Goal: Task Accomplishment & Management: Manage account settings

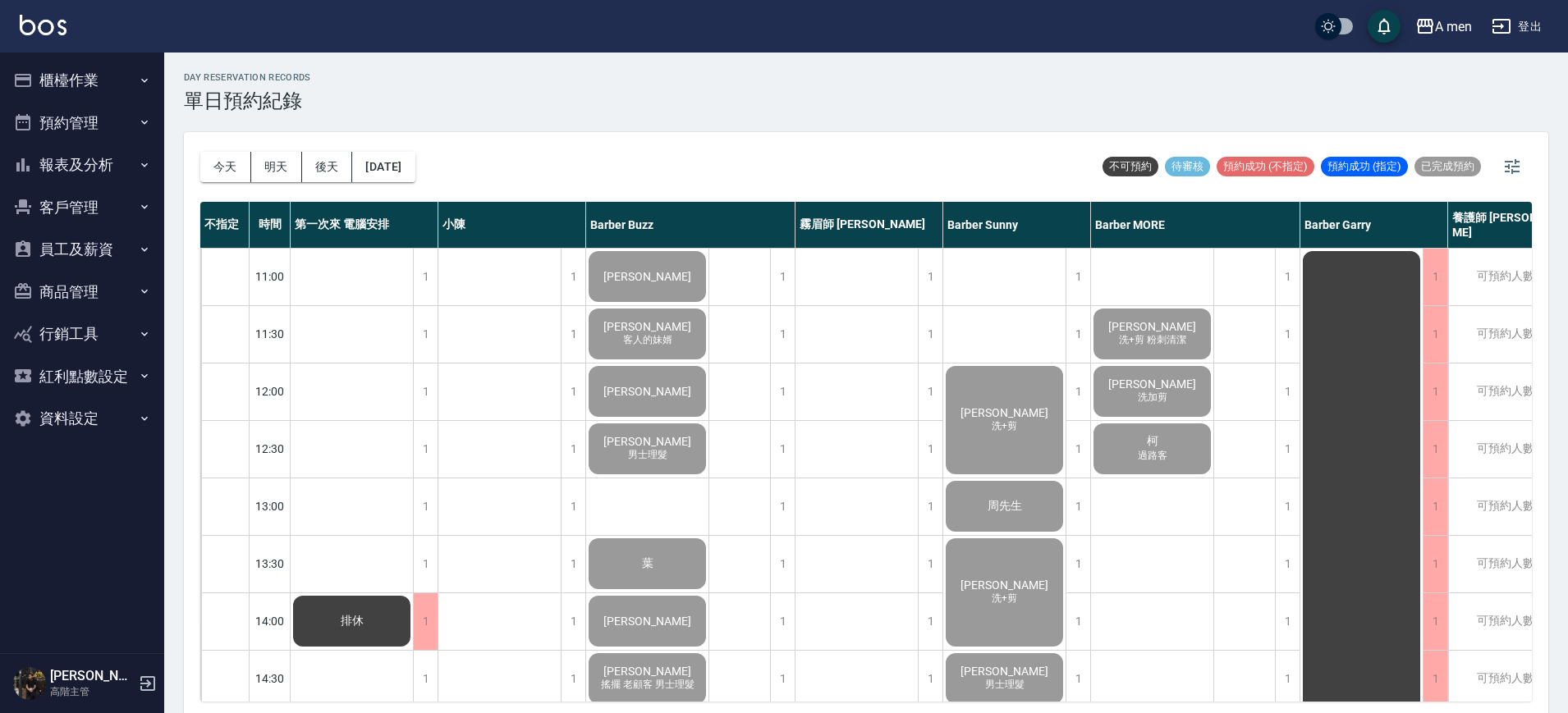
scroll to position [654, 241]
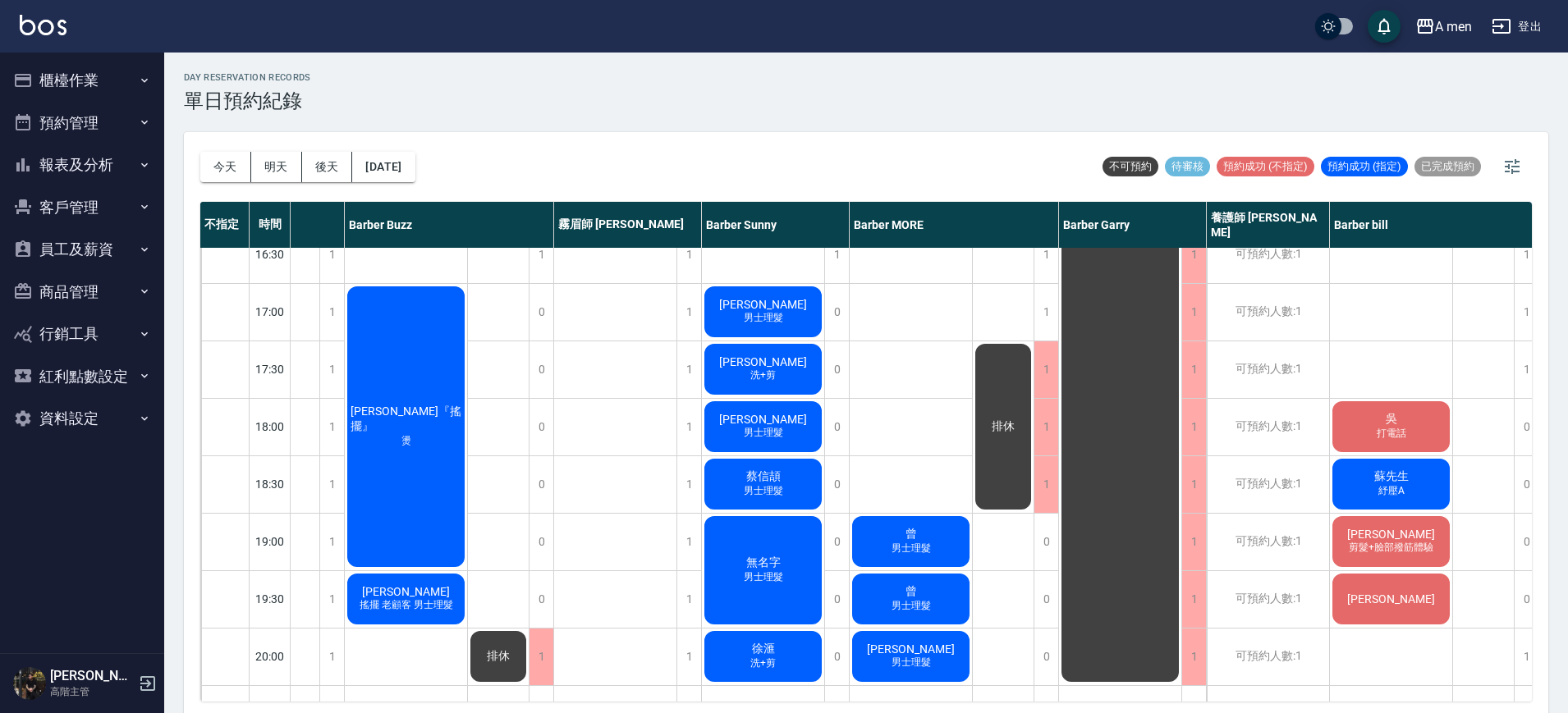
click at [785, 316] on span "男士理髮" at bounding box center [764, 318] width 46 height 13
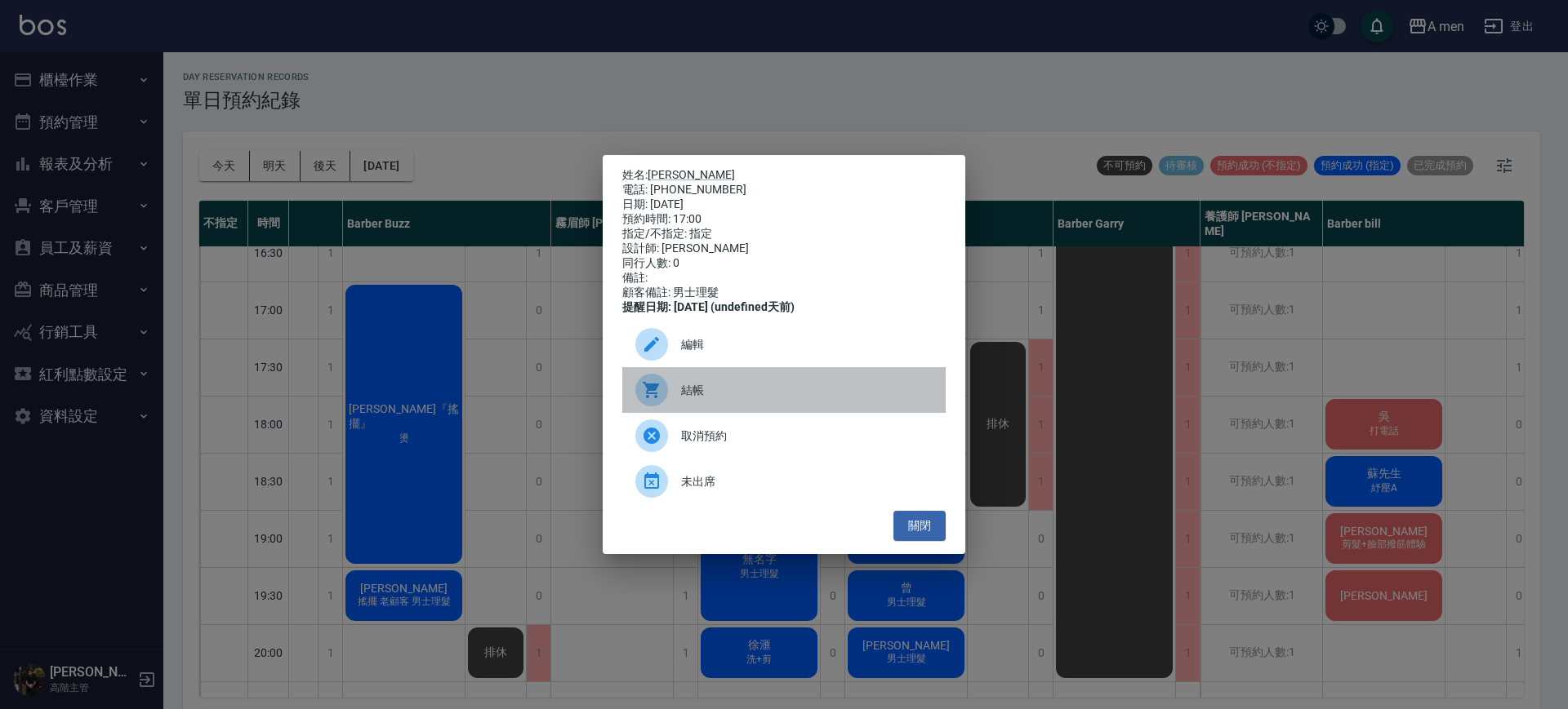
click at [741, 399] on span "結帳" at bounding box center [807, 391] width 251 height 17
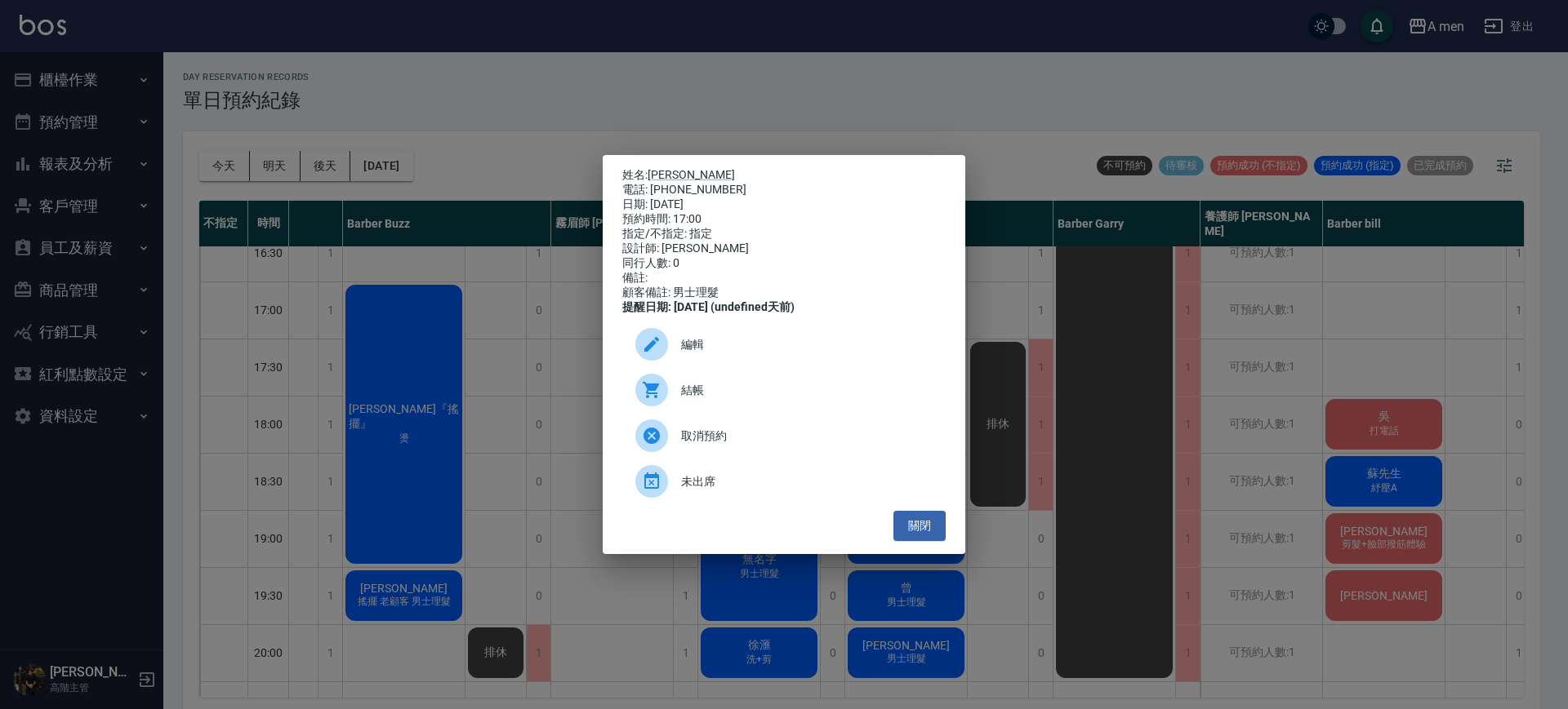
click at [698, 34] on div "姓名: Ryan Y. 電話: 0932950533 日期: 2025/09/17 預約時間: 17:00 指定/不指定: 指定 設計師: Barber Su…" at bounding box center [784, 354] width 1568 height 709
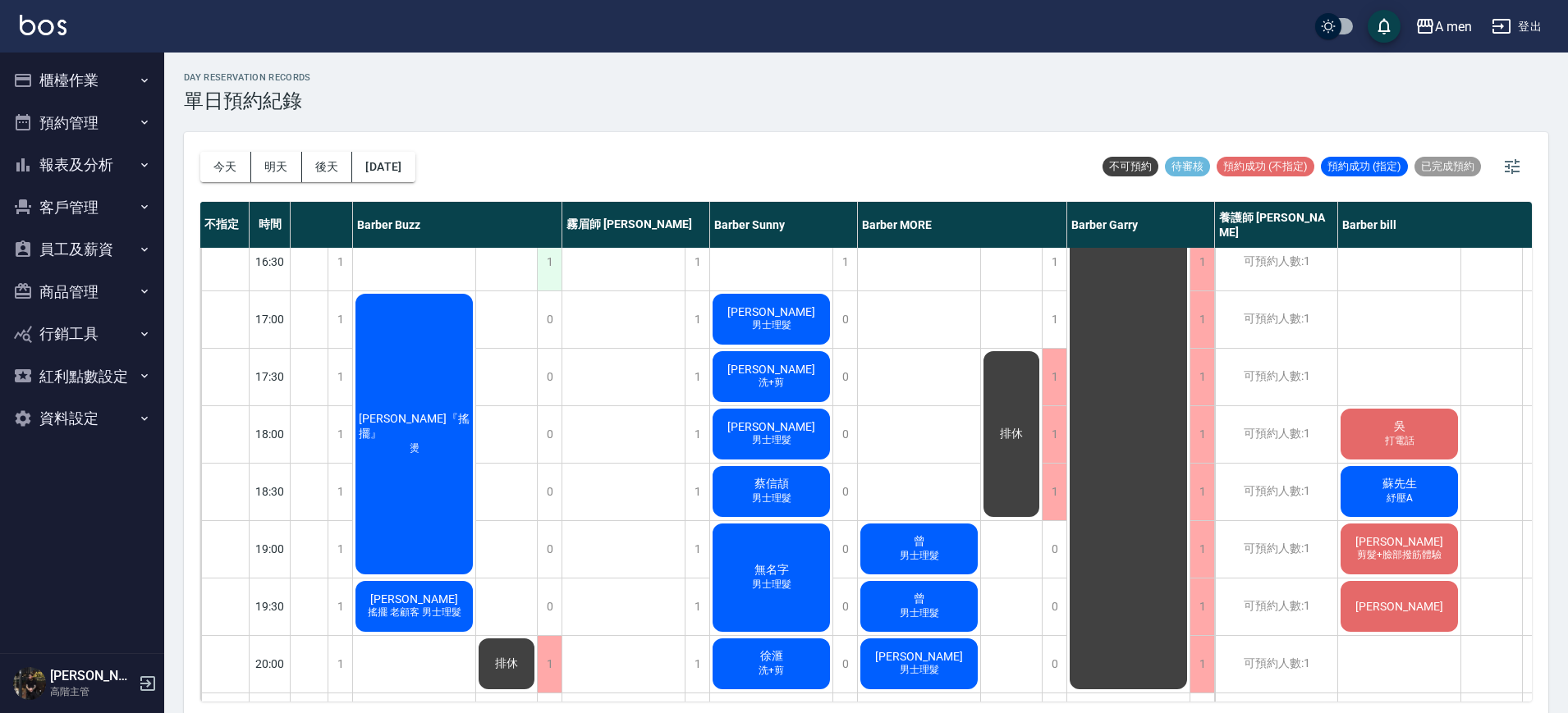
scroll to position [647, 232]
click at [724, 342] on div "Ryan Y. 男士理髮" at bounding box center [772, 319] width 122 height 56
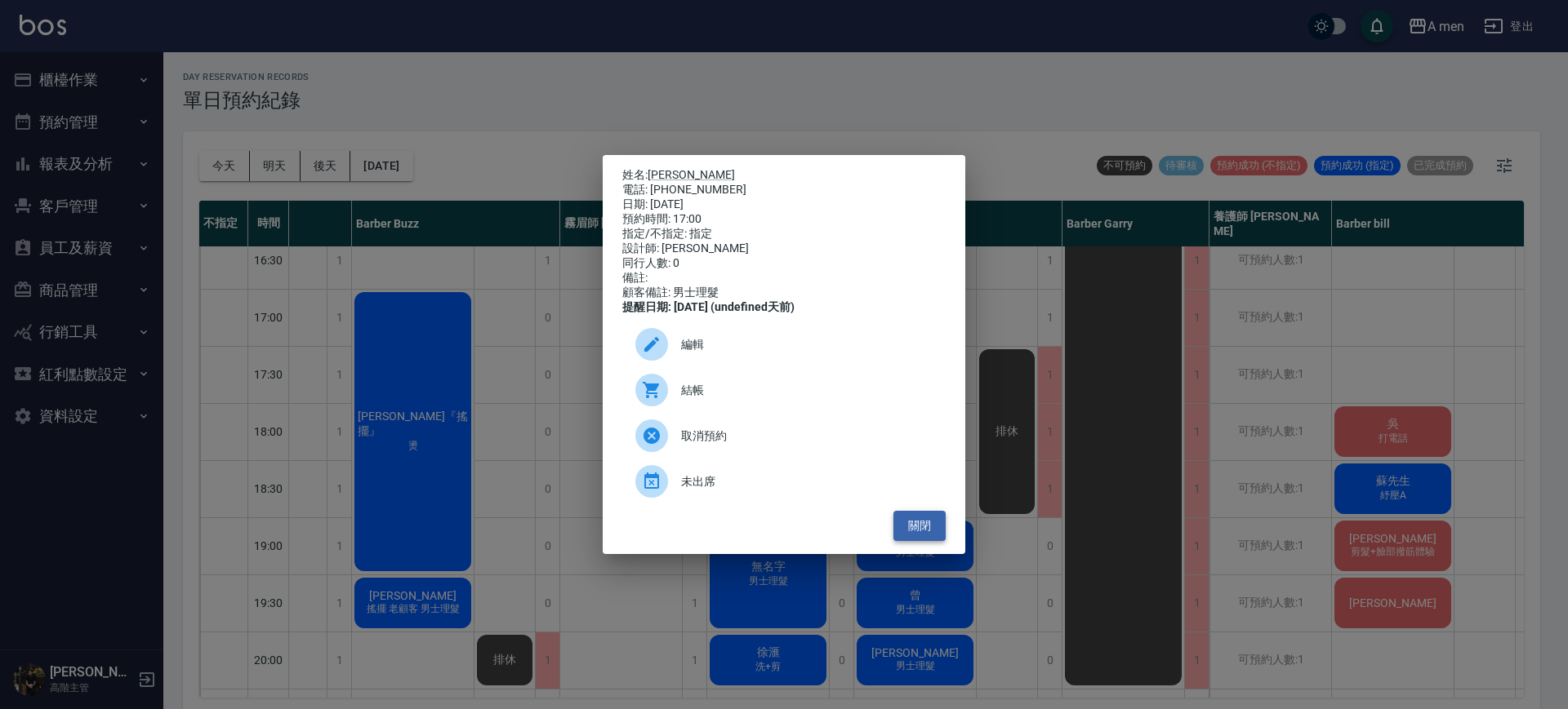
click at [927, 541] on button "關閉" at bounding box center [919, 526] width 53 height 31
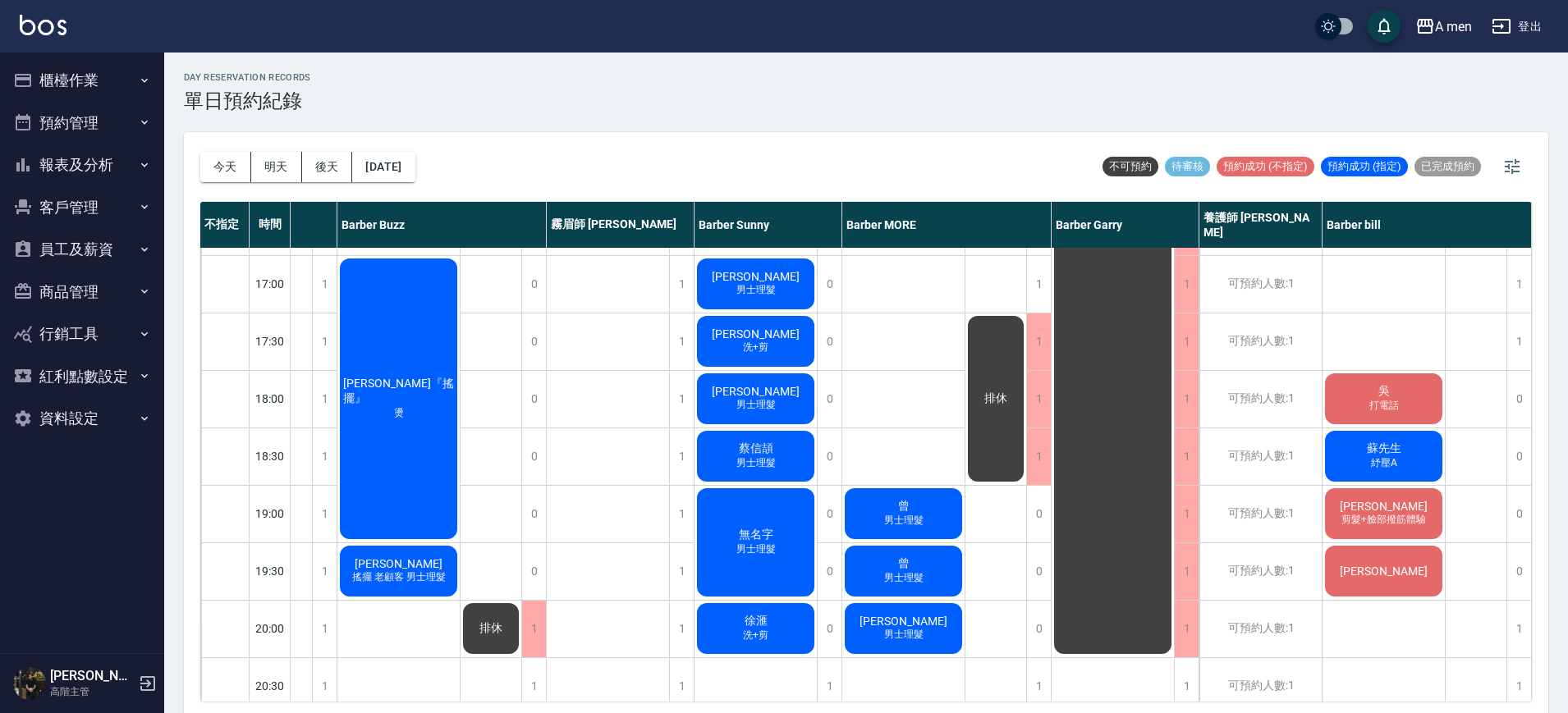
scroll to position [682, 257]
click at [935, 514] on div "曾 男士理髮" at bounding box center [903, 514] width 122 height 56
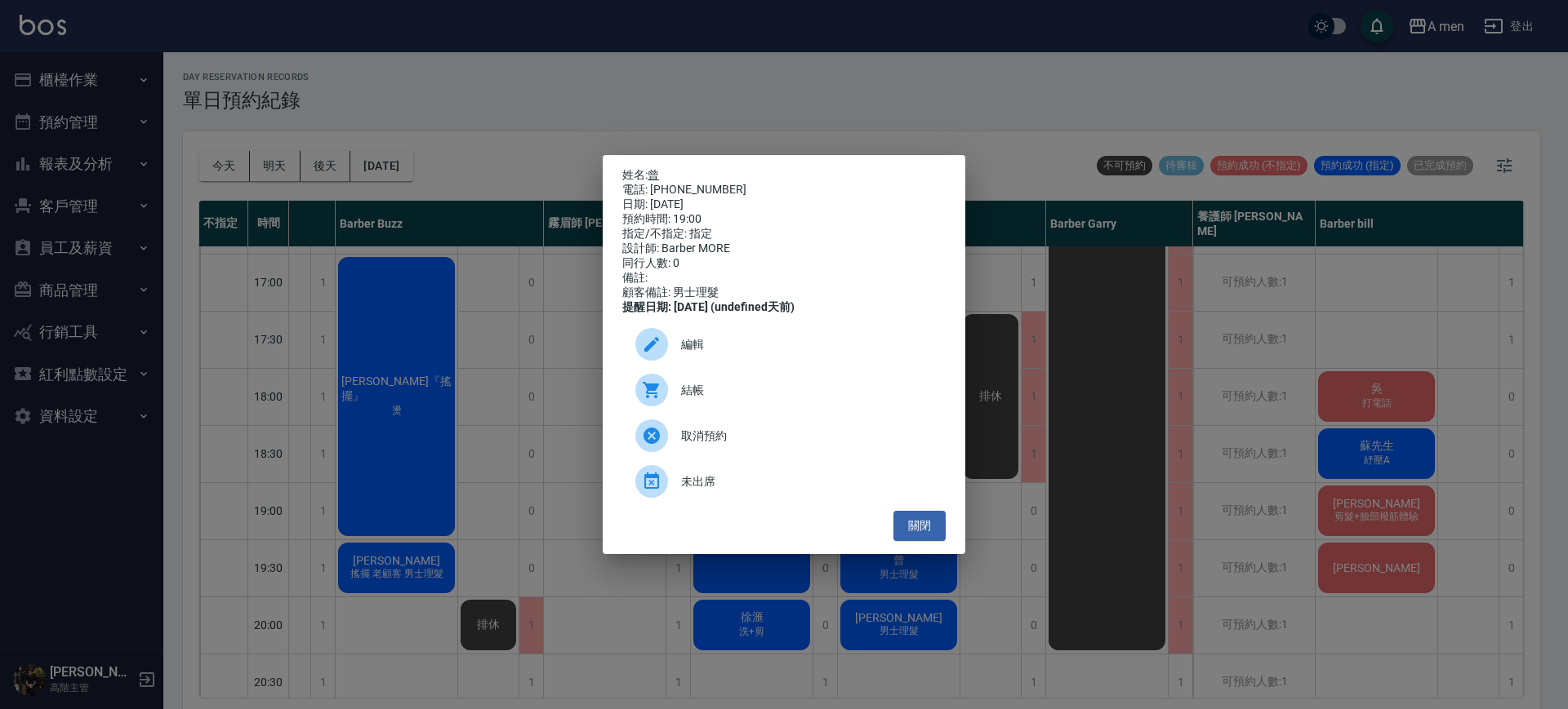
click at [657, 169] on link "曾" at bounding box center [654, 175] width 12 height 13
click at [929, 537] on button "關閉" at bounding box center [919, 526] width 53 height 31
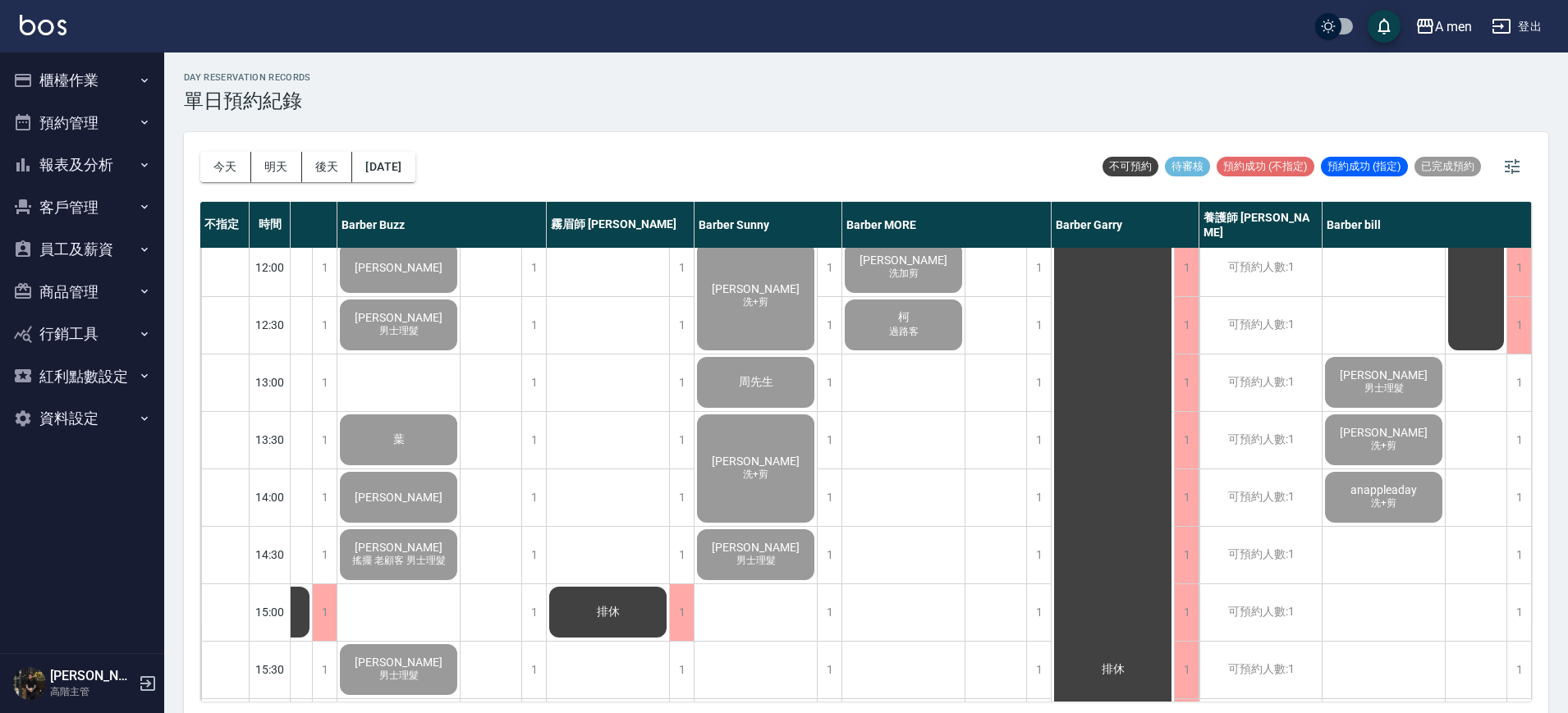
scroll to position [0, 249]
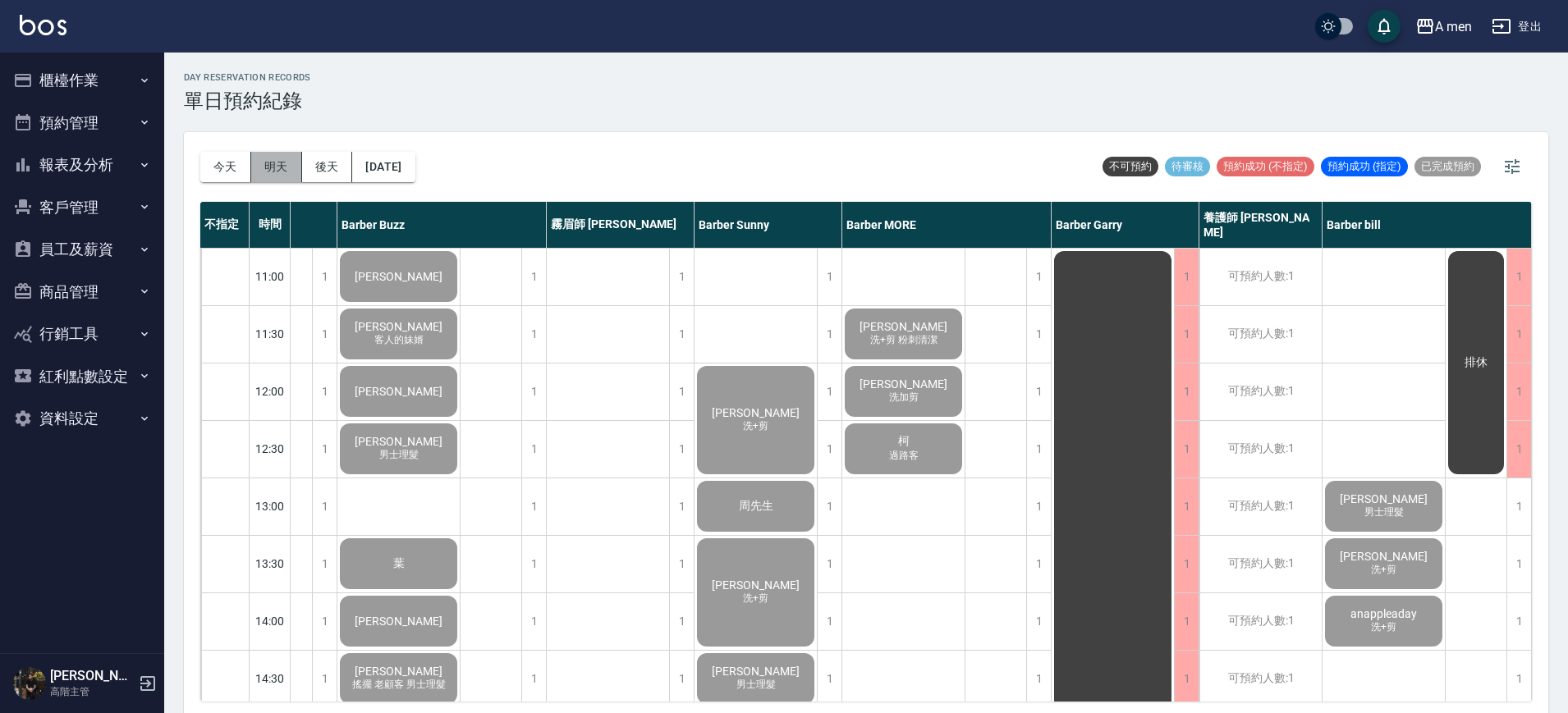
click at [286, 172] on button "明天" at bounding box center [277, 168] width 51 height 31
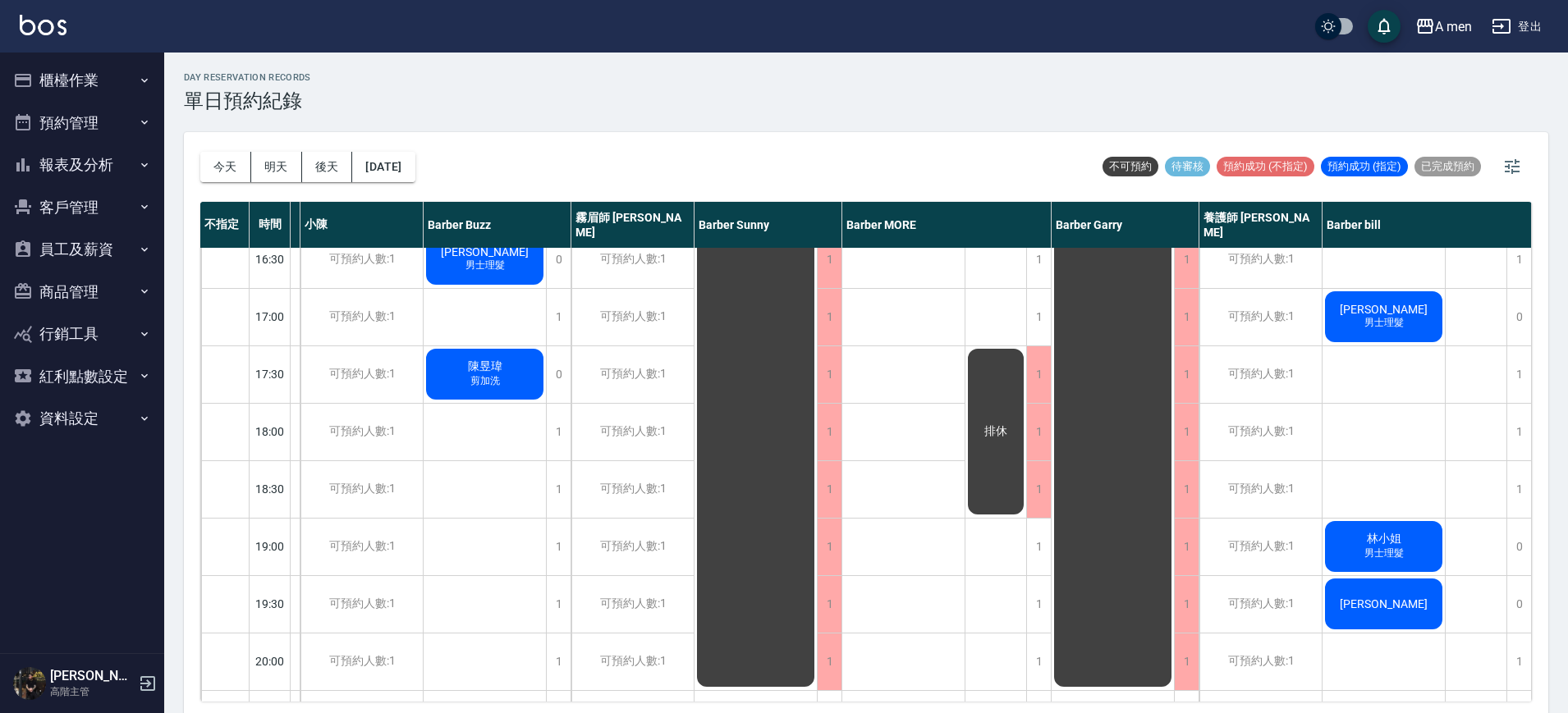
scroll to position [697, 121]
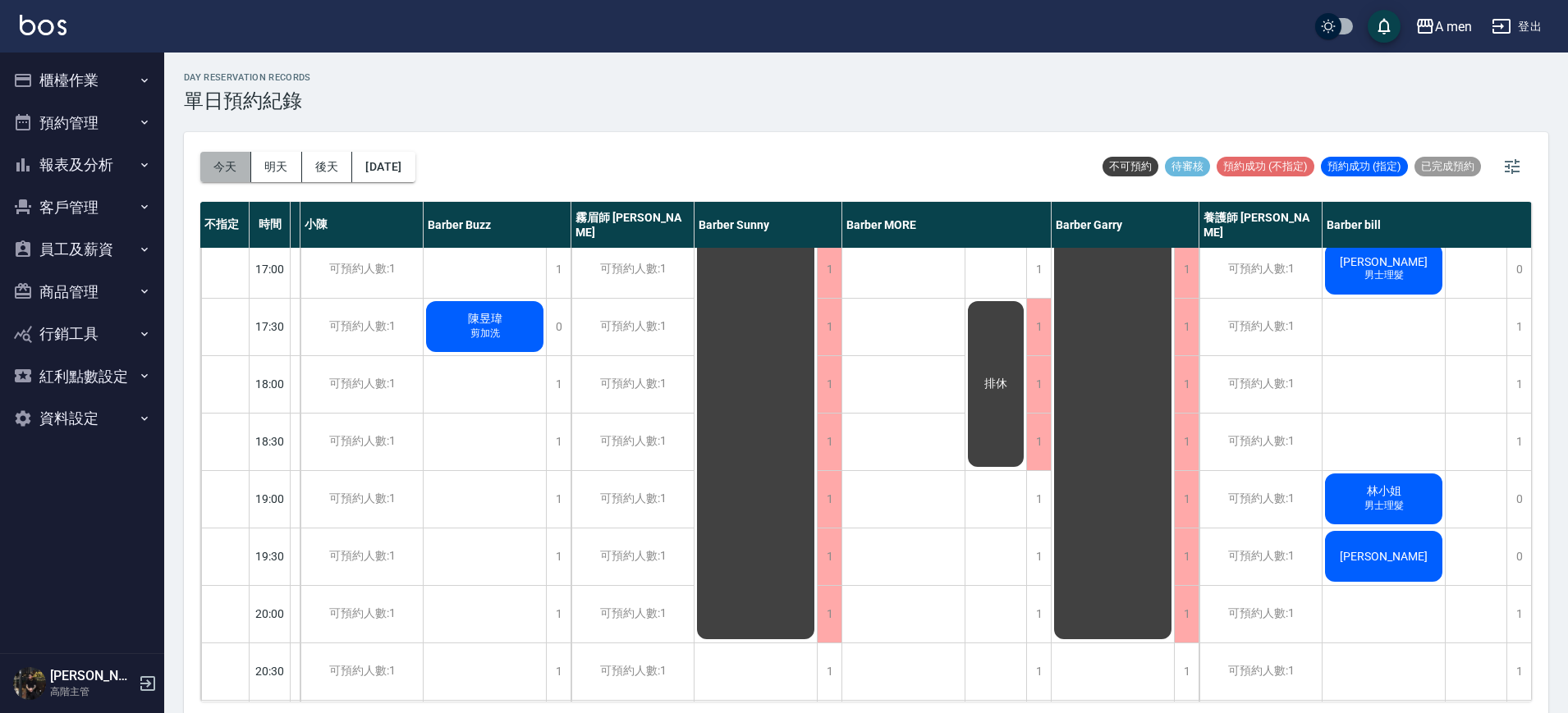
click at [242, 170] on button "今天" at bounding box center [226, 168] width 51 height 31
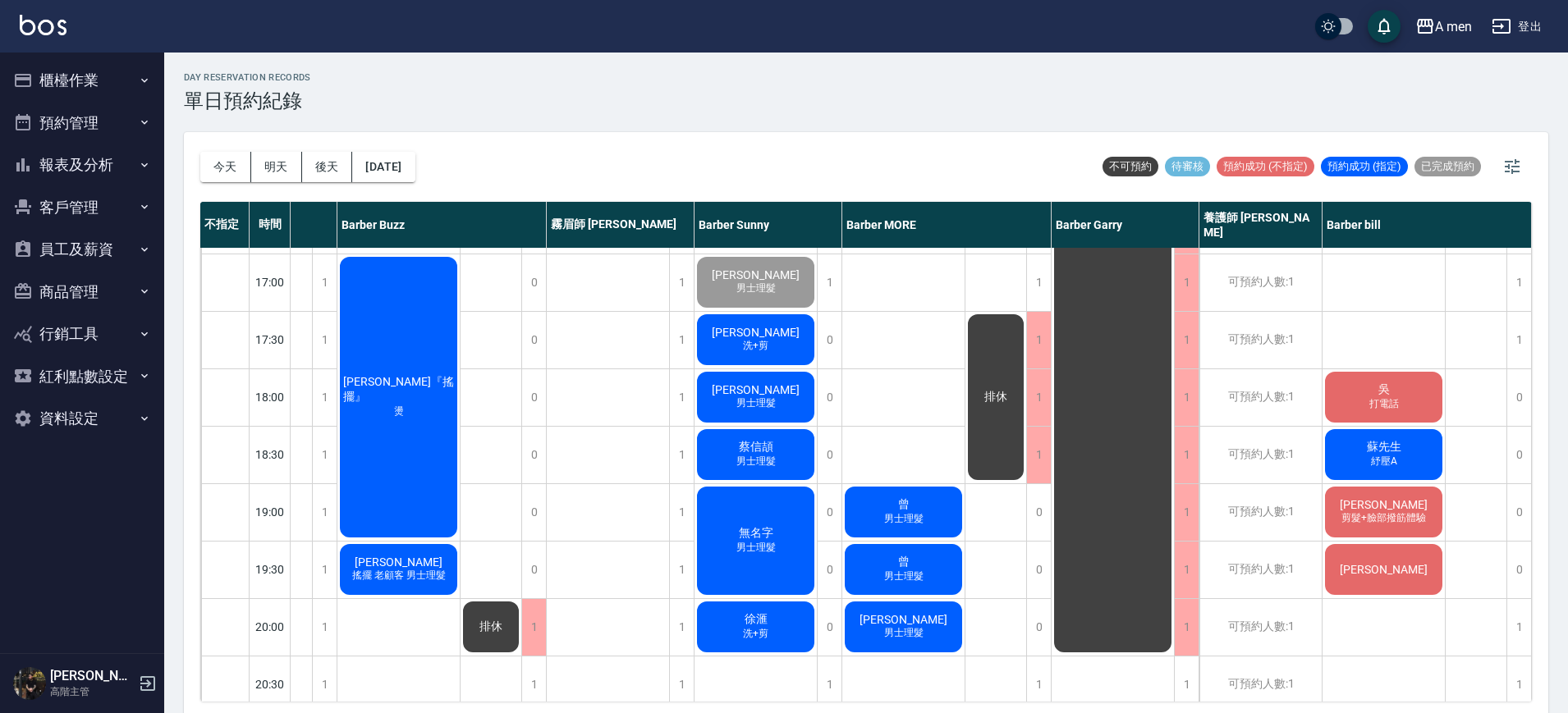
scroll to position [700, 252]
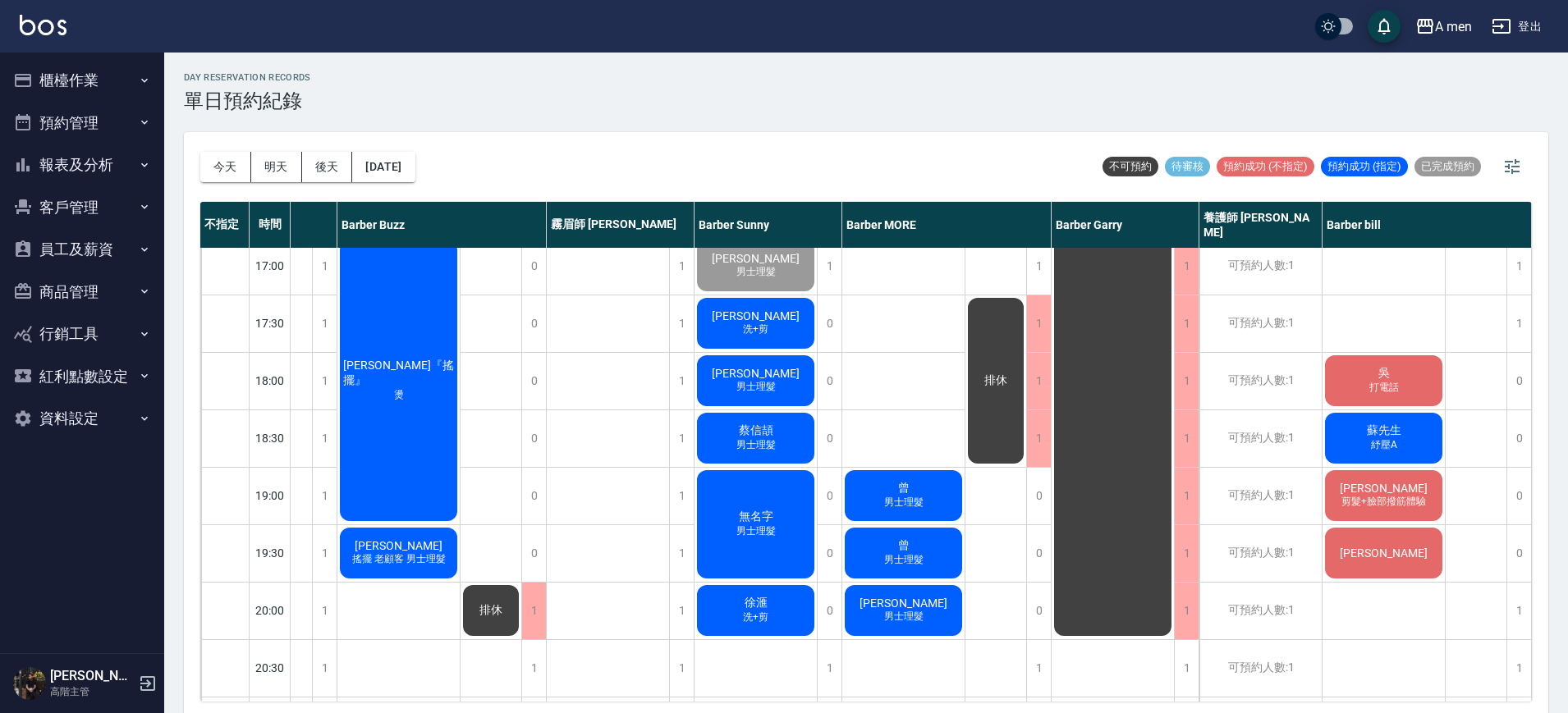
click at [1448, 371] on div "排休" at bounding box center [1476, 266] width 62 height 1437
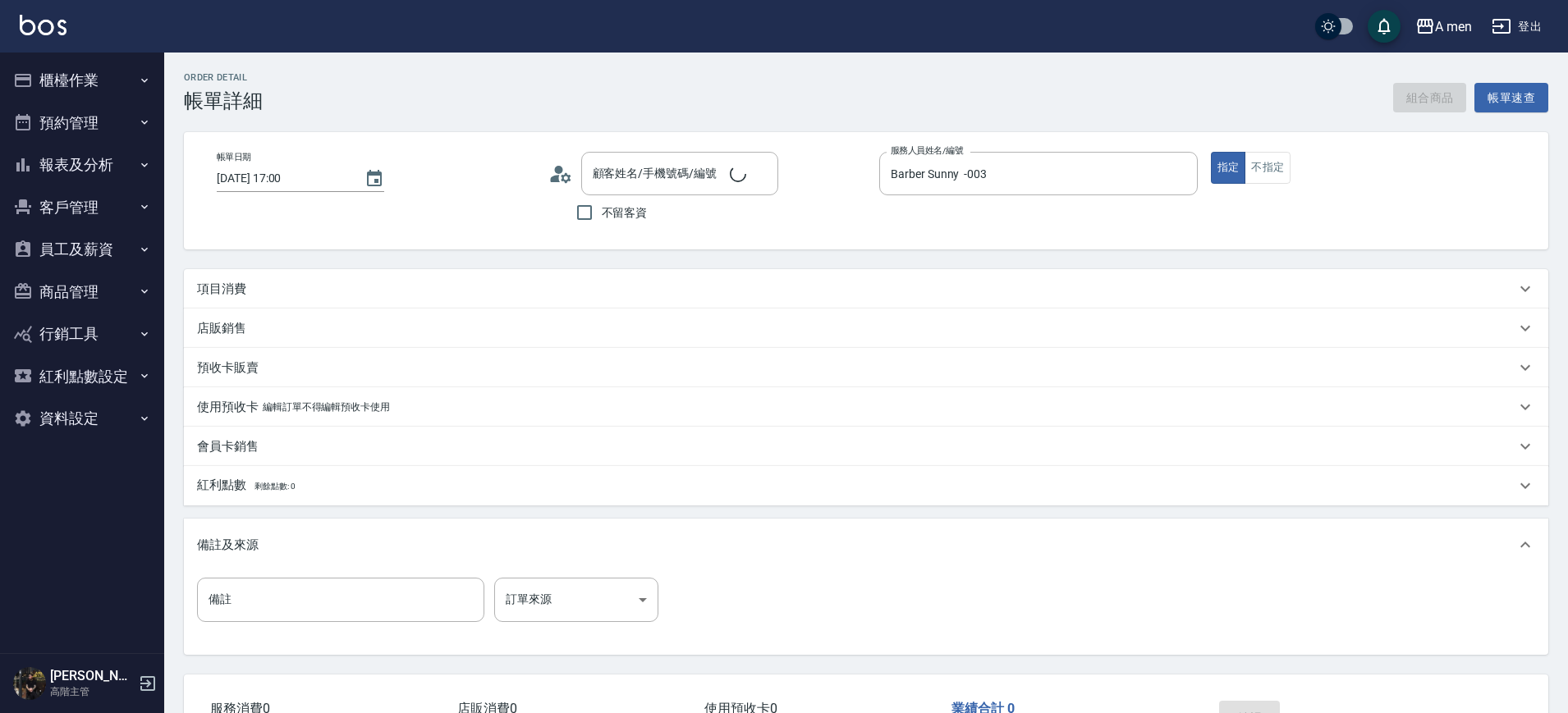
type input "2025/09/17 17:00"
type input "Barber Sunny -003"
type input "Ryan Y./0932950533/null"
click at [304, 303] on div "項目消費" at bounding box center [866, 288] width 1365 height 40
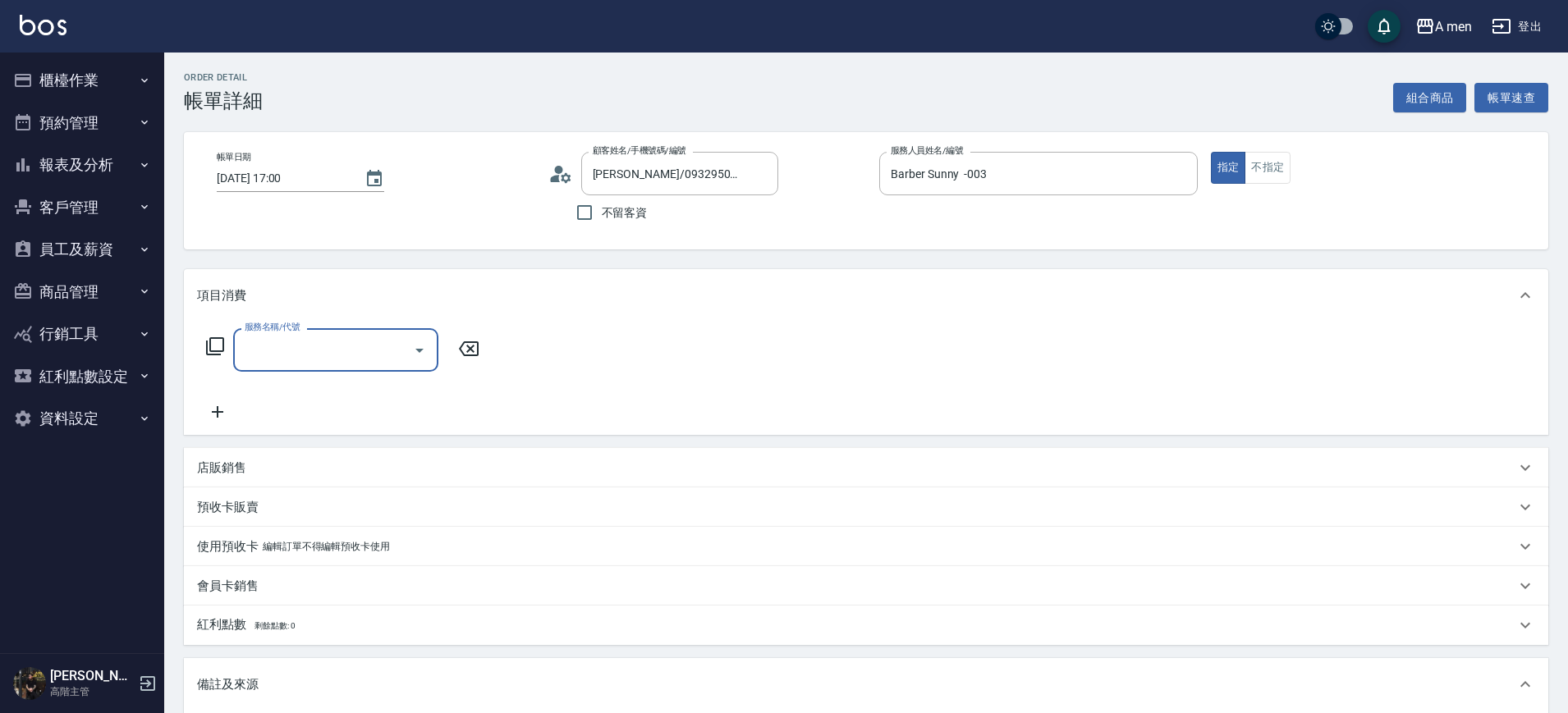
click at [308, 344] on input "服務名稱/代號" at bounding box center [324, 350] width 166 height 29
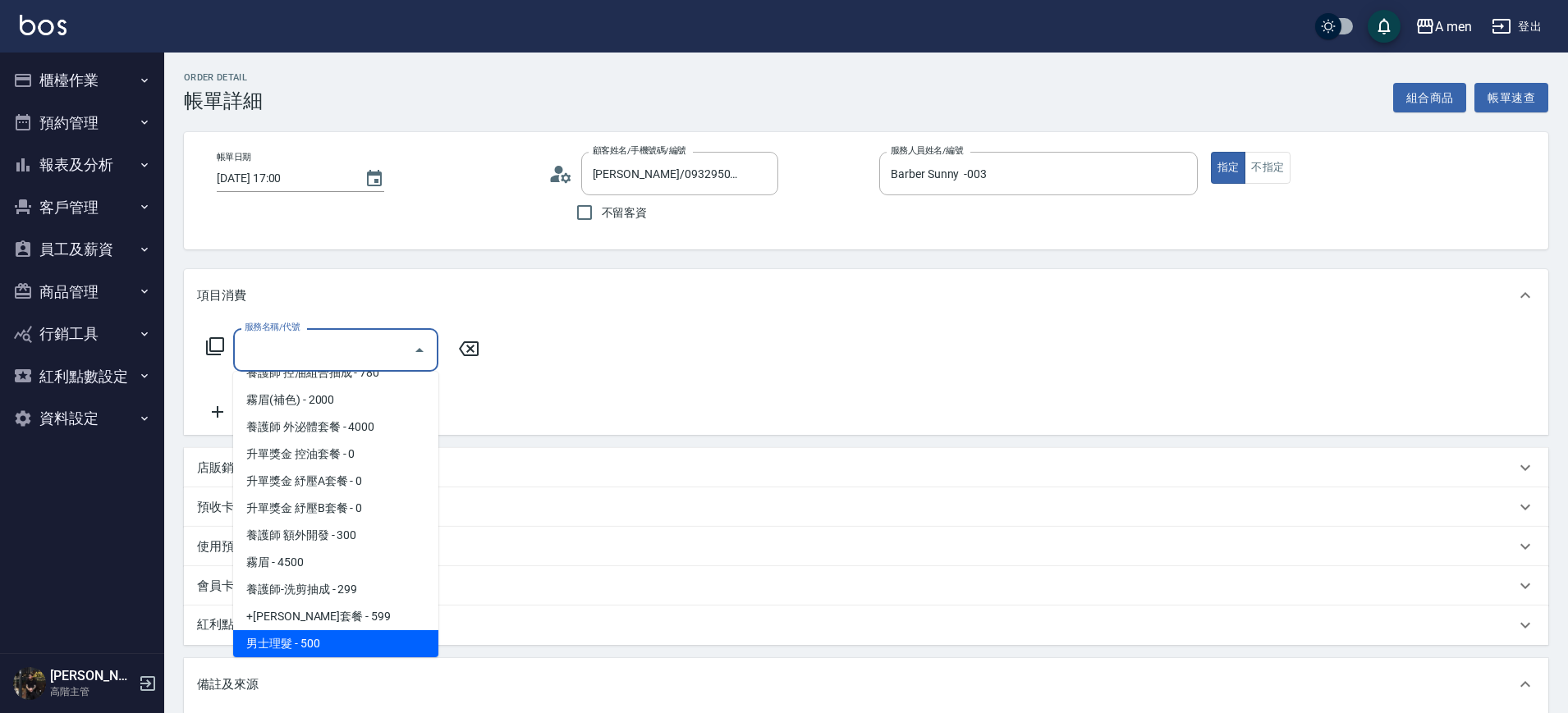
scroll to position [236, 0]
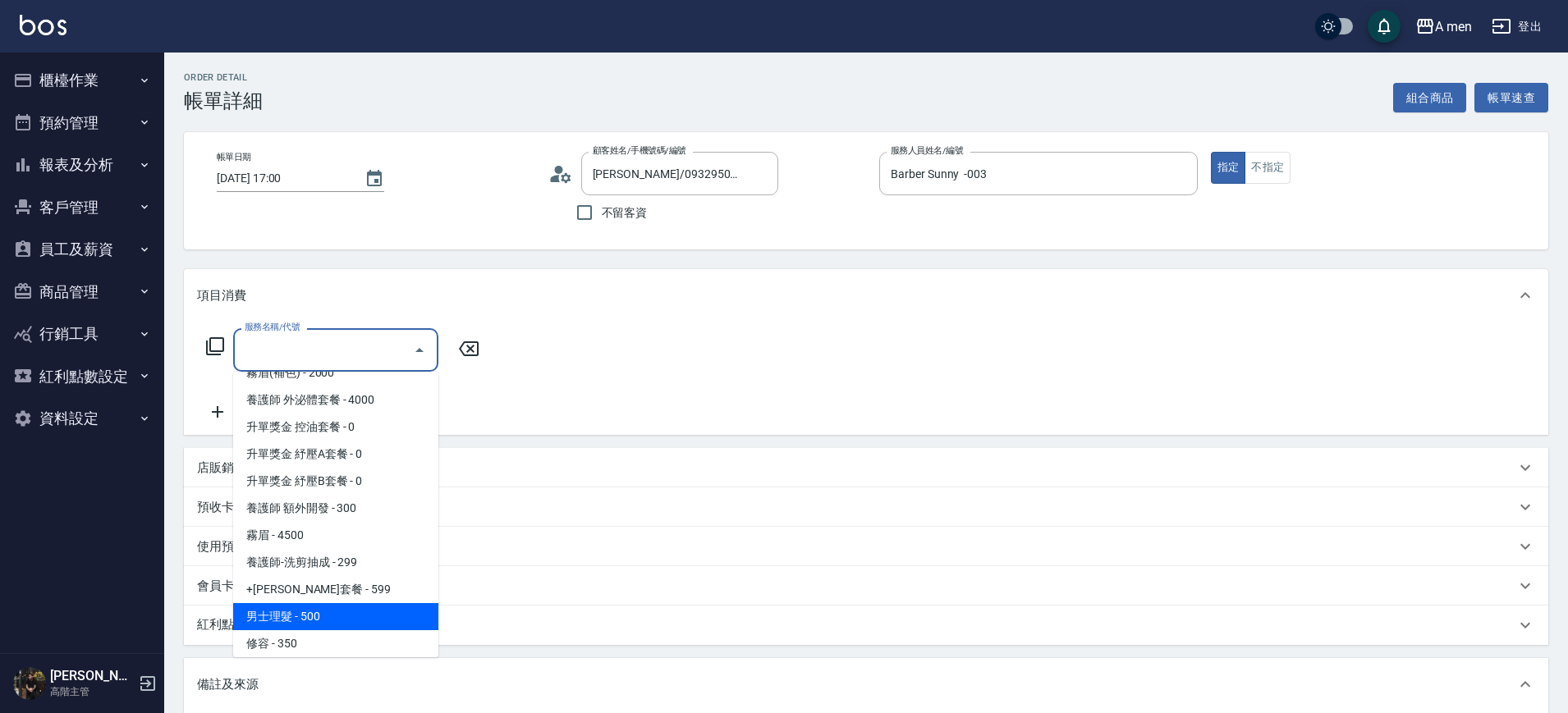
type input "男士理髮(A01)"
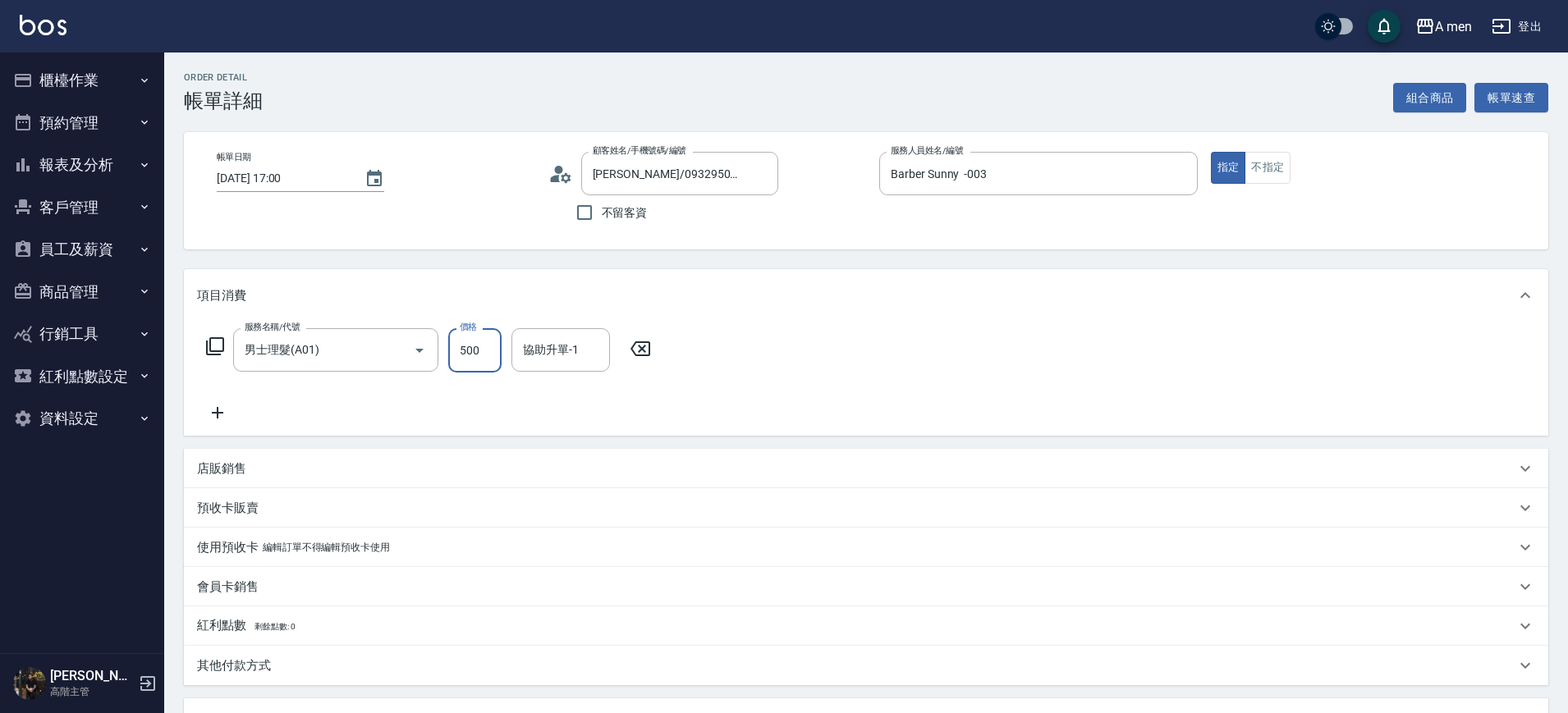
click input "500"
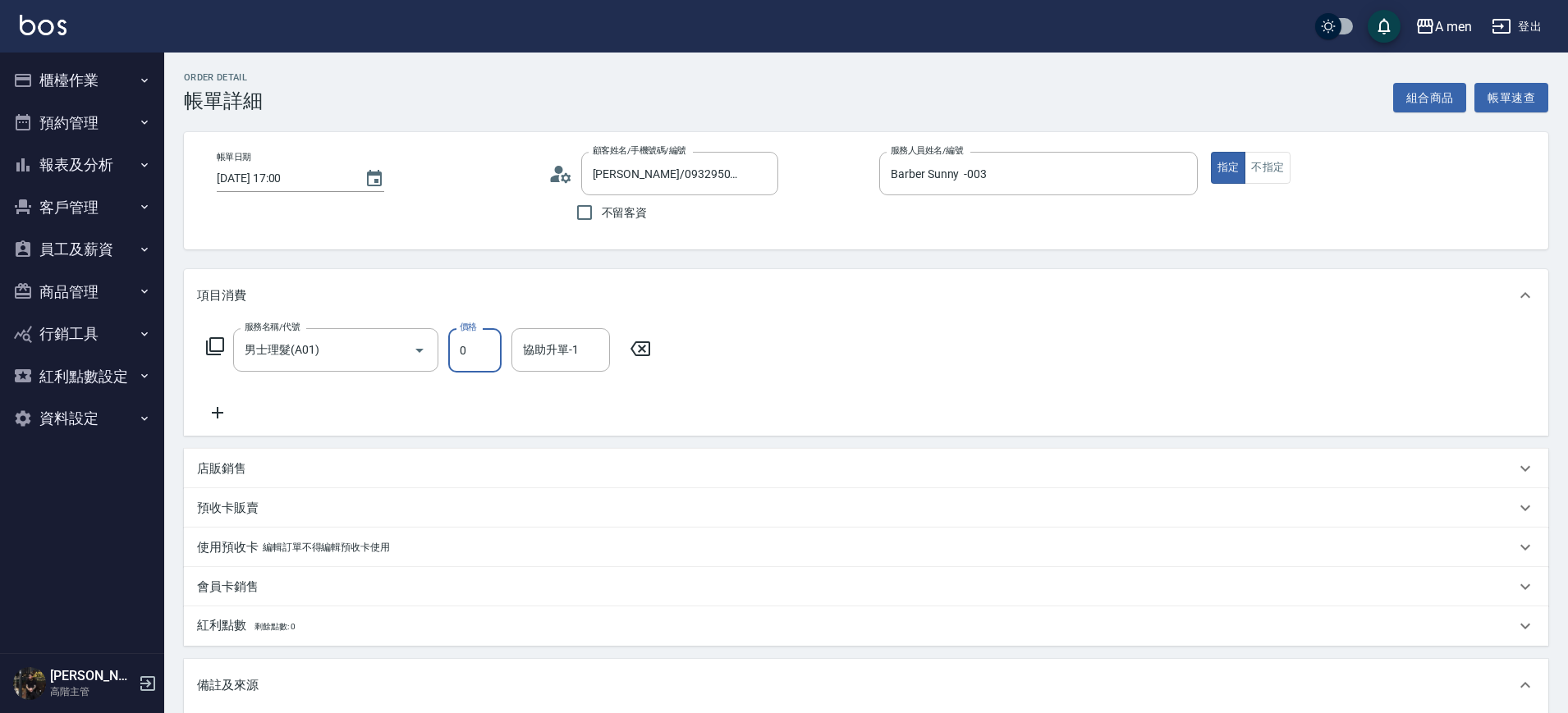
click input "0"
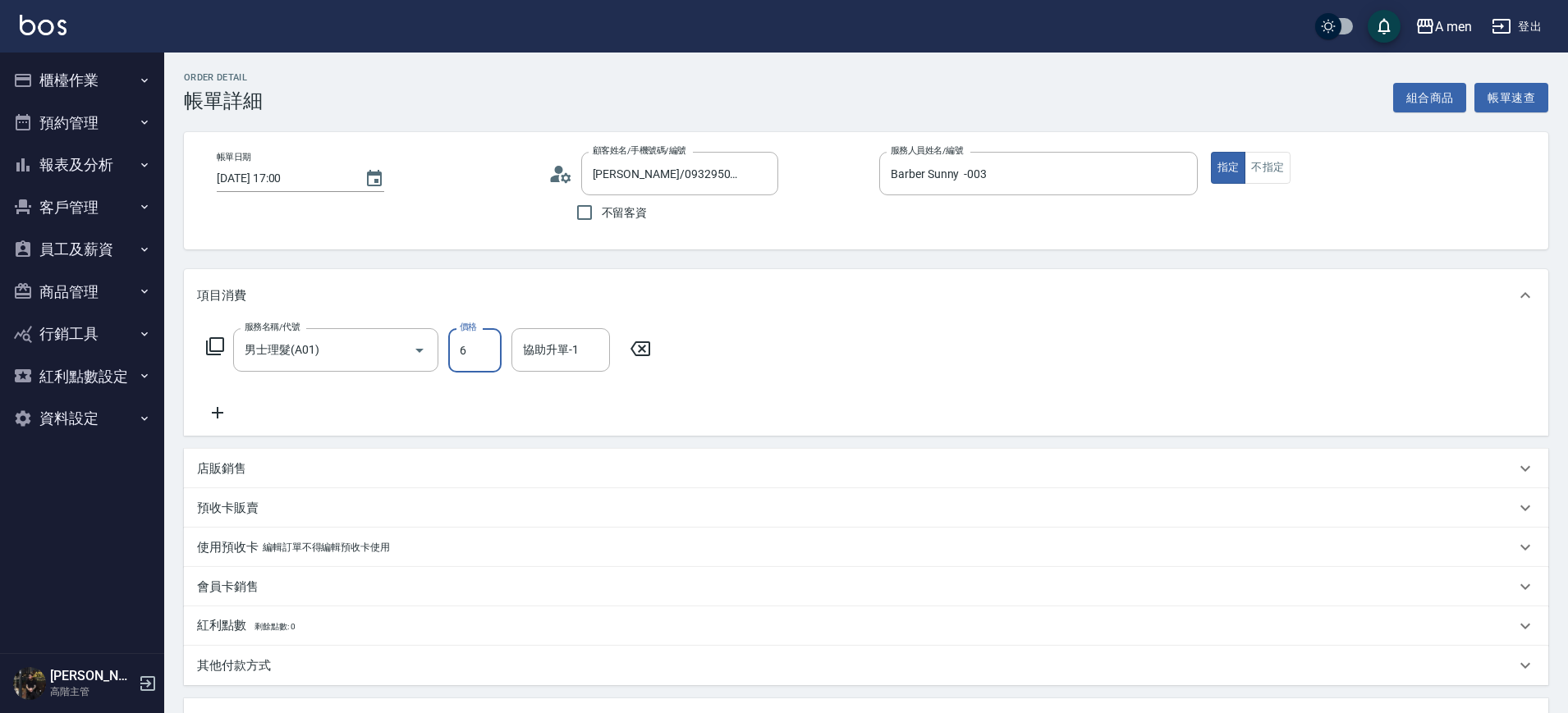
type input "600"
click div "服務名稱/代號 男士理髮(A01) 服務名稱/代號 價格 600 價格 協助升單-1 協助升單-1"
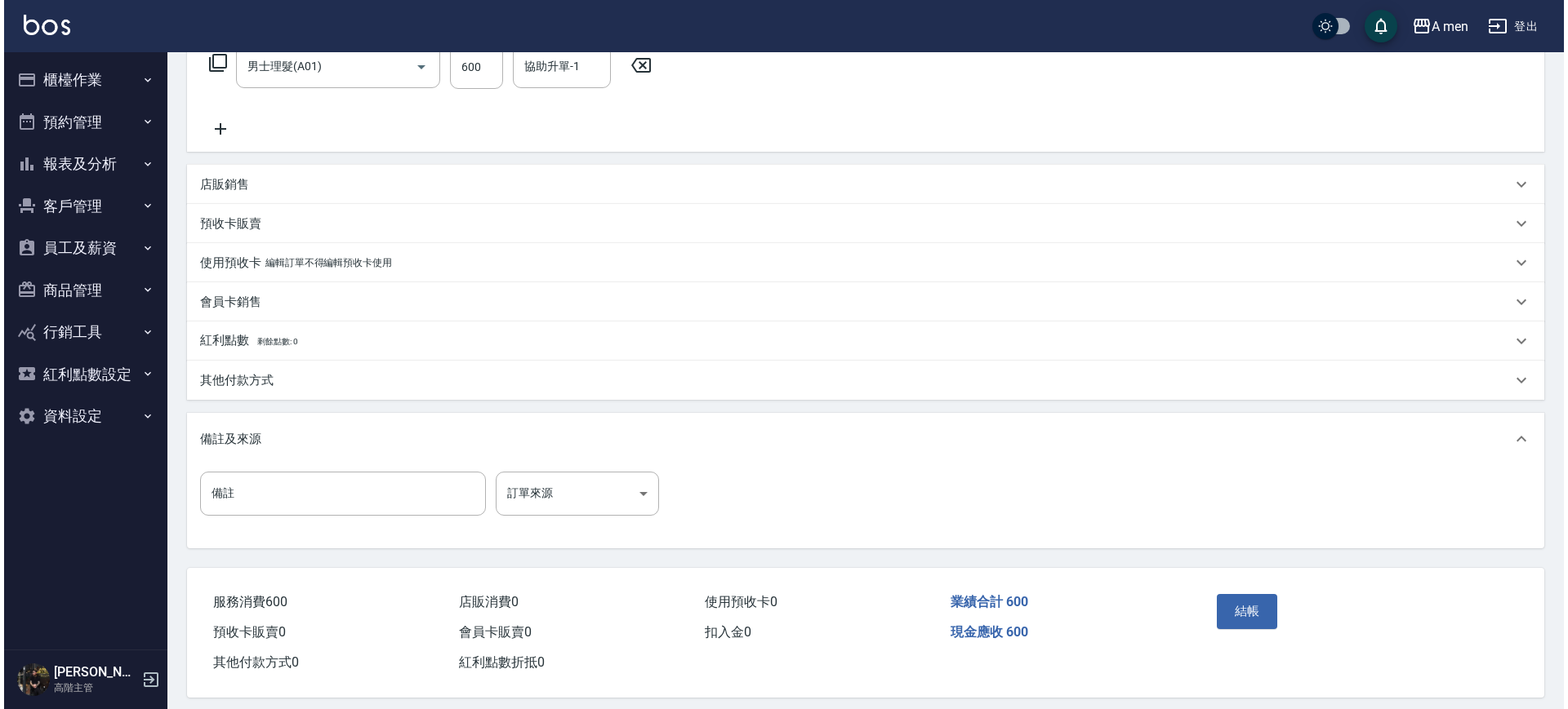
scroll to position [286, 0]
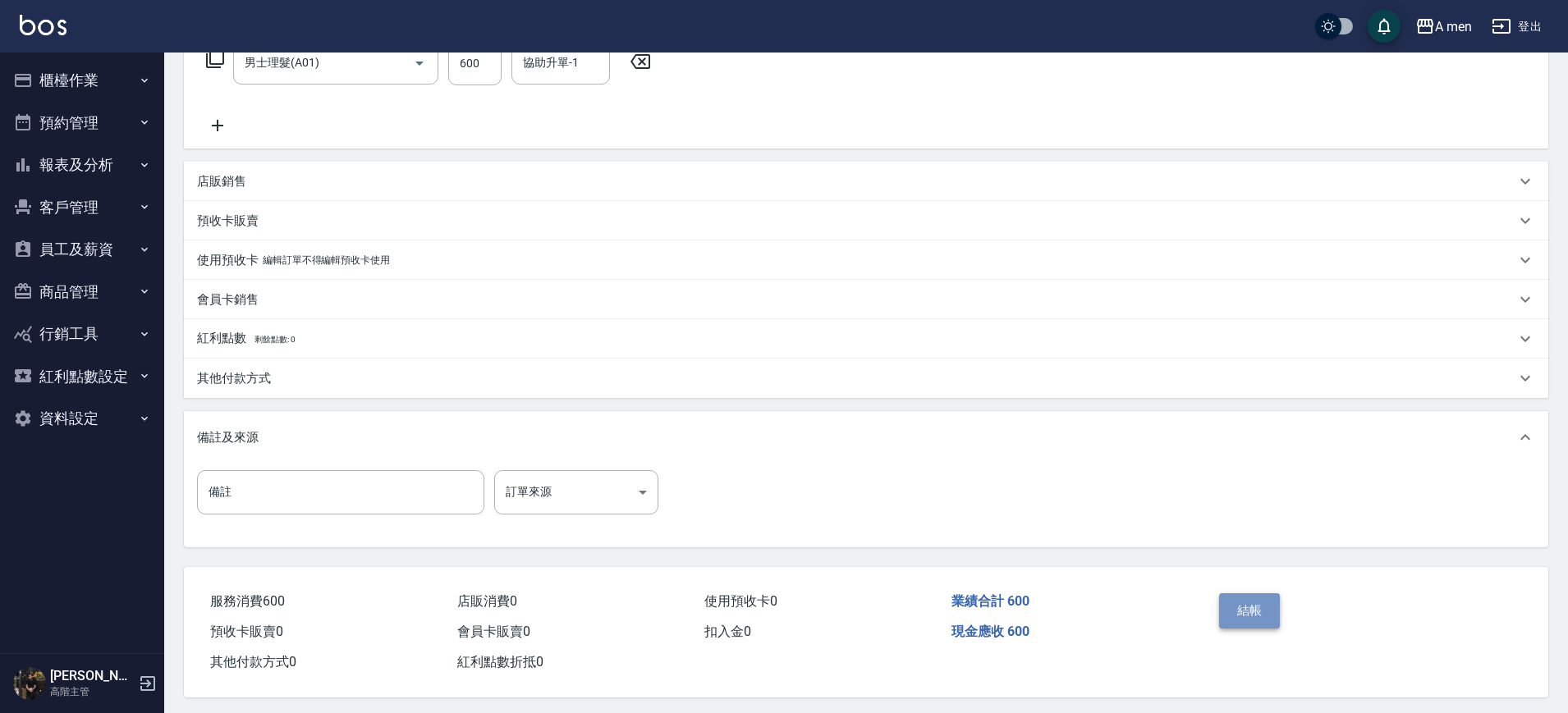
click button "結帳"
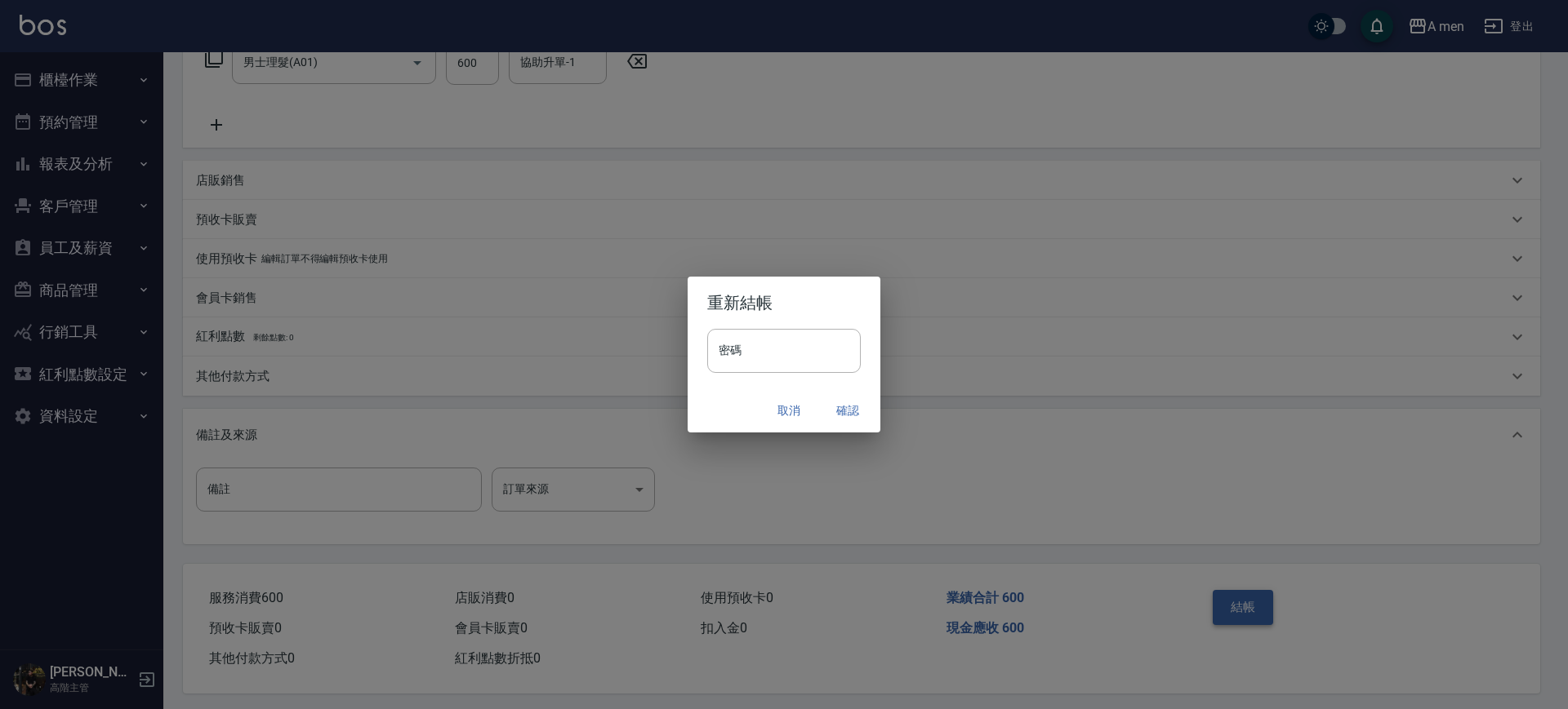
click button "確認"
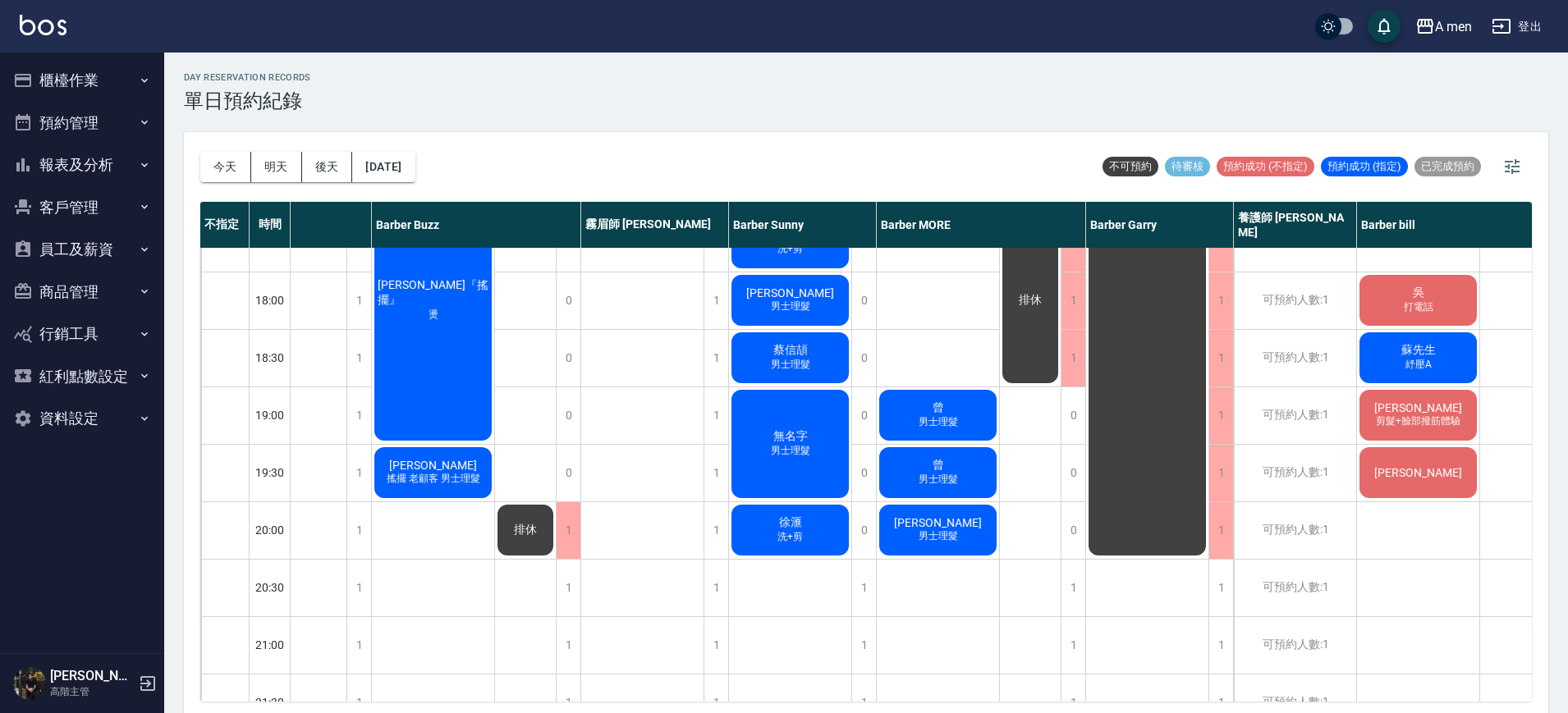
scroll to position [783, 214]
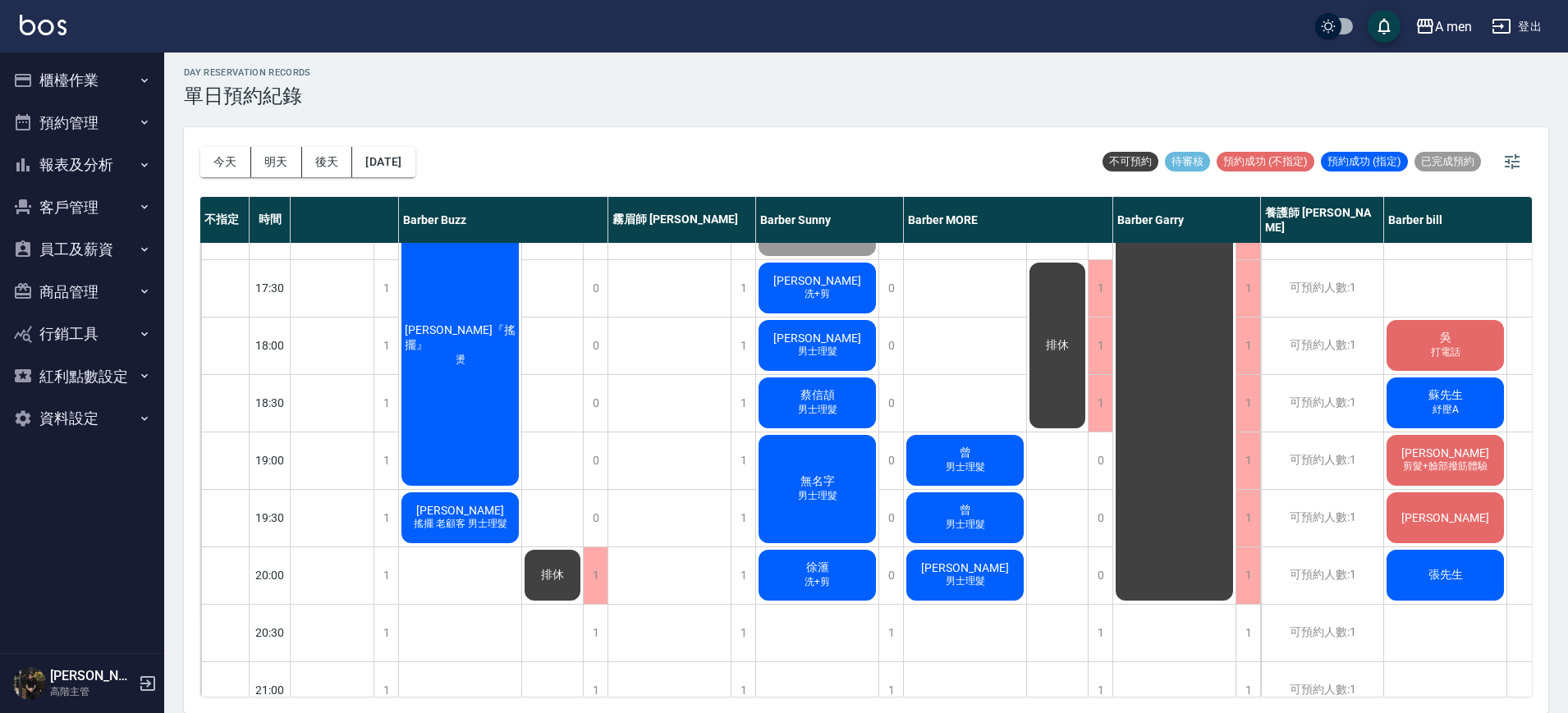
scroll to position [730, 186]
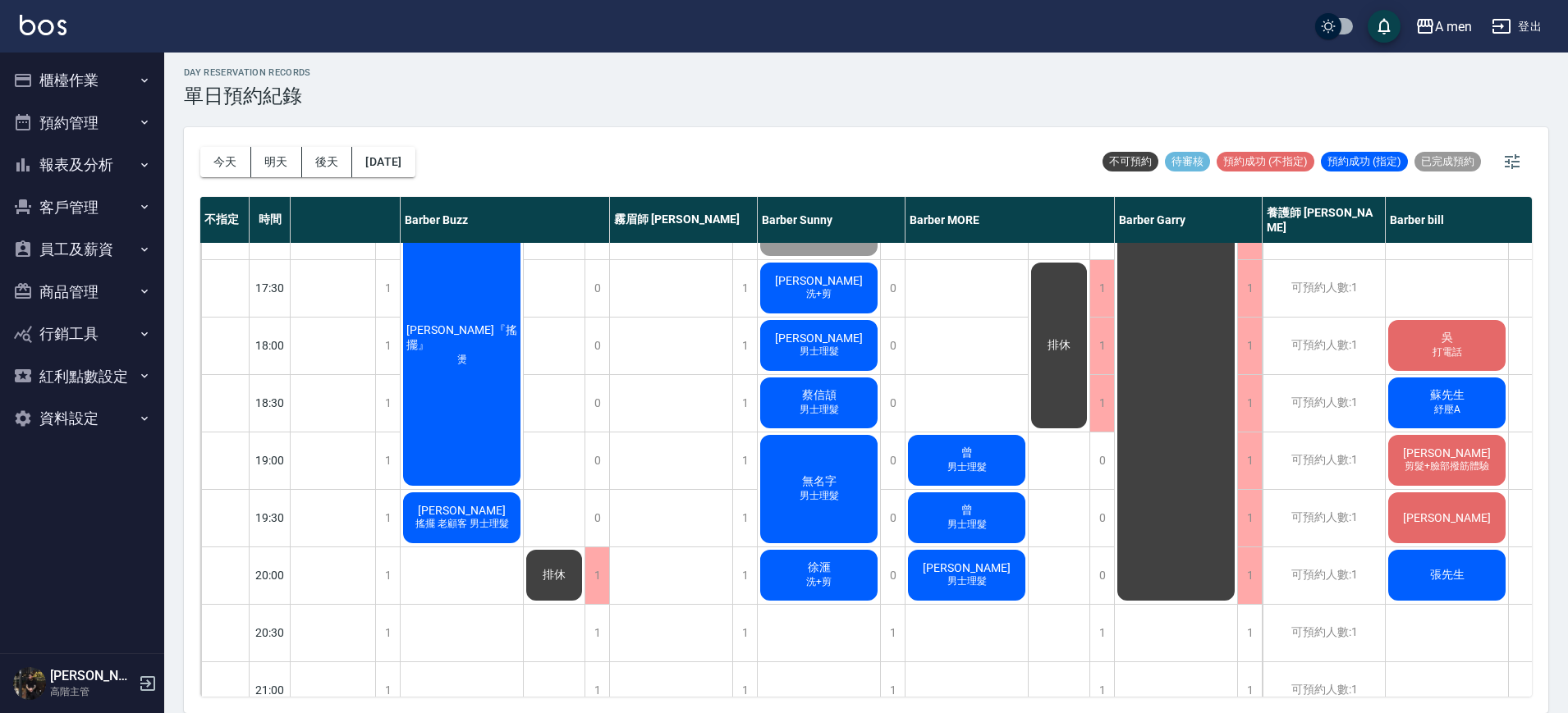
click at [1464, 580] on span "張先生" at bounding box center [1448, 575] width 41 height 14
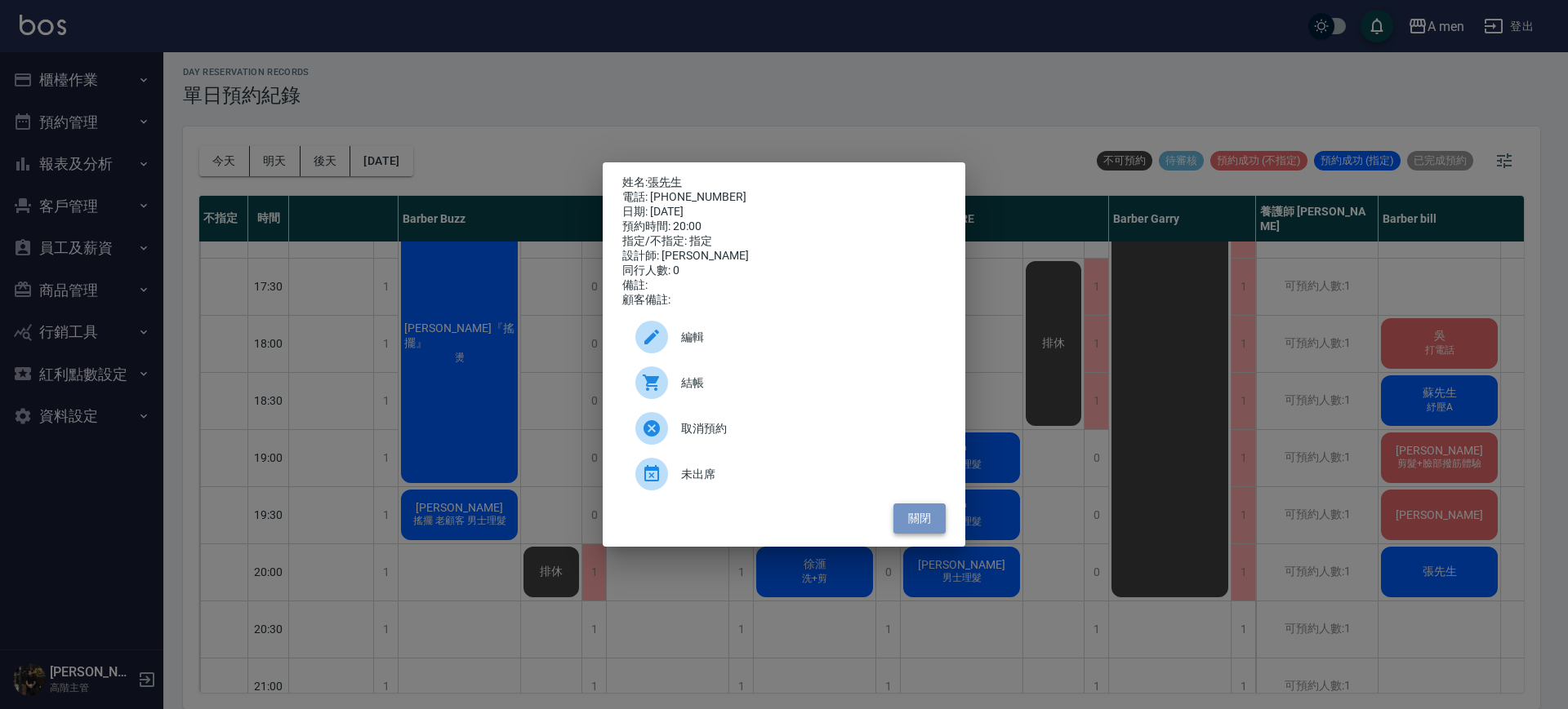
click at [916, 534] on button "關閉" at bounding box center [919, 519] width 53 height 31
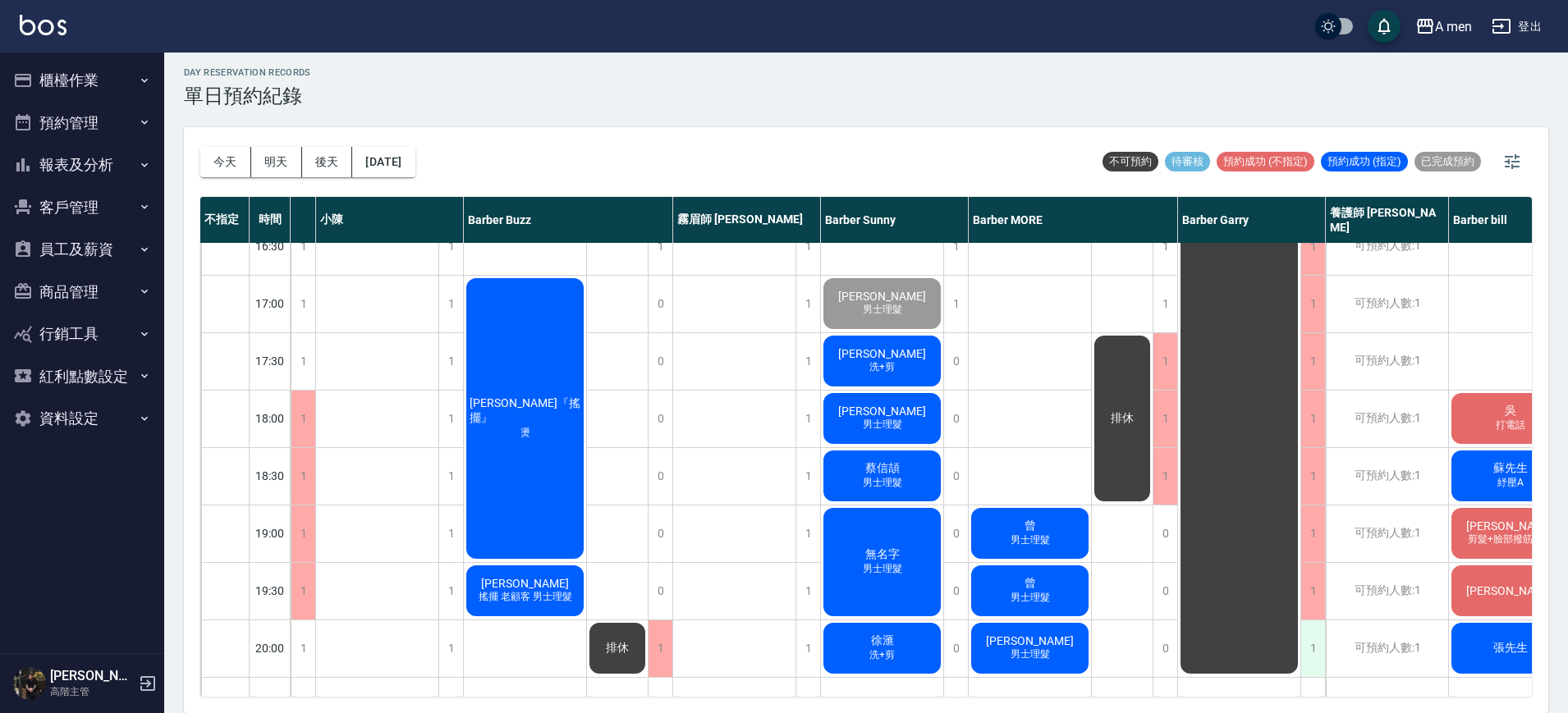
scroll to position [658, 122]
drag, startPoint x: 1171, startPoint y: 567, endPoint x: 718, endPoint y: 505, distance: 457.2
click at [718, 505] on div "排休" at bounding box center [735, 303] width 123 height 1437
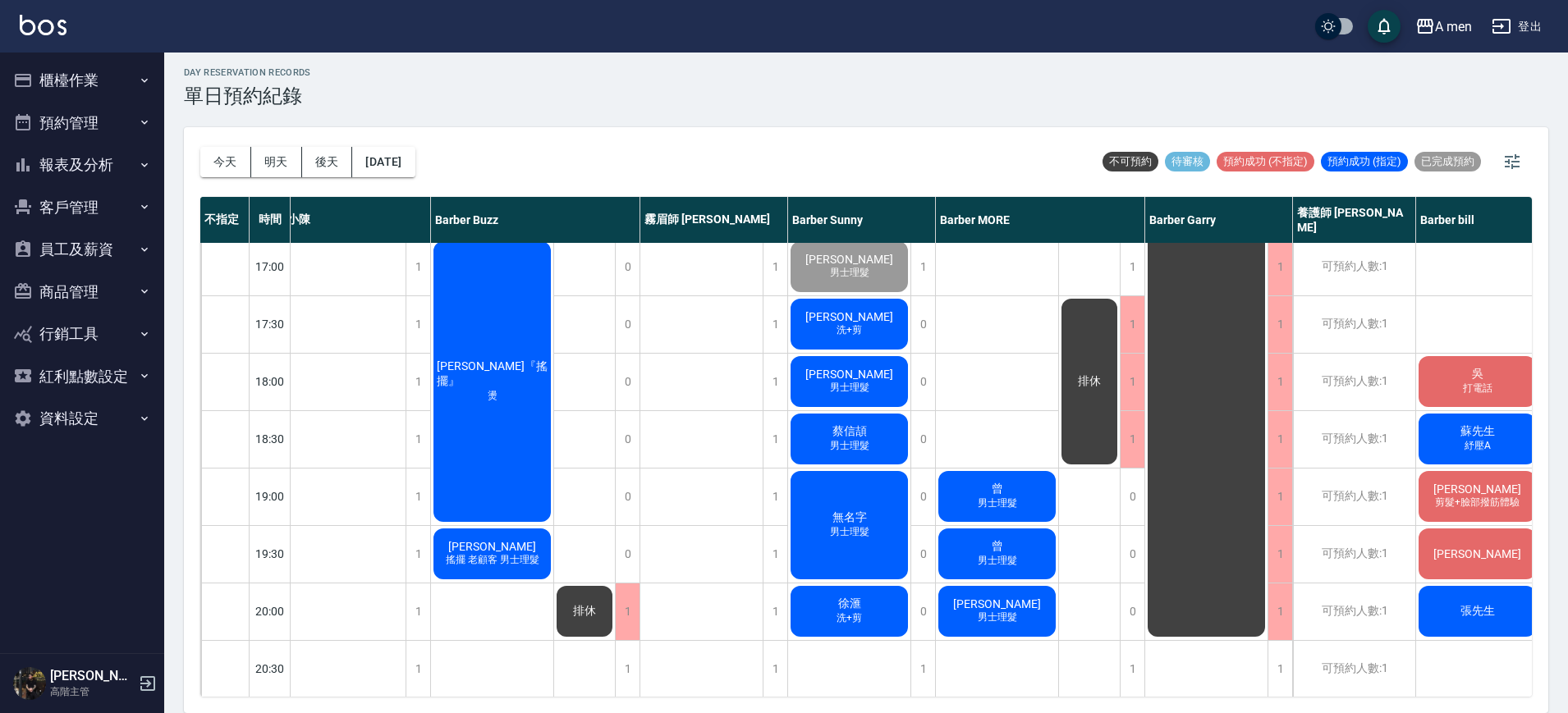
scroll to position [691, 155]
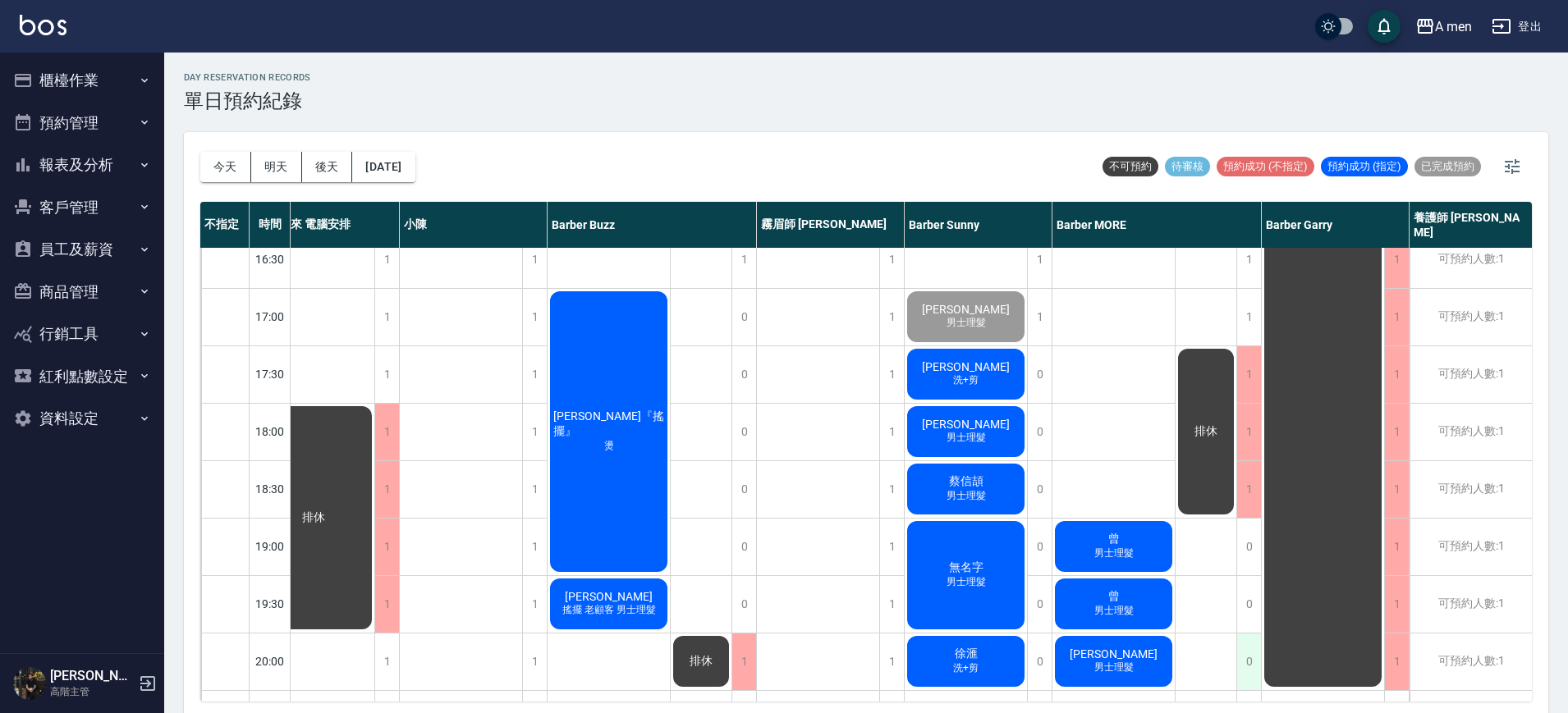
scroll to position [649, 26]
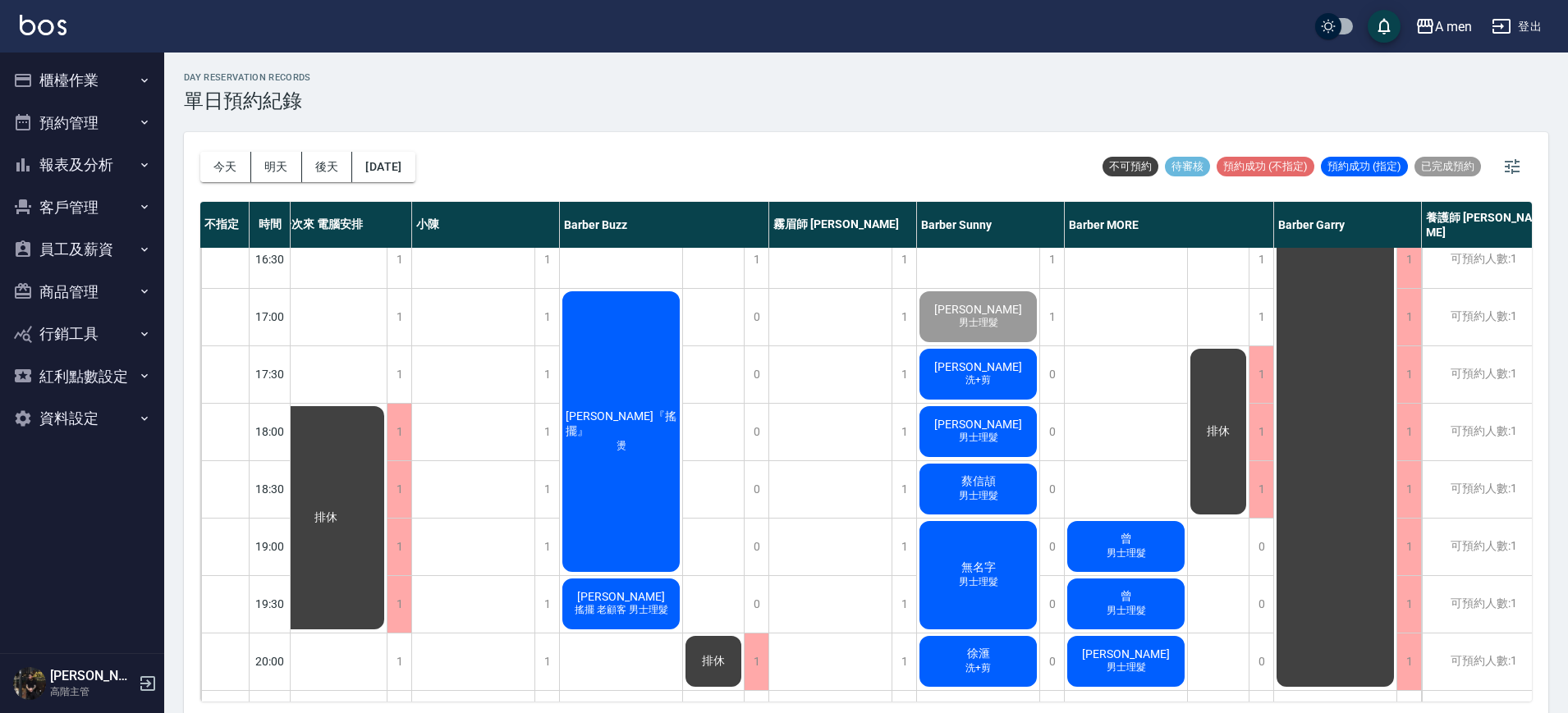
click at [949, 142] on div "今天 明天 後天 2025/09/17 不可預約 待審核 預約成功 (不指定) 預約成功 (指定) 已完成預約" at bounding box center [866, 167] width 1332 height 69
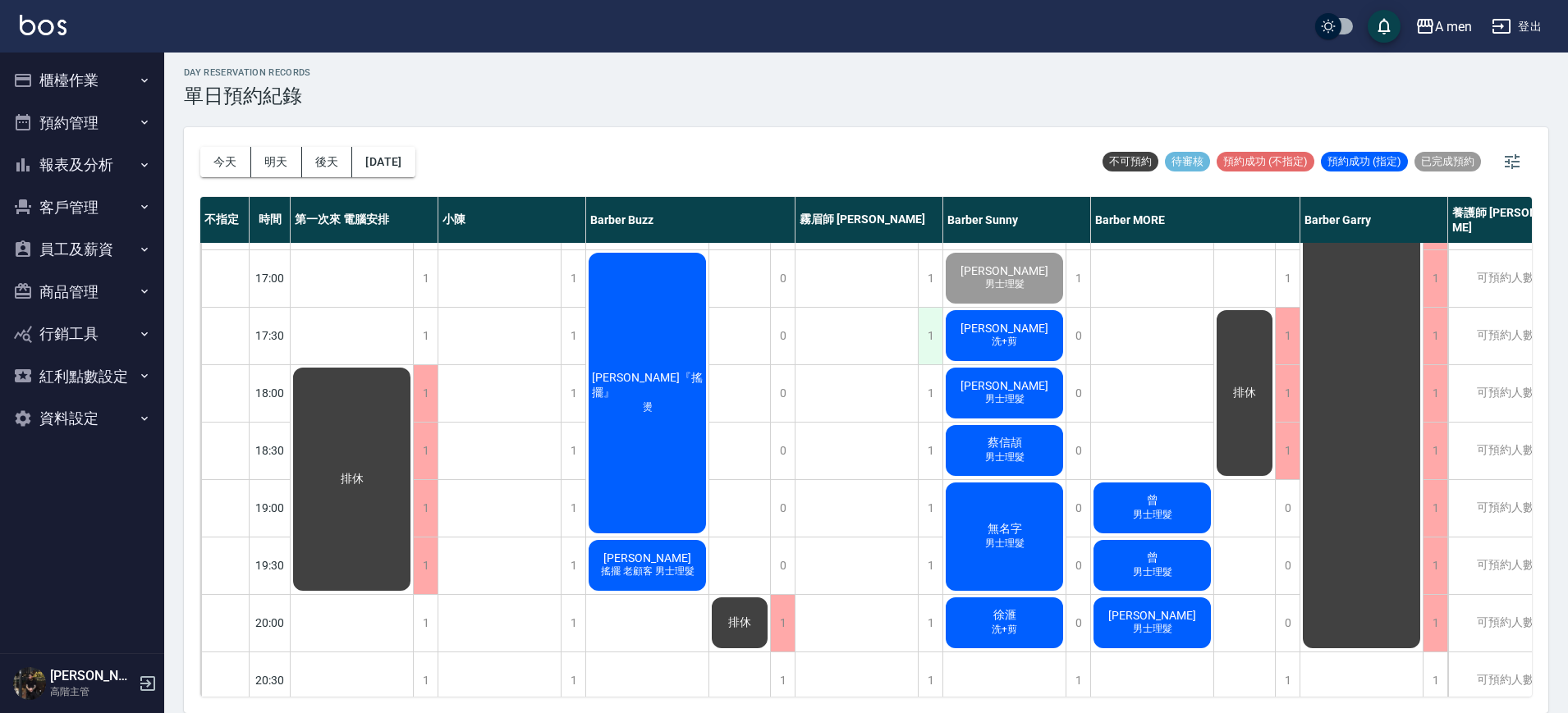
scroll to position [719, 0]
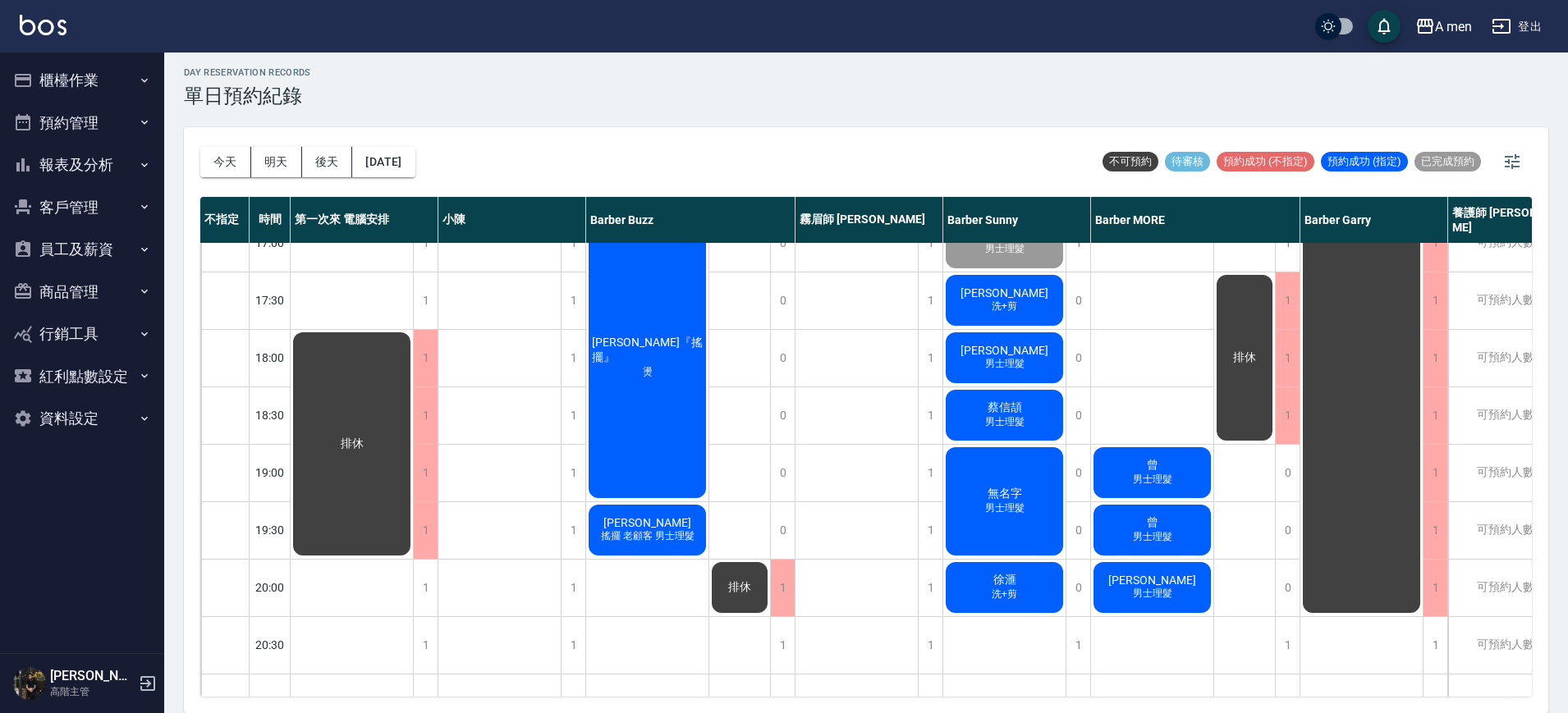
click at [1049, 432] on div "[PERSON_NAME]理髮" at bounding box center [1004, 415] width 122 height 56
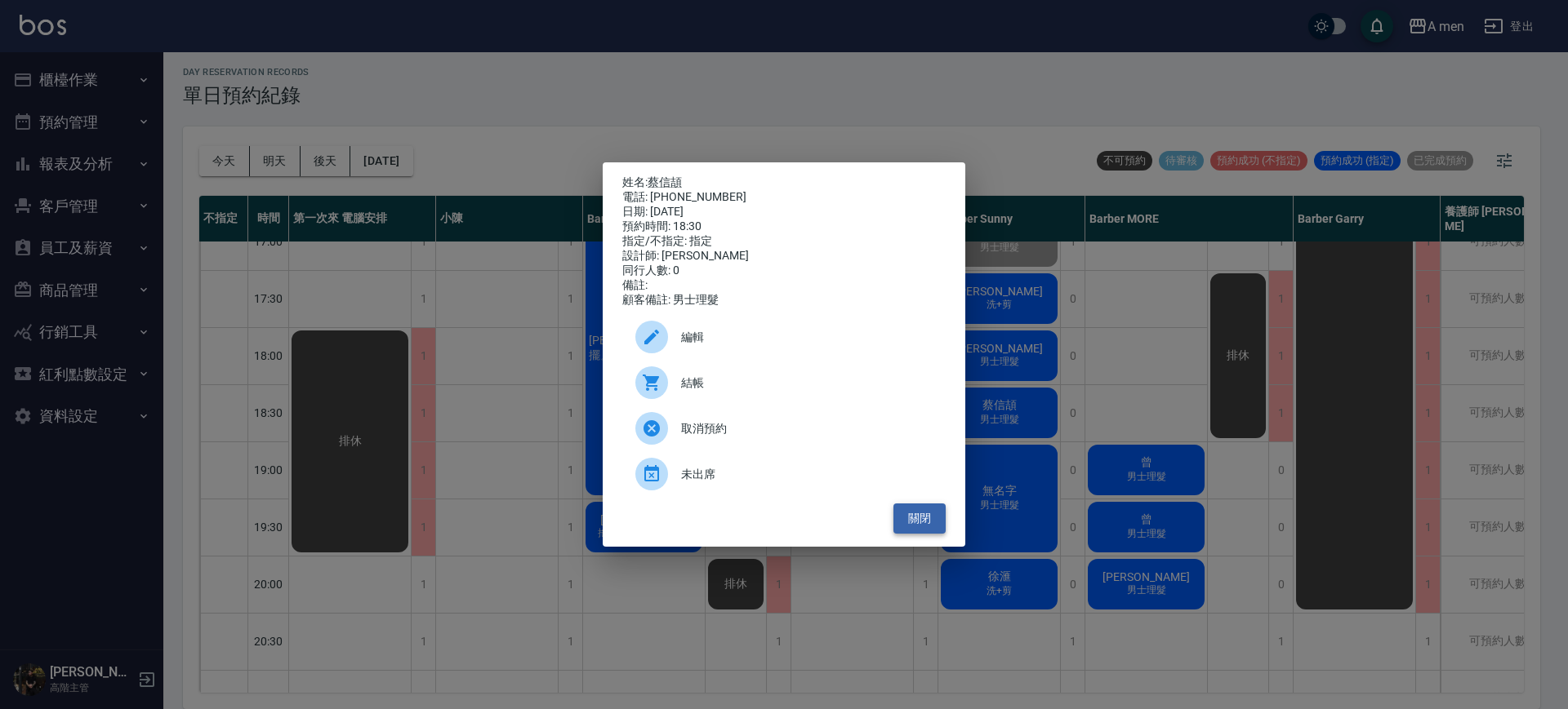
click at [938, 534] on button "關閉" at bounding box center [919, 519] width 53 height 31
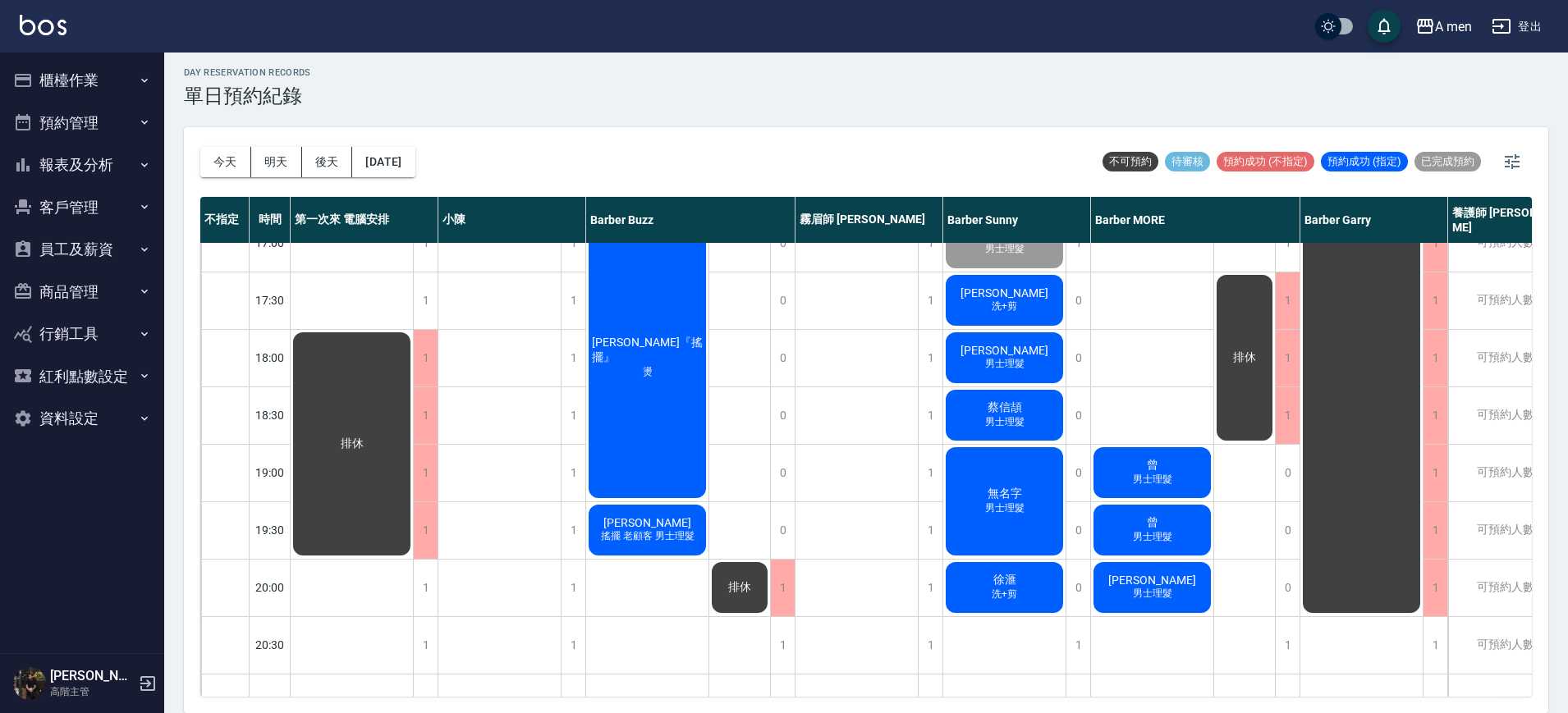
drag, startPoint x: 1113, startPoint y: 697, endPoint x: 1206, endPoint y: 695, distance: 93.0
click at [1206, 695] on div "[DATE] [DATE] [DATE] [DATE] 不可預約 待審核 預約成功 (不指定) 預約成功 (指定) 已完成預約 不指定 時間 第一次來 電腦安…" at bounding box center [866, 420] width 1365 height 586
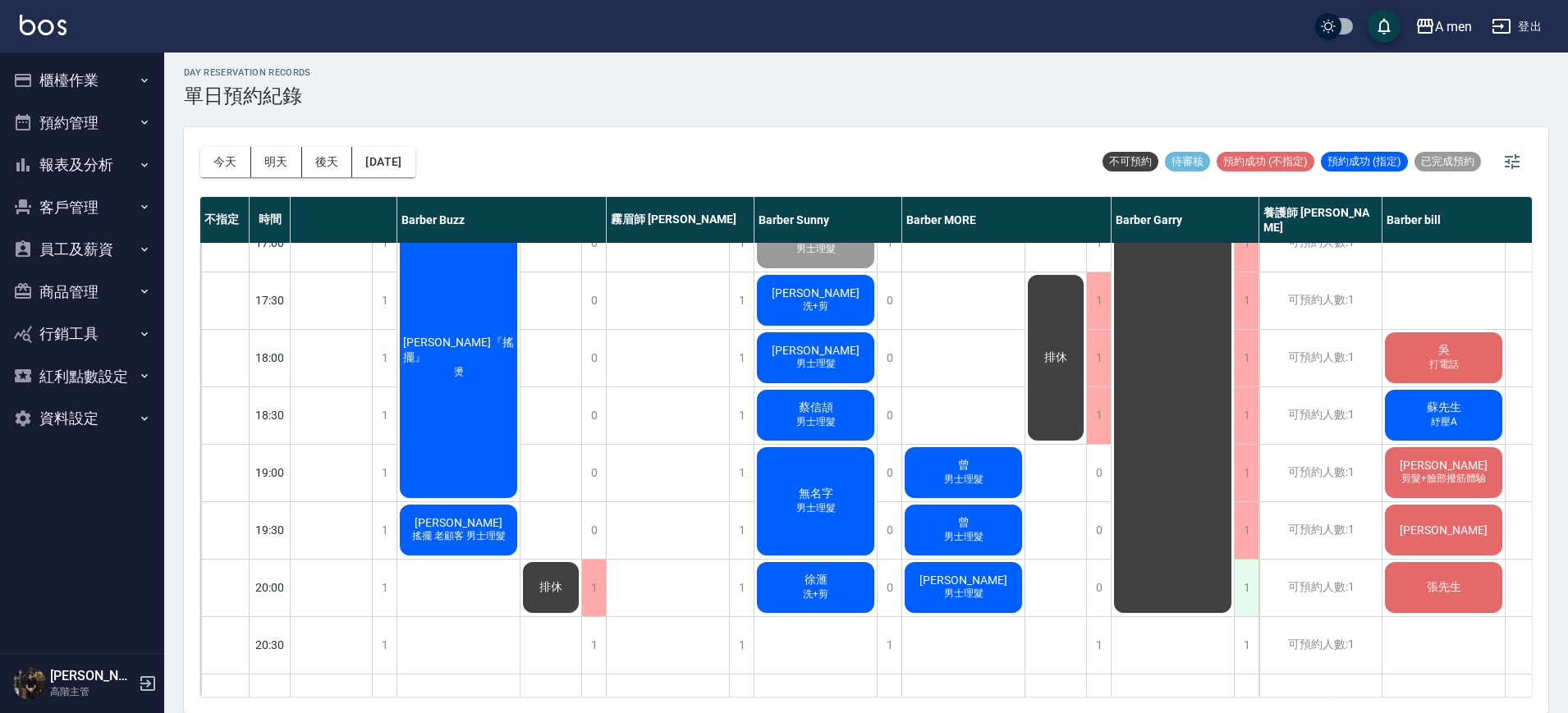
scroll to position [719, 199]
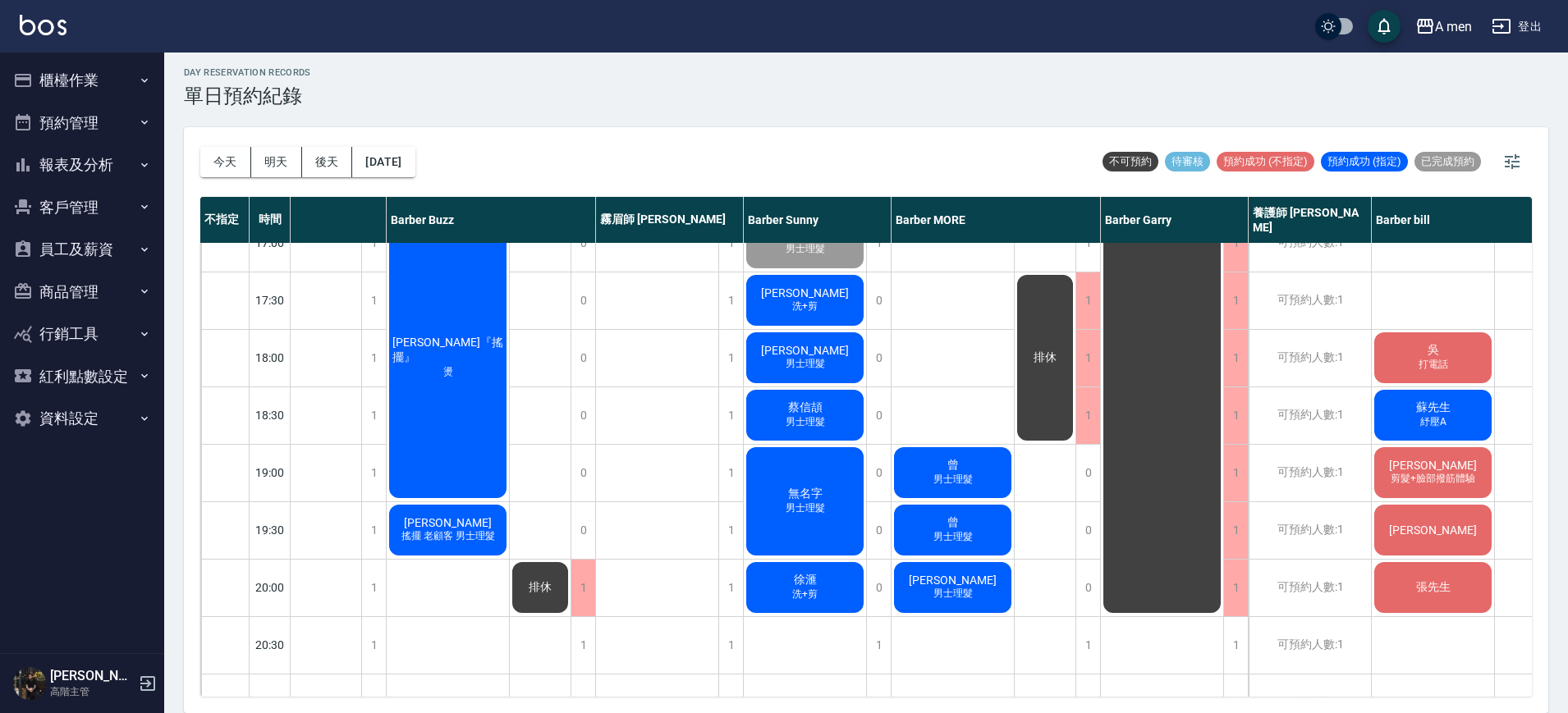
click at [1397, 402] on div "蘇先生 紓壓A" at bounding box center [1433, 415] width 122 height 56
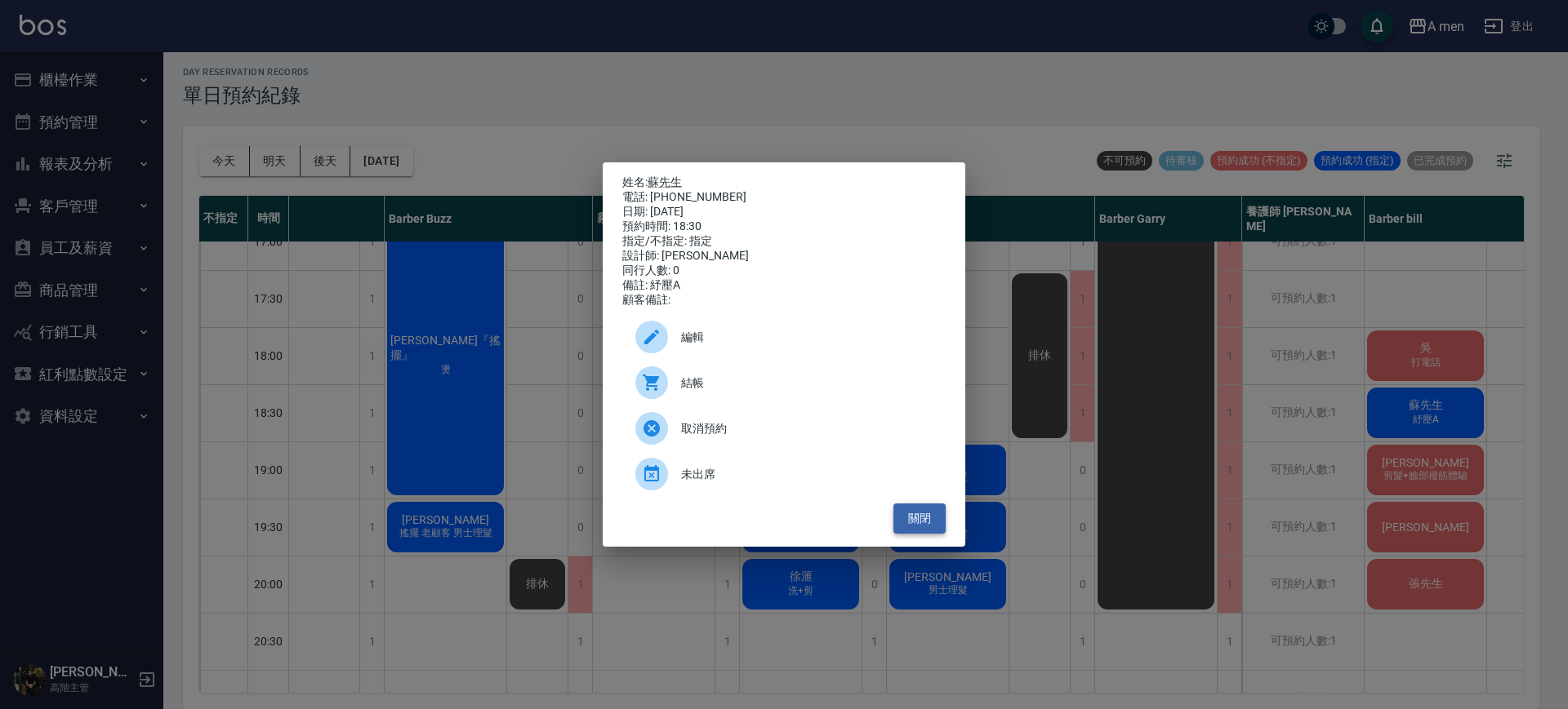
click at [937, 532] on button "關閉" at bounding box center [919, 519] width 53 height 31
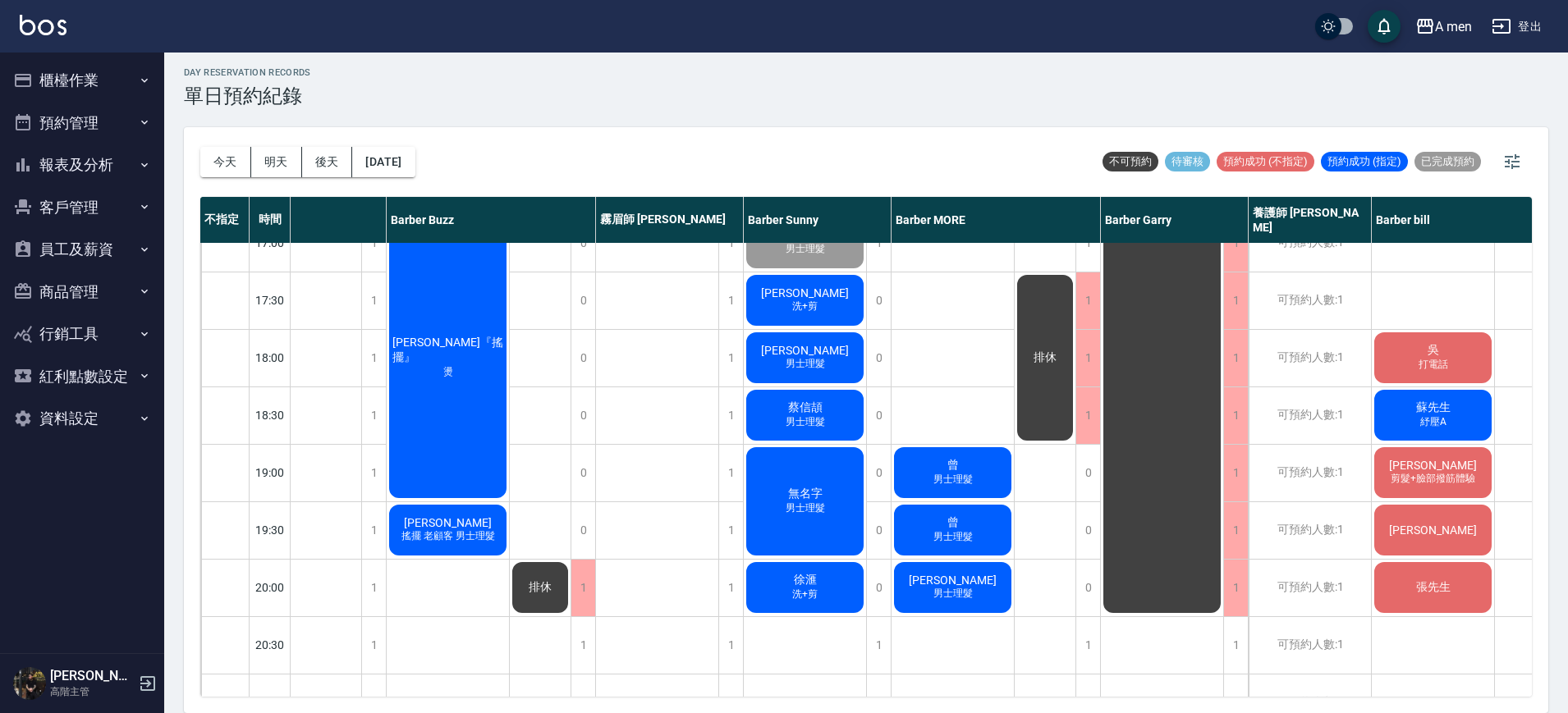
click at [985, 416] on div "韓博宇 洗+剪 粉刺清潔 董柏均 洗加剪 柯 過路客 曾 男士理髮 曾 男士理髮 施淵舜 男士理髮" at bounding box center [953, 243] width 123 height 1437
click at [1416, 294] on div "陳柏睿 男士理髮 林長逸 洗+剪 anappleaday 洗+剪 吳 打電話 蘇先生 紓壓A 朱偉文 剪髮+臉部撥筋體驗 楊先生 張先生" at bounding box center [1434, 243] width 123 height 1437
click at [1419, 284] on div "陳柏睿 男士理髮 林長逸 洗+剪 anappleaday 洗+剪 吳 打電話 蘇先生 紓壓A 朱偉文 剪髮+臉部撥筋體驗 楊先生 張先生" at bounding box center [1434, 243] width 123 height 1437
click at [1053, 479] on div "排休" at bounding box center [1046, 243] width 62 height 1437
click at [980, 482] on div "曾 男士理髮" at bounding box center [952, 473] width 122 height 56
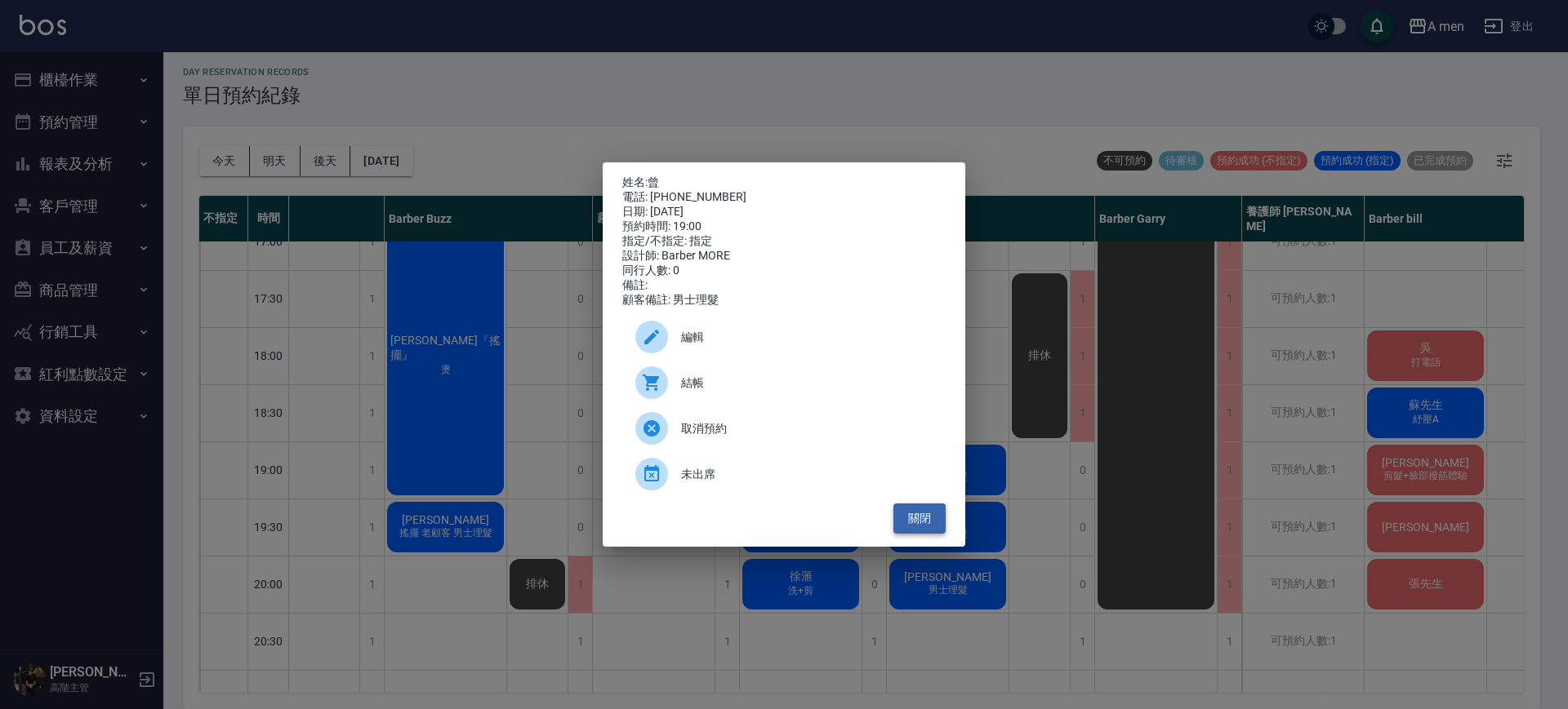
click at [927, 533] on button "關閉" at bounding box center [919, 519] width 53 height 31
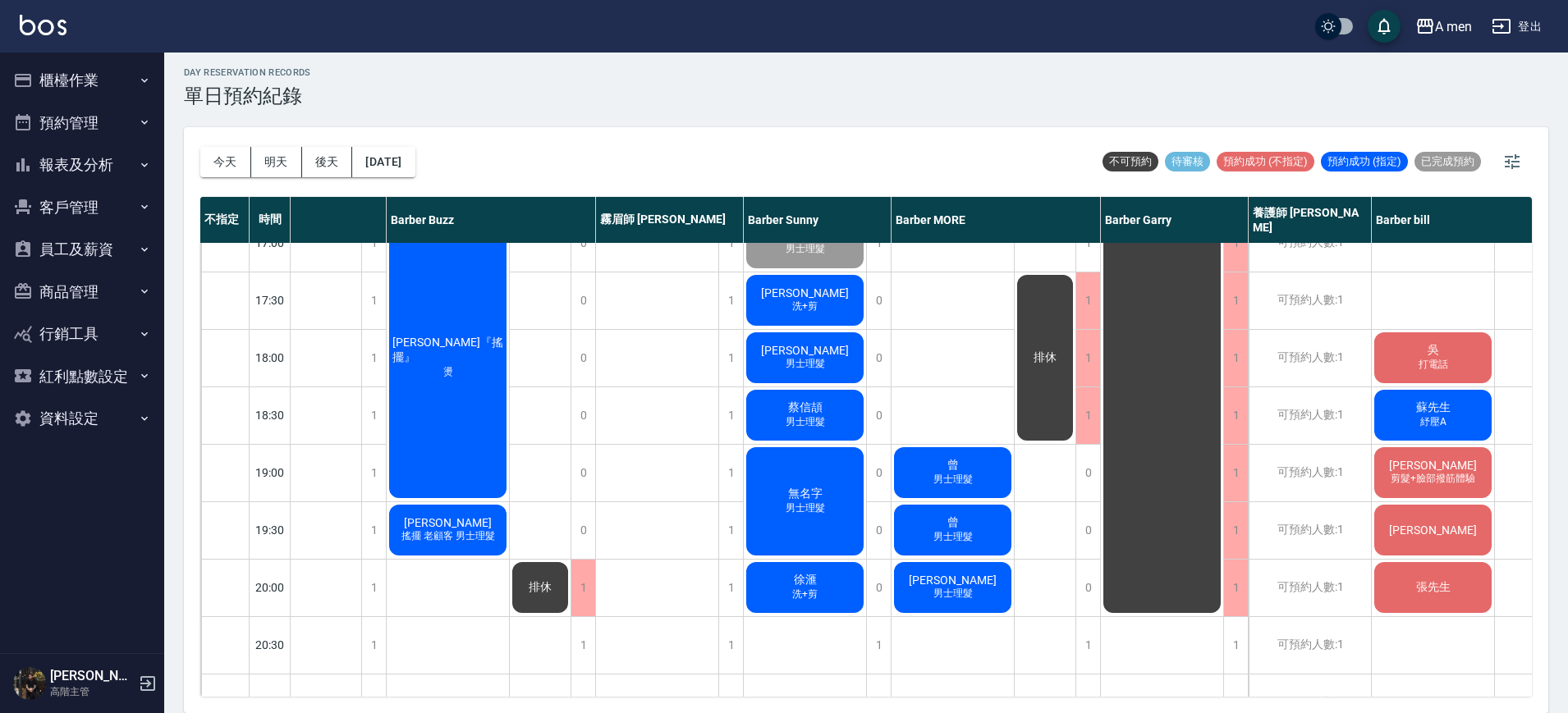
click at [948, 530] on span "男士理髮" at bounding box center [953, 537] width 46 height 13
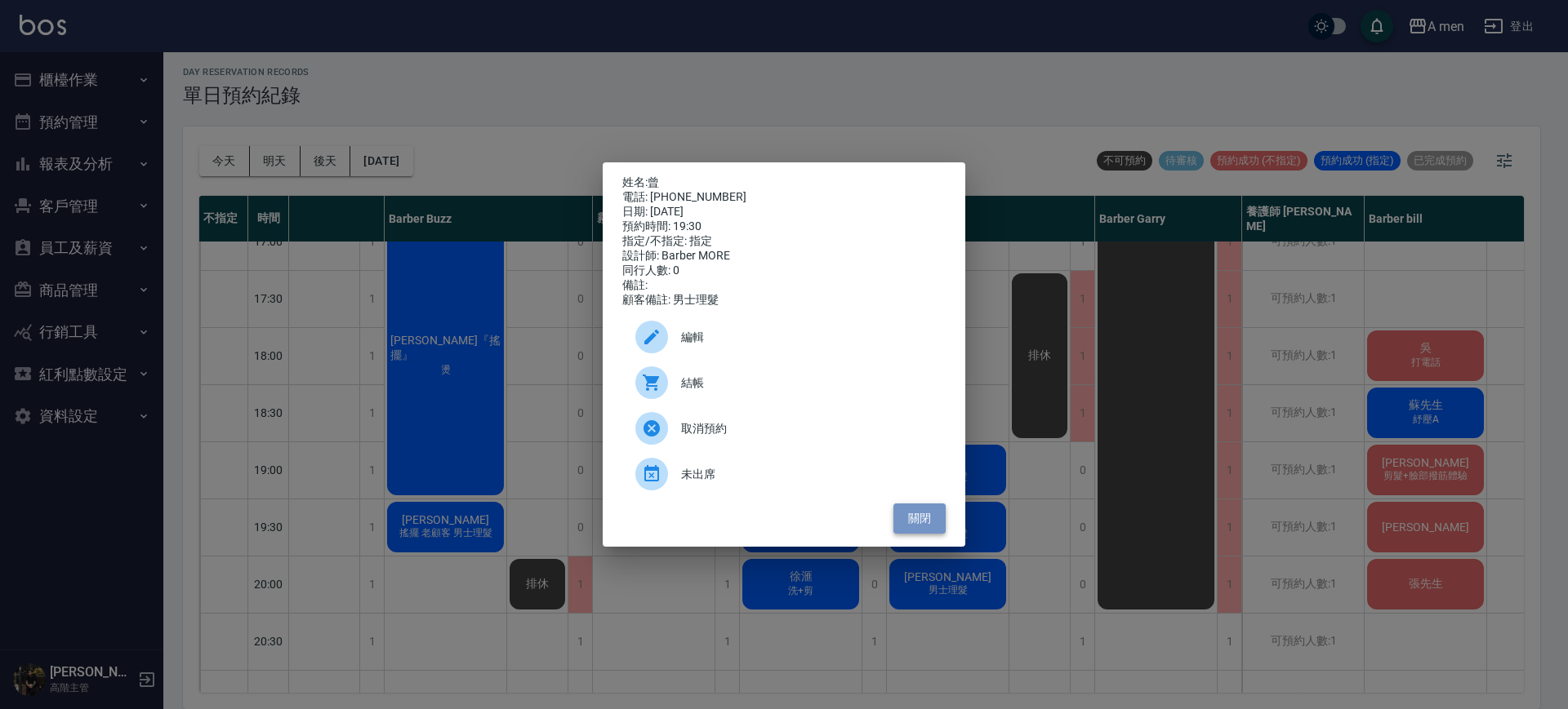
click at [923, 533] on button "關閉" at bounding box center [919, 519] width 53 height 31
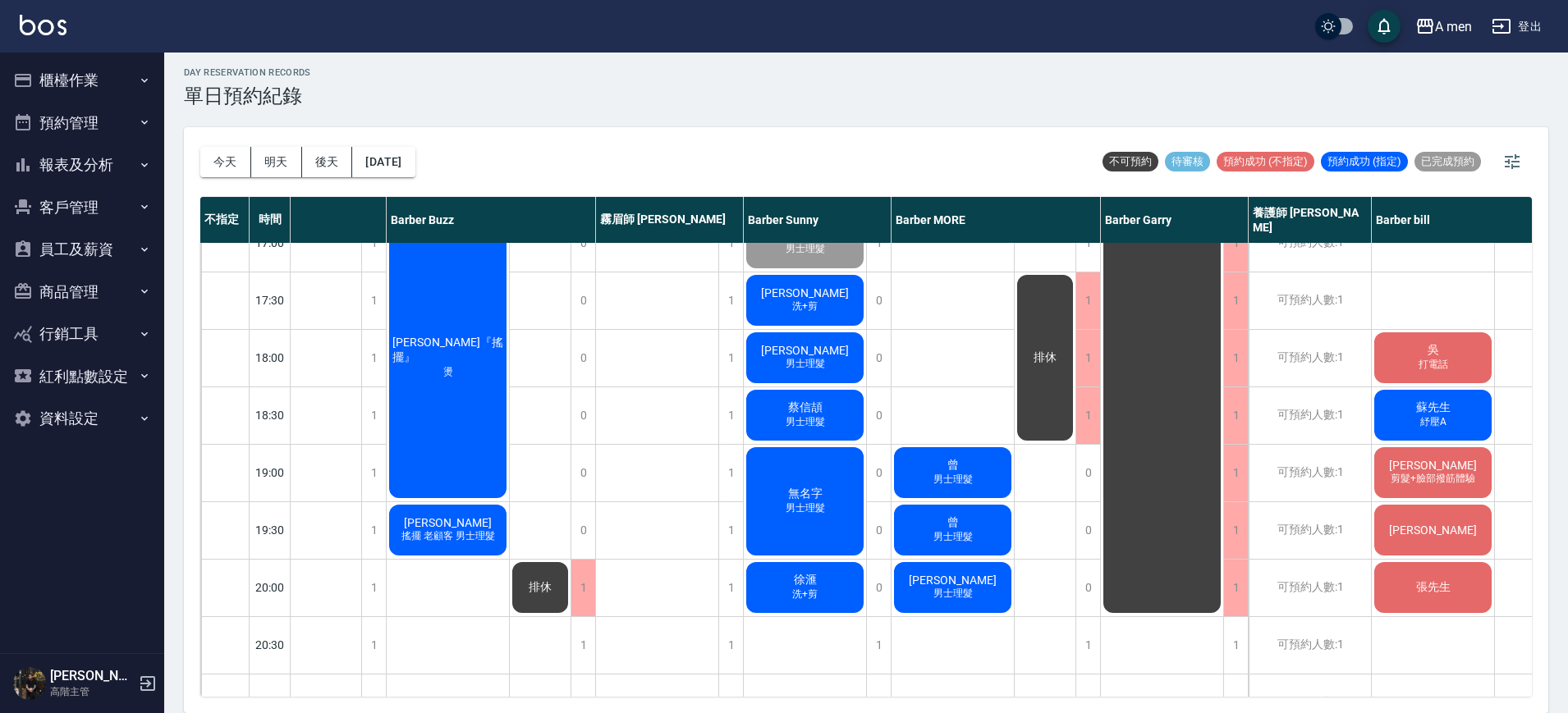
scroll to position [616, 199]
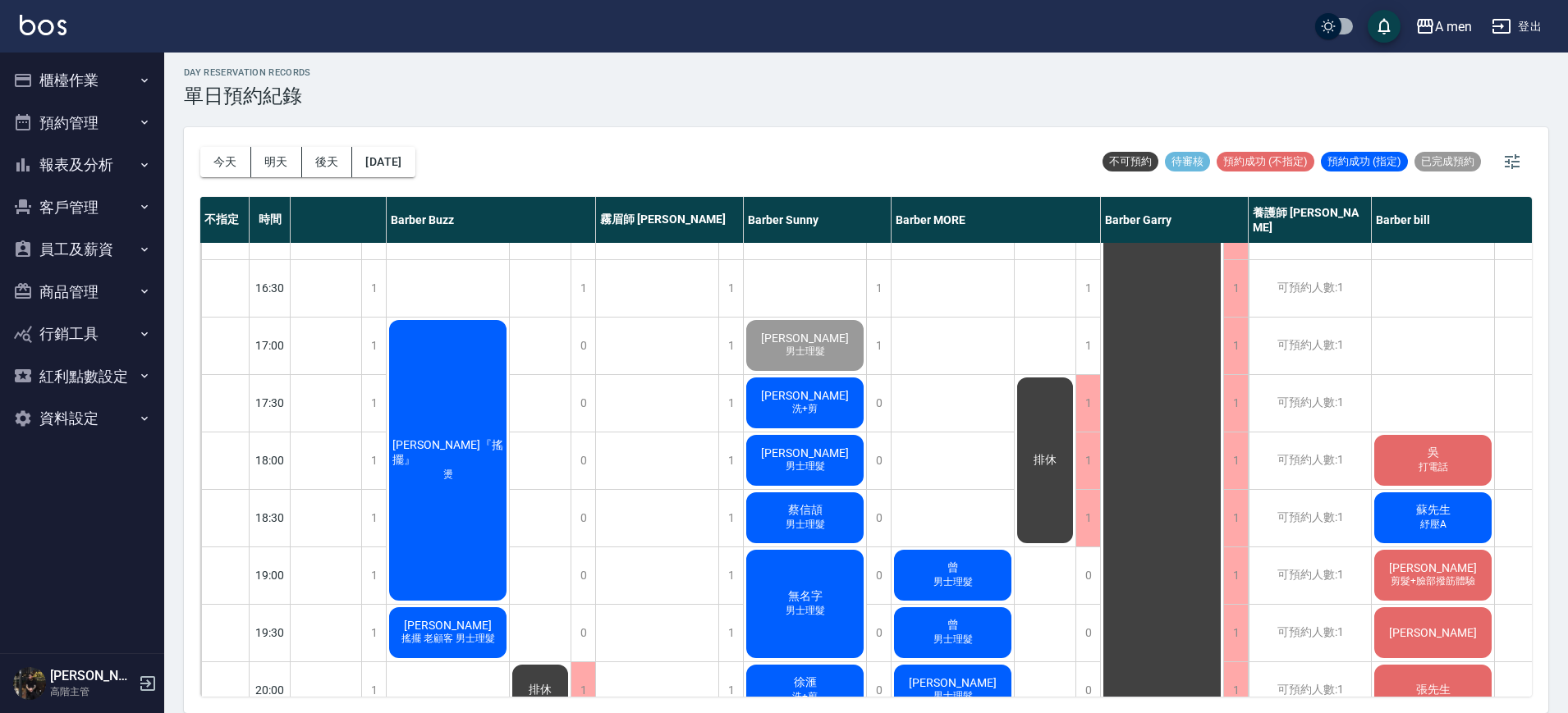
click at [786, 408] on div "政霖 洗+剪" at bounding box center [805, 403] width 122 height 56
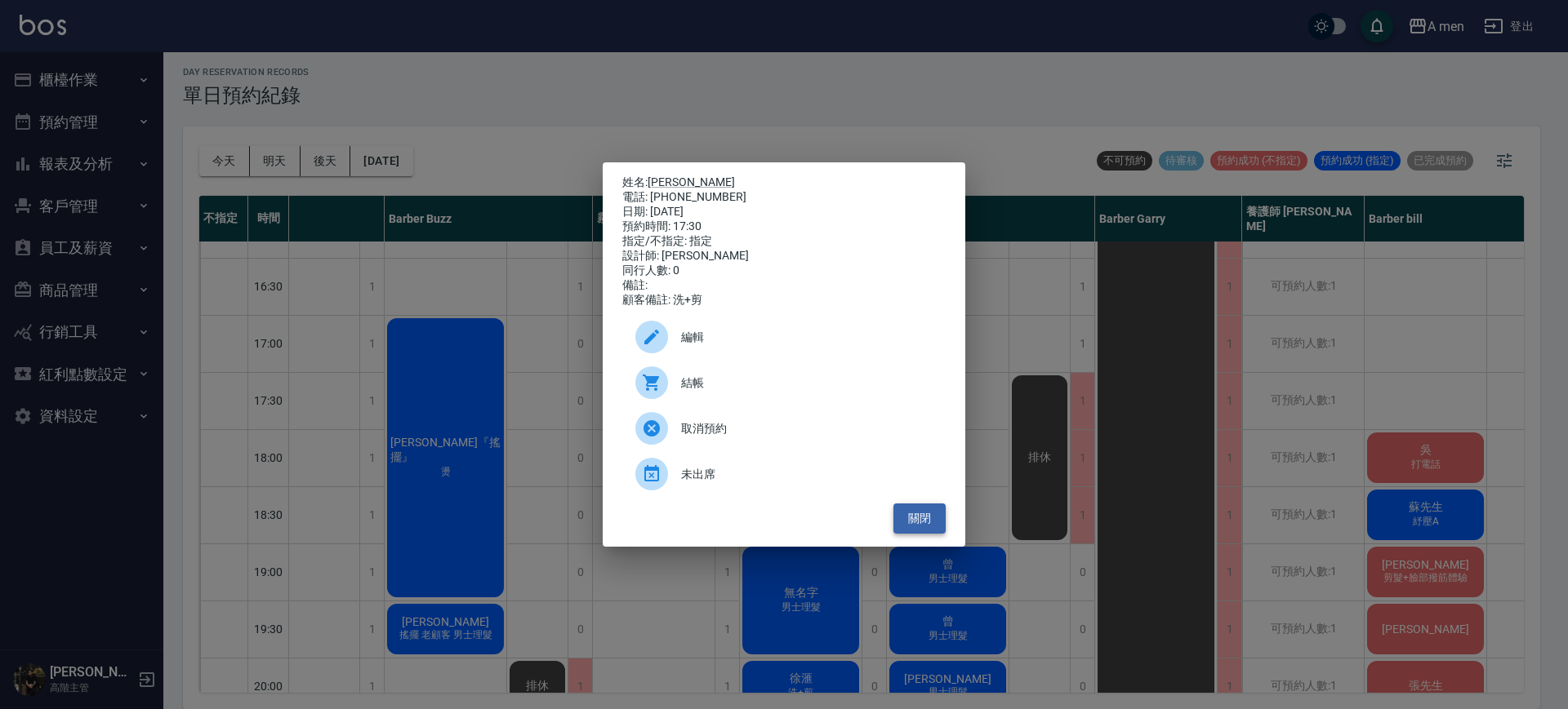
click at [917, 527] on button "關閉" at bounding box center [919, 519] width 53 height 31
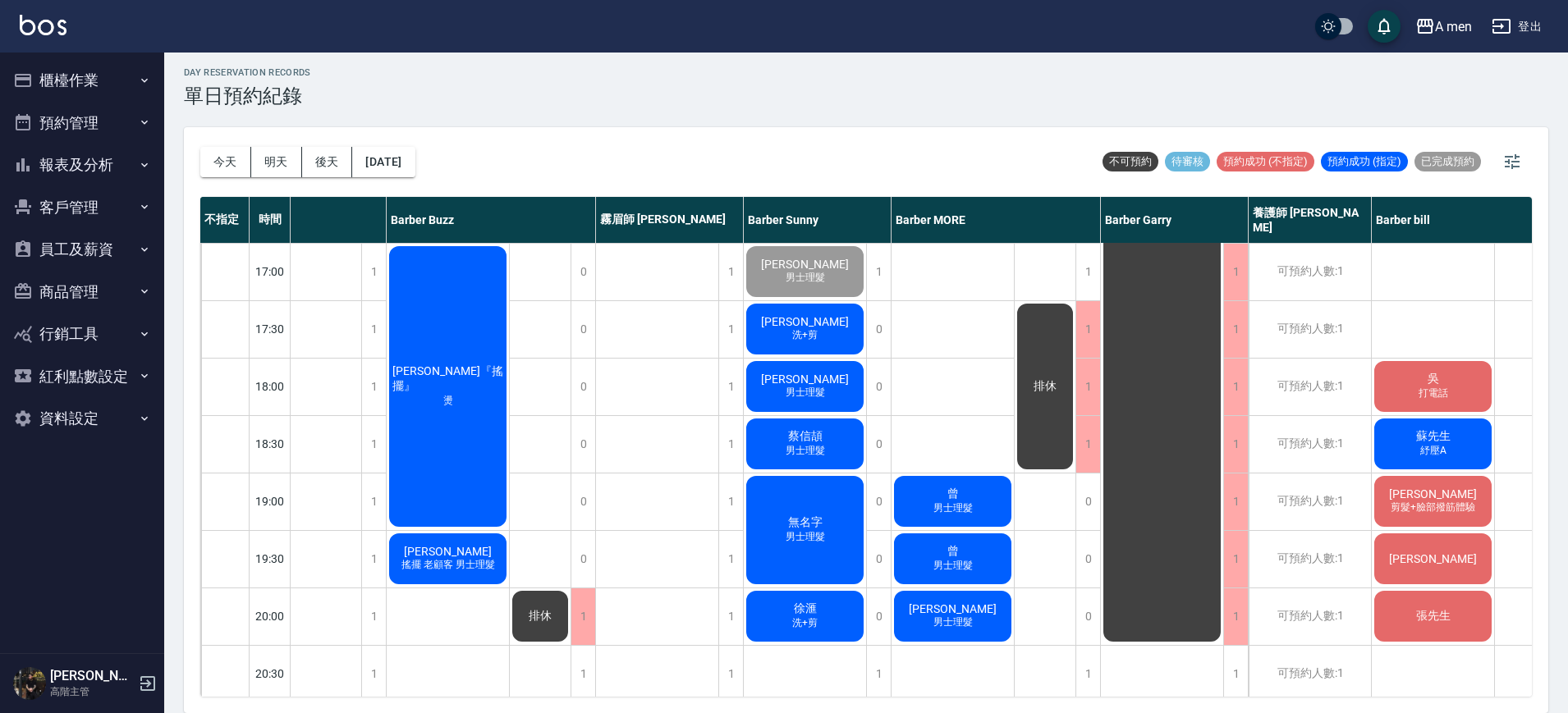
scroll to position [691, 199]
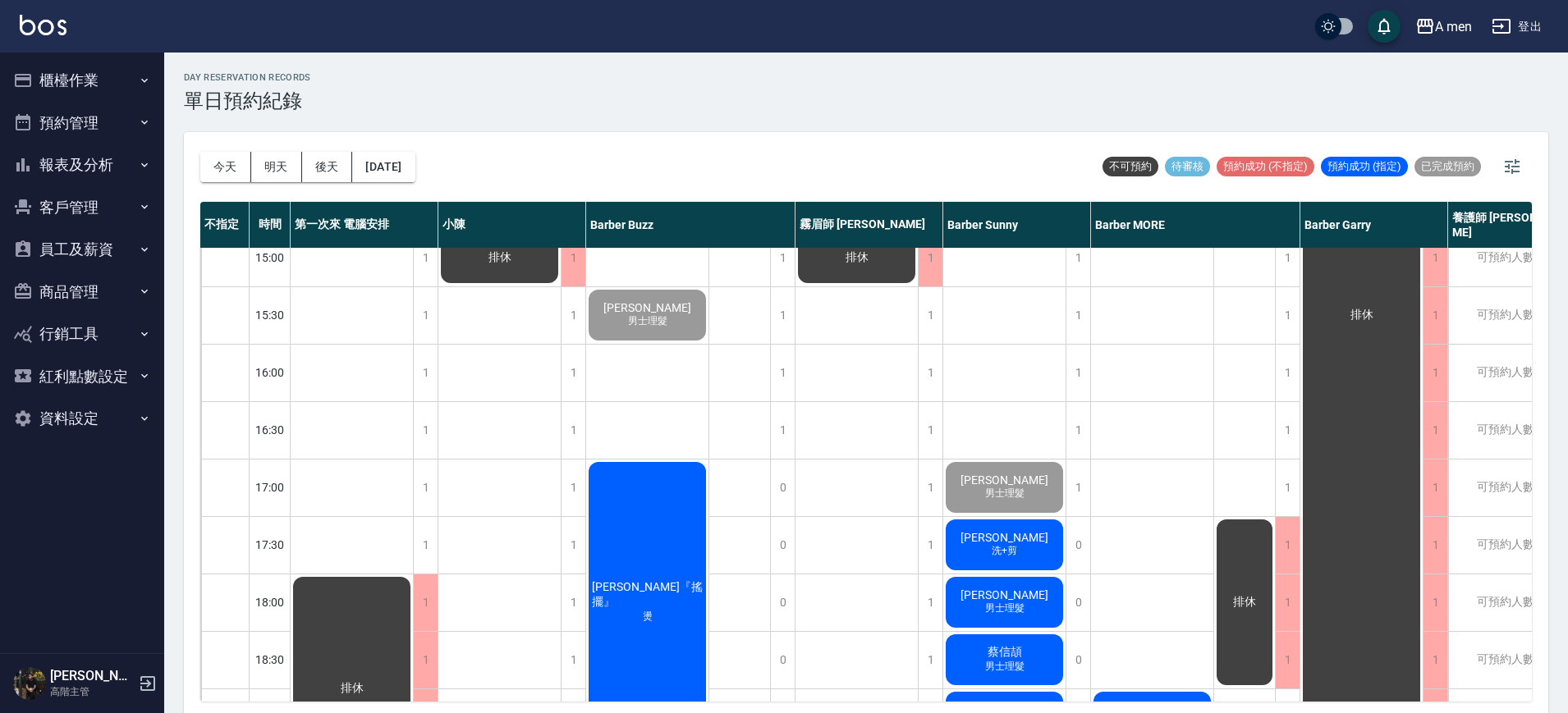
scroll to position [514, 0]
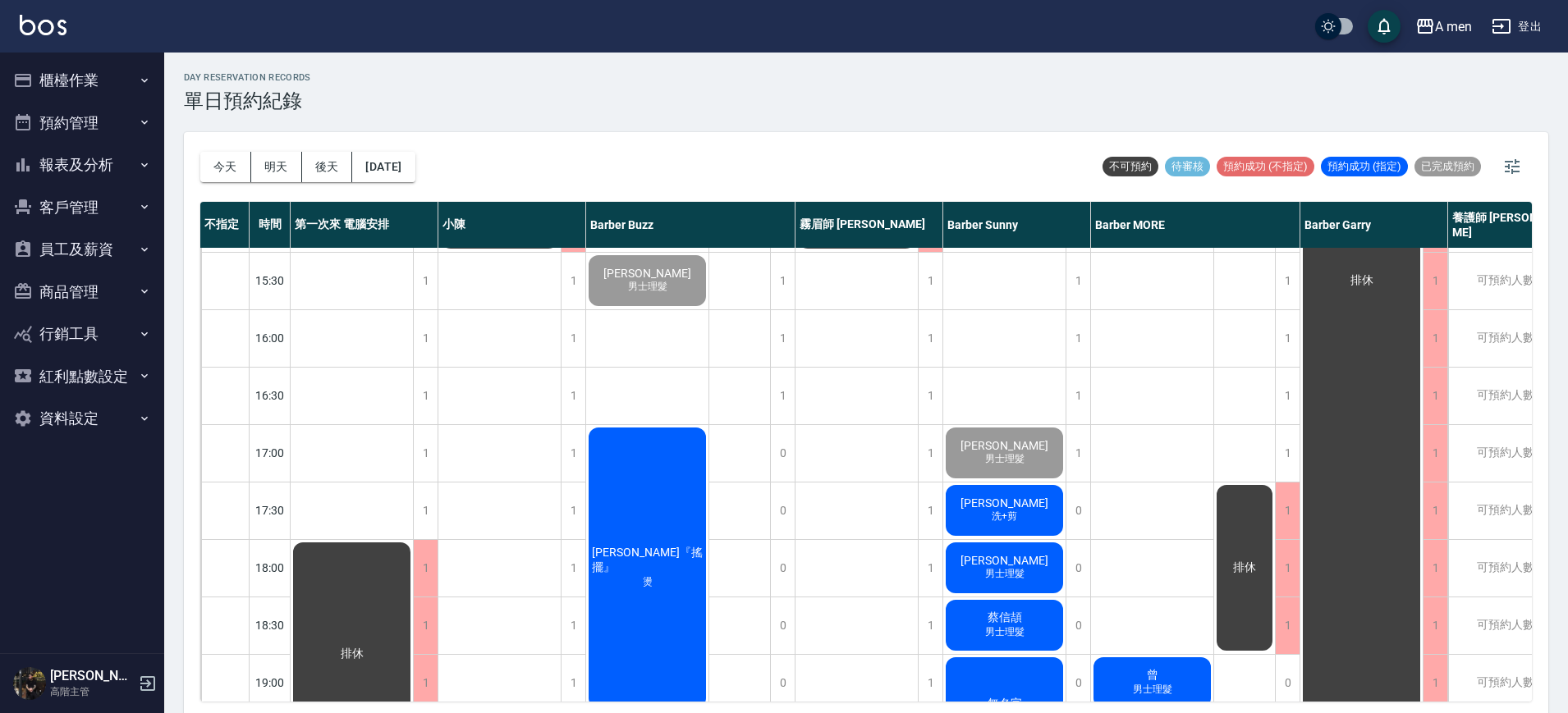
click at [879, 418] on div "排休" at bounding box center [858, 453] width 123 height 1437
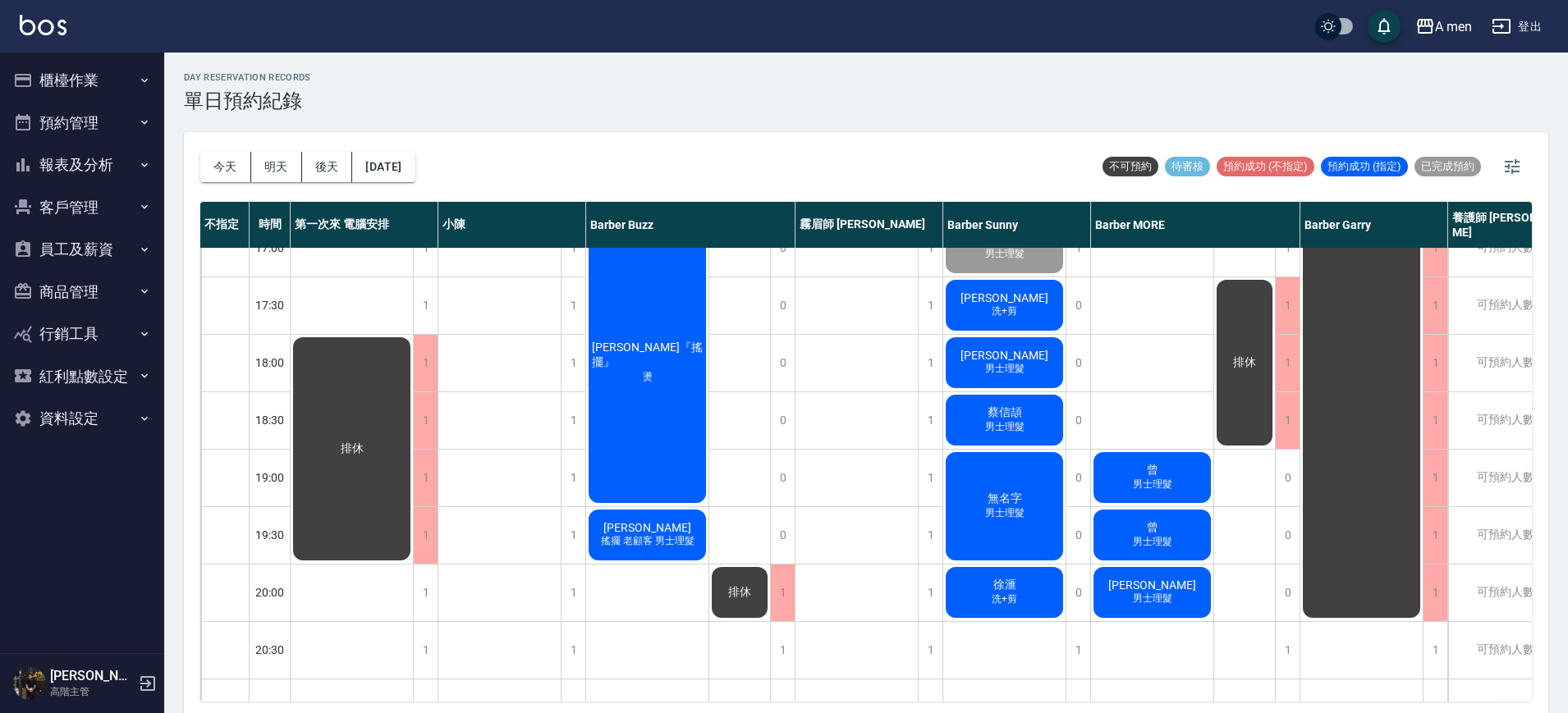
scroll to position [719, 257]
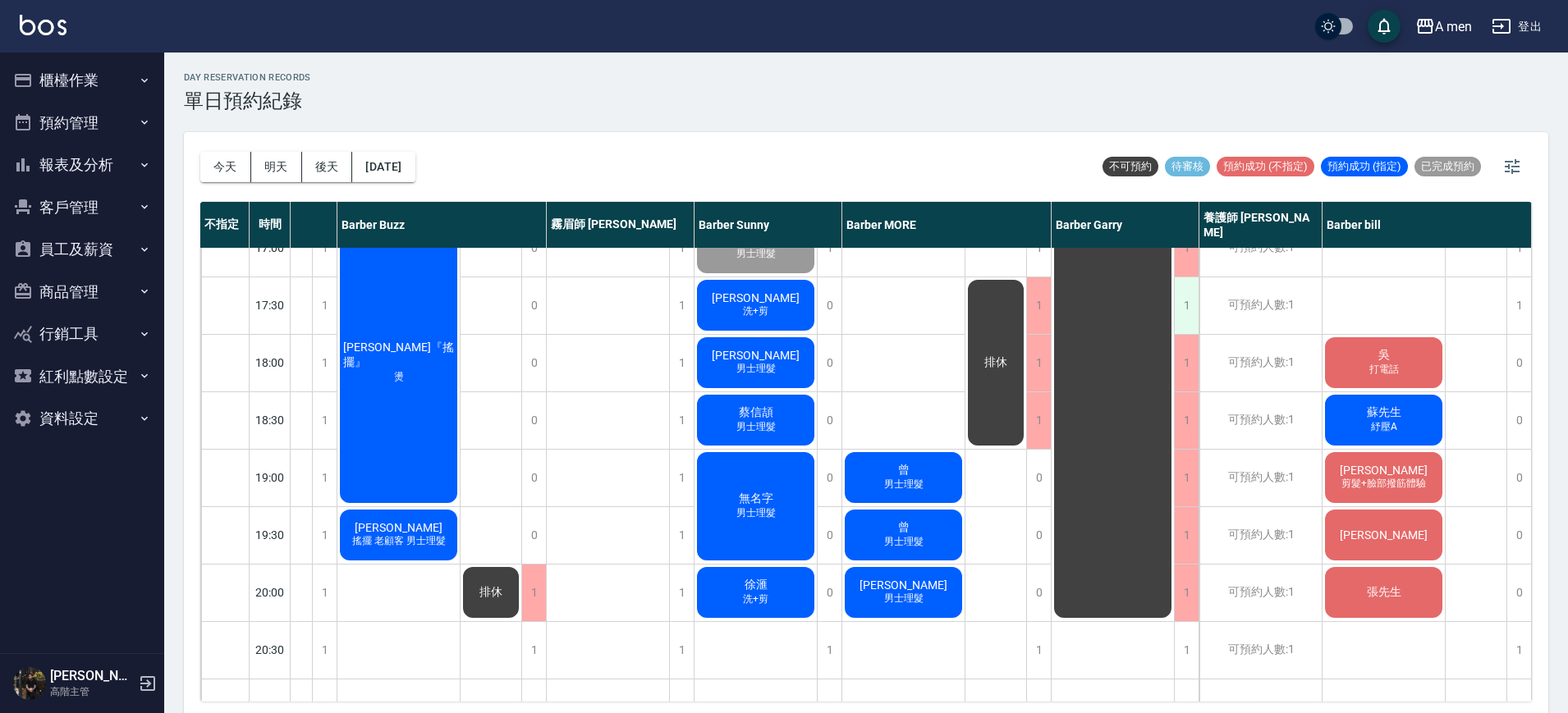
click at [1176, 319] on div "1" at bounding box center [1186, 305] width 25 height 57
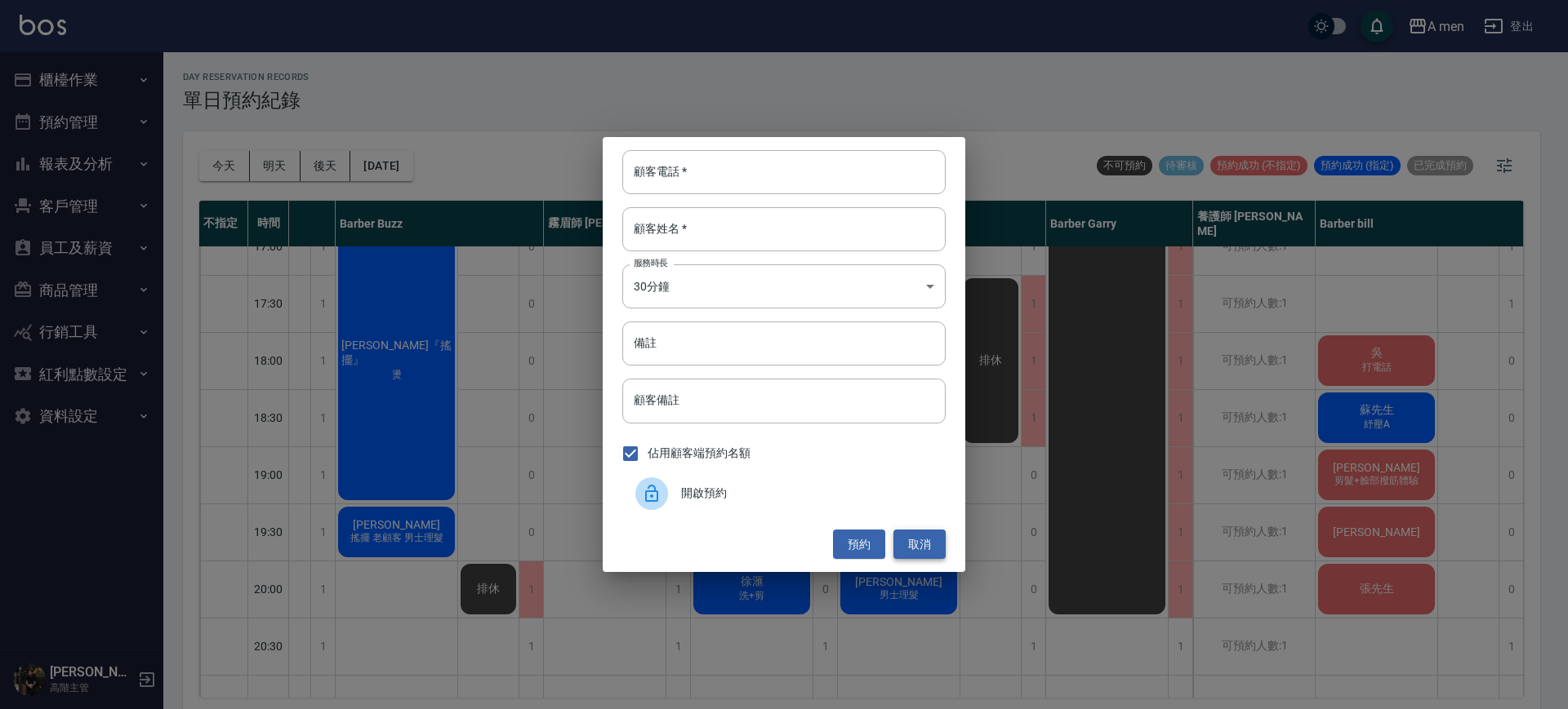
click at [928, 537] on button "取消" at bounding box center [919, 545] width 53 height 31
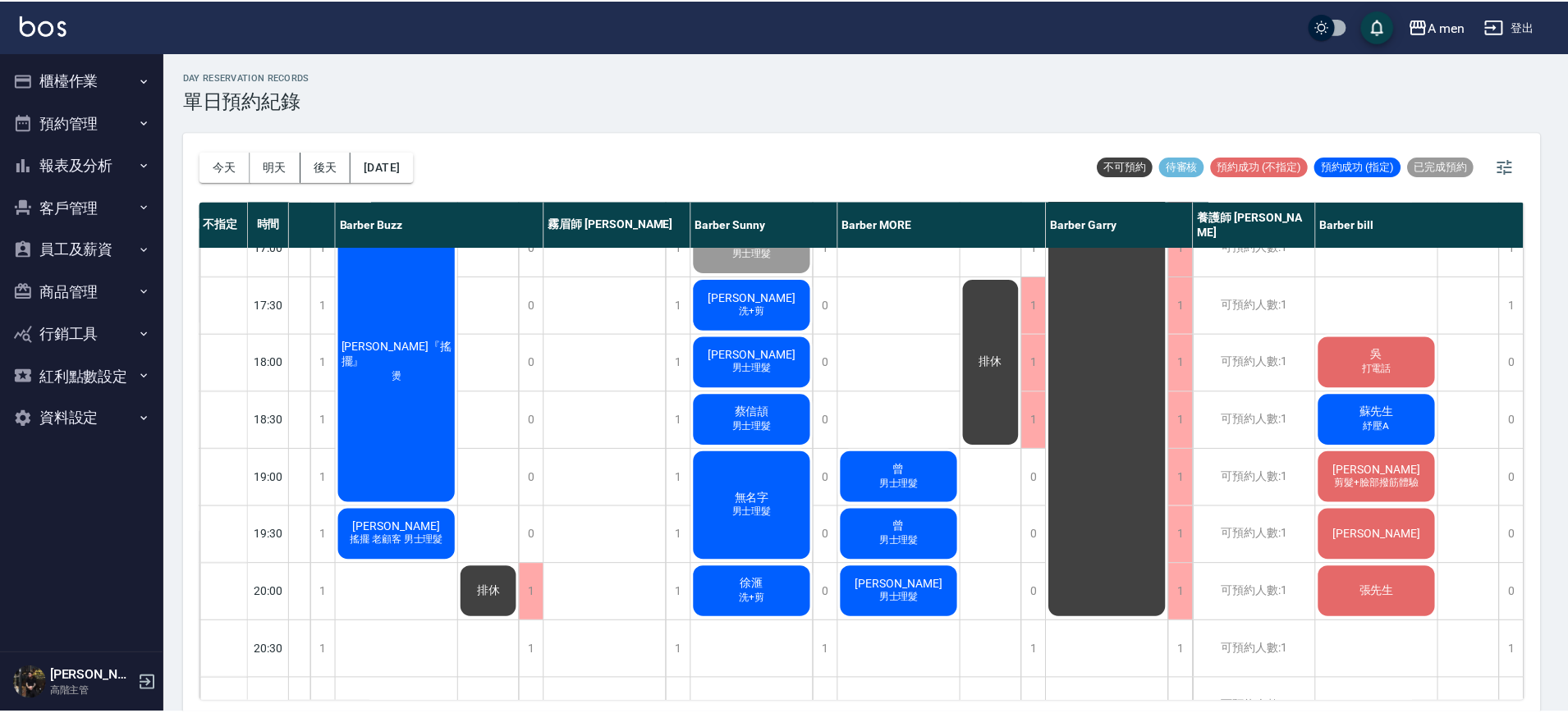
scroll to position [719, 249]
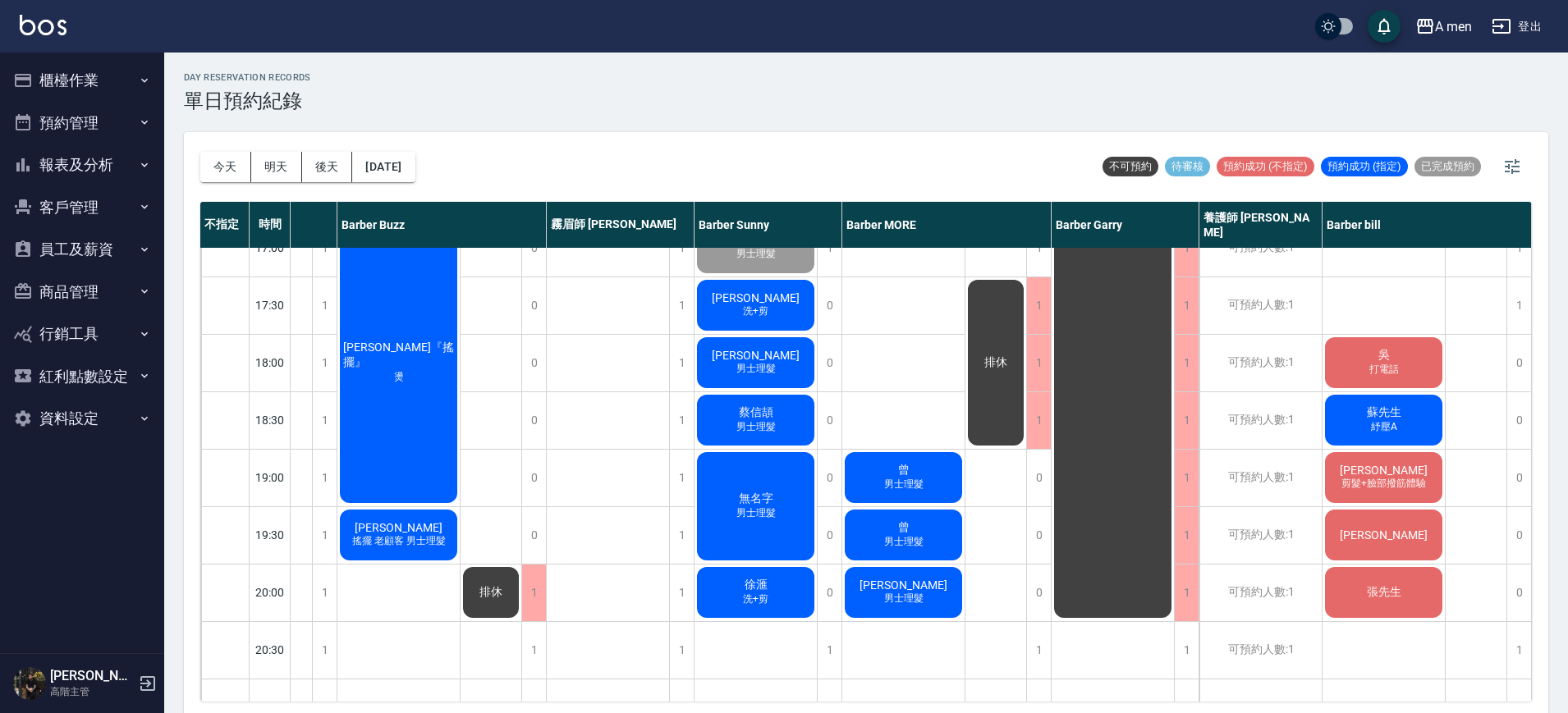
click at [936, 567] on div "[PERSON_NAME]+剪 粉刺清潔 [PERSON_NAME]加剪 柯 過路客 曾 男士理髮 曾 男士理髮 [PERSON_NAME] 男士理髮" at bounding box center [904, 248] width 123 height 1437
click at [1116, 82] on div "day Reservation records 單日預約紀錄" at bounding box center [866, 92] width 1365 height 40
click at [980, 81] on div "day Reservation records 單日預約紀錄" at bounding box center [866, 92] width 1365 height 40
click at [426, 114] on div "day Reservation records 單日預約紀錄 今天 明天 後天 2025/09/17 不可預約 待審核 預約成功 (不指定) 預約成功 (指定…" at bounding box center [865, 385] width 1404 height 666
click at [238, 170] on button "今天" at bounding box center [226, 168] width 51 height 31
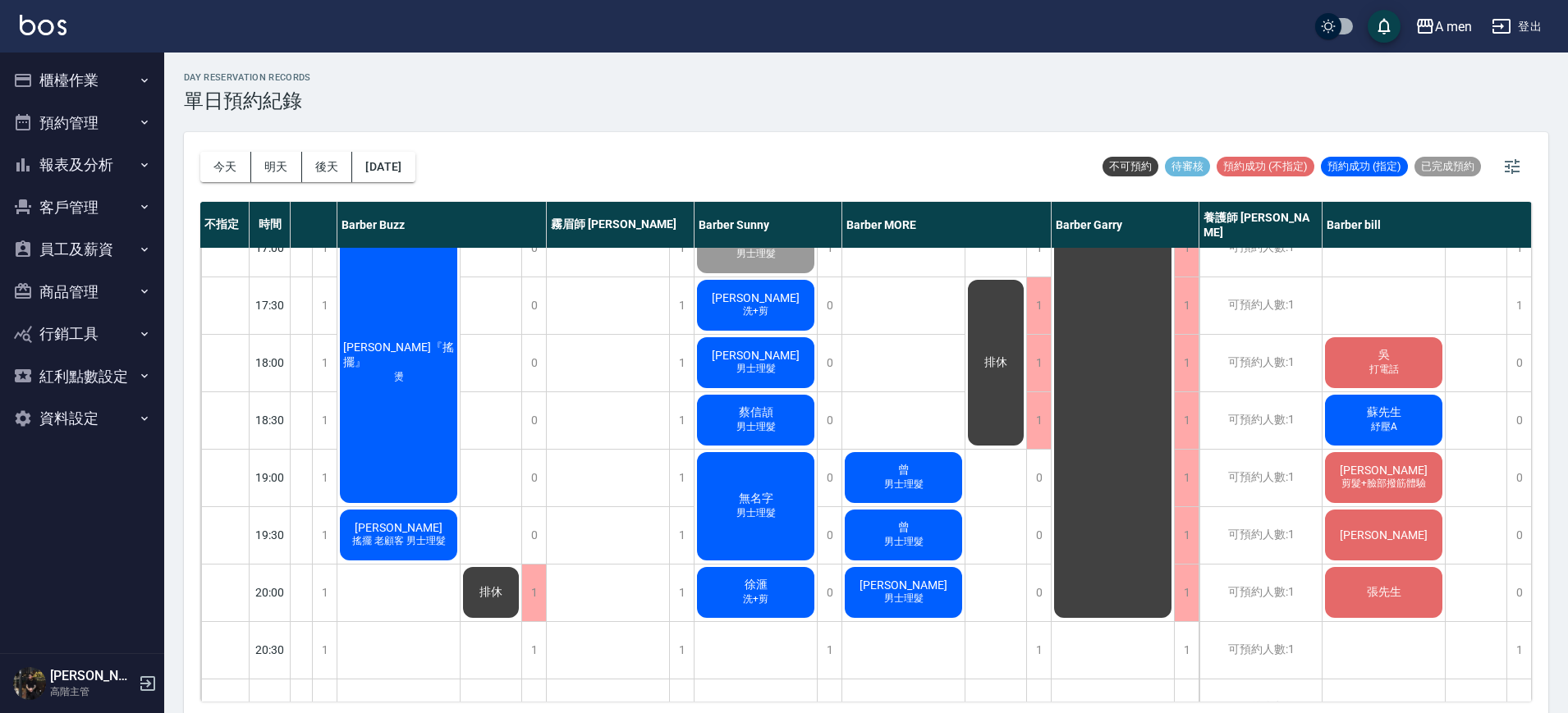
click at [763, 135] on div "[DATE] [DATE] [DATE] [DATE] 不可預約 待審核 預約成功 (不指定) 預約成功 (指定) 已完成預約" at bounding box center [866, 167] width 1332 height 69
drag, startPoint x: 679, startPoint y: 148, endPoint x: 552, endPoint y: 180, distance: 131.0
click at [552, 180] on div "[DATE] [DATE] [DATE] [DATE] 不可預約 待審核 預約成功 (不指定) 預約成功 (指定) 已完成預約" at bounding box center [866, 167] width 1332 height 69
drag, startPoint x: 1518, startPoint y: 459, endPoint x: 1558, endPoint y: 447, distance: 41.8
click at [1558, 447] on div "day Reservation records 單日預約紀錄 今天 明天 後天 2025/09/17 不可預約 待審核 預約成功 (不指定) 預約成功 (指定…" at bounding box center [865, 385] width 1404 height 666
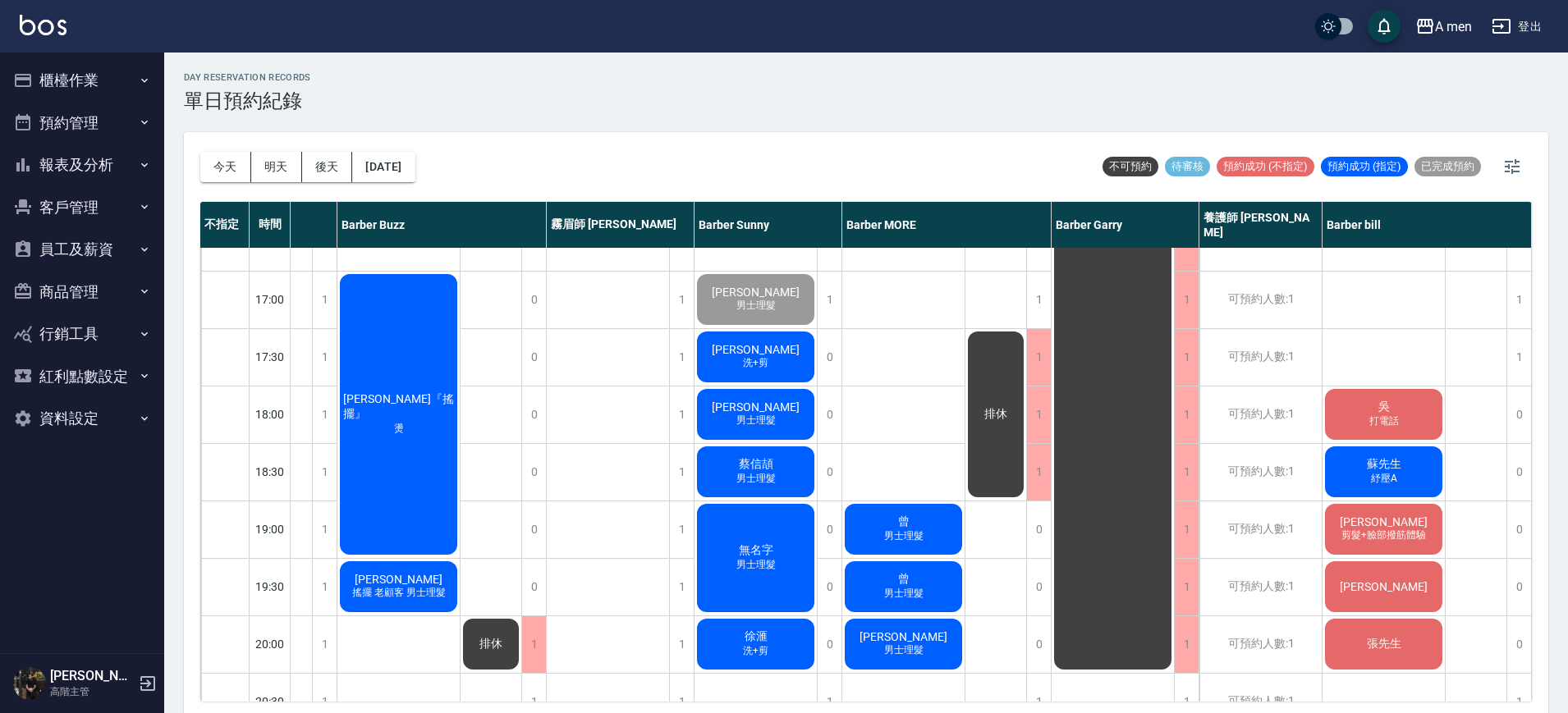
scroll to position [674, 249]
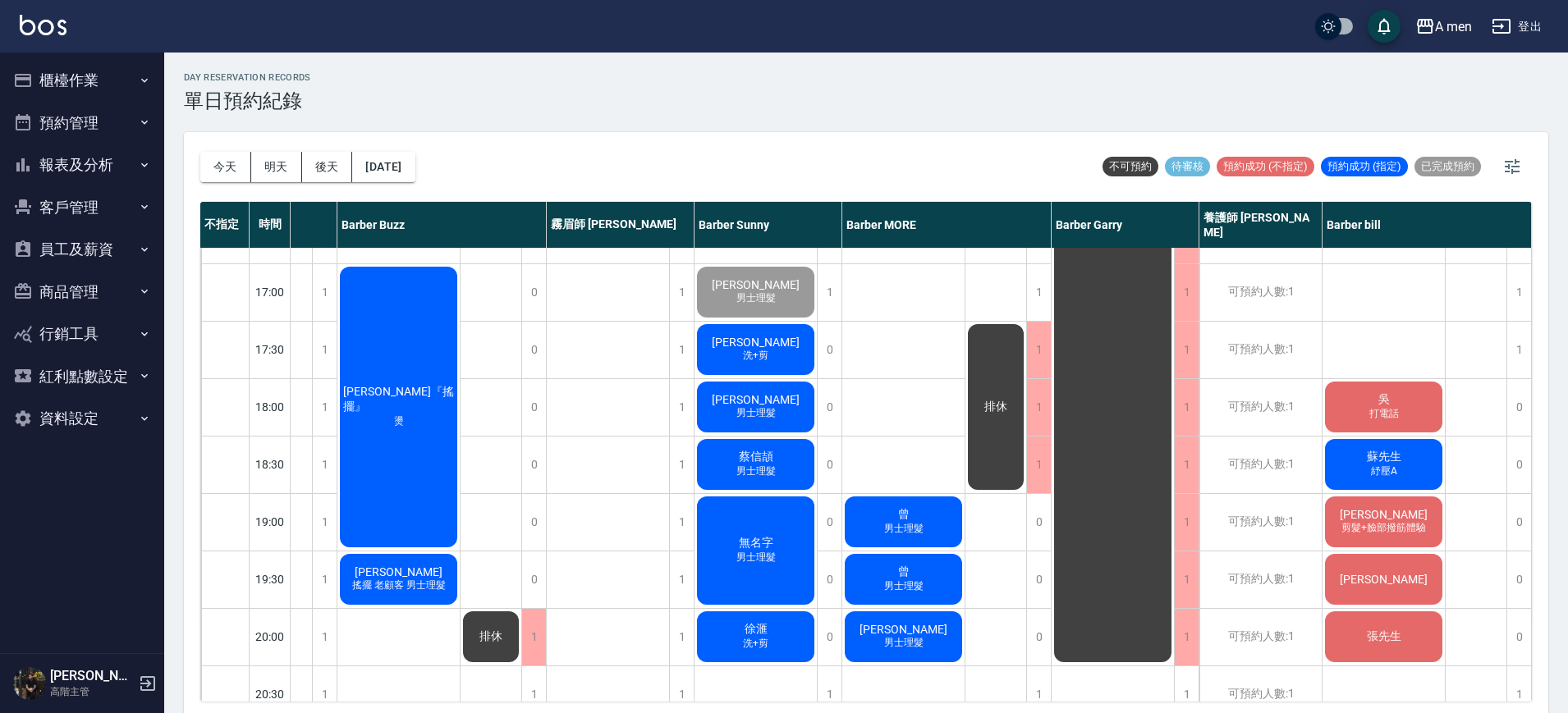
click at [1395, 345] on div "陳柏睿 男士理髮 林長逸 洗+剪 anappleaday 洗+剪 吳 打電話 蘇先生 紓壓A 朱偉文 剪髮+臉部撥筋體驗 楊先生 張先生" at bounding box center [1385, 292] width 123 height 1437
drag, startPoint x: 1363, startPoint y: 345, endPoint x: 0, endPoint y: -125, distance: 1441.8
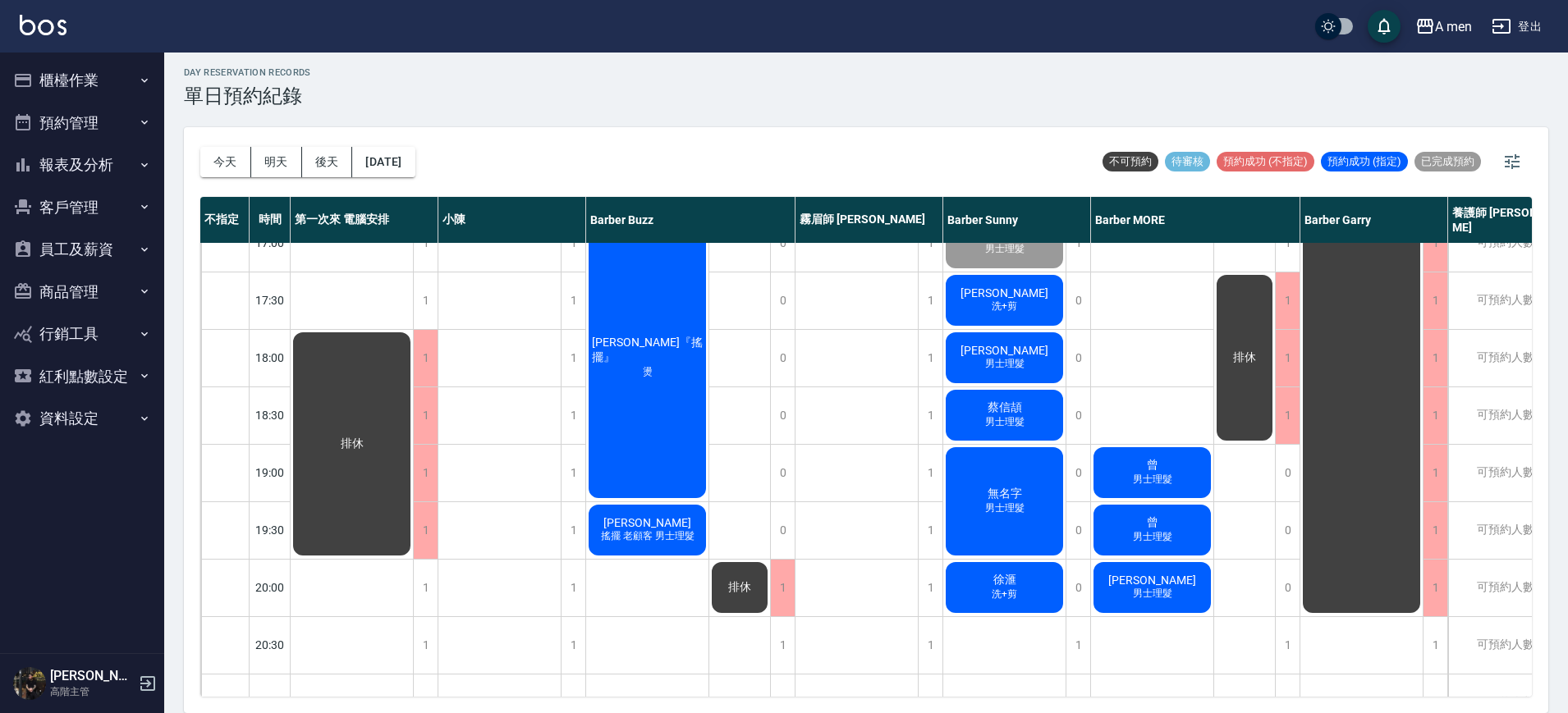
scroll to position [719, 257]
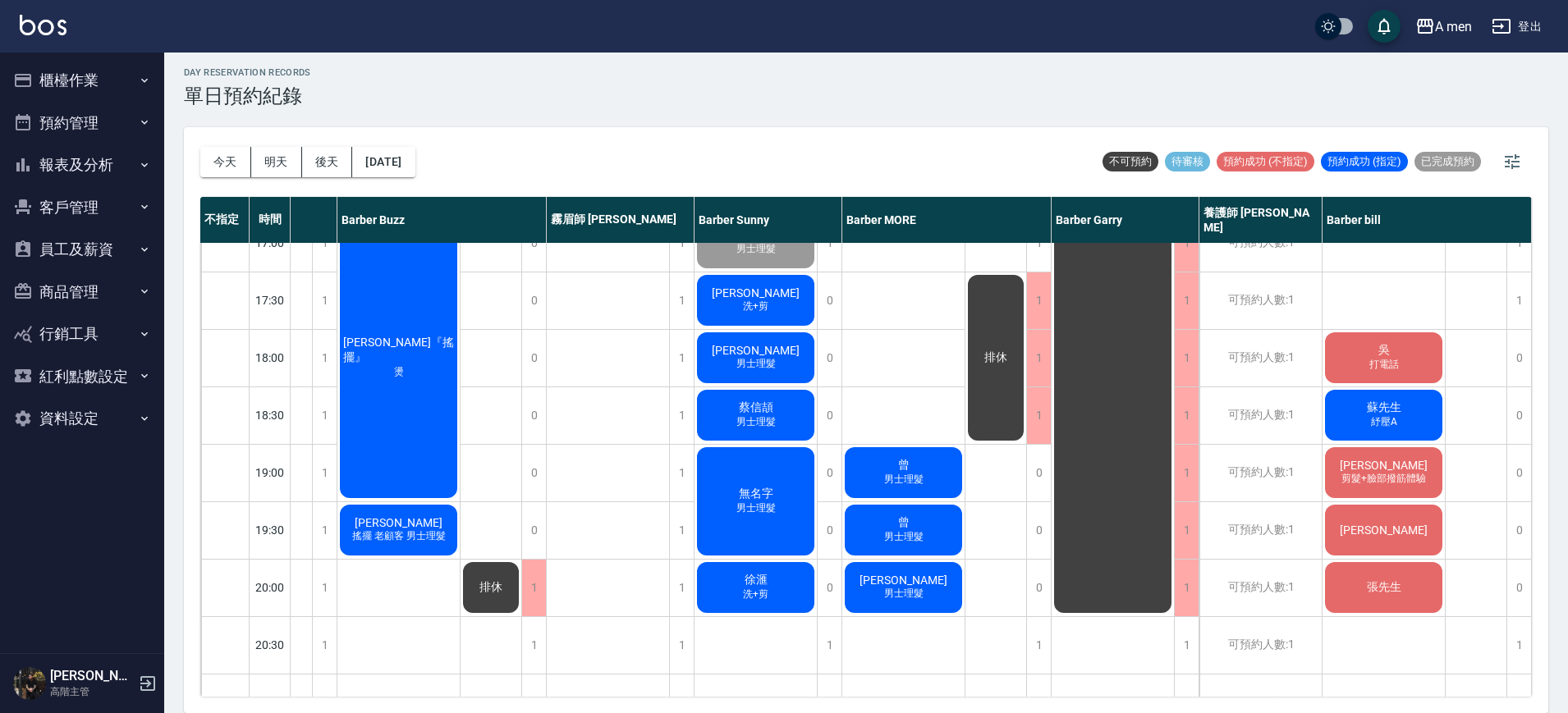
click at [1475, 430] on div "排休" at bounding box center [1476, 243] width 62 height 1437
click at [1363, 291] on div "[PERSON_NAME] 男士理髮 [PERSON_NAME]+剪 anappleaday 洗+剪 吳 打電話 蘇先生 紓壓A [PERSON_NAME] …" at bounding box center [1385, 243] width 123 height 1437
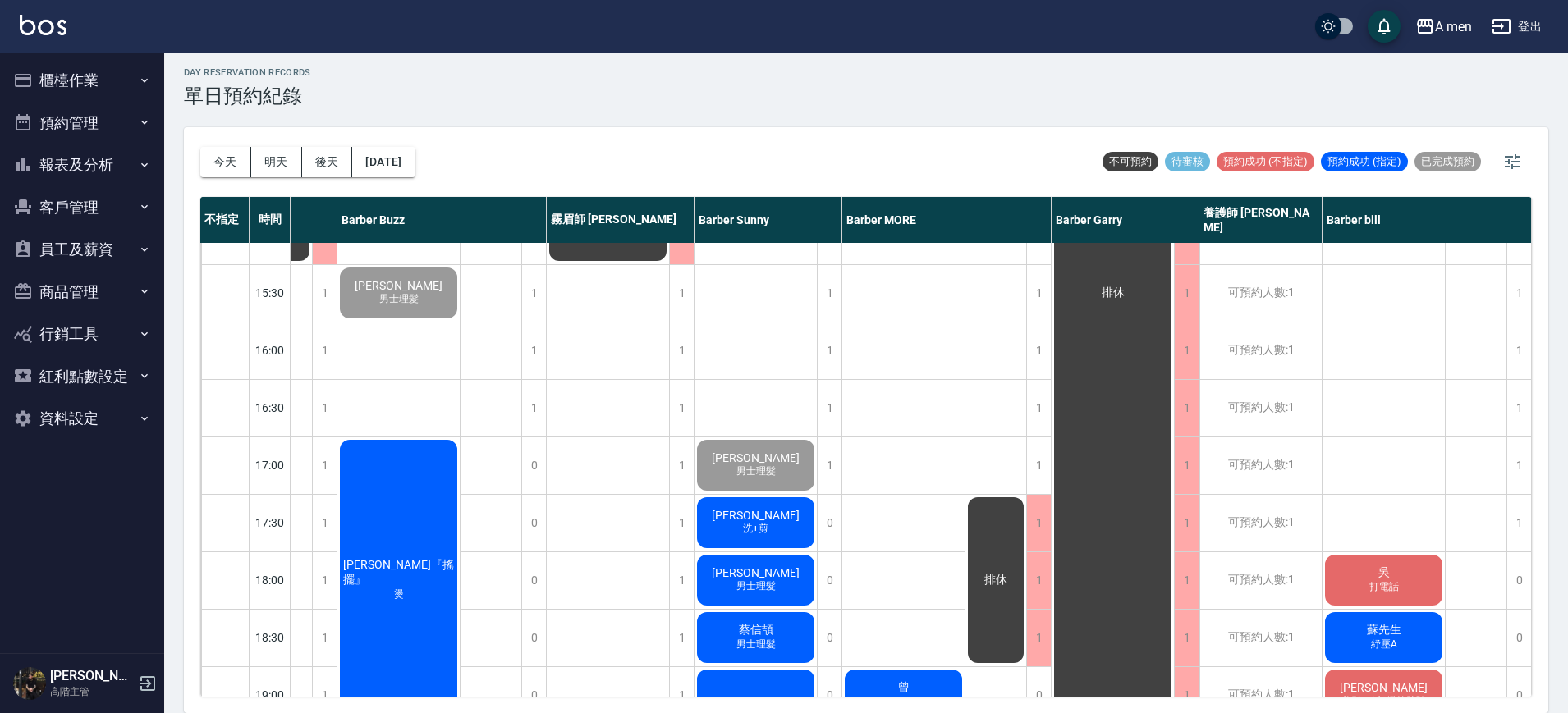
scroll to position [616, 257]
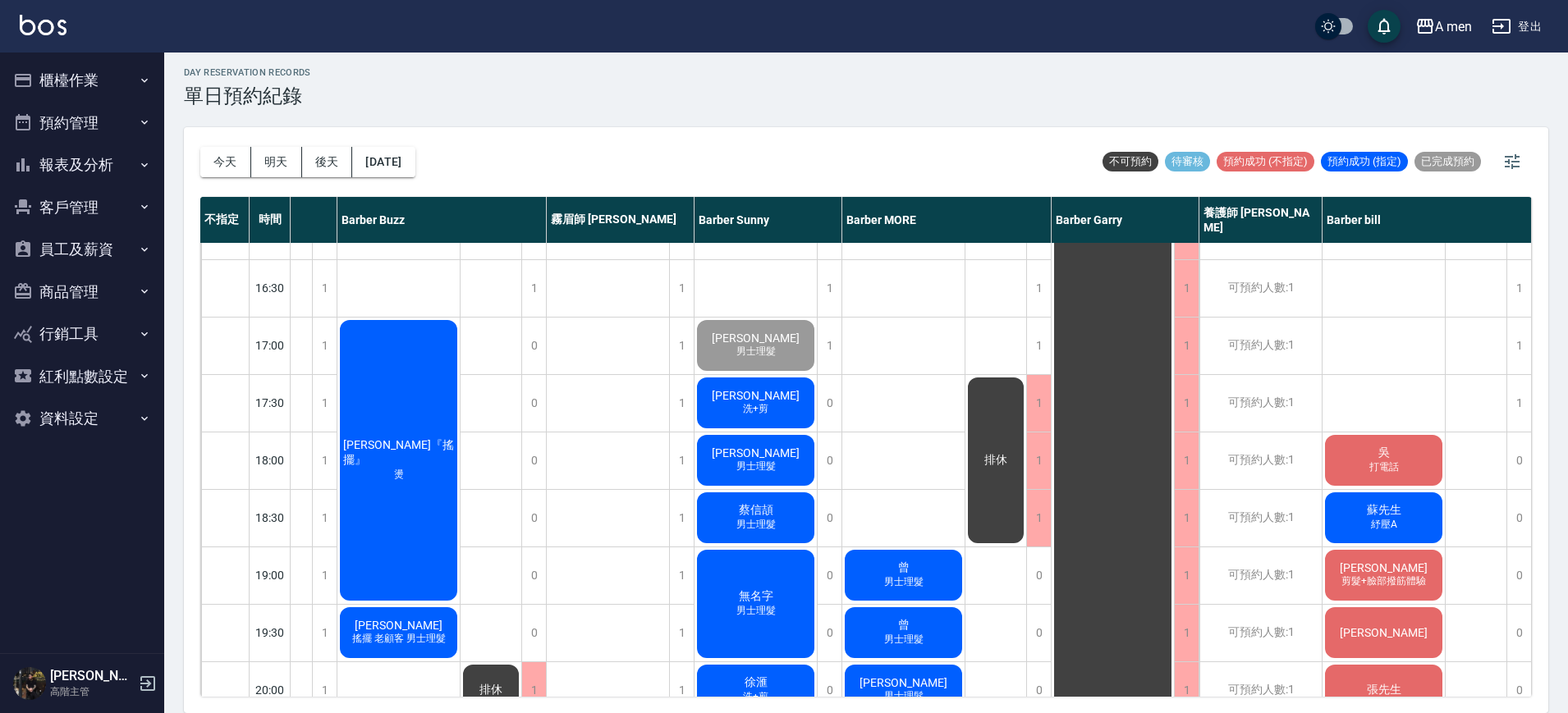
click at [1388, 397] on div "陳柏睿 男士理髮 林長逸 洗+剪 anappleaday 洗+剪 吳 打電話 蘇先生 紓壓A 朱偉文 剪髮+臉部撥筋體驗 楊先生 張先生" at bounding box center [1385, 345] width 123 height 1437
click at [953, 349] on div "韓博宇 洗+剪 粉刺清潔 董柏均 洗加剪 柯 過路客 曾 男士理髮 曾 男士理髮 施淵舜 男士理髮" at bounding box center [904, 345] width 123 height 1437
click at [909, 130] on div "今天 明天 後天 2025/09/17 不可預約 待審核 預約成功 (不指定) 預約成功 (指定) 已完成預約" at bounding box center [866, 162] width 1332 height 69
click at [1397, 366] on div "陳柏睿 男士理髮 林長逸 洗+剪 anappleaday 洗+剪 吳 打電話 蘇先生 紓壓A 朱偉文 剪髮+臉部撥筋體驗 楊先生 張先生" at bounding box center [1385, 345] width 123 height 1437
click at [1422, 386] on div "陳柏睿 男士理髮 林長逸 洗+剪 anappleaday 洗+剪 吳 打電話 蘇先生 紓壓A 朱偉文 剪髮+臉部撥筋體驗 楊先生 張先生" at bounding box center [1385, 345] width 123 height 1437
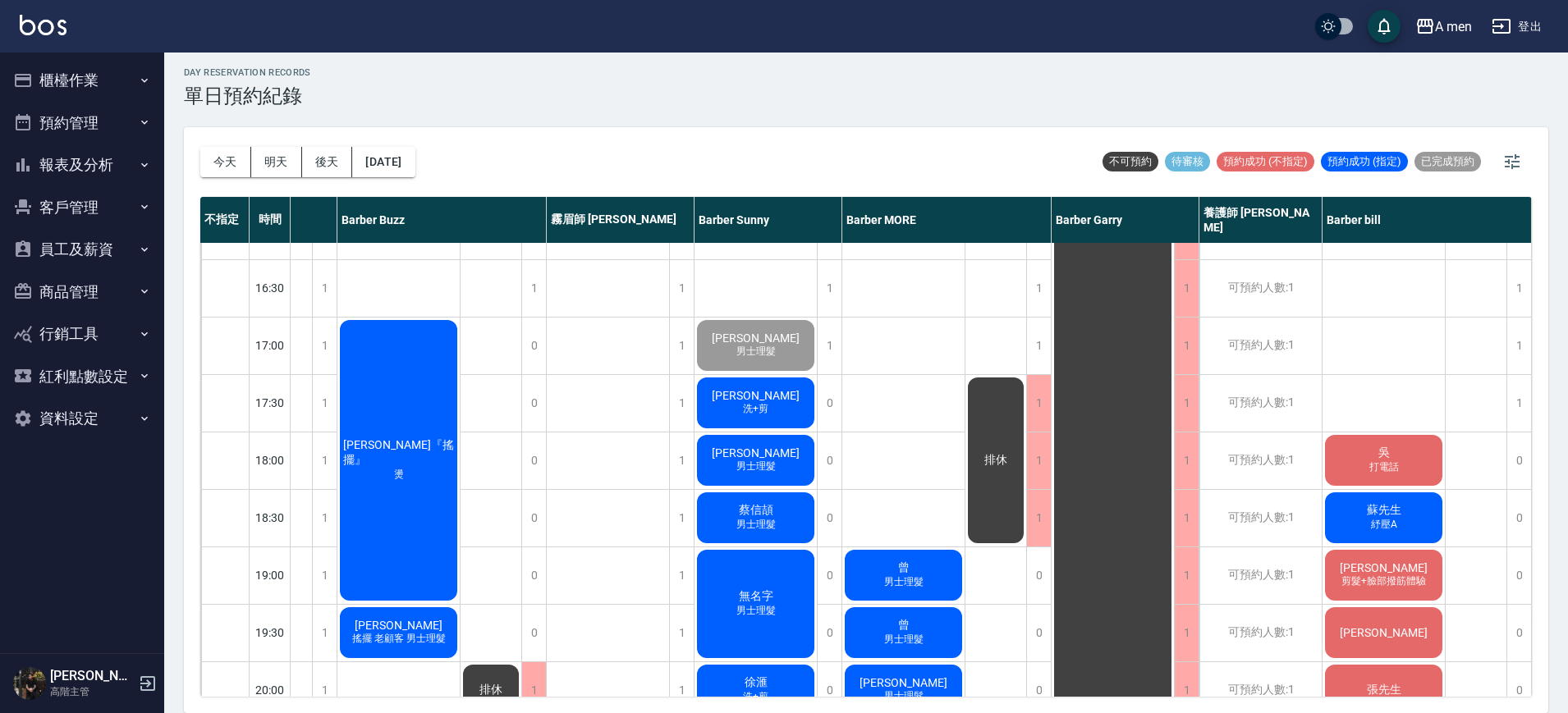
click at [1414, 328] on div "陳柏睿 男士理髮 林長逸 洗+剪 anappleaday 洗+剪 吳 打電話 蘇先生 紓壓A 朱偉文 剪髮+臉部撥筋體驗 楊先生 張先生" at bounding box center [1385, 345] width 123 height 1437
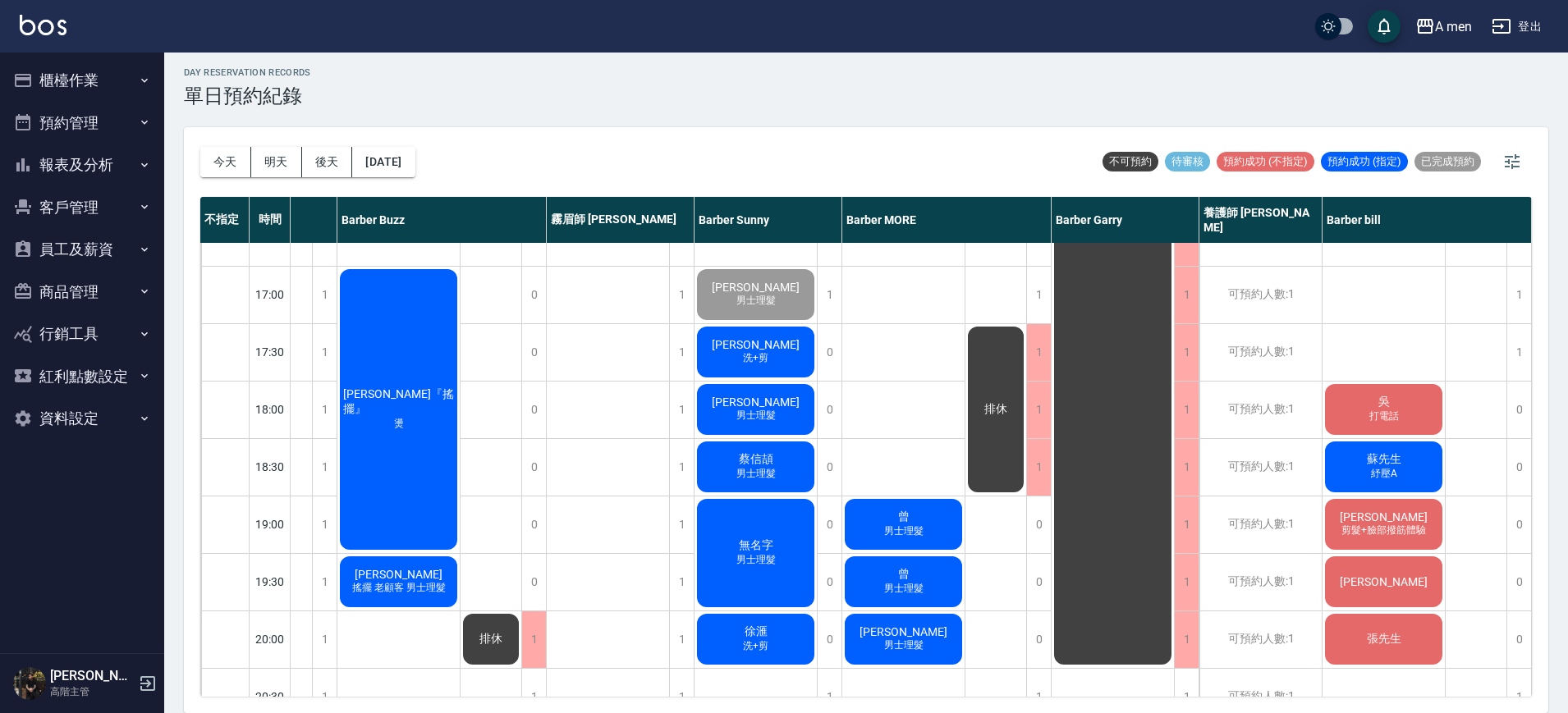
scroll to position [657, 257]
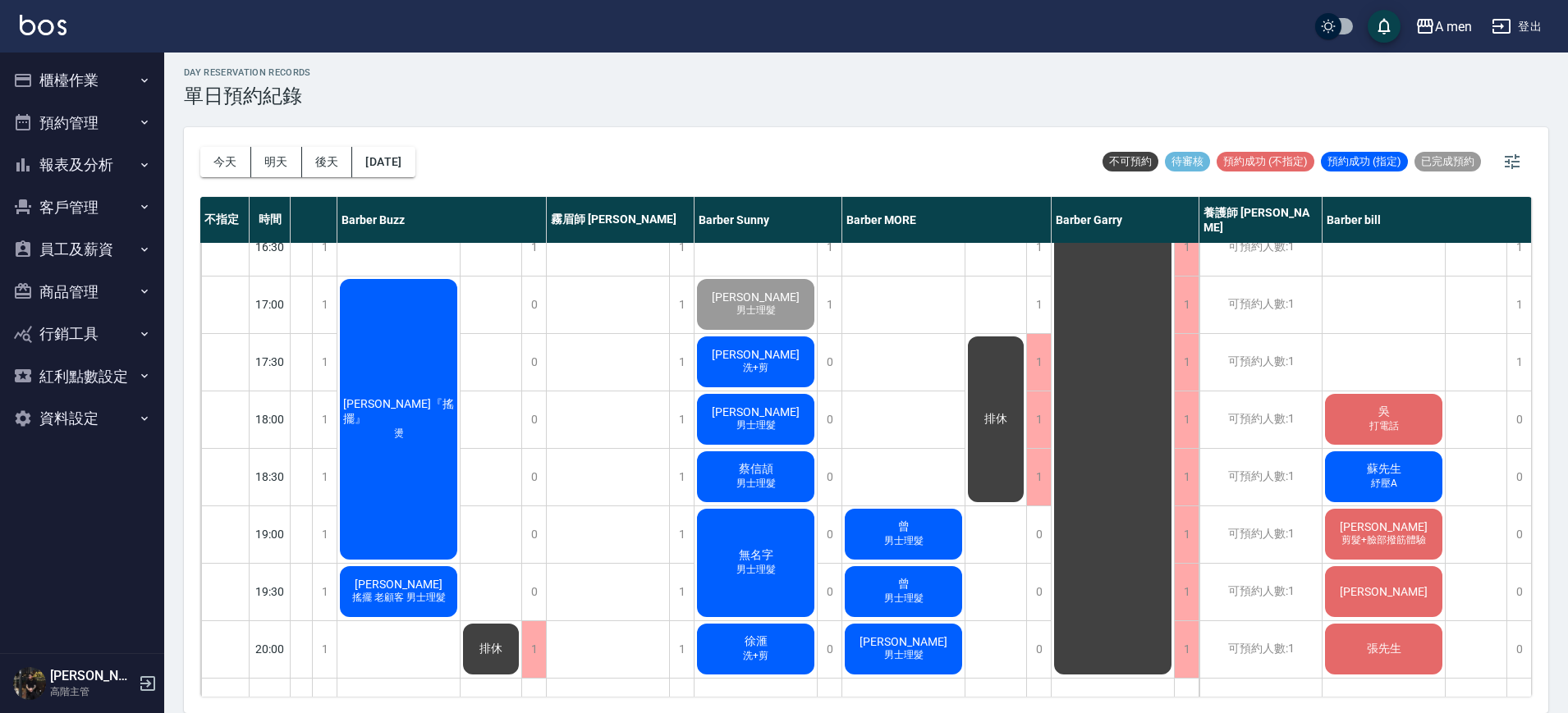
click at [1376, 359] on div "陳柏睿 男士理髮 林長逸 洗+剪 anappleaday 洗+剪 吳 打電話 蘇先生 紓壓A 朱偉文 剪髮+臉部撥筋體驗 楊先生 張先生" at bounding box center [1385, 304] width 123 height 1437
drag, startPoint x: 597, startPoint y: 0, endPoint x: 946, endPoint y: 88, distance: 359.9
click at [946, 88] on div "day Reservation records 單日預約紀錄" at bounding box center [866, 88] width 1365 height 40
drag, startPoint x: 946, startPoint y: 351, endPoint x: 730, endPoint y: 385, distance: 218.7
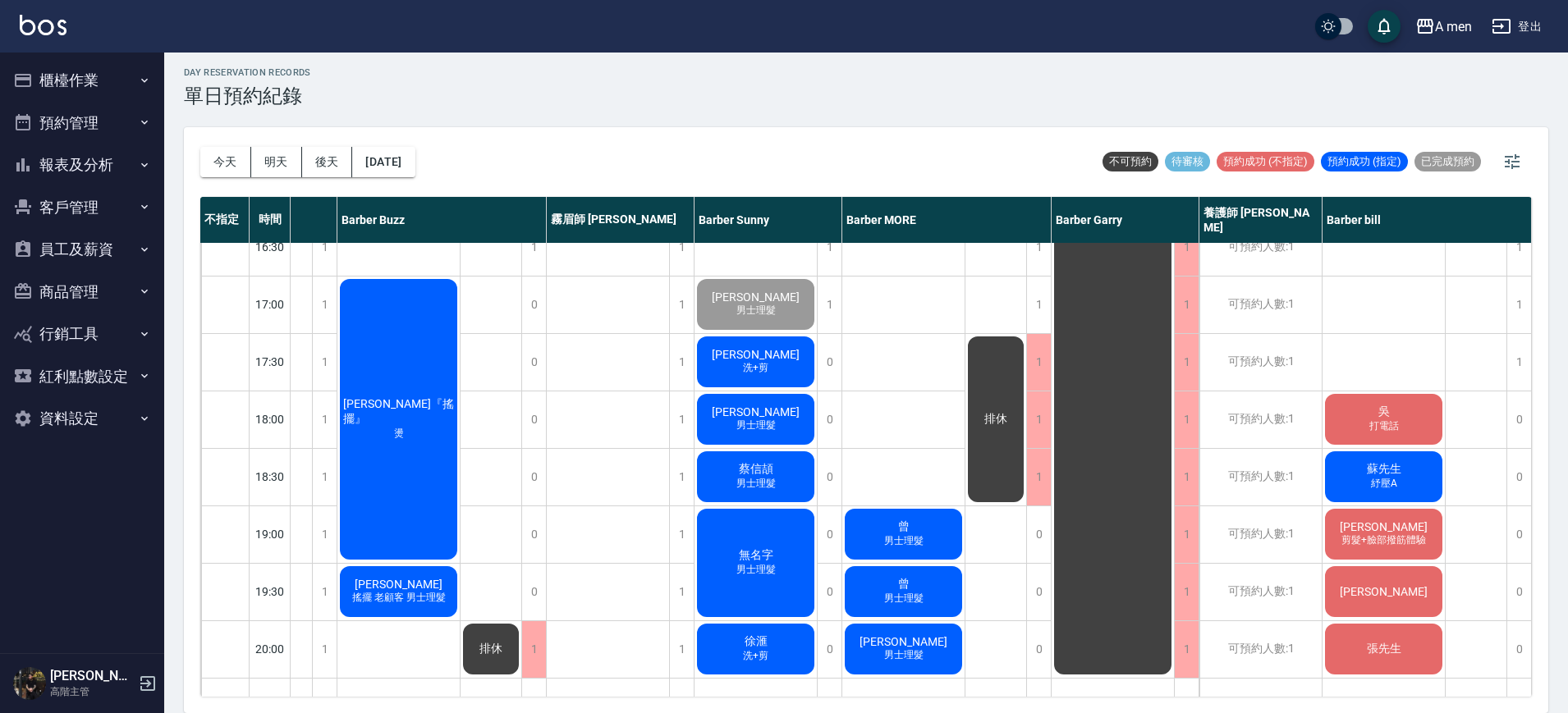
click at [961, 342] on div "1 1 1 1 1 1 1 1 1 1 1 1 1 1 1 1 0 0 0 1 1 1 1 1 1 韓博宇 洗+剪 粉刺清潔 董柏均 洗加剪 柯 過路客 曾 …" at bounding box center [946, 304] width 209 height 1437
click at [768, 416] on span "[PERSON_NAME]" at bounding box center [756, 412] width 94 height 13
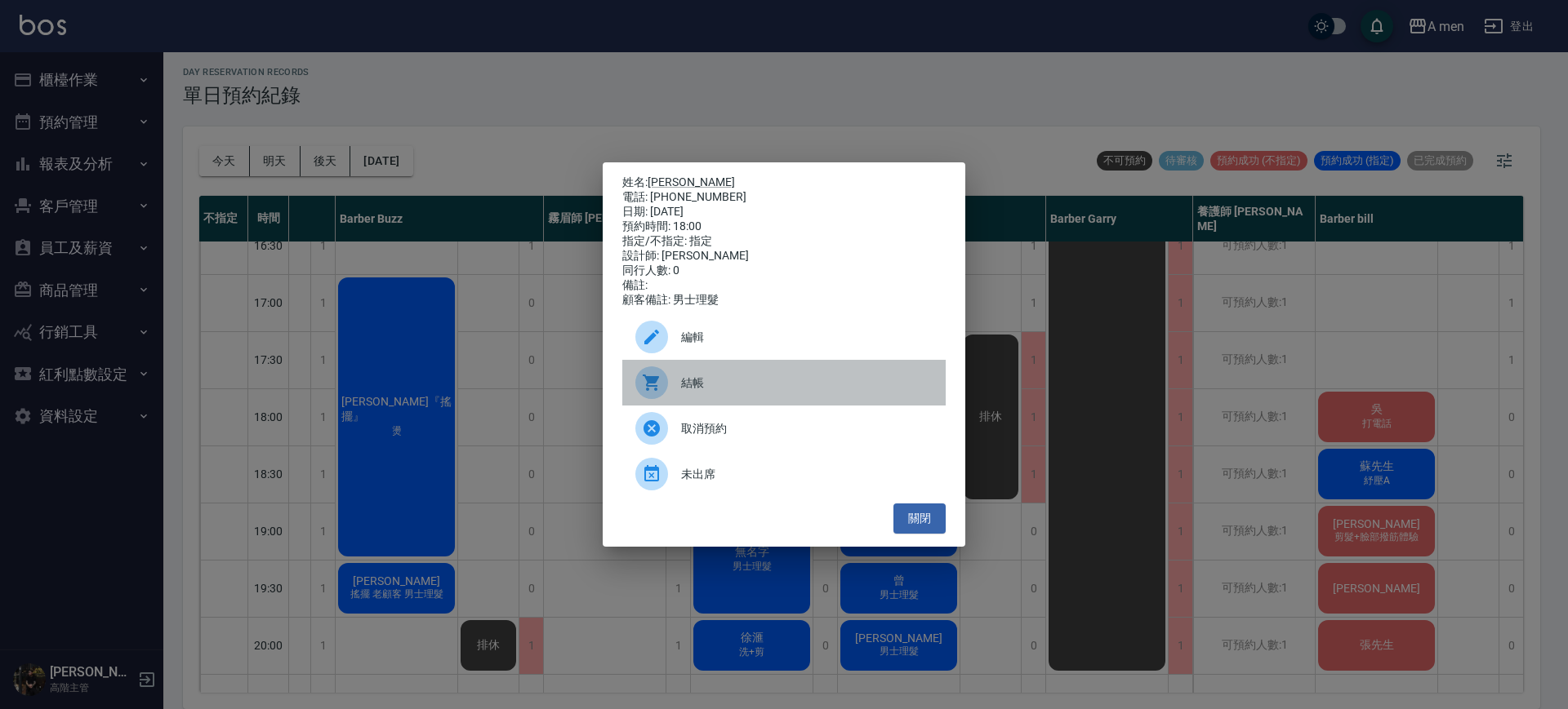
click at [787, 380] on div "結帳" at bounding box center [783, 383] width 323 height 46
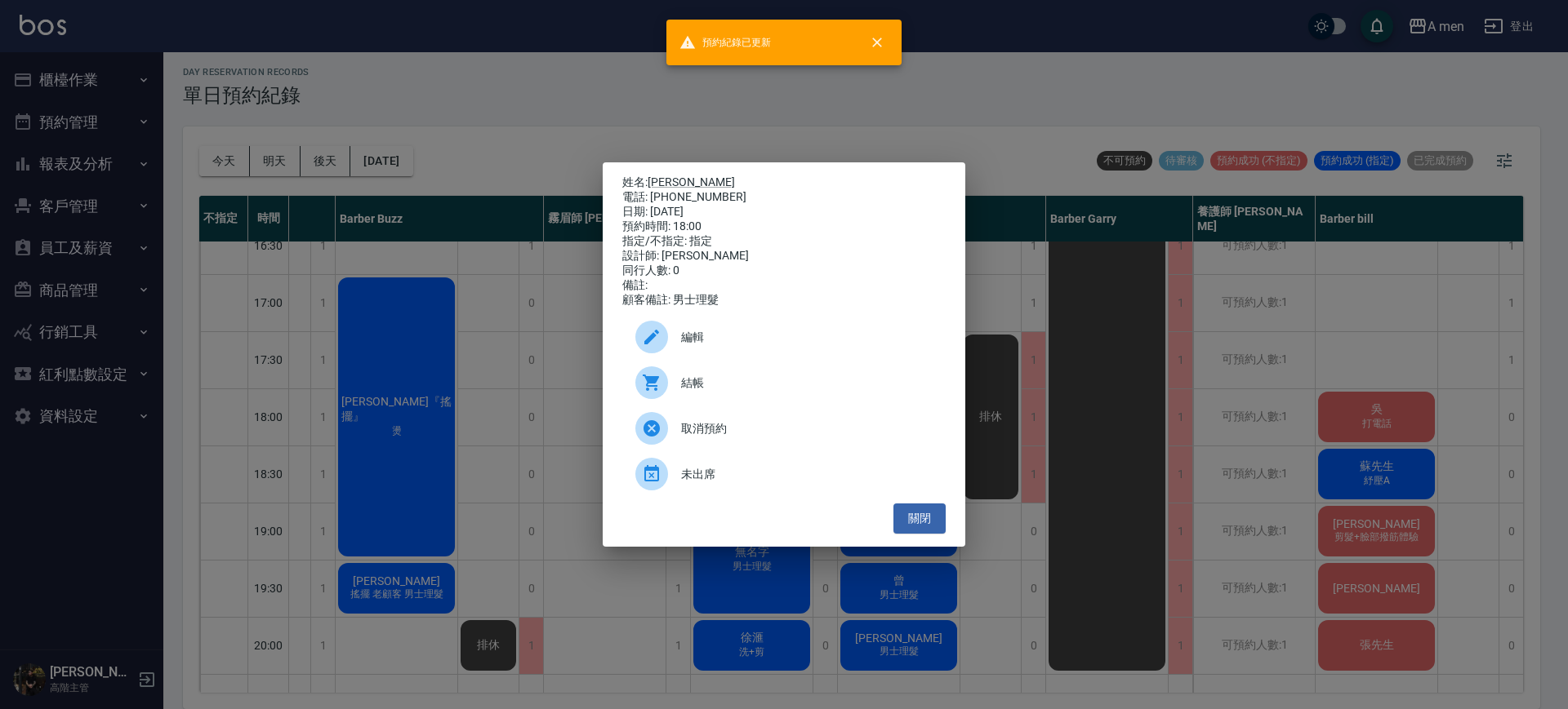
click at [925, 504] on ul "編輯 結帳 取消預約 未出席" at bounding box center [783, 405] width 323 height 195
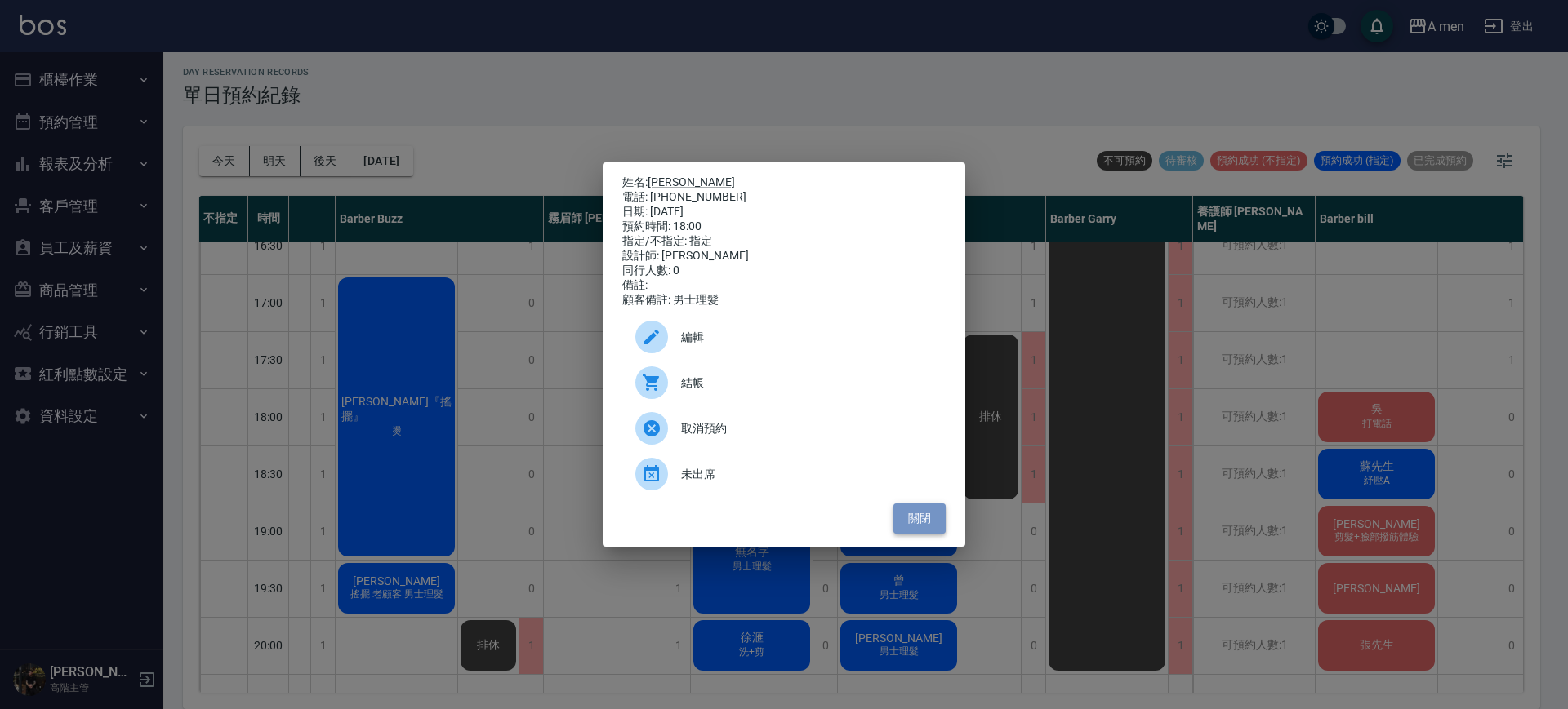
click at [928, 524] on button "關閉" at bounding box center [919, 519] width 53 height 31
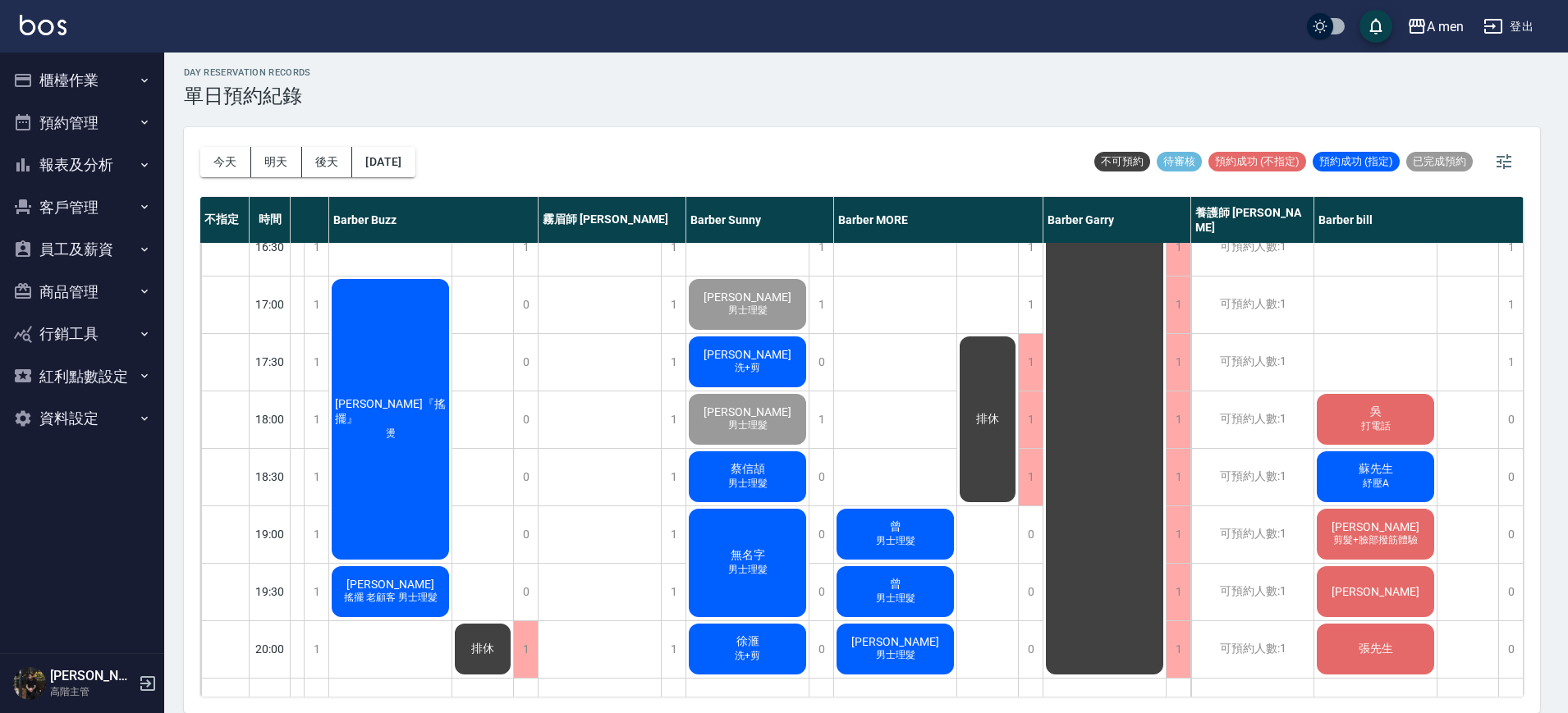
scroll to position [657, 249]
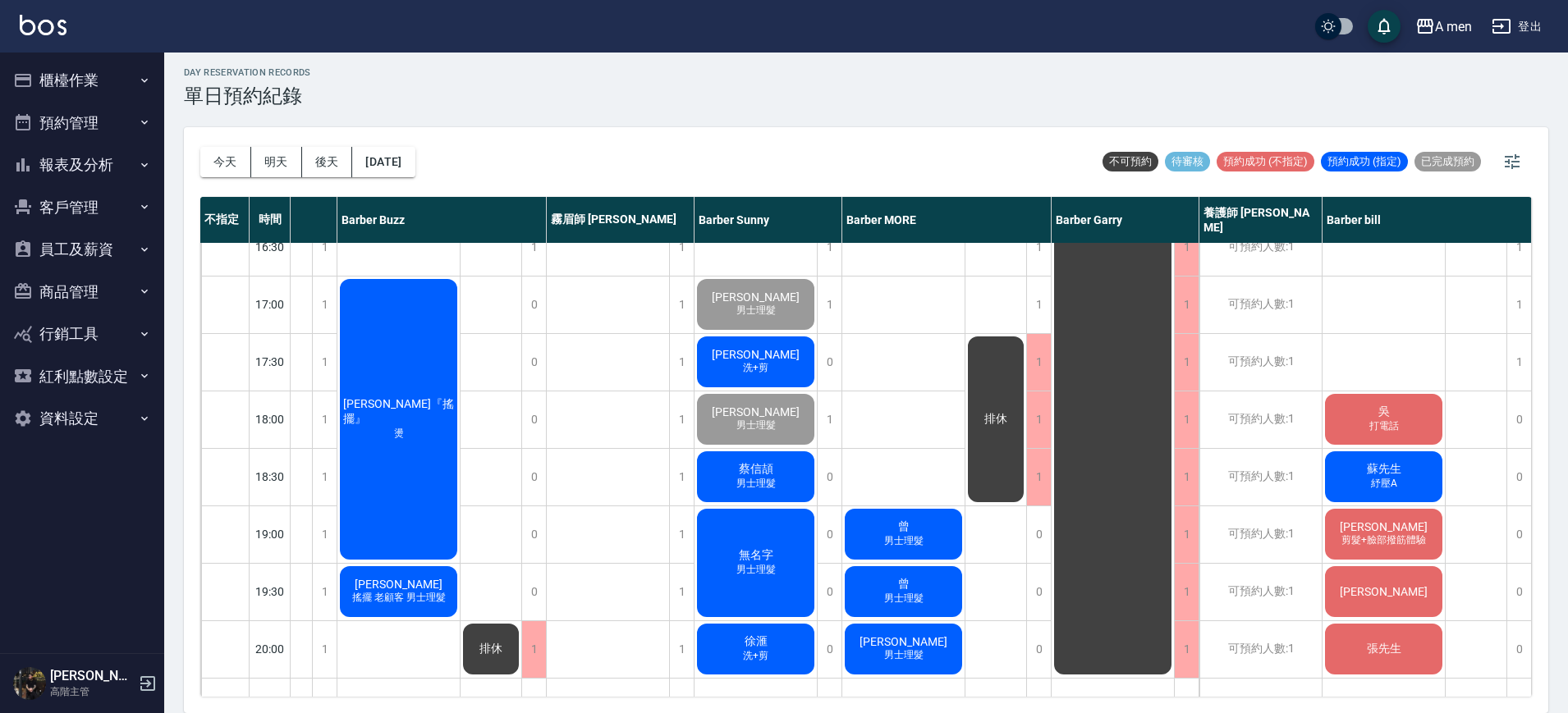
click at [757, 357] on span "[PERSON_NAME]" at bounding box center [756, 355] width 94 height 13
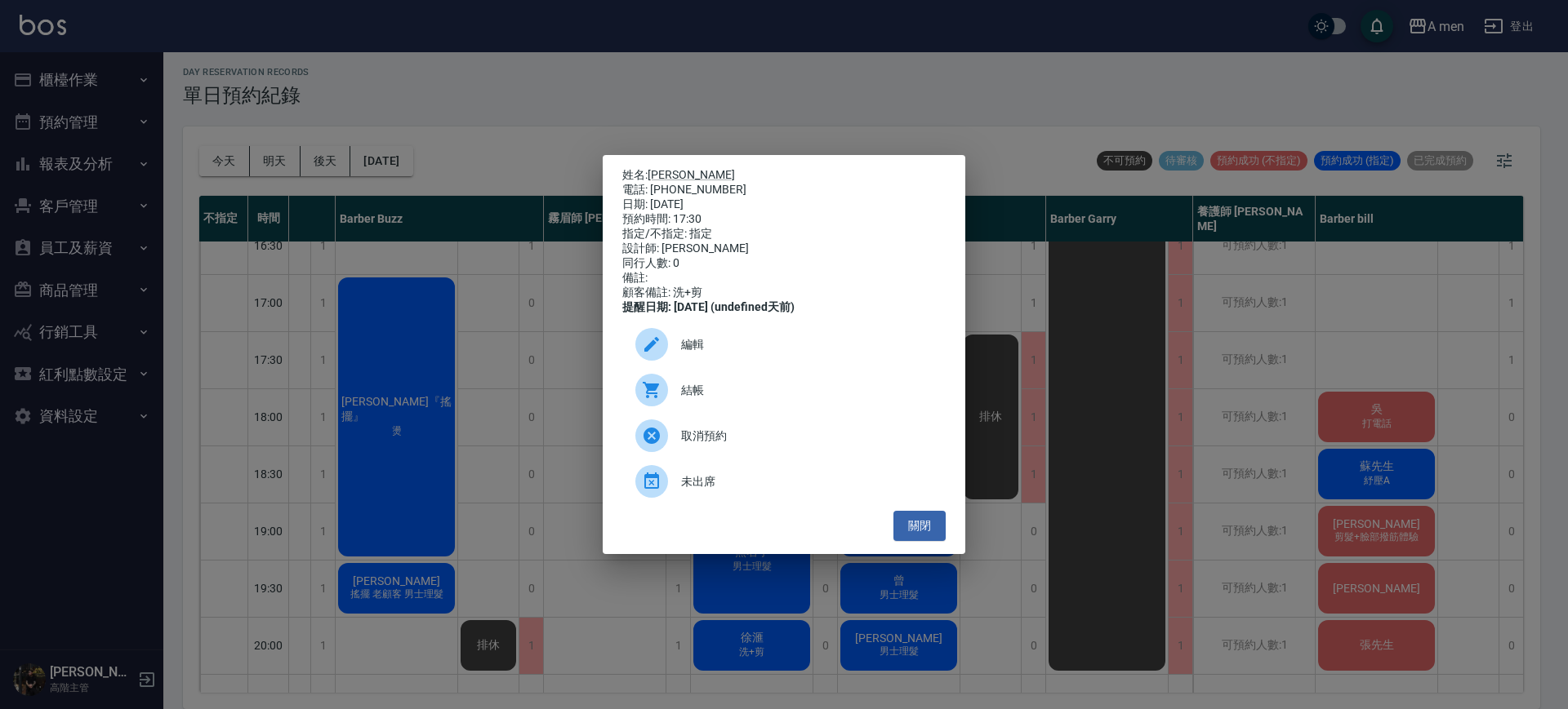
click at [749, 400] on span "結帳" at bounding box center [807, 391] width 251 height 17
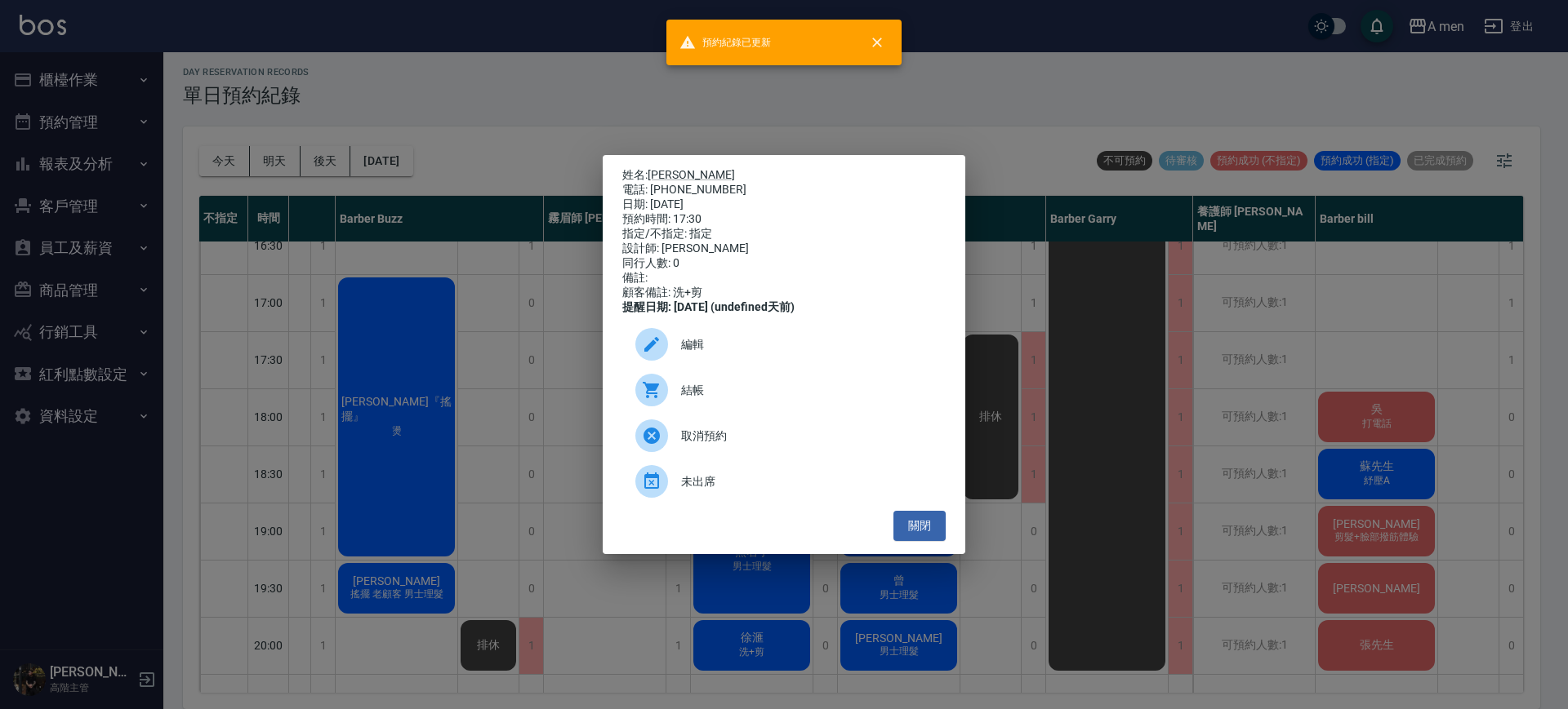
click at [926, 511] on ul "編輯 結帳 取消預約 未出席" at bounding box center [783, 413] width 323 height 195
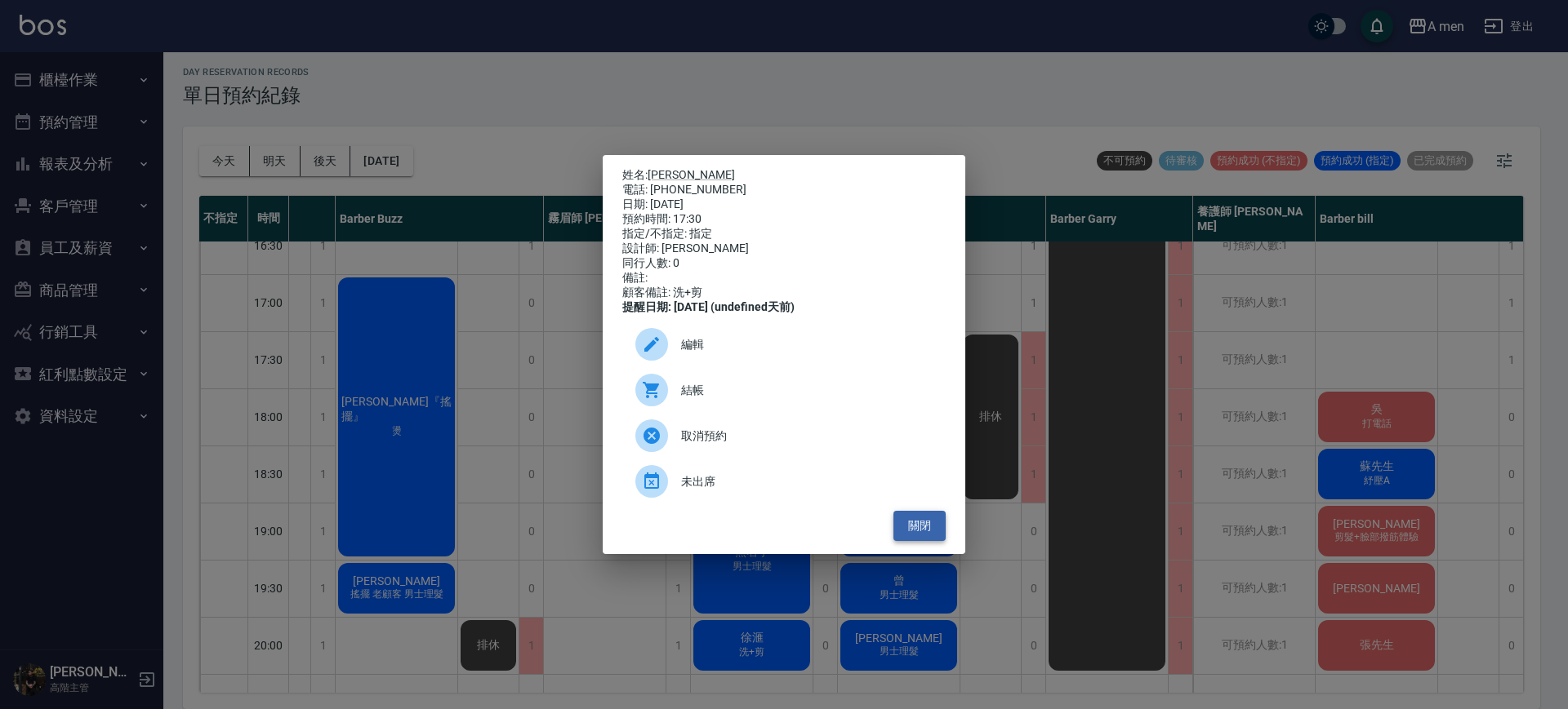
click at [934, 526] on button "關閉" at bounding box center [919, 526] width 53 height 31
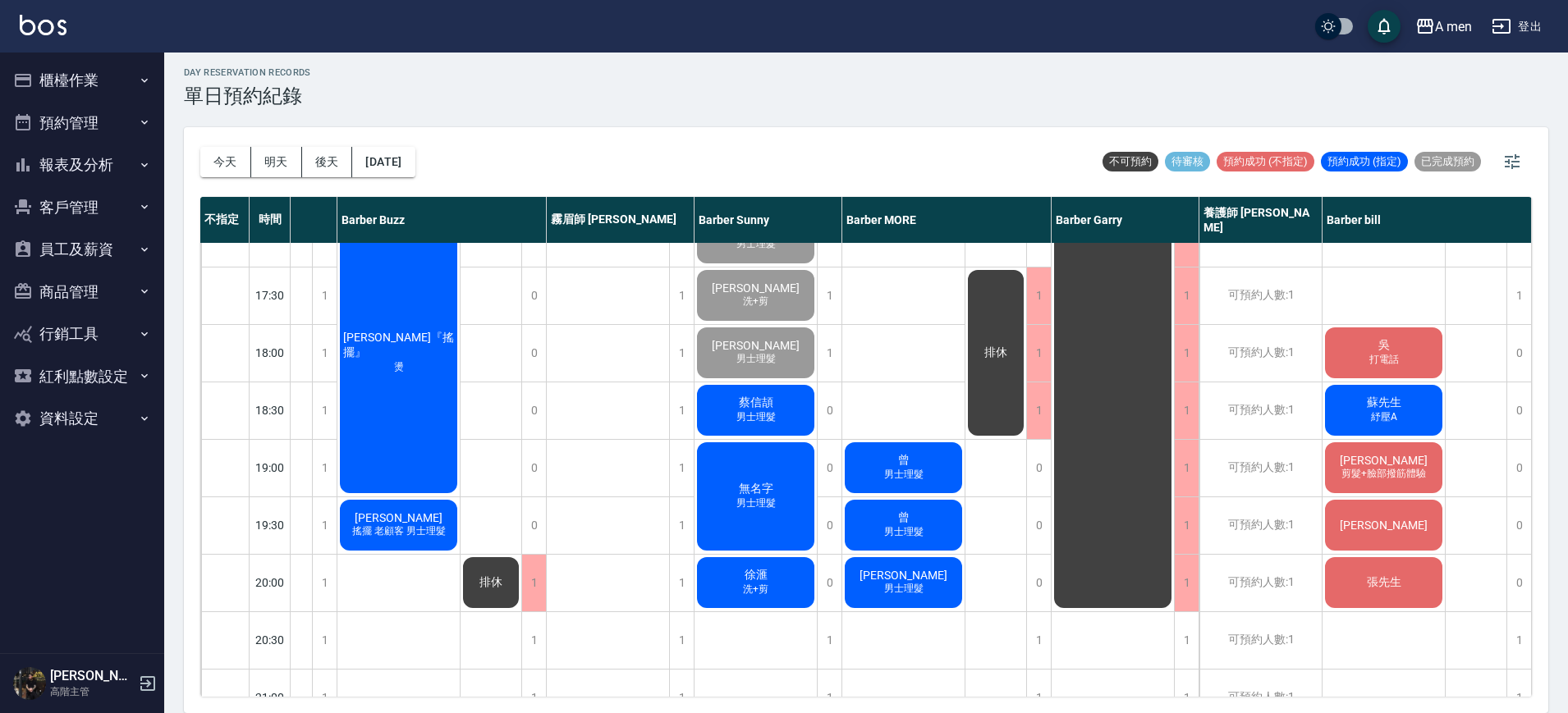
scroll to position [759, 249]
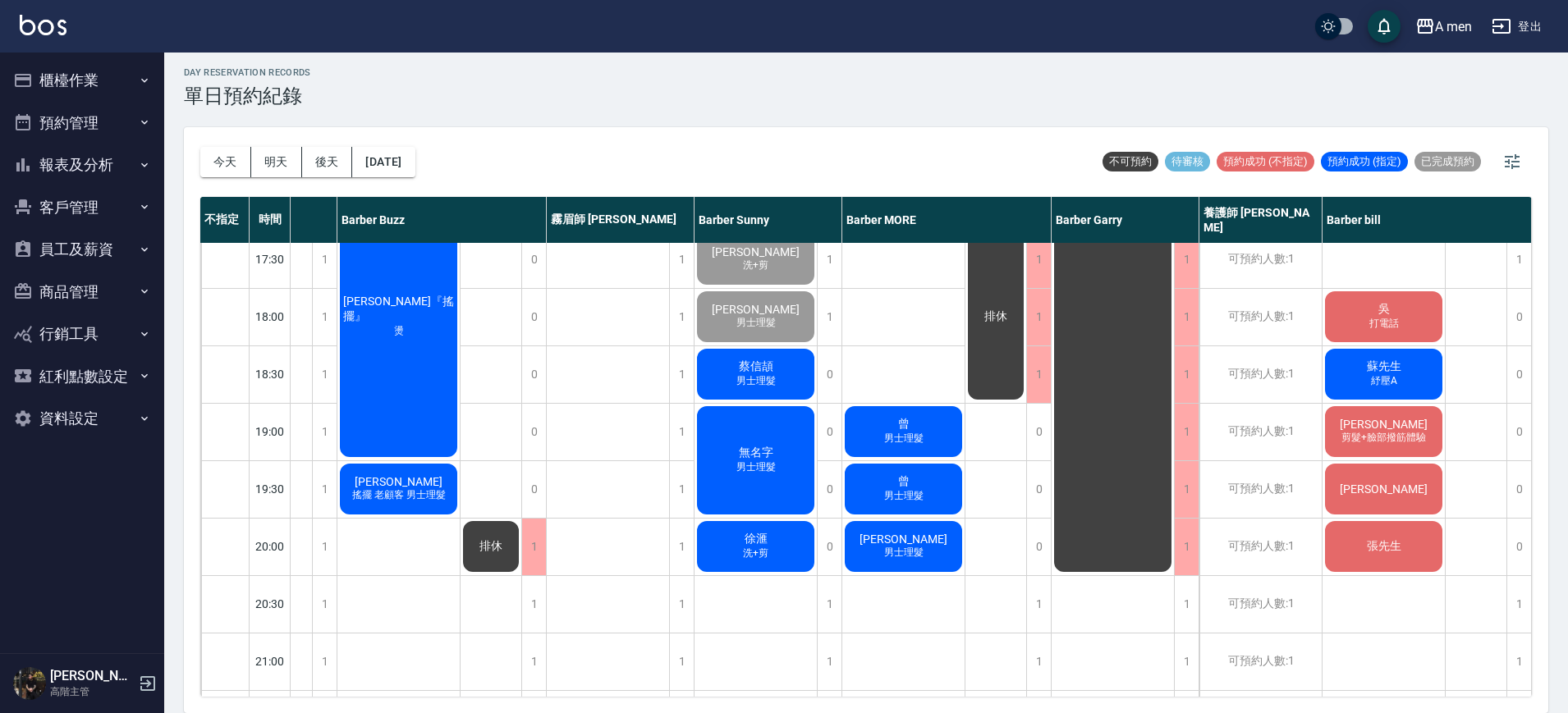
click at [1364, 436] on span "剪髮+臉部撥筋體驗" at bounding box center [1384, 437] width 92 height 13
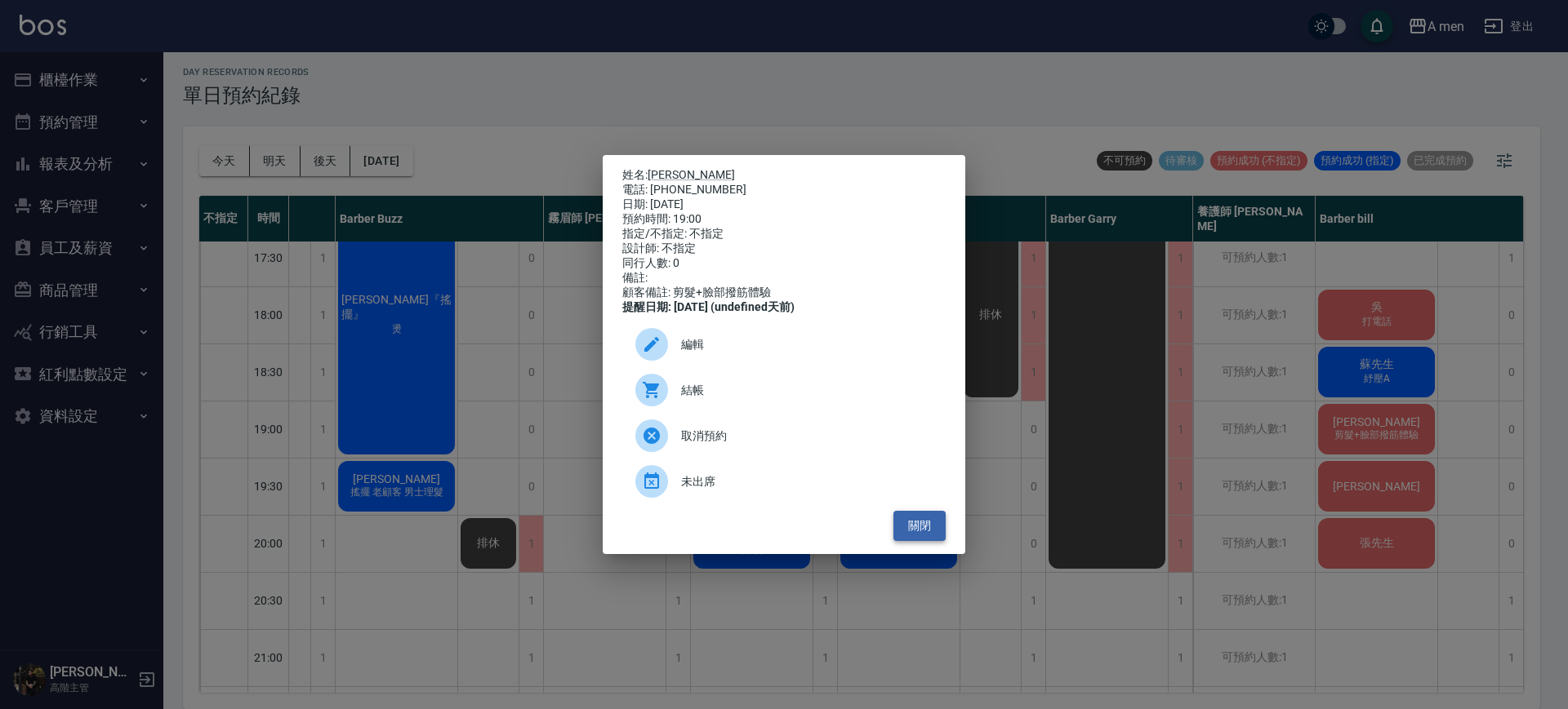
click at [903, 525] on button "關閉" at bounding box center [919, 526] width 53 height 31
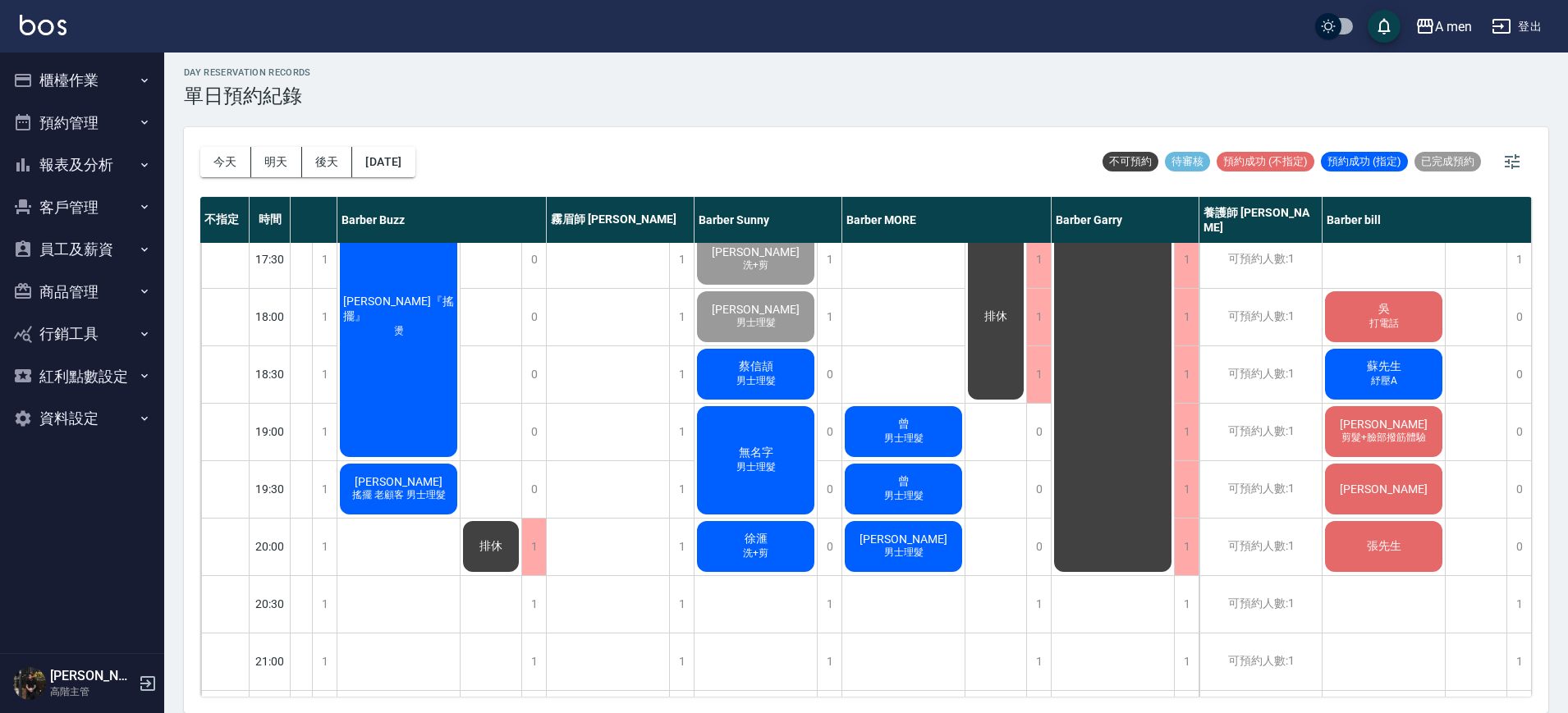
click at [757, 369] on span "蔡信頡" at bounding box center [756, 366] width 41 height 14
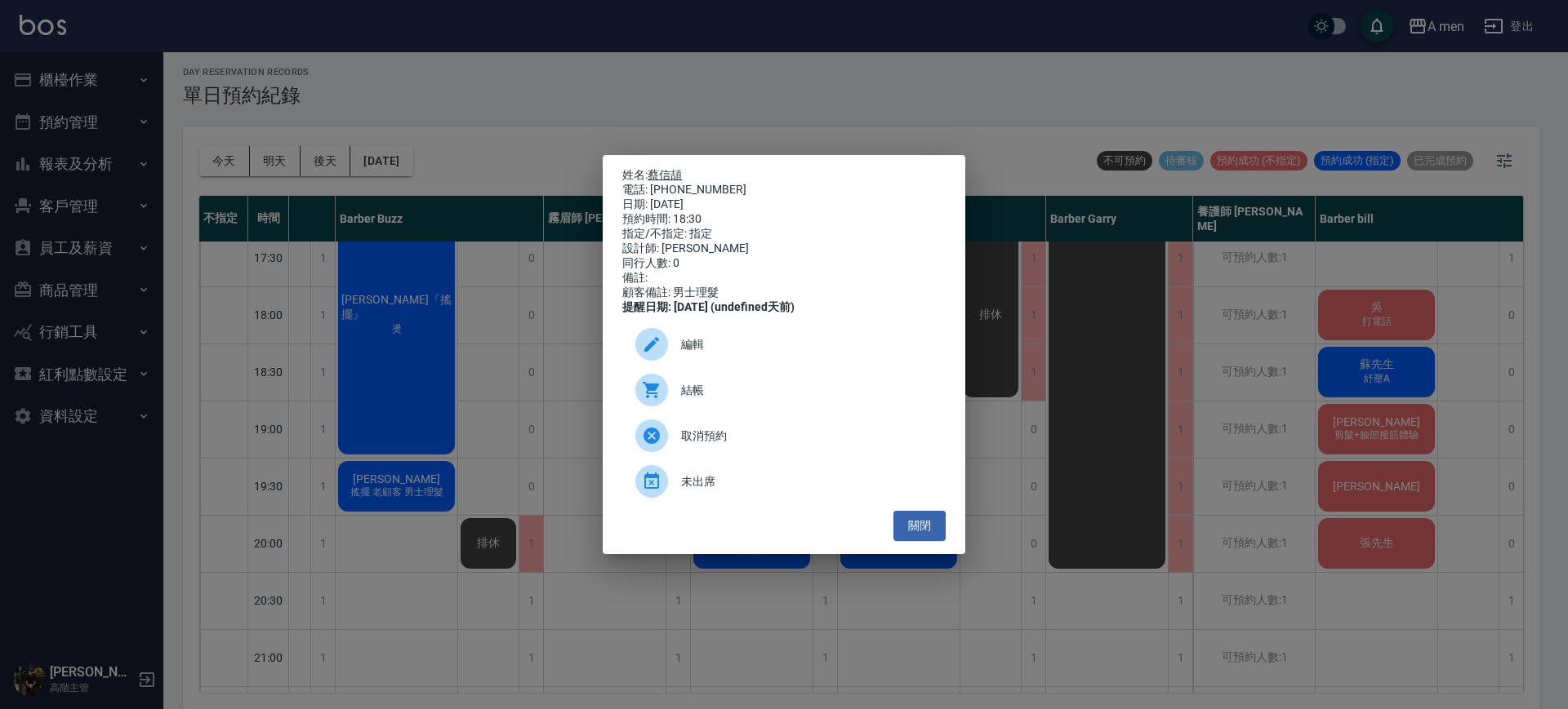
click at [677, 173] on link "蔡信頡" at bounding box center [665, 175] width 35 height 13
click at [923, 533] on button "關閉" at bounding box center [919, 526] width 53 height 31
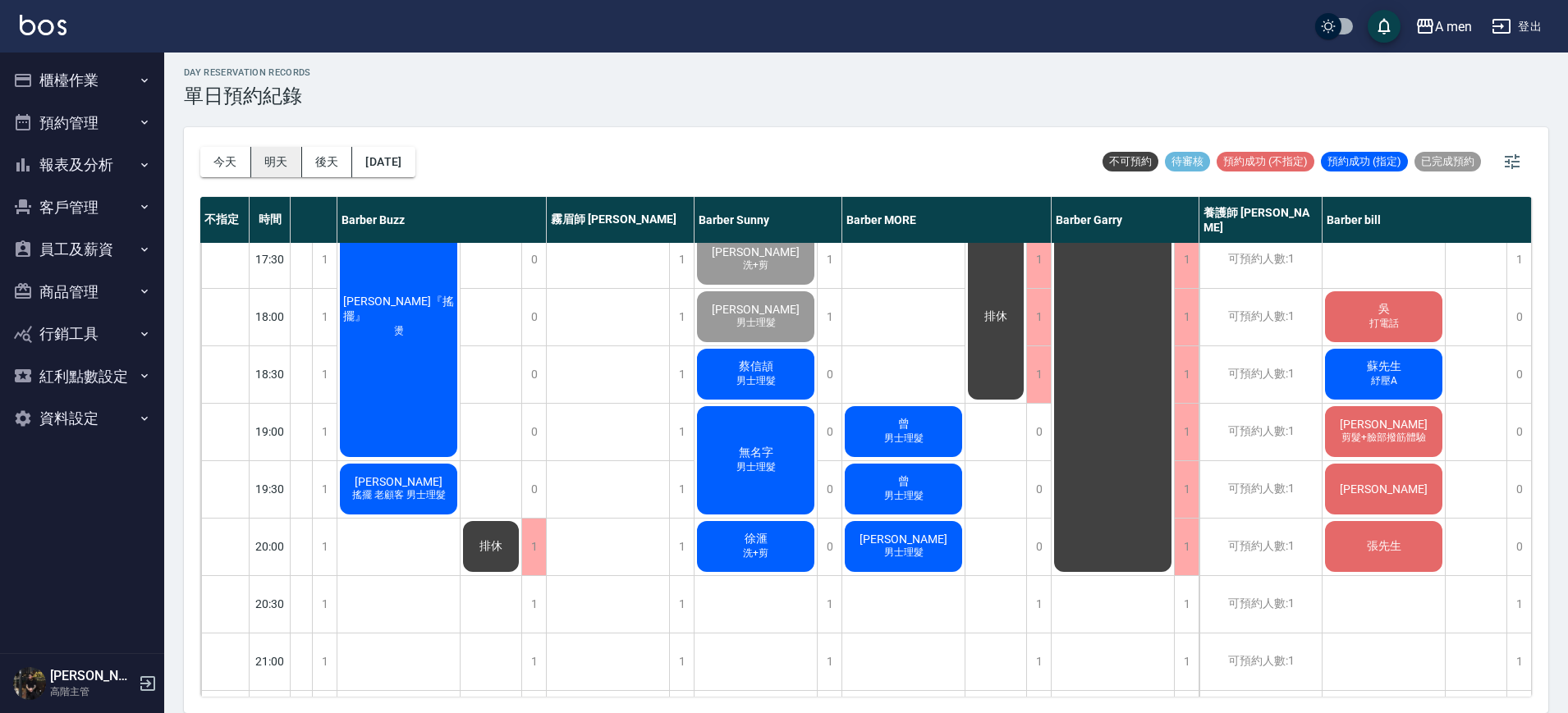
click at [282, 159] on button "明天" at bounding box center [277, 163] width 51 height 31
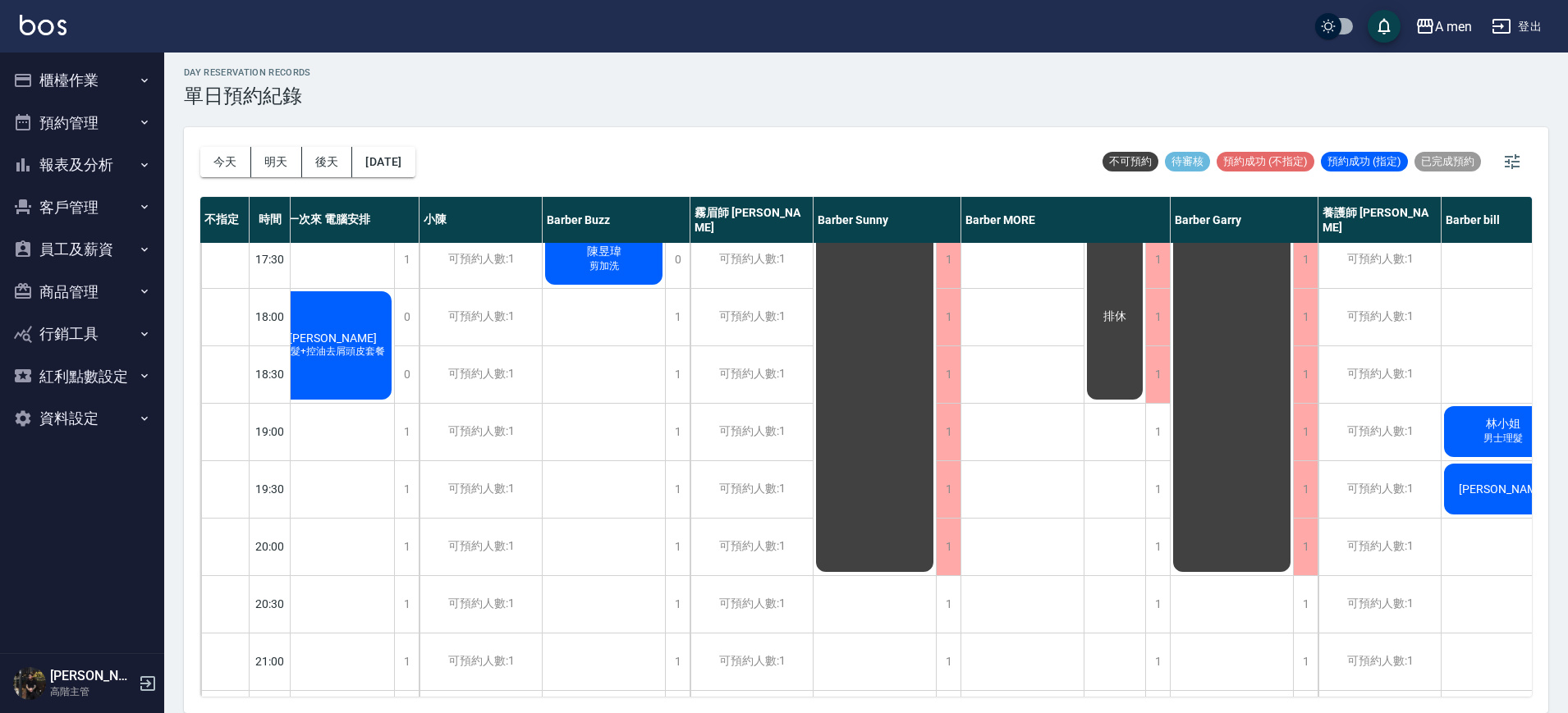
scroll to position [759, 0]
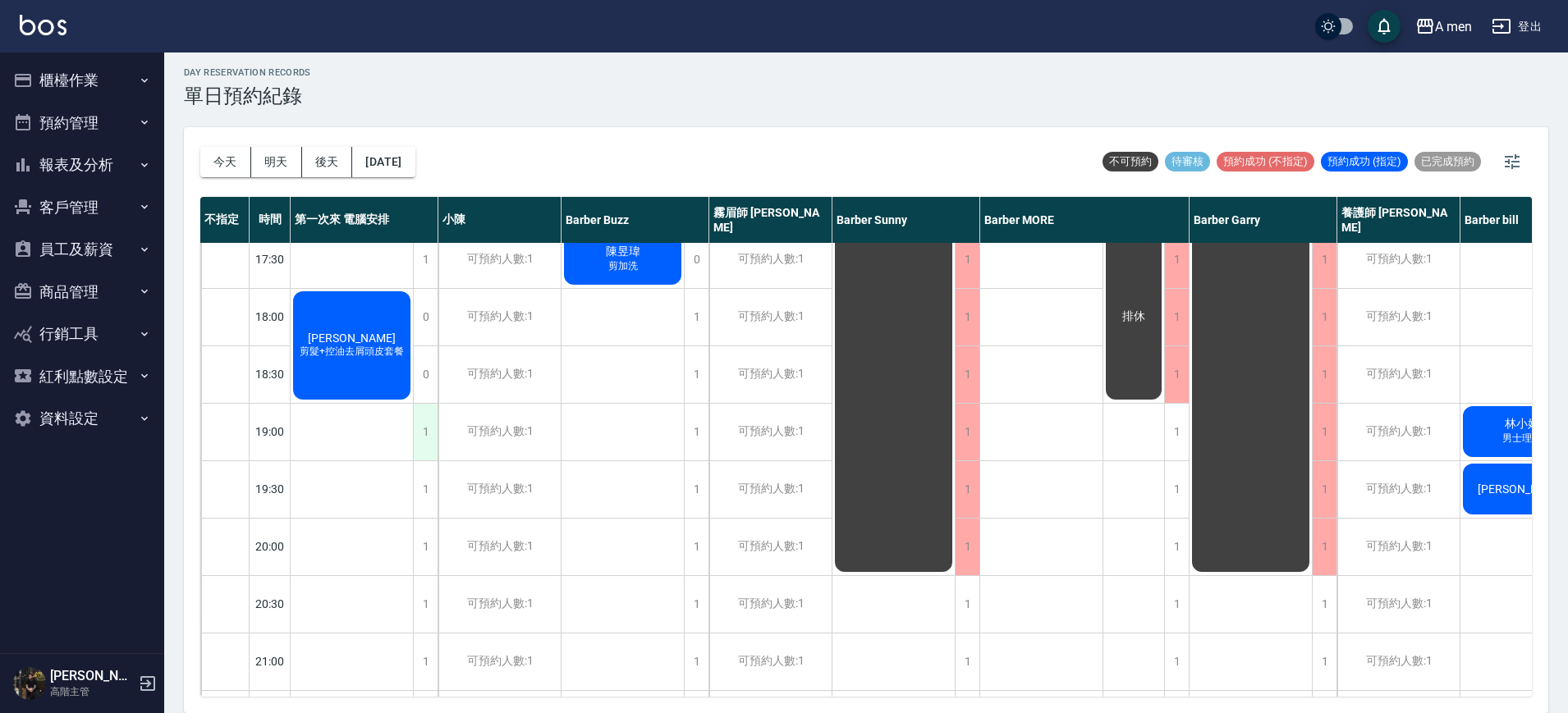
click at [426, 432] on div "1" at bounding box center [426, 432] width 25 height 57
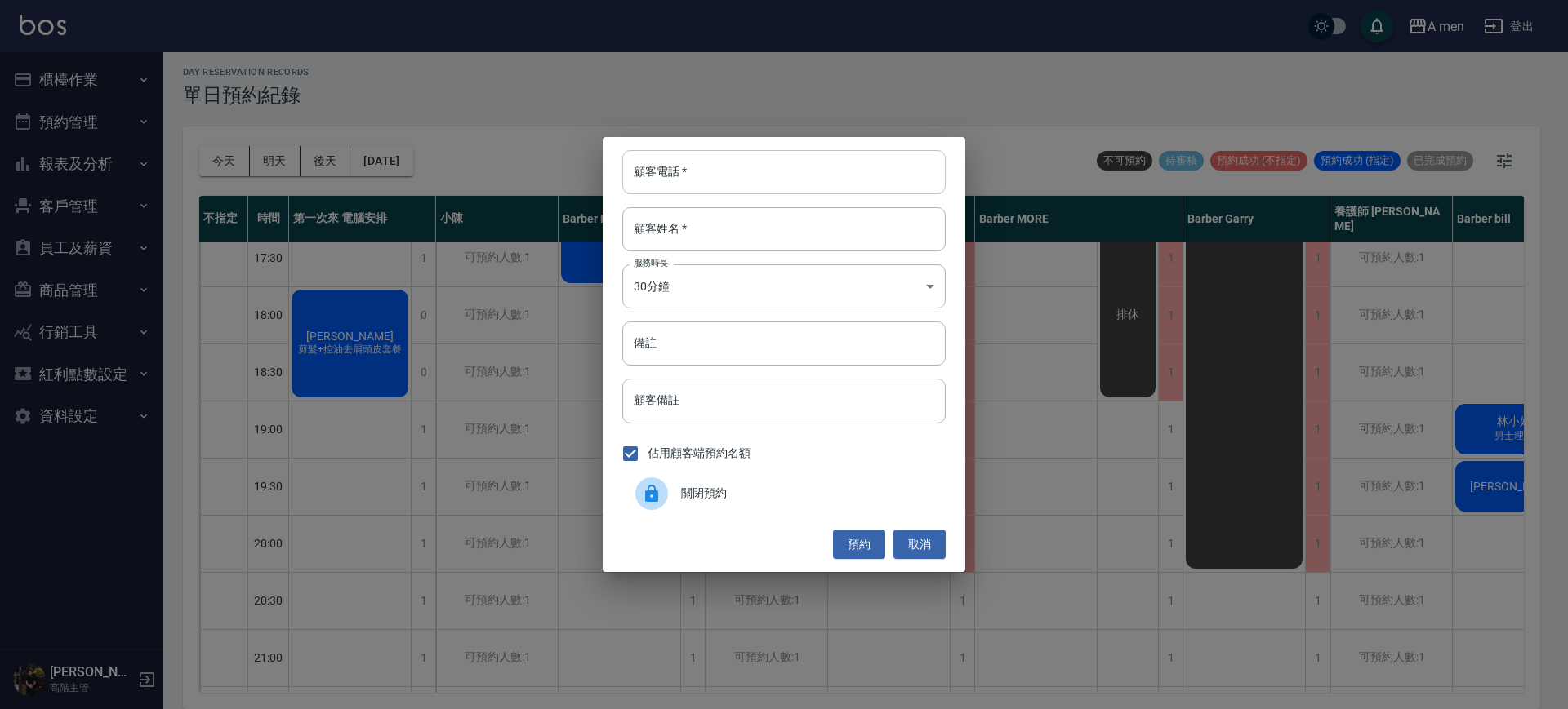
click at [680, 180] on input "顧客電話   *" at bounding box center [783, 172] width 323 height 44
type input "0966005570"
click at [682, 217] on input "顧客姓名   *" at bounding box center [783, 229] width 323 height 44
type input "翁"
click at [850, 539] on button "預約" at bounding box center [859, 545] width 53 height 31
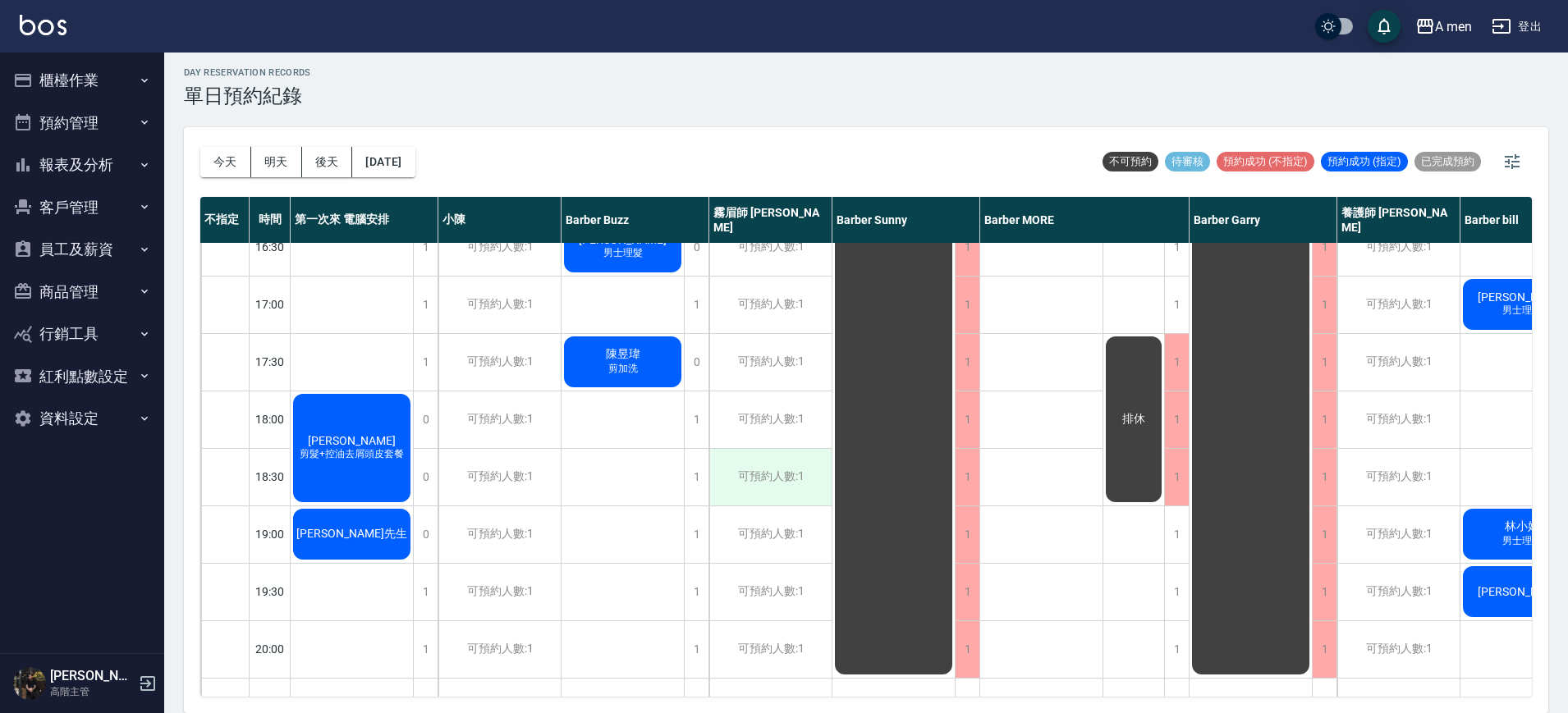
scroll to position [999, 0]
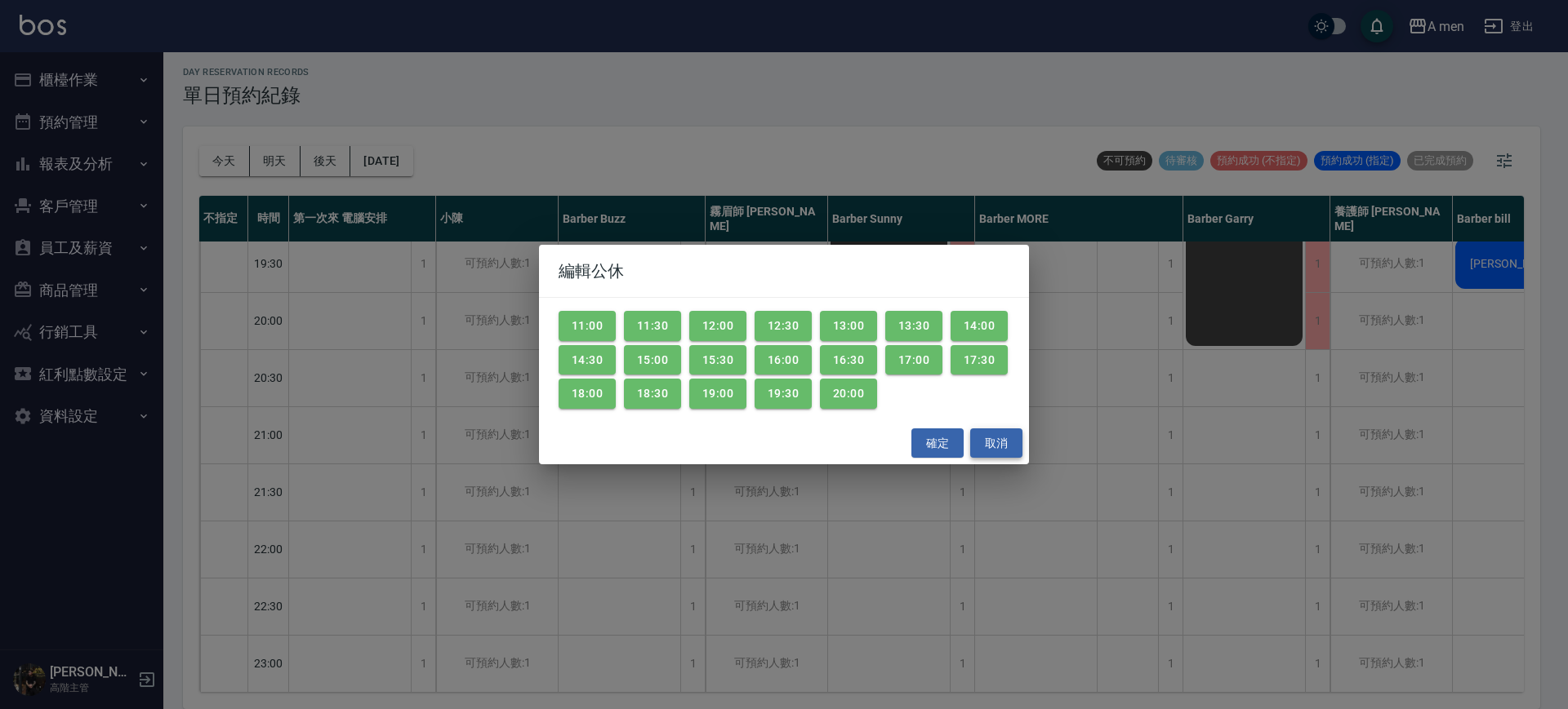
click at [1003, 448] on button "取消" at bounding box center [996, 444] width 53 height 31
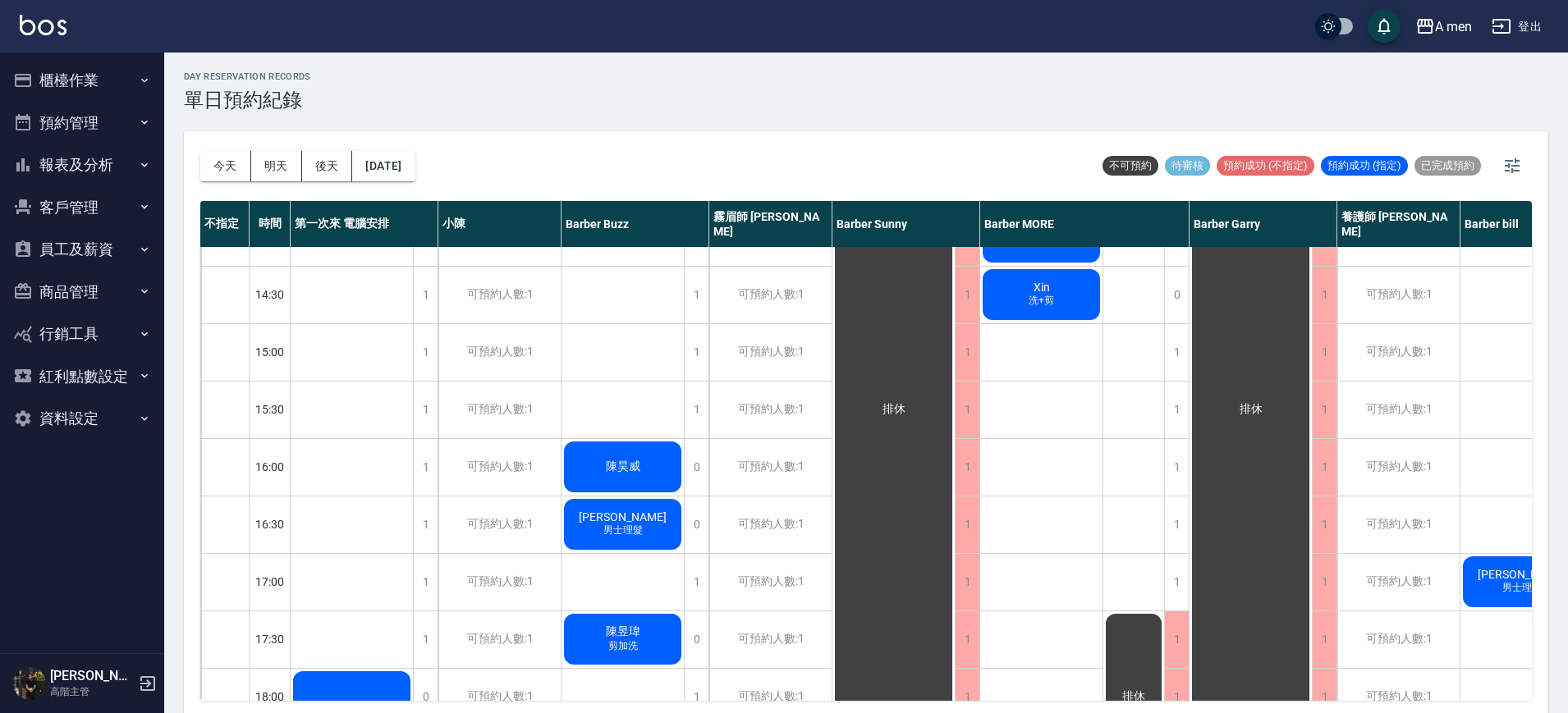
scroll to position [0, 0]
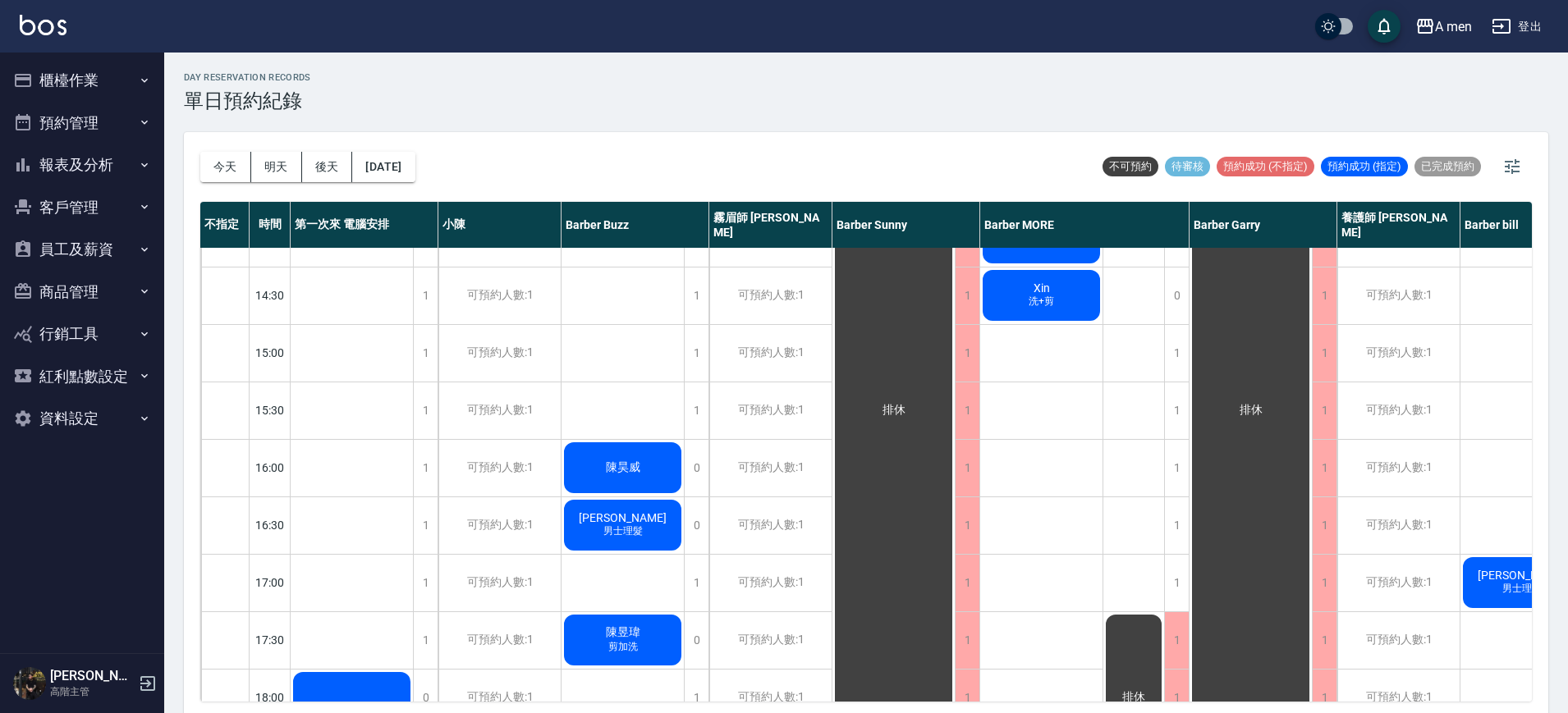
click at [231, 147] on div "今天 明天 後天 2025/09/18" at bounding box center [307, 167] width 215 height 69
click at [219, 167] on button "今天" at bounding box center [226, 168] width 51 height 31
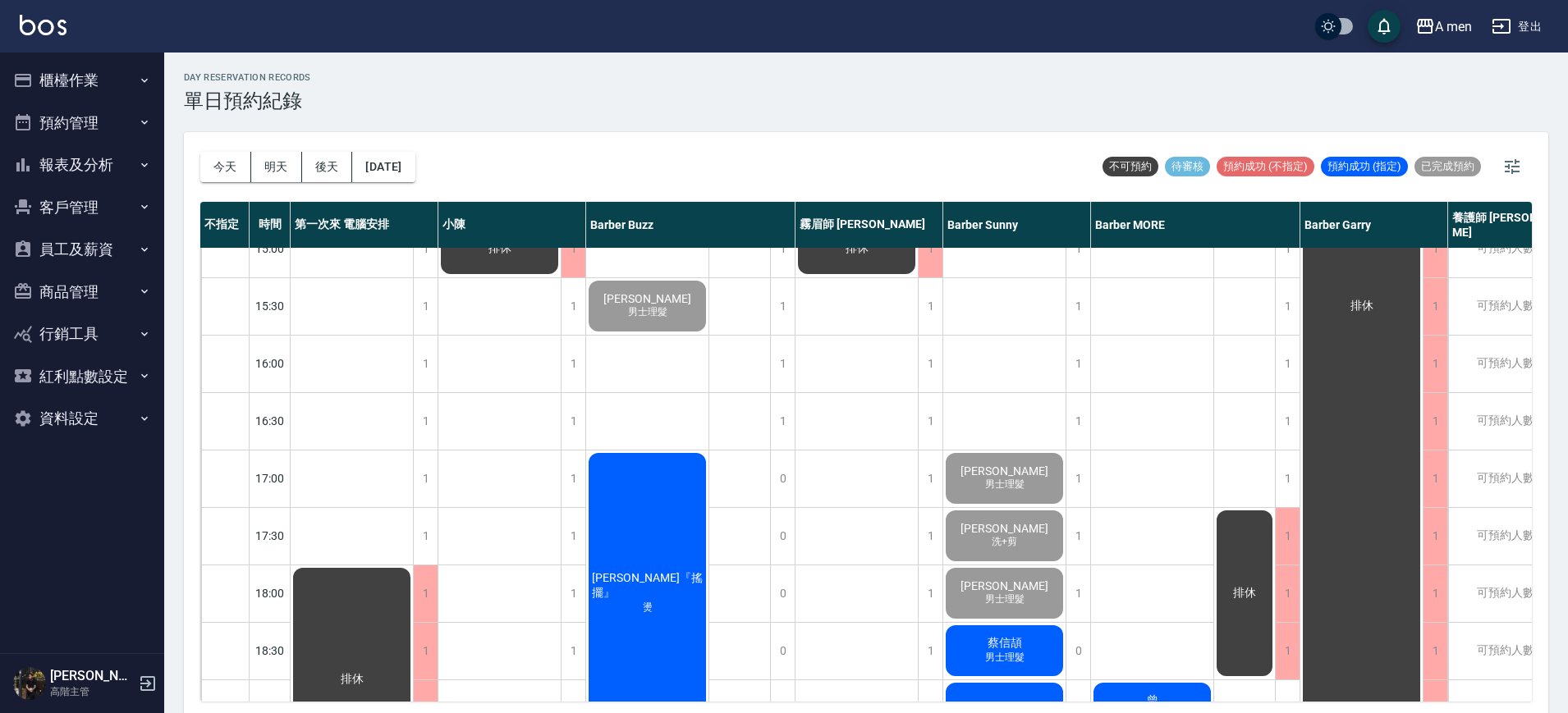
scroll to position [486, 0]
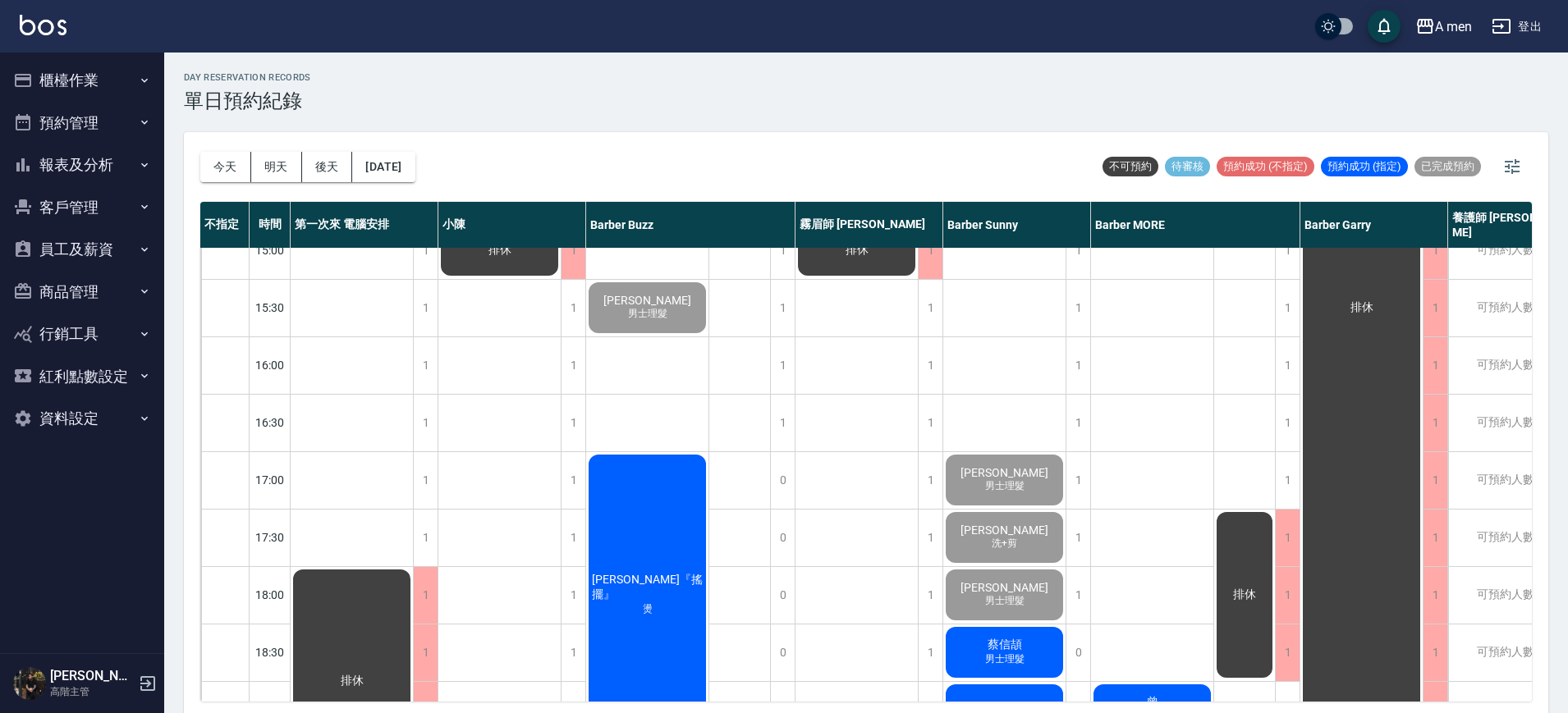
drag, startPoint x: 1107, startPoint y: 701, endPoint x: 1201, endPoint y: 708, distance: 94.3
click at [1201, 708] on div "今天 明天 後天 2025/09/17 不可預約 待審核 預約成功 (不指定) 預約成功 (指定) 已完成預約 不指定 時間 第一次來 電腦安排 小陳 Bar…" at bounding box center [866, 425] width 1365 height 586
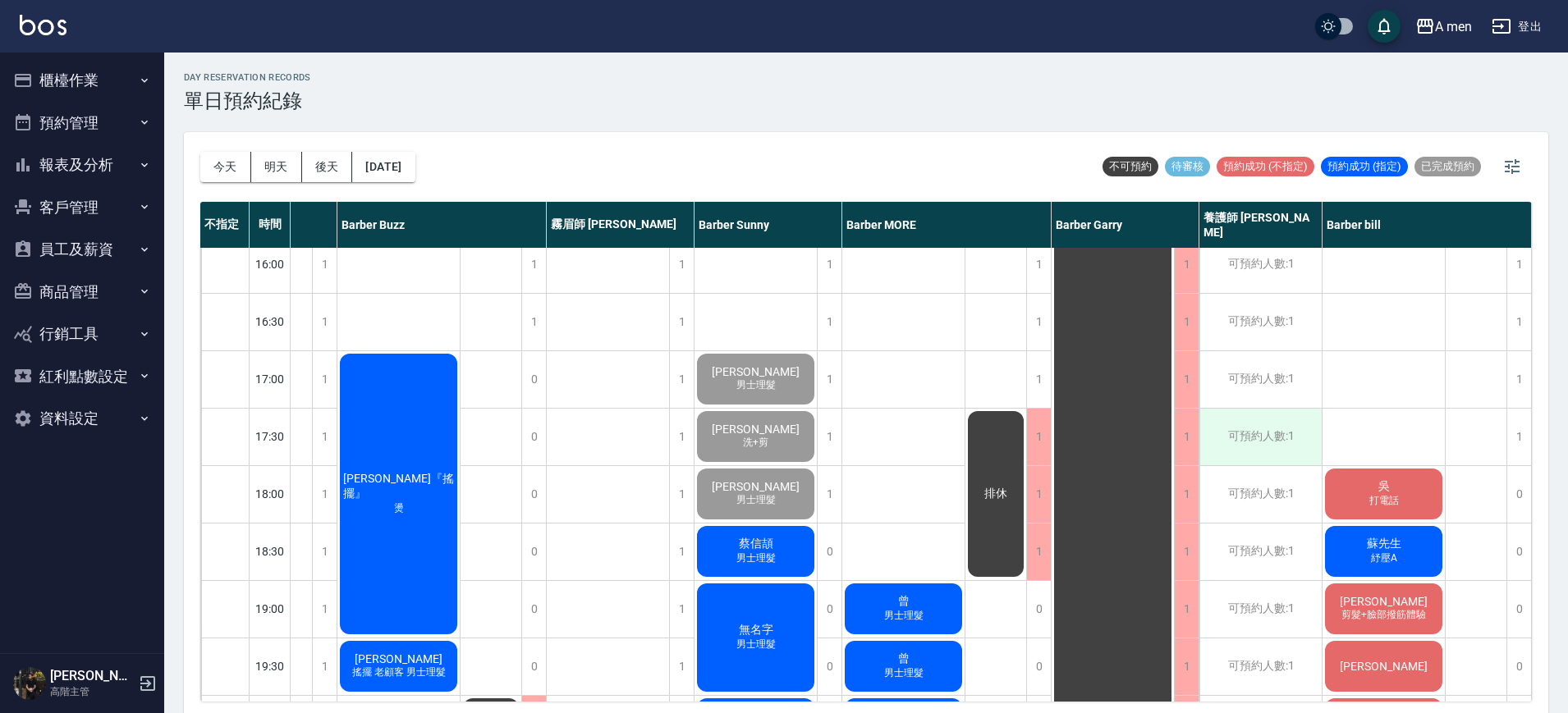
scroll to position [691, 257]
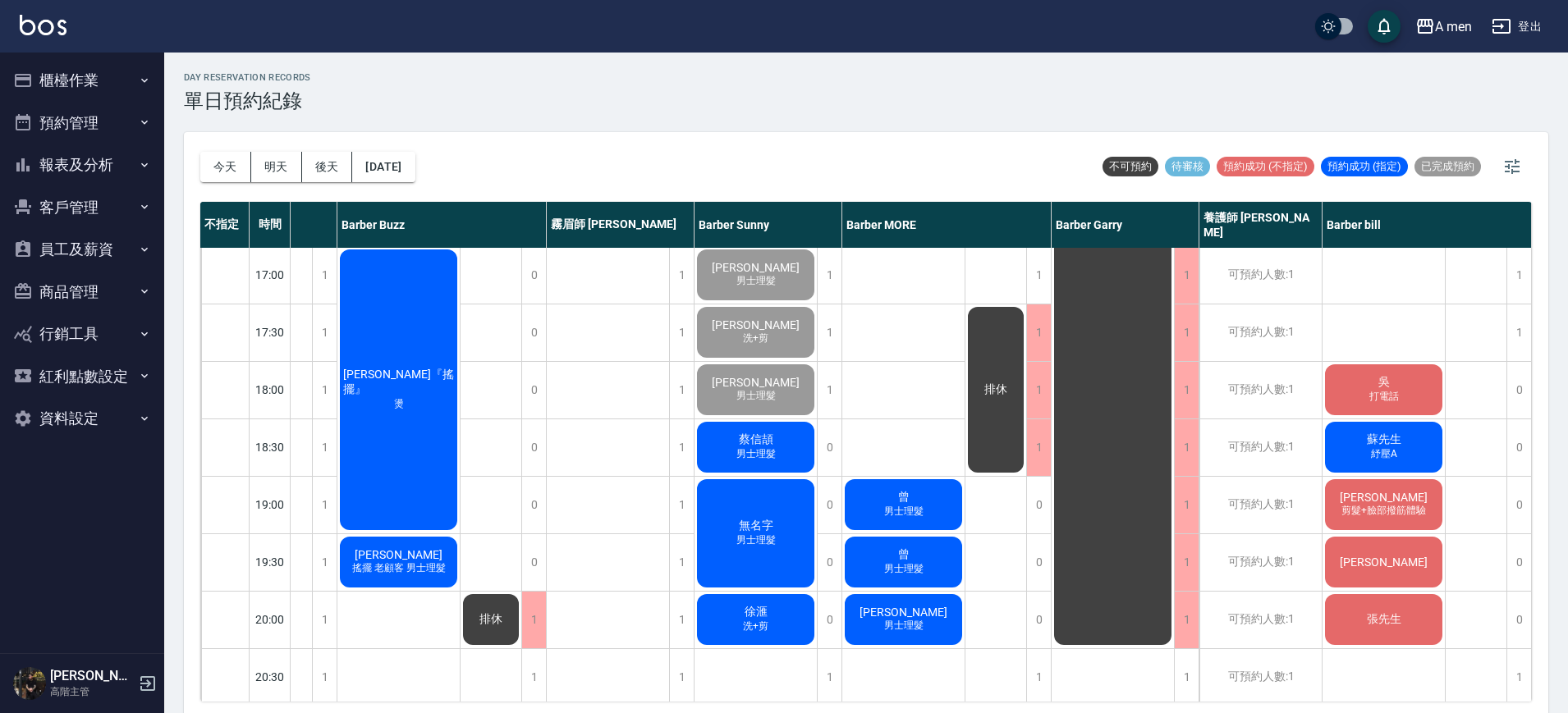
click at [1354, 343] on div "陳柏睿 男士理髮 林長逸 洗+剪 anappleaday 洗+剪 吳 打電話 蘇先生 紓壓A 朱偉文 剪髮+臉部撥筋體驗 楊先生 張先生" at bounding box center [1385, 275] width 123 height 1437
click at [1386, 394] on span "打電話" at bounding box center [1384, 397] width 36 height 13
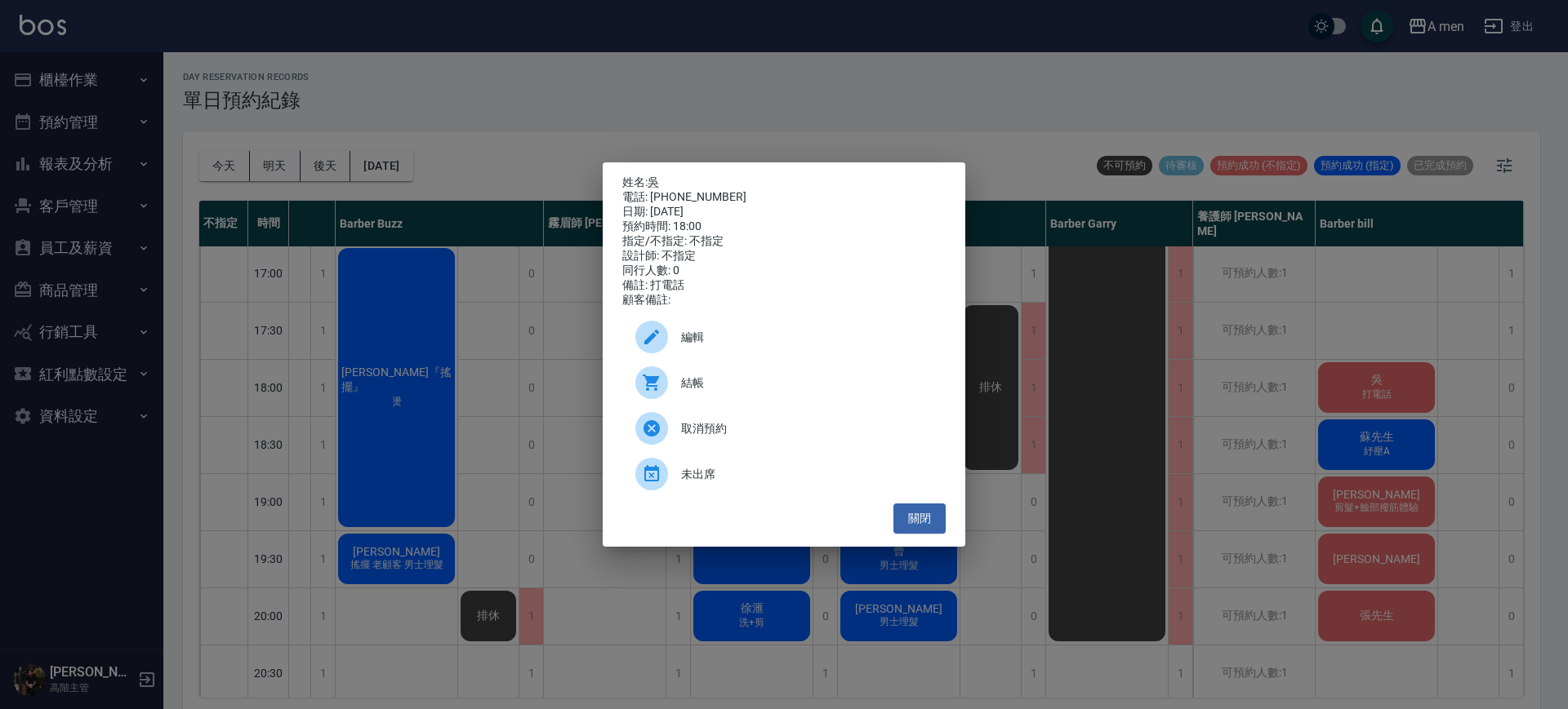
click at [814, 340] on span "編輯" at bounding box center [807, 337] width 251 height 17
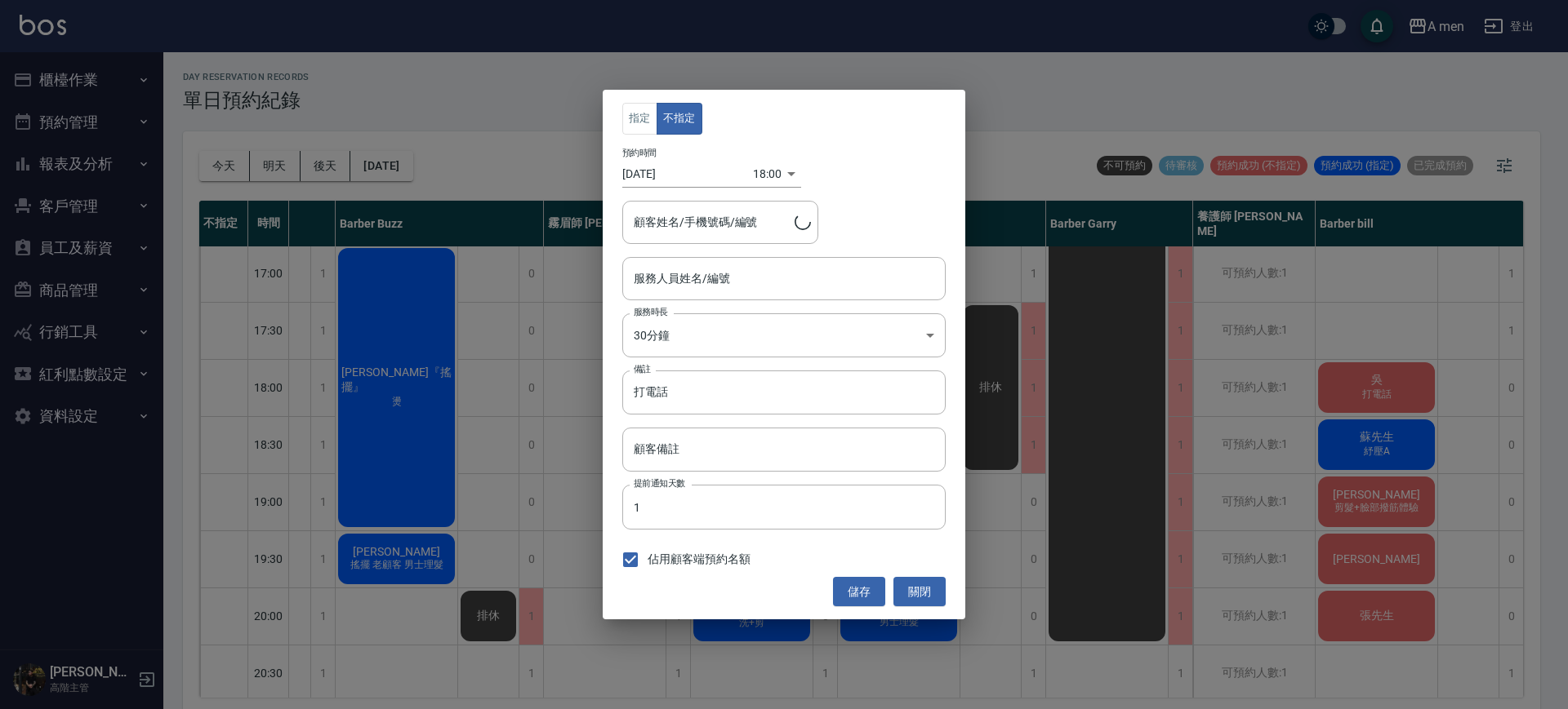
type input "Barber bill-006"
type input "吳/0930345711"
click at [916, 599] on button "關閉" at bounding box center [919, 592] width 53 height 31
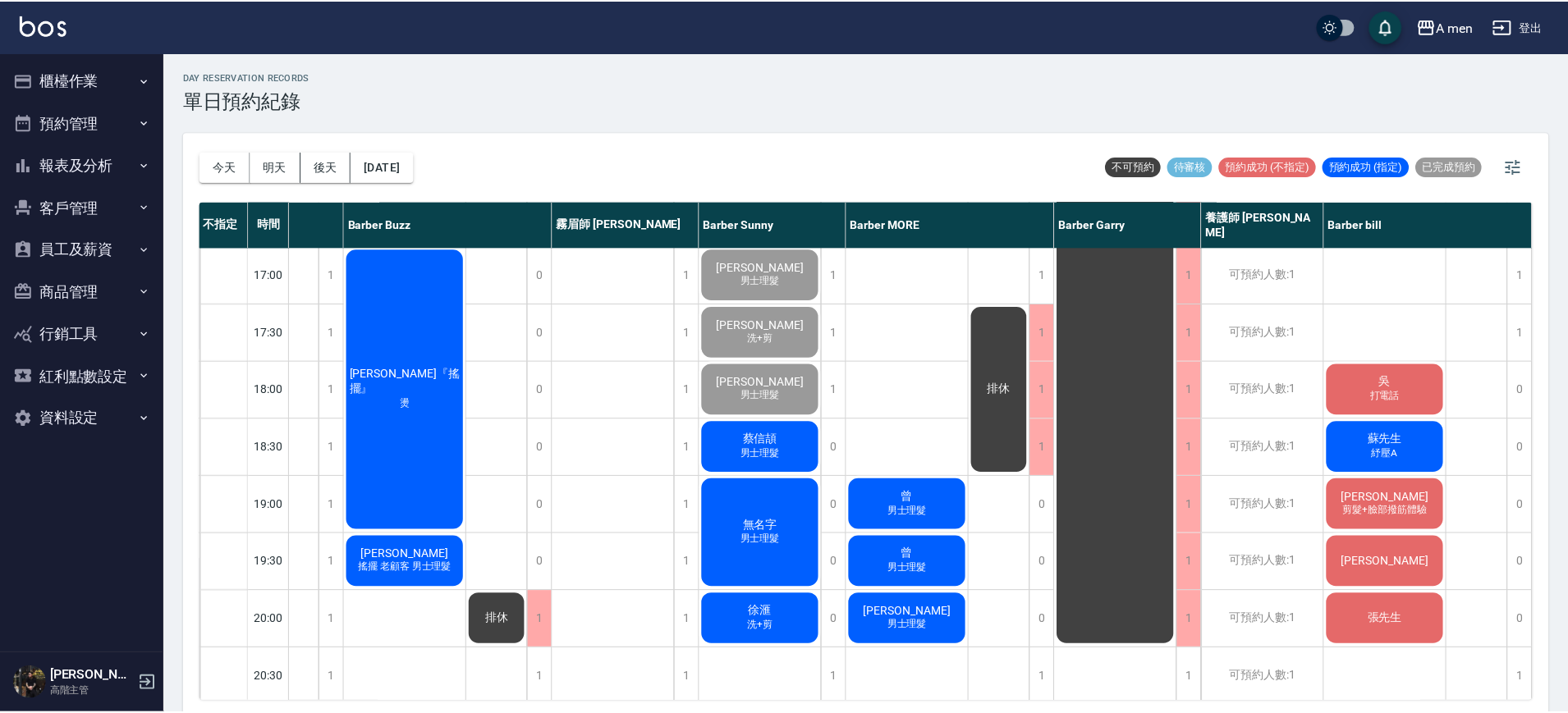
scroll to position [691, 249]
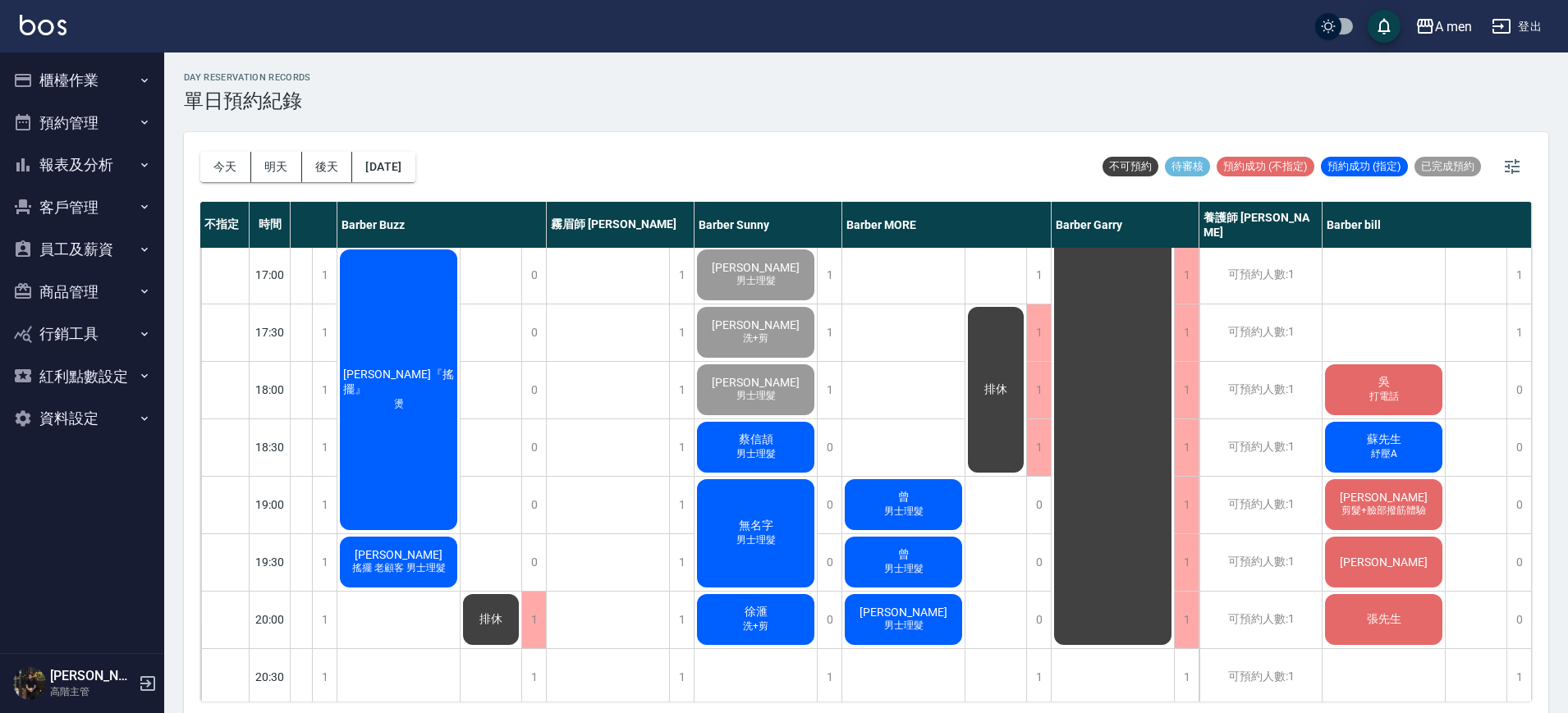
click at [1408, 389] on div "吳 打電話" at bounding box center [1384, 390] width 122 height 56
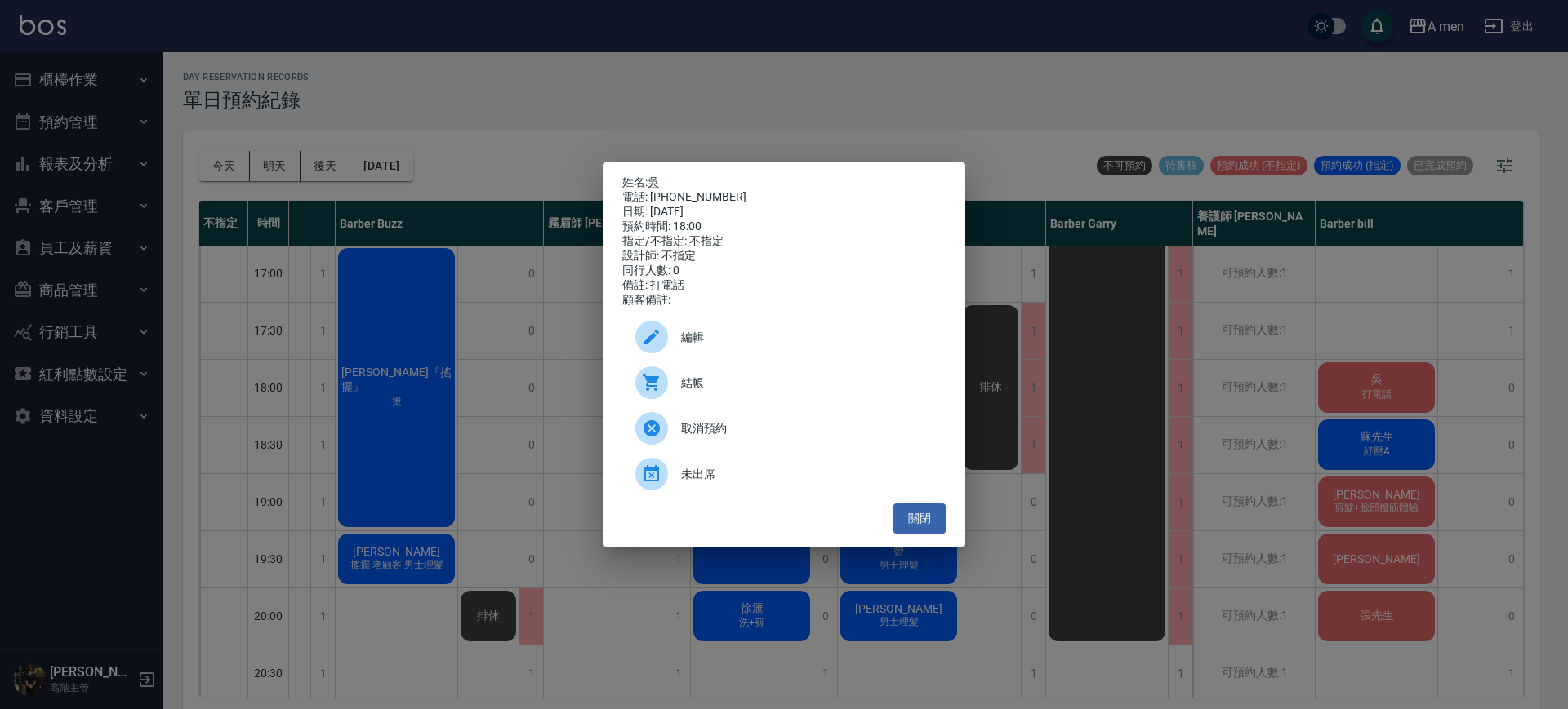
click at [765, 392] on span "結帳" at bounding box center [807, 383] width 251 height 17
click at [909, 519] on button "關閉" at bounding box center [919, 519] width 53 height 31
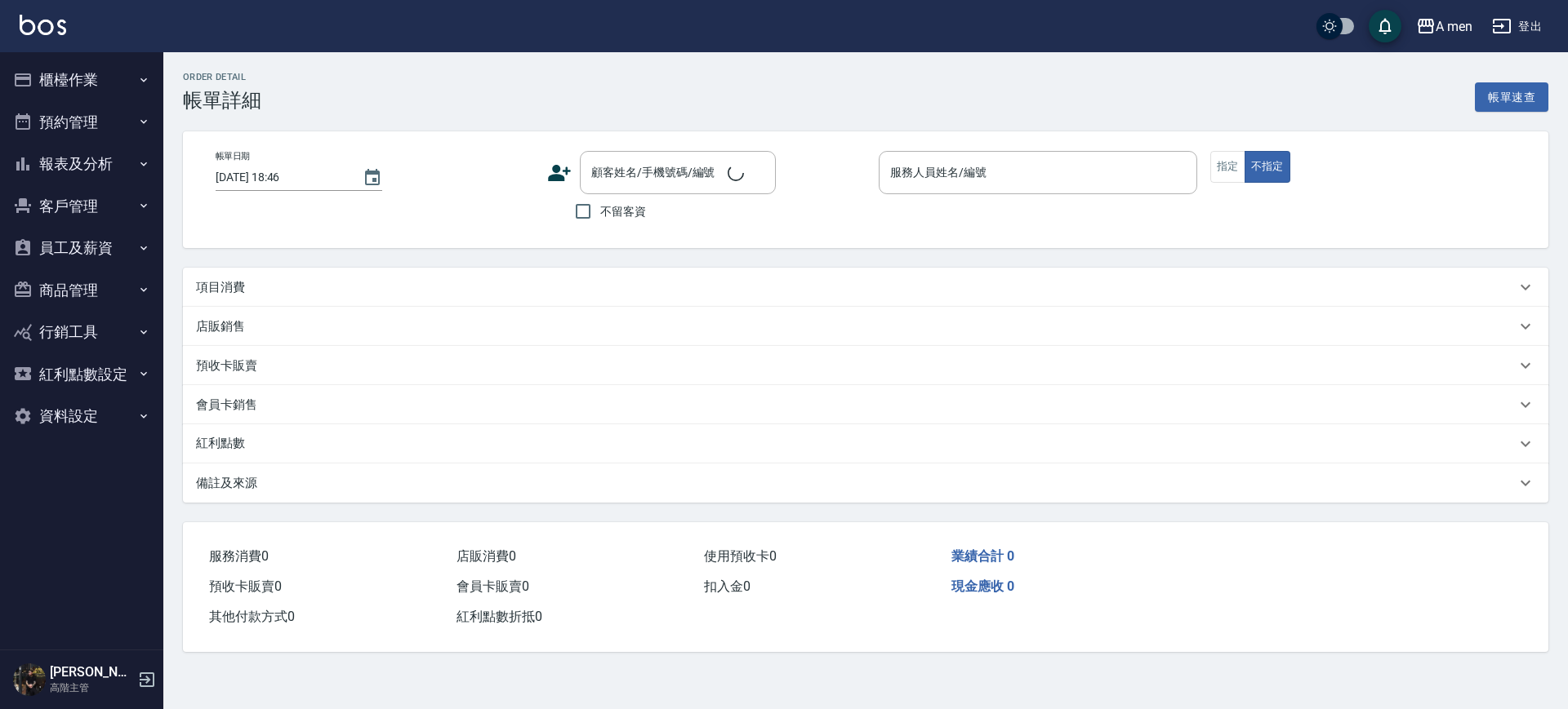
type input "[DATE] 18:00"
type input "Barber Sunny -003"
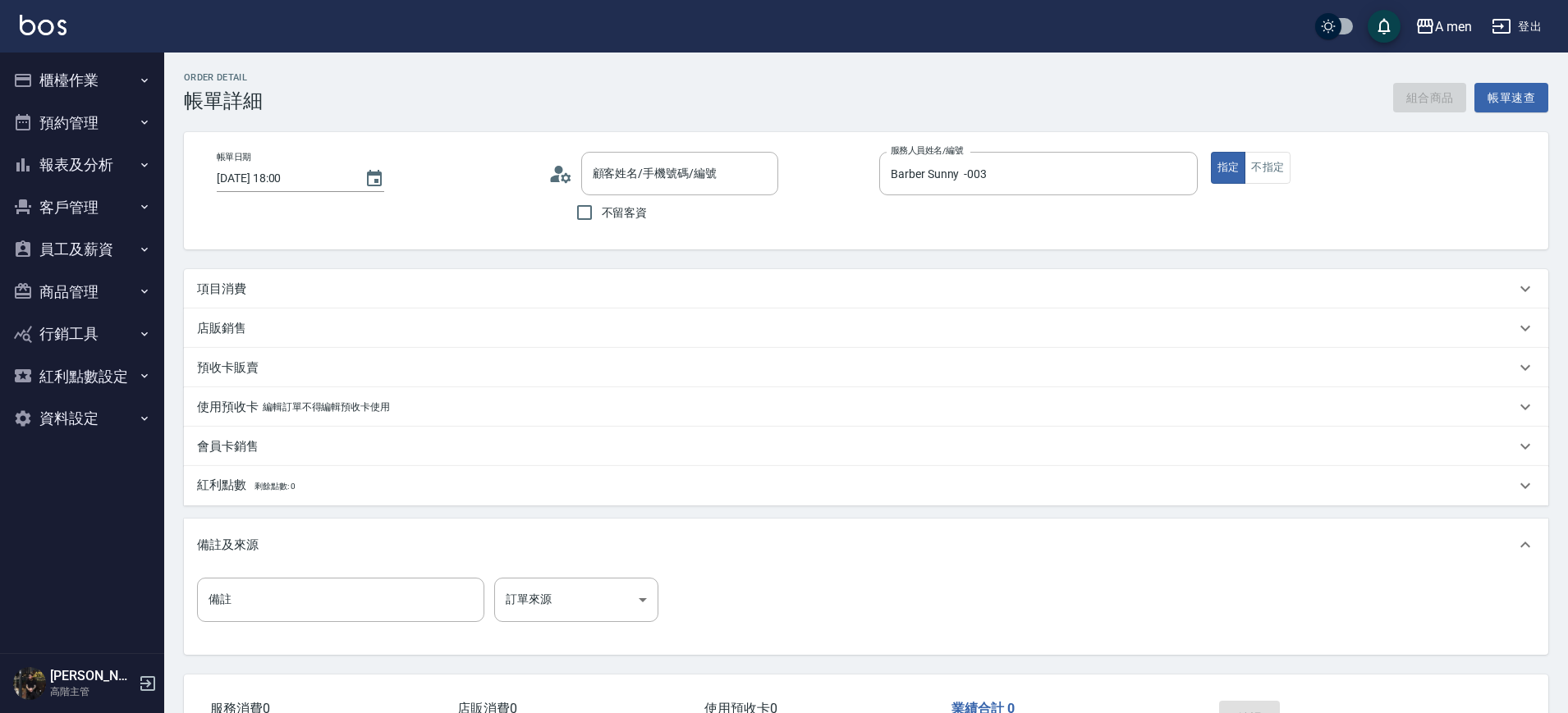
type input "[PERSON_NAME]/0960101069/null"
click at [441, 289] on div "項目消費" at bounding box center [856, 289] width 1318 height 17
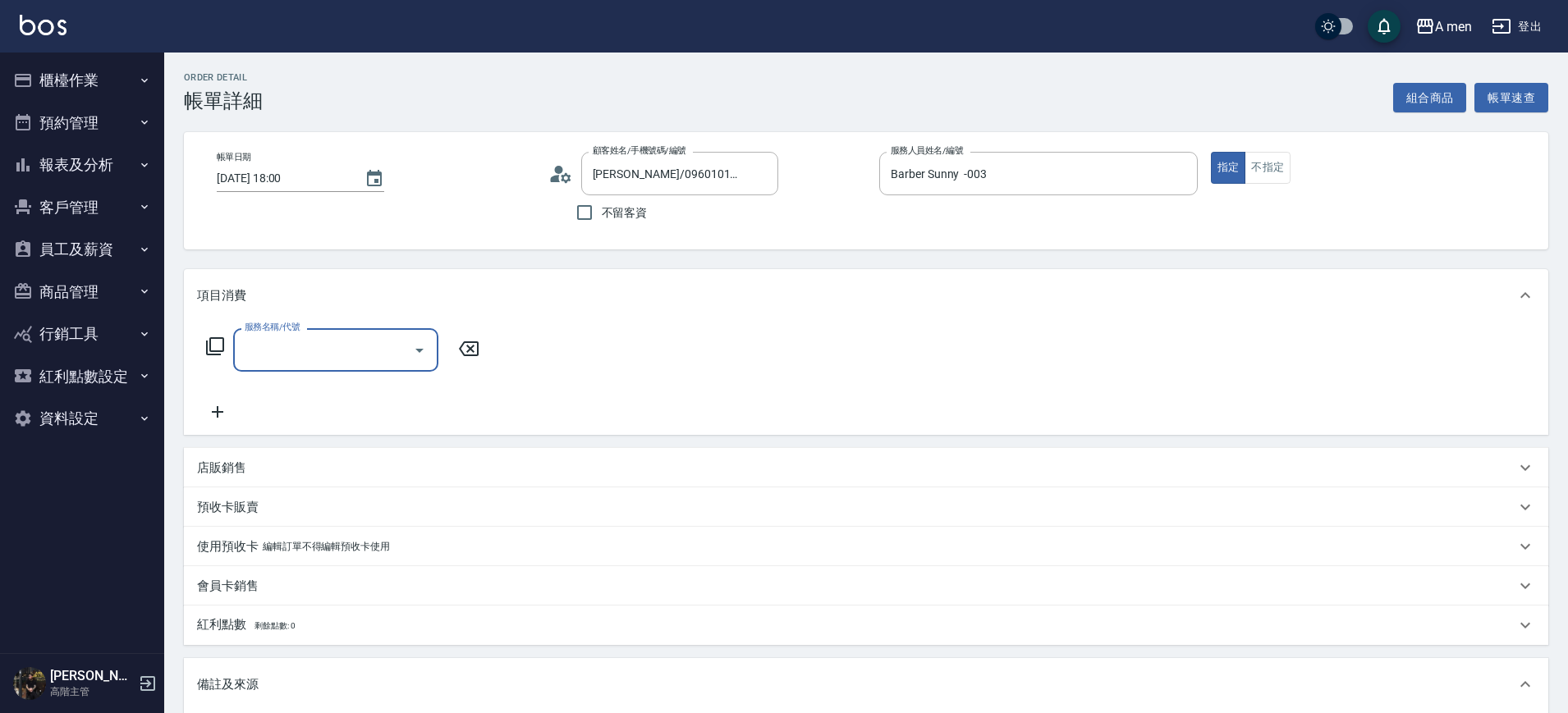
click at [420, 337] on button "Open" at bounding box center [419, 350] width 26 height 26
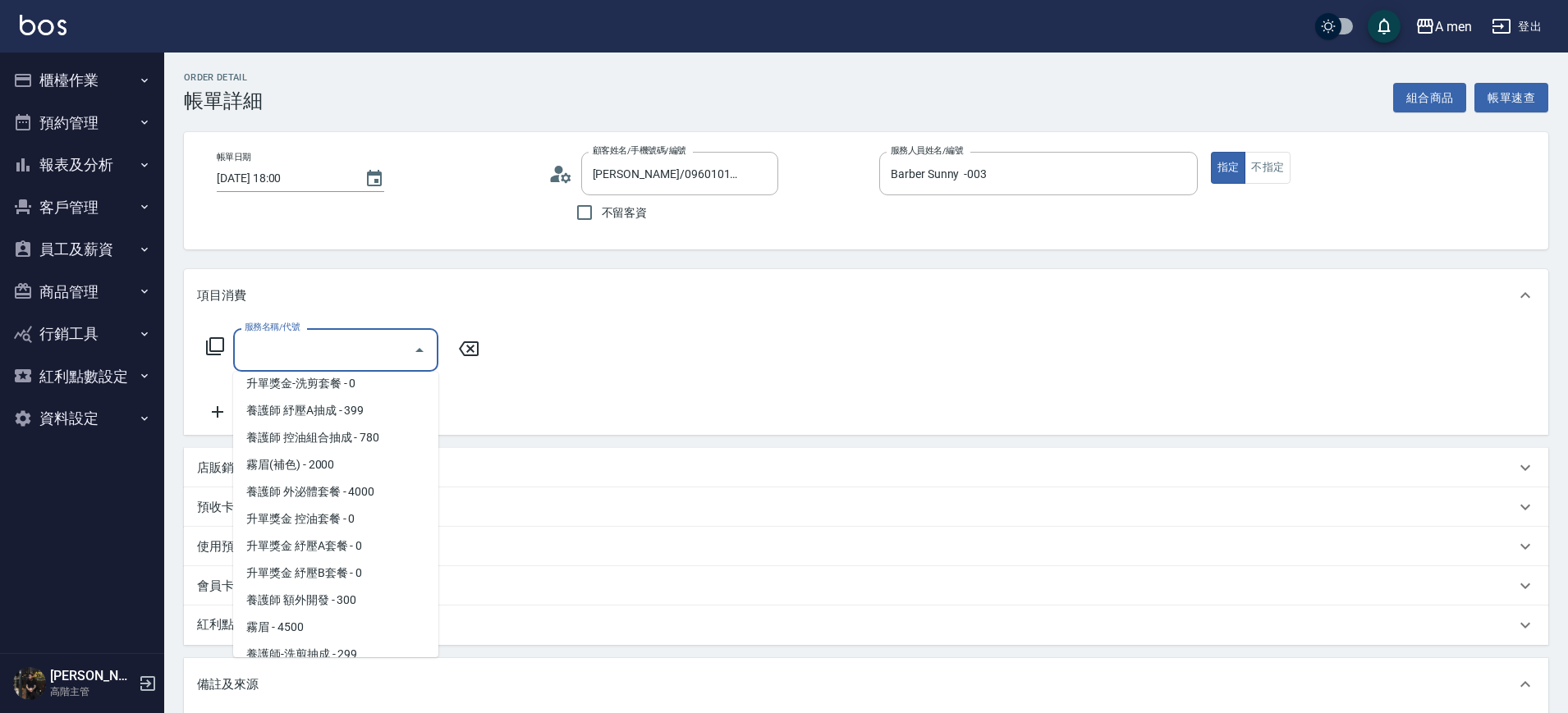
scroll to position [308, 0]
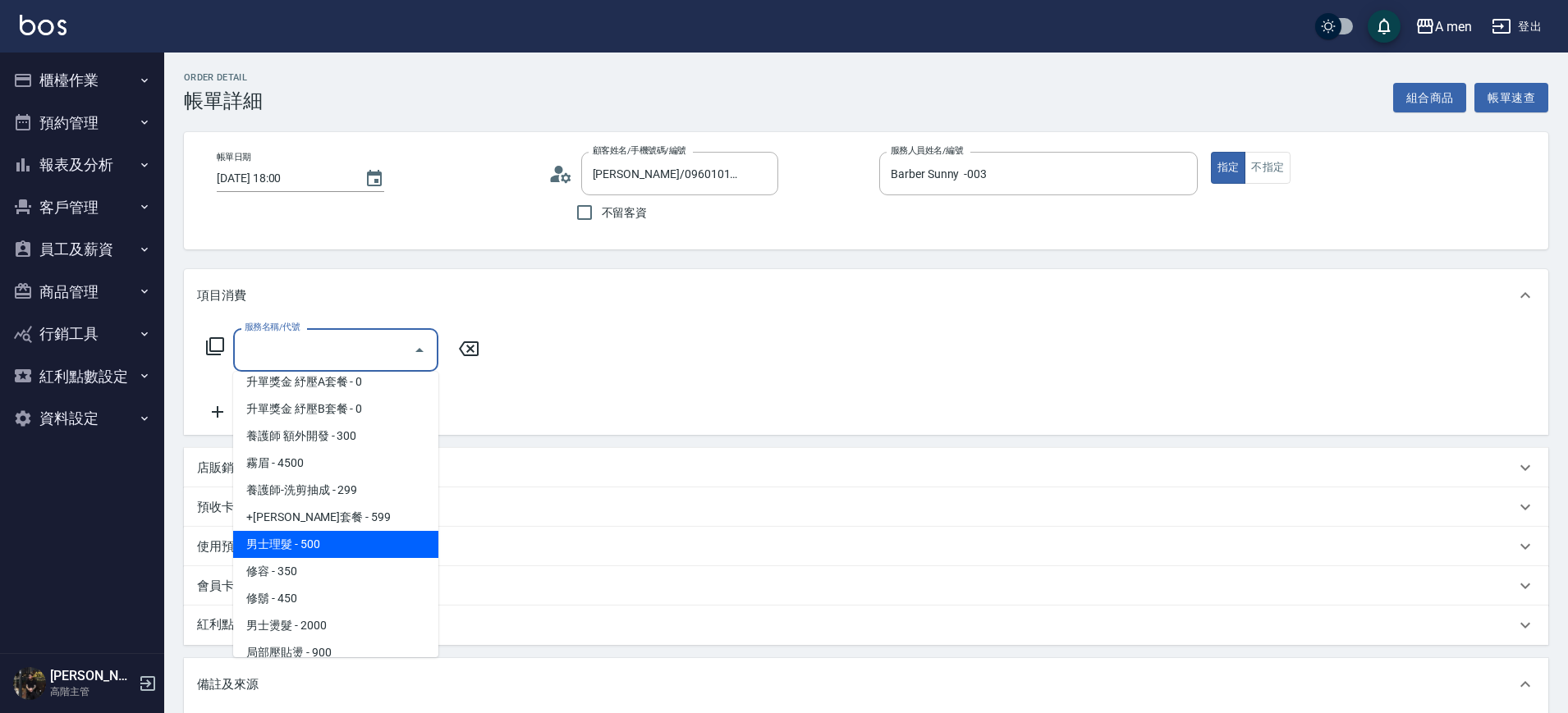
click at [316, 546] on span "男士理髮 - 500" at bounding box center [335, 544] width 205 height 27
type input "男士理髮(A01)"
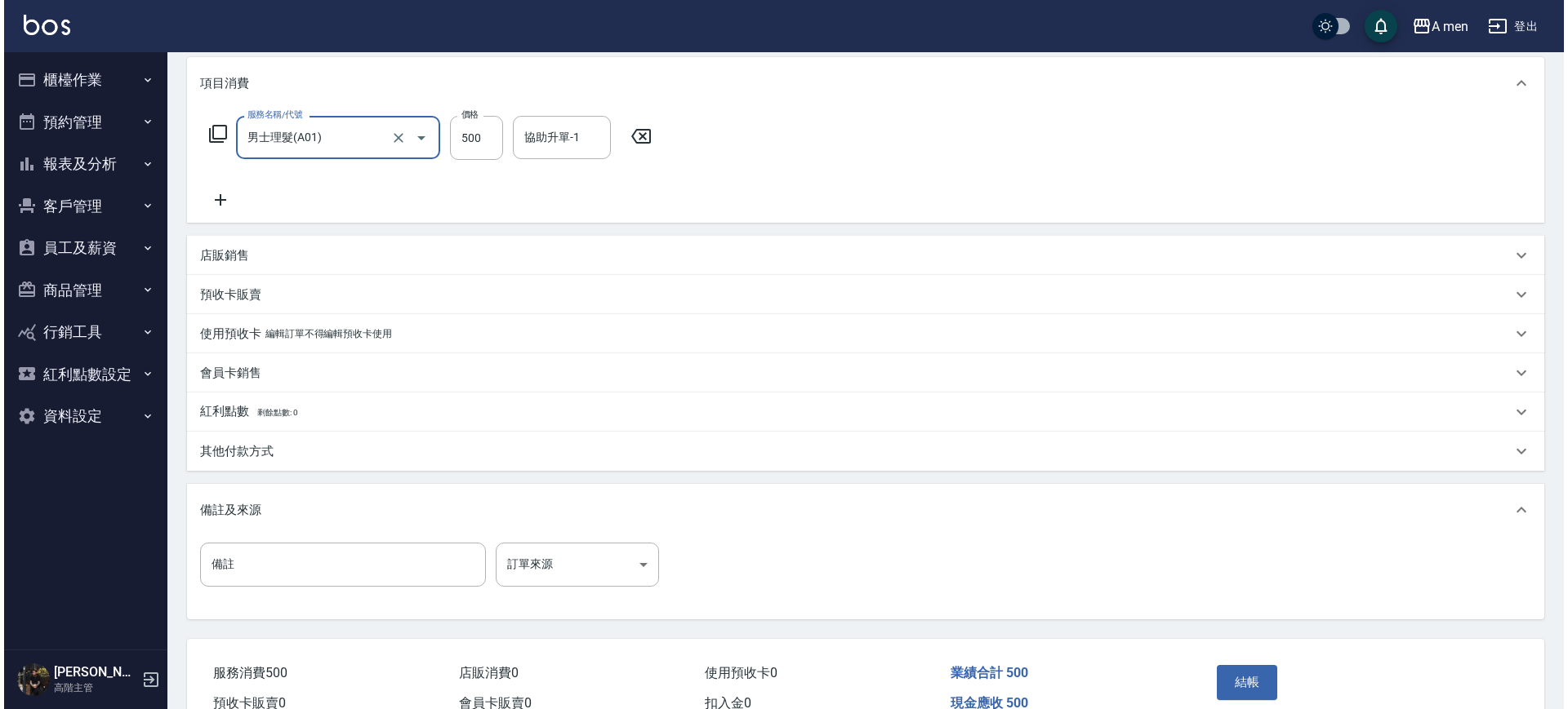
scroll to position [297, 0]
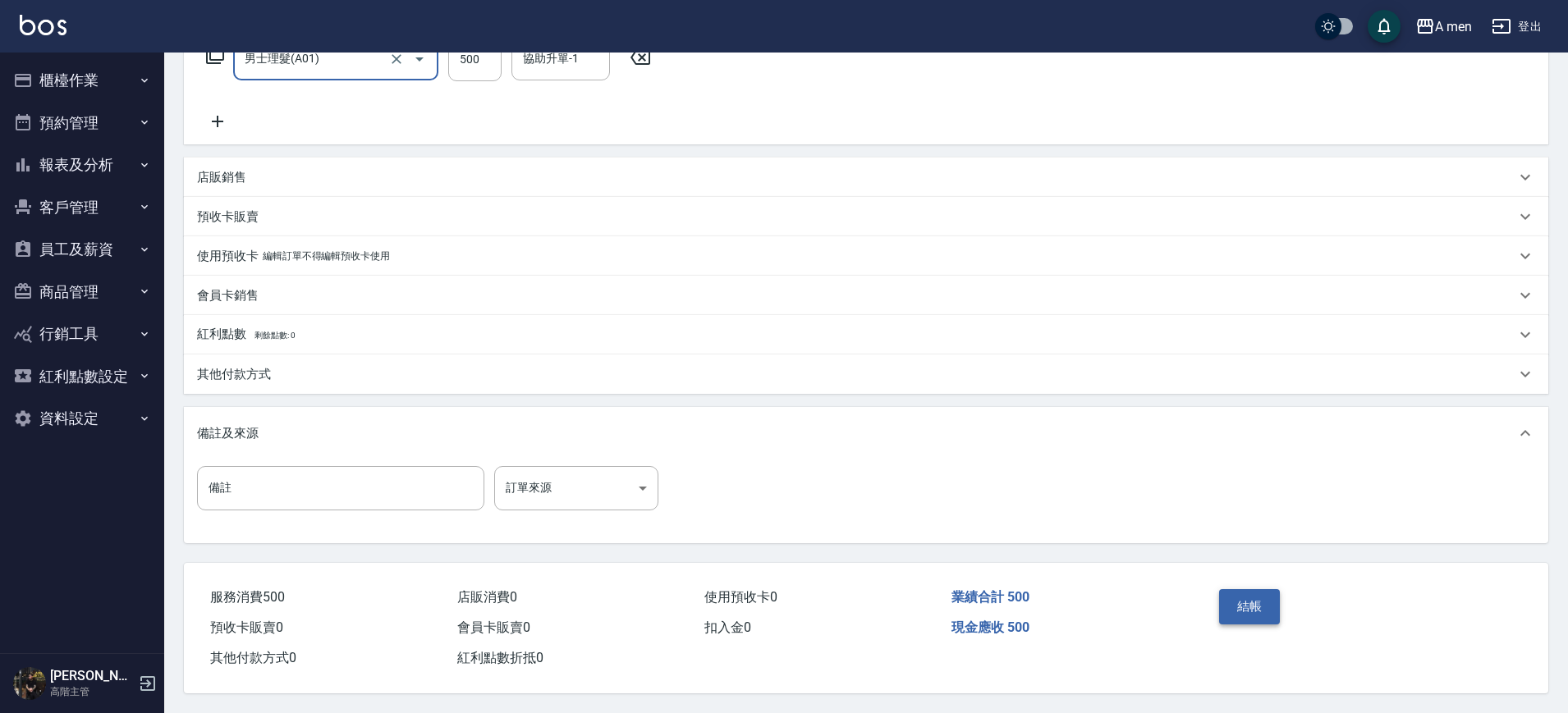
click at [1242, 597] on button "結帳" at bounding box center [1250, 607] width 62 height 35
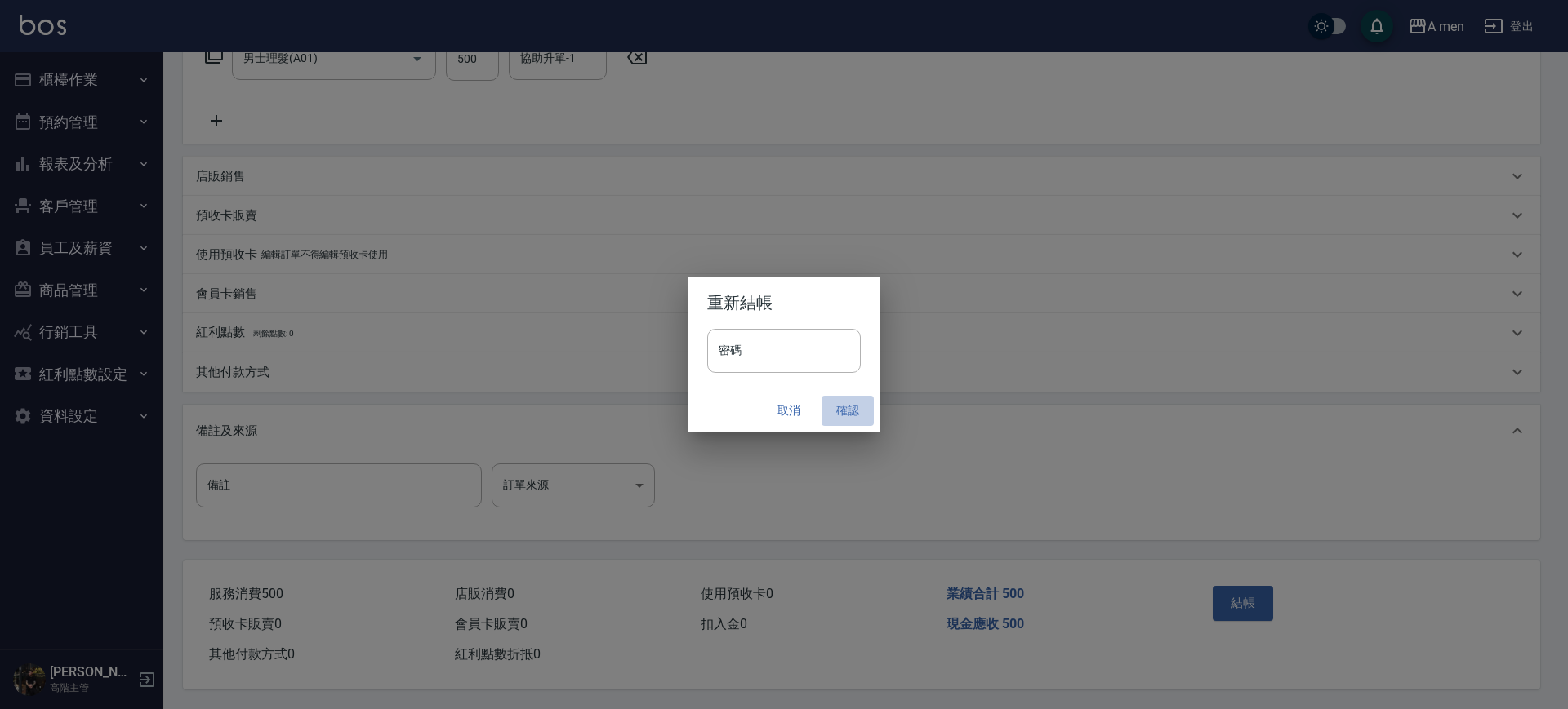
click at [855, 409] on button "確認" at bounding box center [847, 411] width 53 height 31
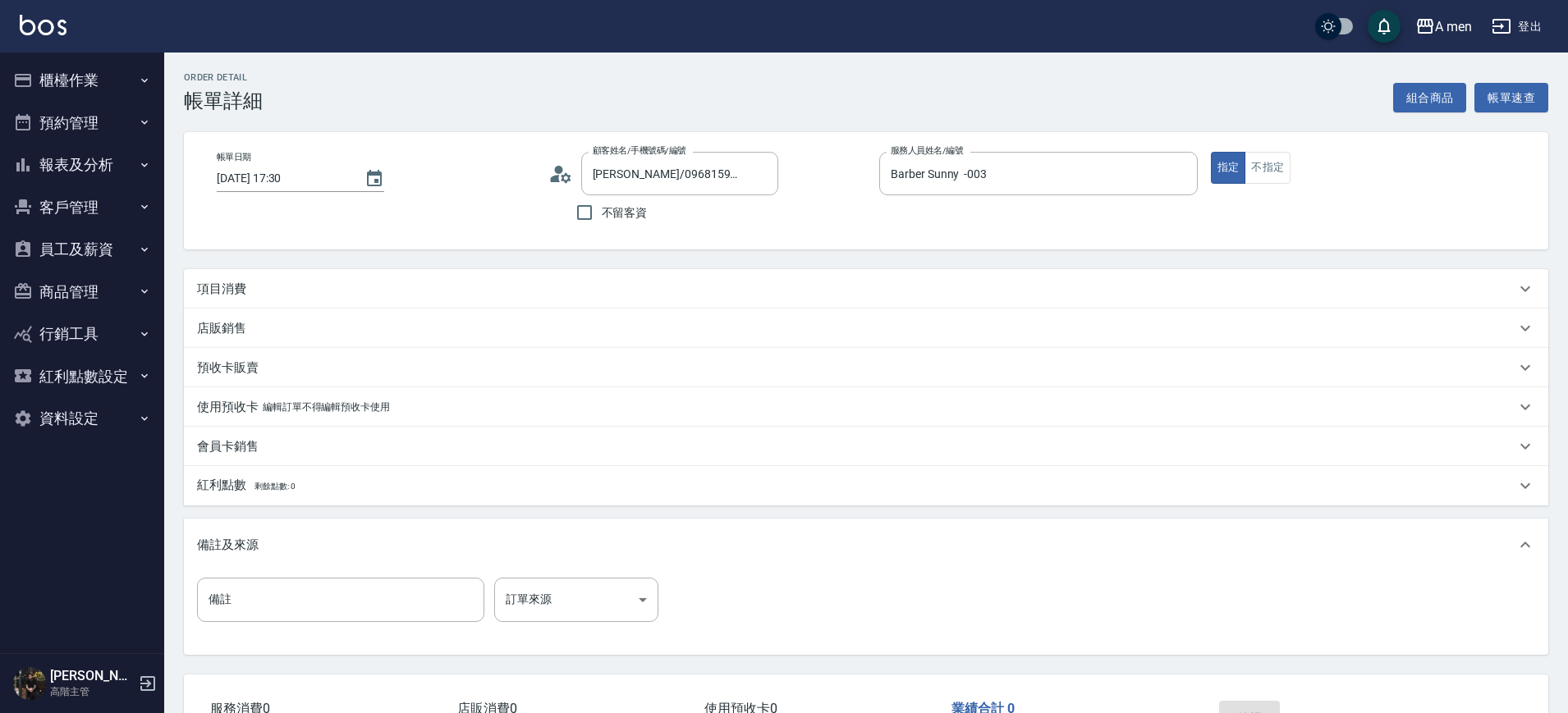
click at [1429, 94] on button "組合商品" at bounding box center [1430, 98] width 74 height 31
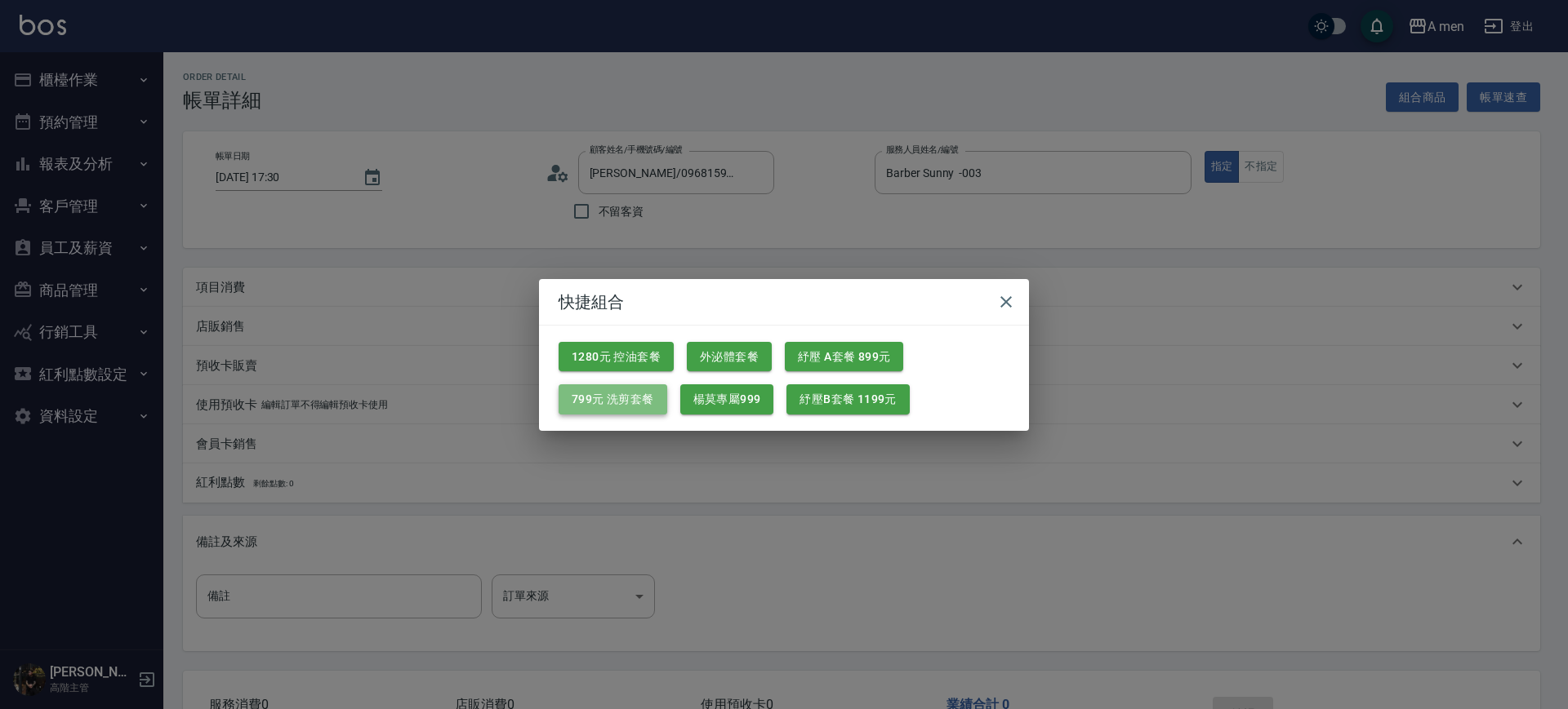
click at [627, 395] on button "799元 洗剪套餐" at bounding box center [612, 400] width 108 height 31
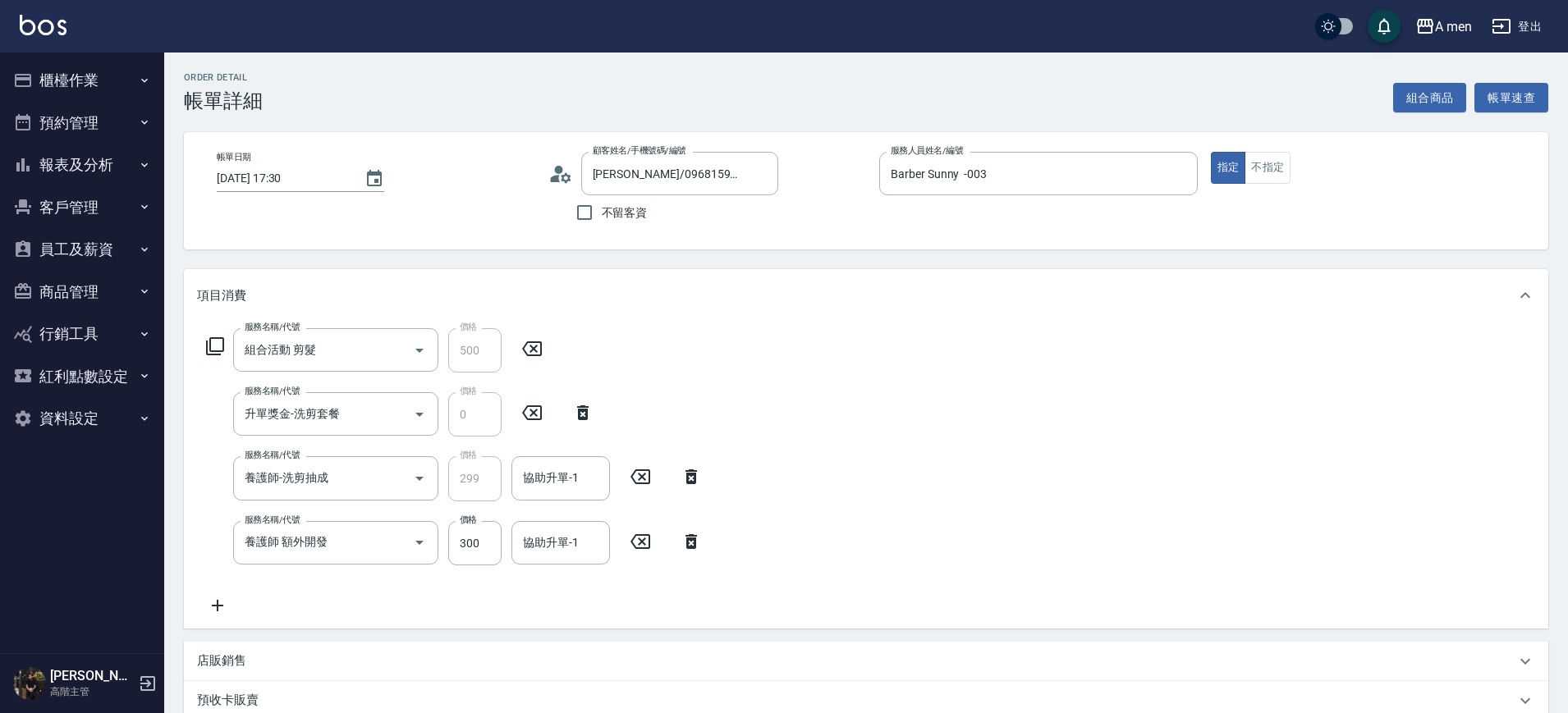
drag, startPoint x: 689, startPoint y: 548, endPoint x: 681, endPoint y: 540, distance: 11.3
click at [688, 548] on icon at bounding box center [691, 541] width 41 height 19
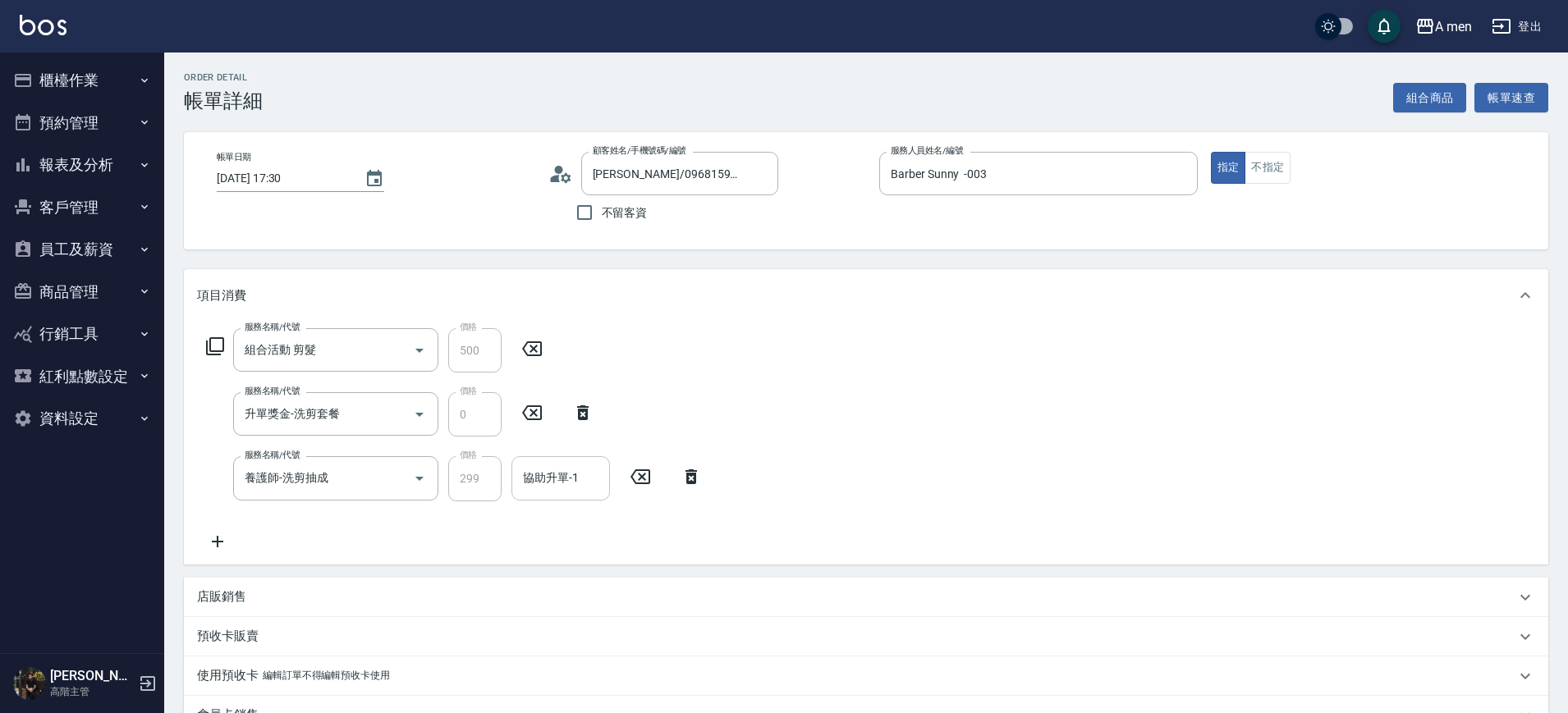
click at [588, 460] on div "協助升單-1" at bounding box center [561, 478] width 98 height 43
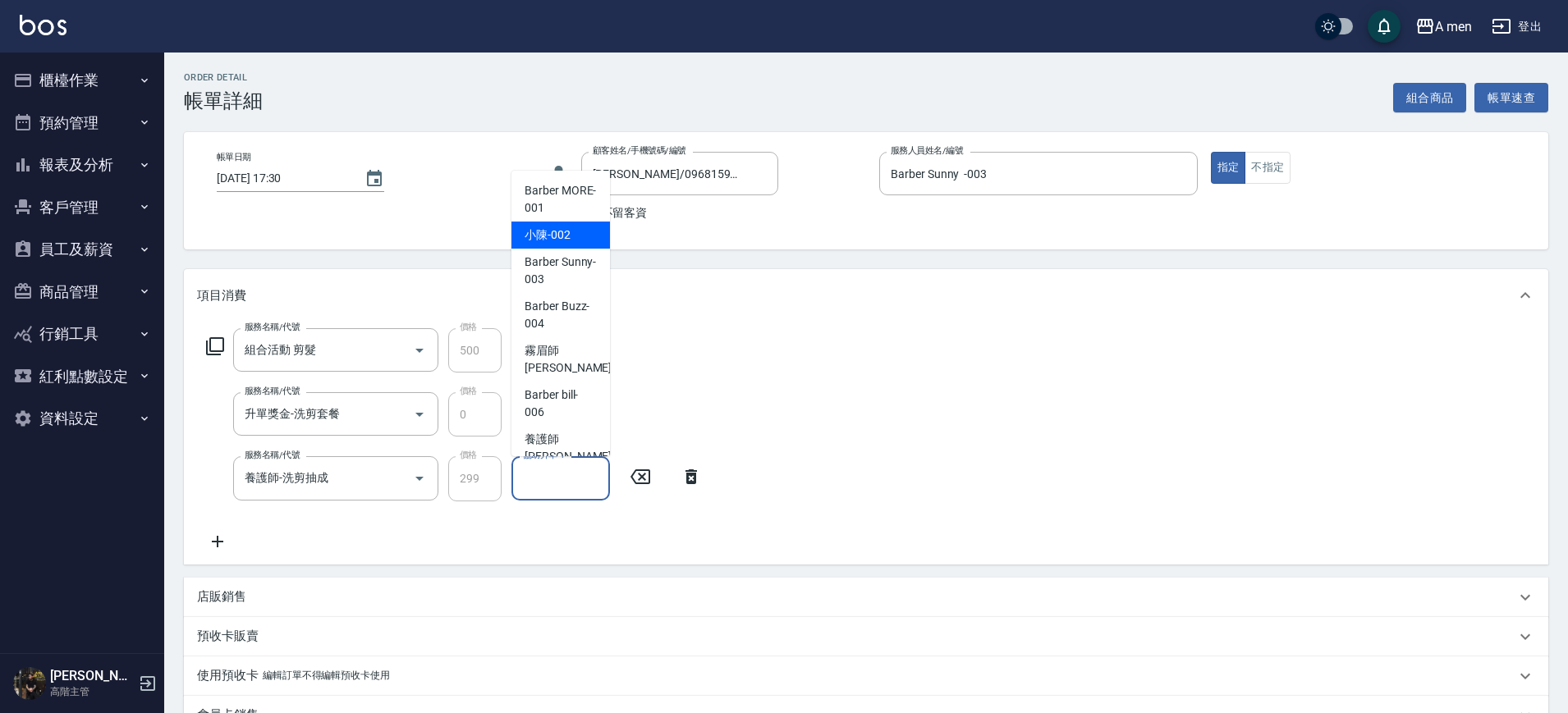
click at [574, 239] on div "小陳 -002" at bounding box center [561, 235] width 98 height 27
type input "小陳-002"
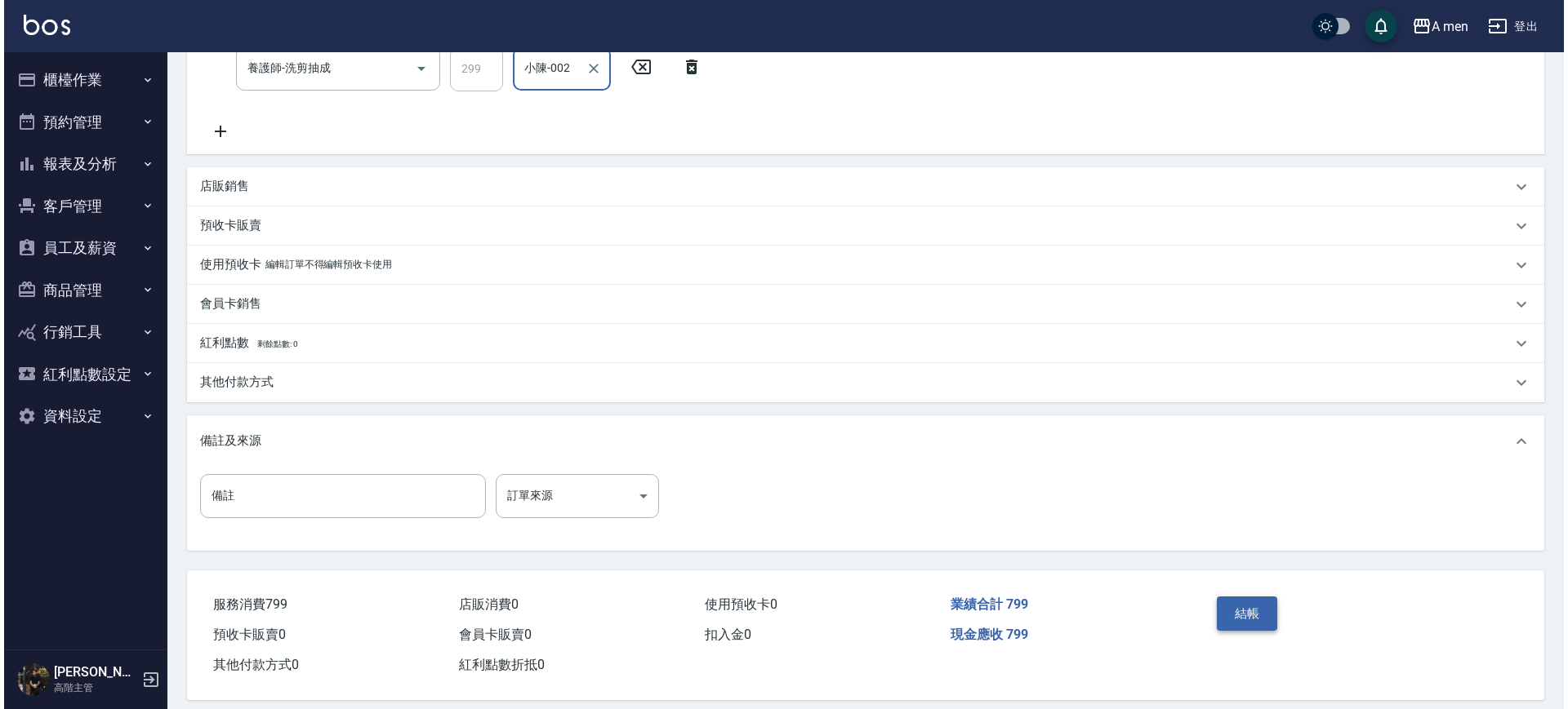
scroll to position [408, 0]
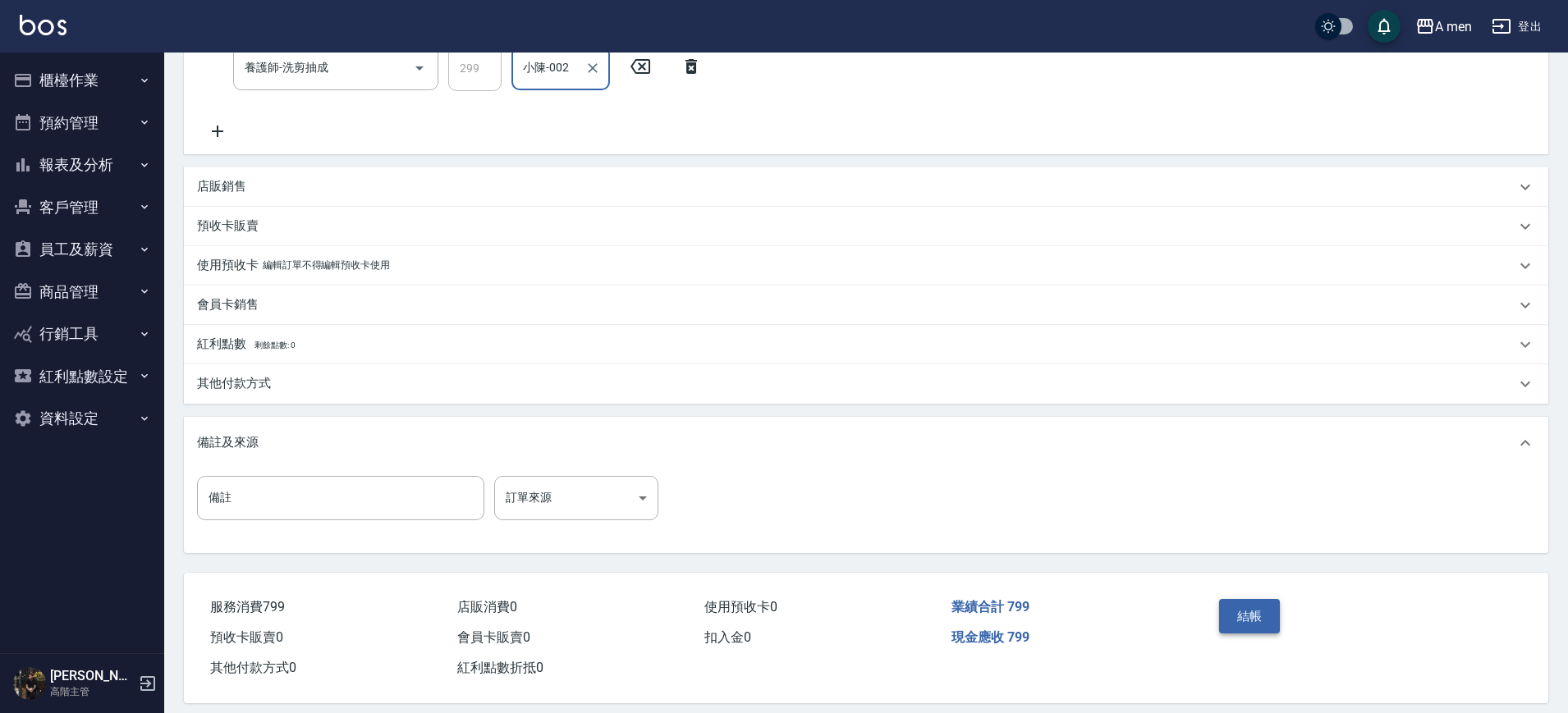
click at [1262, 610] on button "結帳" at bounding box center [1250, 617] width 62 height 35
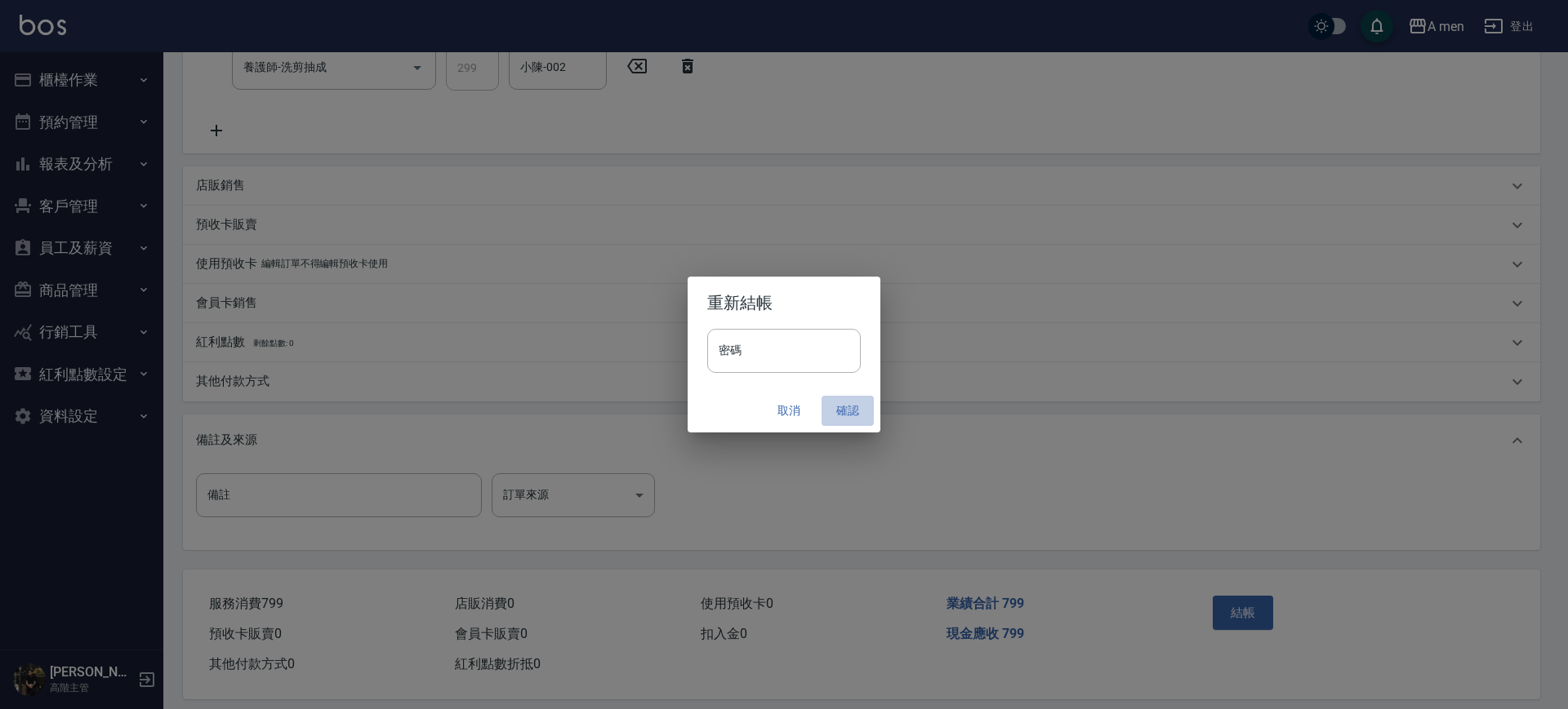
click at [855, 405] on button "確認" at bounding box center [847, 411] width 53 height 31
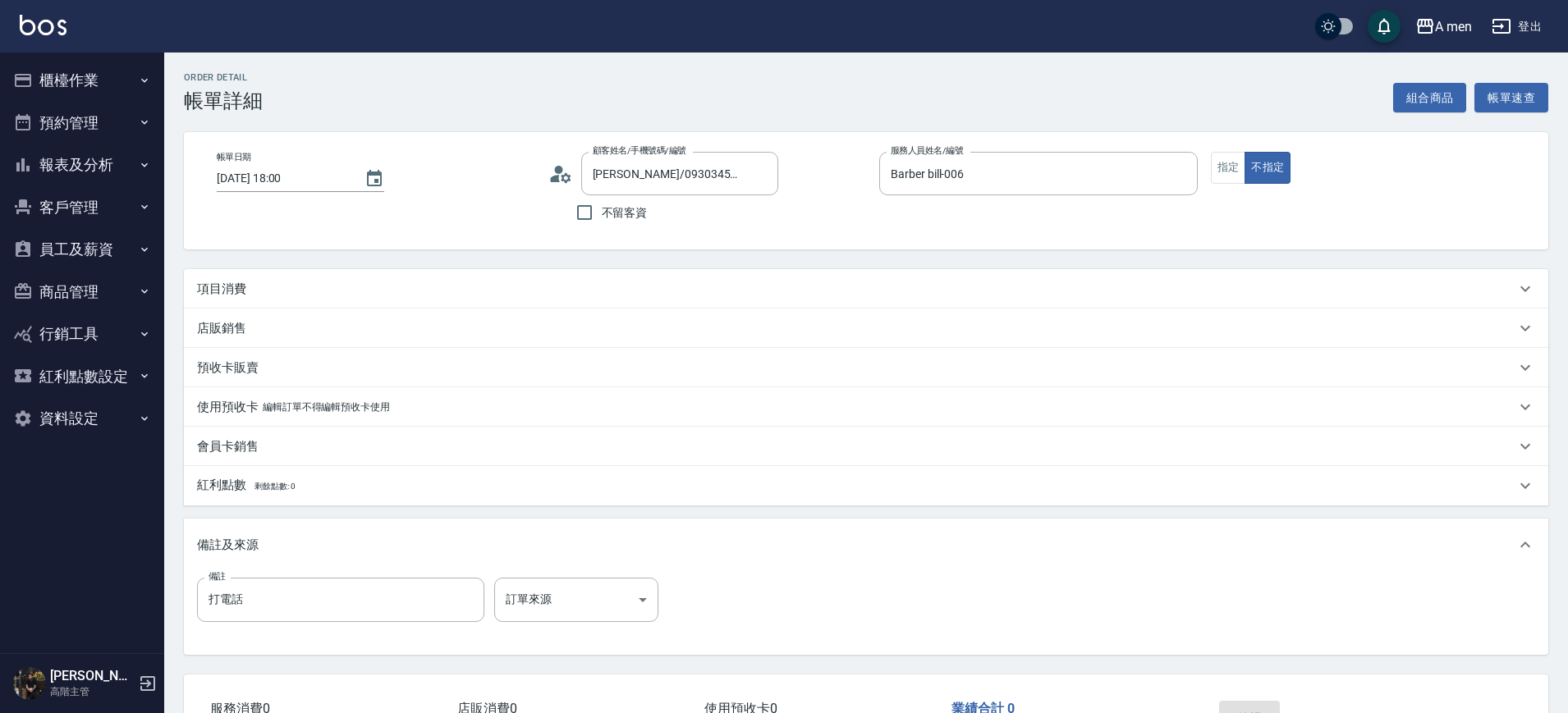
click at [229, 277] on div "項目消費" at bounding box center [866, 288] width 1365 height 40
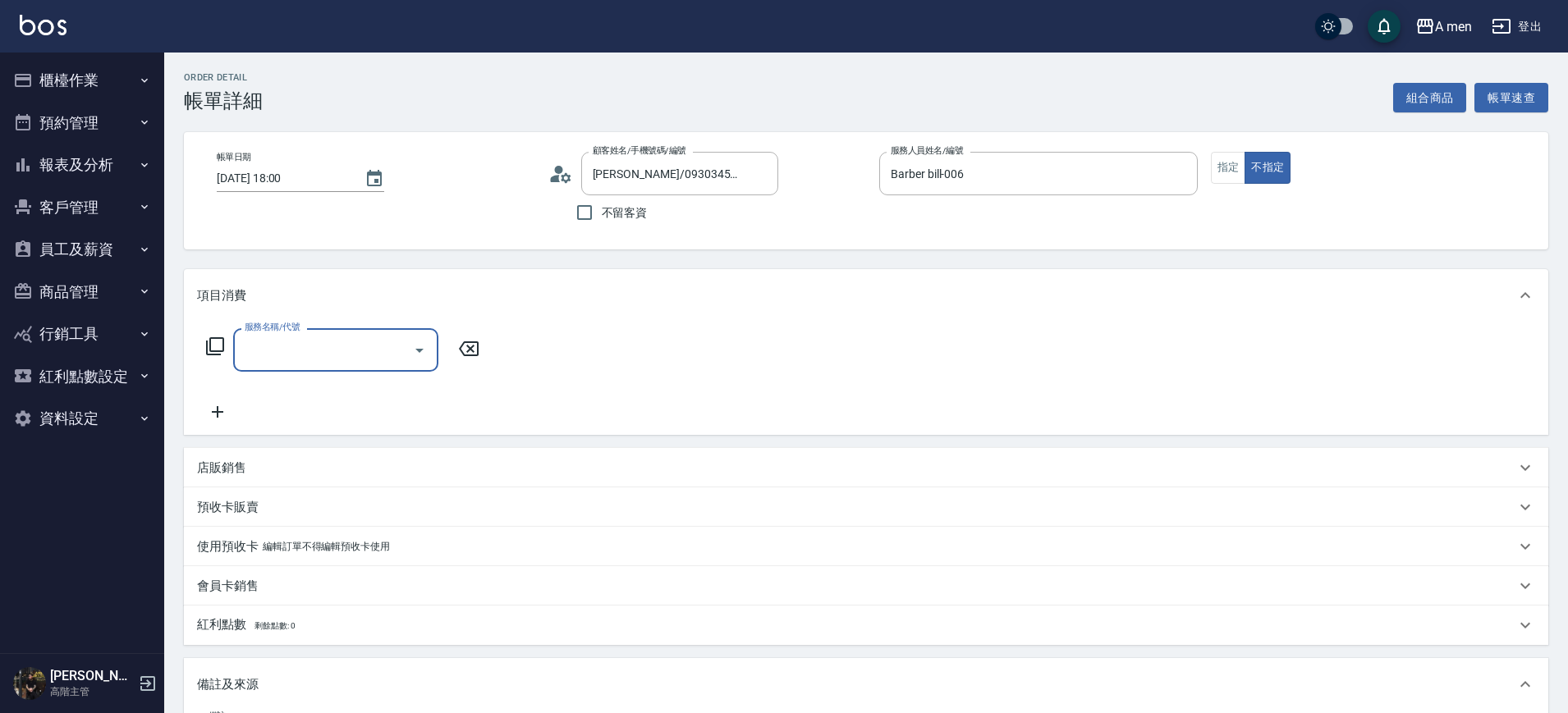
click at [240, 292] on p "項目消費" at bounding box center [221, 296] width 49 height 17
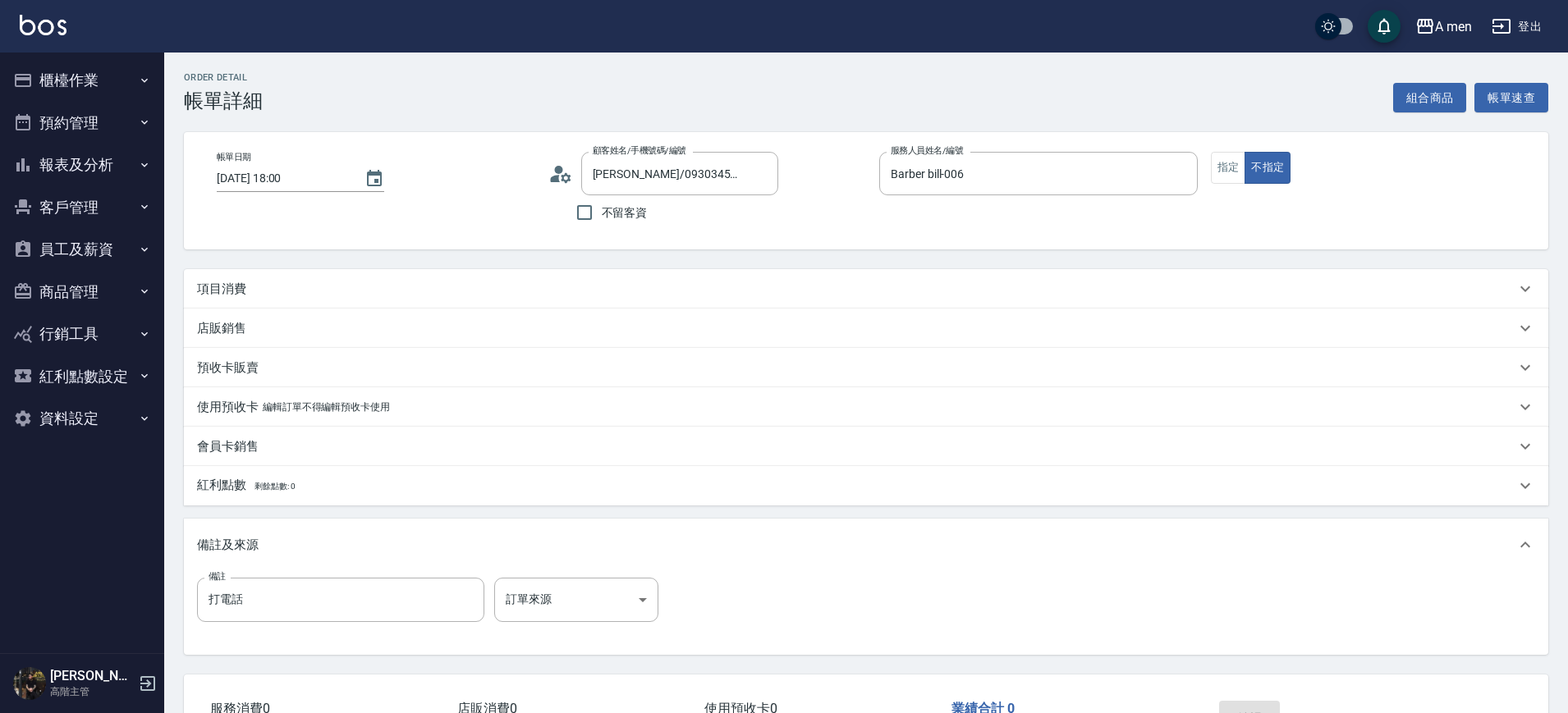
click at [252, 299] on div "項目消費" at bounding box center [866, 288] width 1365 height 40
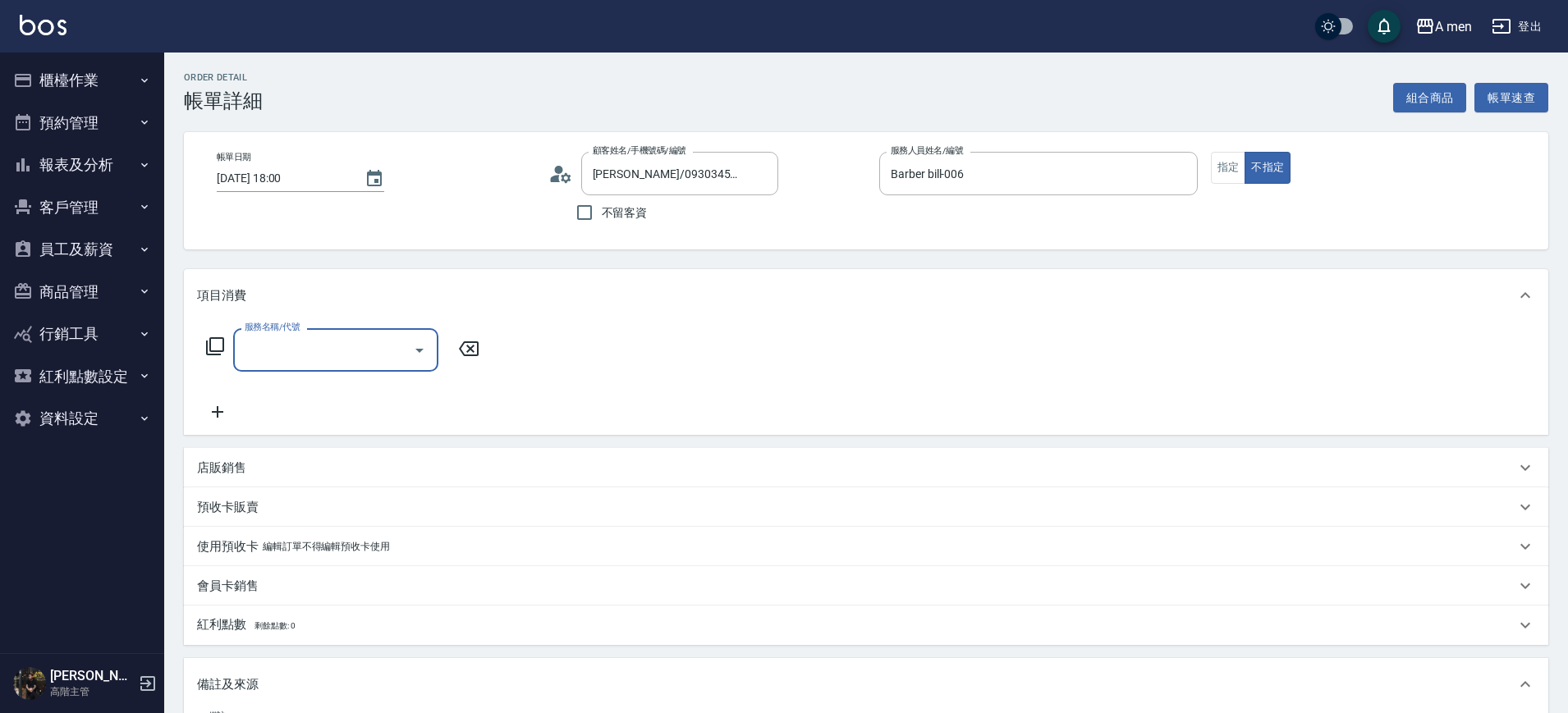
click at [272, 351] on input "服務名稱/代號" at bounding box center [324, 350] width 166 height 29
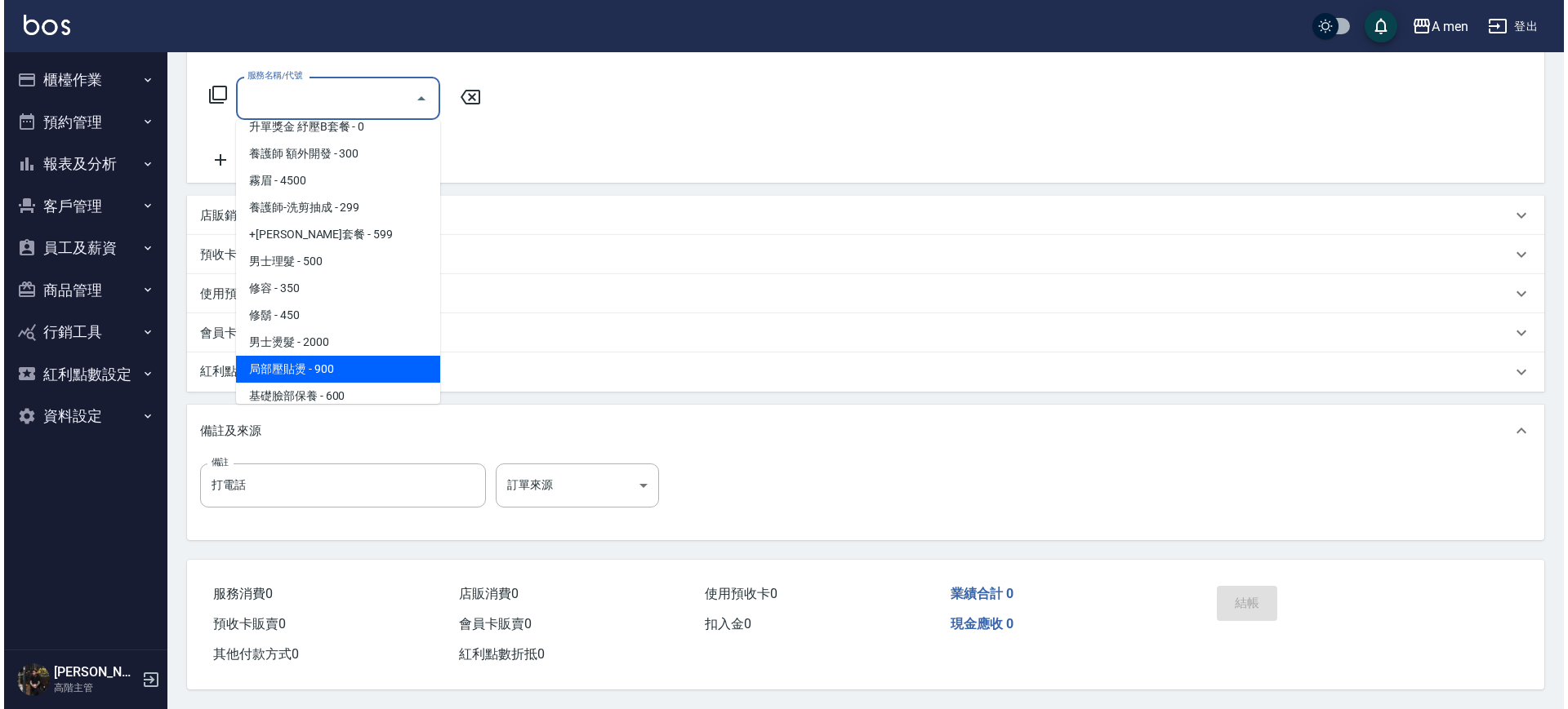
scroll to position [307, 0]
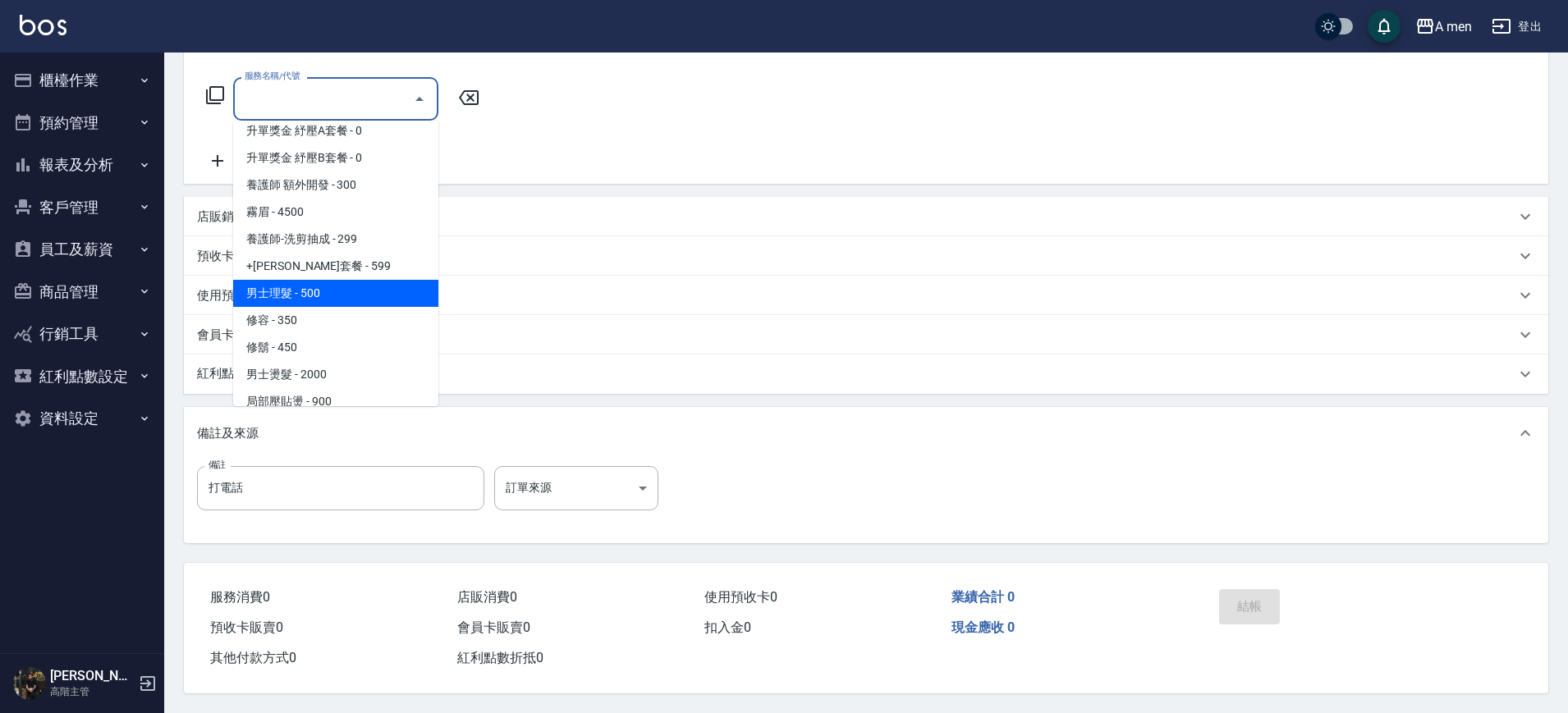
click at [299, 283] on span "男士理髮 - 500" at bounding box center [335, 294] width 205 height 27
type input "男士理髮(A01)"
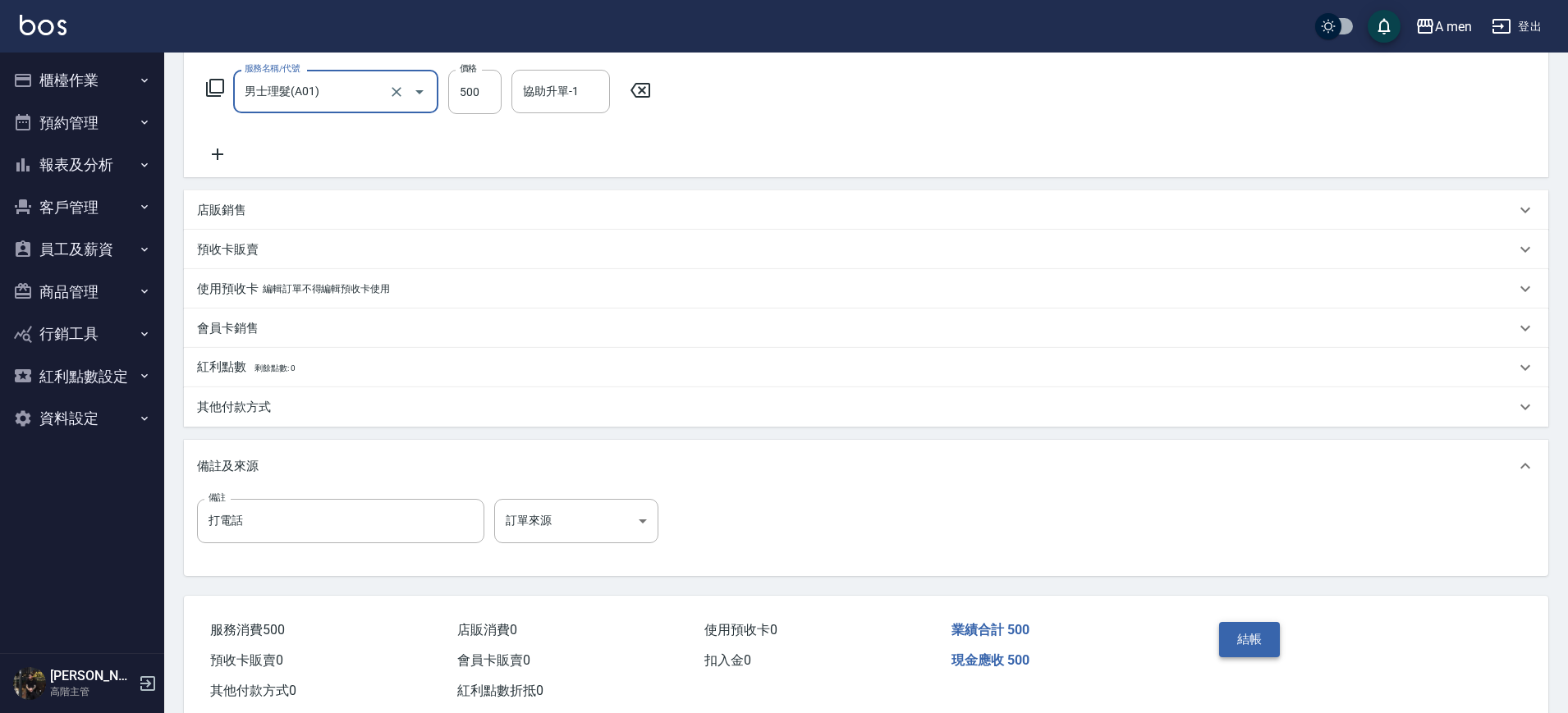
click at [1262, 635] on button "結帳" at bounding box center [1250, 640] width 62 height 35
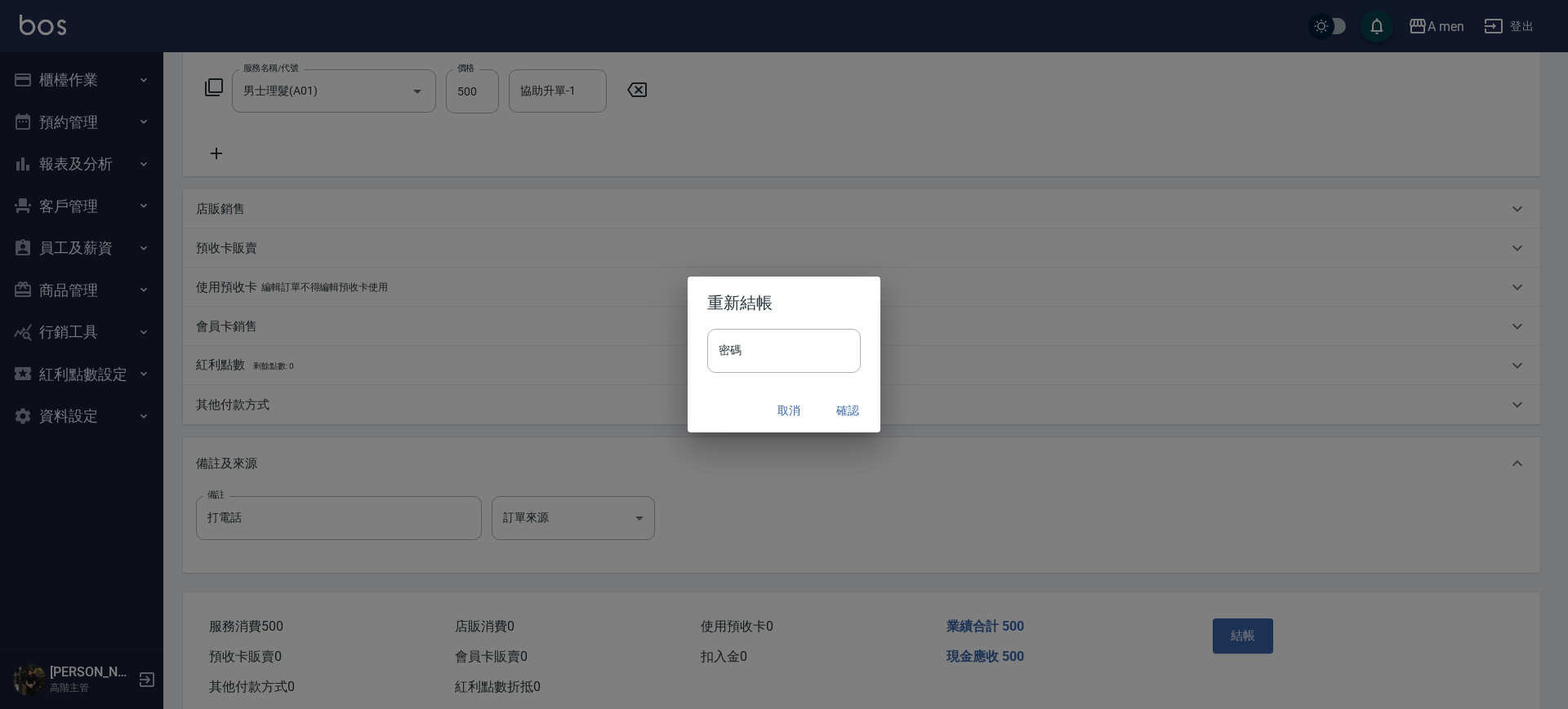
click at [850, 422] on button "確認" at bounding box center [847, 411] width 53 height 31
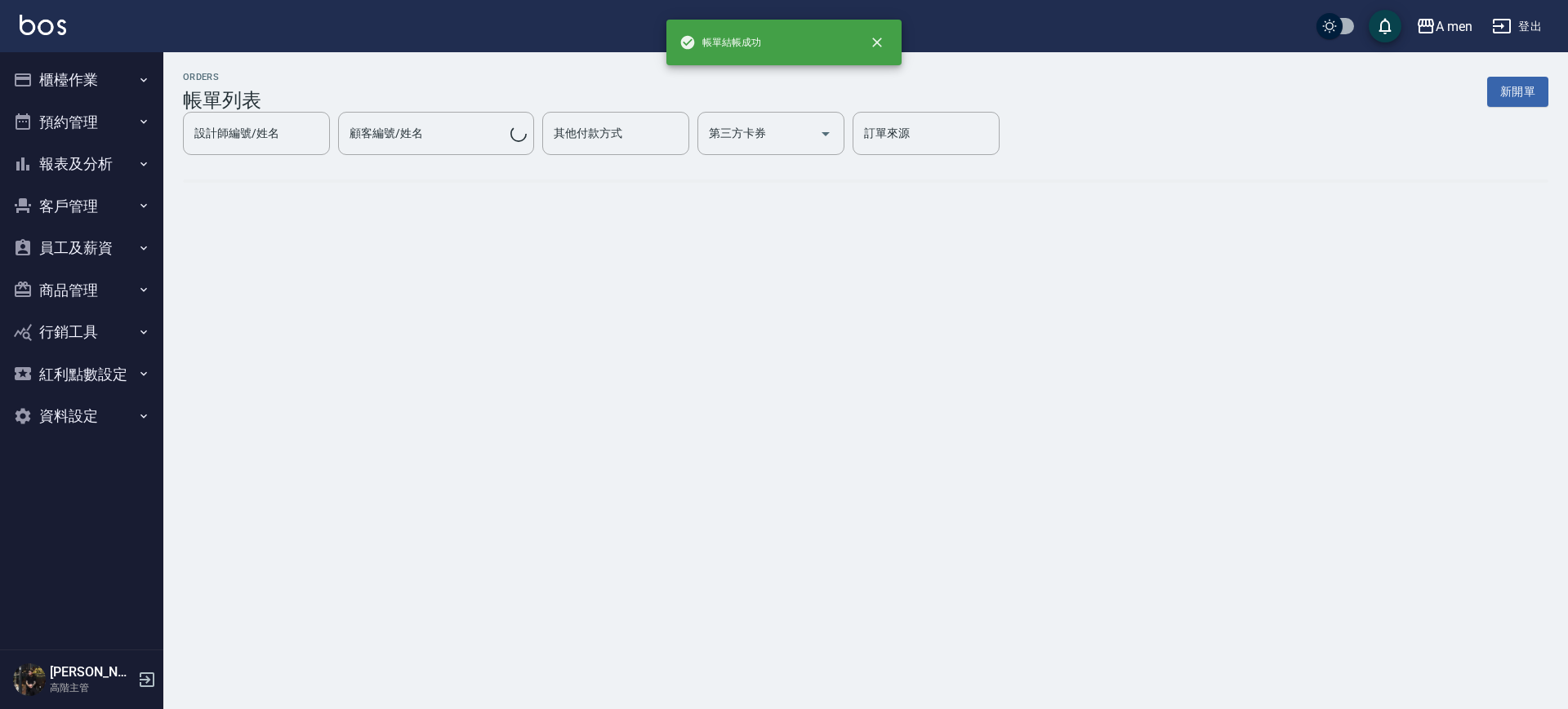
click at [850, 406] on div "ORDERS 帳單列表 新開單 設計師編號/姓名 設計師編號/姓名 顧客編號/姓名 顧客編號/姓名 其他付款方式 其他付款方式 第三方卡券 第三方卡券 訂單來…" at bounding box center [784, 354] width 1568 height 709
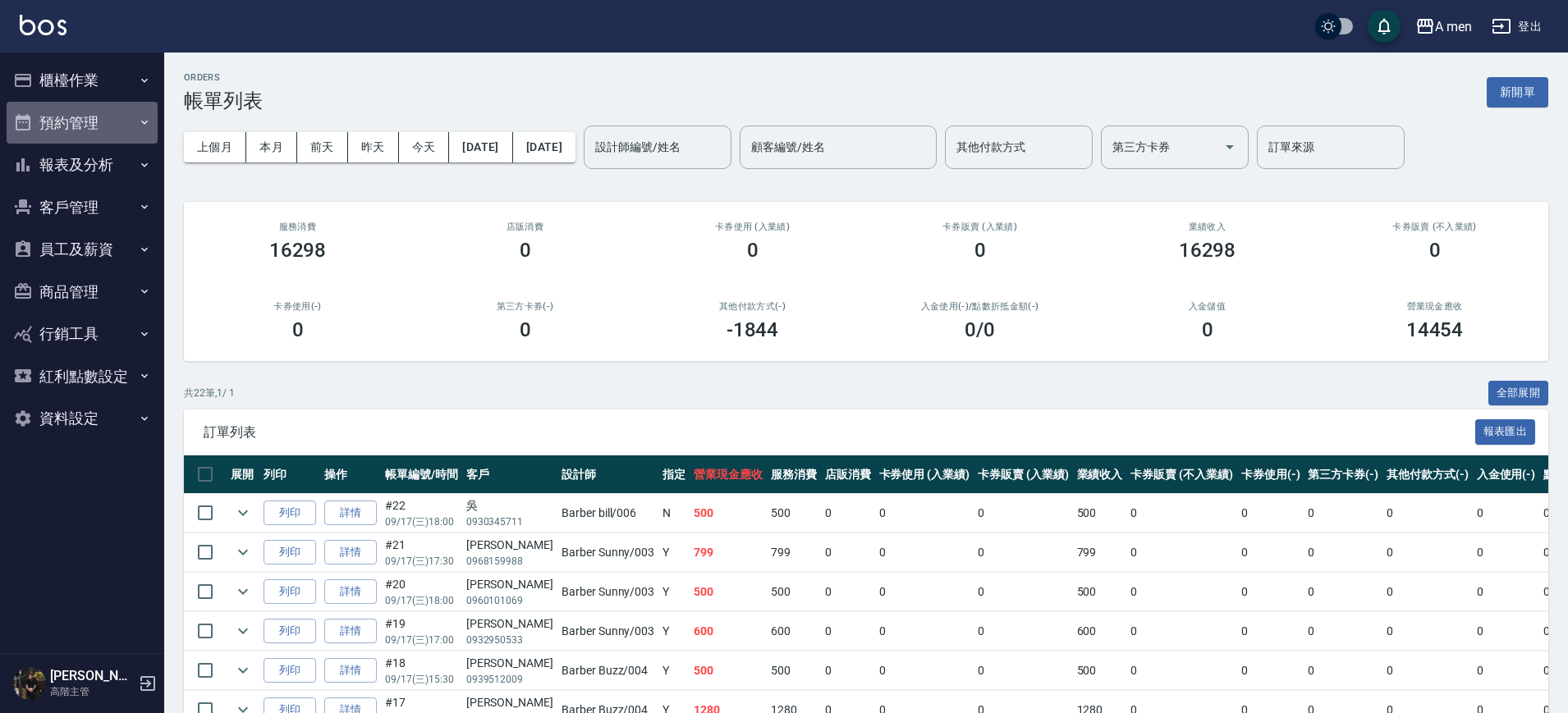
click at [110, 125] on button "預約管理" at bounding box center [82, 123] width 151 height 42
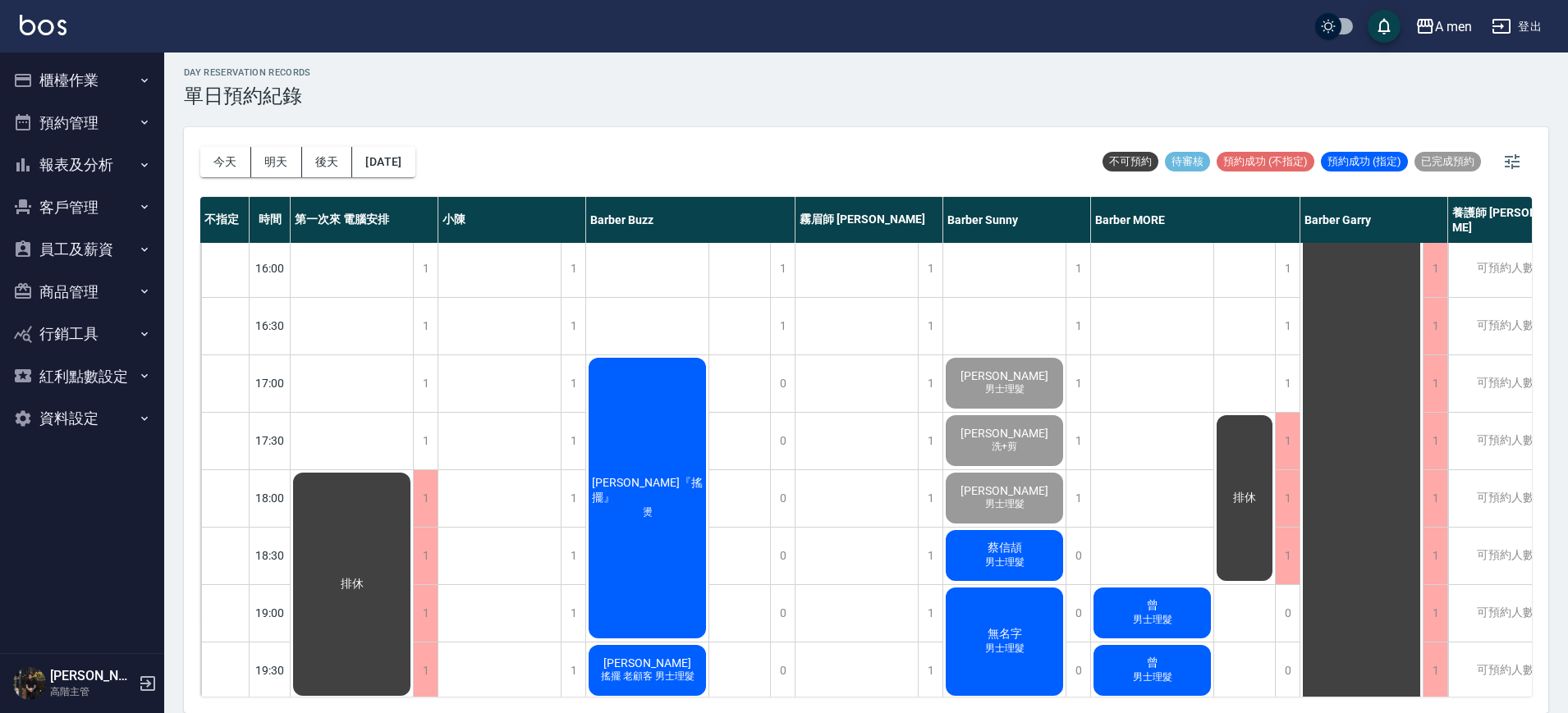
scroll to position [719, 0]
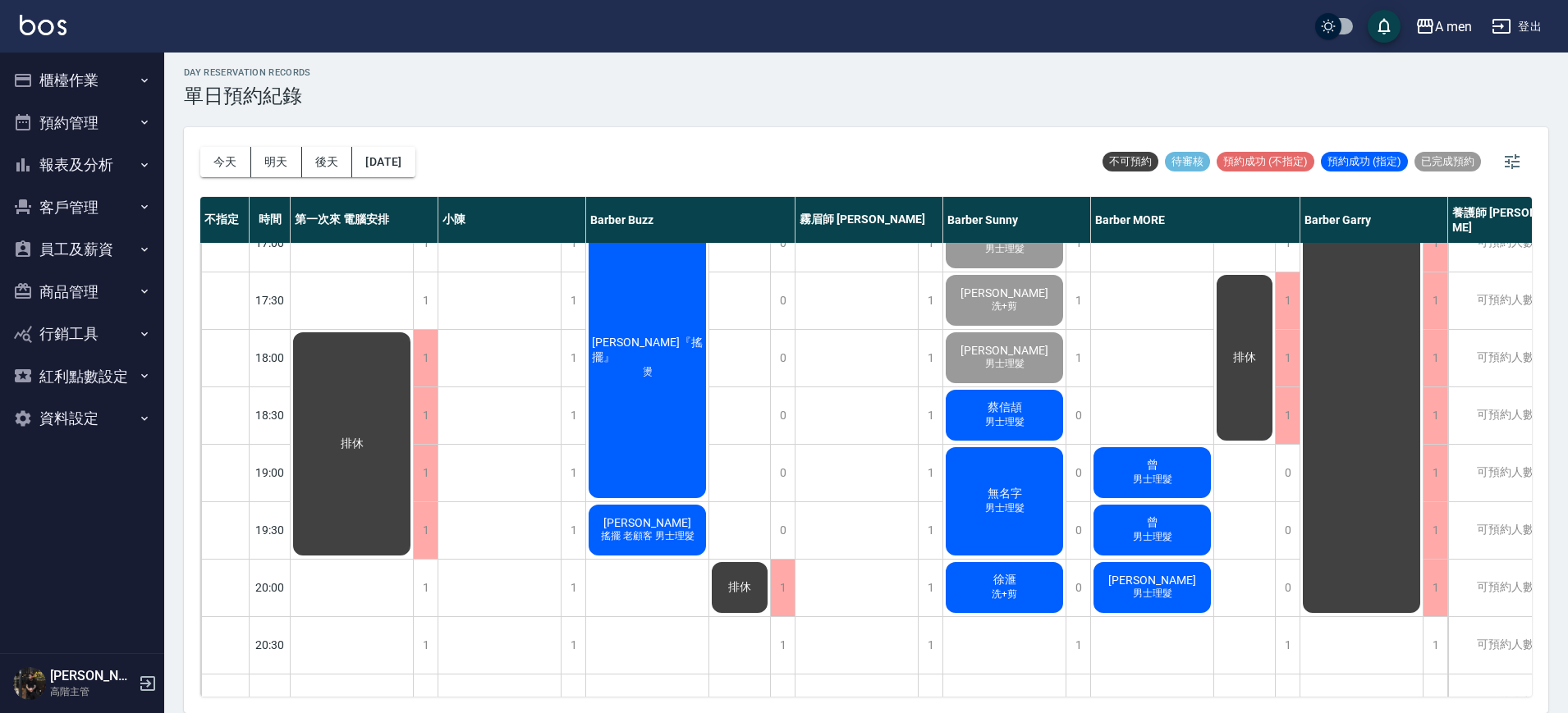
click at [1112, 679] on div "[PERSON_NAME]+剪 粉刺清潔 [PERSON_NAME]加剪 柯 過路客 曾 男士理髮 曾 男士理髮 [PERSON_NAME] 男士理髮" at bounding box center [1153, 243] width 123 height 1437
click at [430, 546] on div "1" at bounding box center [426, 530] width 25 height 57
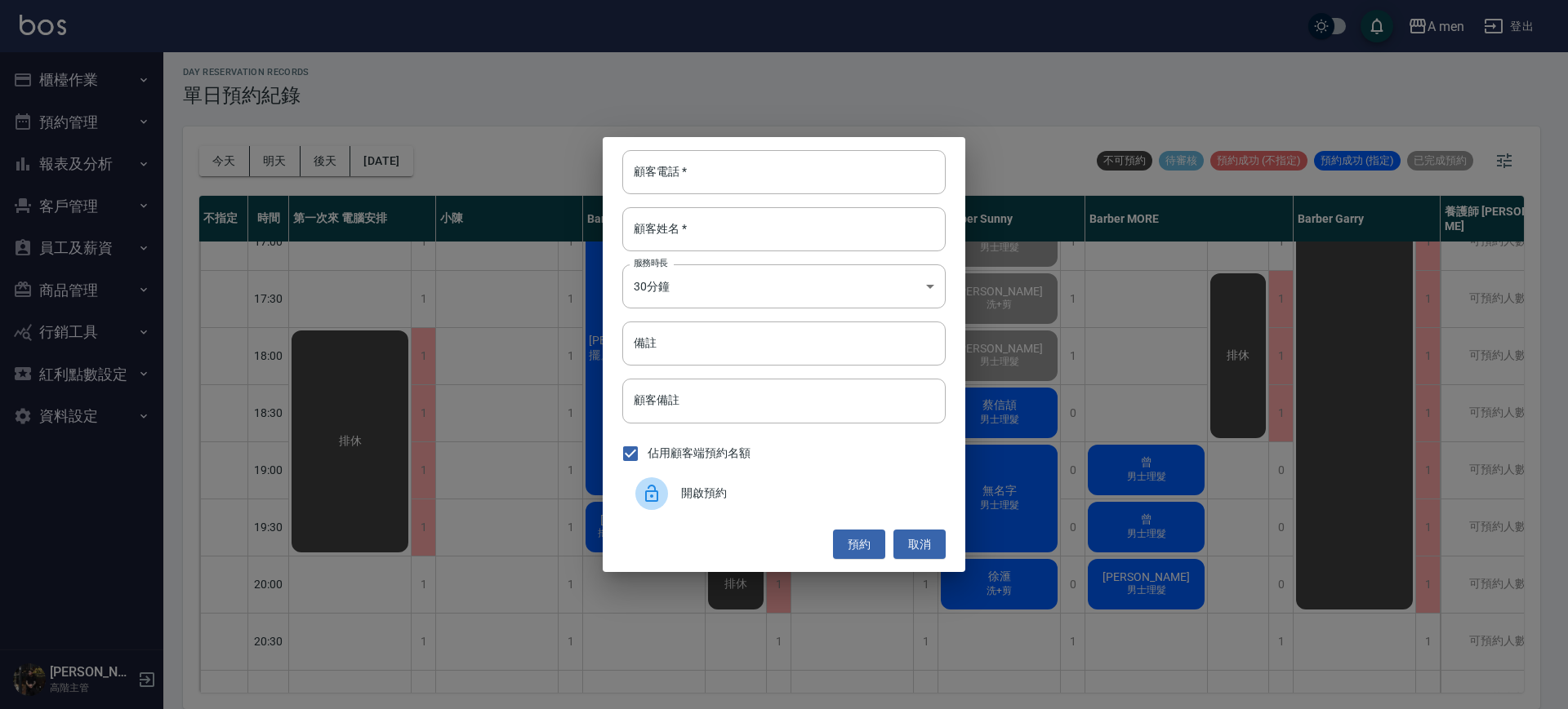
click at [396, 521] on div "顧客電話   * 顧客電話   * 顧客姓名   * 顧客姓名   * 服務時長 30分鐘 1 服務時長 備註 備註 顧客備註 顧客備註 佔用顧客端預約名額 …" at bounding box center [784, 354] width 1568 height 709
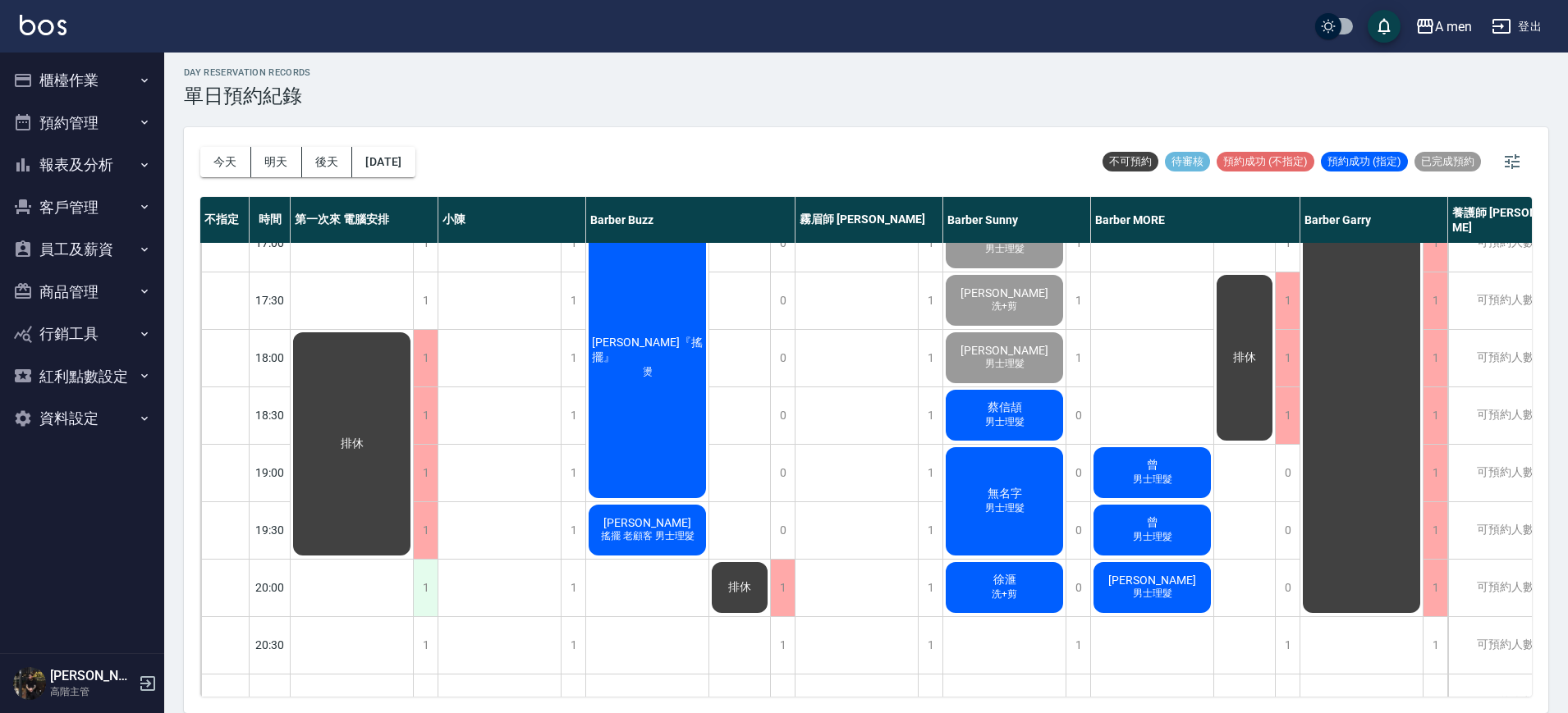
click at [433, 585] on div "1" at bounding box center [426, 588] width 25 height 57
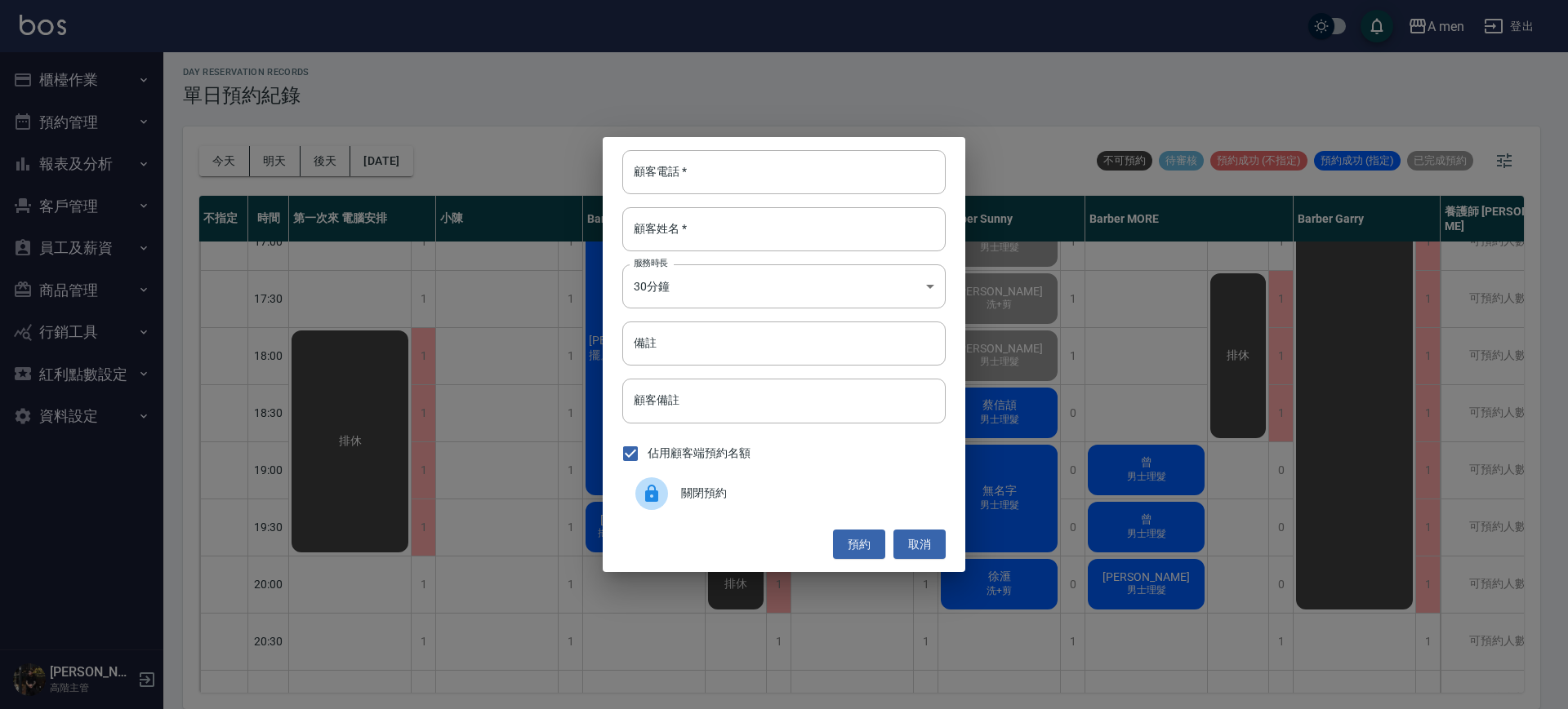
click at [660, 495] on icon at bounding box center [652, 493] width 19 height 19
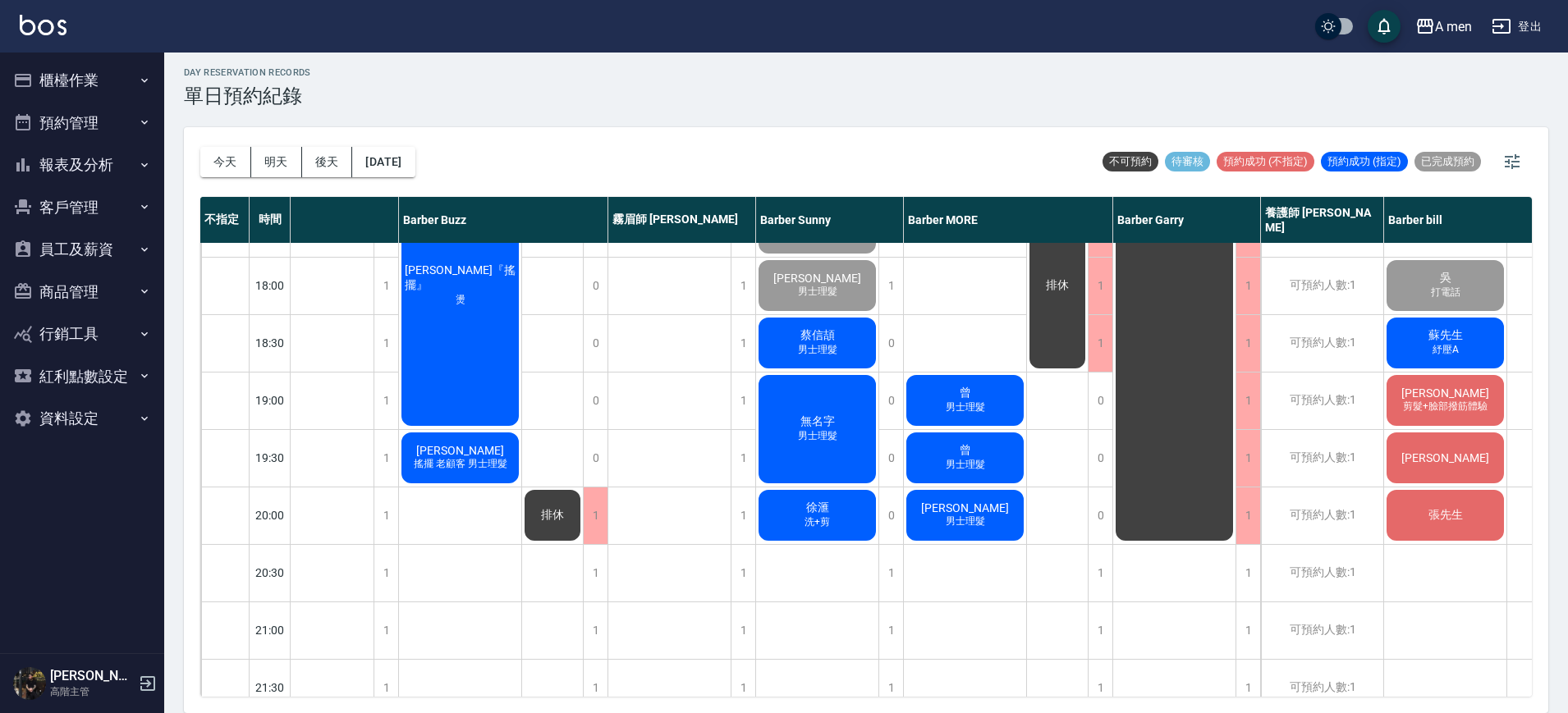
scroll to position [821, 187]
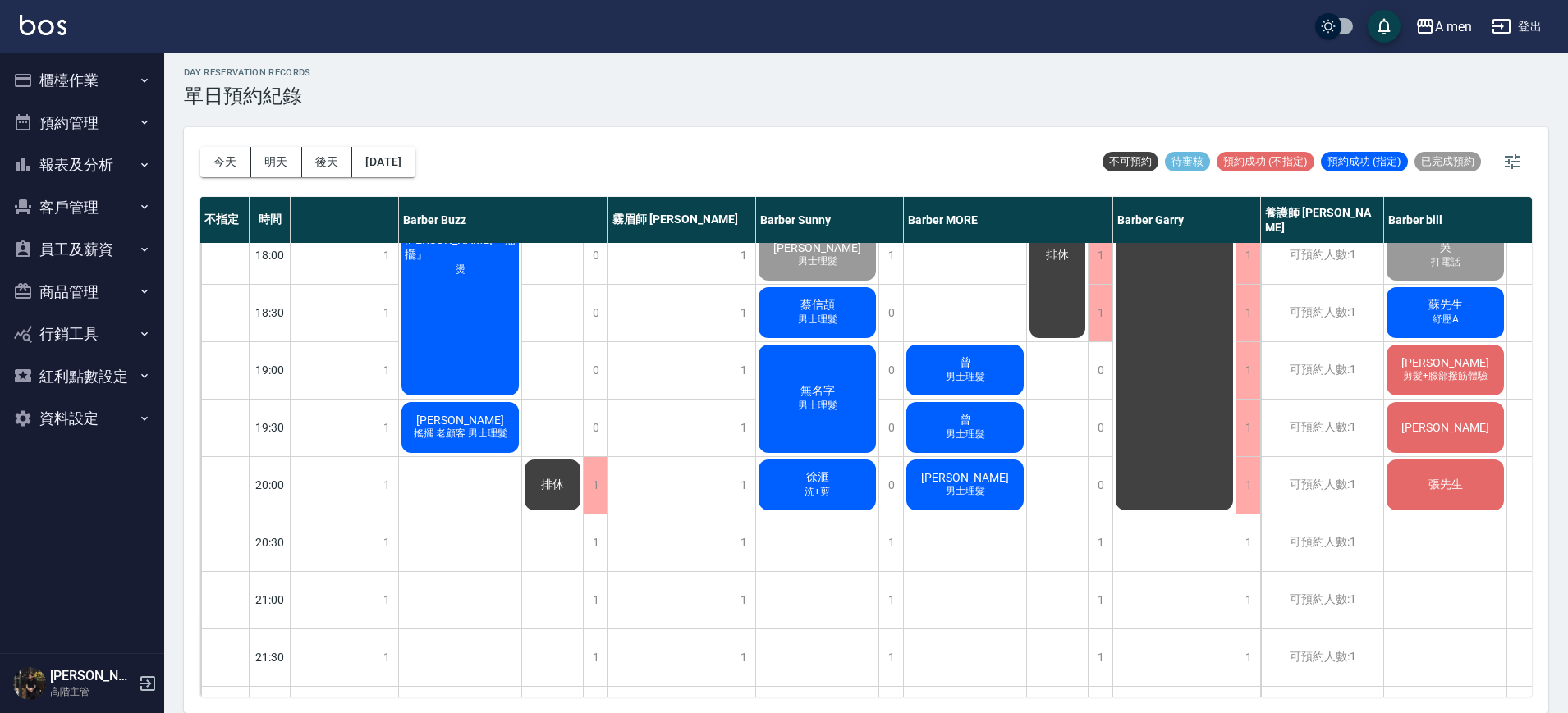
click at [800, 398] on span "無名字" at bounding box center [817, 391] width 41 height 14
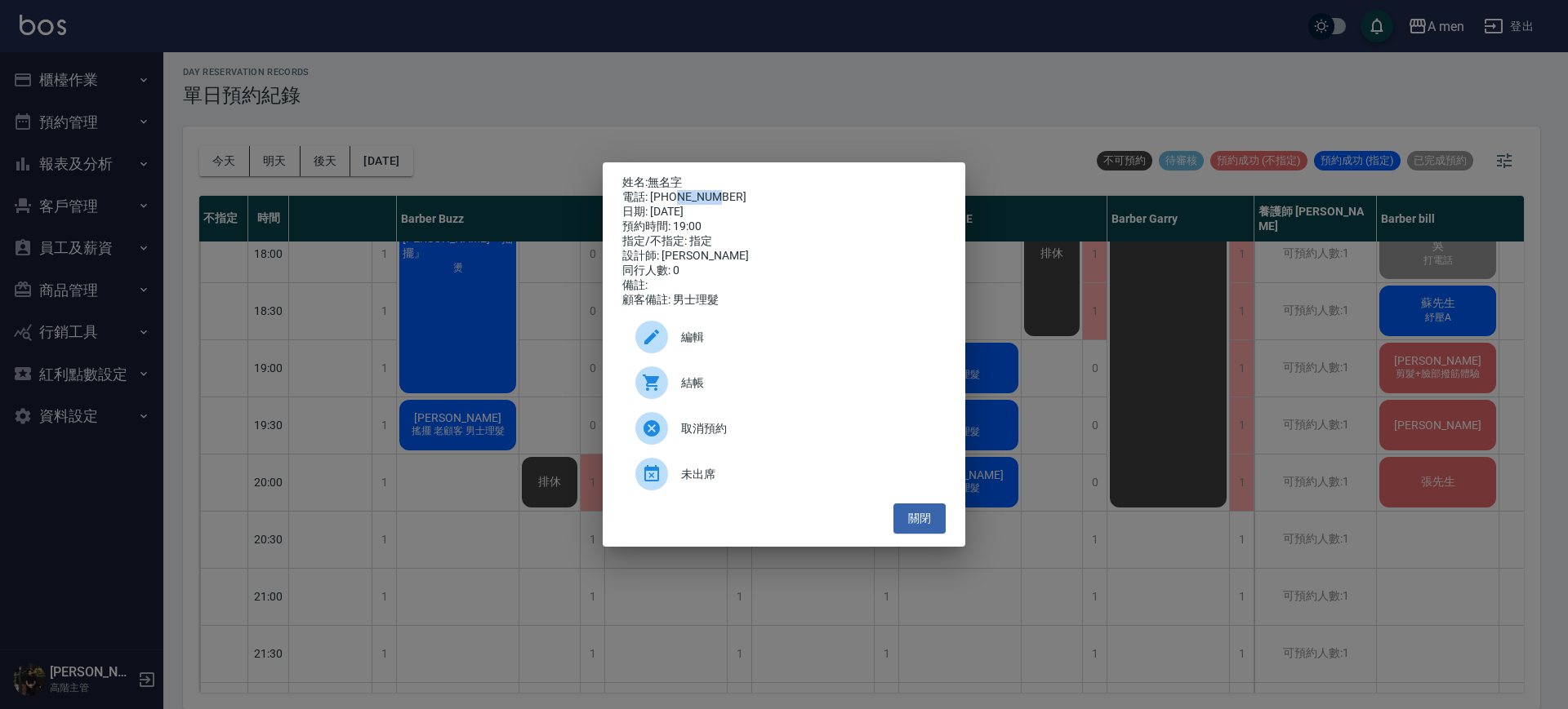
drag, startPoint x: 677, startPoint y: 196, endPoint x: 765, endPoint y: 195, distance: 88.0
click at [765, 195] on div "電話: 0903610206" at bounding box center [783, 197] width 323 height 14
click at [765, 194] on div "電話: 0903610206" at bounding box center [783, 197] width 323 height 14
click at [908, 516] on button "關閉" at bounding box center [919, 519] width 53 height 31
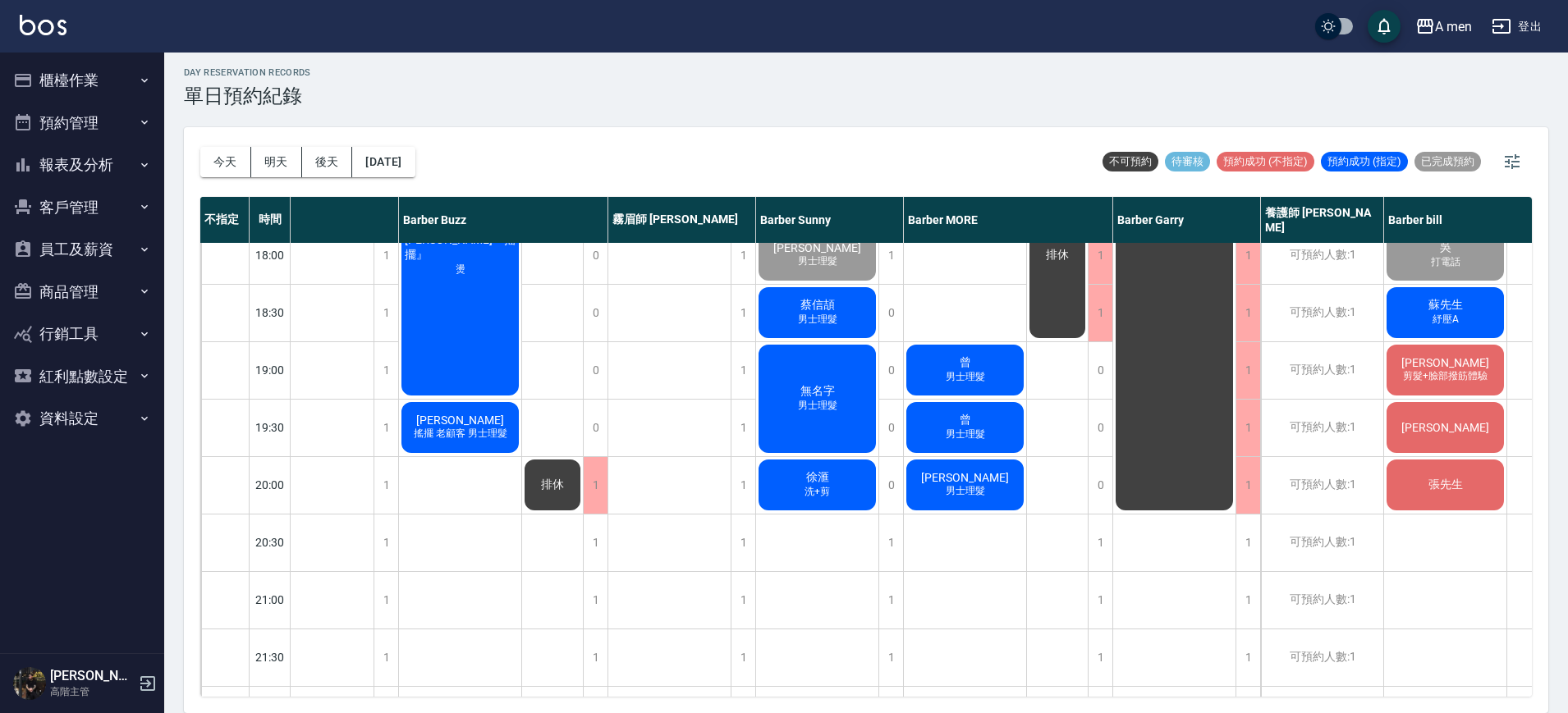
click at [948, 353] on div "曾 男士理髮" at bounding box center [965, 370] width 122 height 56
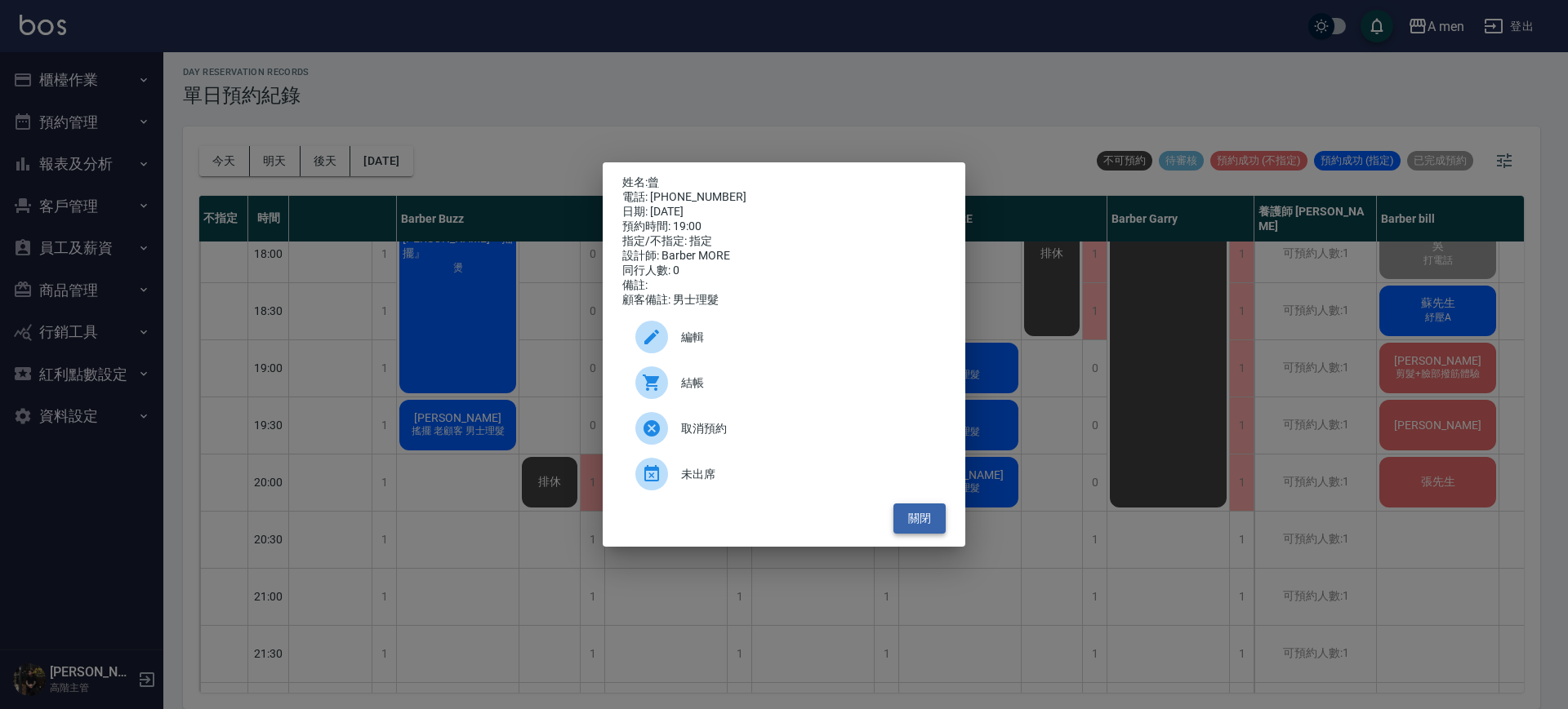
click at [926, 525] on button "關閉" at bounding box center [919, 519] width 53 height 31
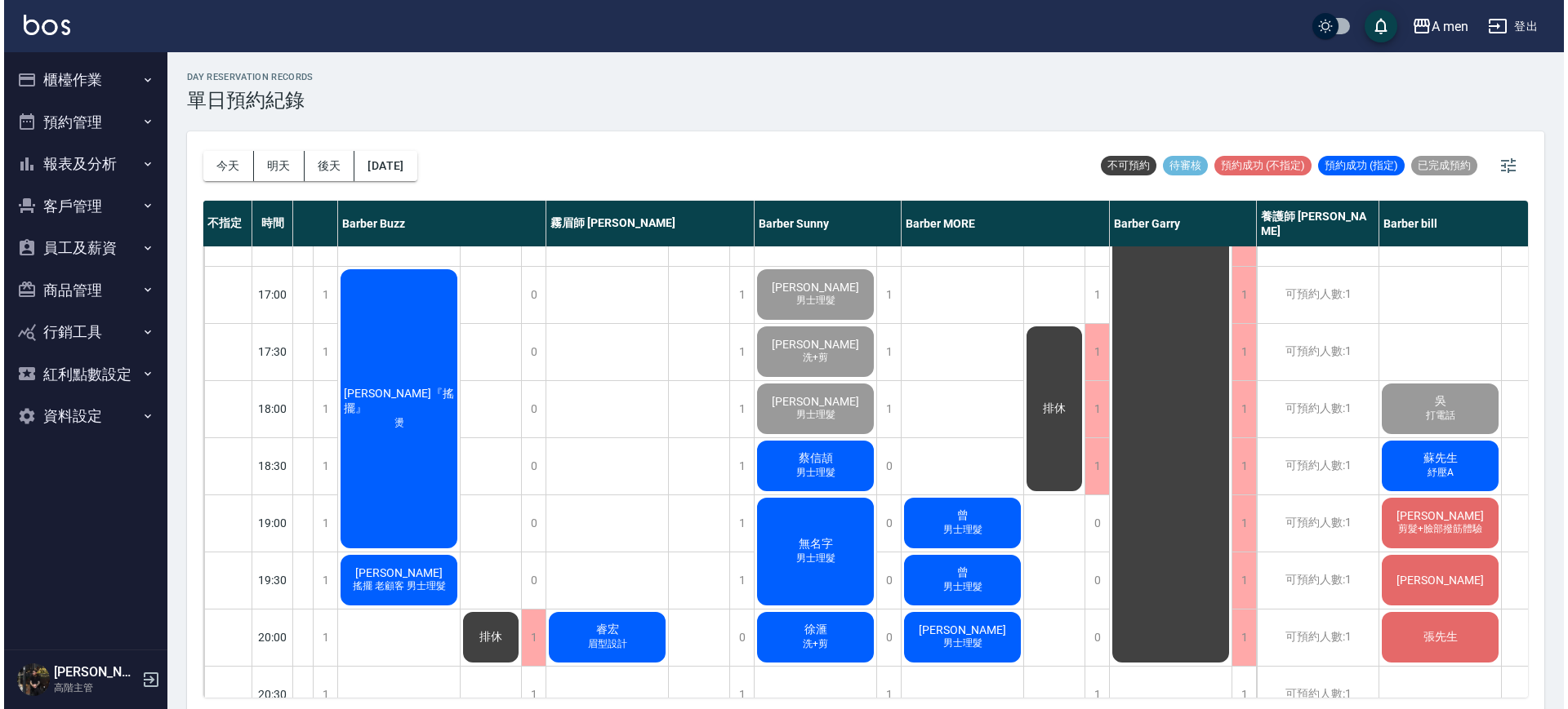
scroll to position [655, 249]
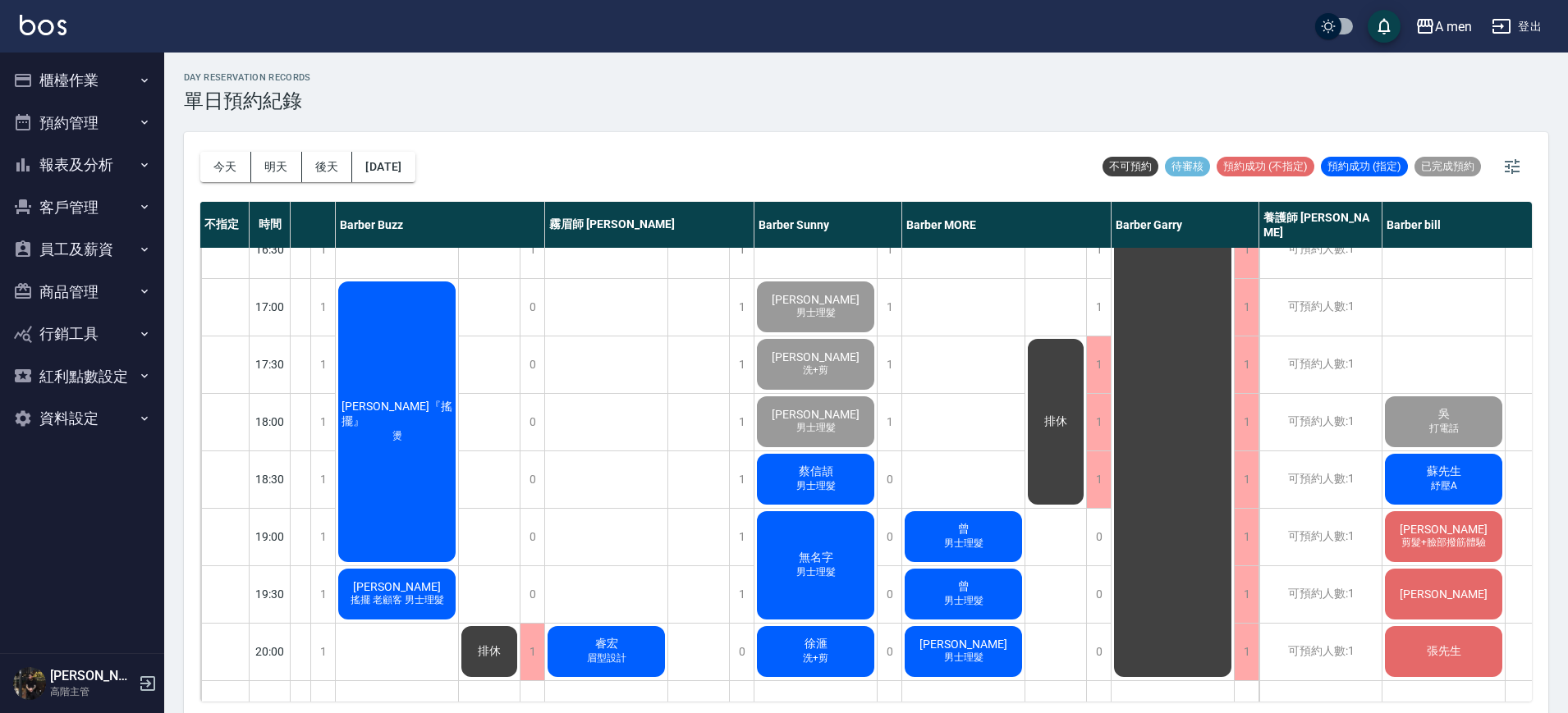
click at [1438, 365] on div "陳柏睿 男士理髮 林長逸 洗+剪 anappleaday 洗+剪 吳 打電話 蘇先生 紓壓A 朱偉文 剪髮+臉部撥筋體驗 楊先生 張先生" at bounding box center [1445, 306] width 123 height 1437
click at [819, 554] on span "無名字" at bounding box center [816, 558] width 41 height 14
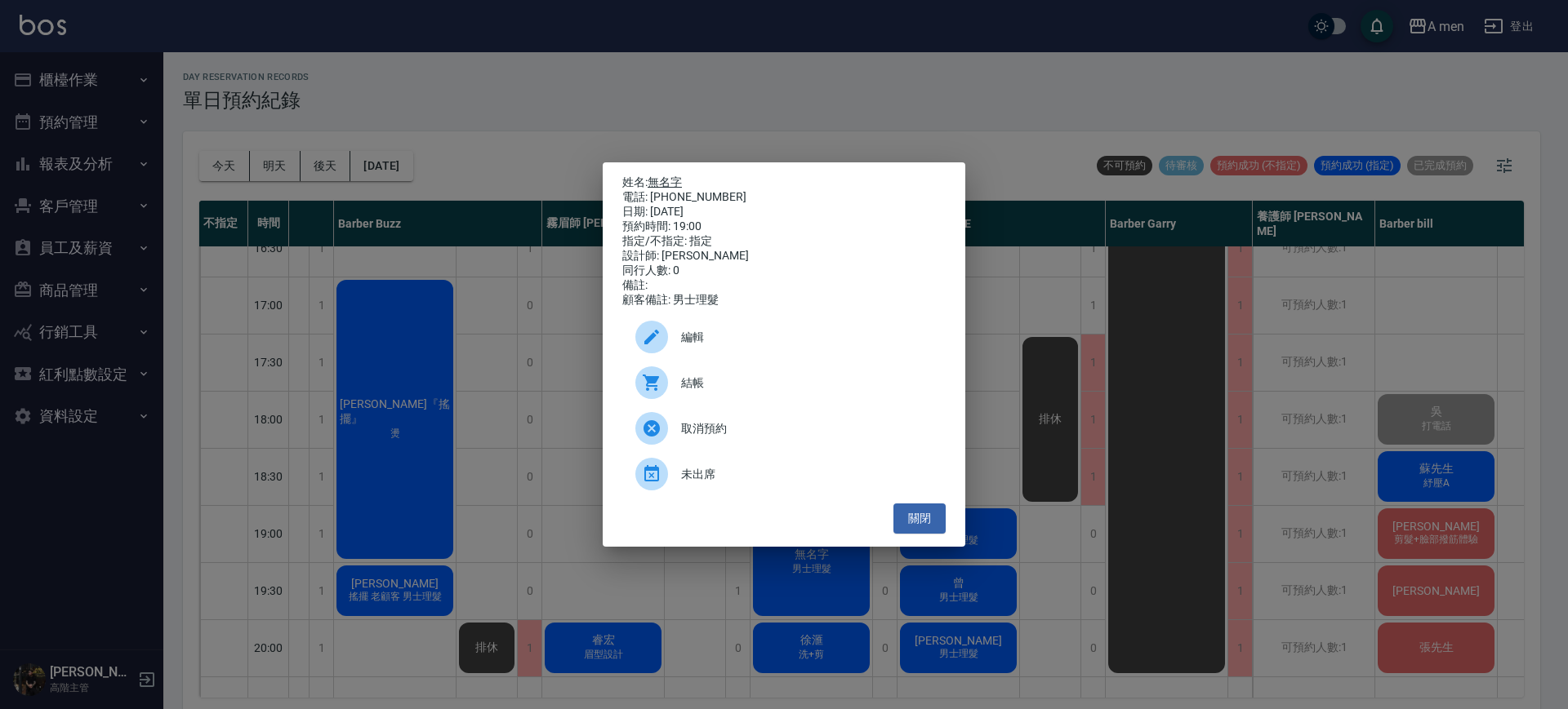
click at [674, 179] on link "無名字" at bounding box center [665, 182] width 35 height 13
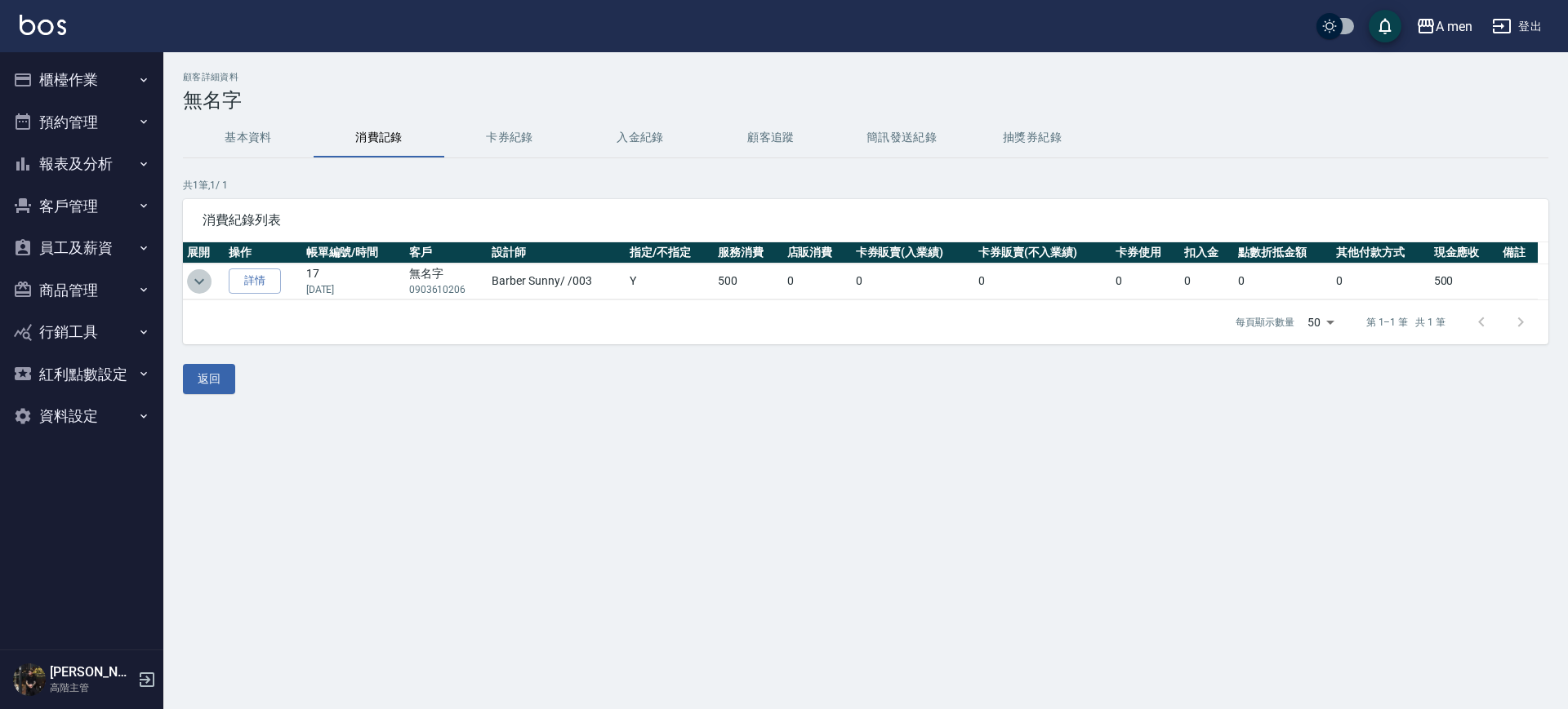
click at [204, 274] on icon "expand row" at bounding box center [199, 282] width 19 height 19
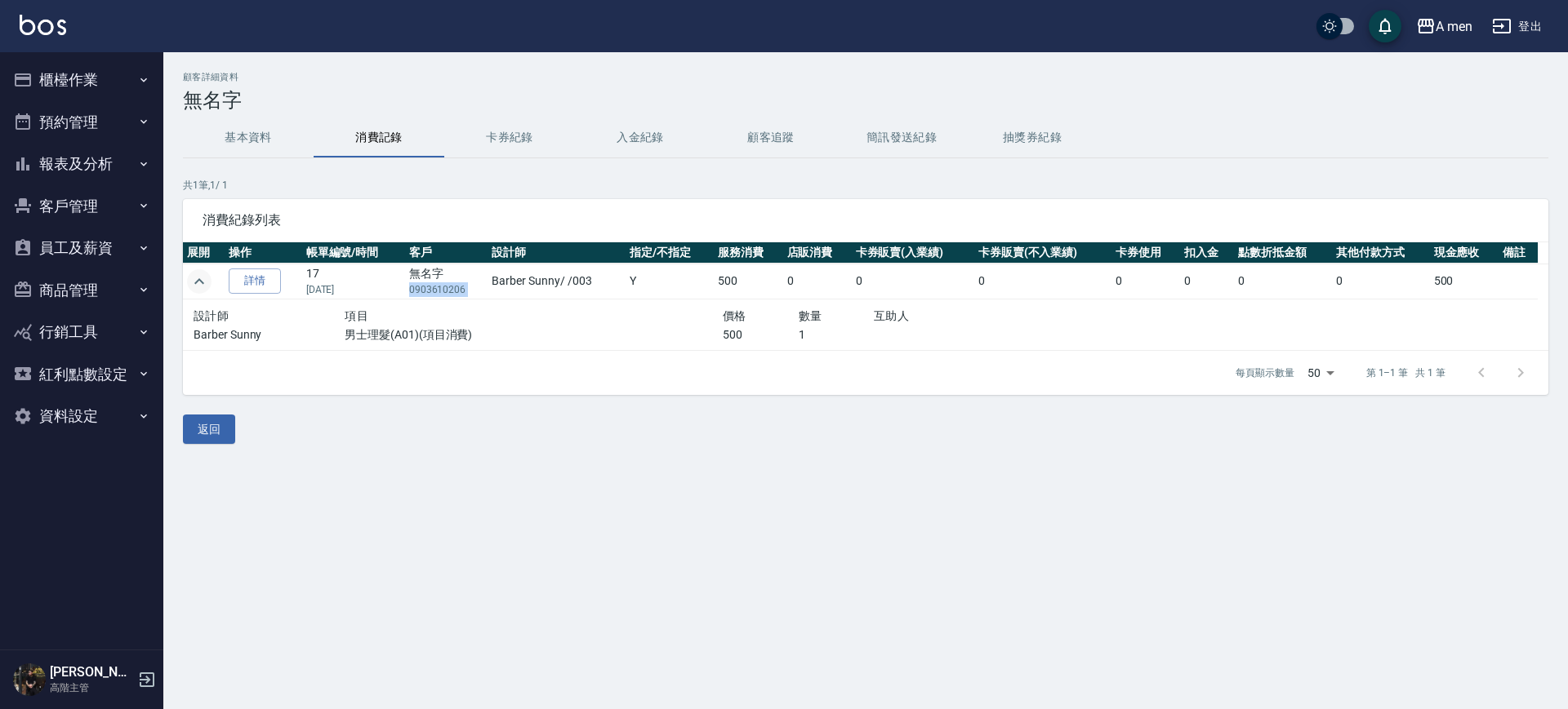
drag, startPoint x: 411, startPoint y: 289, endPoint x: 486, endPoint y: 289, distance: 75.0
click at [486, 289] on tr "詳情 17 [DATE] 無名字 0903610206 Barber Sunny / /003 Y 500 0 0 0 0 0 0 0 500" at bounding box center [865, 281] width 1366 height 35
copy p "0903610206"
click at [427, 286] on p "0903610206" at bounding box center [447, 289] width 75 height 14
drag, startPoint x: 411, startPoint y: 289, endPoint x: 475, endPoint y: 285, distance: 64.1
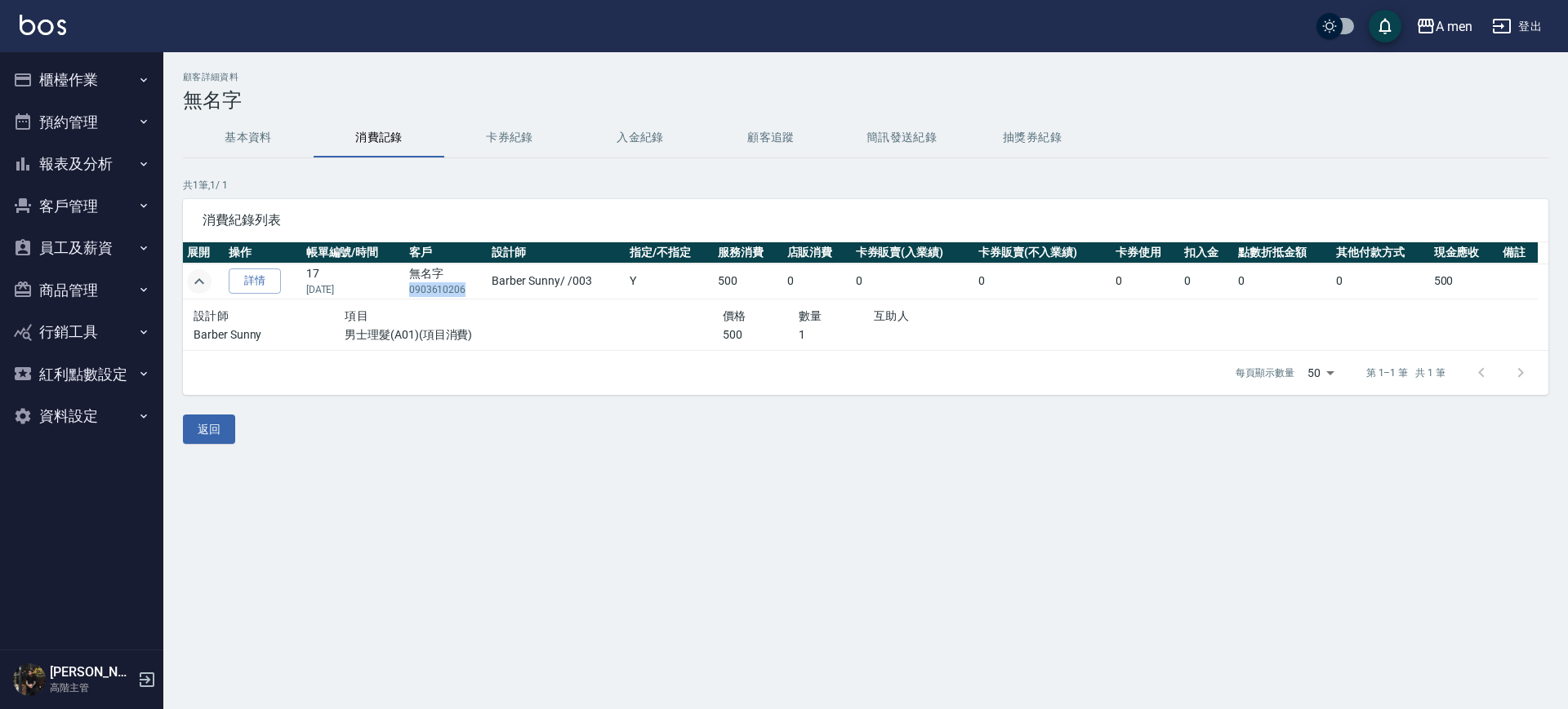
click at [475, 285] on p "0903610206" at bounding box center [447, 289] width 75 height 14
click at [444, 503] on div "顧客詳細資料 無名字 基本資料 消費記錄 卡券紀錄 入金紀錄 顧客追蹤 簡訊發送紀錄 抽獎券紀錄 共 1 筆, 1 / 1 消費紀錄列表 展開 操作 帳單編號…" at bounding box center [784, 354] width 1568 height 709
click at [251, 151] on button "基本資料" at bounding box center [248, 138] width 130 height 39
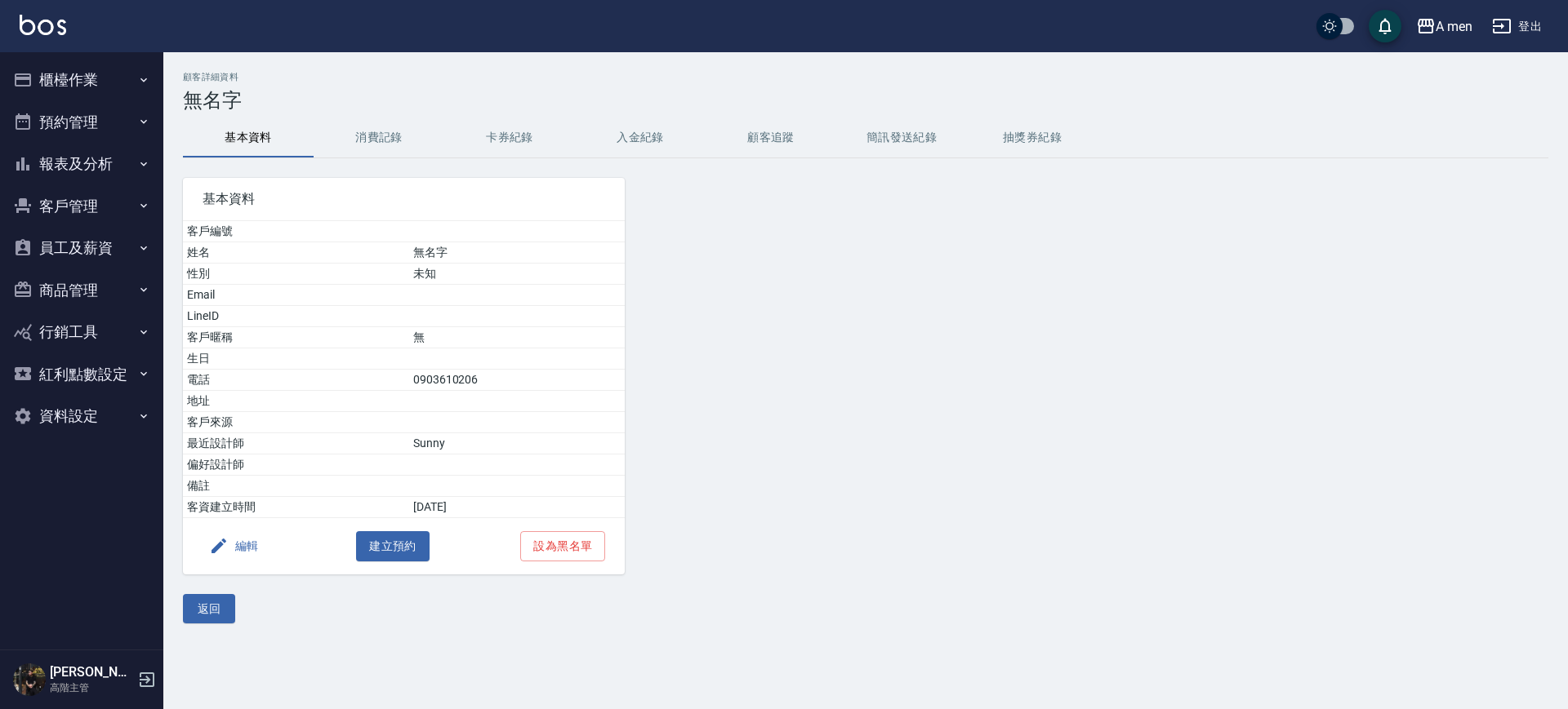
click at [234, 545] on button "編輯" at bounding box center [234, 547] width 63 height 31
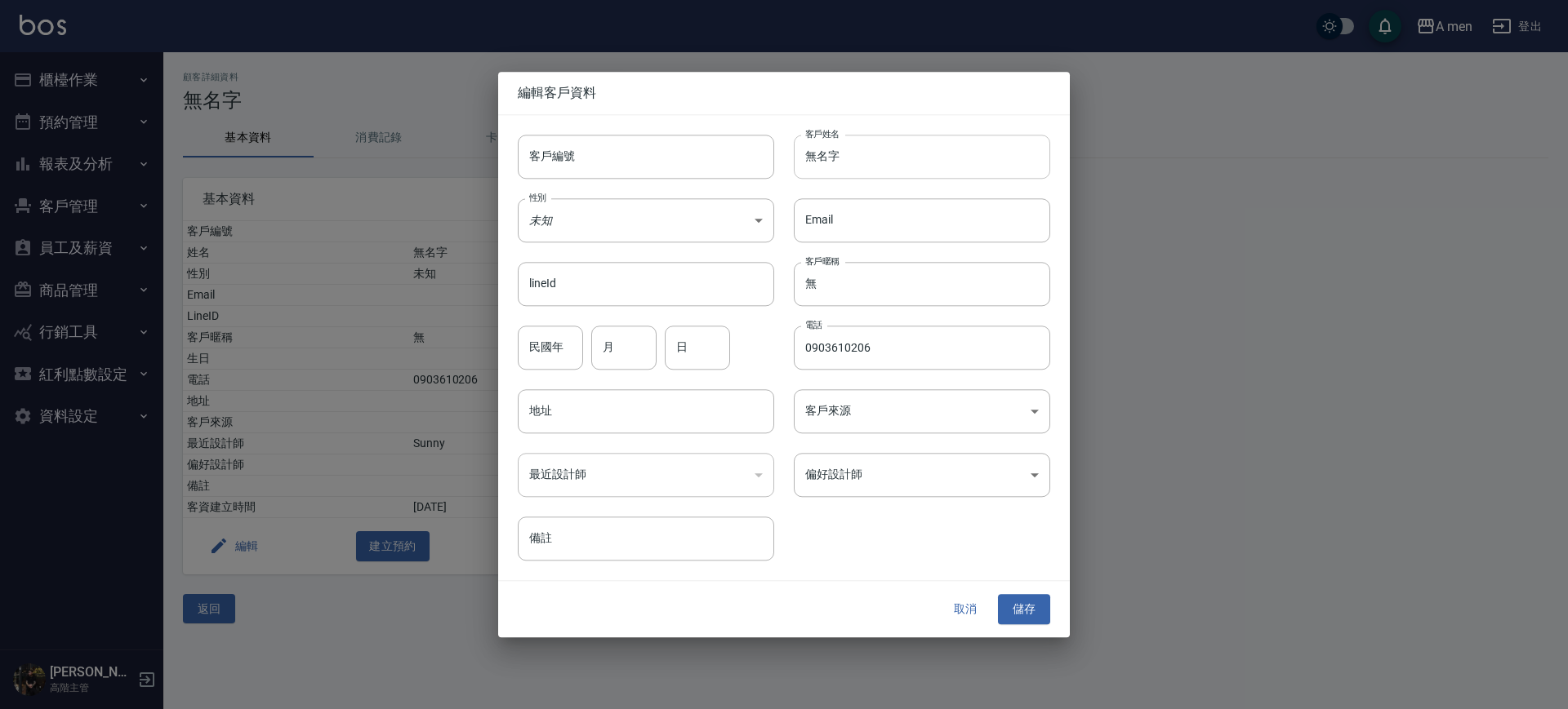
click at [940, 167] on input "無名字" at bounding box center [922, 157] width 257 height 44
drag, startPoint x: 920, startPoint y: 167, endPoint x: 806, endPoint y: 165, distance: 114.0
click at [806, 165] on input "無名字" at bounding box center [922, 157] width 257 height 44
paste input "liao晉群"
type input "liao晉群"
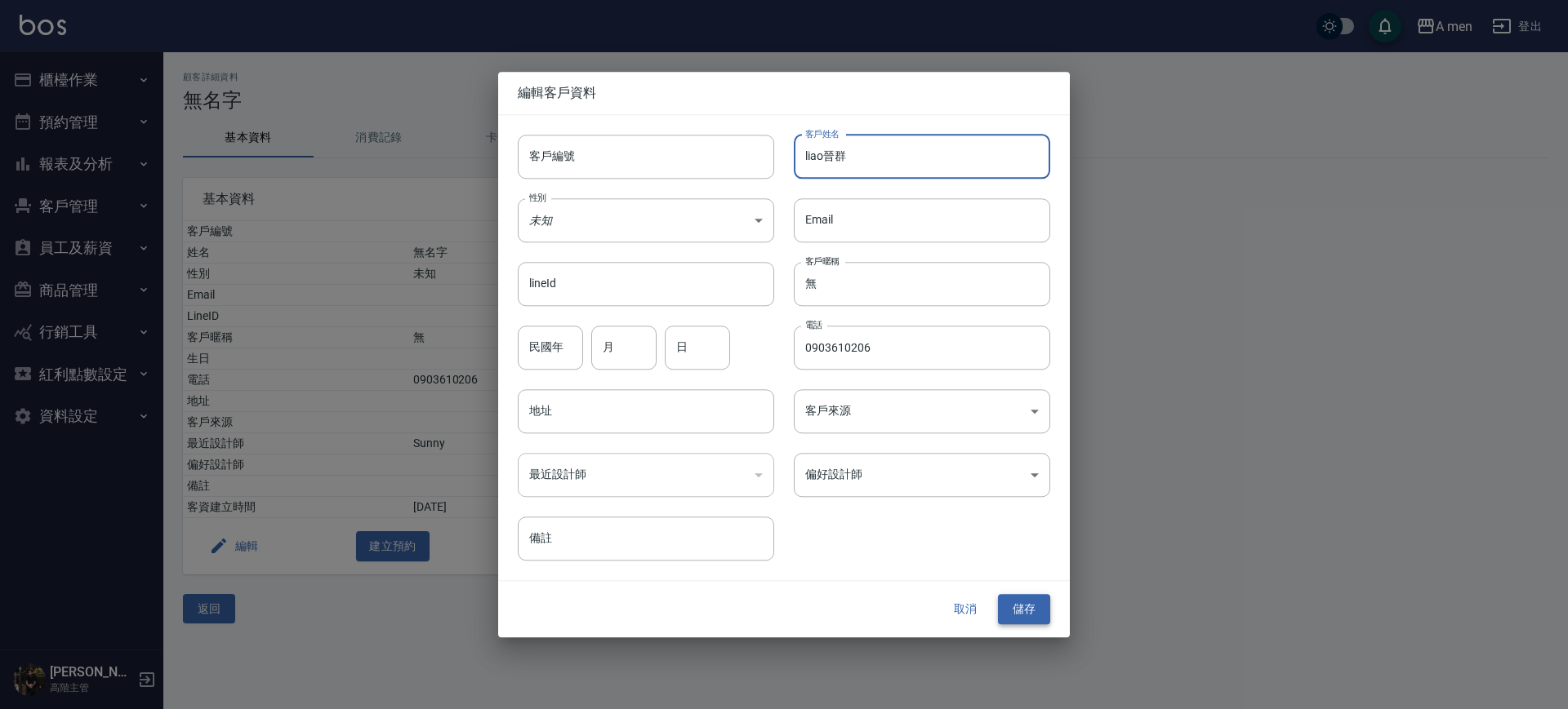
click at [1026, 610] on button "儲存" at bounding box center [1024, 610] width 53 height 31
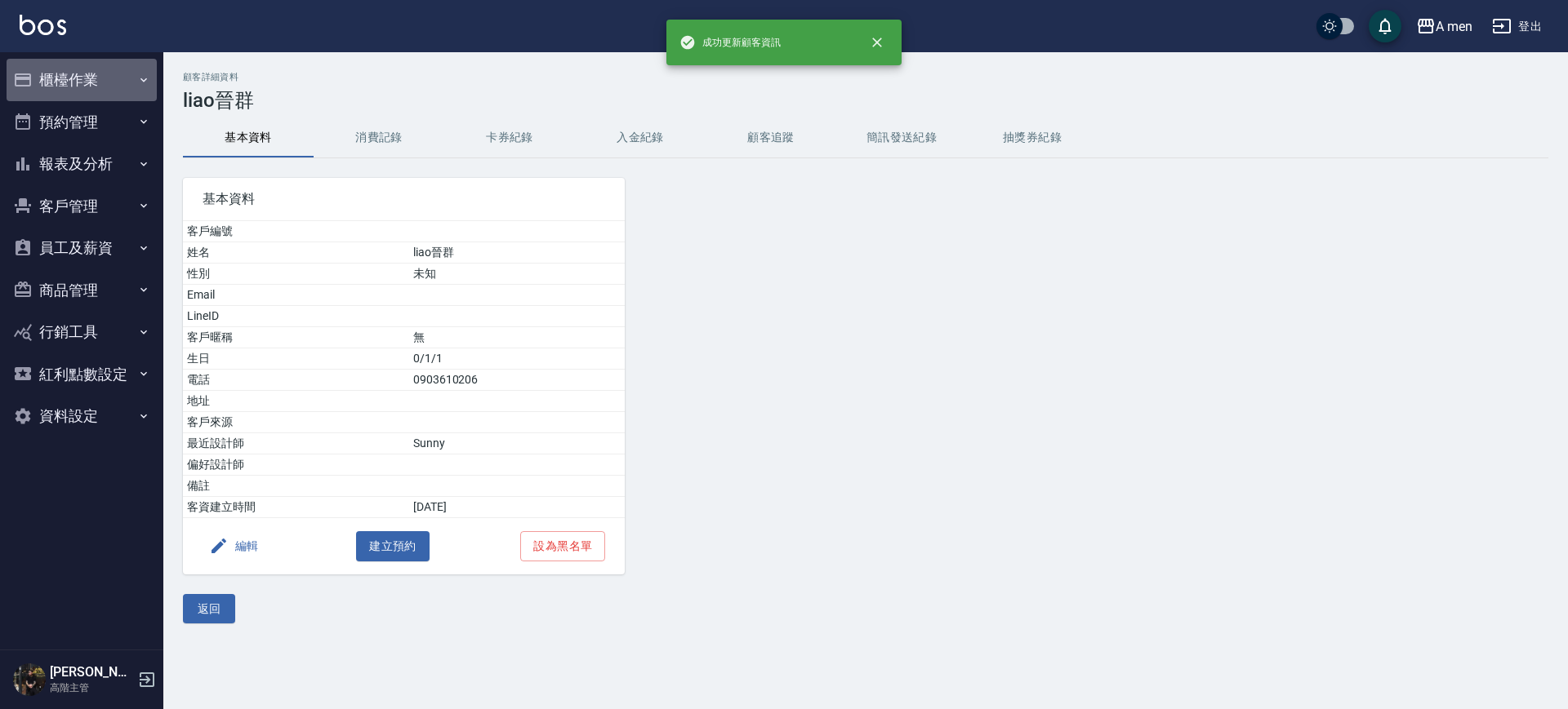
click at [110, 91] on button "櫃檯作業" at bounding box center [81, 80] width 150 height 42
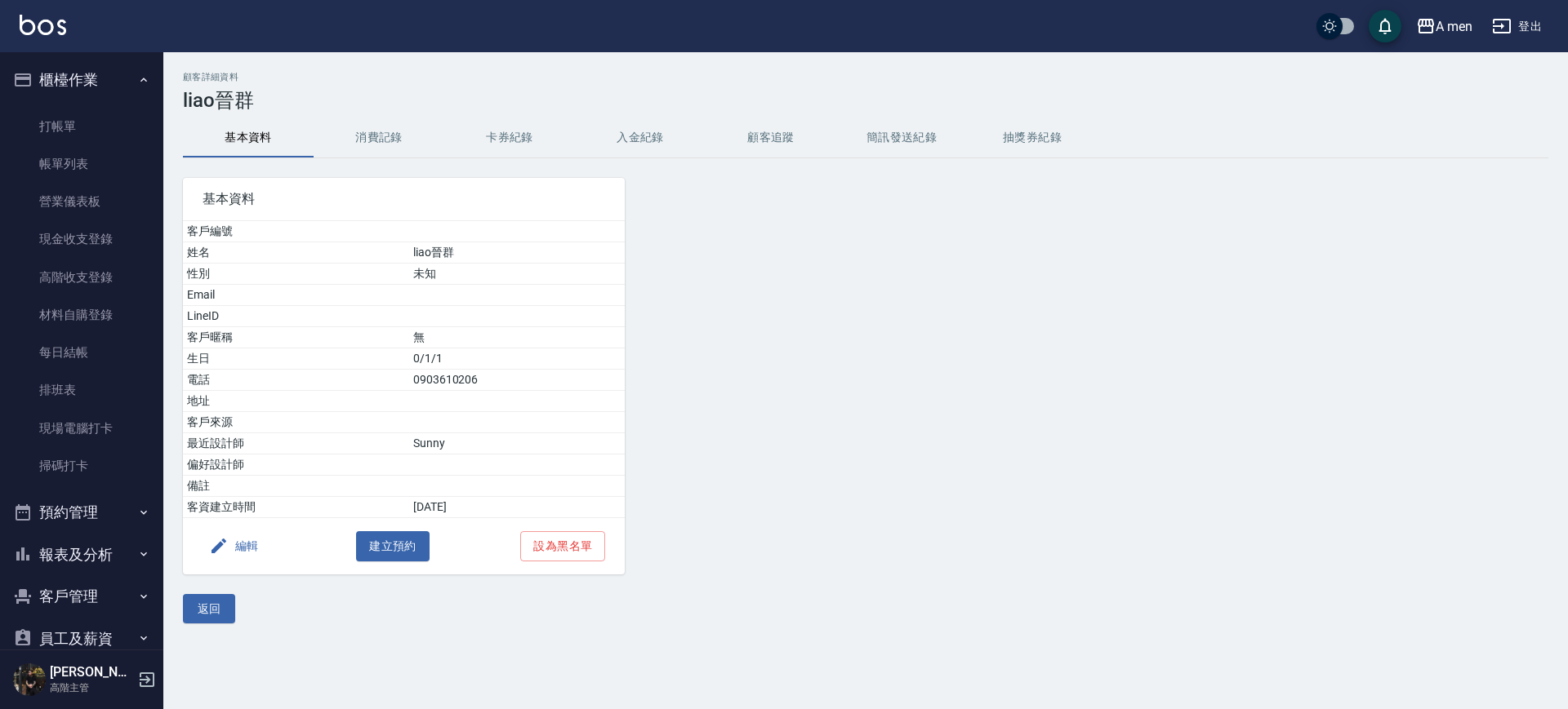
click at [116, 87] on button "櫃檯作業" at bounding box center [81, 80] width 150 height 42
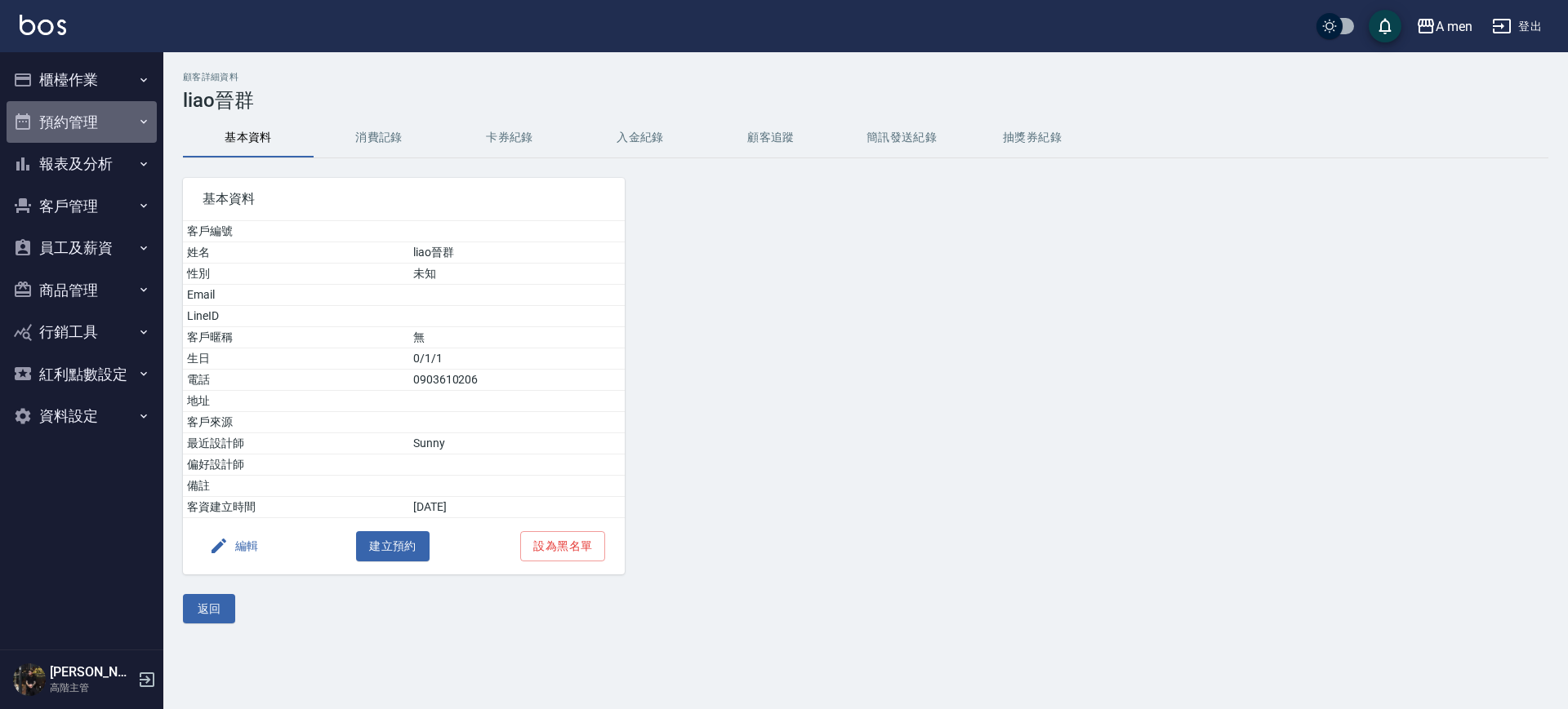
click at [119, 112] on button "預約管理" at bounding box center [81, 123] width 150 height 42
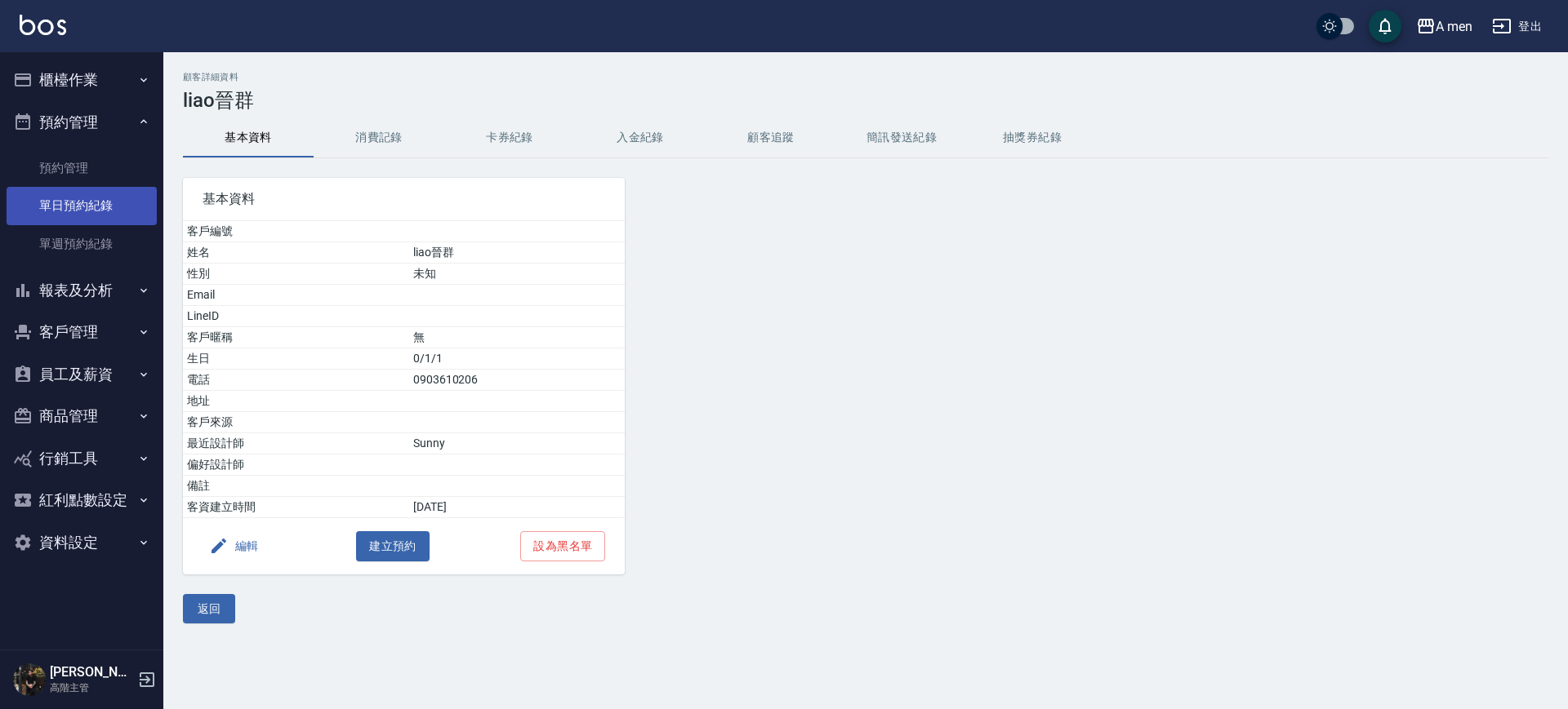
click at [120, 218] on link "單日預約紀錄" at bounding box center [81, 205] width 150 height 37
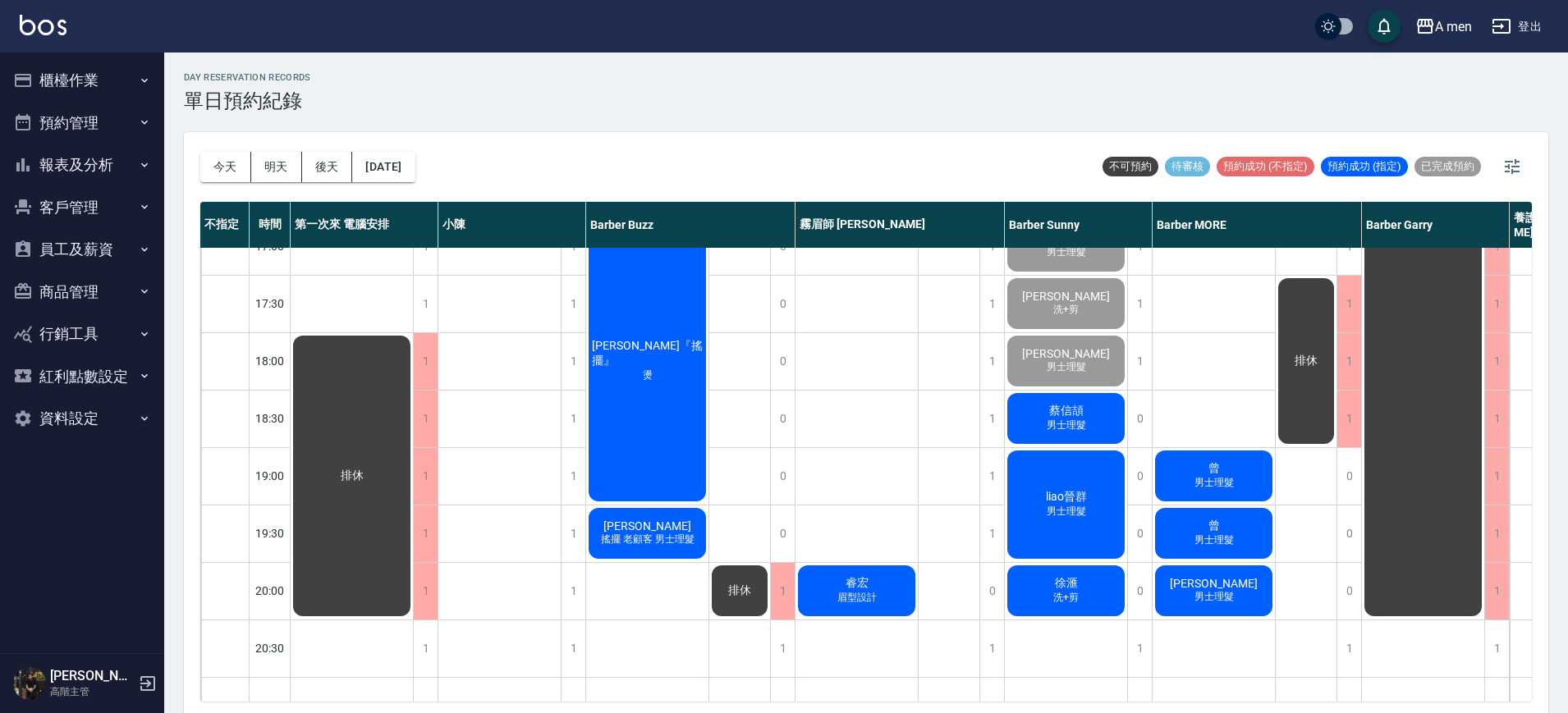
scroll to position [714, 0]
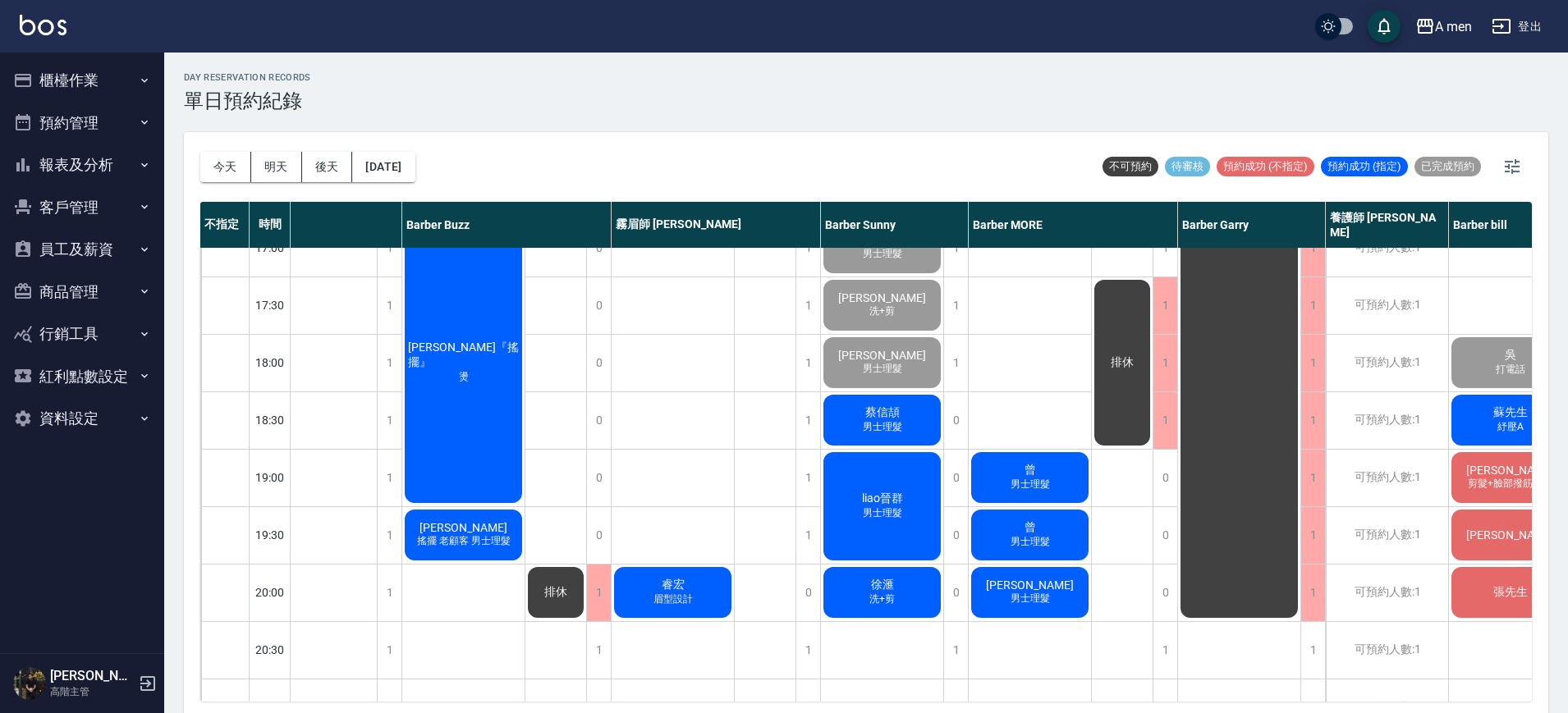
scroll to position [719, 182]
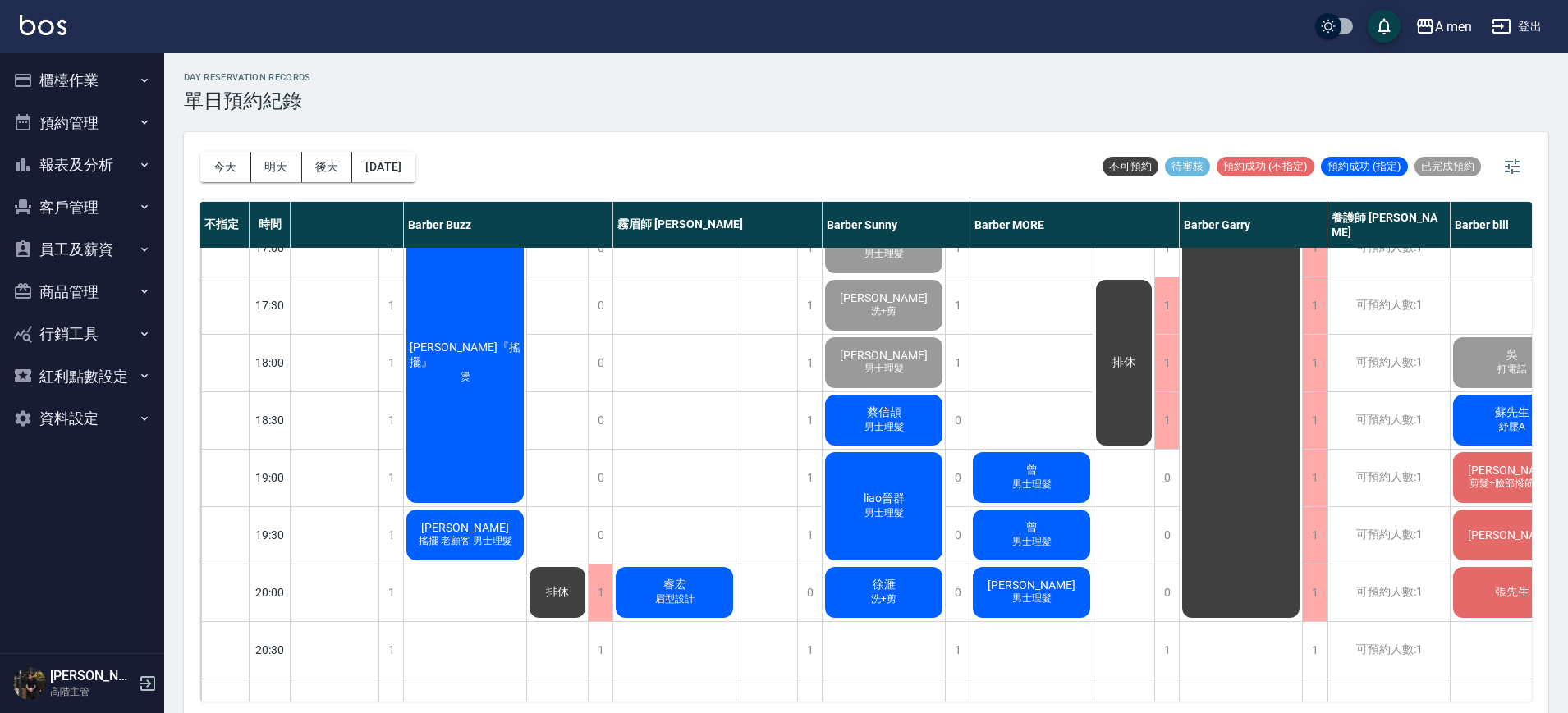
click at [689, 369] on div "睿宏 眉型設計" at bounding box center [675, 248] width 123 height 1437
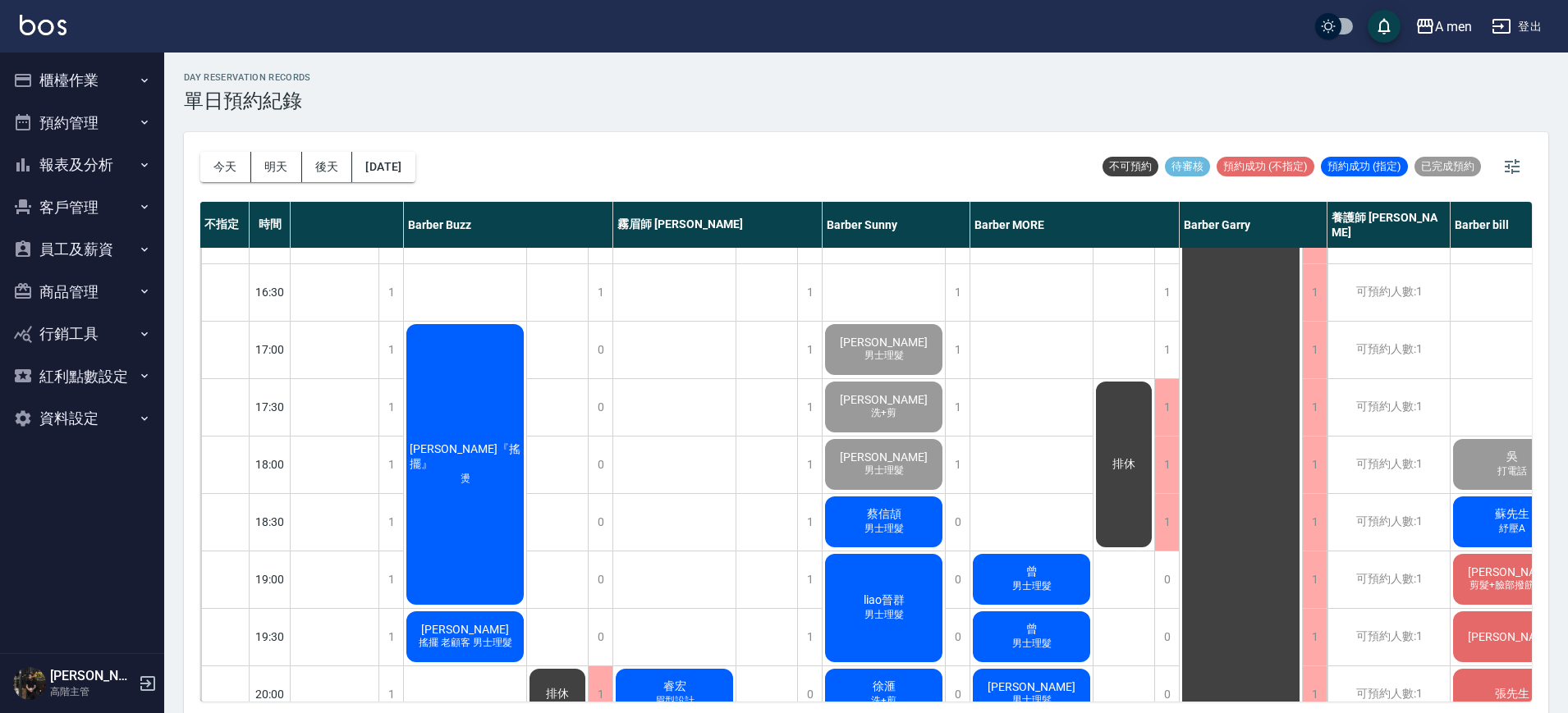
scroll to position [616, 182]
click at [469, 481] on div "唐俊翔『搖擺』 燙" at bounding box center [465, 465] width 122 height 286
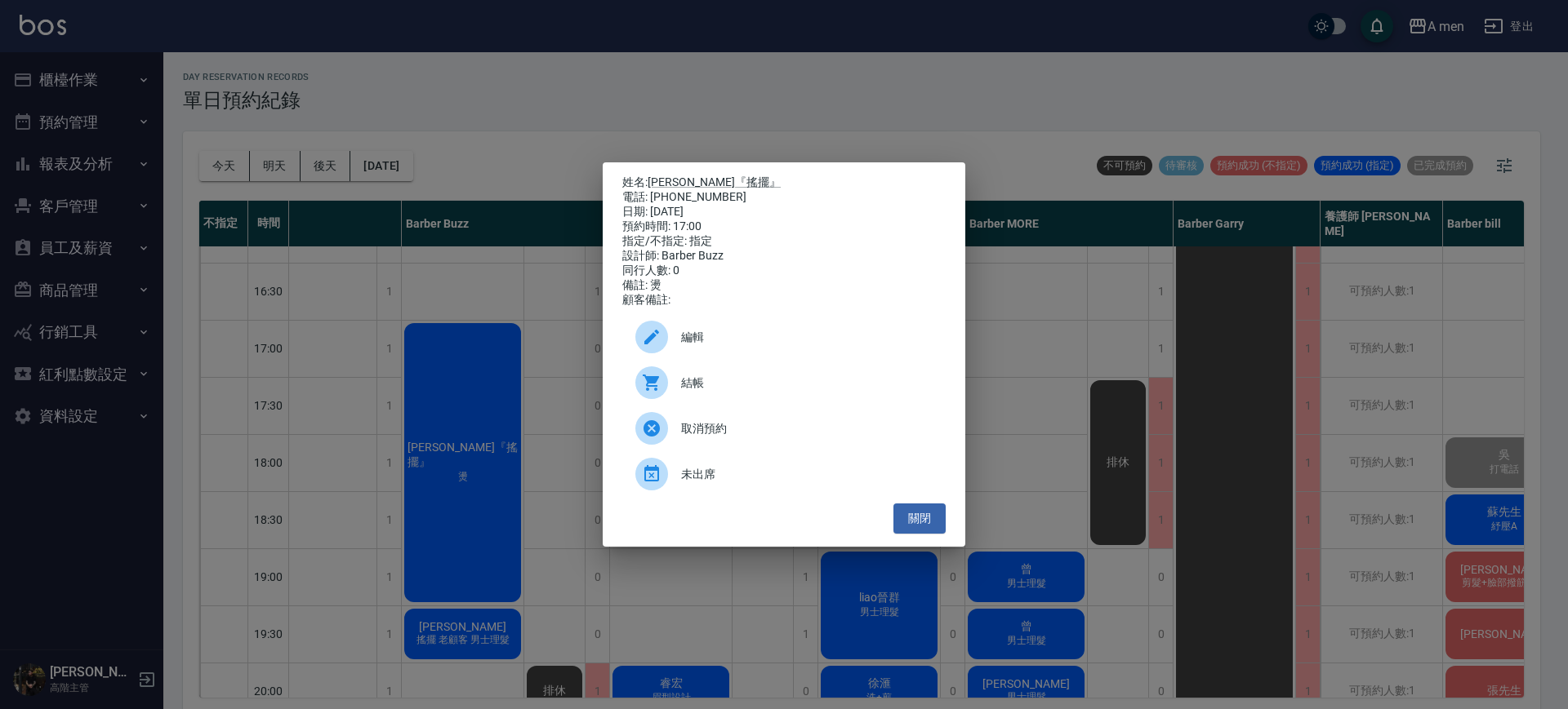
click at [804, 392] on span "結帳" at bounding box center [807, 383] width 251 height 17
click at [917, 533] on button "關閉" at bounding box center [919, 519] width 53 height 31
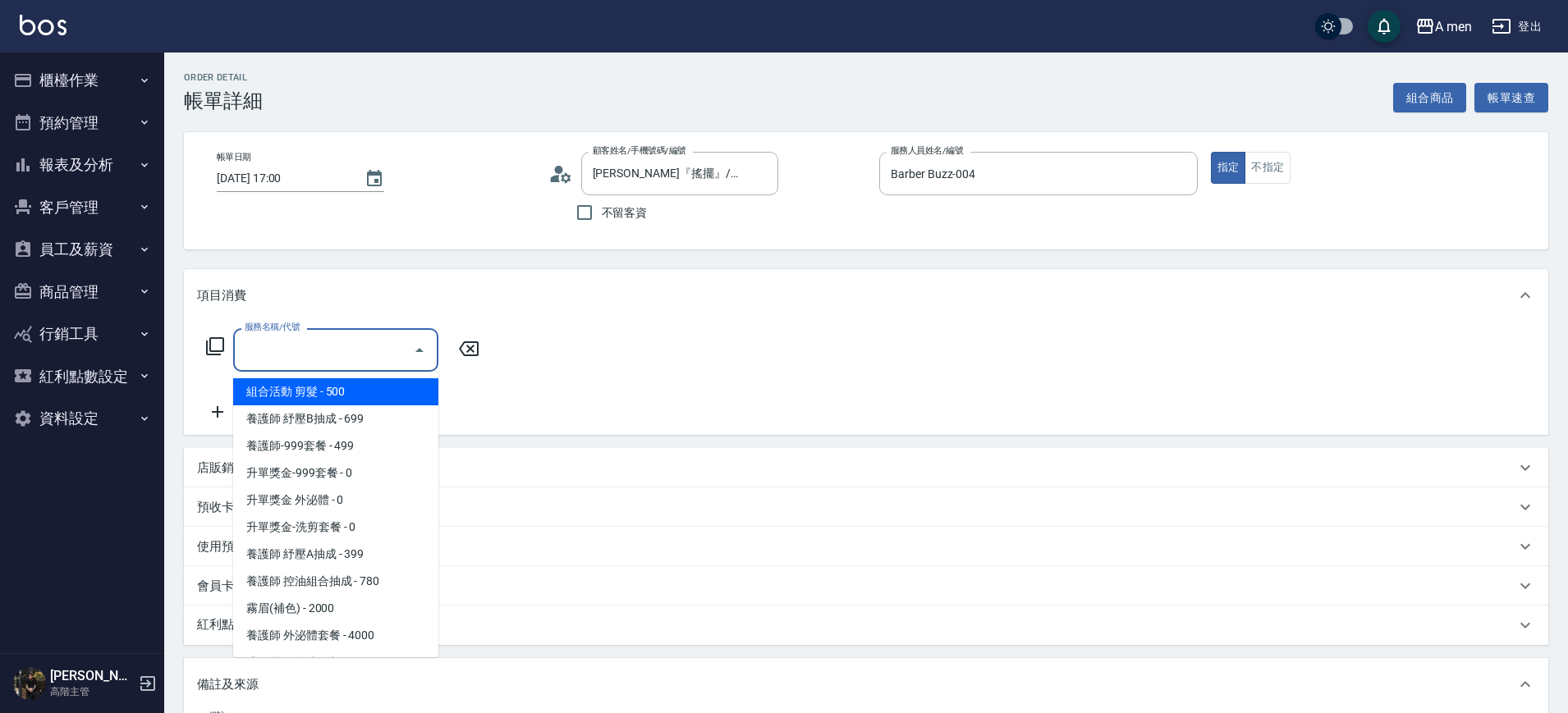
click at [365, 346] on input "服務名稱/代號" at bounding box center [324, 350] width 166 height 29
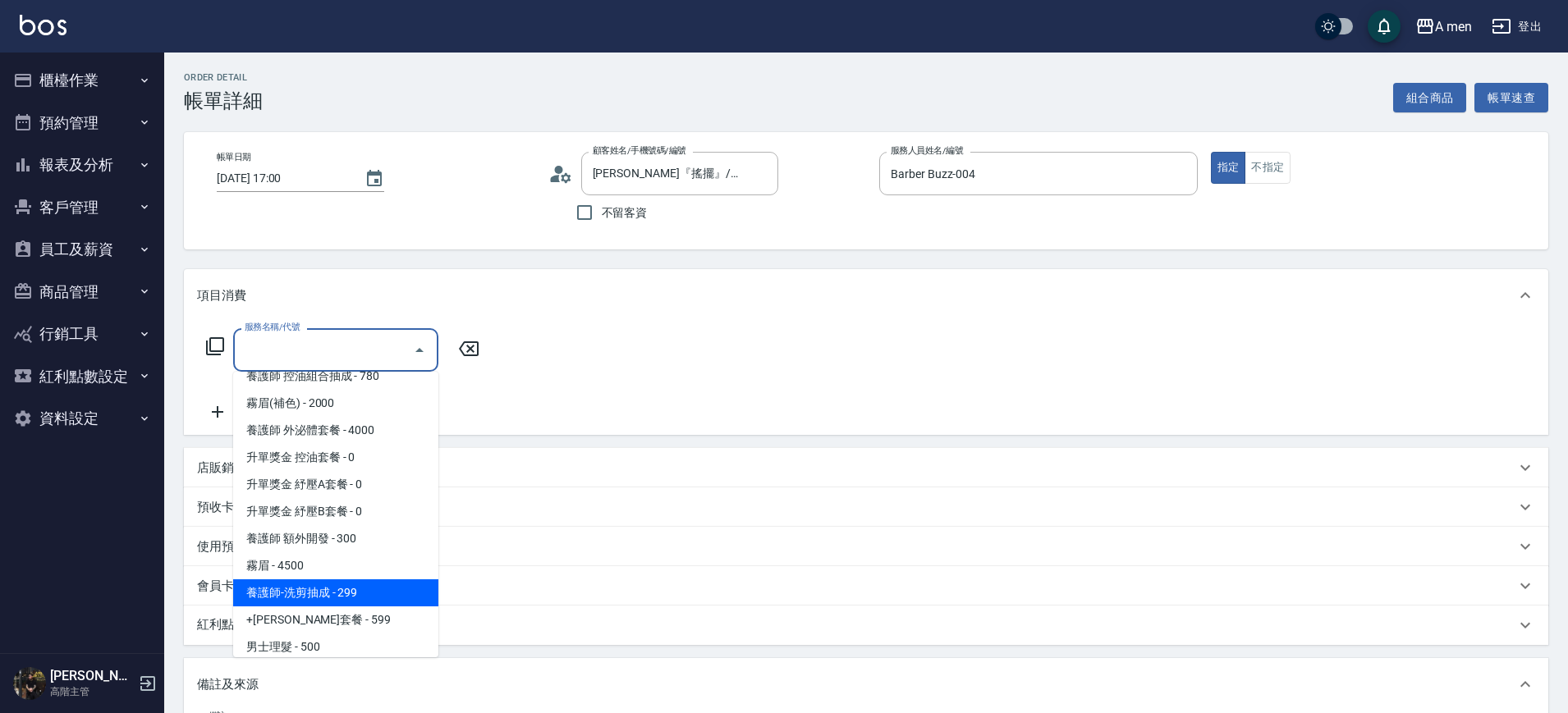
scroll to position [308, 0]
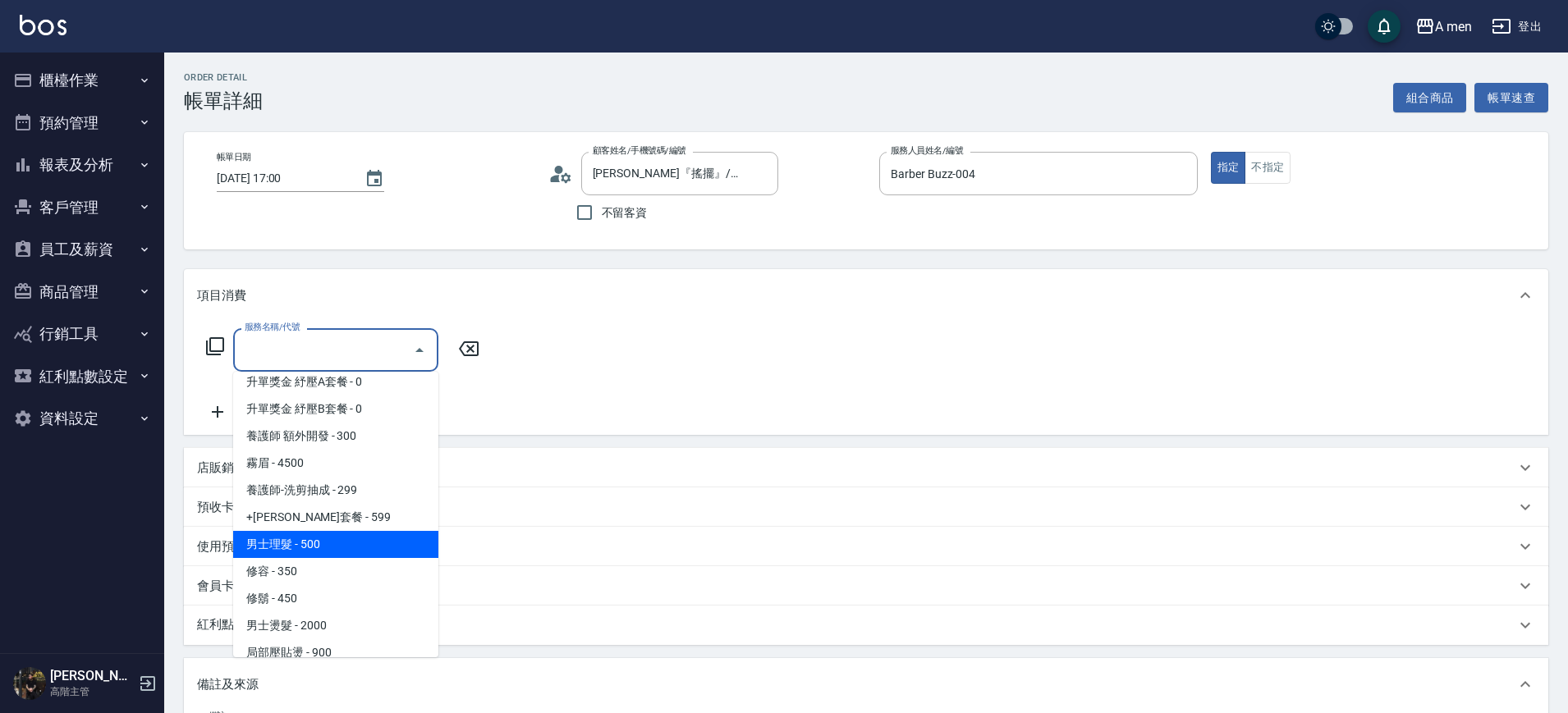
click at [335, 544] on span "男士理髮 - 500" at bounding box center [335, 544] width 205 height 27
type input "男士理髮(A01)"
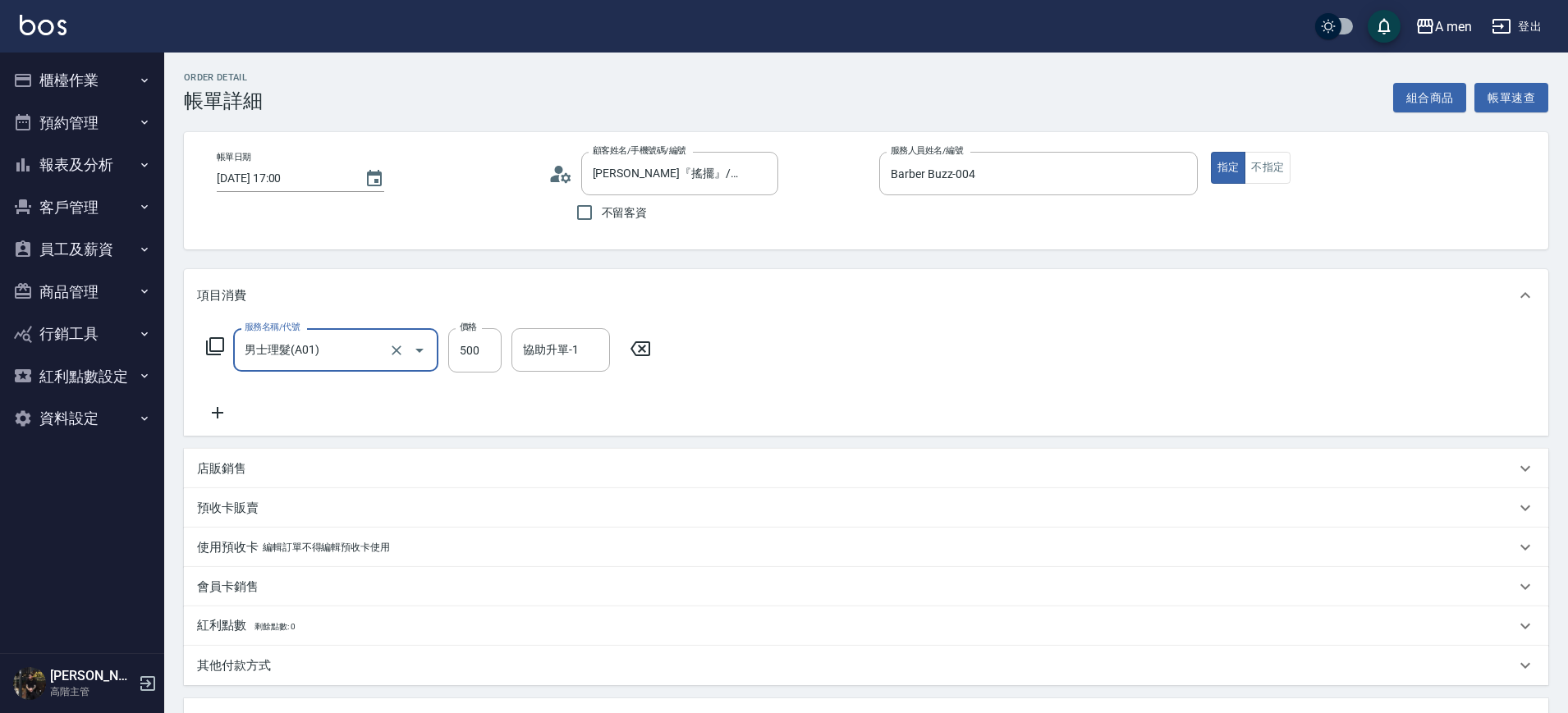
click at [214, 425] on div "服務名稱/代號 男士理髮(A01) 服務名稱/代號 價格 500 價格 協助升單-1 協助升單-1" at bounding box center [866, 379] width 1365 height 114
click at [235, 421] on icon at bounding box center [217, 412] width 41 height 19
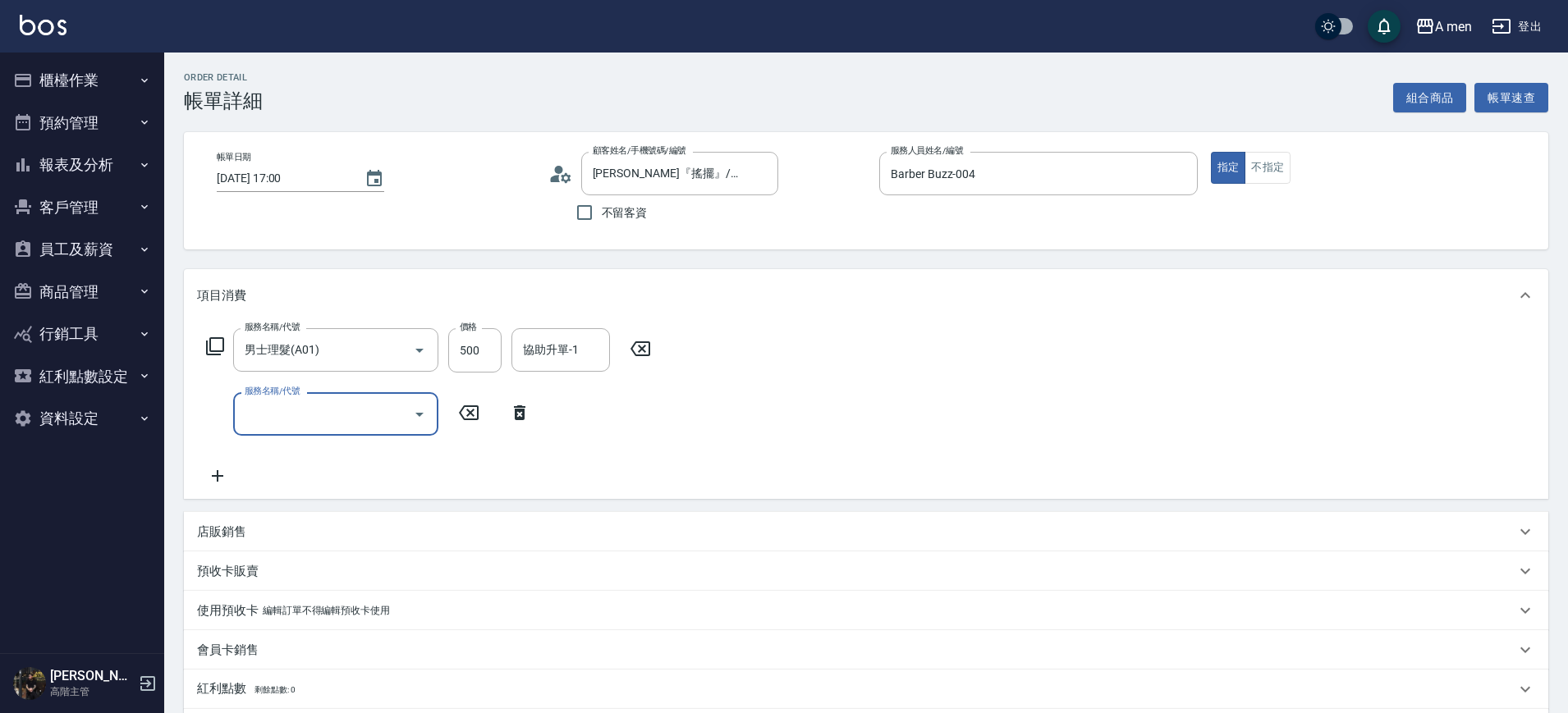
click at [269, 421] on input "服務名稱/代號" at bounding box center [324, 414] width 166 height 29
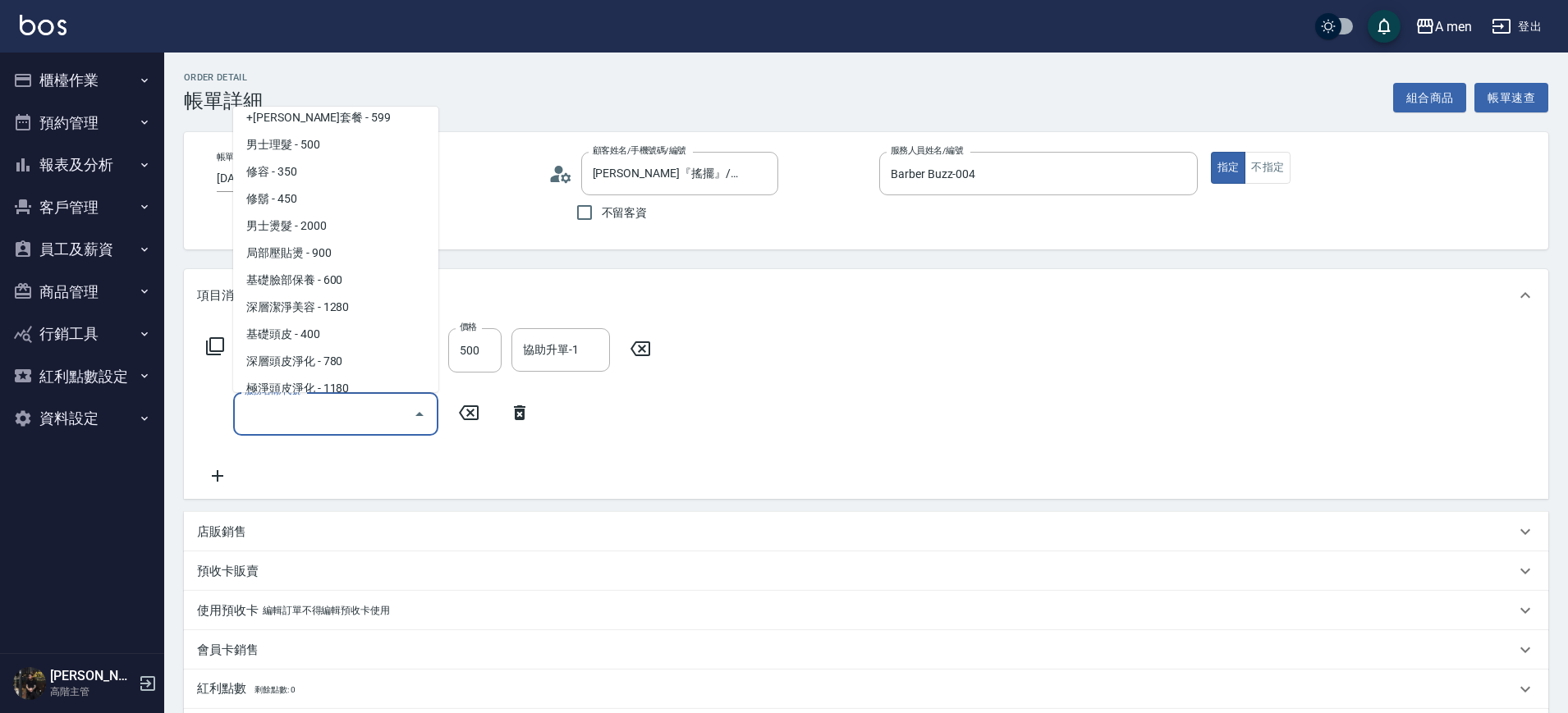
scroll to position [410, 0]
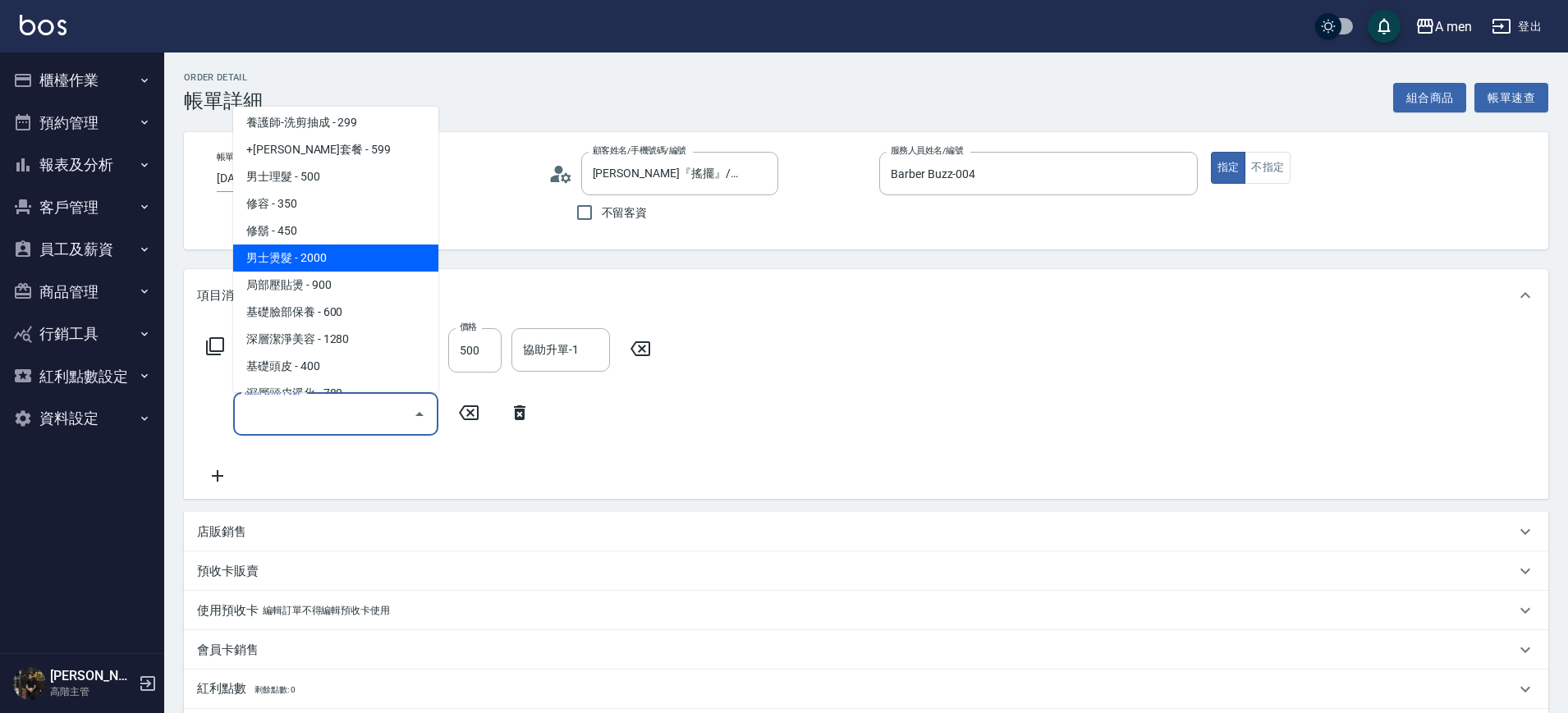
click at [336, 270] on span "男士燙髮 - 2000" at bounding box center [335, 258] width 205 height 27
type input "男士燙髮(B01)"
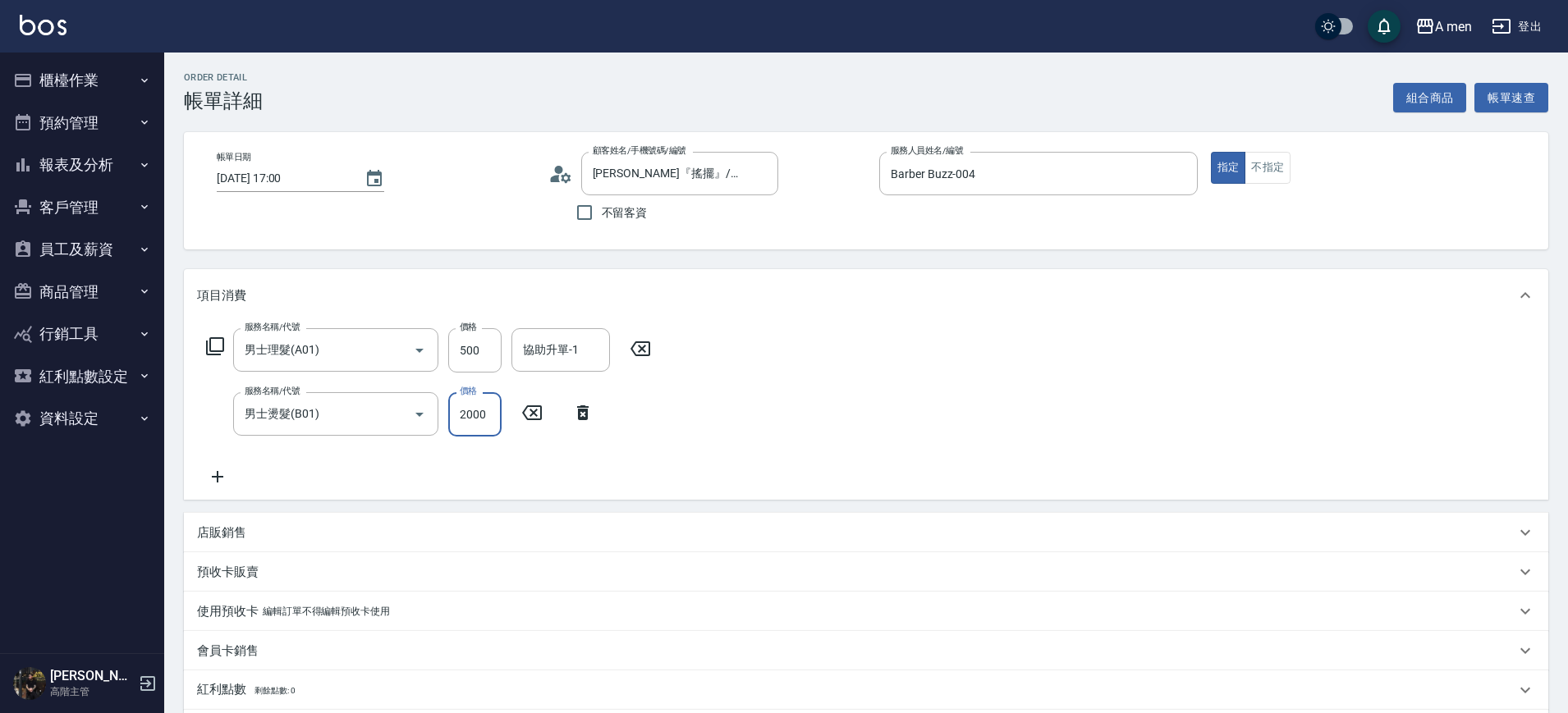
click at [472, 423] on input "2000" at bounding box center [474, 414] width 53 height 44
type input "2500"
click at [699, 466] on div "服務名稱/代號 男士理髮(A01) 服務名稱/代號 價格 500 價格 協助升單-1 協助升單-1 服務名稱/代號 男士燙髮(B01) 服務名稱/代號 價格 …" at bounding box center [866, 410] width 1365 height 178
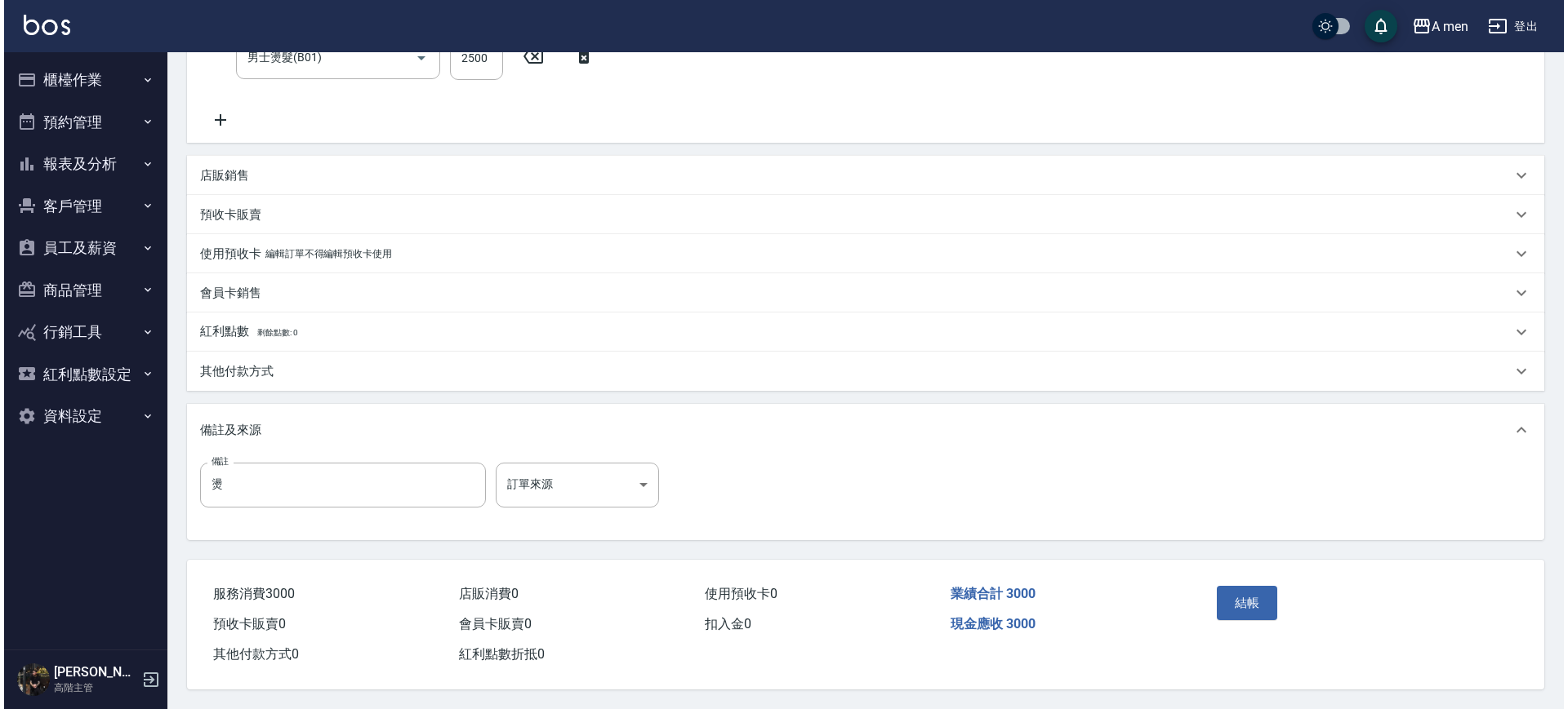
scroll to position [361, 0]
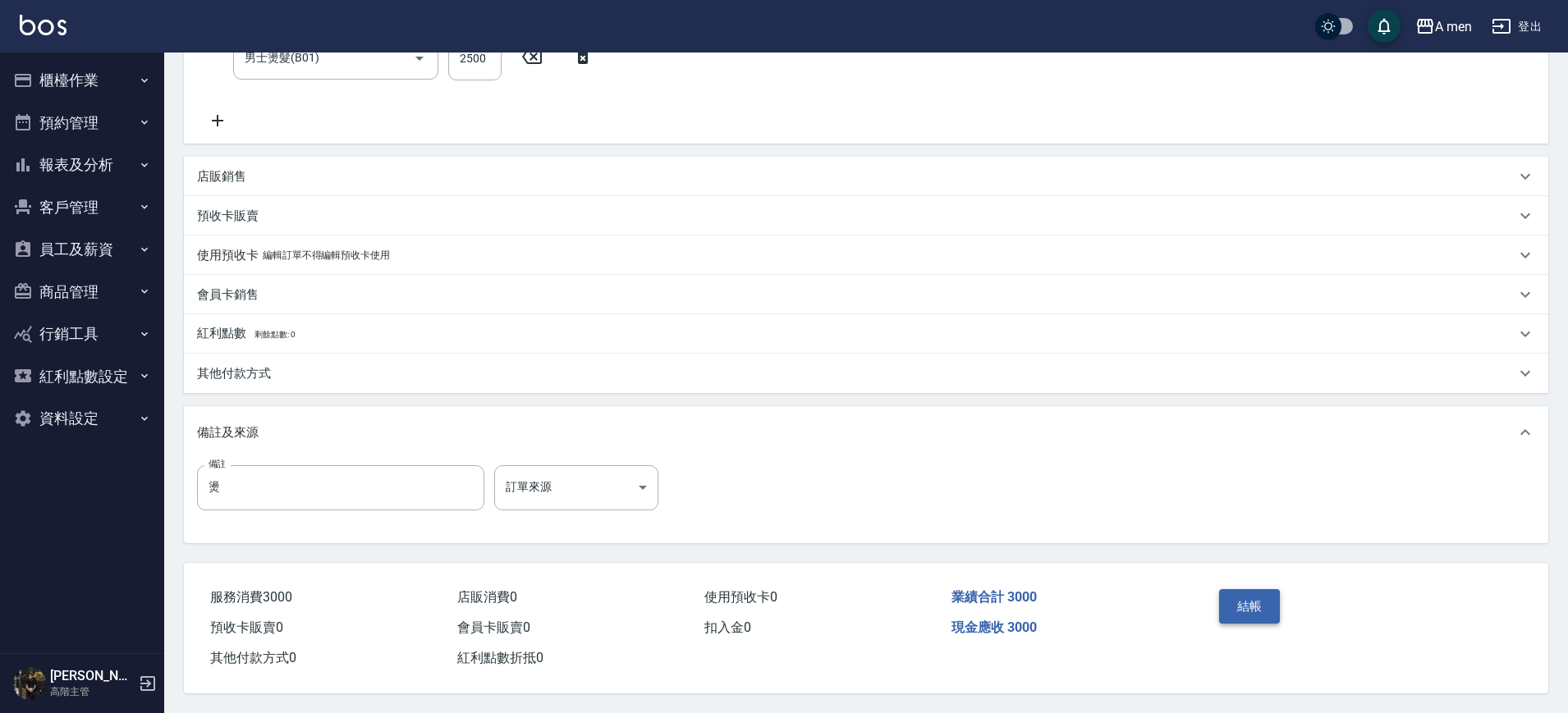
click at [1280, 606] on button "結帳" at bounding box center [1250, 607] width 62 height 35
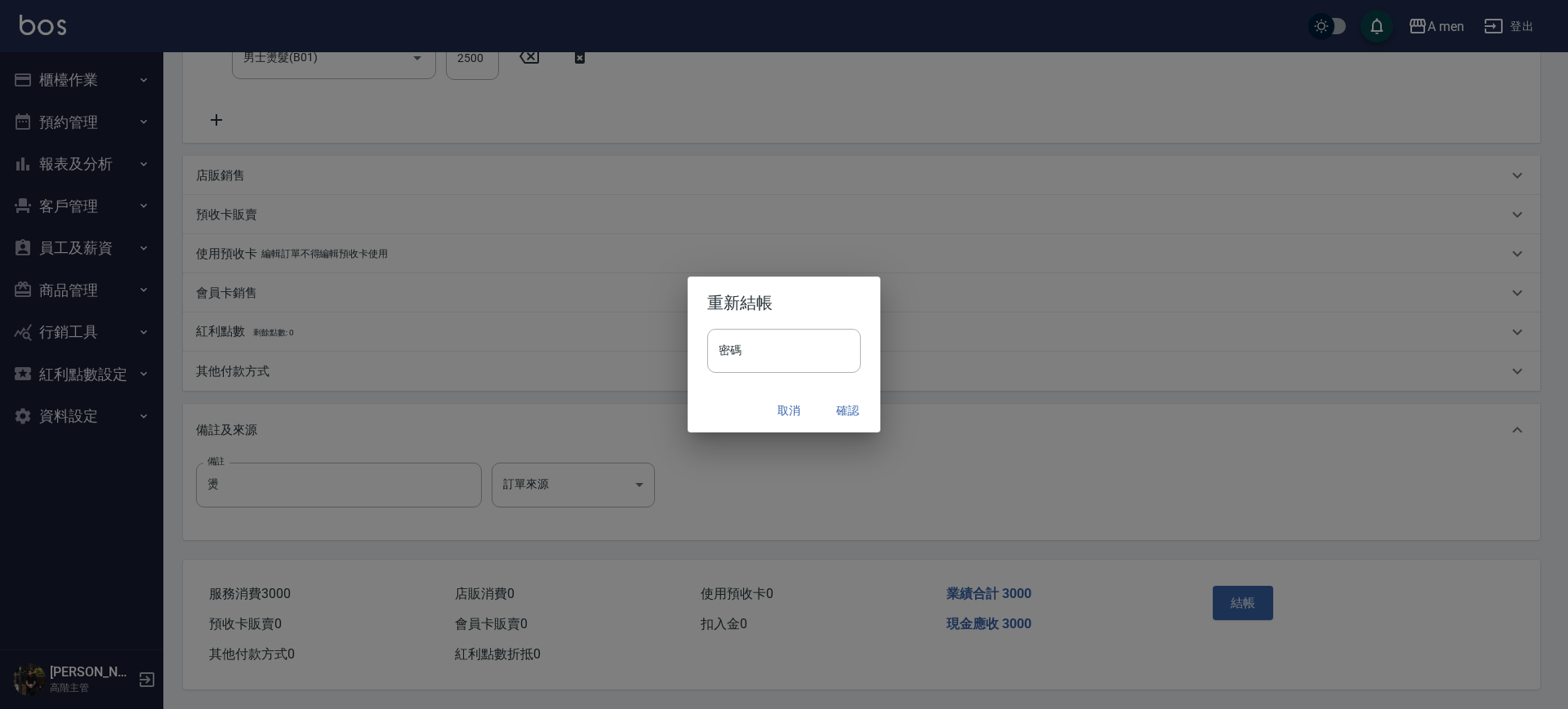
click at [842, 421] on button "確認" at bounding box center [847, 411] width 53 height 31
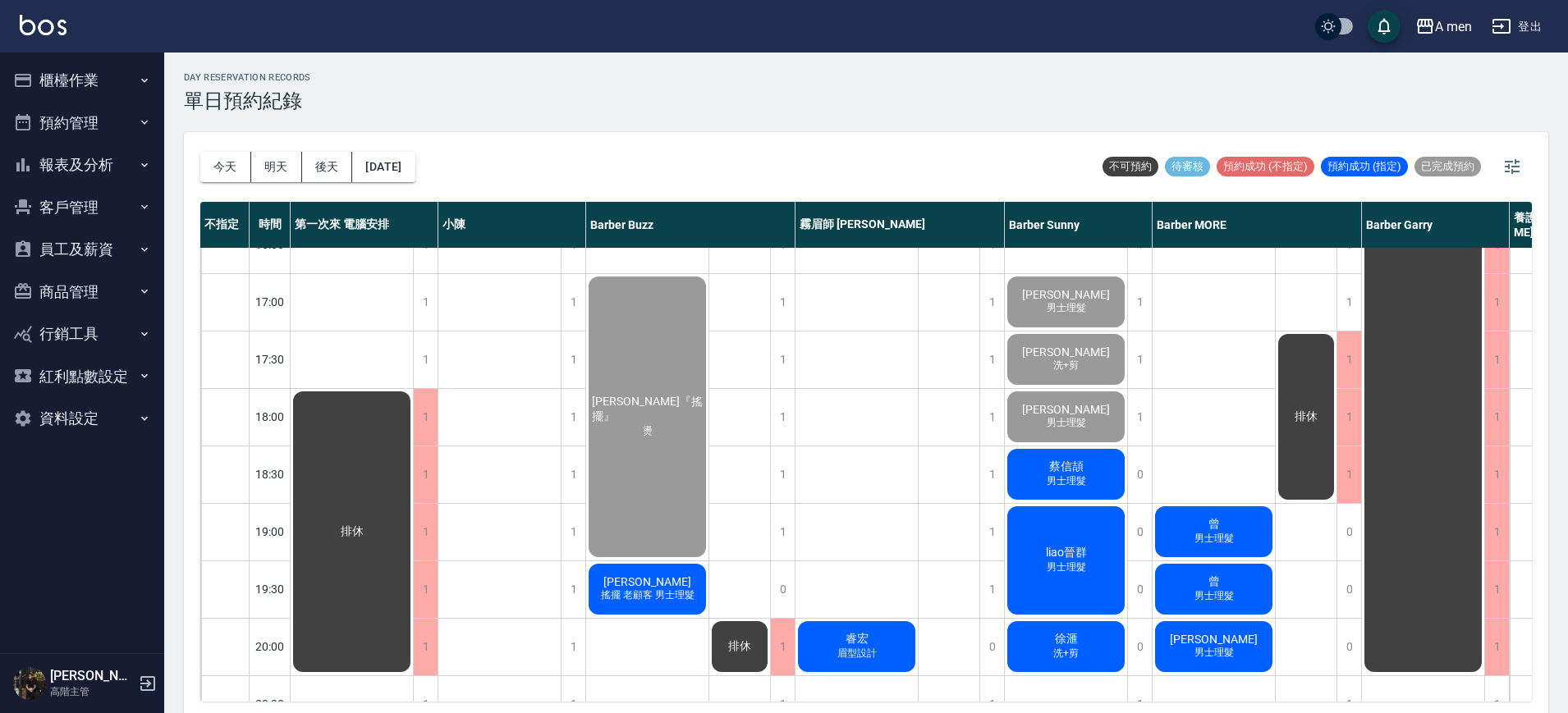
scroll to position [673, 0]
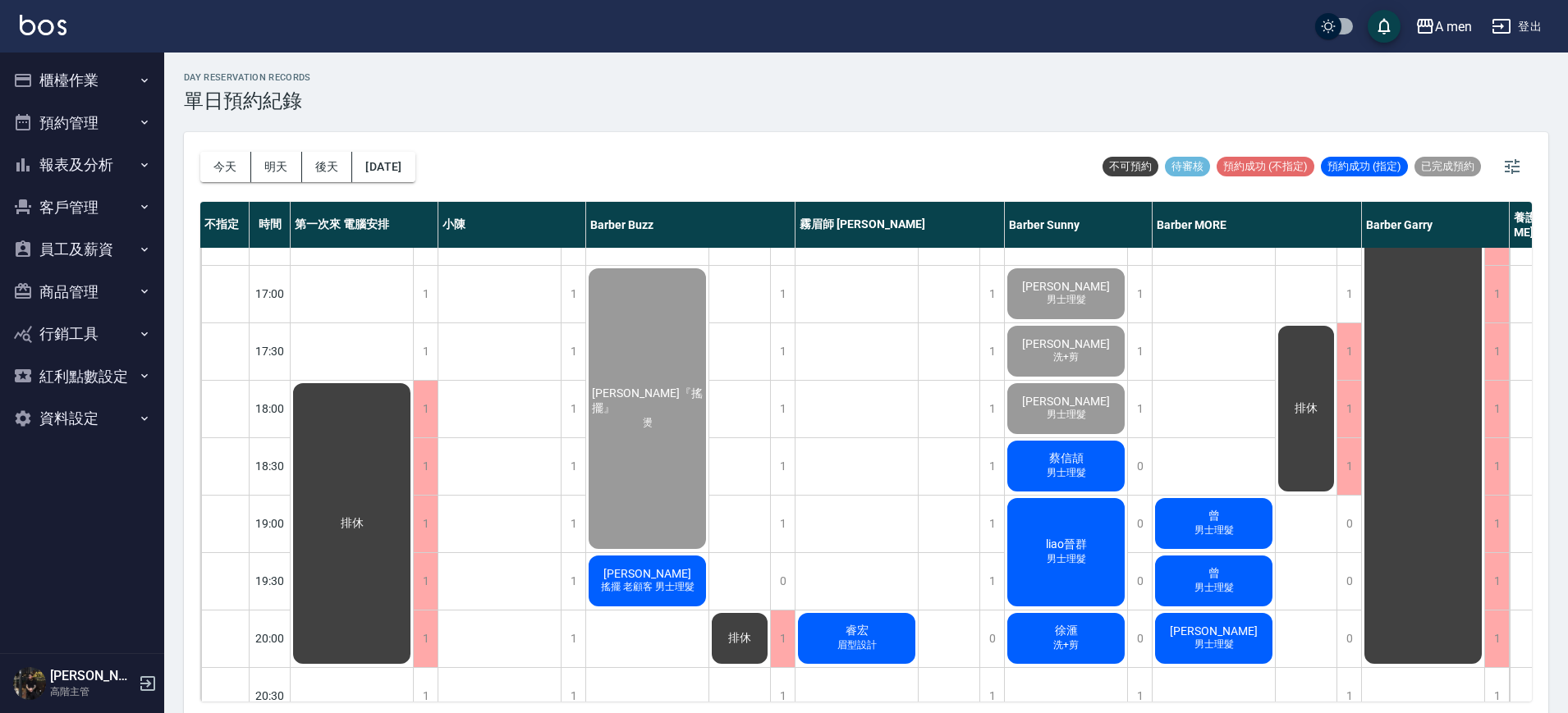
click at [1172, 452] on div "韓博宇 洗+剪 粉刺清潔 董柏均 洗加剪 柯 過路客 曾 男士理髮 曾 男士理髮 施淵舜 男士理髮" at bounding box center [1214, 293] width 123 height 1437
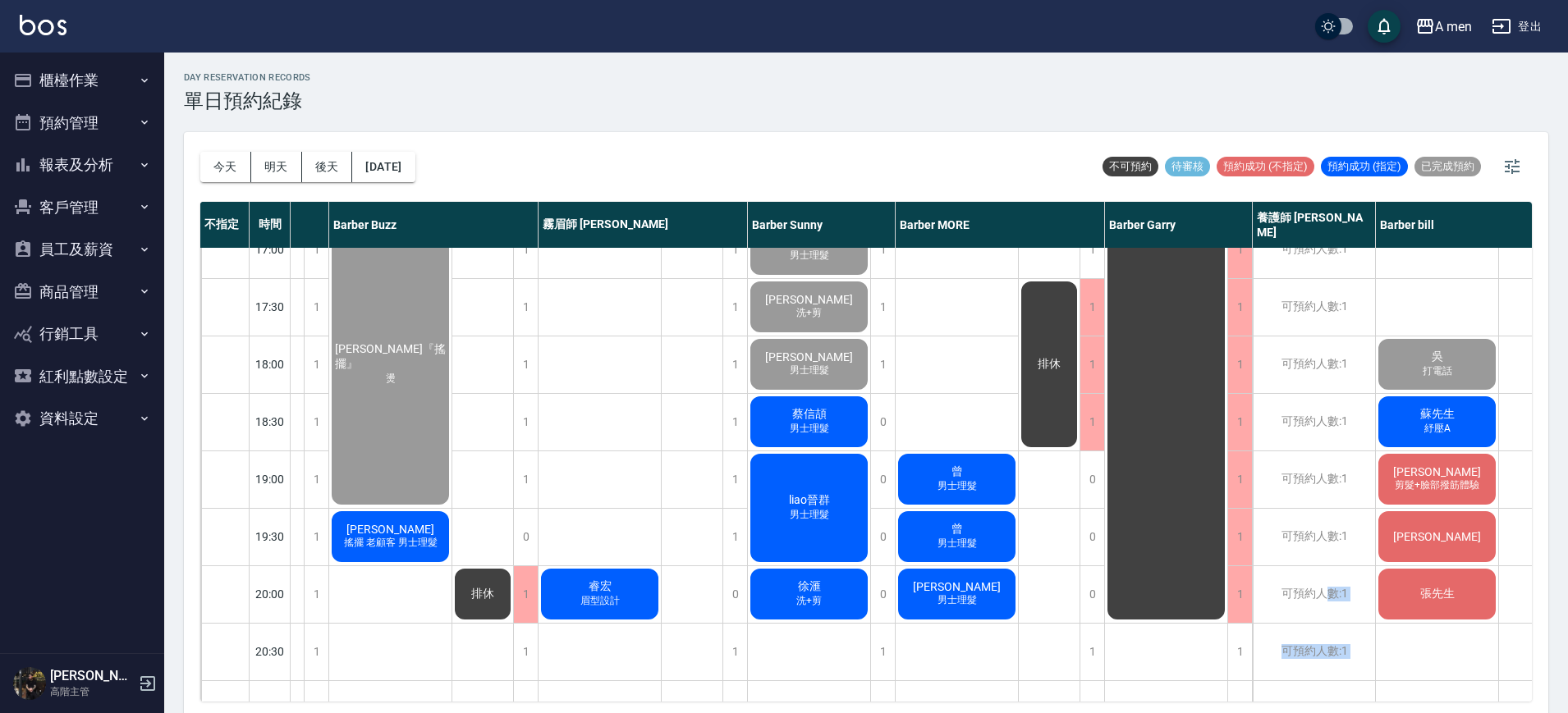
drag, startPoint x: 1329, startPoint y: 663, endPoint x: 1422, endPoint y: 676, distance: 93.9
click at [1422, 676] on div "11:00 11:30 12:00 12:30 13:00 13:30 14:00 14:30 15:00 15:30 16:00 16:30 17:00 1…" at bounding box center [764, 250] width 1642 height 1438
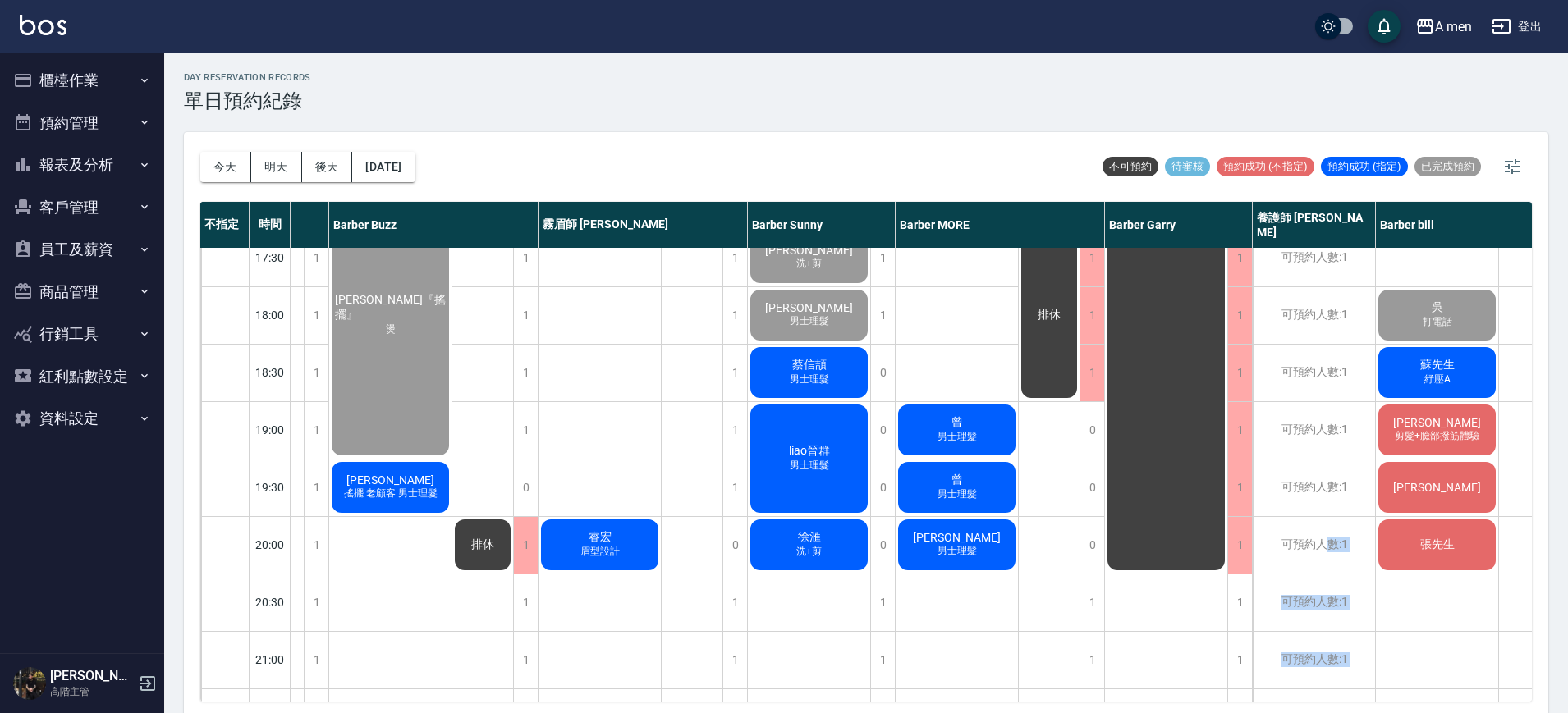
click at [1421, 678] on div "陳柏睿 男士理髮 林長逸 洗+剪 anappleaday 洗+剪 吳 打電話 蘇先生 紓壓A 朱偉文 剪髮+臉部撥筋體驗 楊先生 張先生" at bounding box center [1438, 199] width 123 height 1437
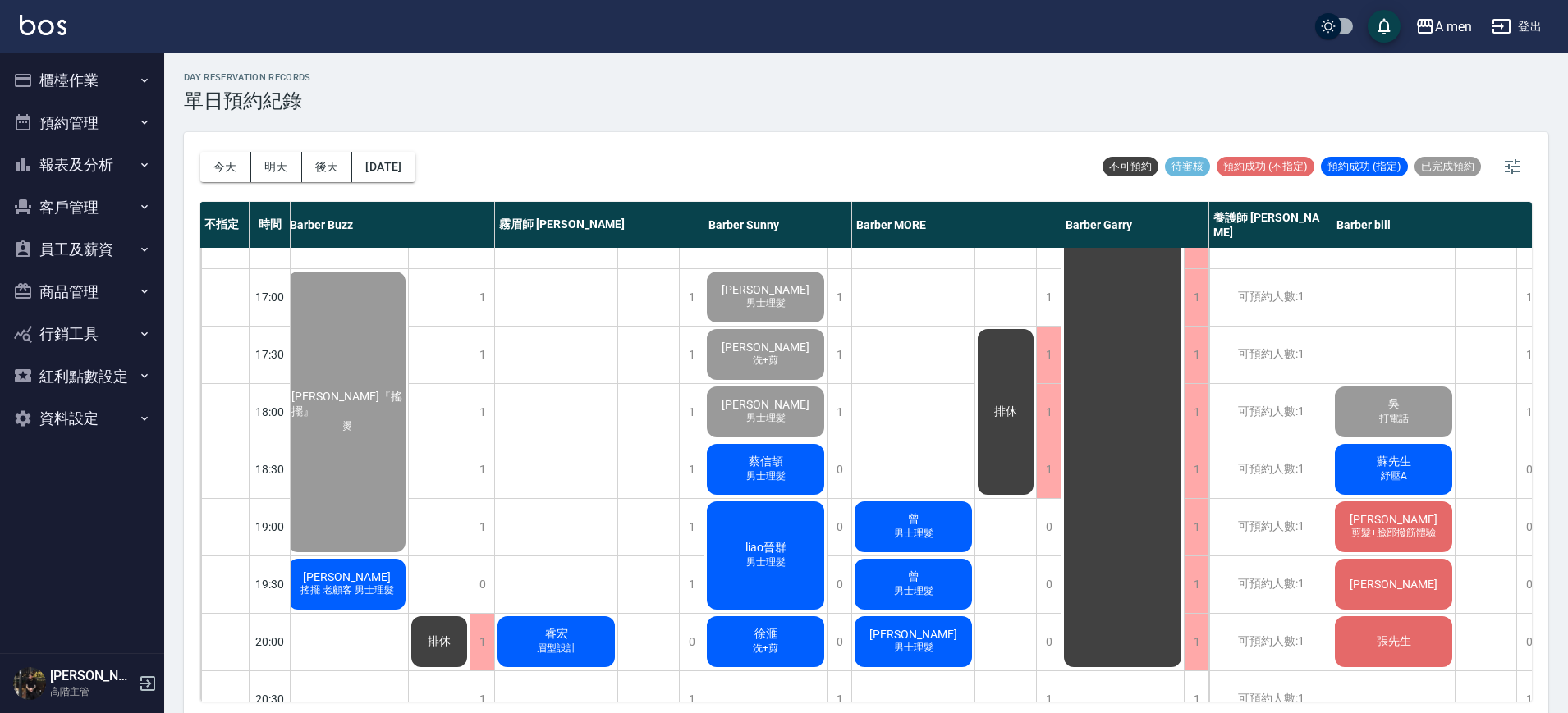
scroll to position [657, 301]
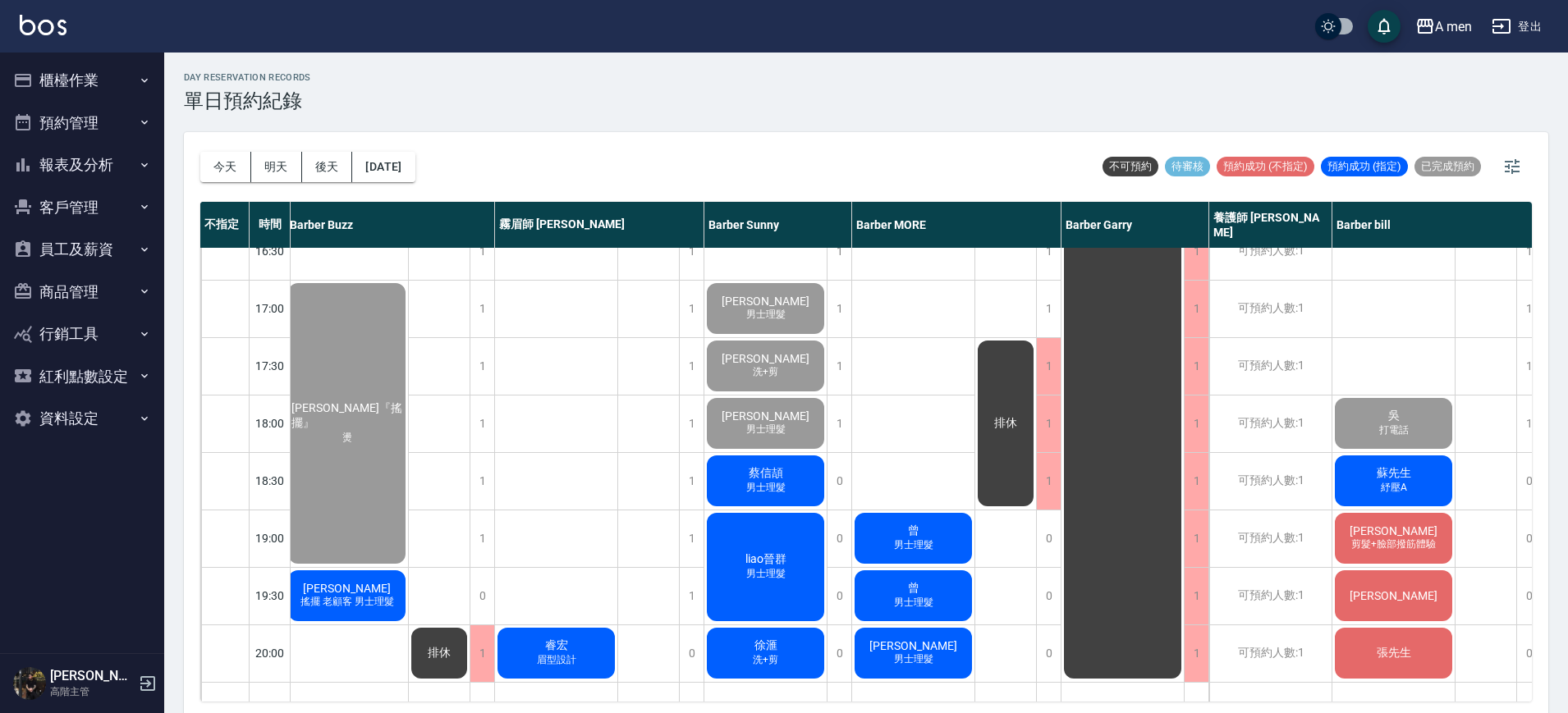
click at [1385, 303] on div "陳柏睿 男士理髮 林長逸 洗+剪 anappleaday 洗+剪 吳 打電話 蘇先生 紓壓A 朱偉文 剪髮+臉部撥筋體驗 楊先生 張先生" at bounding box center [1395, 308] width 123 height 1437
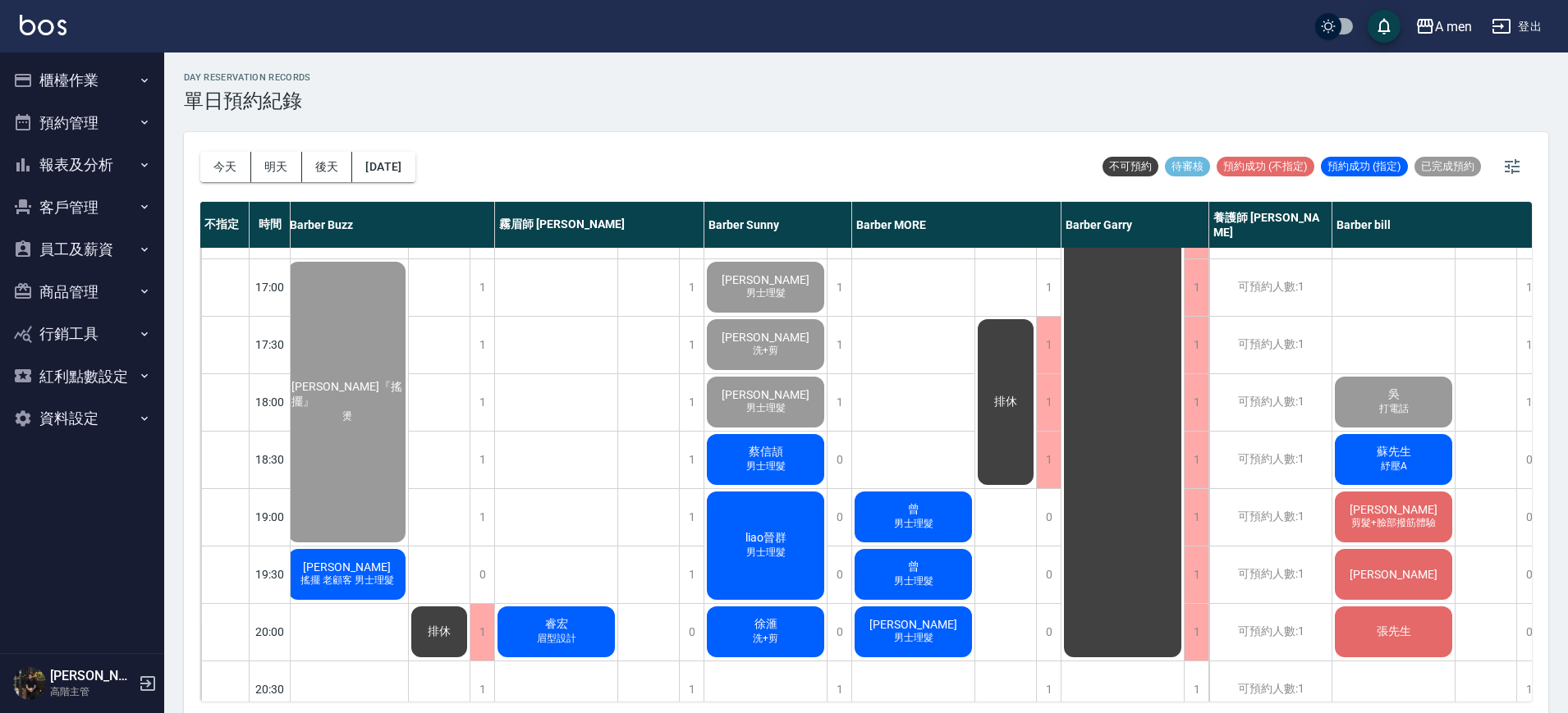
scroll to position [674, 301]
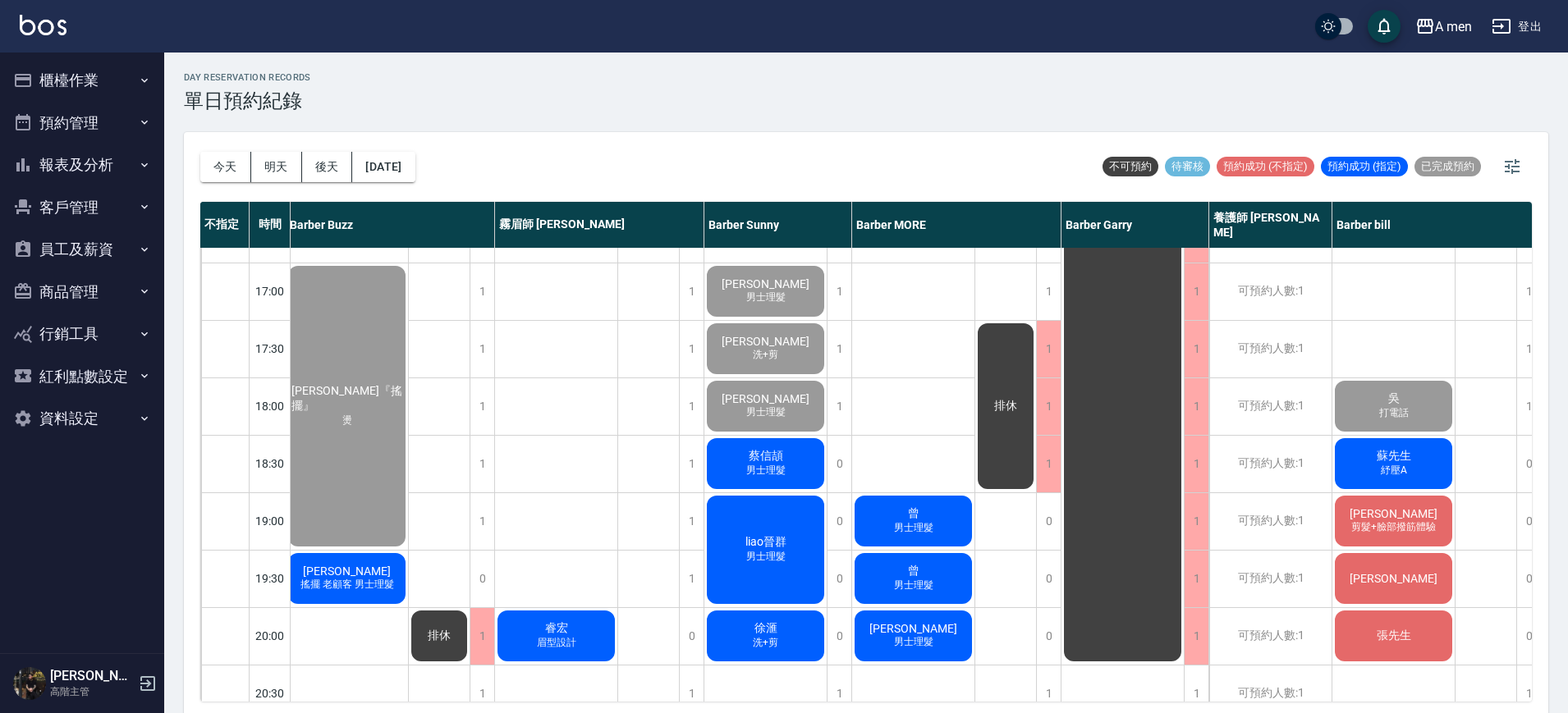
click at [1431, 328] on div "陳柏睿 男士理髮 林長逸 洗+剪 anappleaday 洗+剪 吳 打電話 蘇先生 紓壓A 朱偉文 剪髮+臉部撥筋體驗 楊先生 張先生" at bounding box center [1395, 291] width 123 height 1437
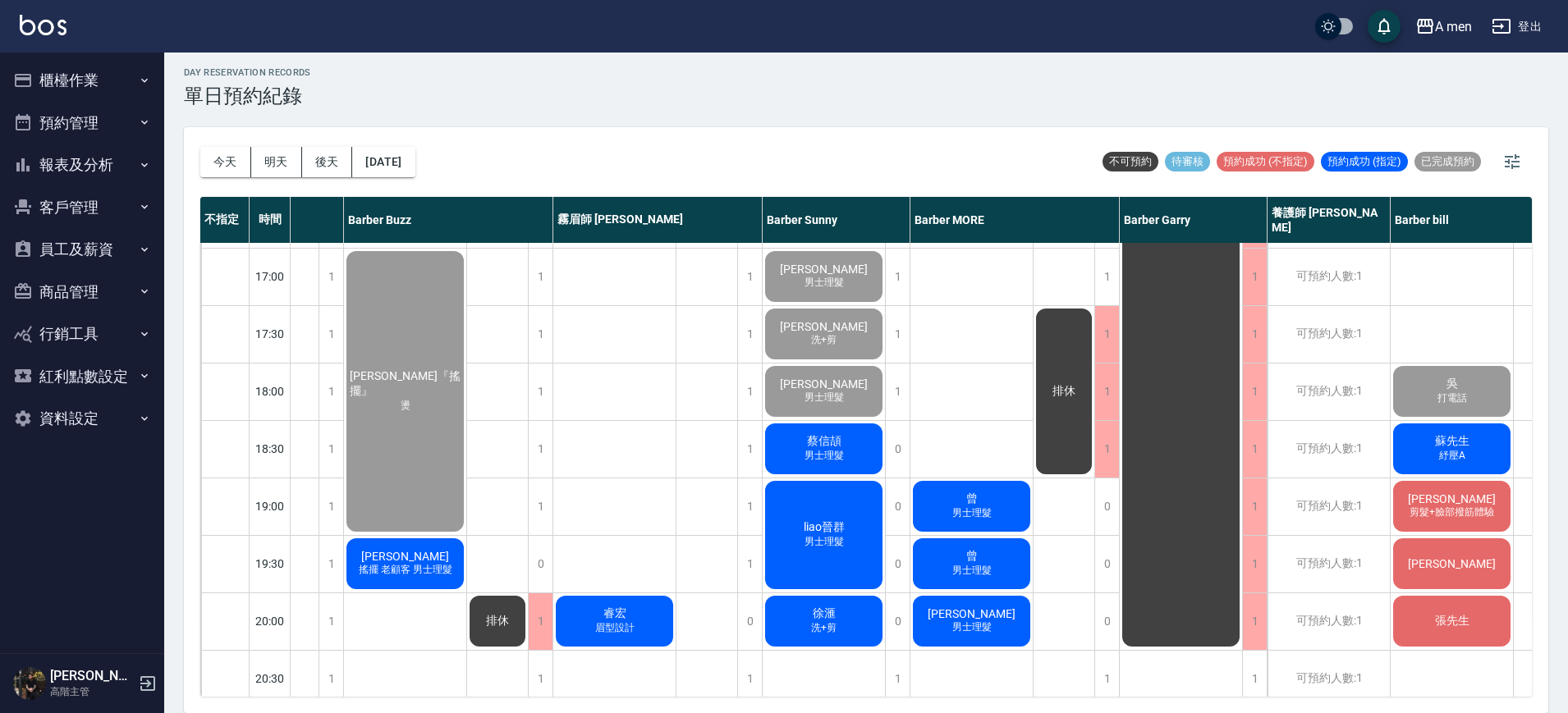
scroll to position [685, 257]
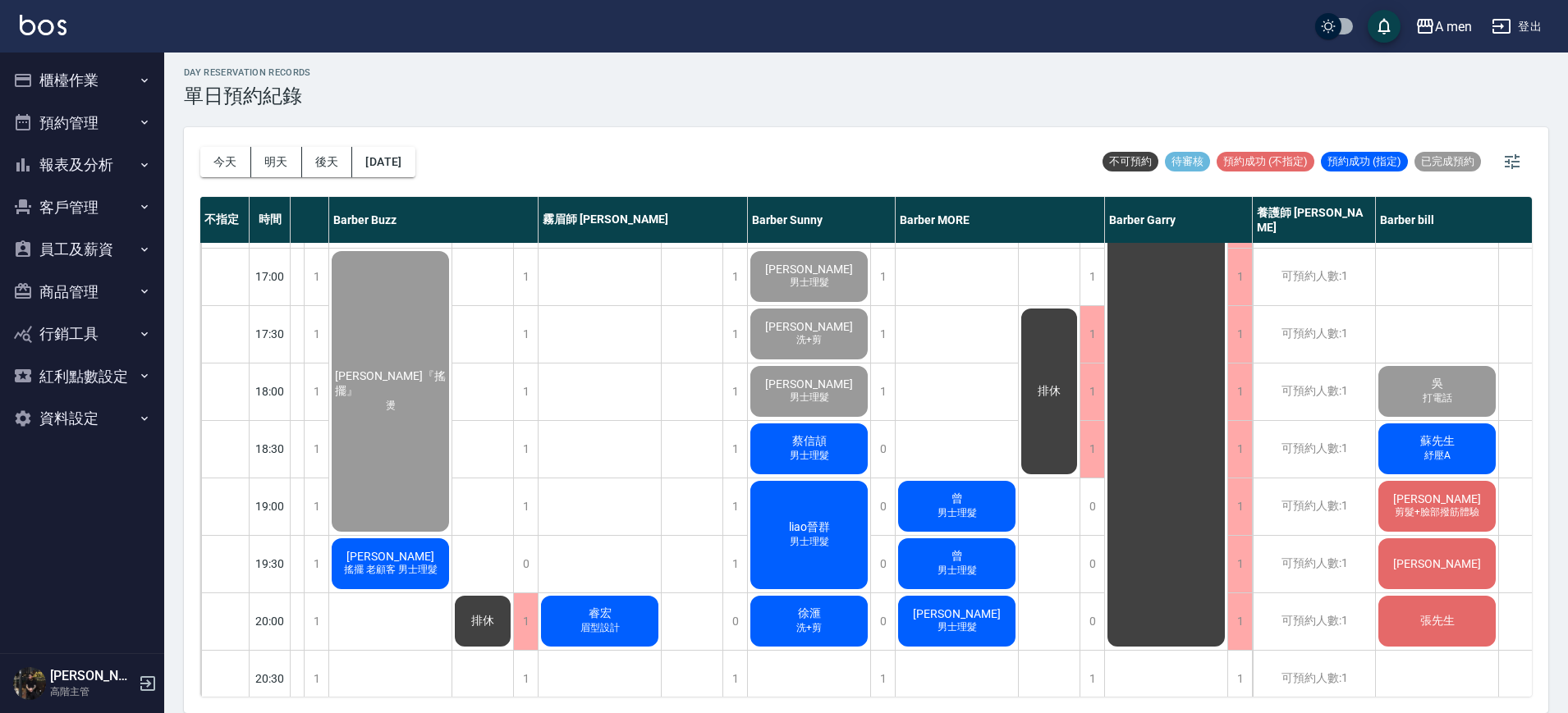
click at [1442, 330] on div "陳柏睿 男士理髮 林長逸 洗+剪 anappleaday 洗+剪 吳 打電話 蘇先生 紓壓A 朱偉文 剪髮+臉部撥筋體驗 楊先生 張先生" at bounding box center [1438, 277] width 123 height 1437
click at [82, 124] on button "預約管理" at bounding box center [82, 123] width 151 height 42
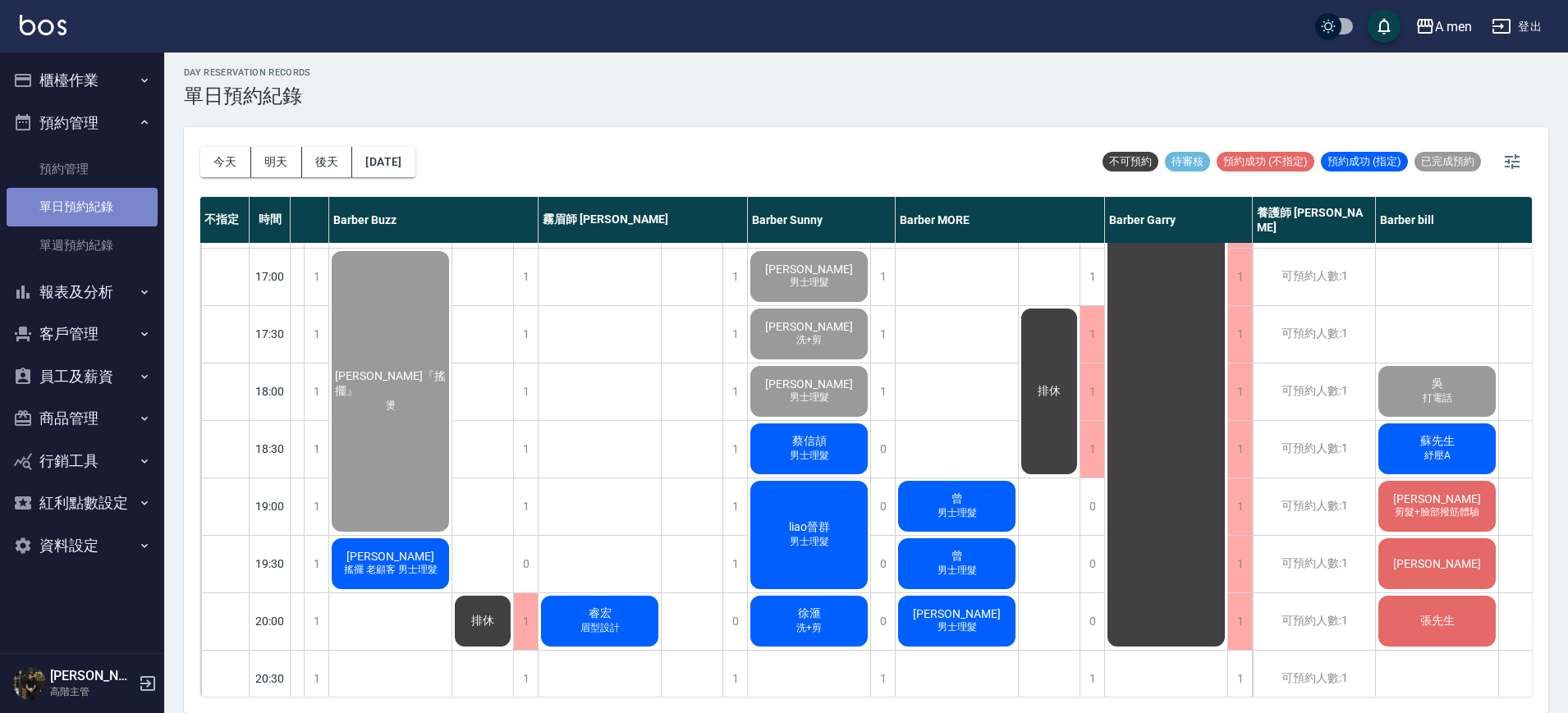
click at [103, 209] on link "單日預約紀錄" at bounding box center [82, 206] width 151 height 38
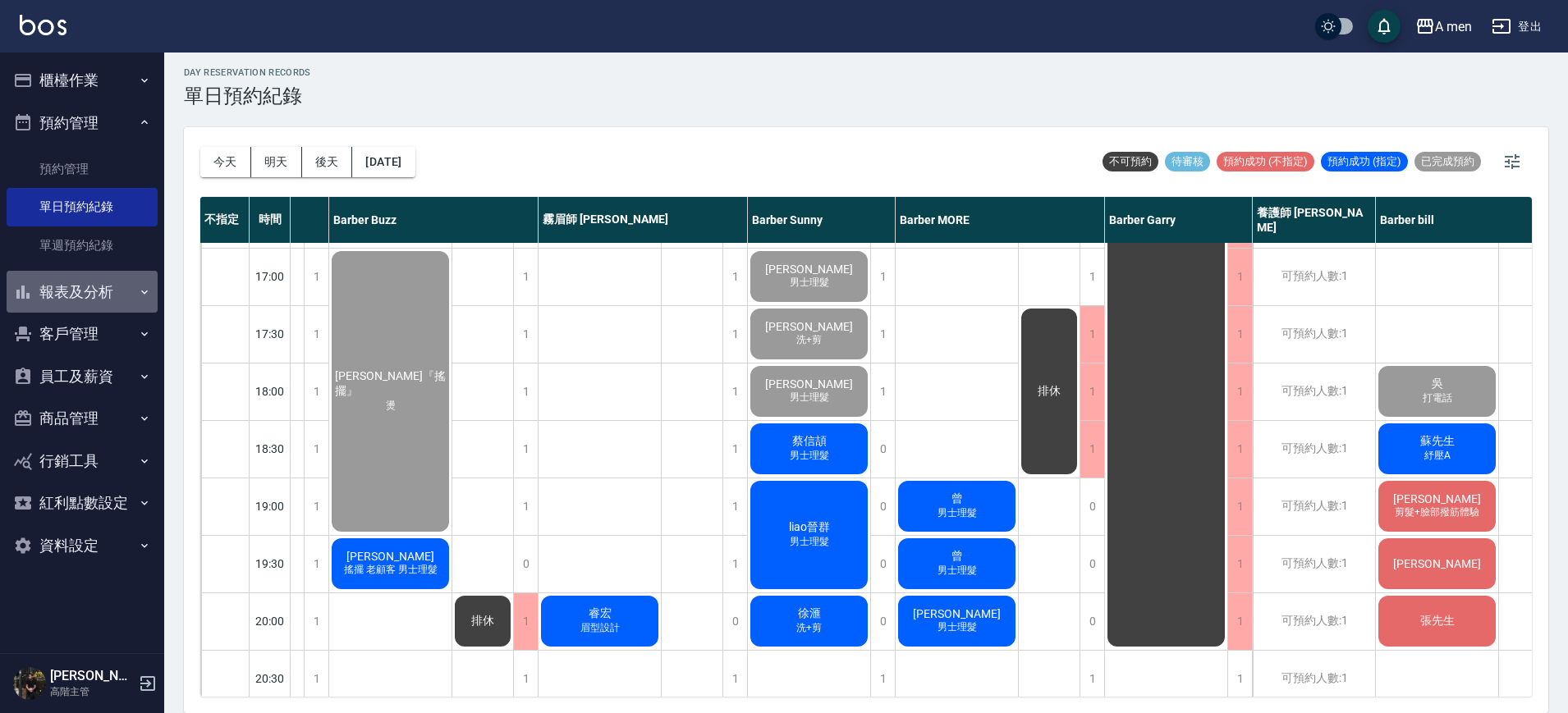
click at [109, 290] on button "報表及分析" at bounding box center [82, 292] width 151 height 42
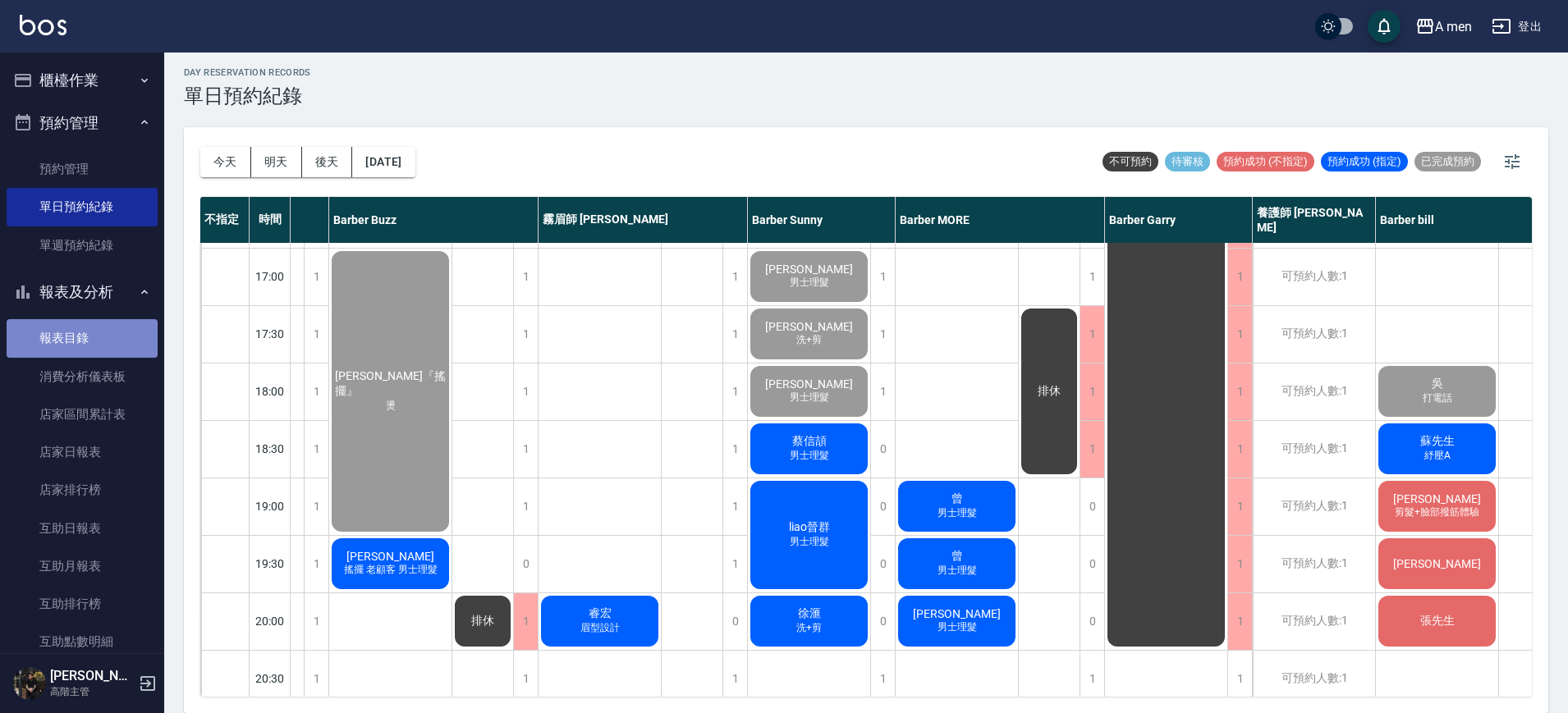
click at [114, 348] on link "報表目錄" at bounding box center [82, 337] width 151 height 38
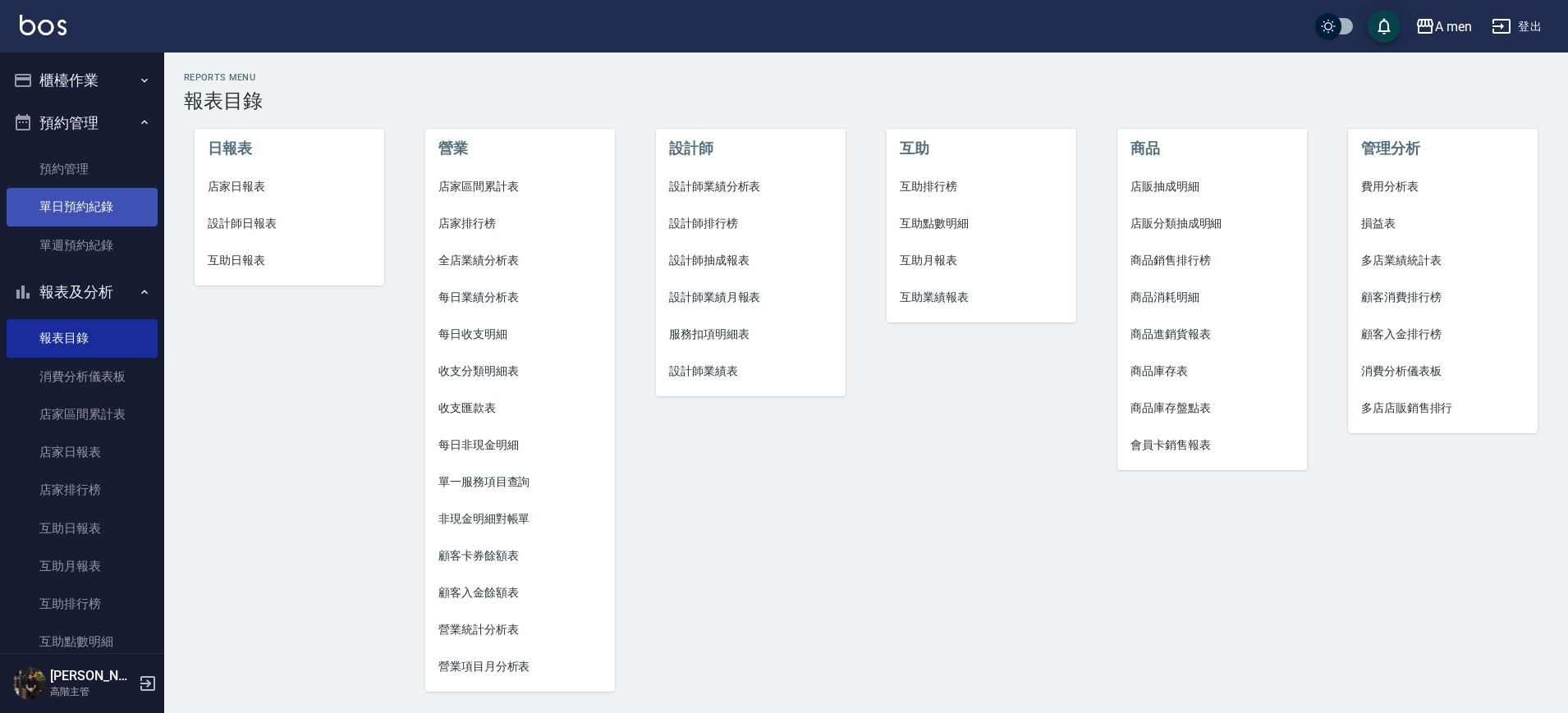
click at [92, 214] on link "單日預約紀錄" at bounding box center [82, 206] width 151 height 38
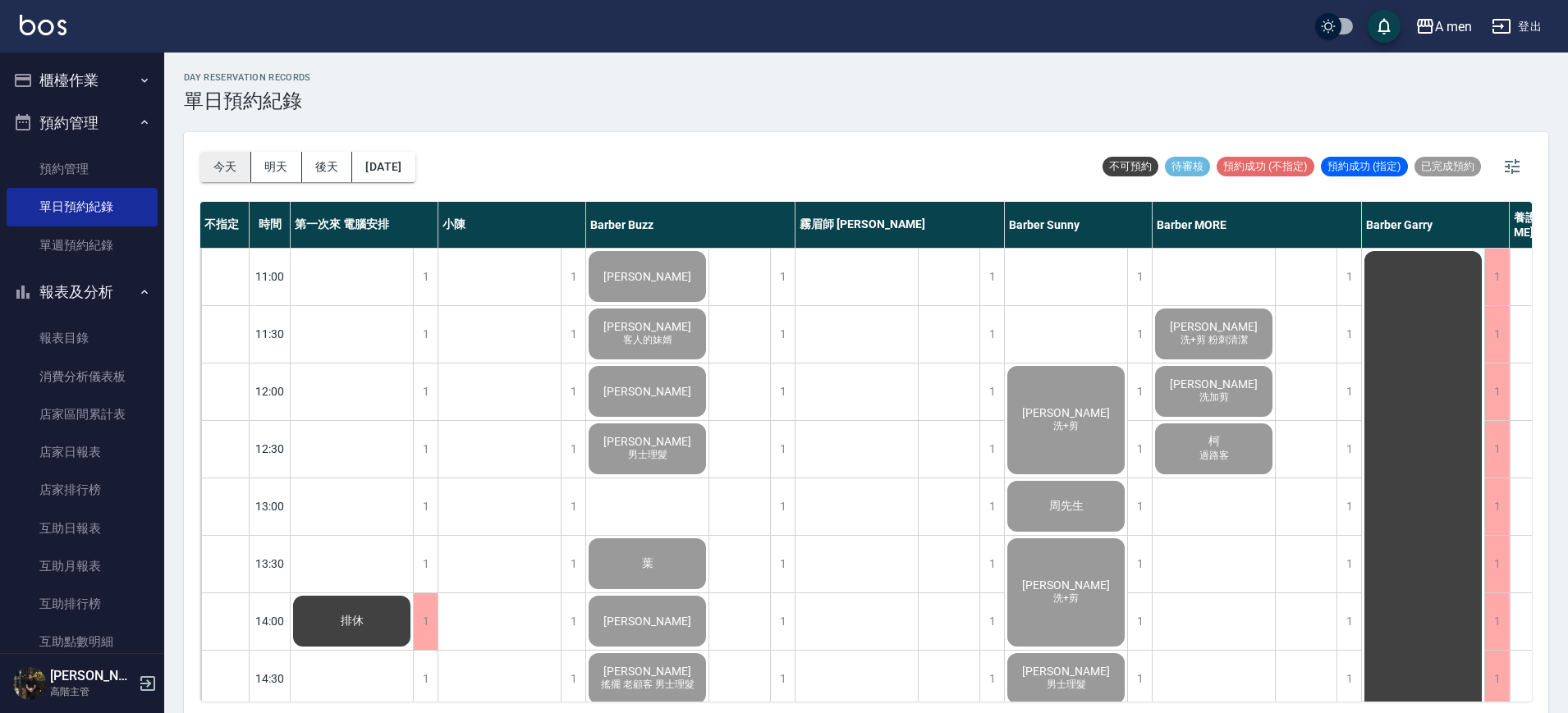
click at [220, 175] on button "今天" at bounding box center [226, 168] width 51 height 31
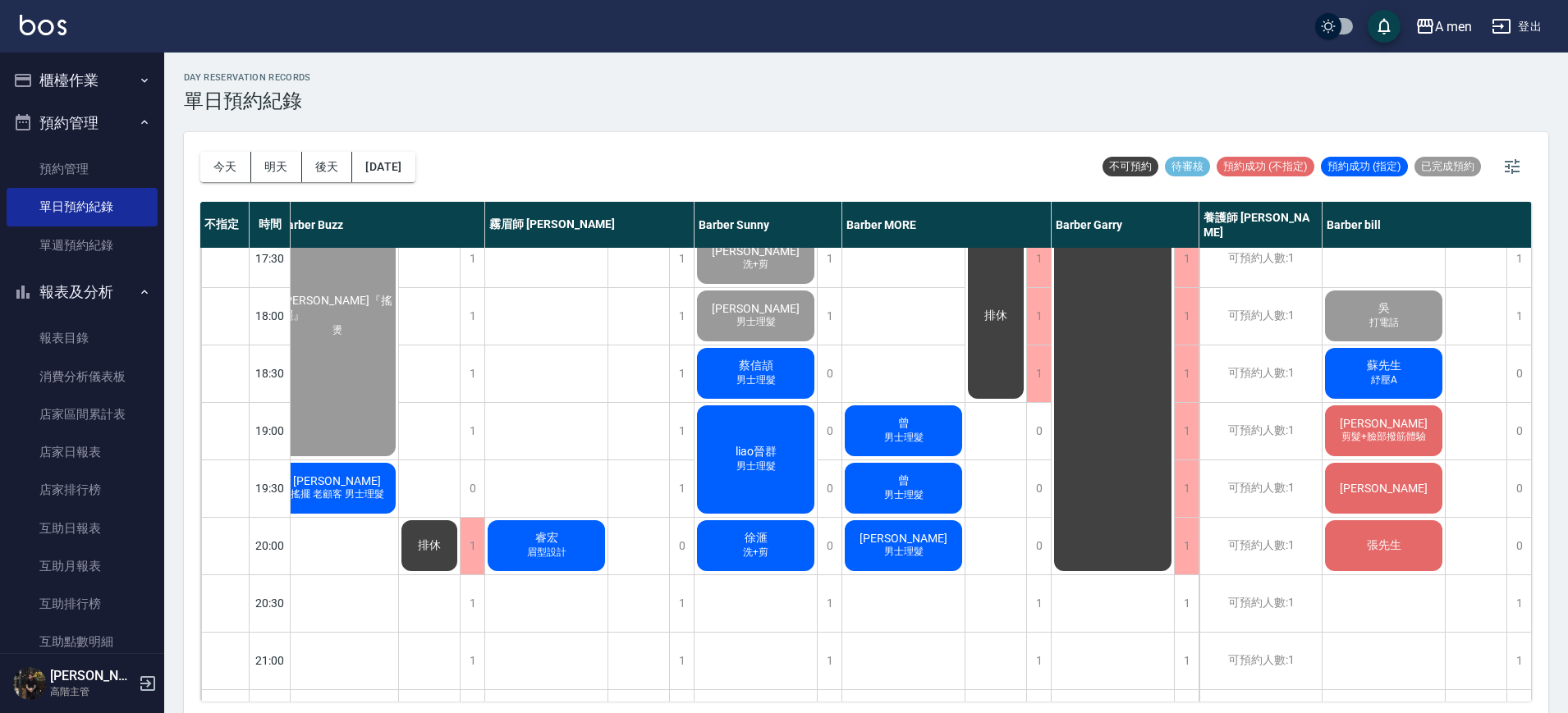
scroll to position [616, 319]
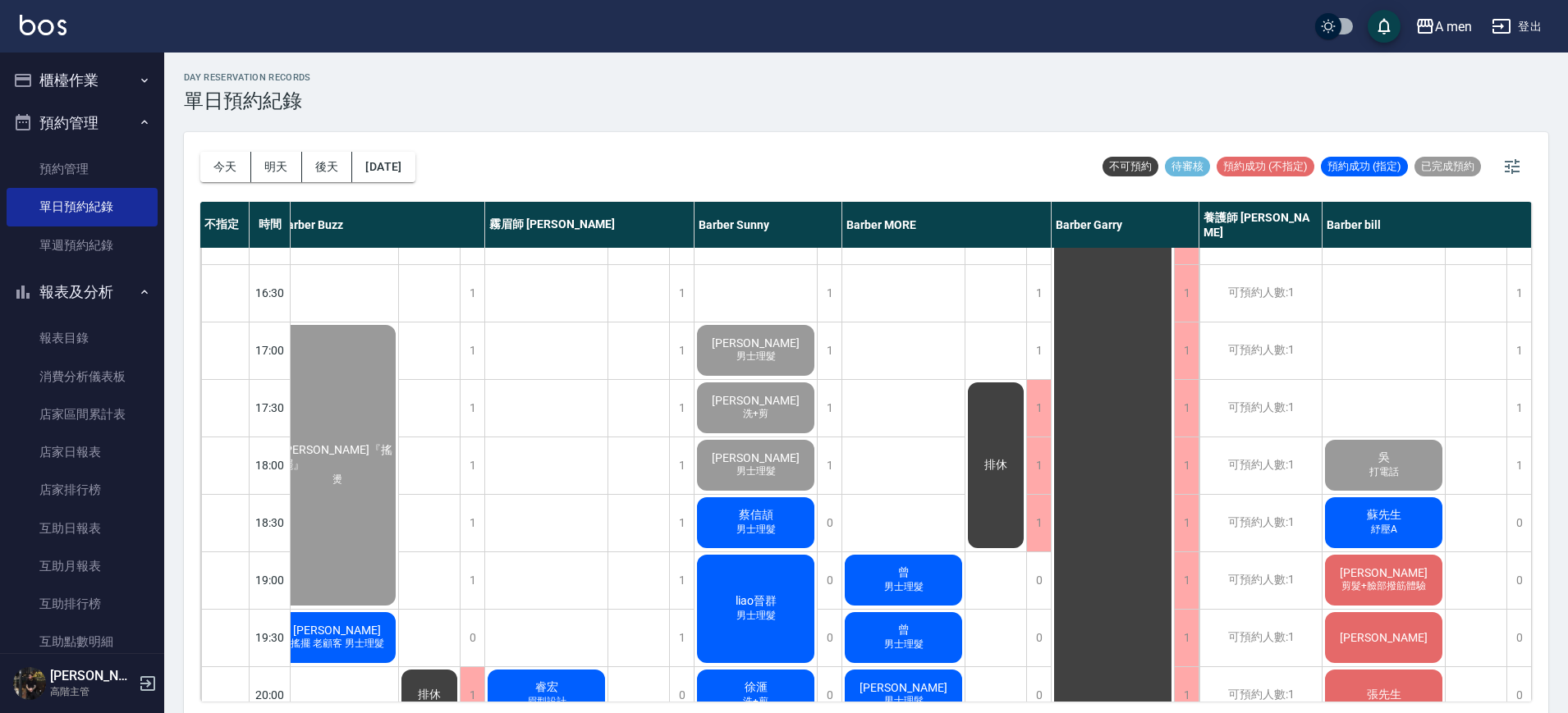
click at [1397, 573] on div "朱偉文 剪髮+臉部撥筋體驗" at bounding box center [1384, 580] width 122 height 56
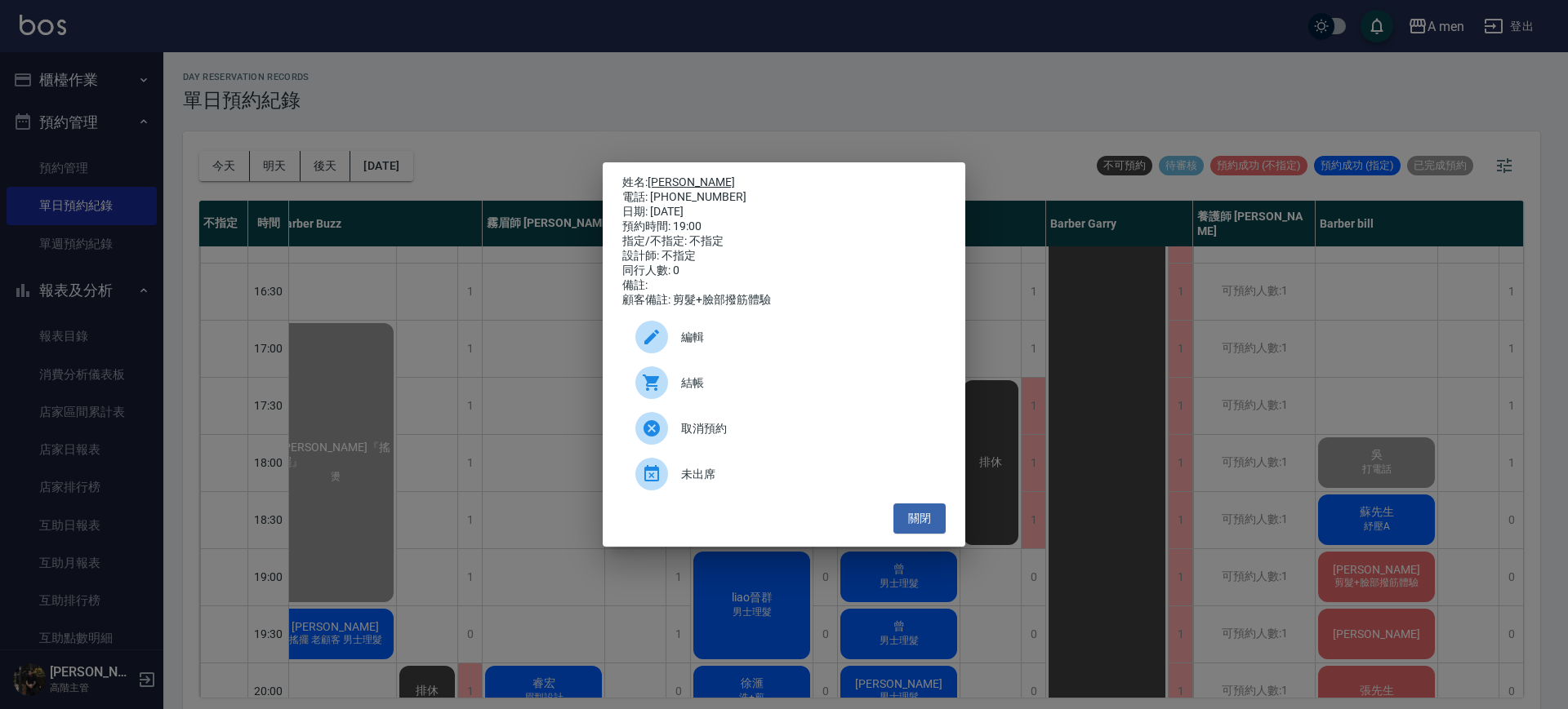
click at [671, 175] on link "朱偉文" at bounding box center [691, 182] width 87 height 13
click at [908, 533] on button "關閉" at bounding box center [919, 519] width 53 height 31
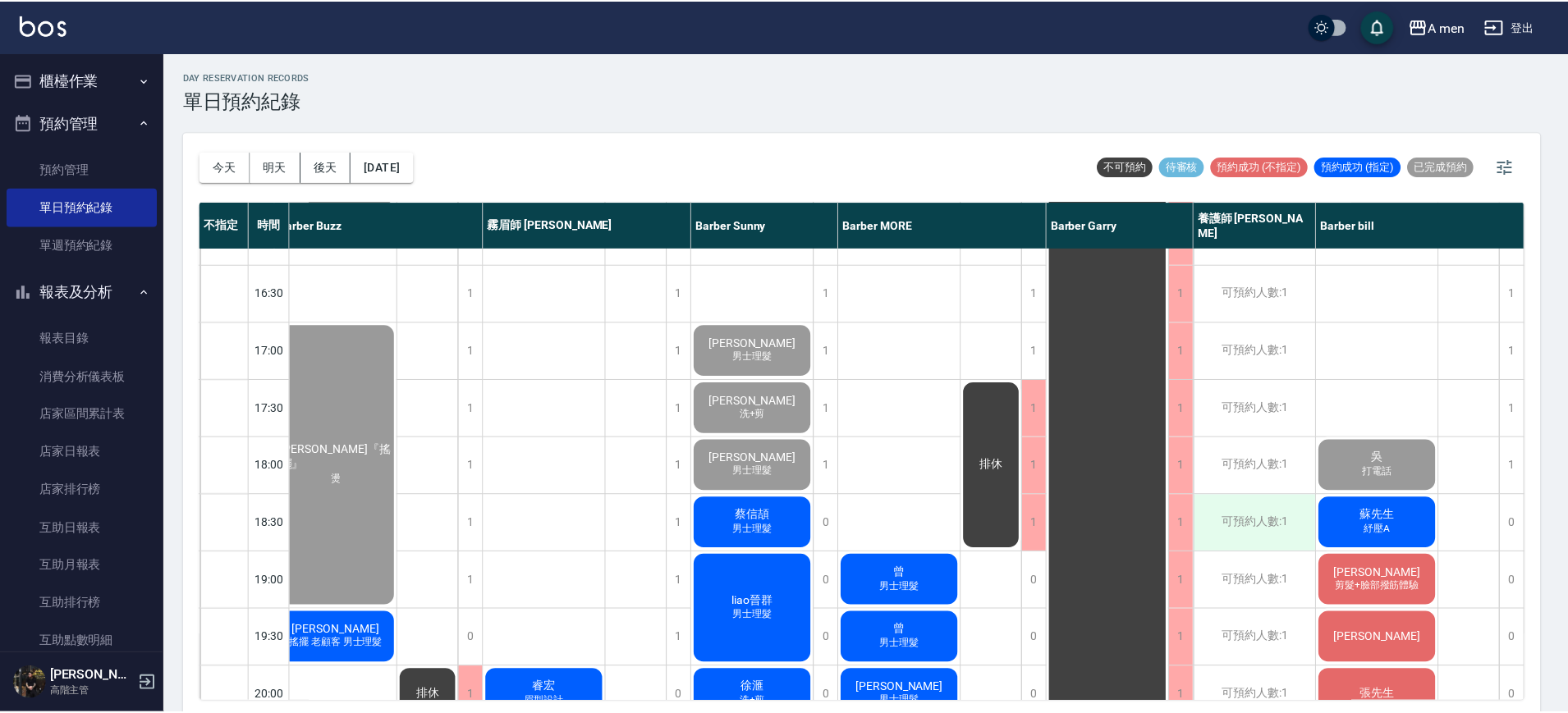
scroll to position [616, 310]
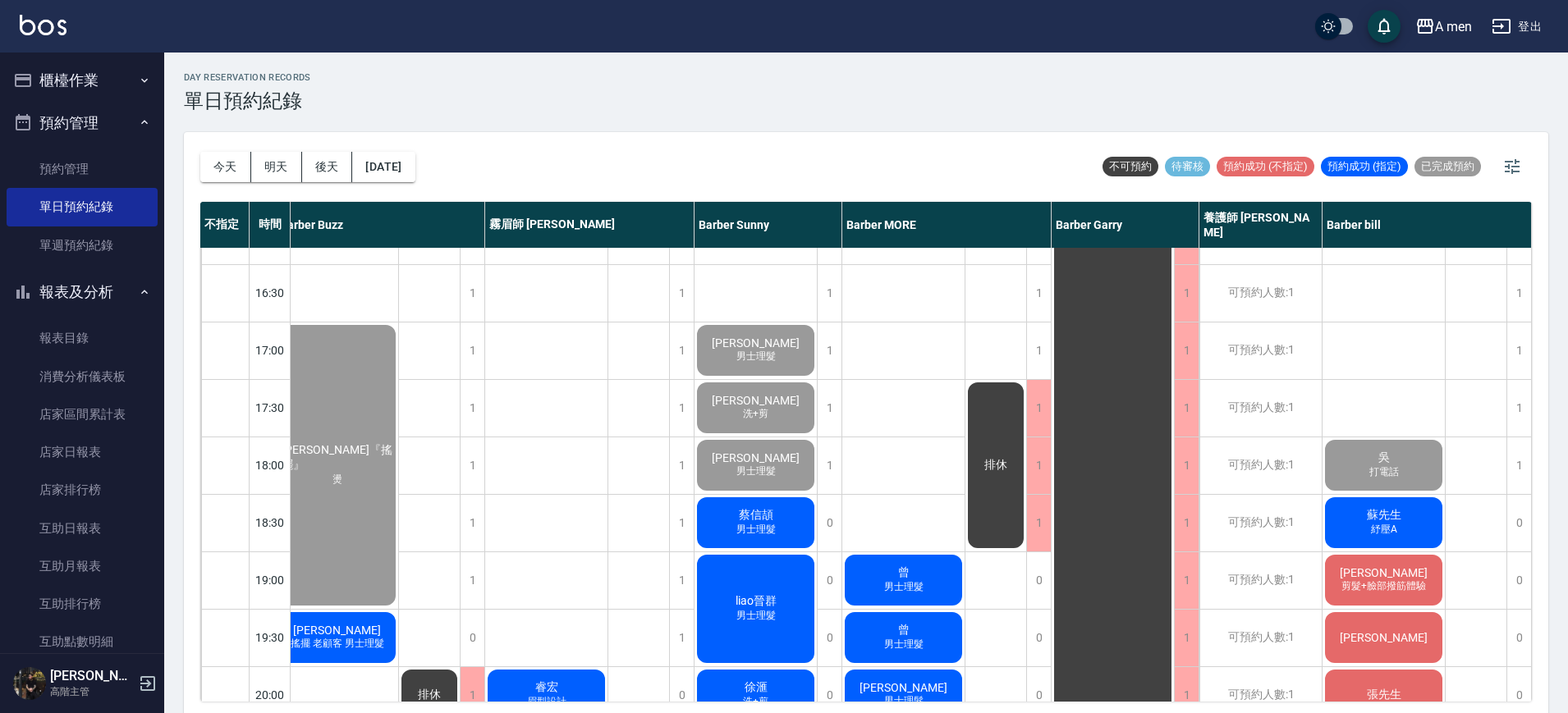
click at [1379, 512] on span "蘇先生" at bounding box center [1384, 515] width 41 height 14
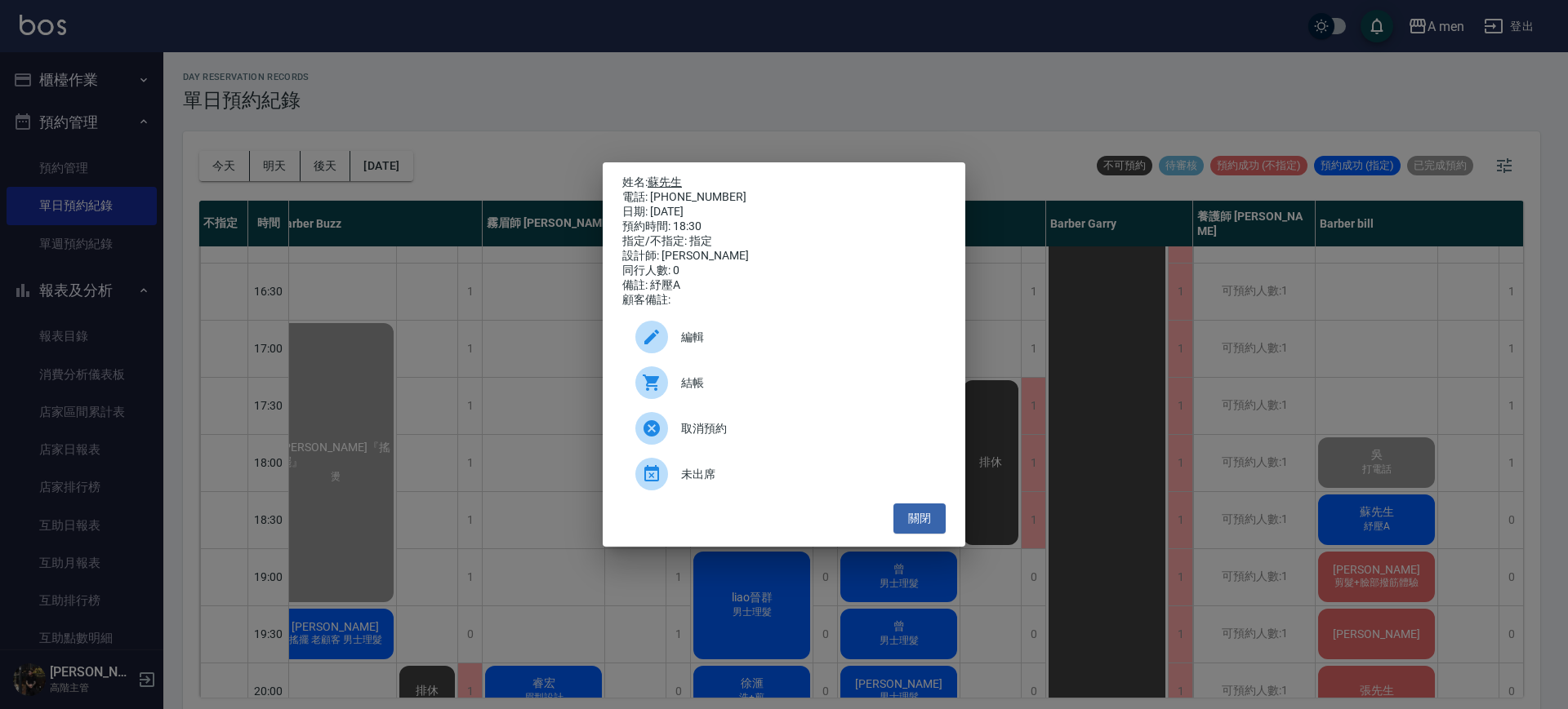
click at [665, 179] on link "蘇先生" at bounding box center [665, 182] width 35 height 13
click at [918, 528] on button "關閉" at bounding box center [919, 519] width 53 height 31
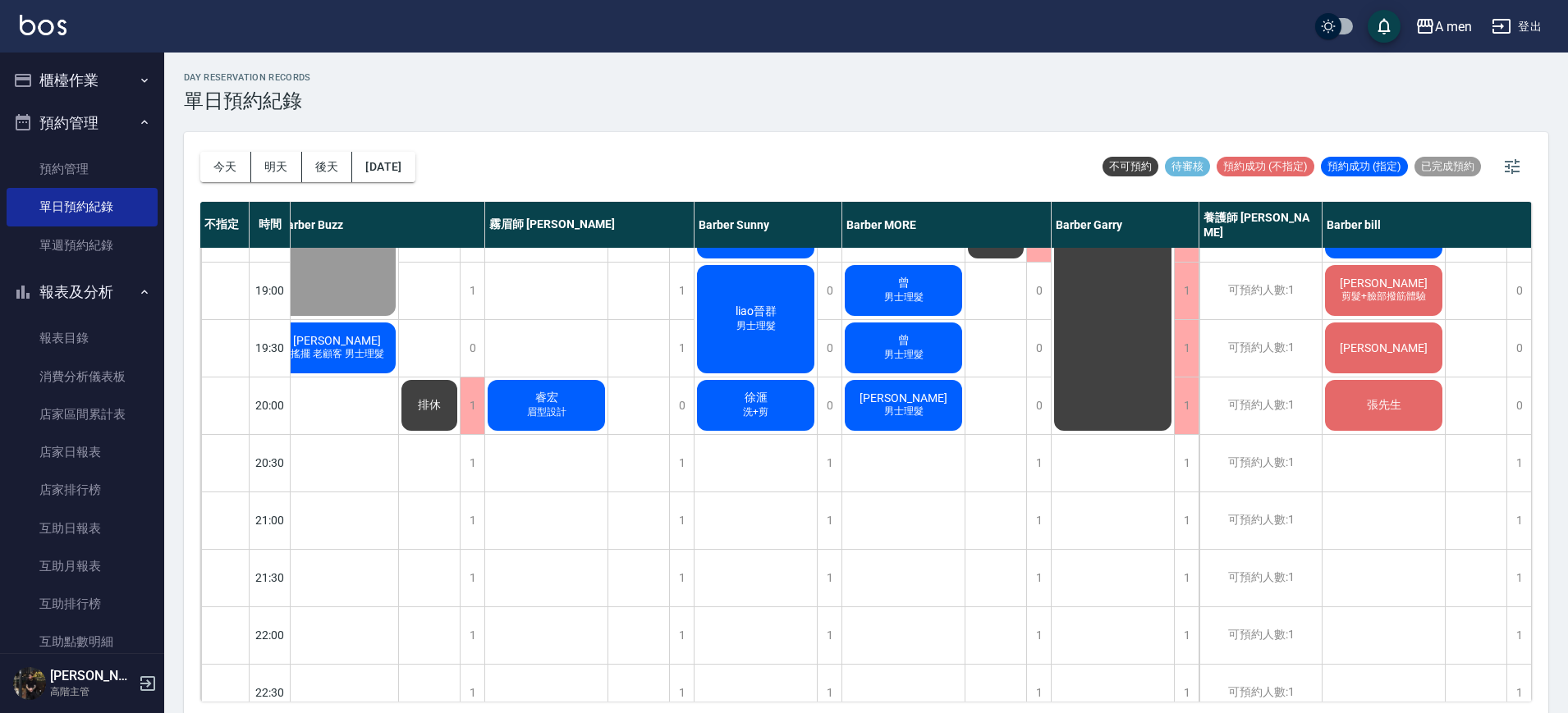
scroll to position [794, 310]
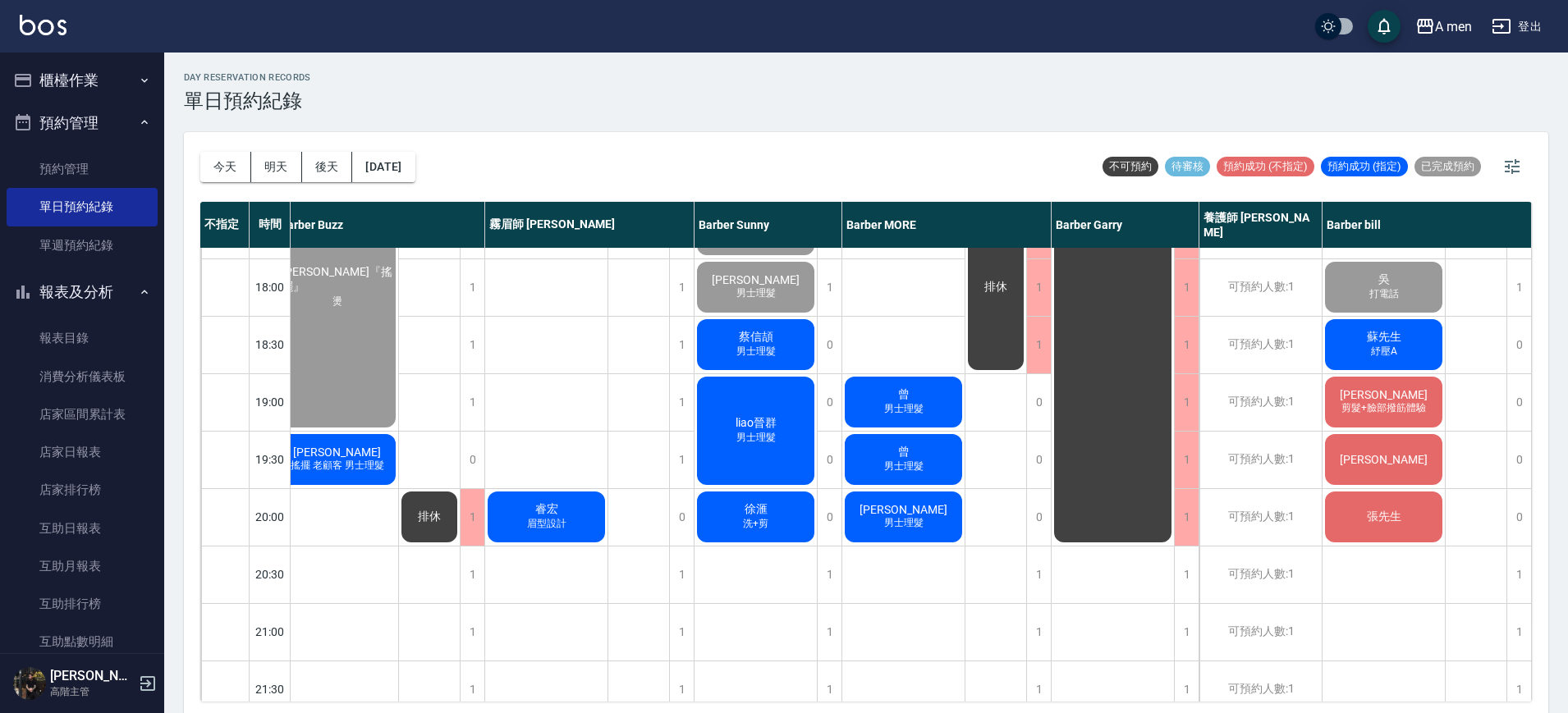
click at [994, 417] on div "排休" at bounding box center [997, 172] width 62 height 1437
click at [926, 413] on span "男士理髮" at bounding box center [904, 409] width 46 height 13
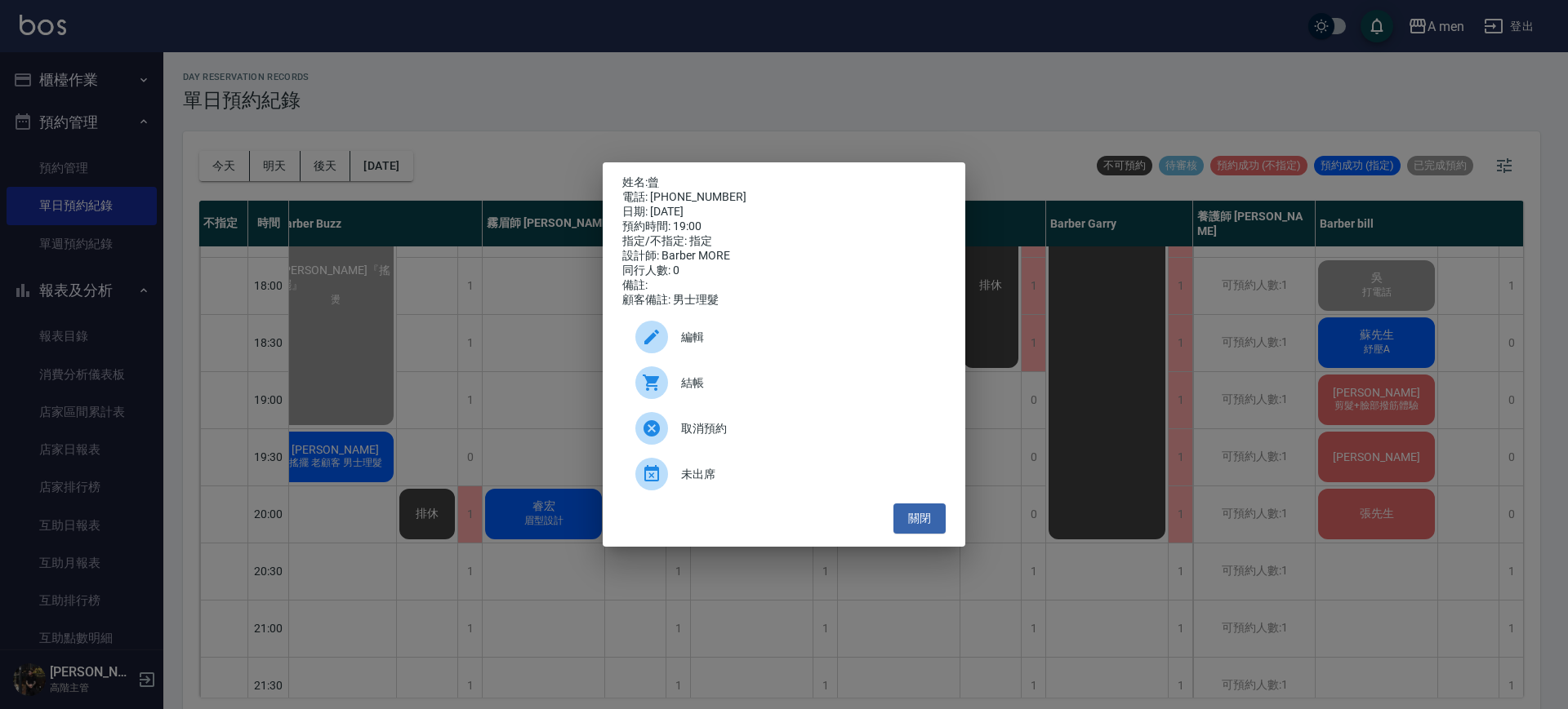
click at [810, 383] on span "結帳" at bounding box center [807, 383] width 251 height 17
click at [919, 530] on button "關閉" at bounding box center [919, 519] width 53 height 31
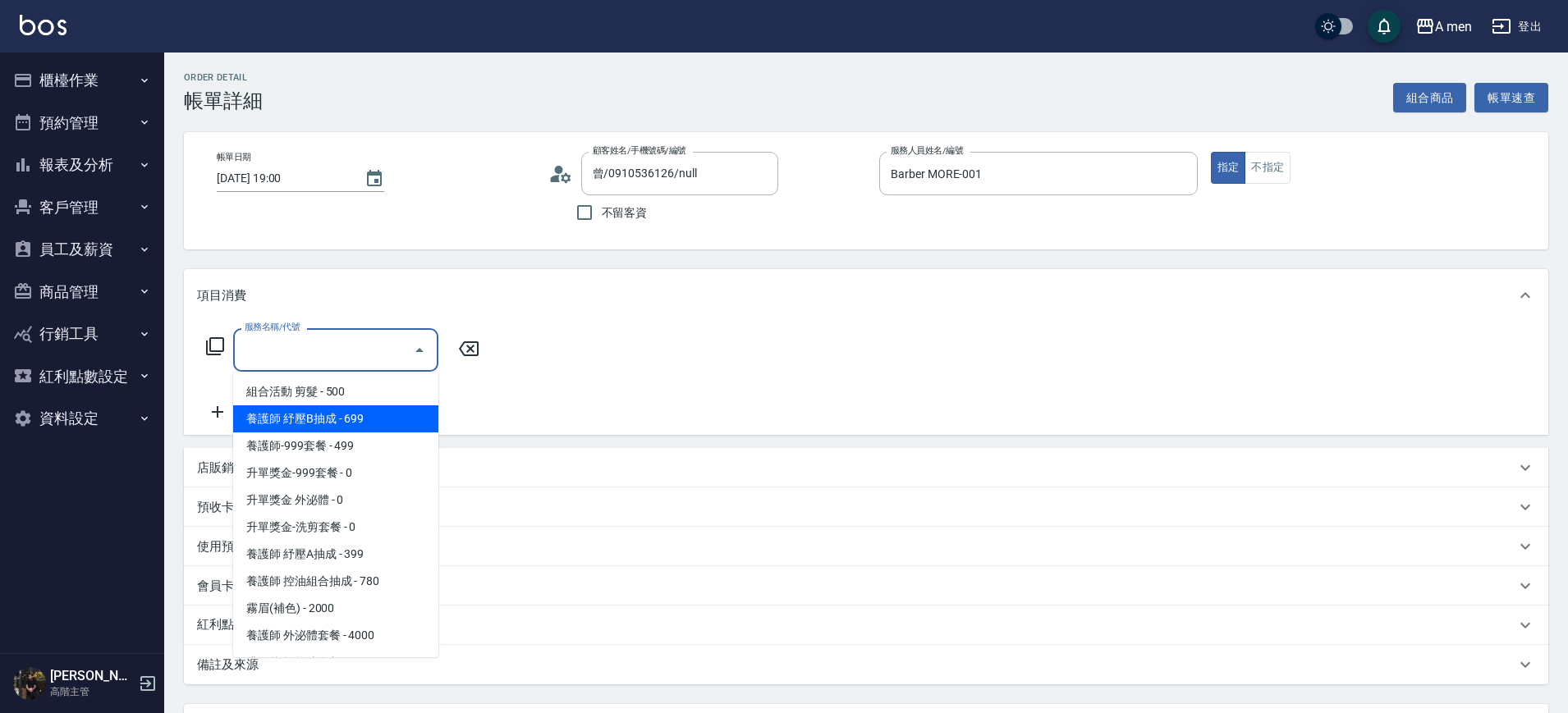
scroll to position [410, 0]
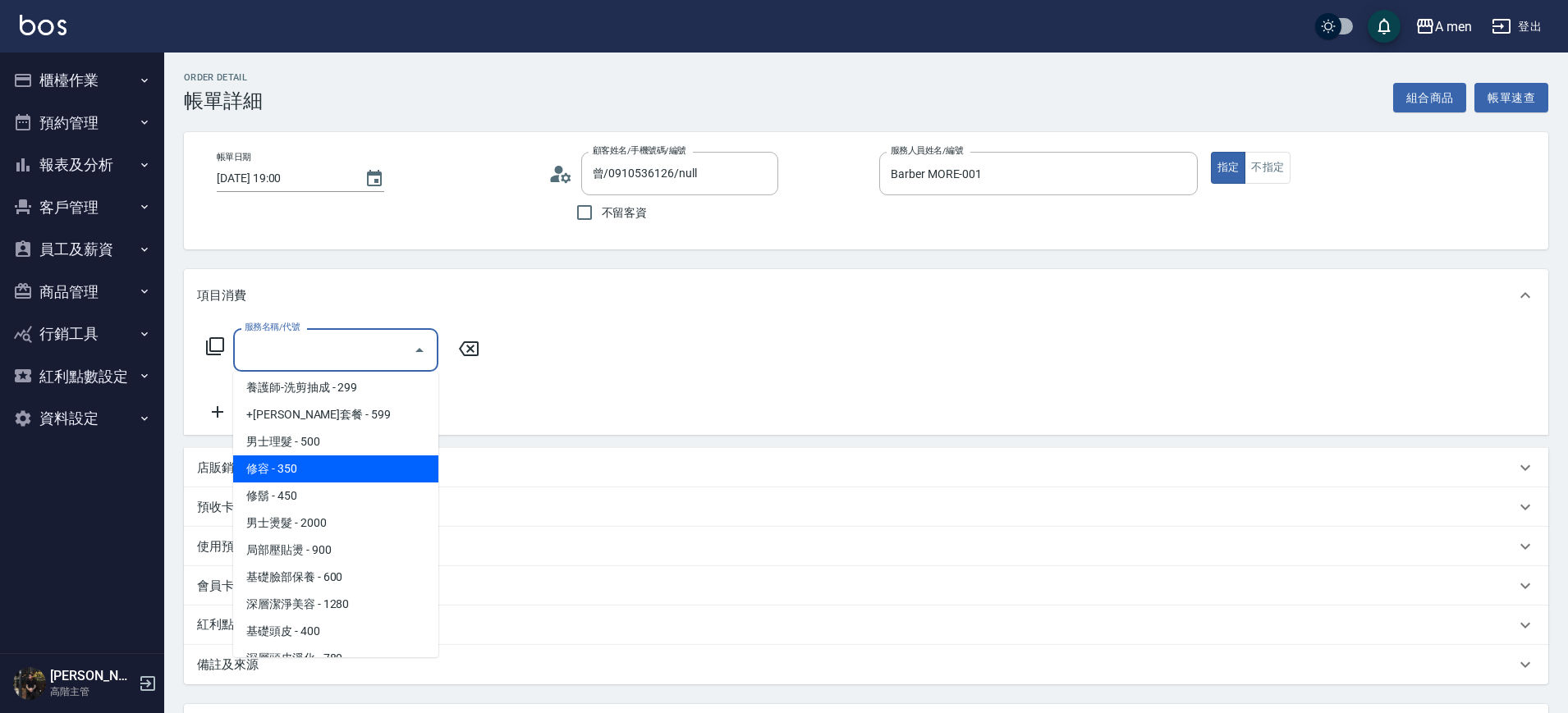
click at [349, 436] on span "男士理髮 - 500" at bounding box center [335, 442] width 205 height 27
type input "男士理髮(A01)"
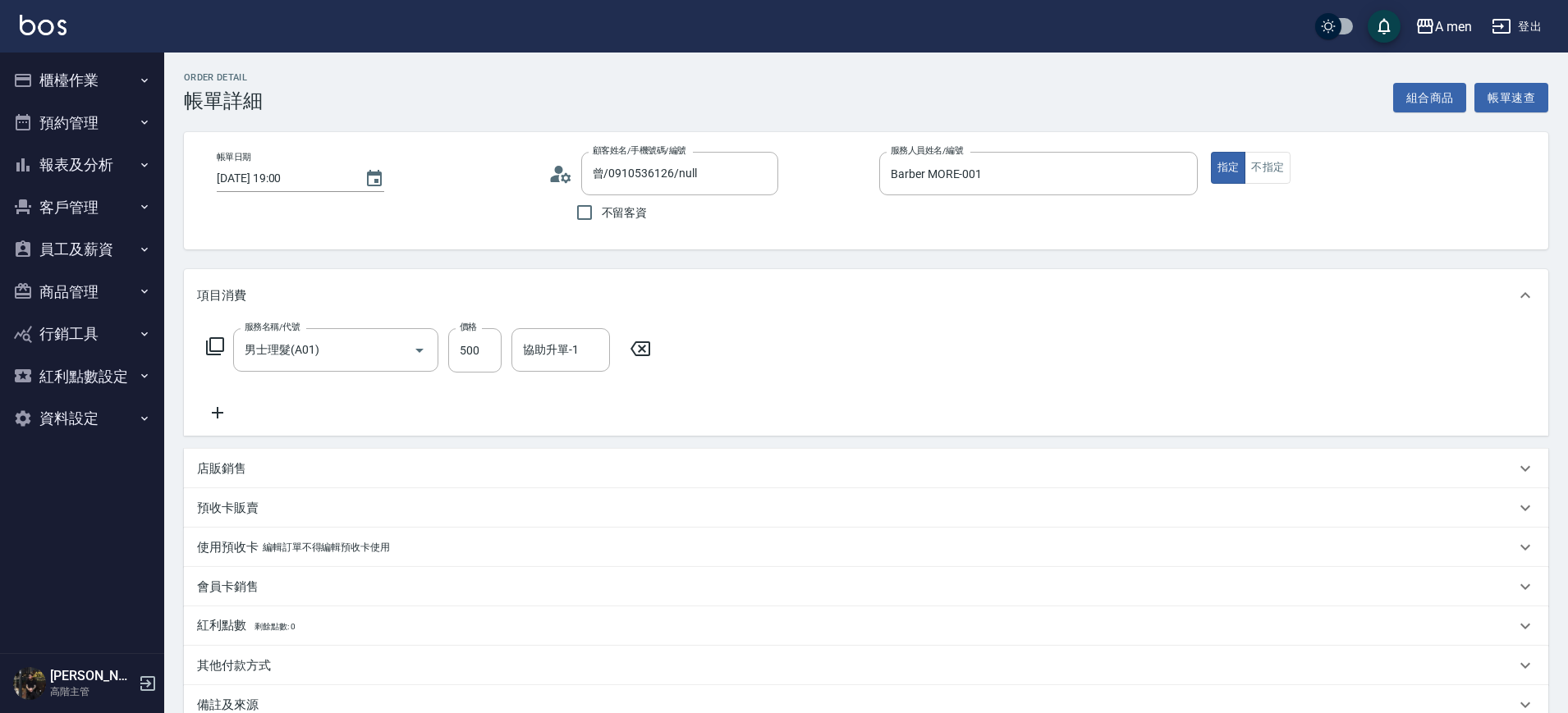
click at [648, 357] on icon at bounding box center [640, 349] width 41 height 19
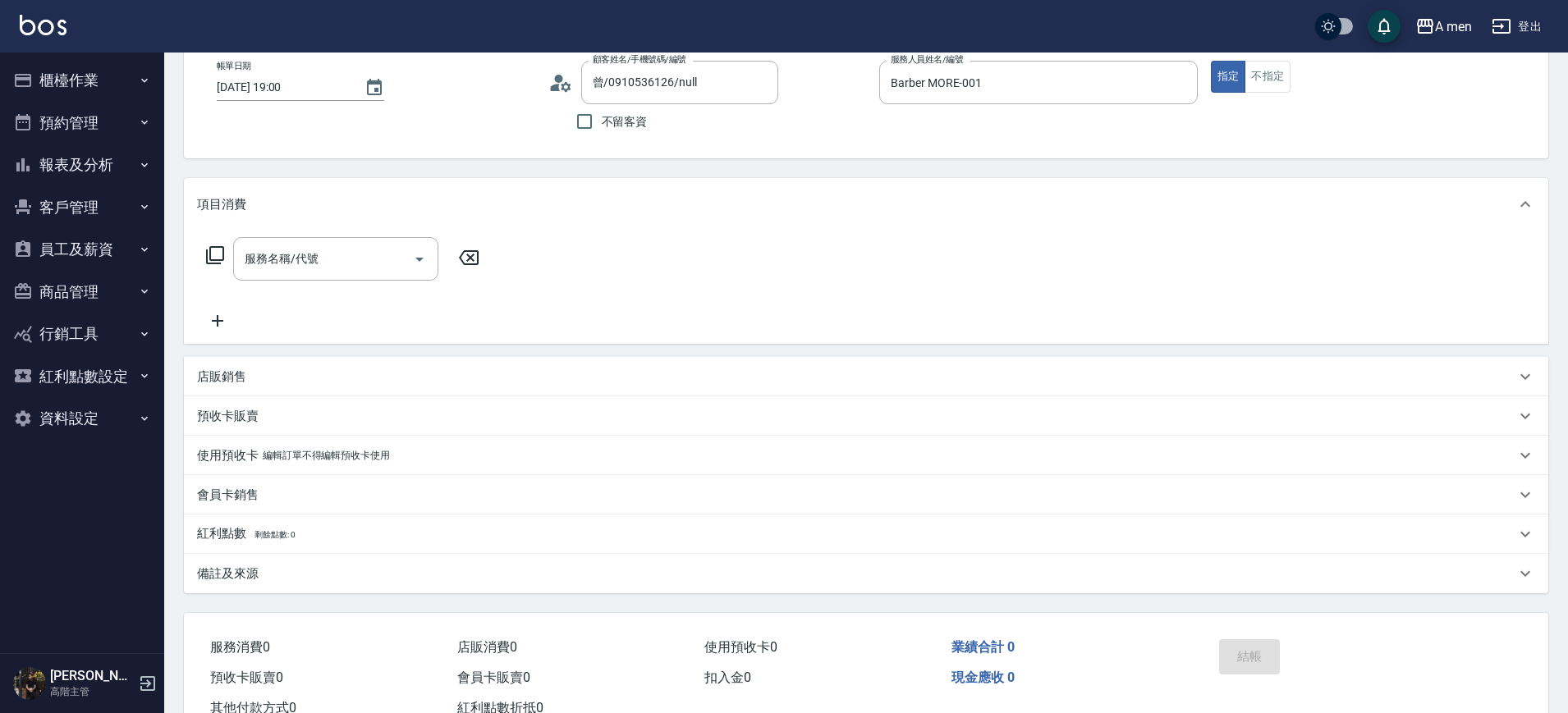
scroll to position [148, 0]
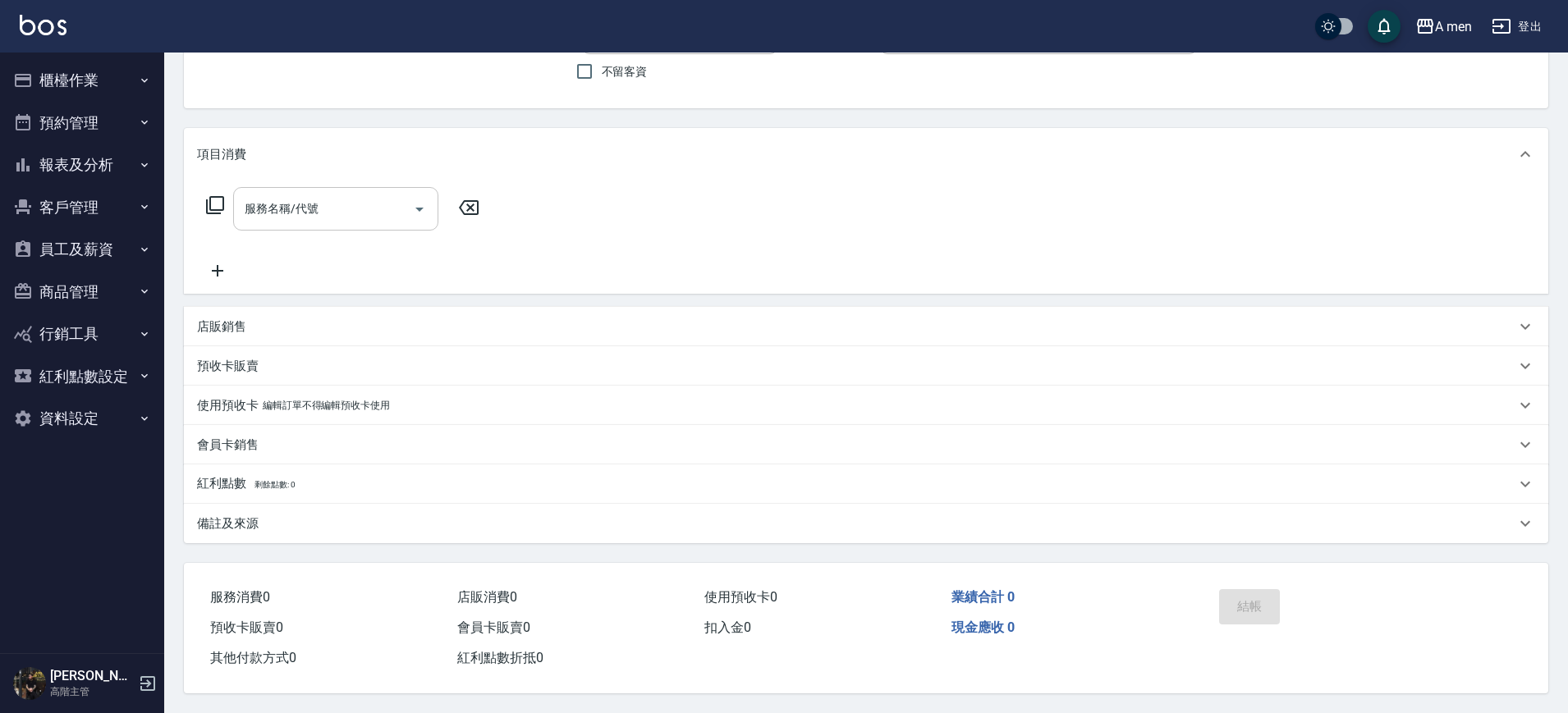
click at [311, 219] on div "服務名稱/代號" at bounding box center [335, 208] width 205 height 43
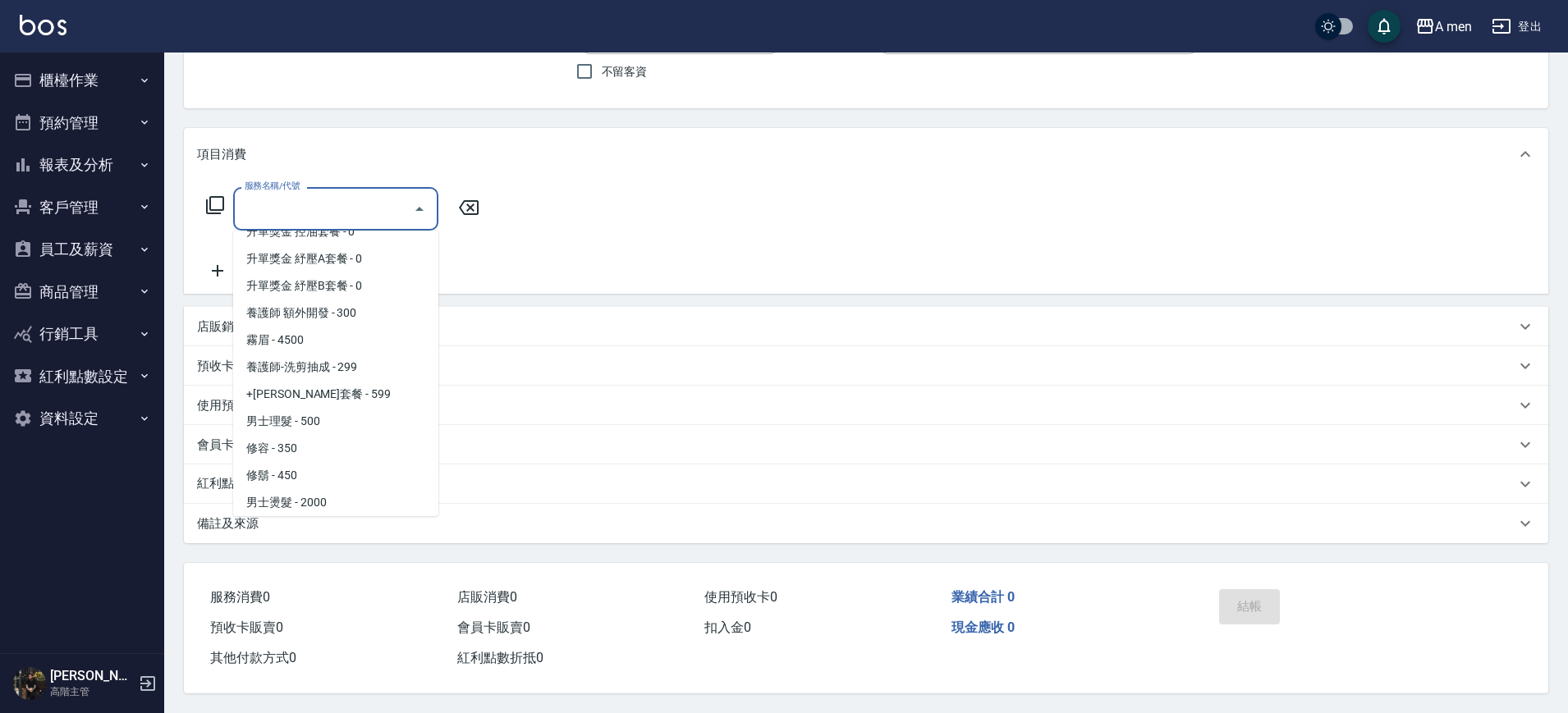
scroll to position [410, 0]
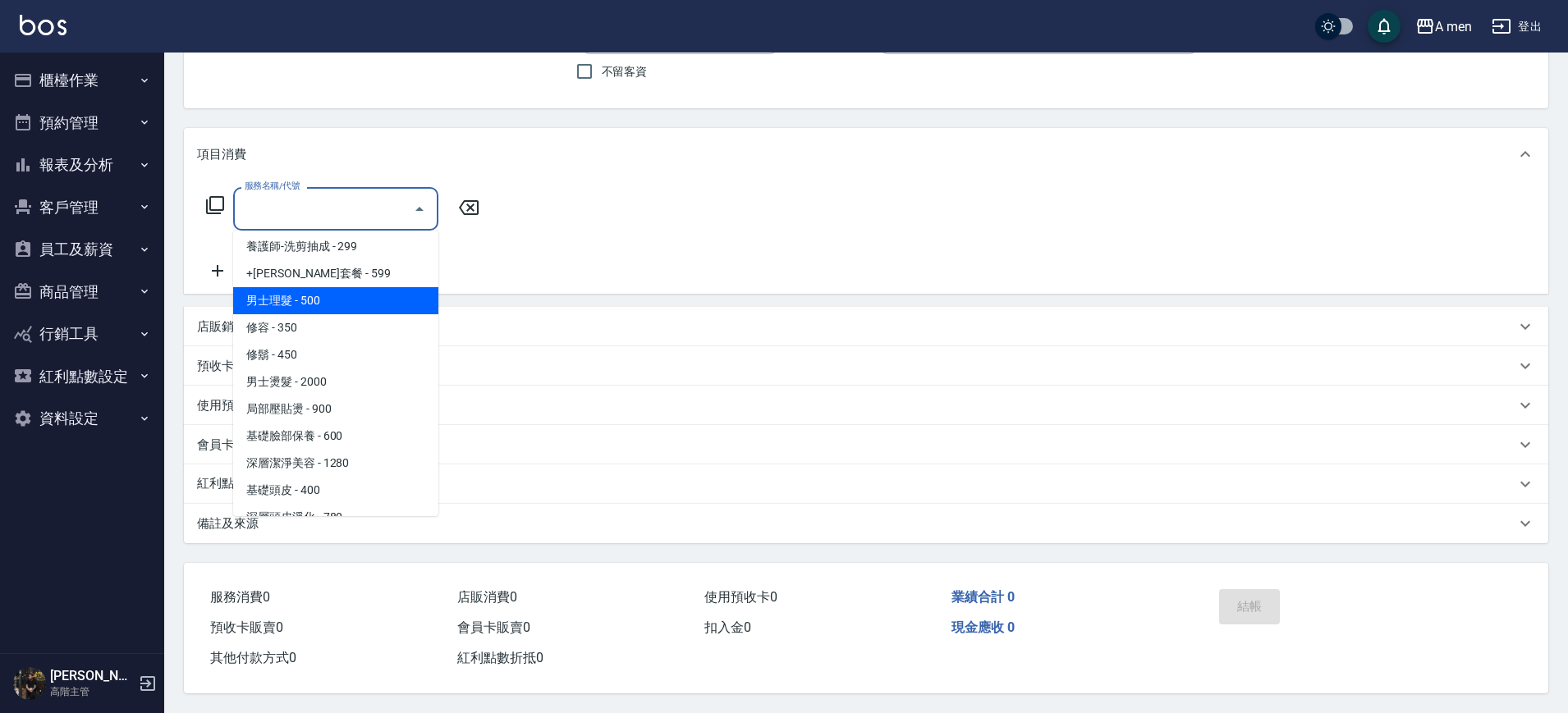
click at [360, 291] on span "男士理髮 - 500" at bounding box center [335, 301] width 205 height 27
click at [360, 291] on div "項目消費 服務名稱/代號 服務名稱/代號 店販銷售 服務人員姓名/編號 服務人員姓名/編號 商品代號/名稱 商品代號/名稱 預收卡販賣 卡券名稱/代號 卡券名…" at bounding box center [866, 335] width 1365 height 415
type input "男士理髮(A01)"
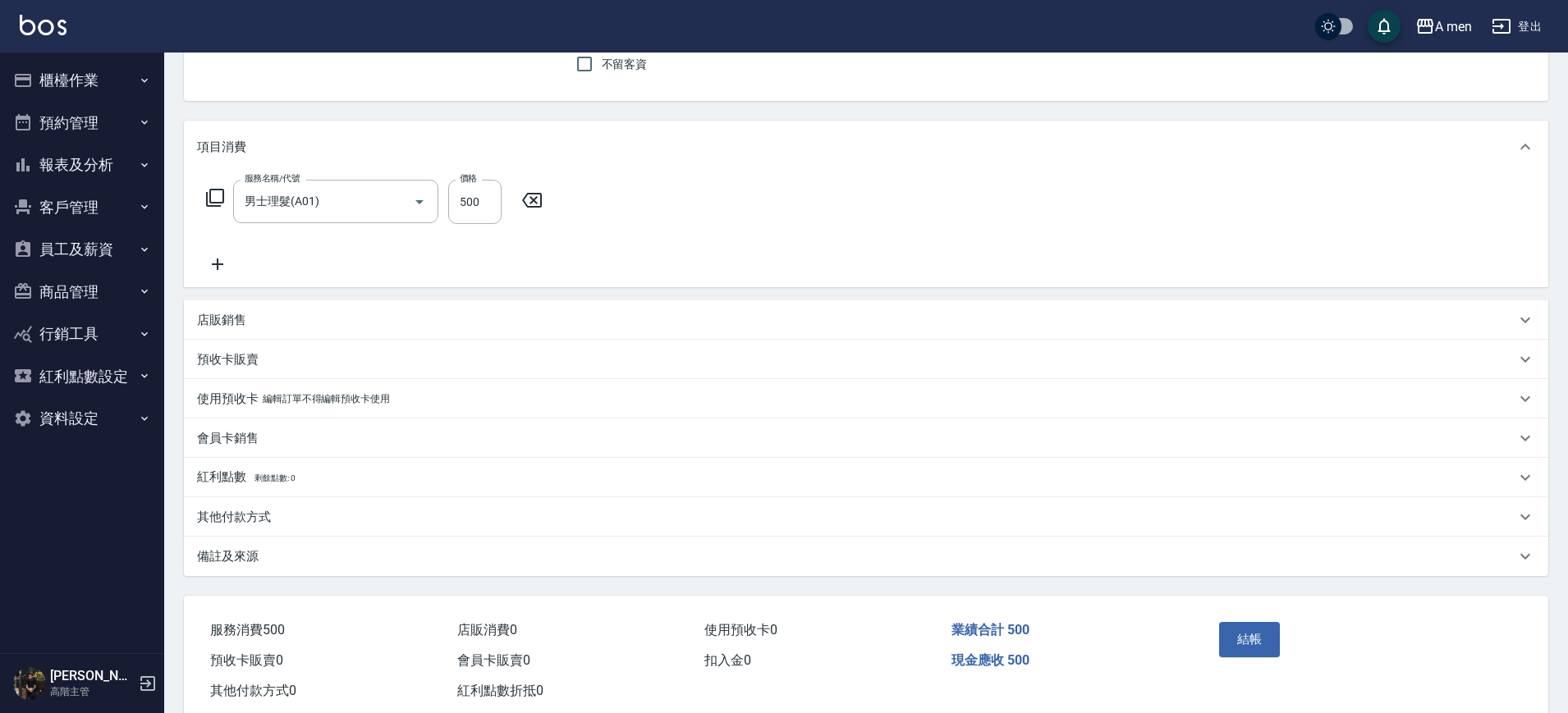
click at [552, 242] on div "服務名稱/代號 男士理髮(A01) 服務名稱/代號 價格 500 價格" at bounding box center [374, 227] width 356 height 94
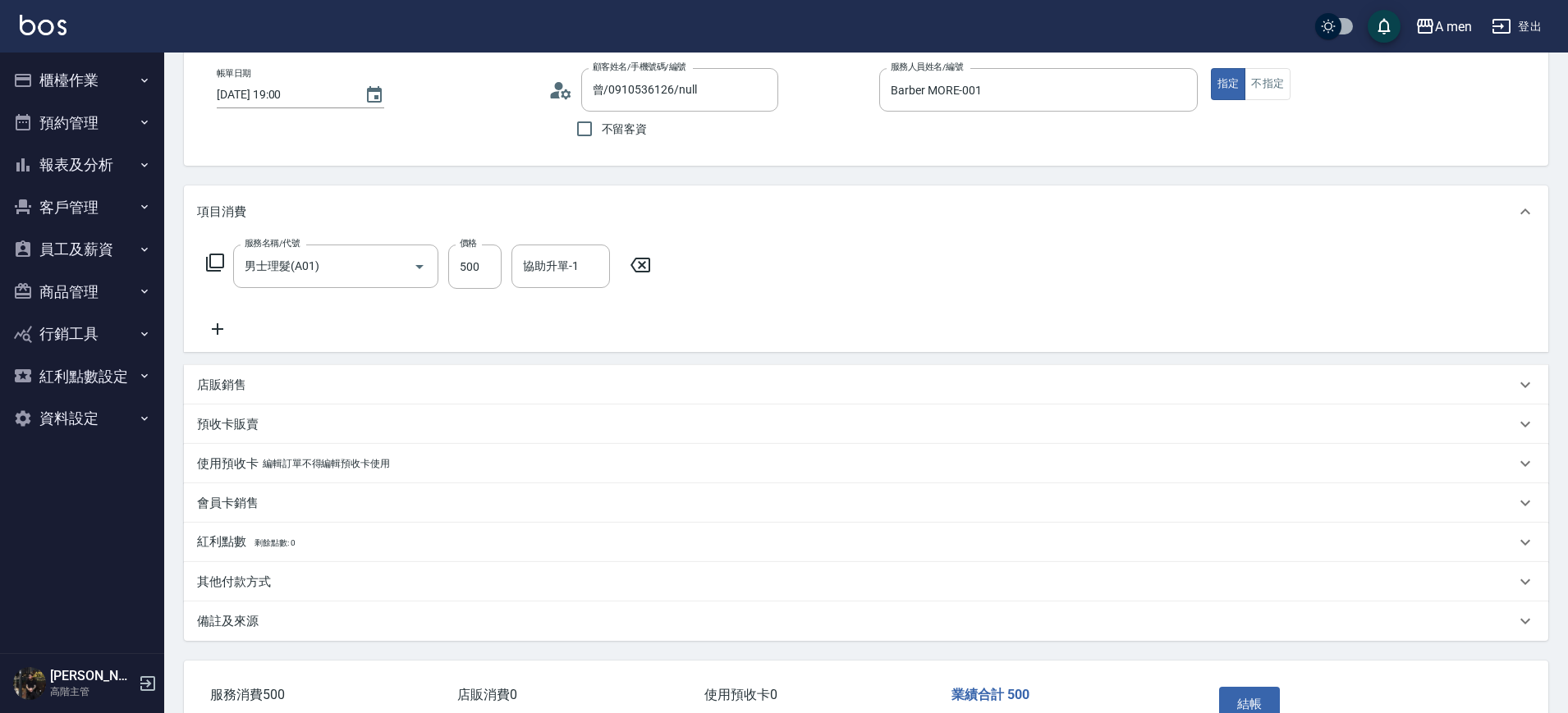
scroll to position [0, 0]
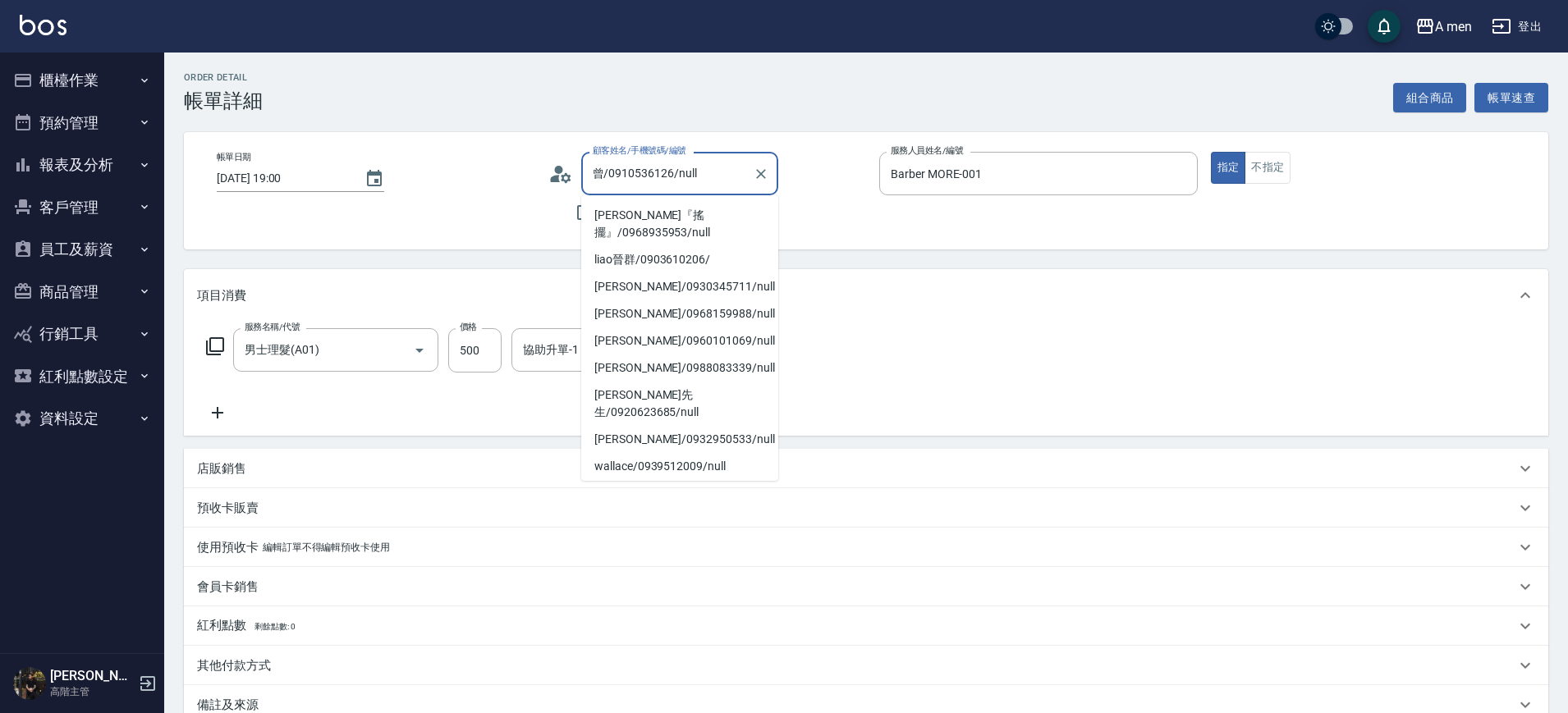
drag, startPoint x: 608, startPoint y: 177, endPoint x: 670, endPoint y: 175, distance: 62.0
click at [670, 175] on input "曾/0910536126/null" at bounding box center [668, 173] width 158 height 29
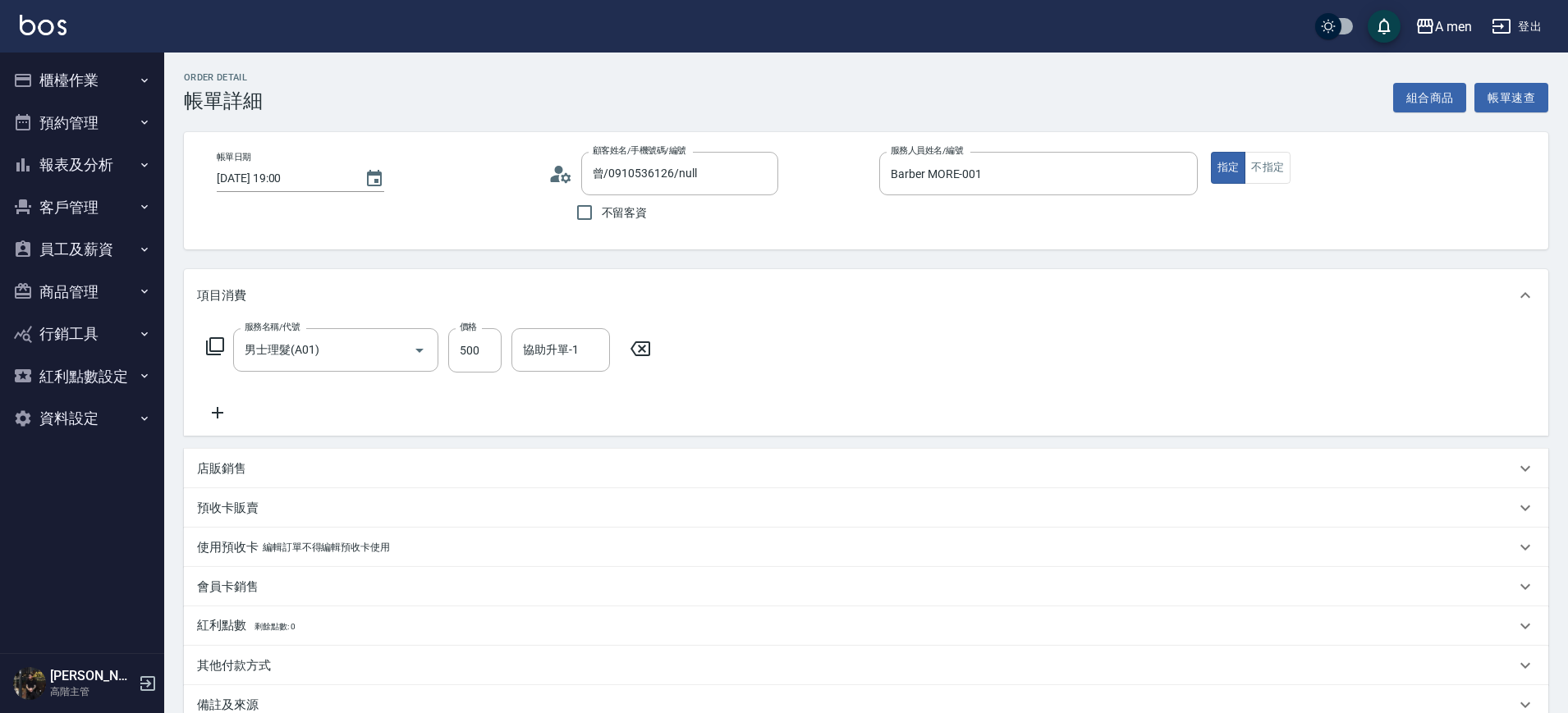
click at [881, 233] on div "帳單日期 [DATE] 19:00 顧客姓名/手機號碼/編號 曾/0910536126/null 顧客姓名/手機號碼/編號 不留客資 服務人員姓名/編號 Ba…" at bounding box center [866, 191] width 1365 height 118
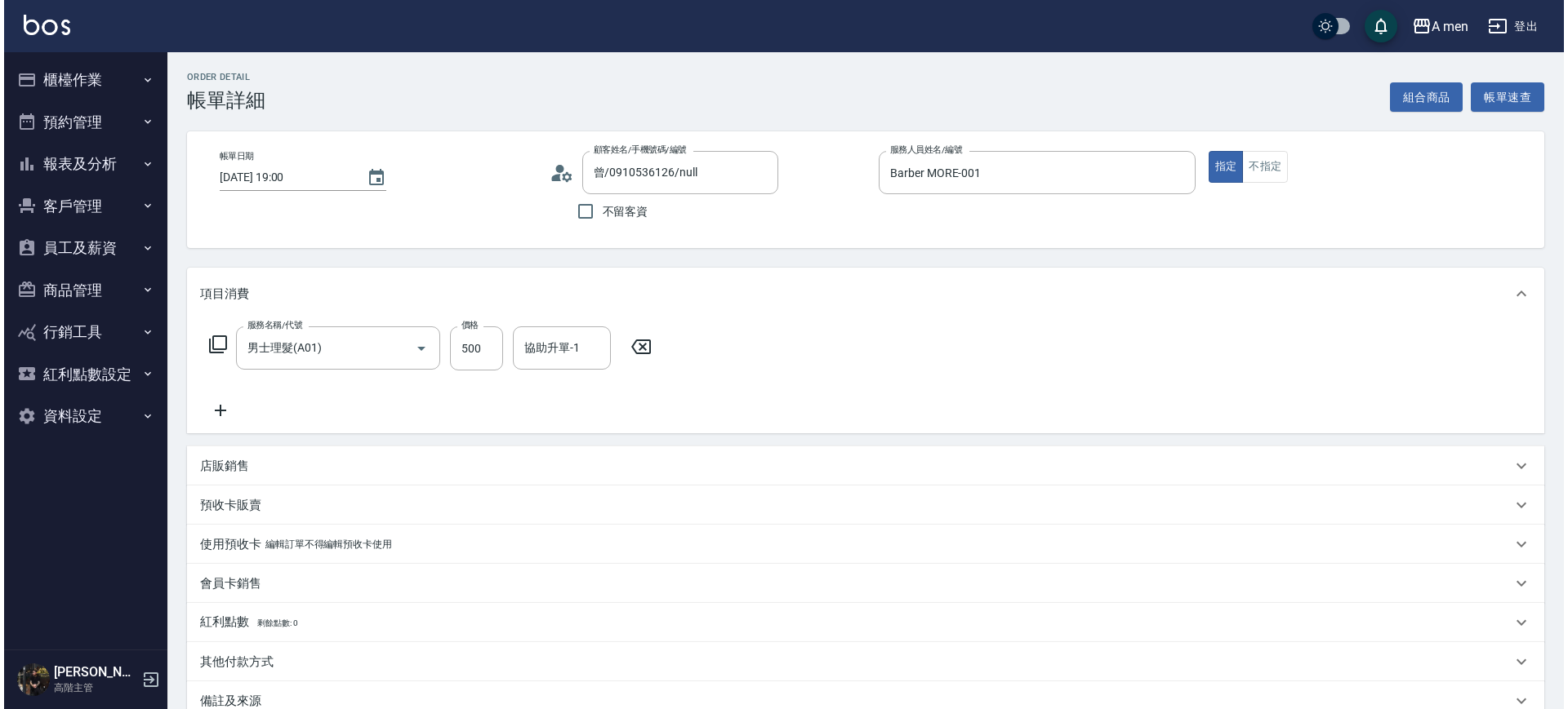
scroll to position [188, 0]
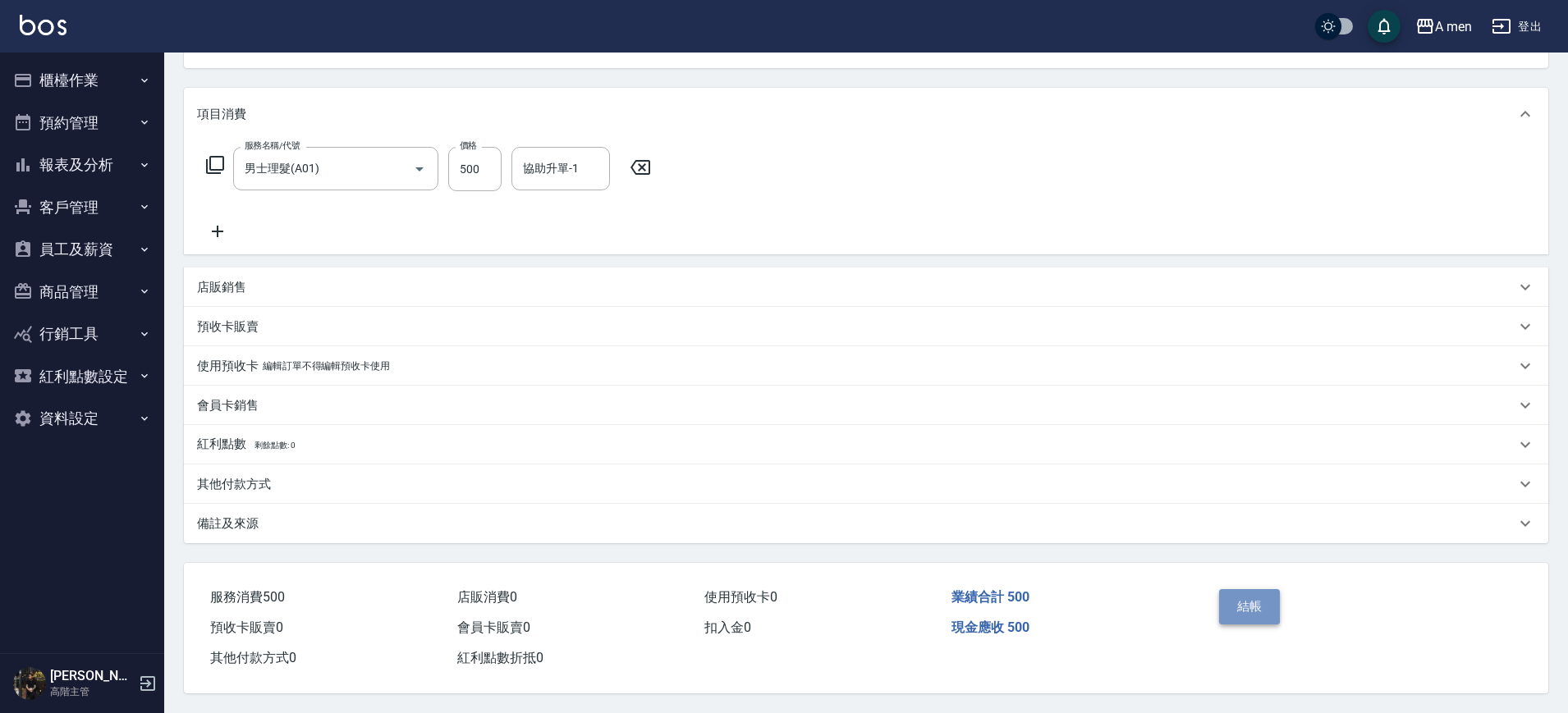
click at [1250, 596] on button "結帳" at bounding box center [1250, 607] width 62 height 35
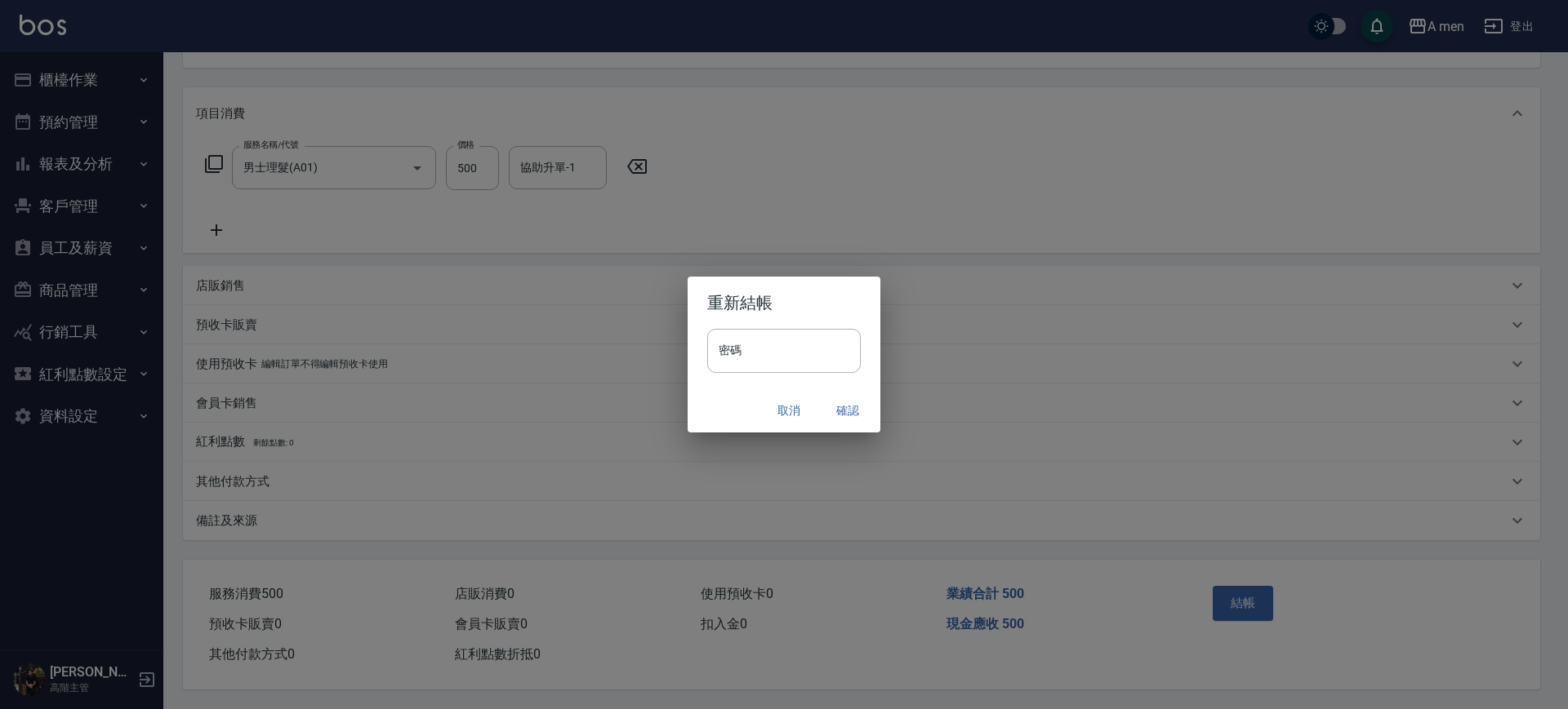
click at [856, 401] on button "確認" at bounding box center [847, 411] width 53 height 31
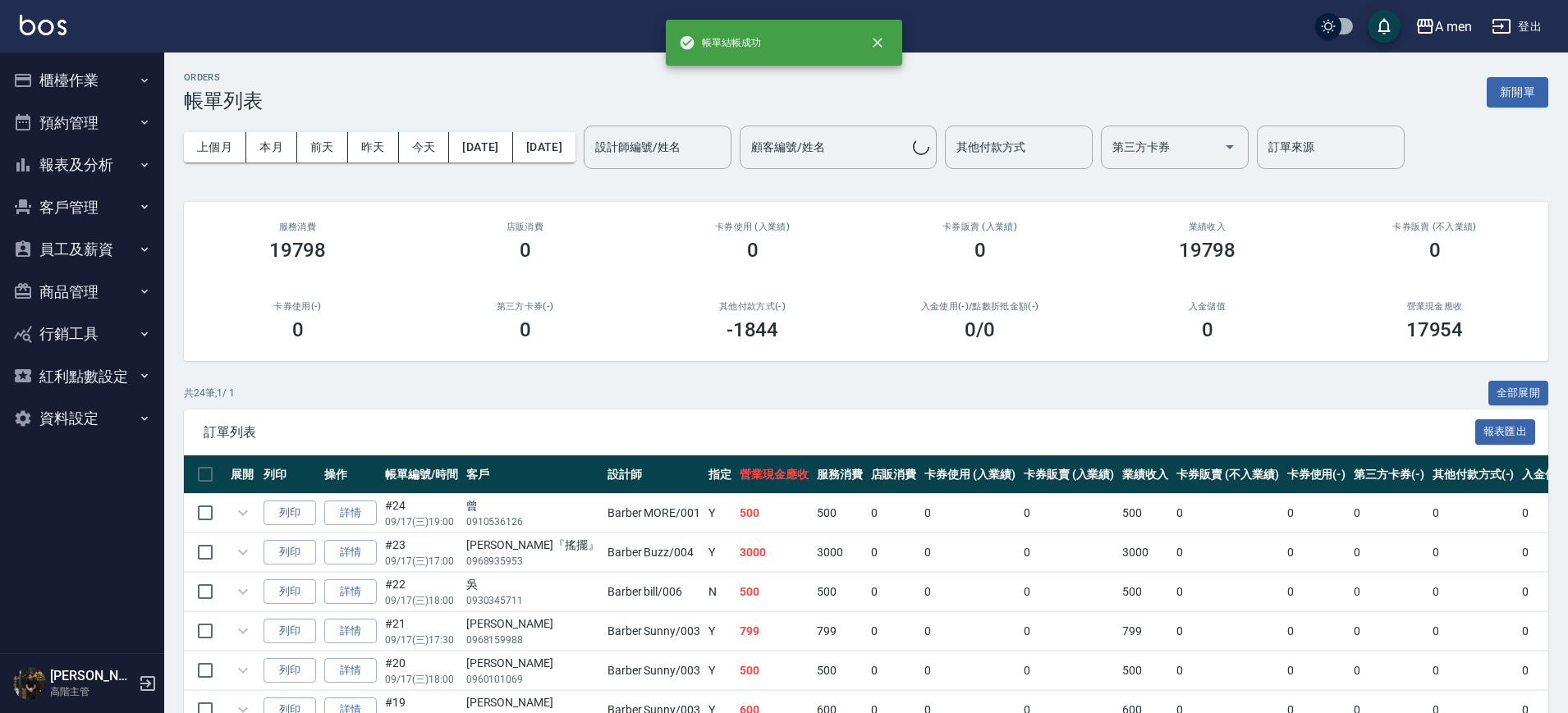
click at [110, 136] on button "預約管理" at bounding box center [82, 123] width 151 height 42
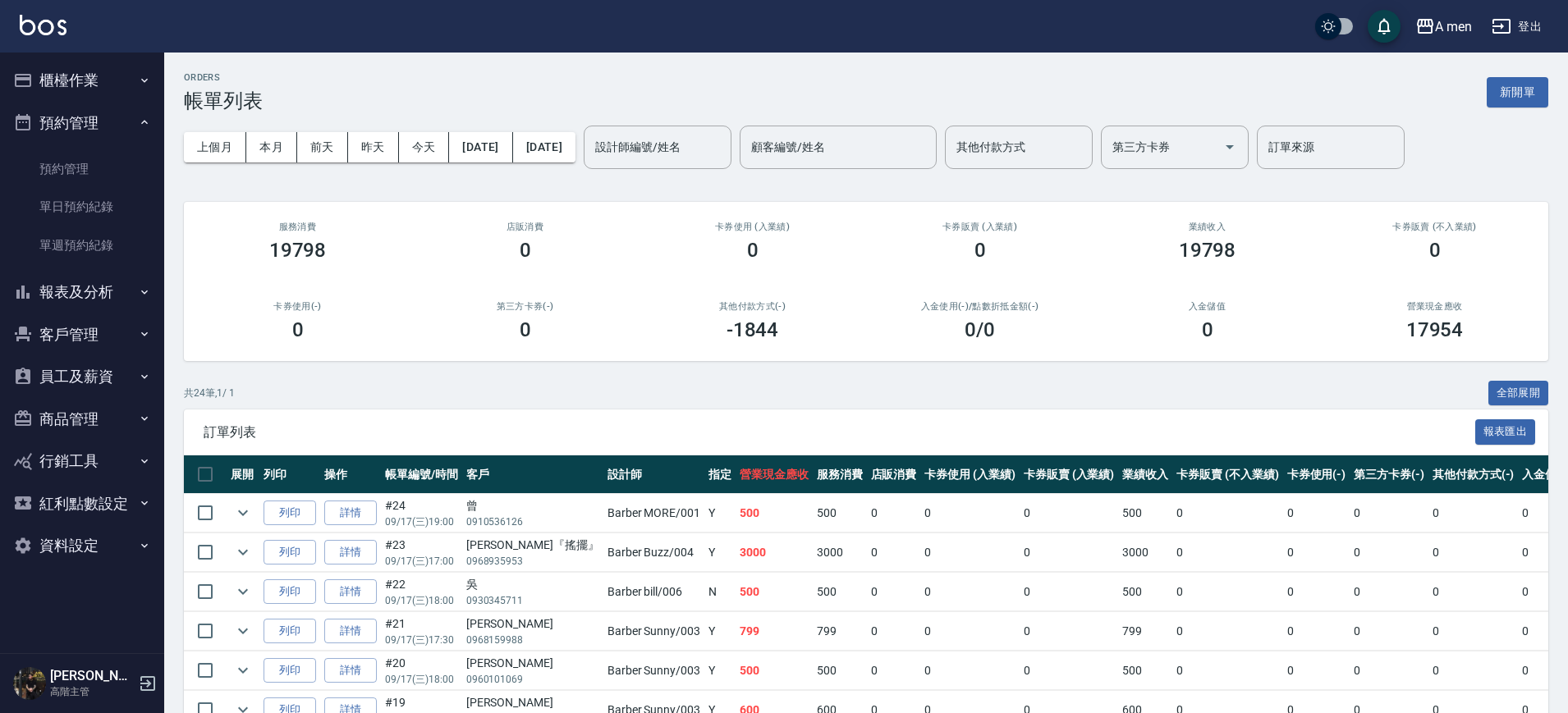
scroll to position [410, 0]
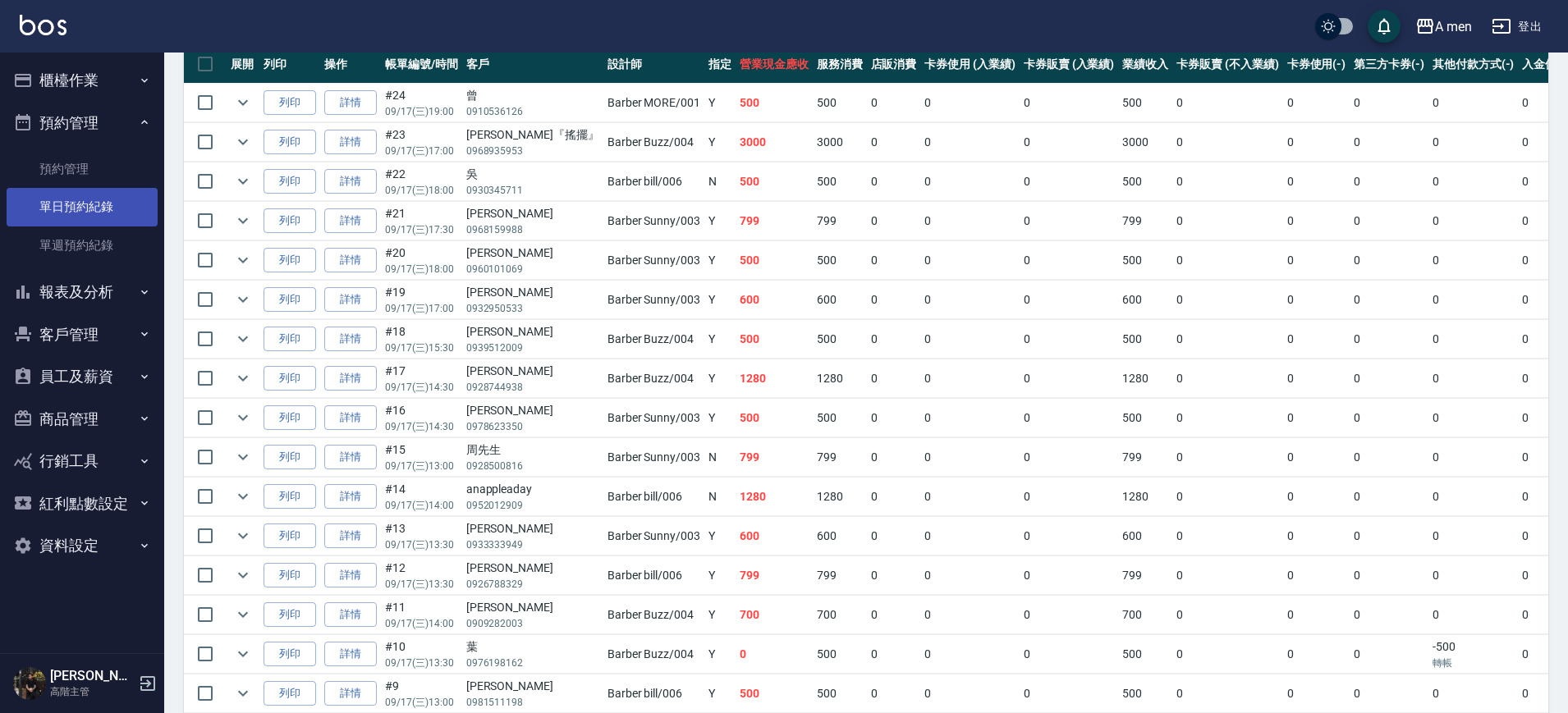
click at [90, 194] on link "單日預約紀錄" at bounding box center [82, 206] width 151 height 38
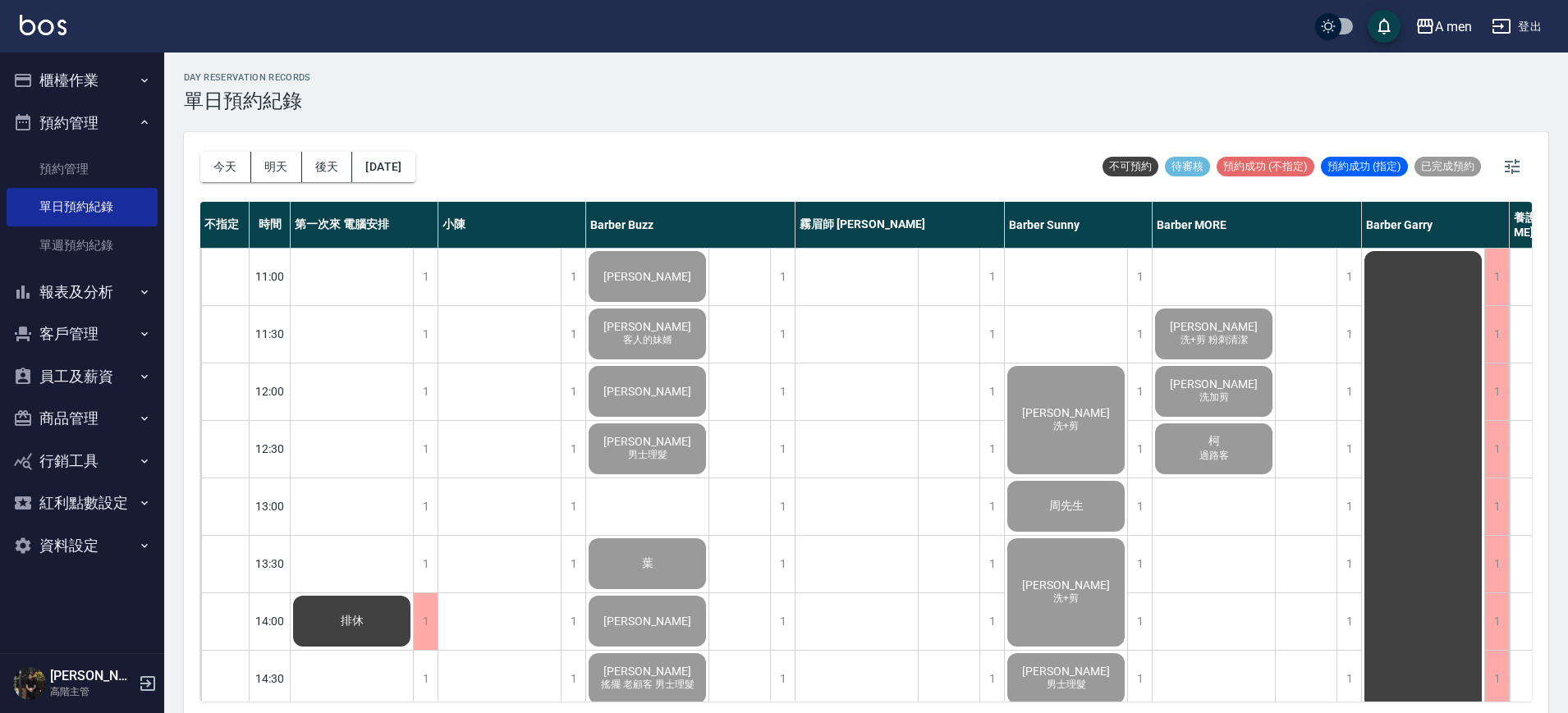
drag, startPoint x: 235, startPoint y: 163, endPoint x: 1016, endPoint y: 544, distance: 869.0
click at [235, 164] on button "今天" at bounding box center [226, 168] width 51 height 31
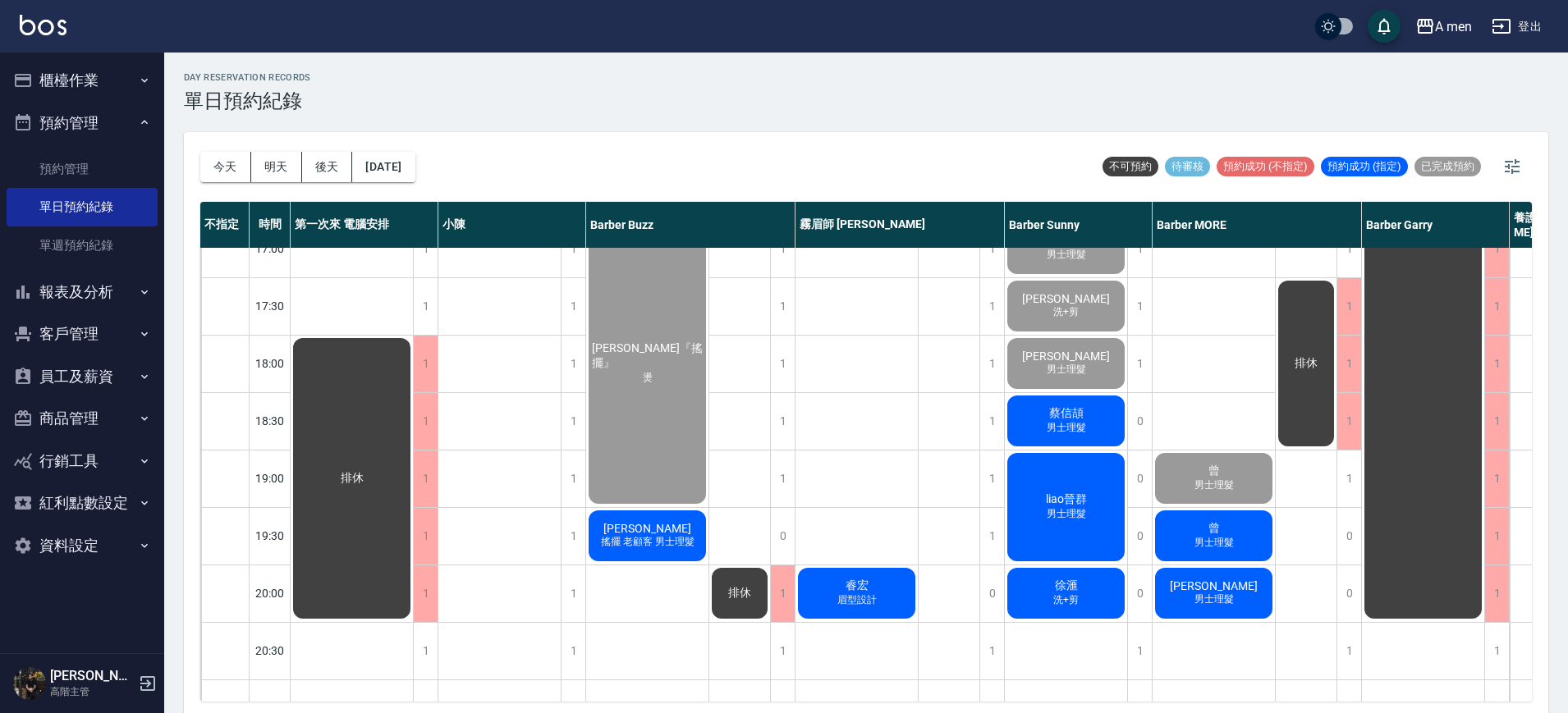
scroll to position [719, 0]
click at [1232, 491] on span "男士理髮" at bounding box center [1214, 485] width 46 height 13
click at [1235, 541] on span "男士理髮" at bounding box center [1214, 542] width 46 height 13
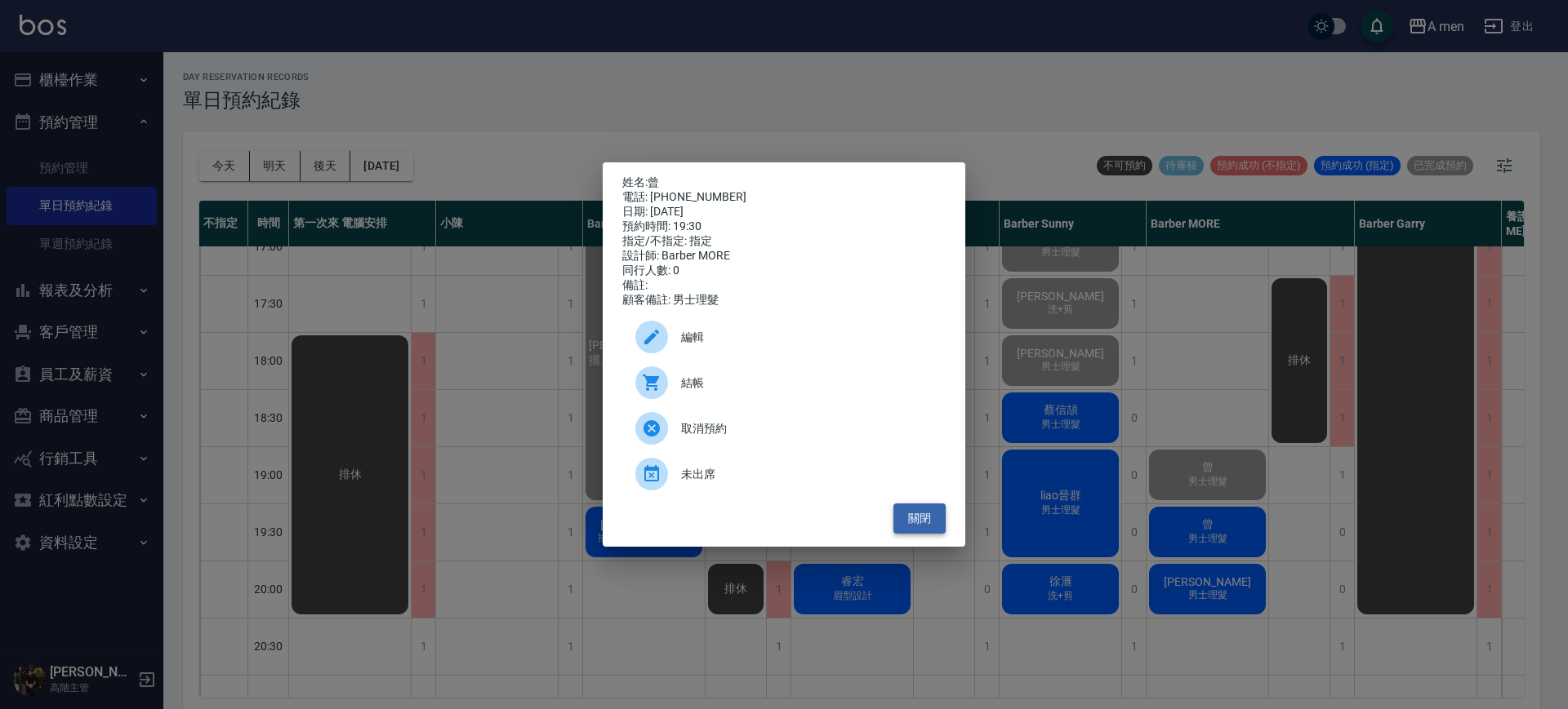
click at [923, 532] on button "關閉" at bounding box center [919, 519] width 53 height 31
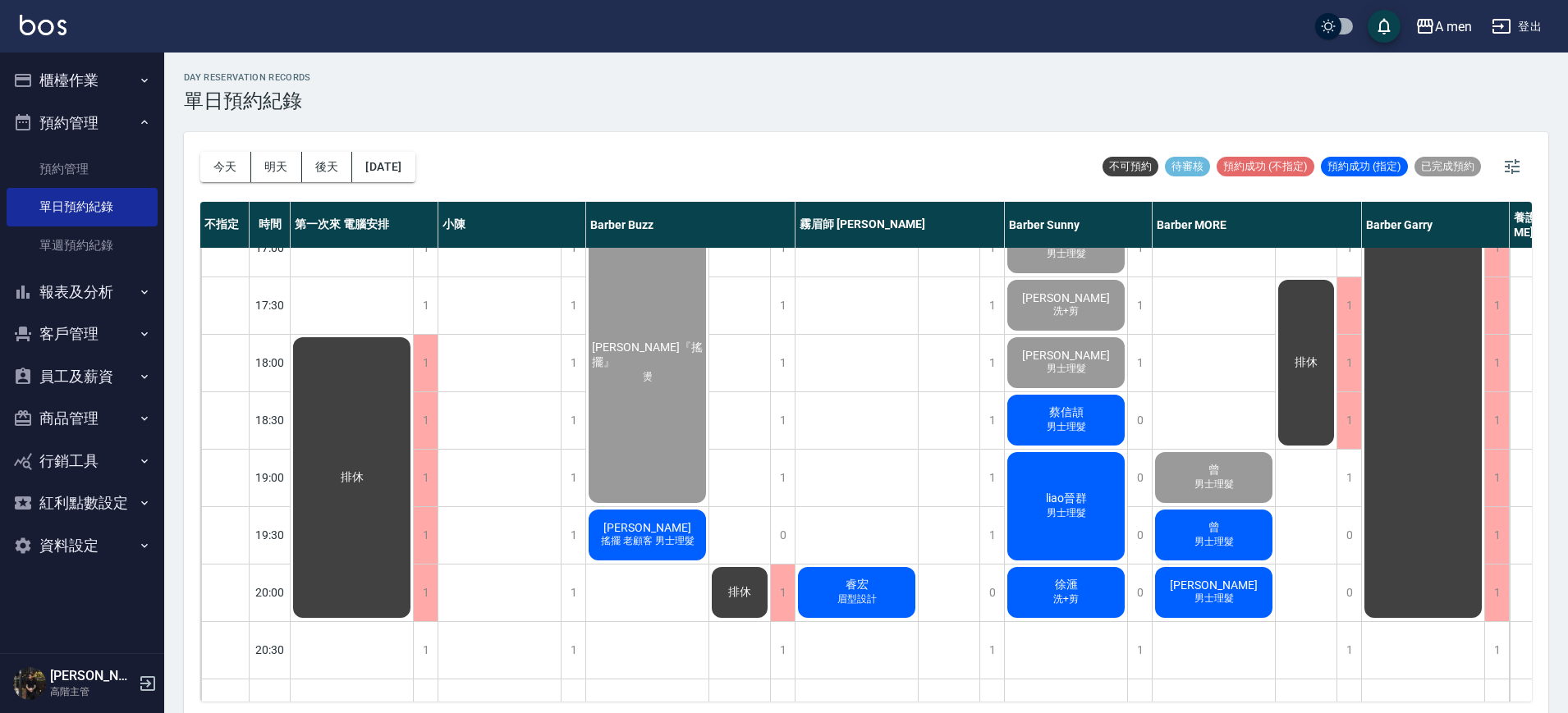
click at [1222, 534] on span "曾" at bounding box center [1214, 527] width 18 height 14
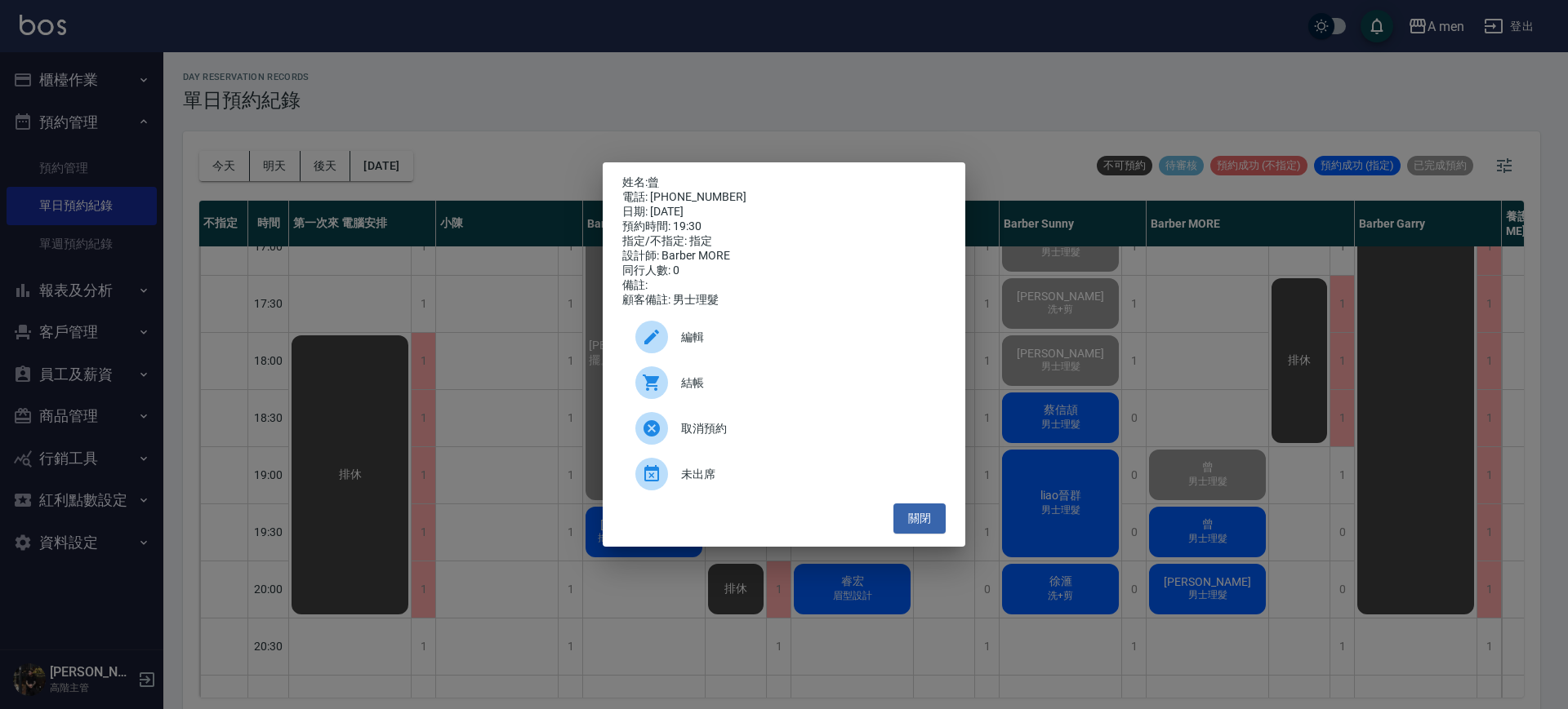
click at [880, 438] on span "取消預約" at bounding box center [807, 429] width 251 height 17
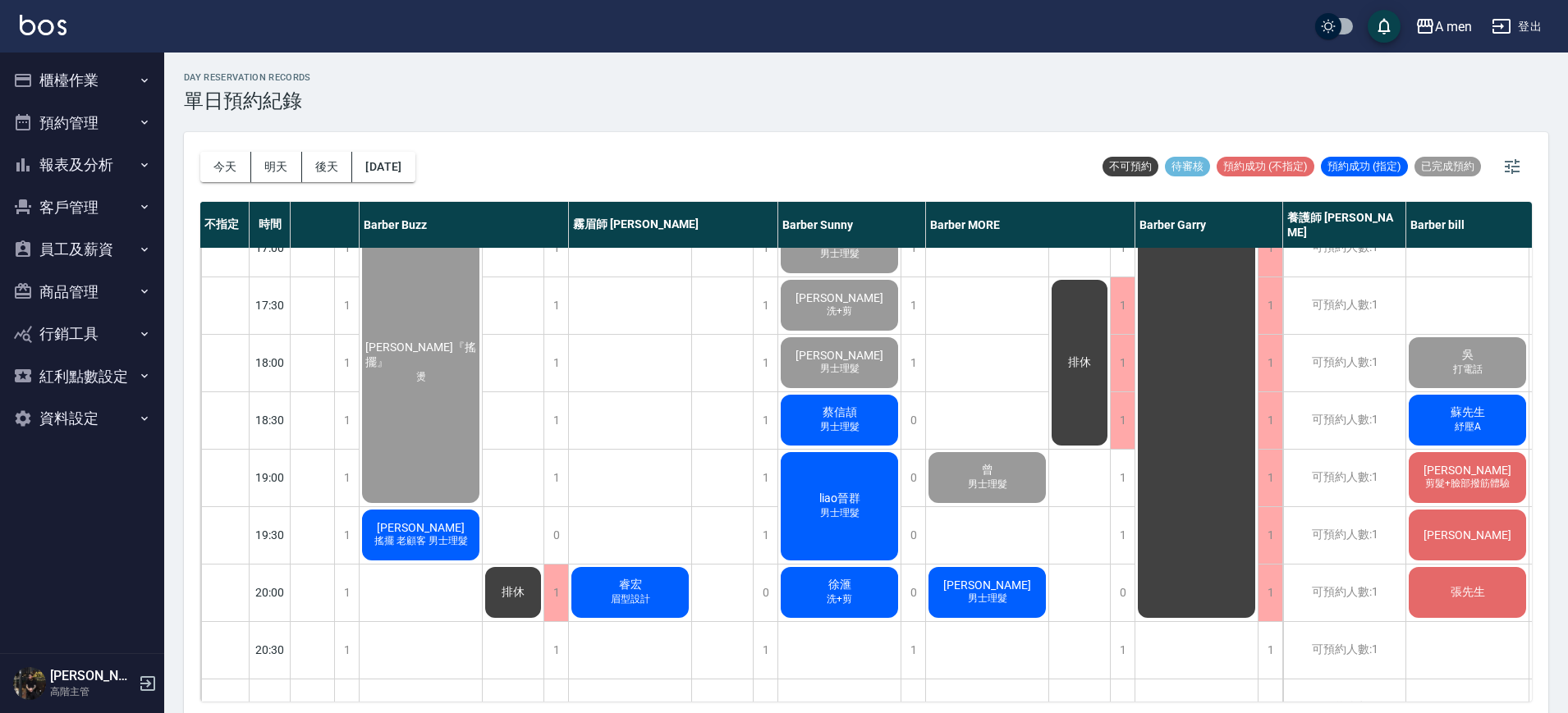
scroll to position [719, 225]
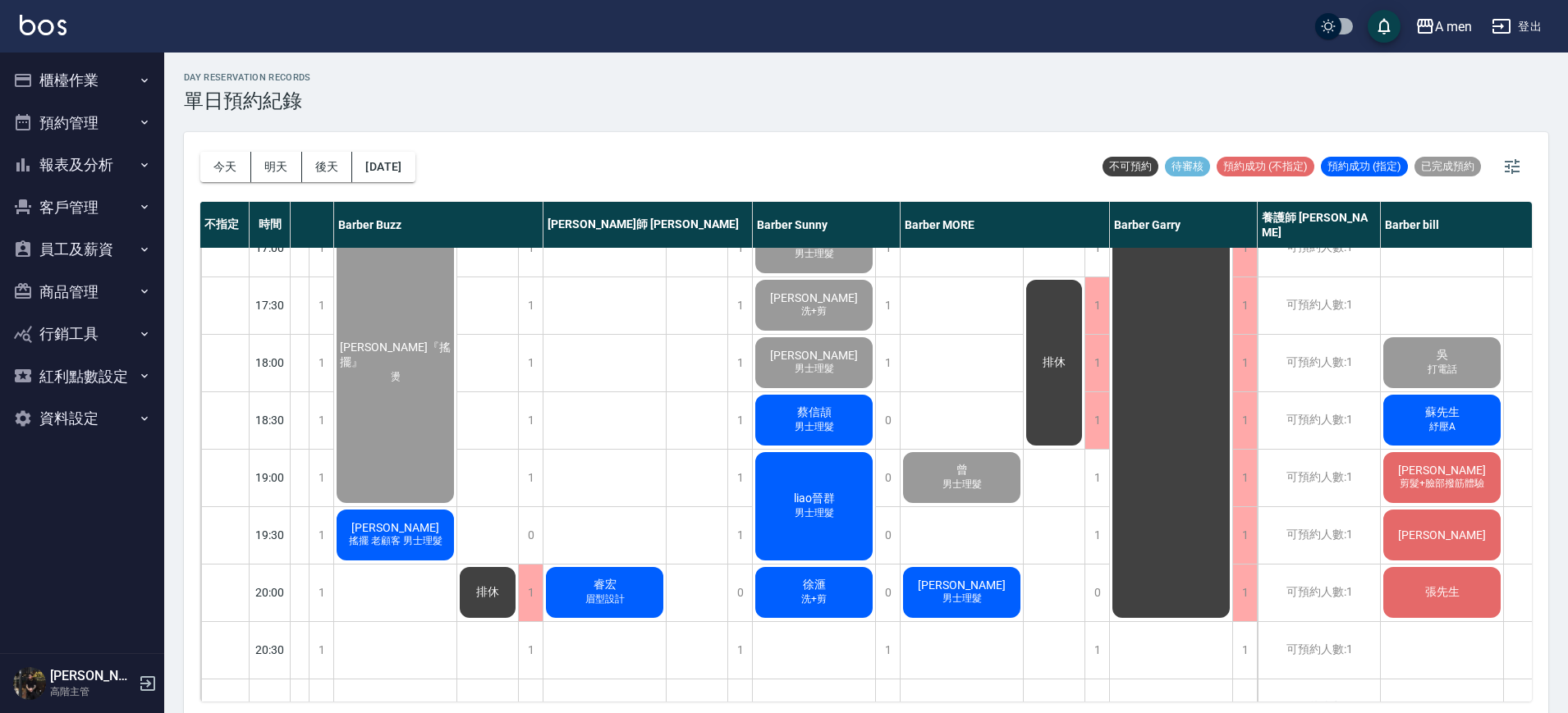
scroll to position [719, 319]
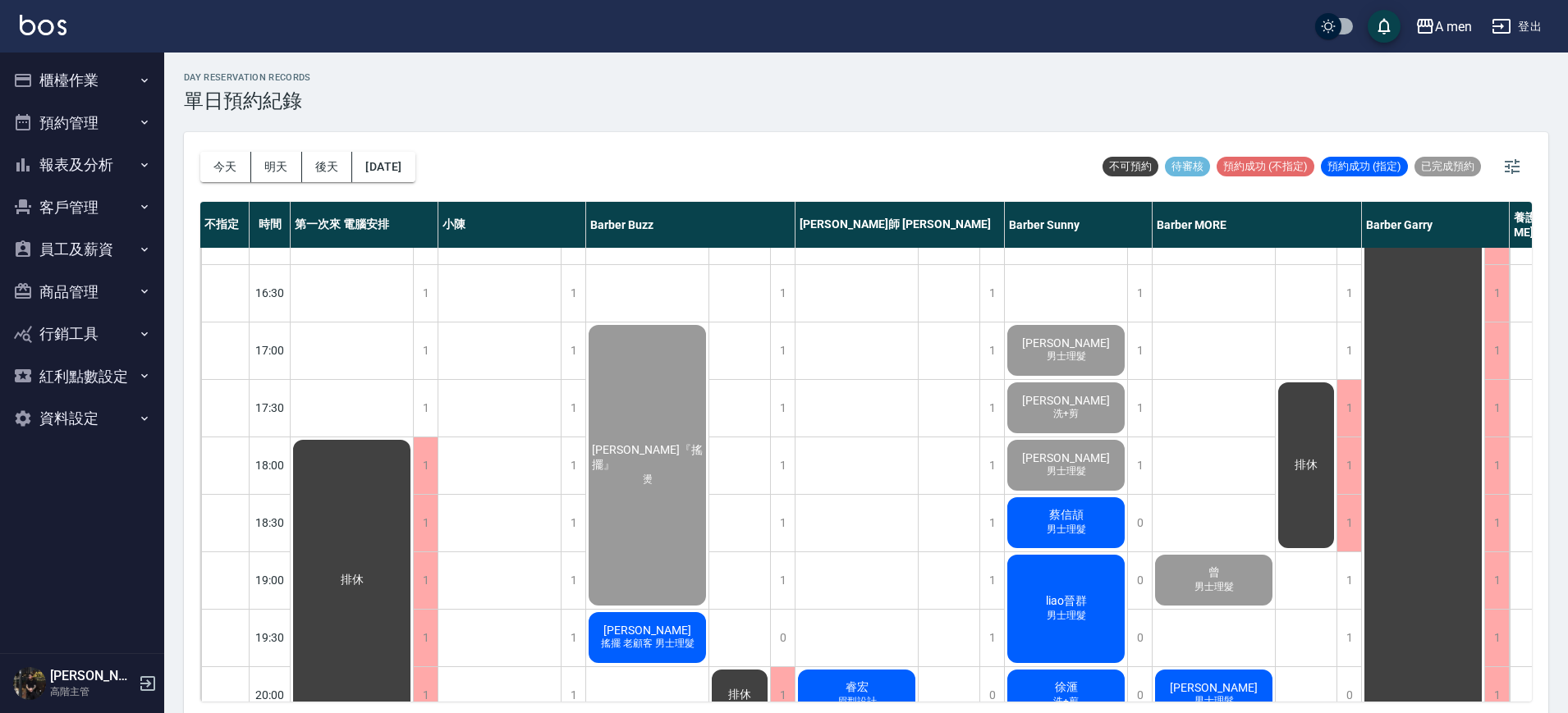
scroll to position [719, 0]
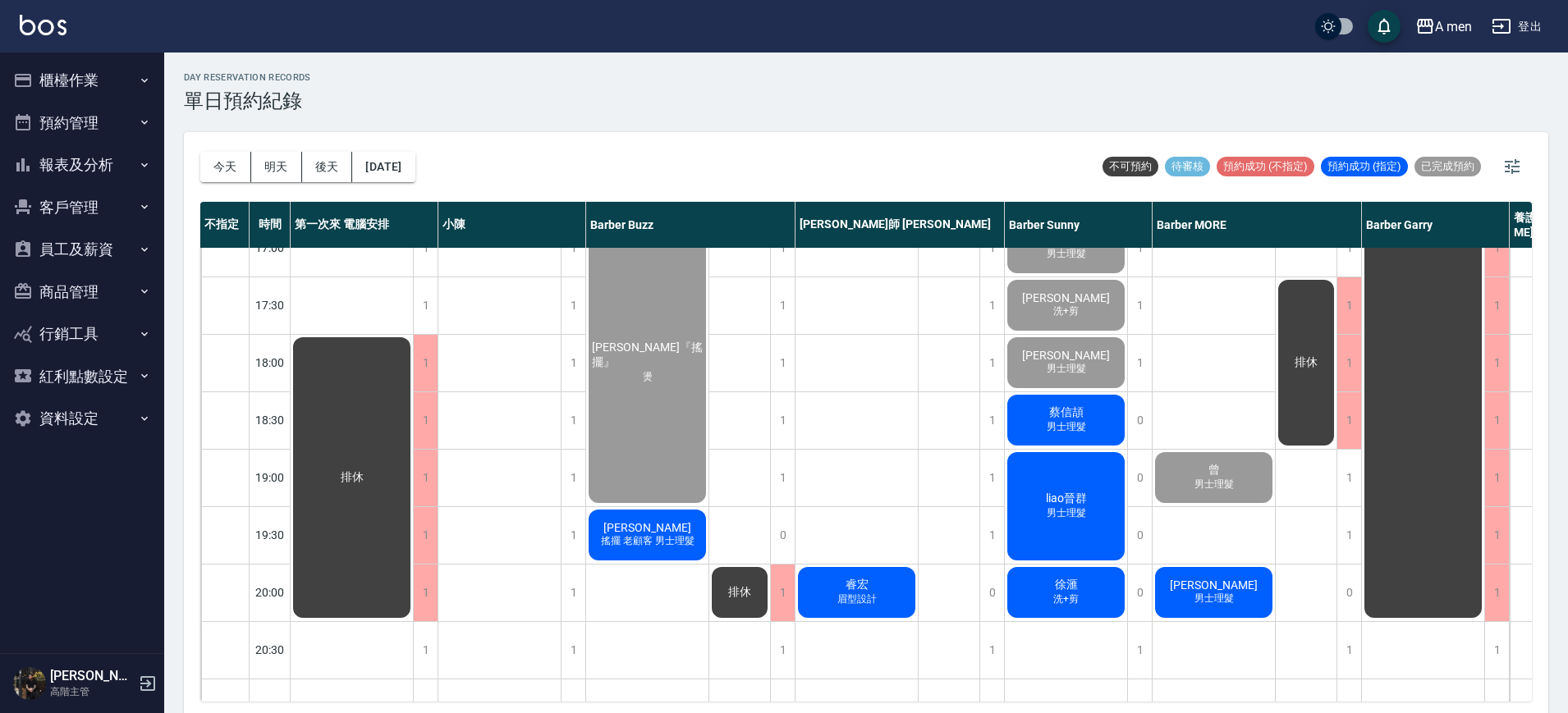
click at [1224, 401] on div "[PERSON_NAME]+剪 粉刺清潔 [PERSON_NAME] 洗加剪 柯 過路客 曾 男士理髮 [PERSON_NAME] 男士理髮" at bounding box center [1214, 248] width 123 height 1437
click at [1225, 401] on div "[PERSON_NAME]+剪 粉刺清潔 [PERSON_NAME] 洗加剪 柯 過路客 曾 男士理髮 [PERSON_NAME] 男士理髮" at bounding box center [1214, 248] width 123 height 1437
click at [1194, 554] on div "[PERSON_NAME]+剪 粉刺清潔 [PERSON_NAME] 洗加剪 柯 過路客 曾 男士理髮 [PERSON_NAME] 男士理髮" at bounding box center [1214, 248] width 123 height 1437
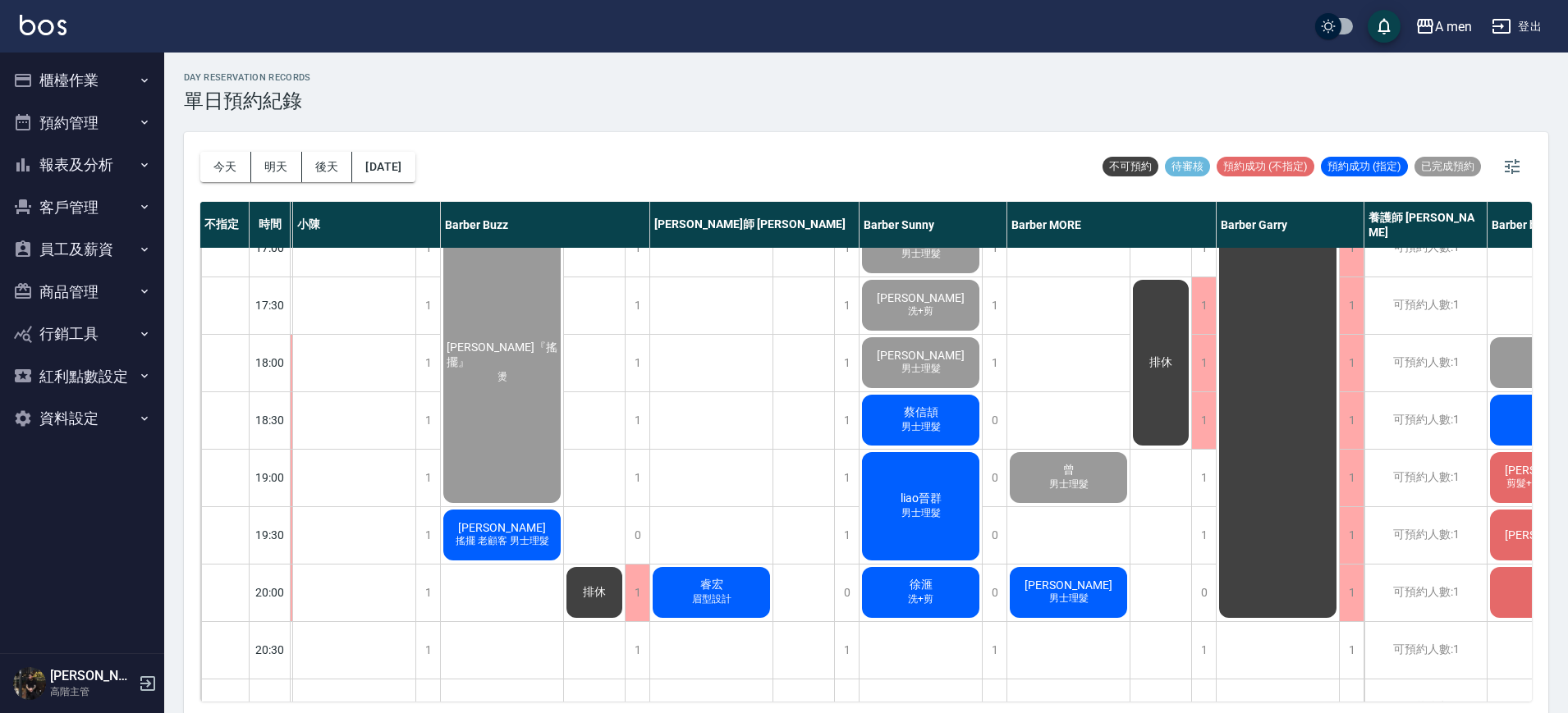
scroll to position [719, 319]
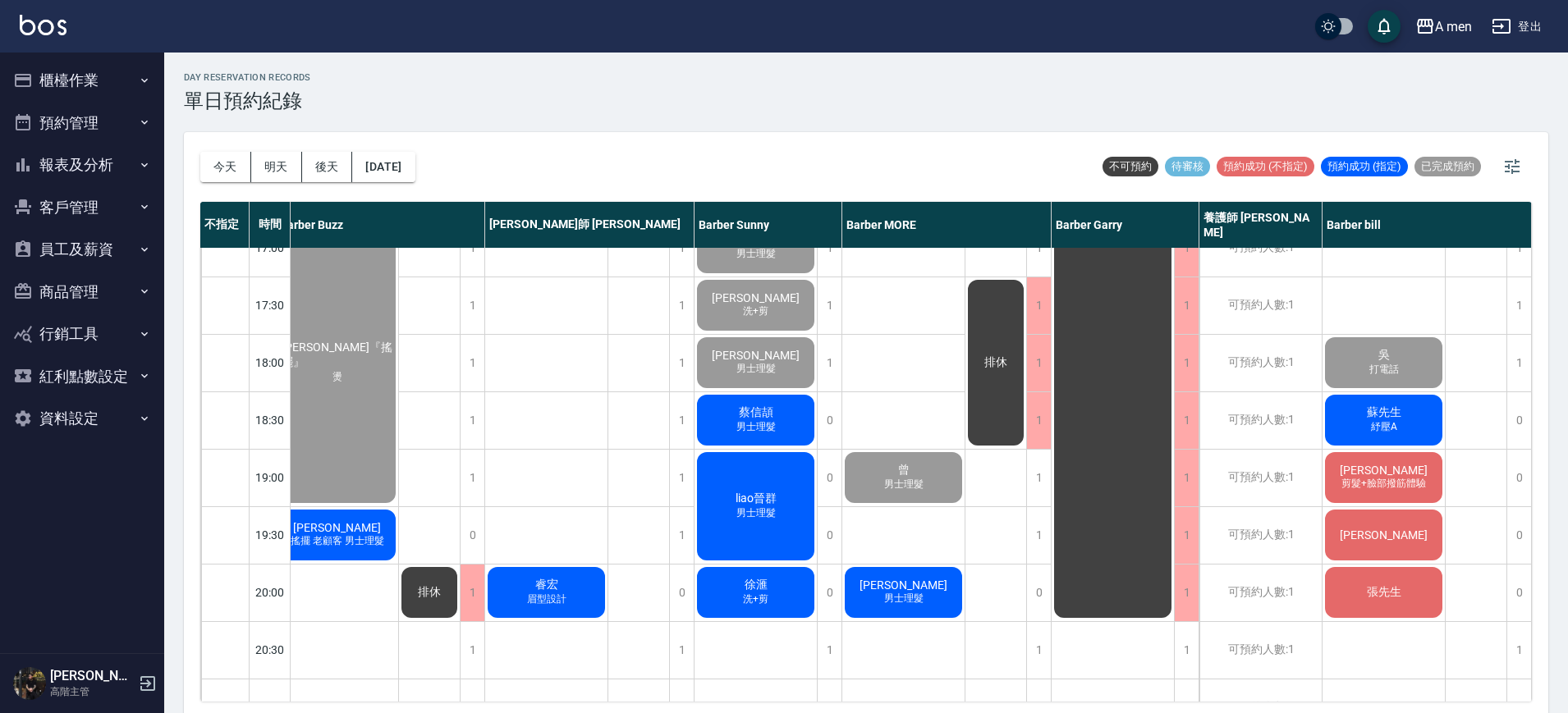
click at [998, 536] on div "排休" at bounding box center [997, 248] width 62 height 1437
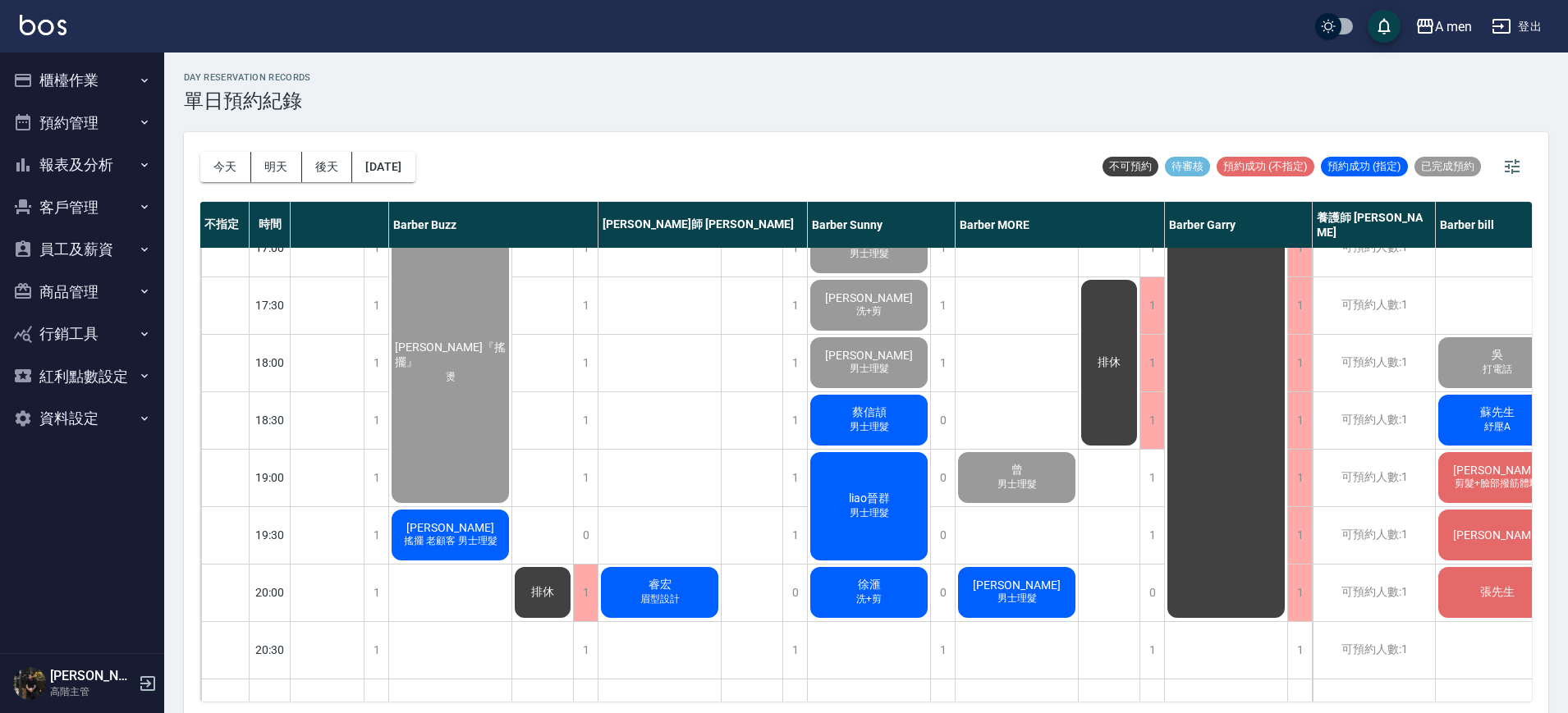
scroll to position [719, 224]
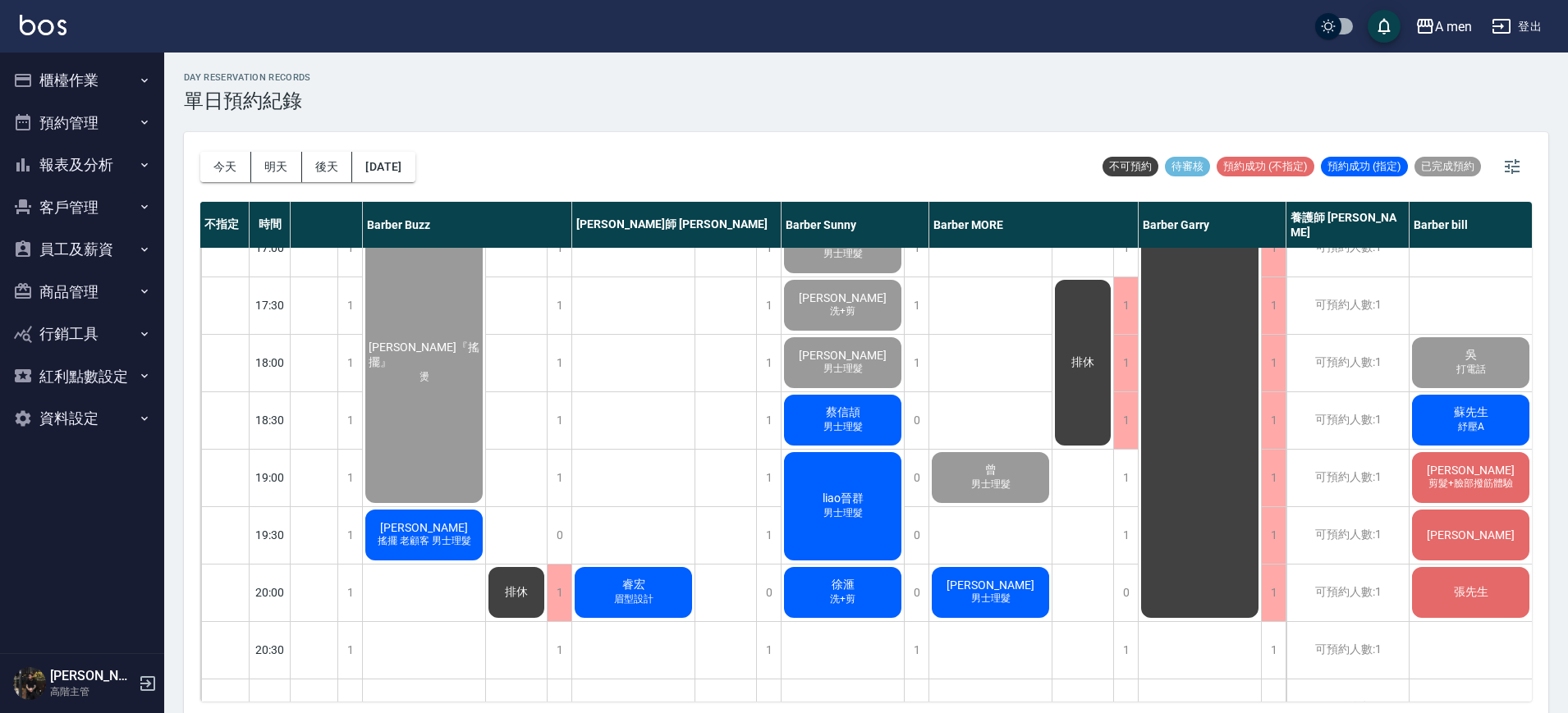
click at [991, 541] on div "[PERSON_NAME]+剪 粉刺清潔 [PERSON_NAME] 洗加剪 柯 過路客 曾 男士理髮 [PERSON_NAME] 男士理髮" at bounding box center [992, 248] width 123 height 1437
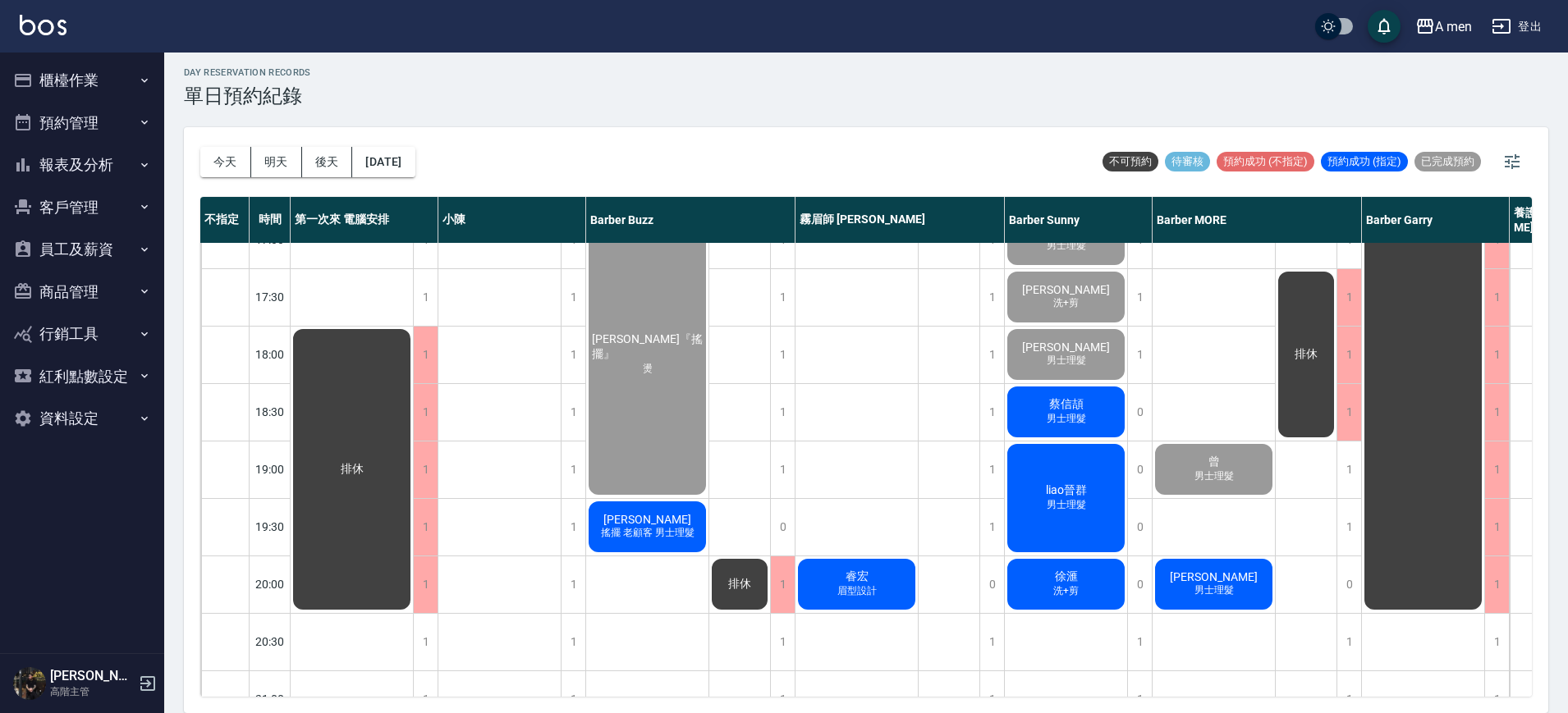
scroll to position [719, 0]
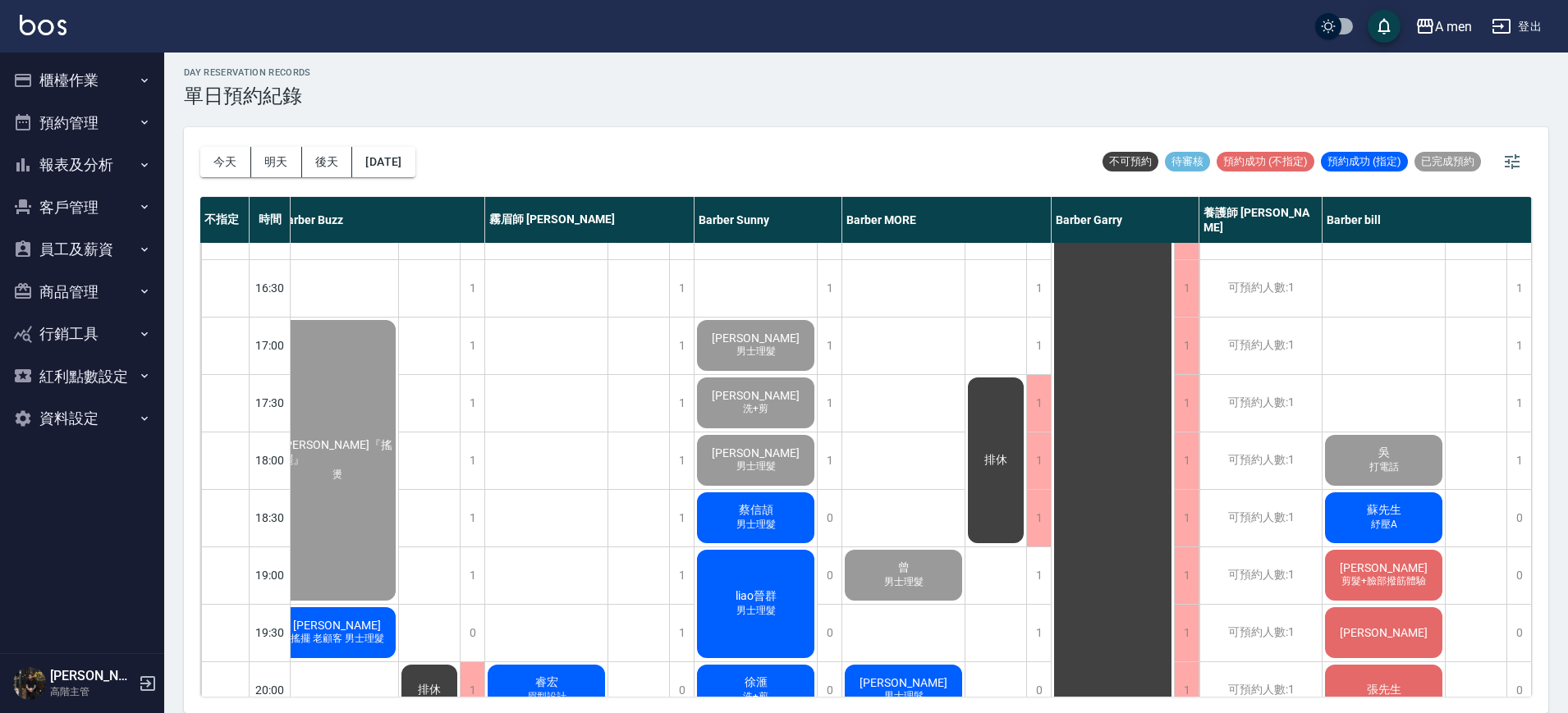
click at [1457, 594] on div "排休" at bounding box center [1476, 345] width 62 height 1437
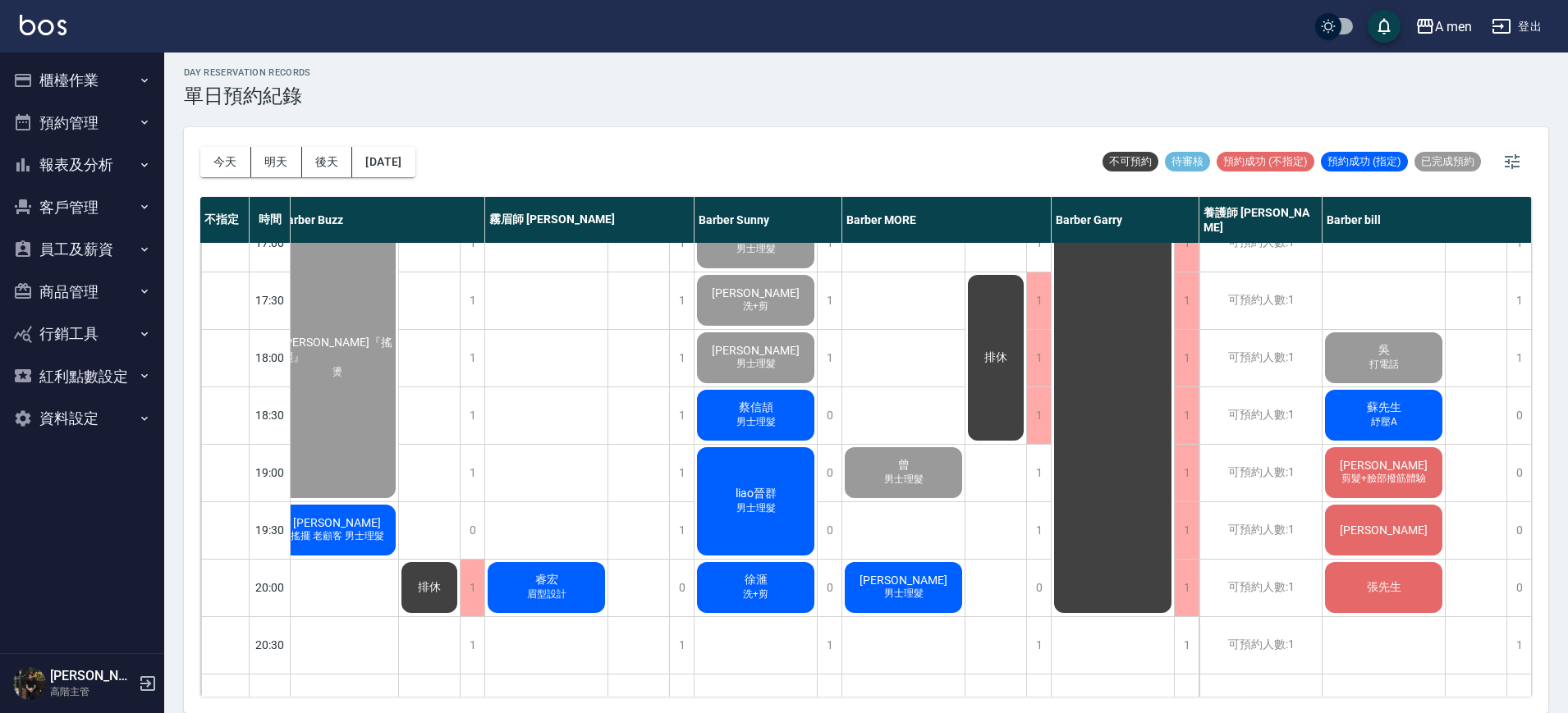
click at [1458, 588] on div "排休" at bounding box center [1476, 243] width 62 height 1437
click at [780, 415] on div "蔡信頡 男士理髮" at bounding box center [756, 415] width 122 height 56
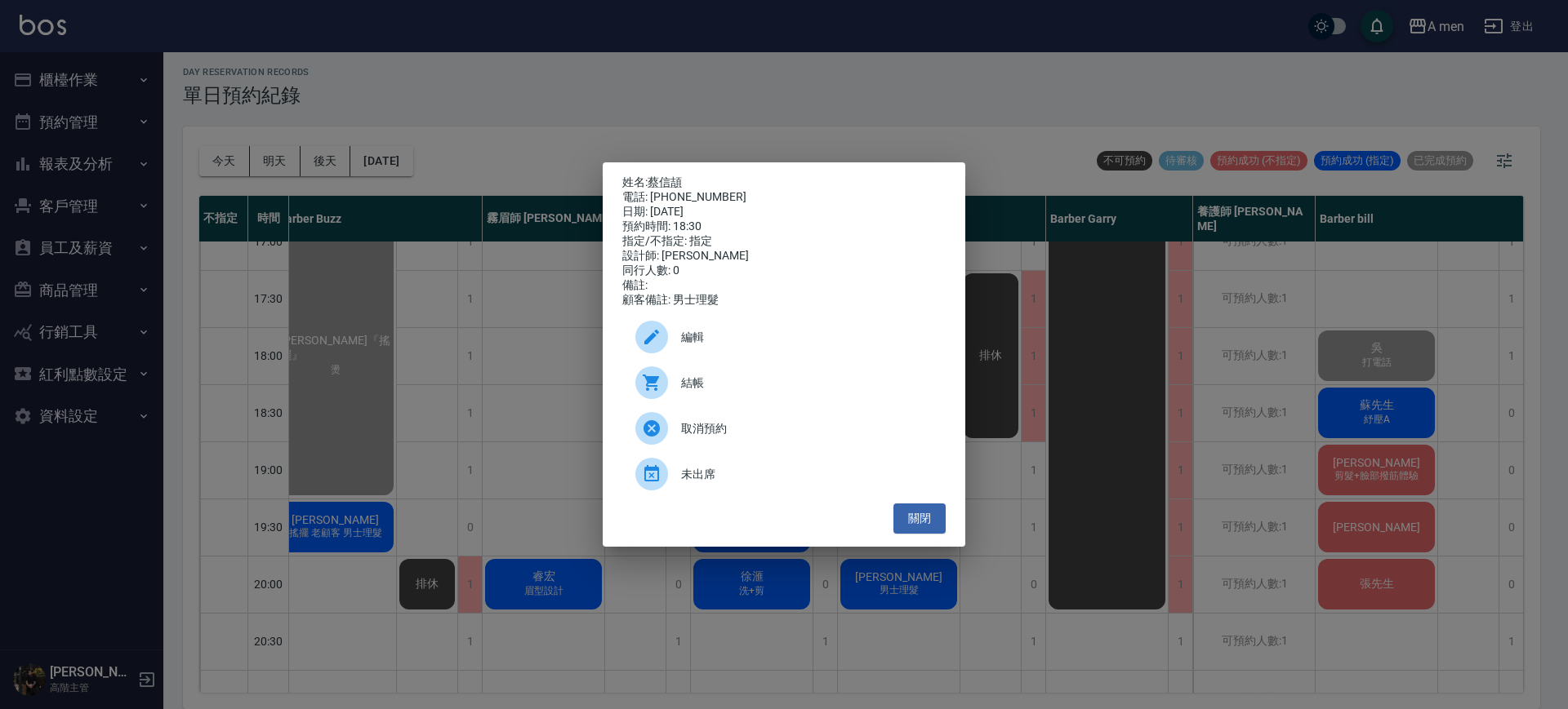
click at [732, 386] on span "結帳" at bounding box center [807, 383] width 251 height 17
click at [928, 516] on button "關閉" at bounding box center [919, 519] width 53 height 31
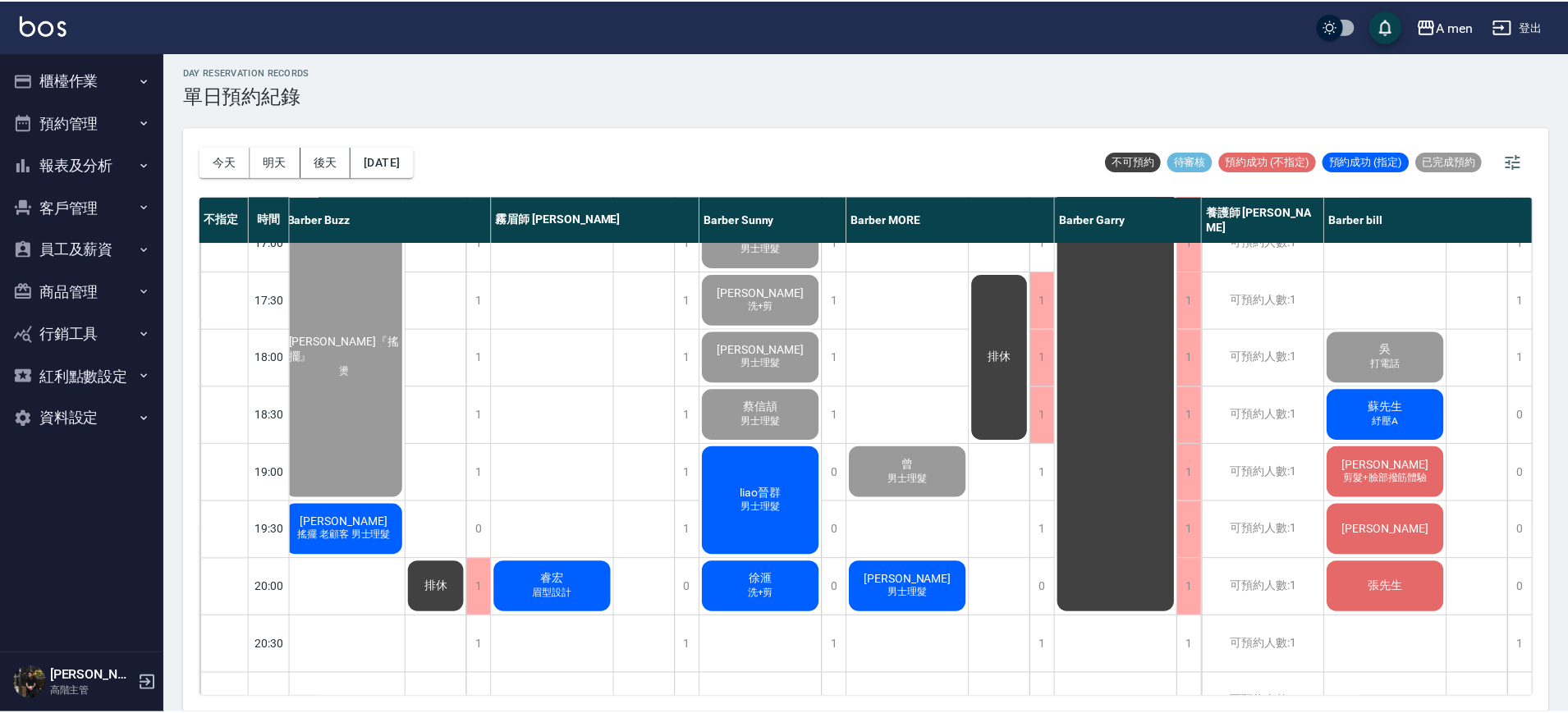
scroll to position [719, 310]
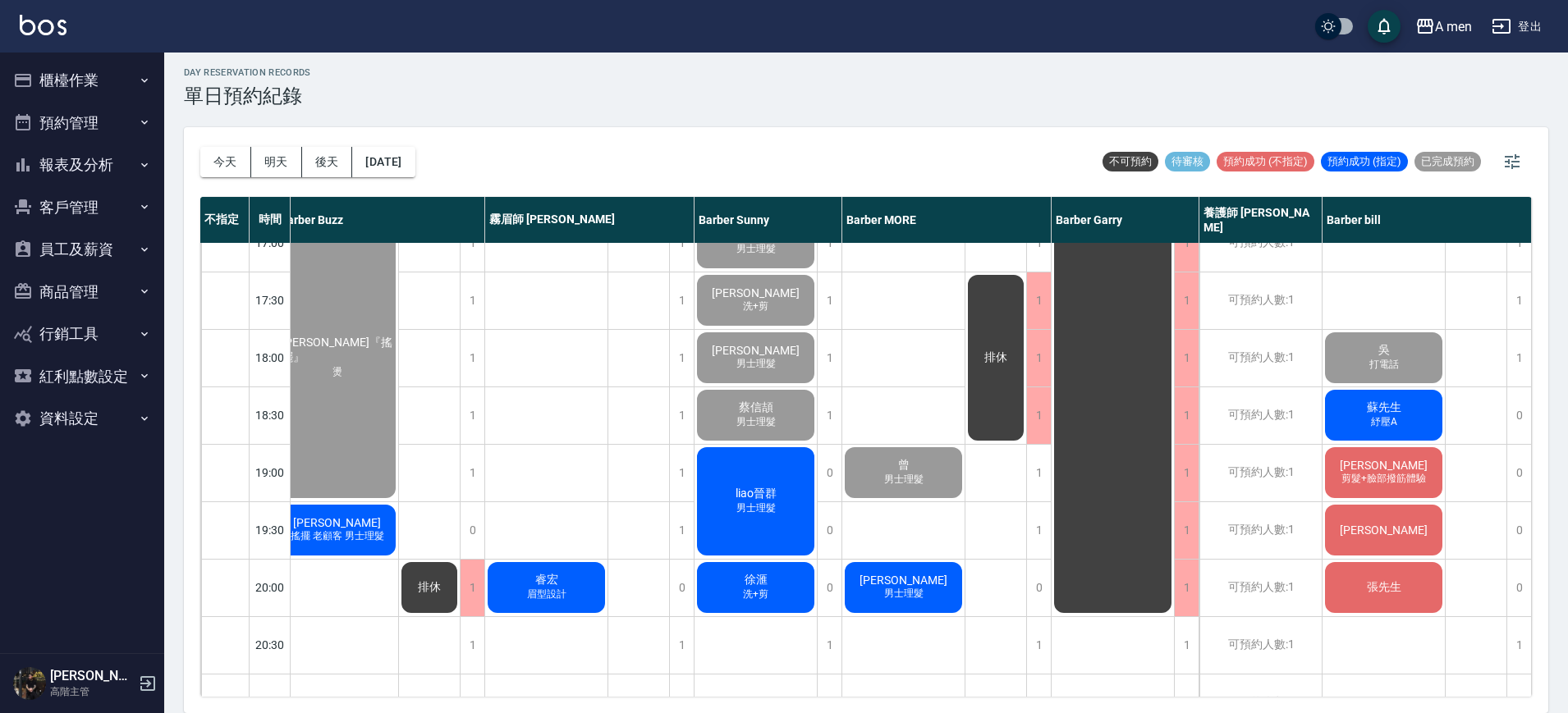
click at [787, 512] on div "liao晉群 男士理髮" at bounding box center [756, 502] width 122 height 114
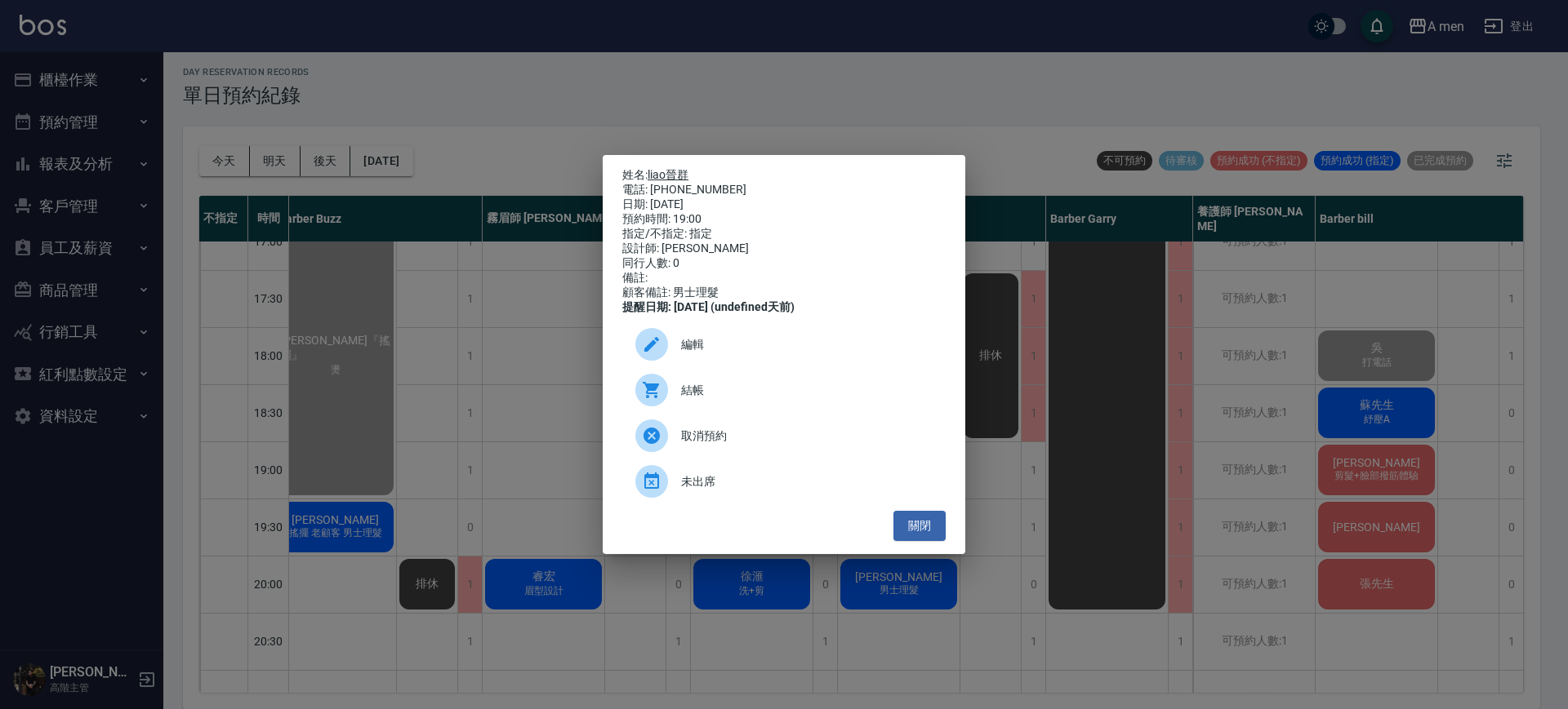
click at [682, 169] on link "liao晉群" at bounding box center [668, 175] width 41 height 13
drag, startPoint x: 927, startPoint y: 529, endPoint x: 929, endPoint y: 506, distance: 23.1
click at [928, 529] on button "關閉" at bounding box center [919, 526] width 53 height 31
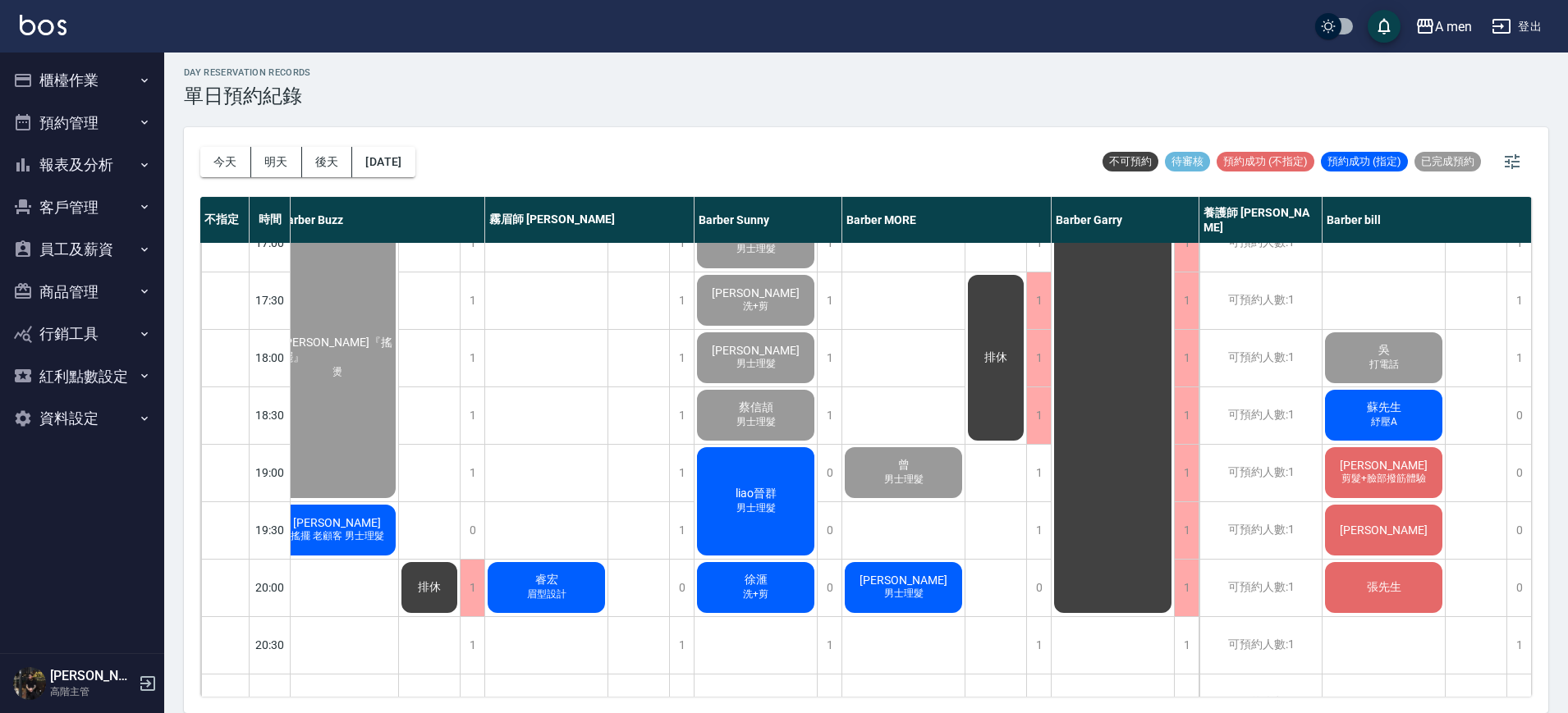
drag, startPoint x: 896, startPoint y: 697, endPoint x: 868, endPoint y: 699, distance: 28.1
click at [868, 699] on div "今天 明天 後天 2025/09/17 不可預約 待審核 預約成功 (不指定) 預約成功 (指定) 已完成預約 不指定 時間 第一次來 電腦安排 小陳 Bar…" at bounding box center [866, 420] width 1365 height 586
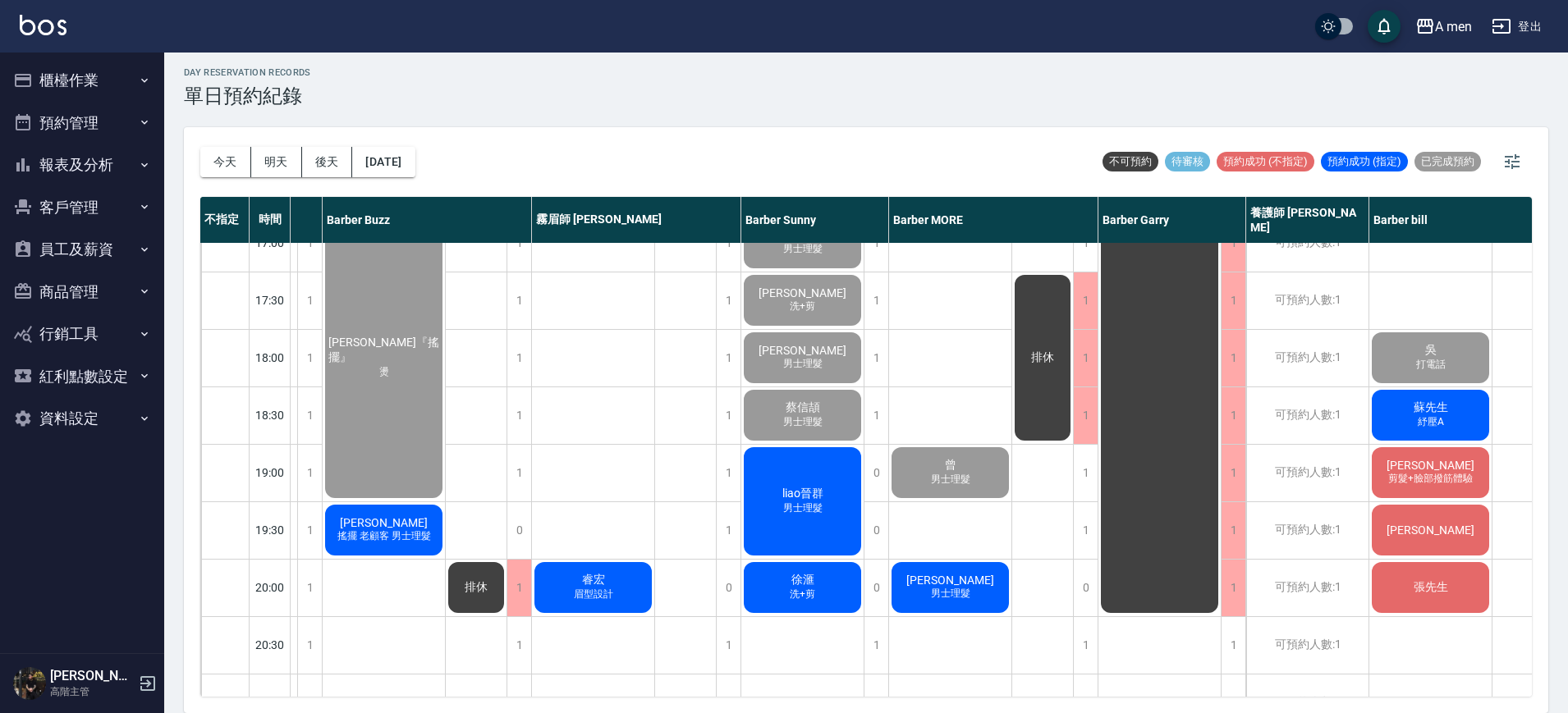
scroll to position [719, 251]
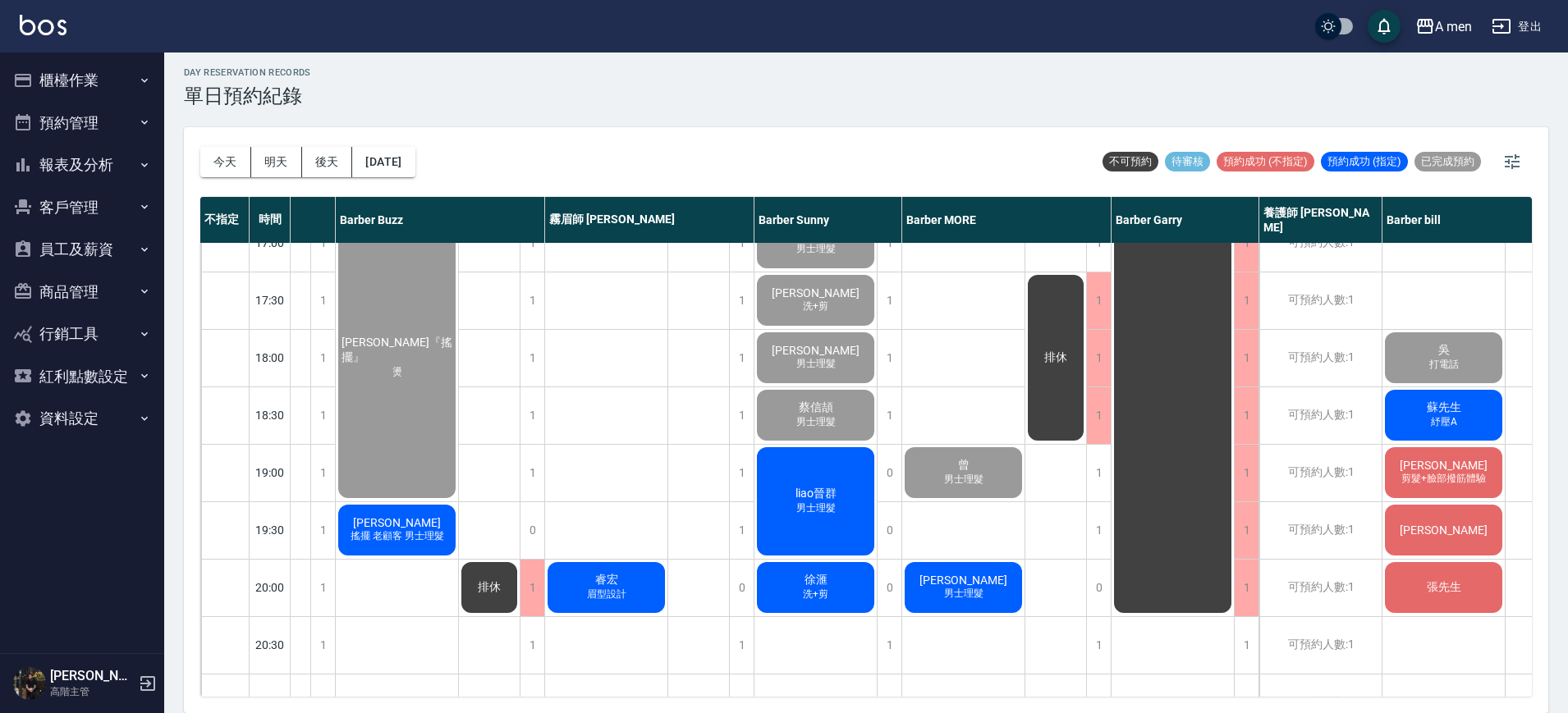
click at [408, 531] on span "搖擺 老顧客 男士理髮" at bounding box center [397, 537] width 100 height 13
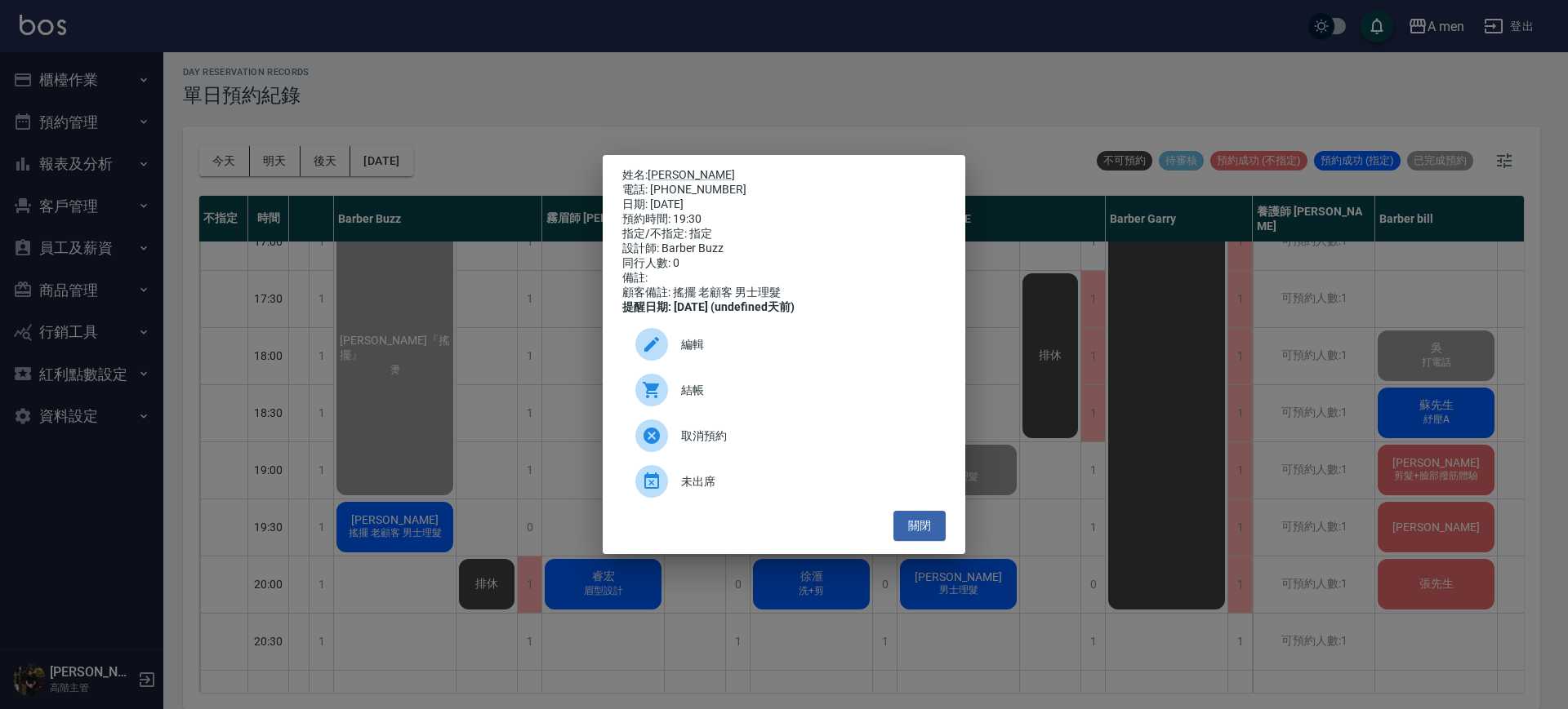
click at [693, 400] on span "結帳" at bounding box center [807, 391] width 251 height 17
click at [976, 251] on div "姓名: 潔明 電話: 0910127470 日期: 2025/09/17 預約時間: 19:30 指定/不指定: 指定 設計師: Barber Buzz 同行…" at bounding box center [784, 354] width 1568 height 709
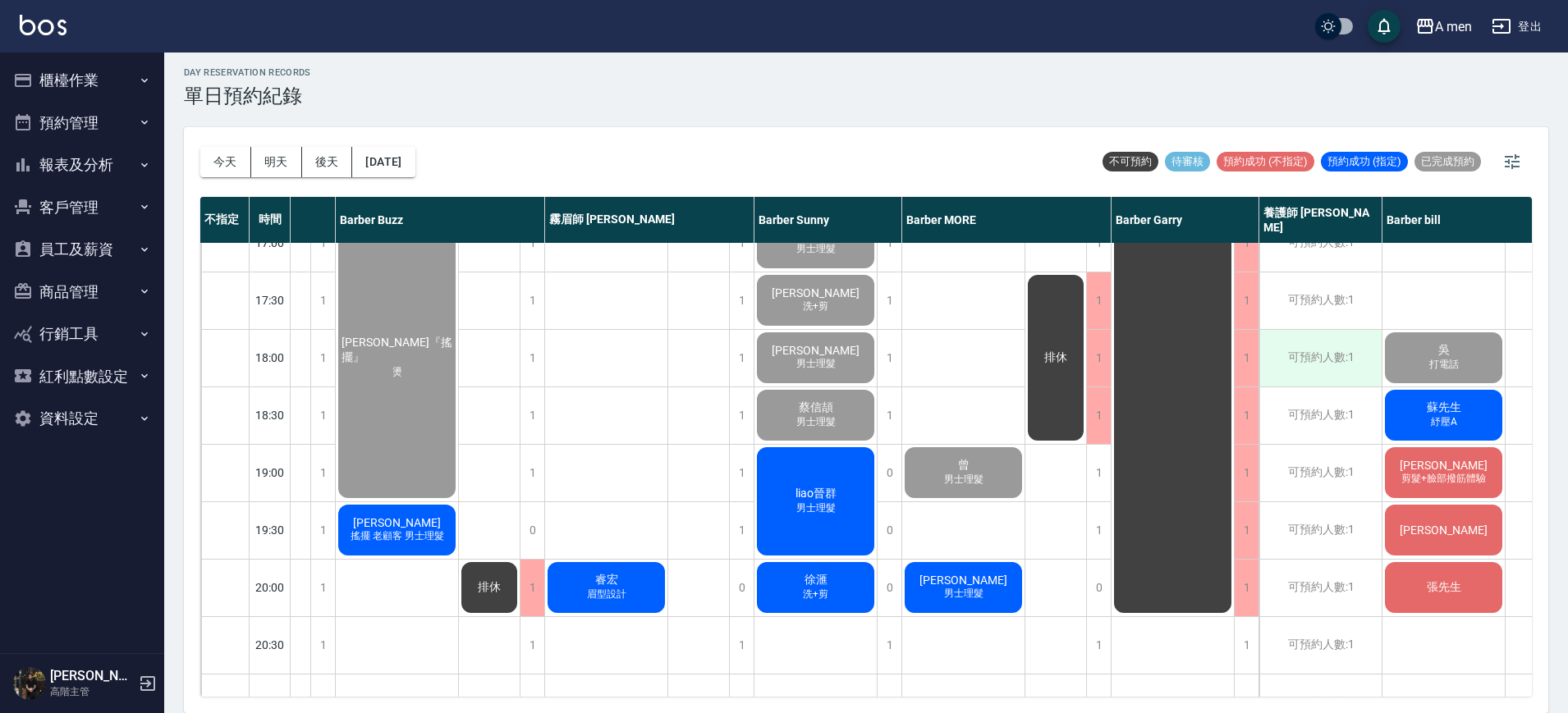
click at [1284, 356] on div "可預約人數:1" at bounding box center [1320, 358] width 122 height 57
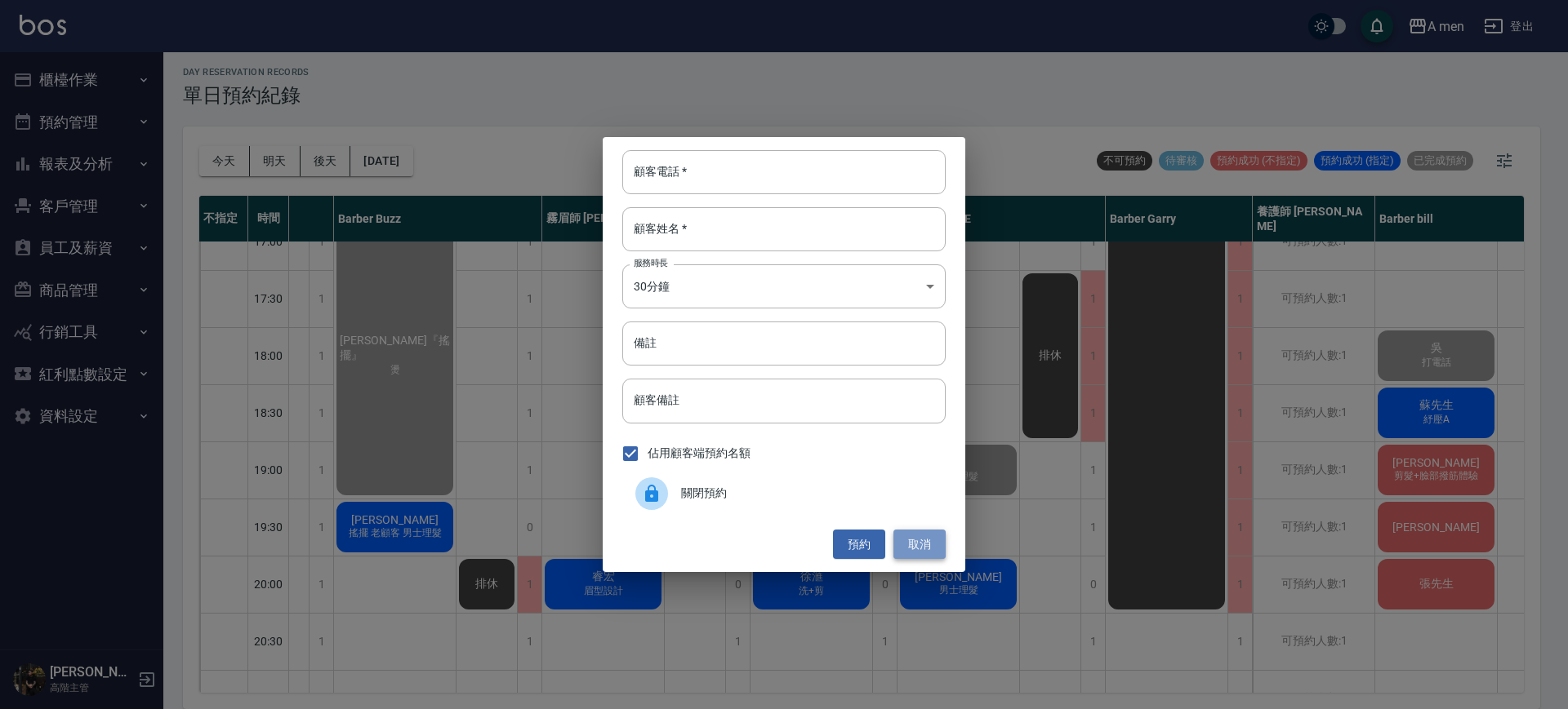
click at [934, 544] on button "取消" at bounding box center [919, 545] width 53 height 31
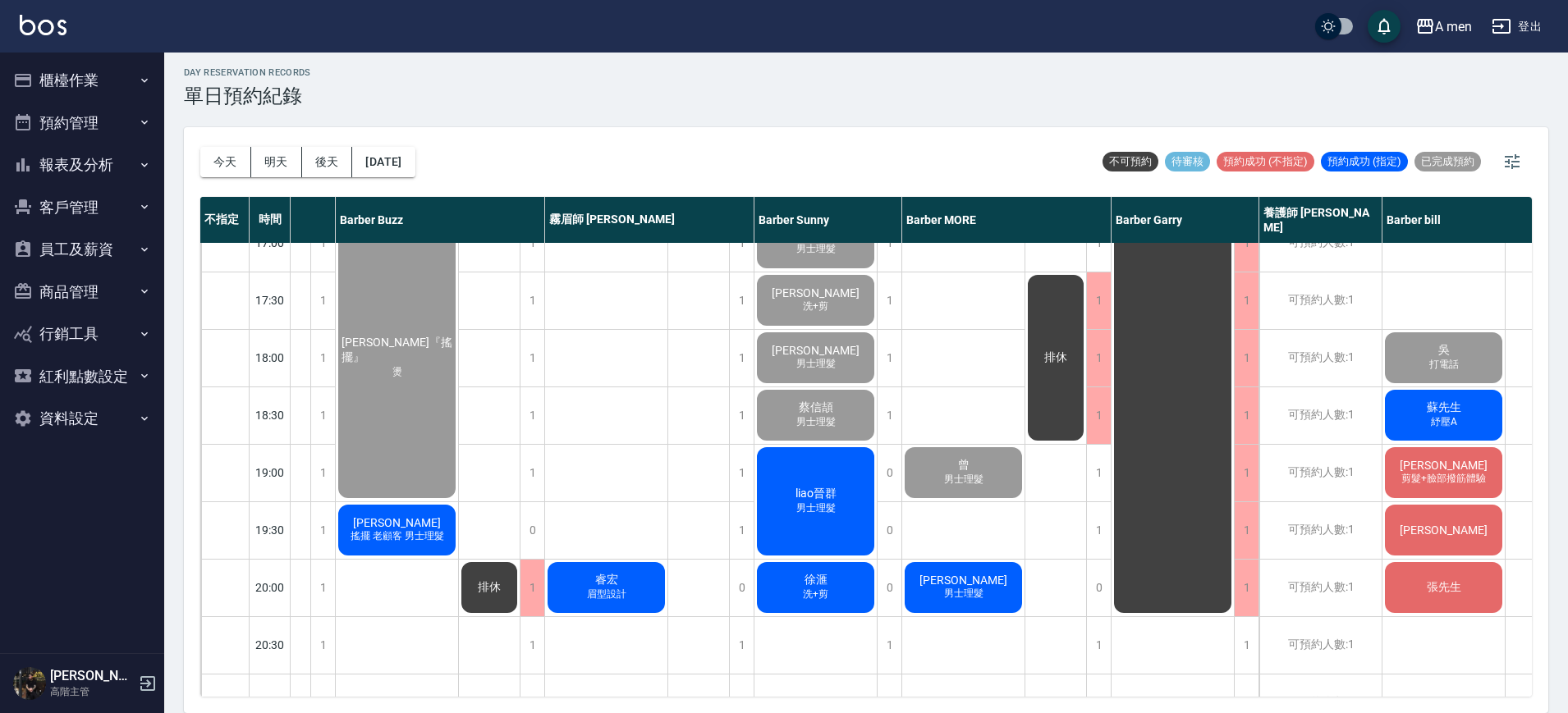
click at [435, 538] on span "搖擺 老顧客 男士理髮" at bounding box center [397, 537] width 100 height 13
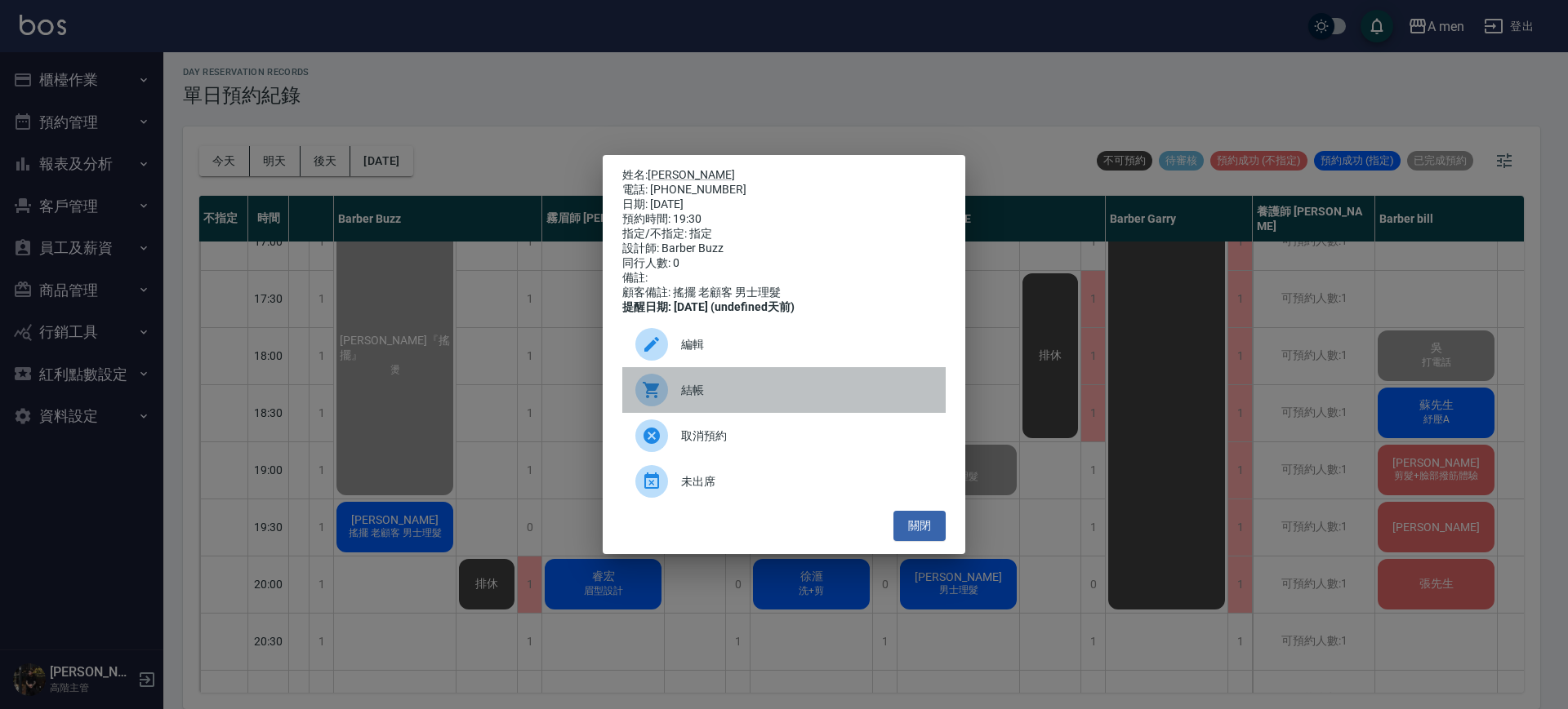
click at [695, 406] on div "結帳" at bounding box center [783, 390] width 323 height 46
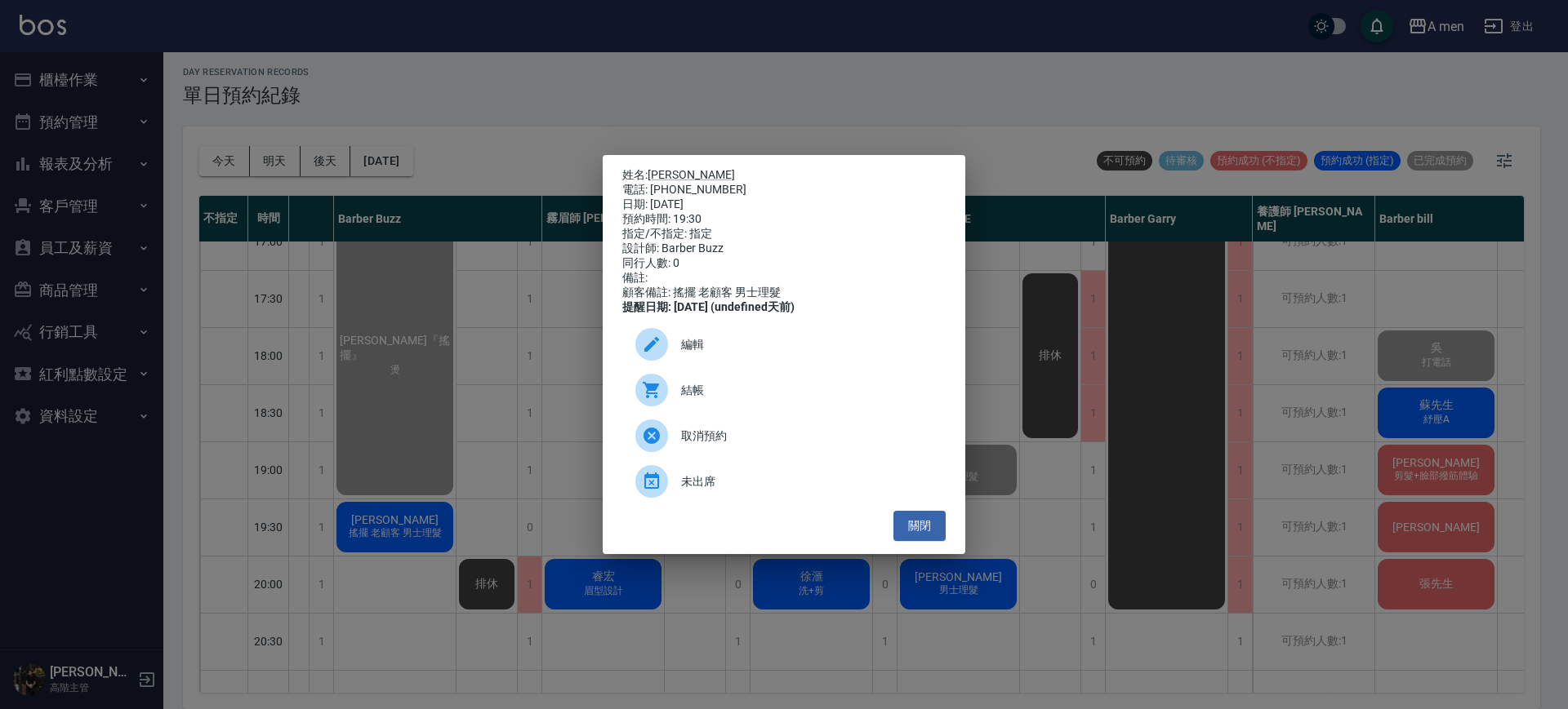
click at [703, 398] on span "結帳" at bounding box center [807, 391] width 251 height 17
click at [1036, 477] on div "姓名: 潔明 電話: 0910127470 日期: 2025/09/17 預約時間: 19:30 指定/不指定: 指定 設計師: Barber Buzz 同行…" at bounding box center [784, 354] width 1568 height 709
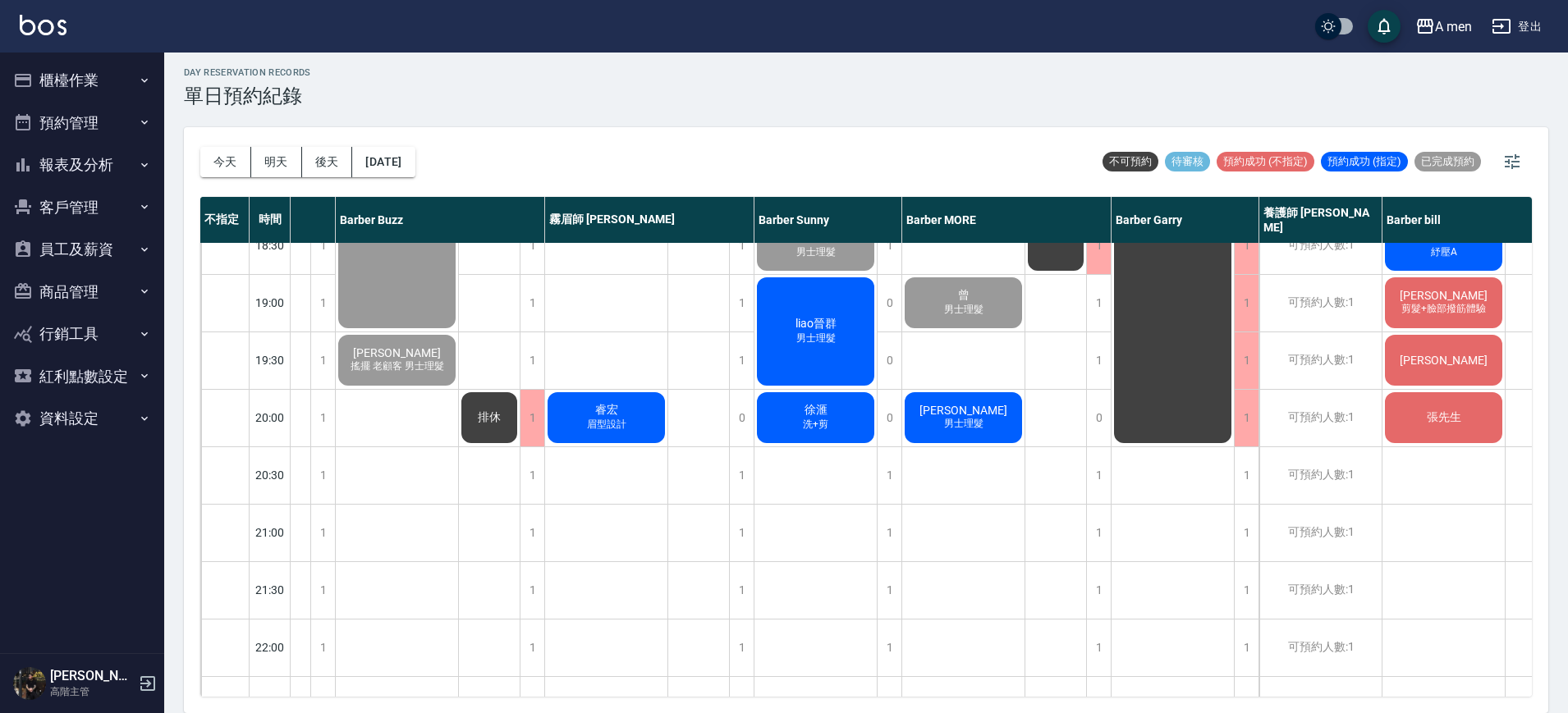
scroll to position [924, 251]
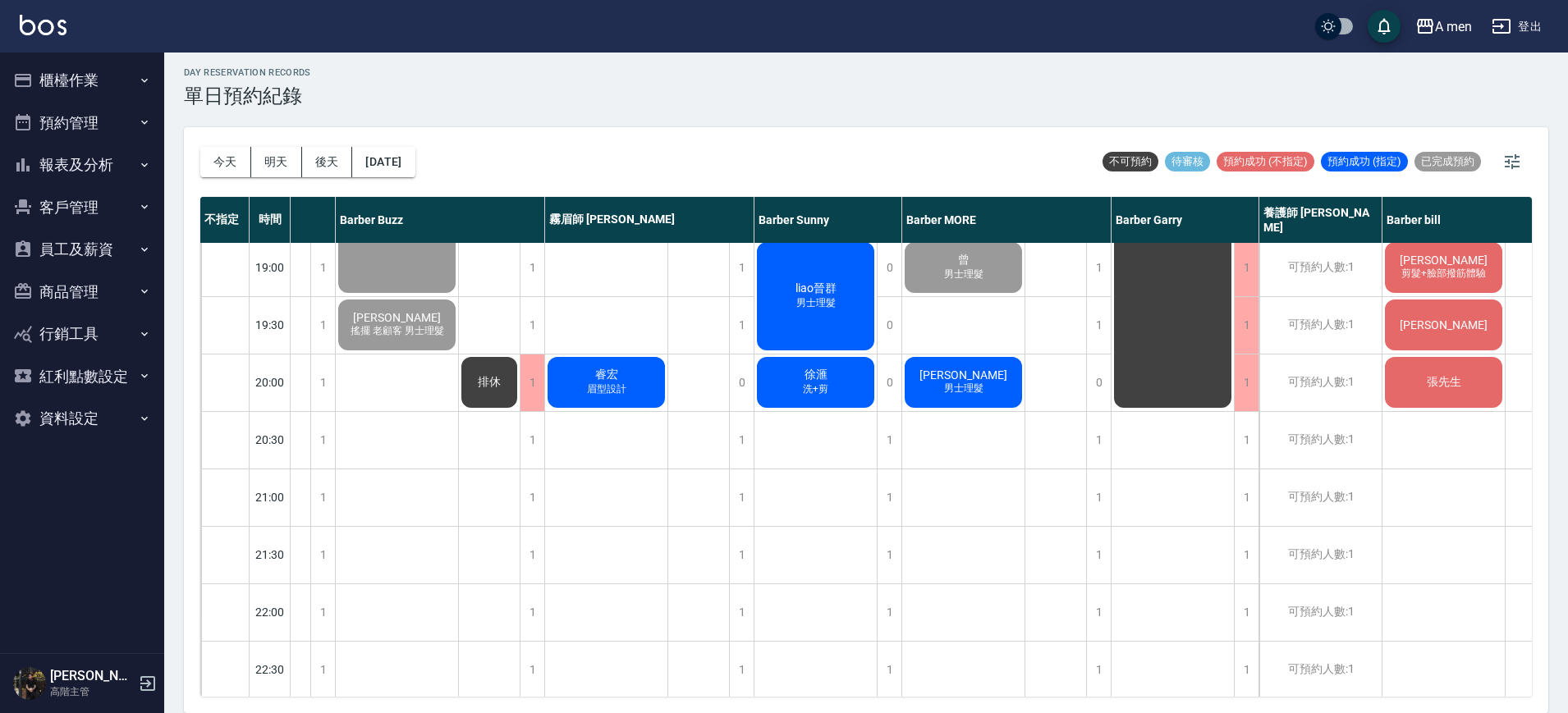
click at [981, 386] on span "男士理髮" at bounding box center [964, 388] width 46 height 13
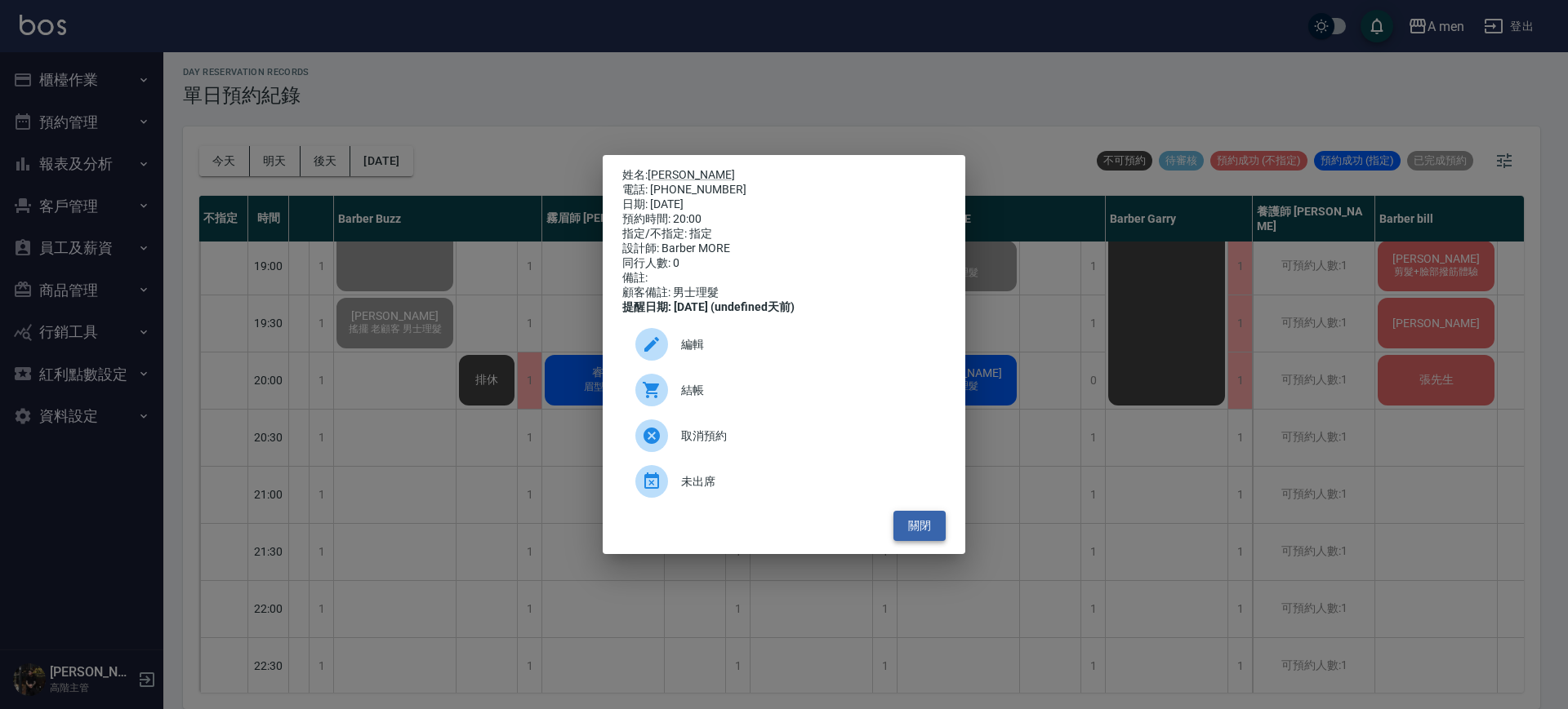
drag, startPoint x: 924, startPoint y: 541, endPoint x: 915, endPoint y: 530, distance: 14.2
click at [922, 541] on button "關閉" at bounding box center [919, 526] width 53 height 31
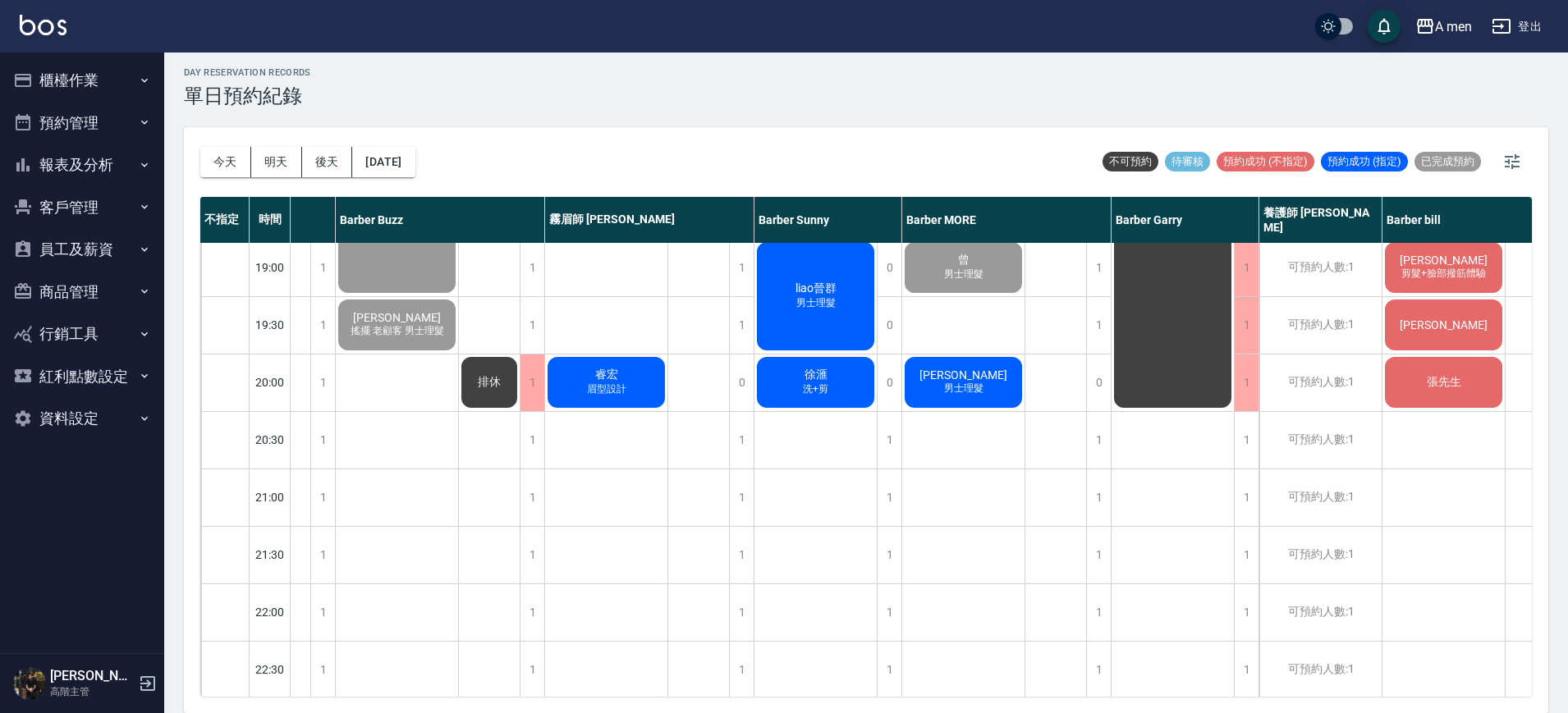
click at [810, 392] on span "洗+剪" at bounding box center [815, 389] width 32 height 13
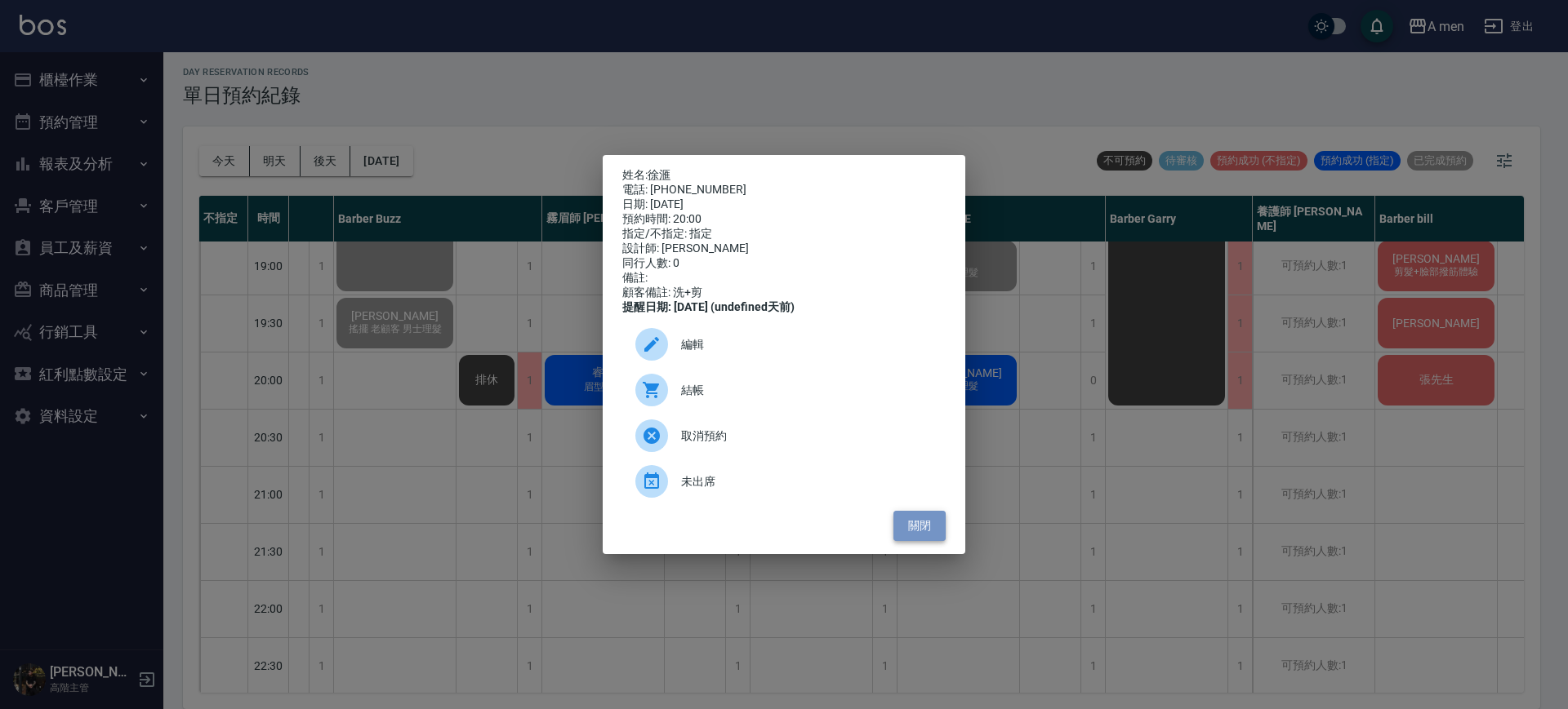
click at [930, 533] on button "關閉" at bounding box center [919, 526] width 53 height 31
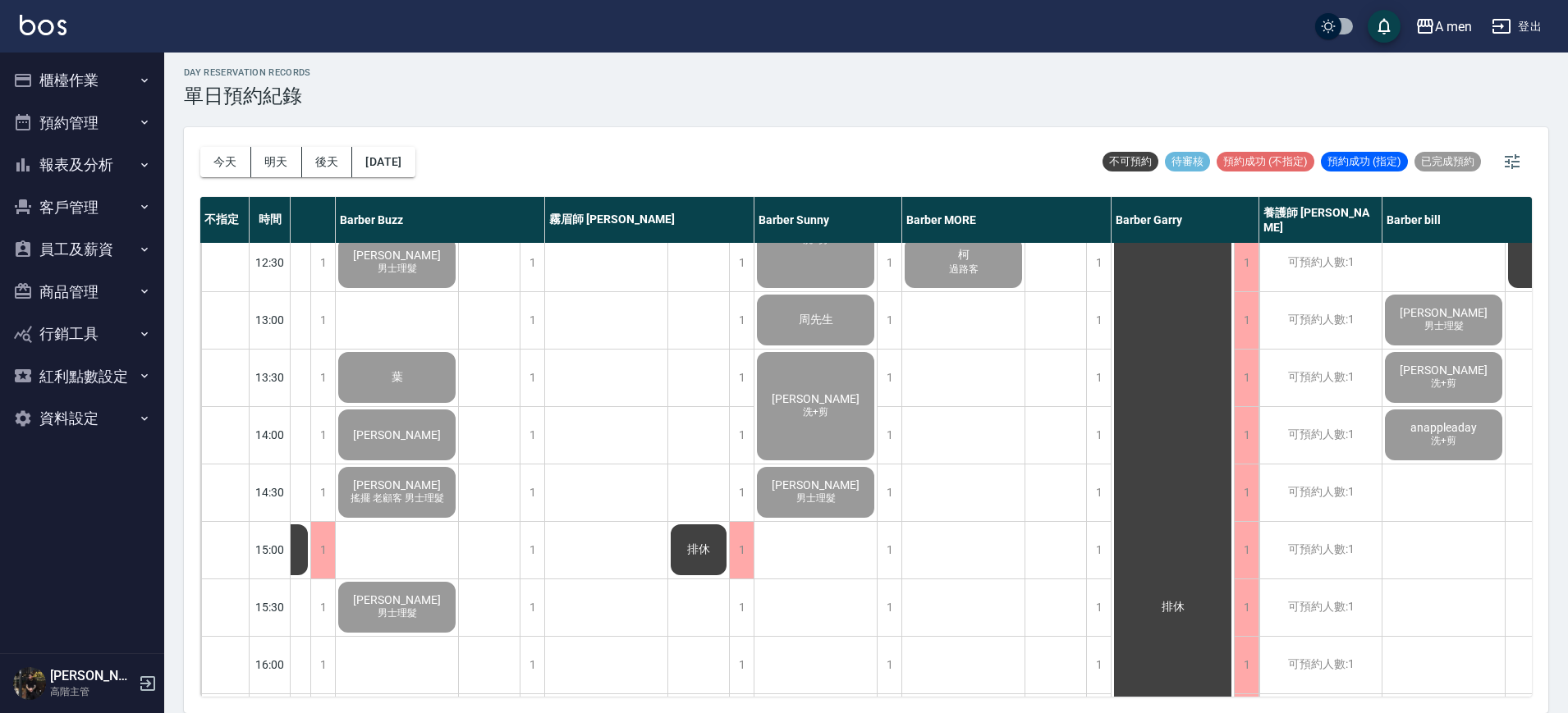
scroll to position [258, 251]
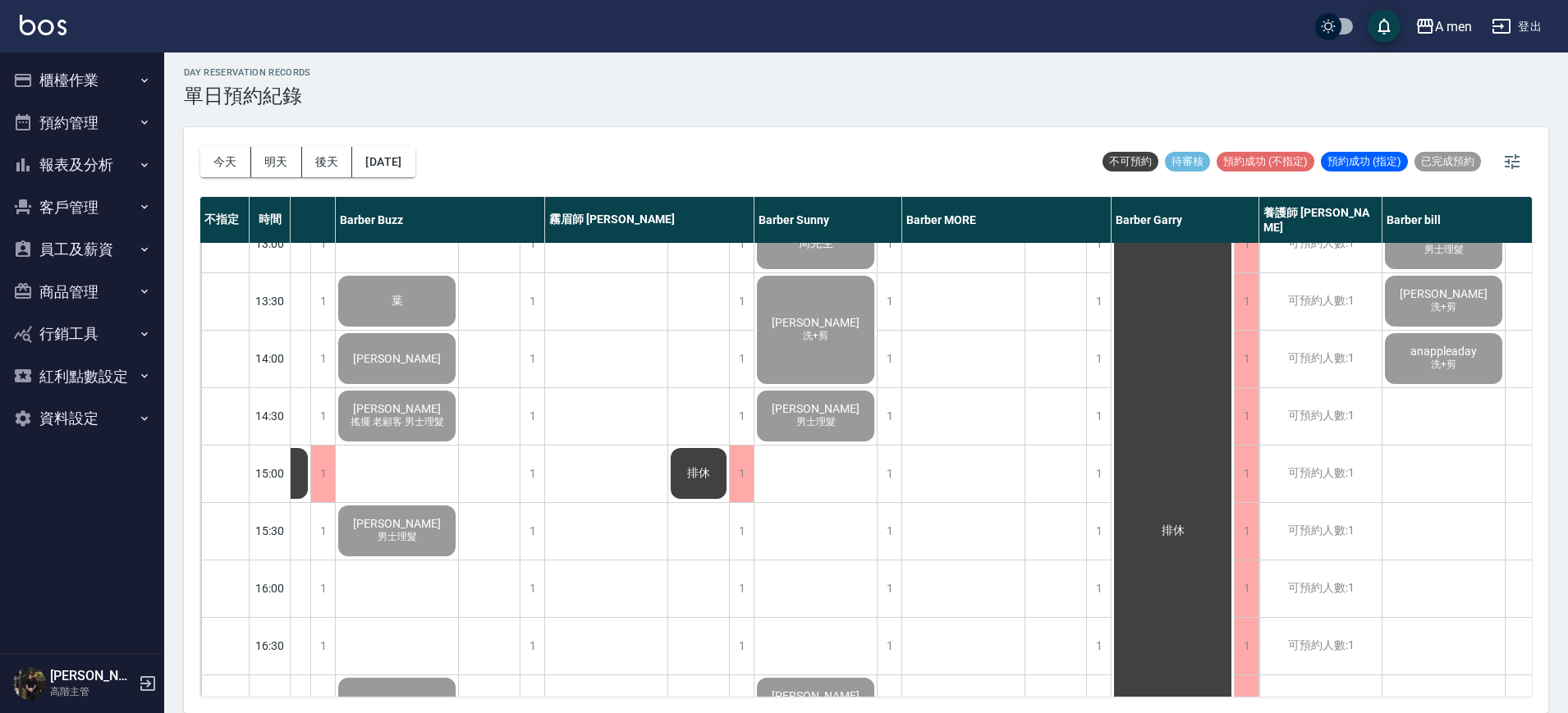
drag, startPoint x: 943, startPoint y: 474, endPoint x: 862, endPoint y: 548, distance: 109.7
click at [862, 548] on div "陳品嘉 洗+剪 周先生 David Huang 洗+剪 李柏勳 男士理髮 Ryan Y. 男士理髮 政霖 洗+剪 Cooper 男士理髮 蔡信頡 男士理髮 l…" at bounding box center [816, 703] width 123 height 1437
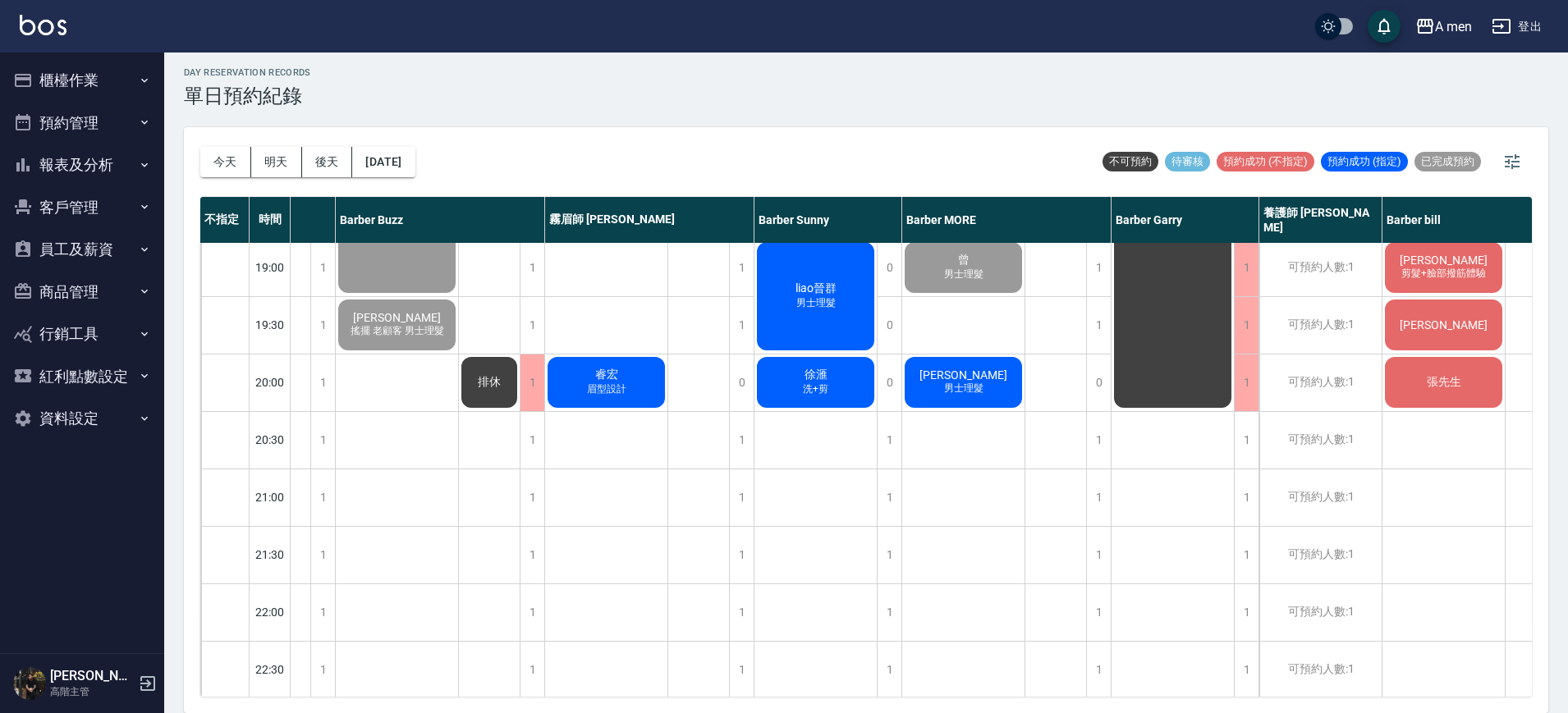
scroll to position [999, 251]
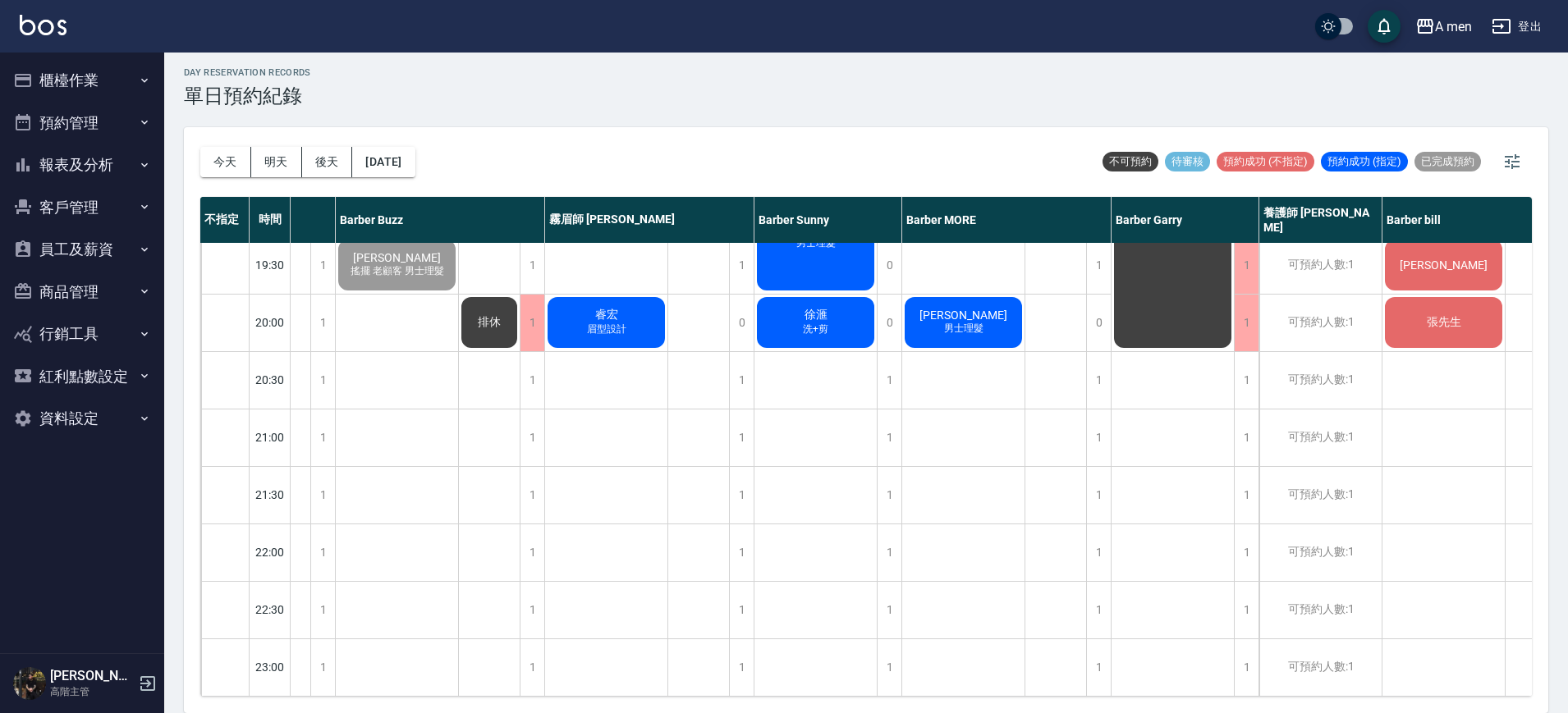
click at [824, 323] on span "洗+剪" at bounding box center [815, 330] width 32 height 13
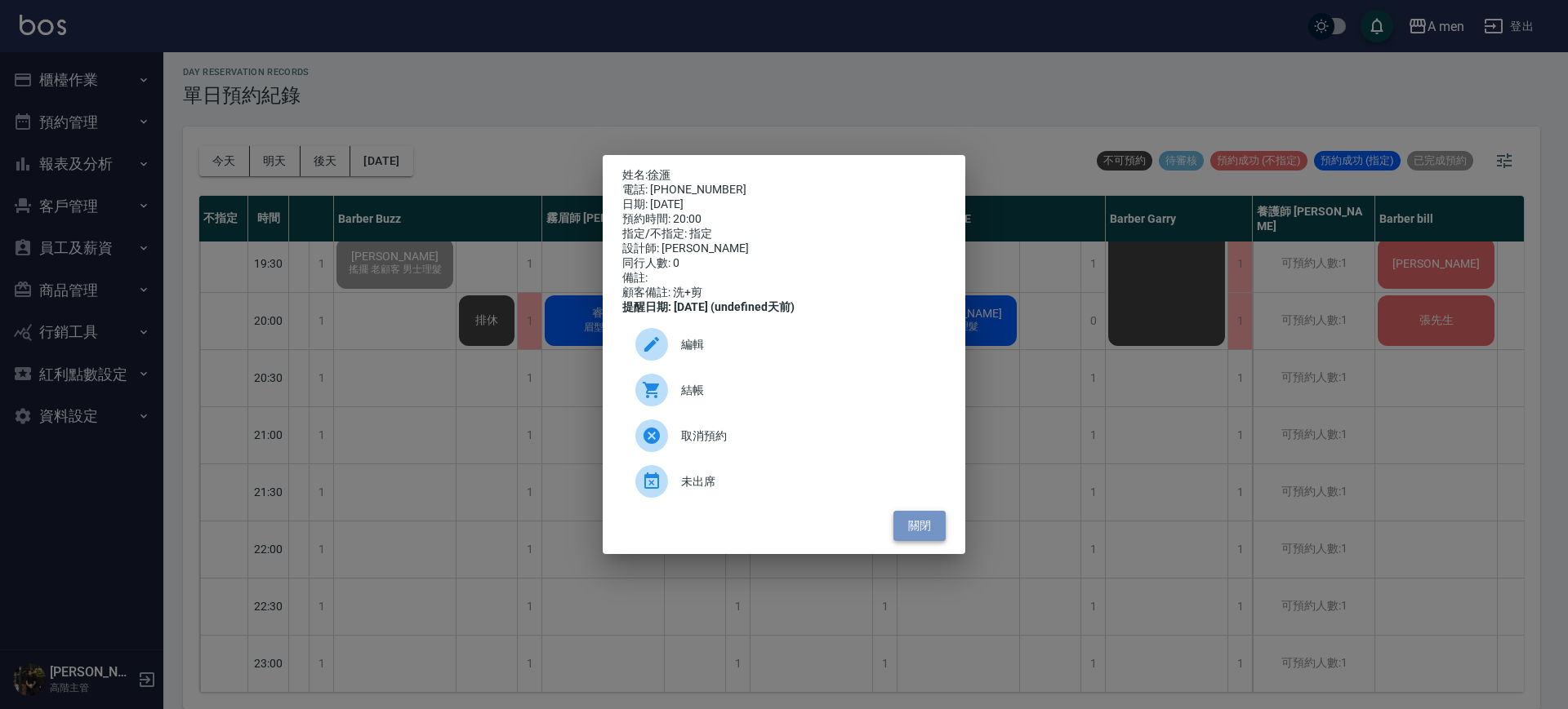
click at [909, 541] on button "關閉" at bounding box center [919, 526] width 53 height 31
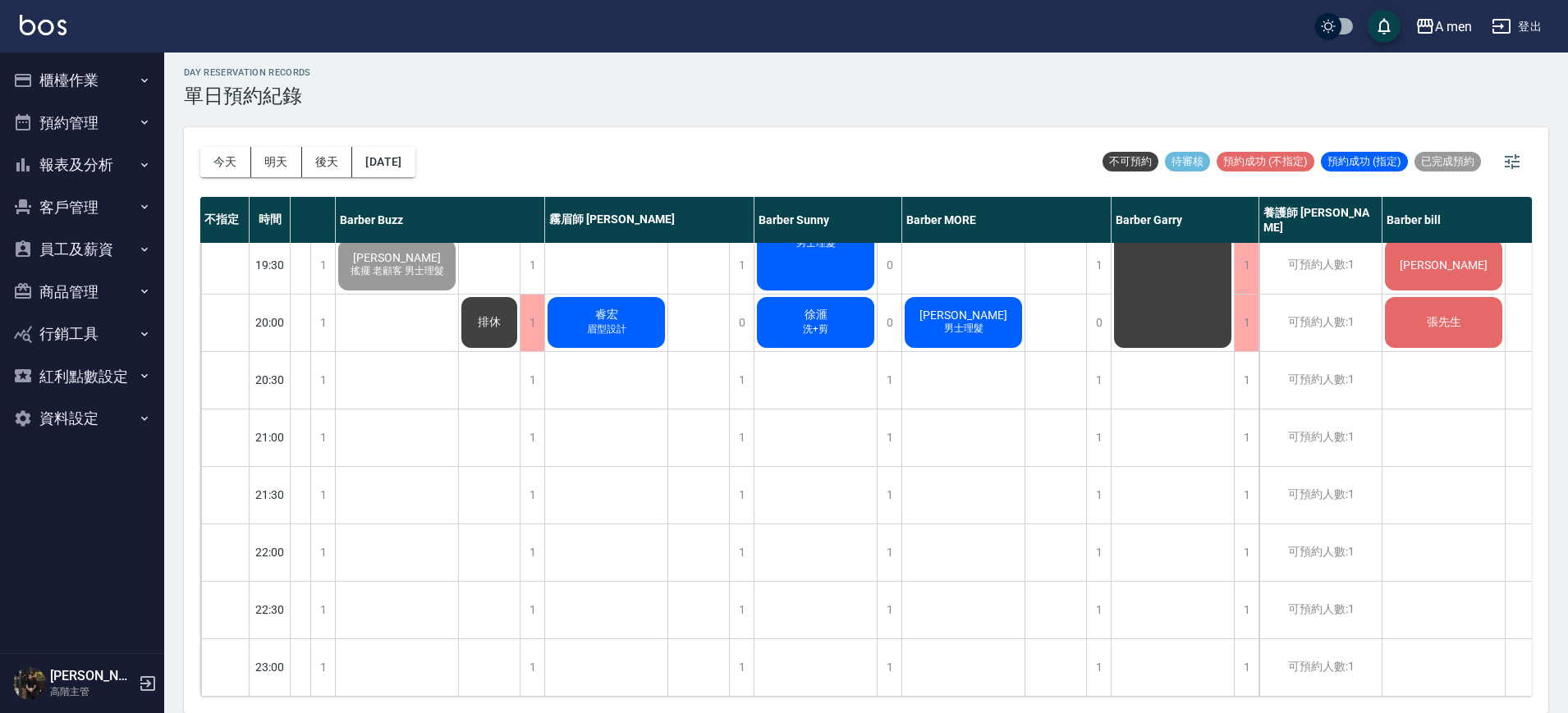
click at [611, 323] on span "眉型設計" at bounding box center [607, 330] width 46 height 13
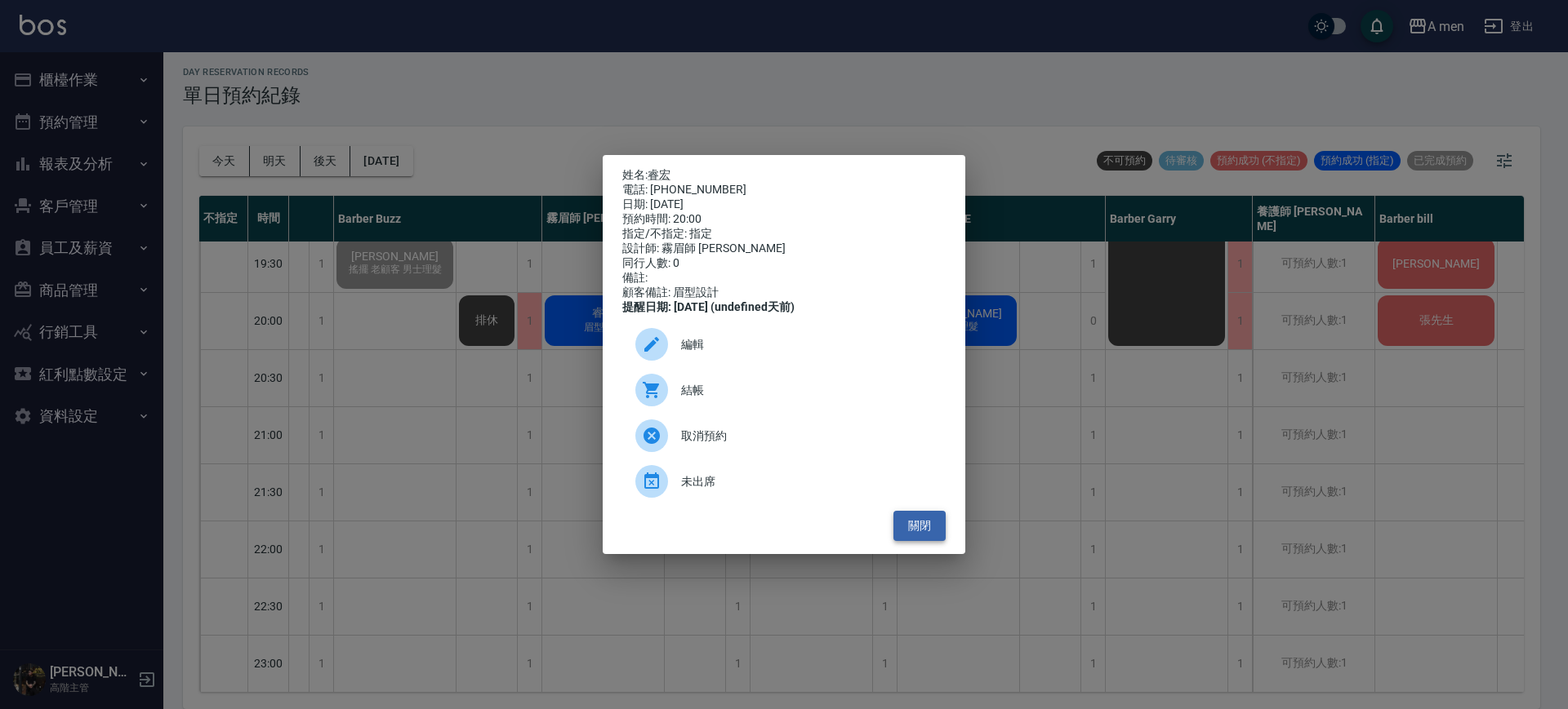
click at [922, 536] on button "關閉" at bounding box center [919, 526] width 53 height 31
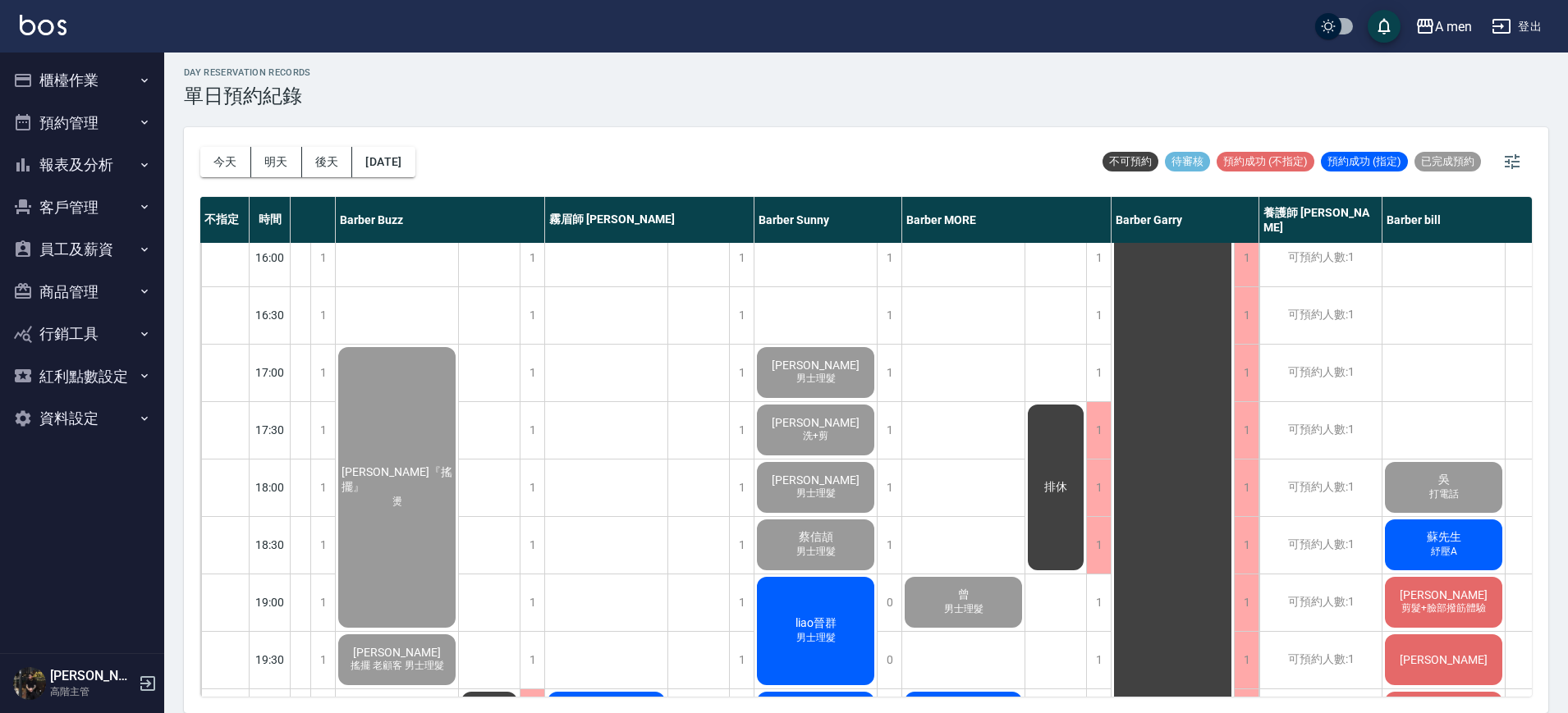
scroll to position [691, 251]
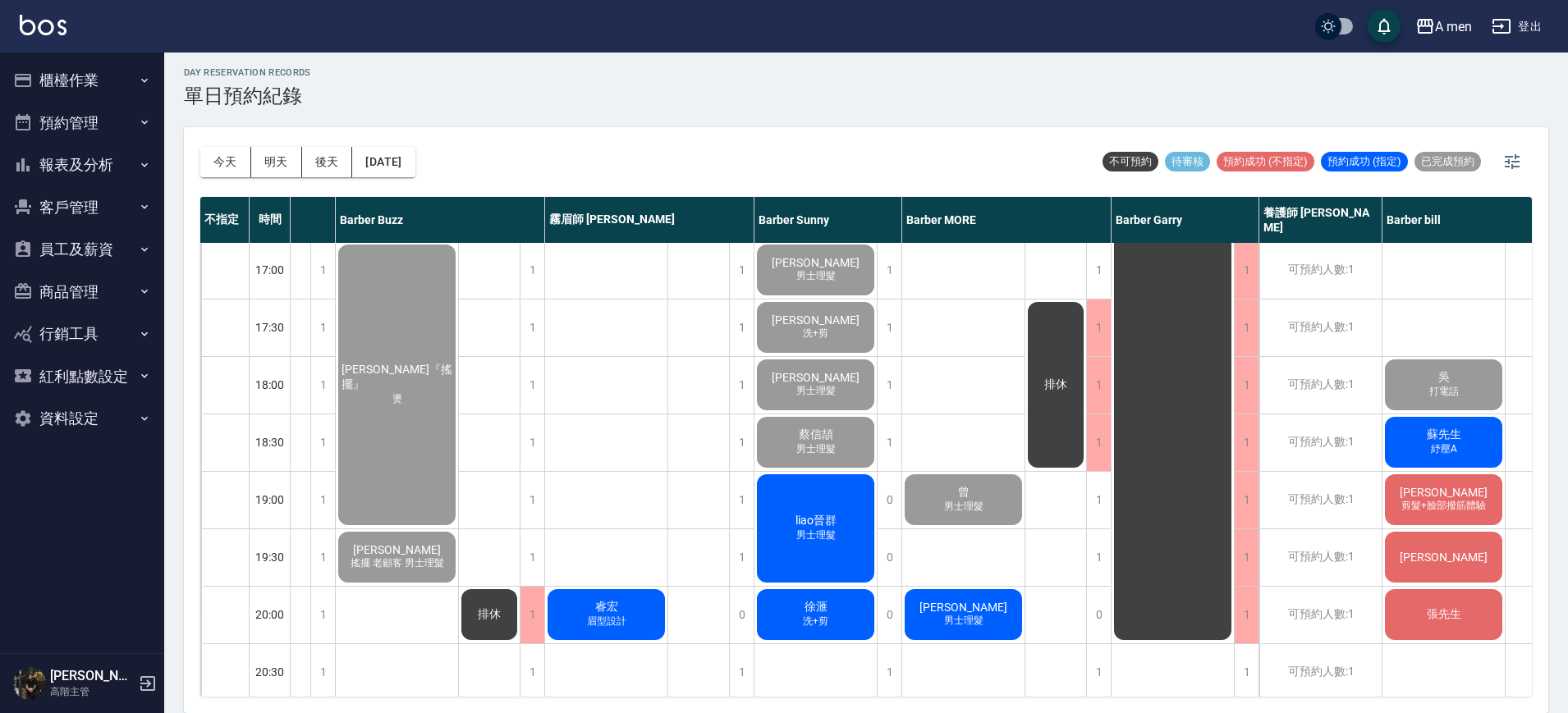
click at [957, 334] on div "韓博宇 洗+剪 粉刺清潔 董柏均 洗加剪 柯 過路客 曾 男士理髮 施淵舜 男士理髮" at bounding box center [964, 270] width 123 height 1437
click at [609, 631] on div "睿宏 眉型設計" at bounding box center [606, 615] width 122 height 56
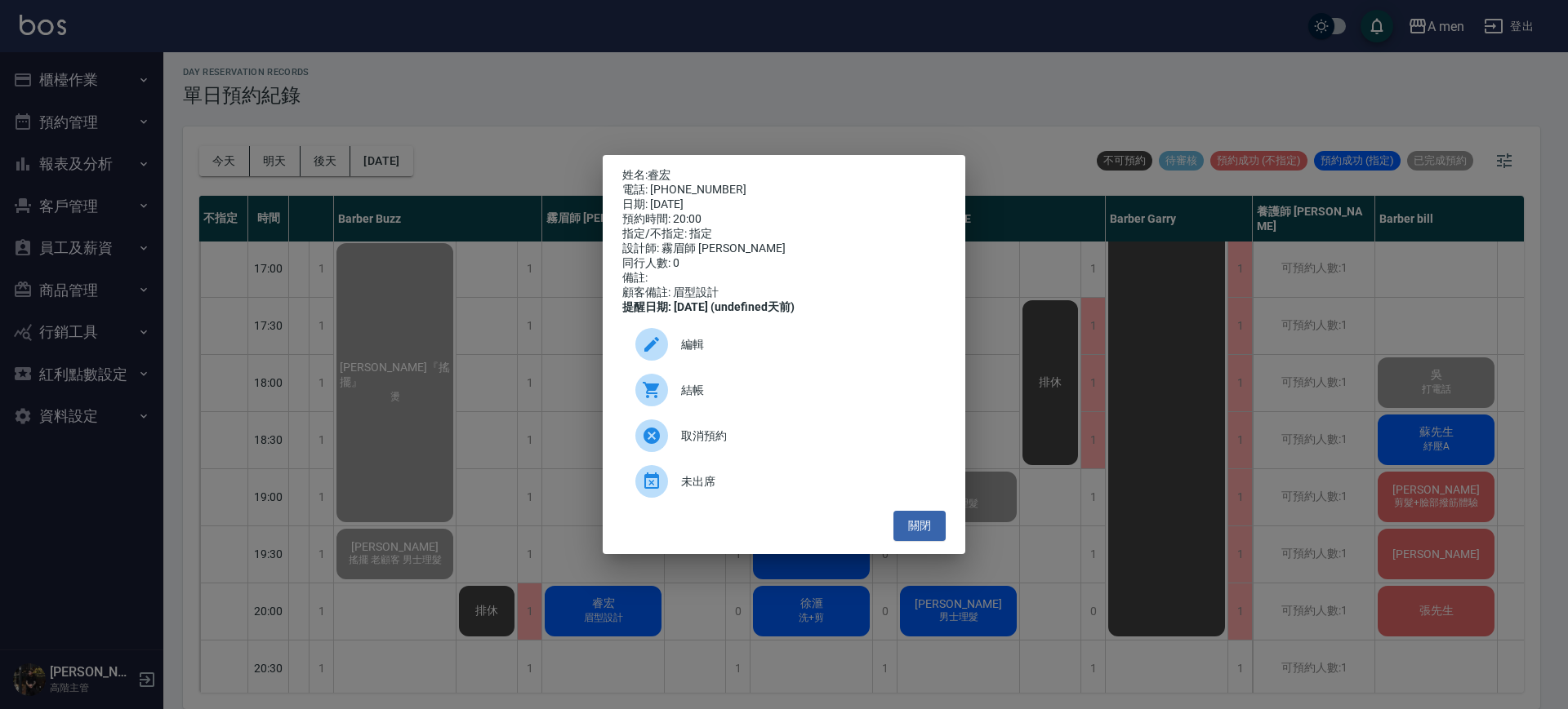
click at [746, 379] on div "結帳" at bounding box center [783, 390] width 323 height 46
click at [925, 539] on button "關閉" at bounding box center [919, 526] width 53 height 31
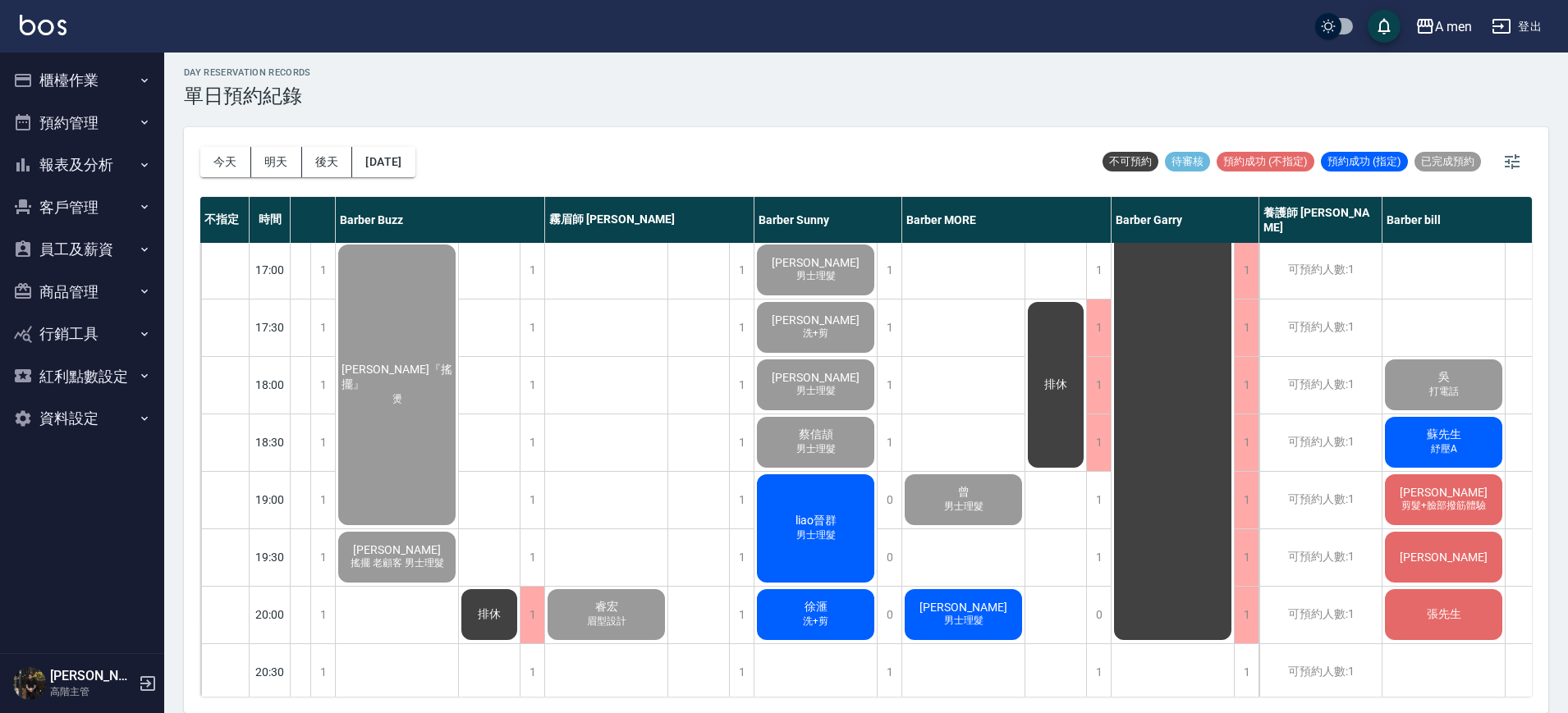
click at [819, 536] on span "男士理髮" at bounding box center [816, 536] width 46 height 13
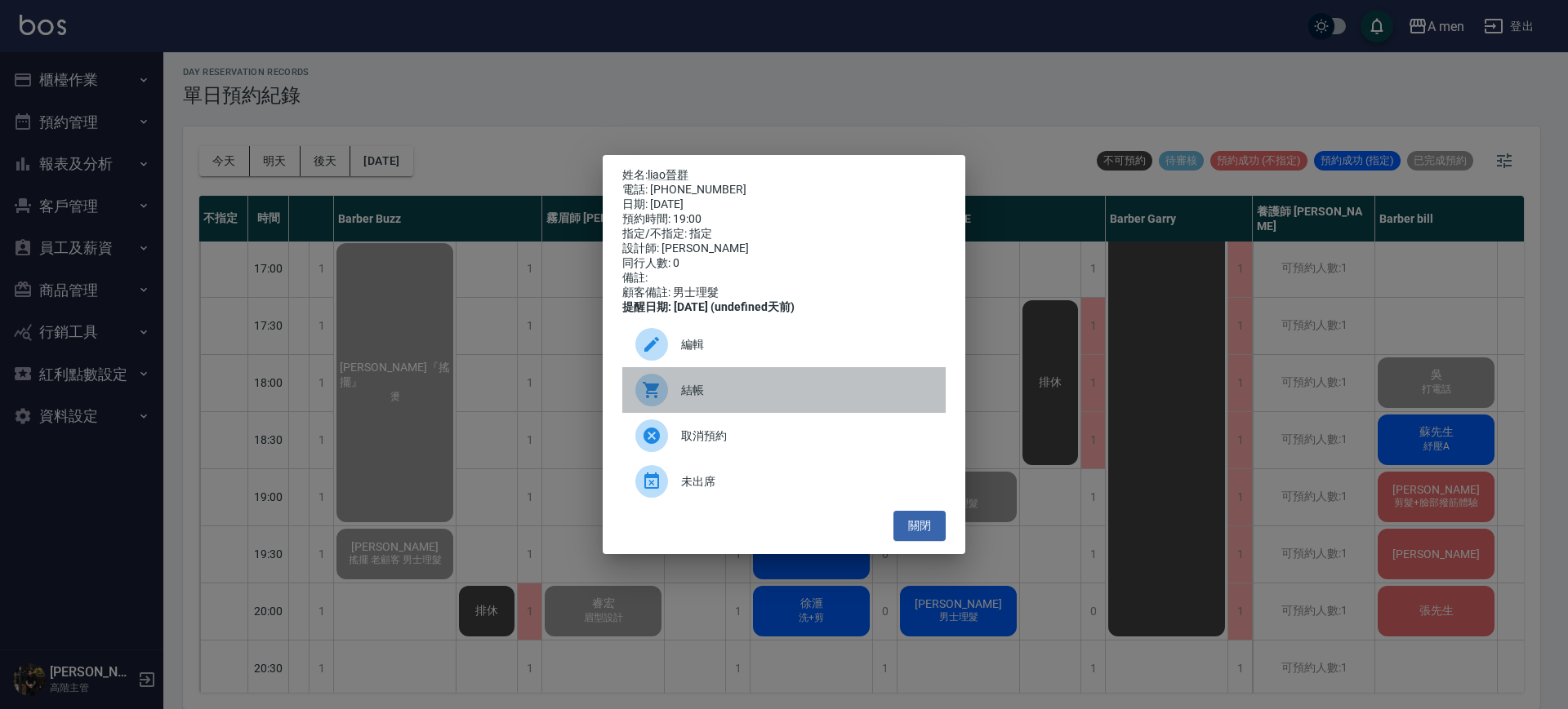
click at [698, 400] on span "結帳" at bounding box center [807, 391] width 251 height 17
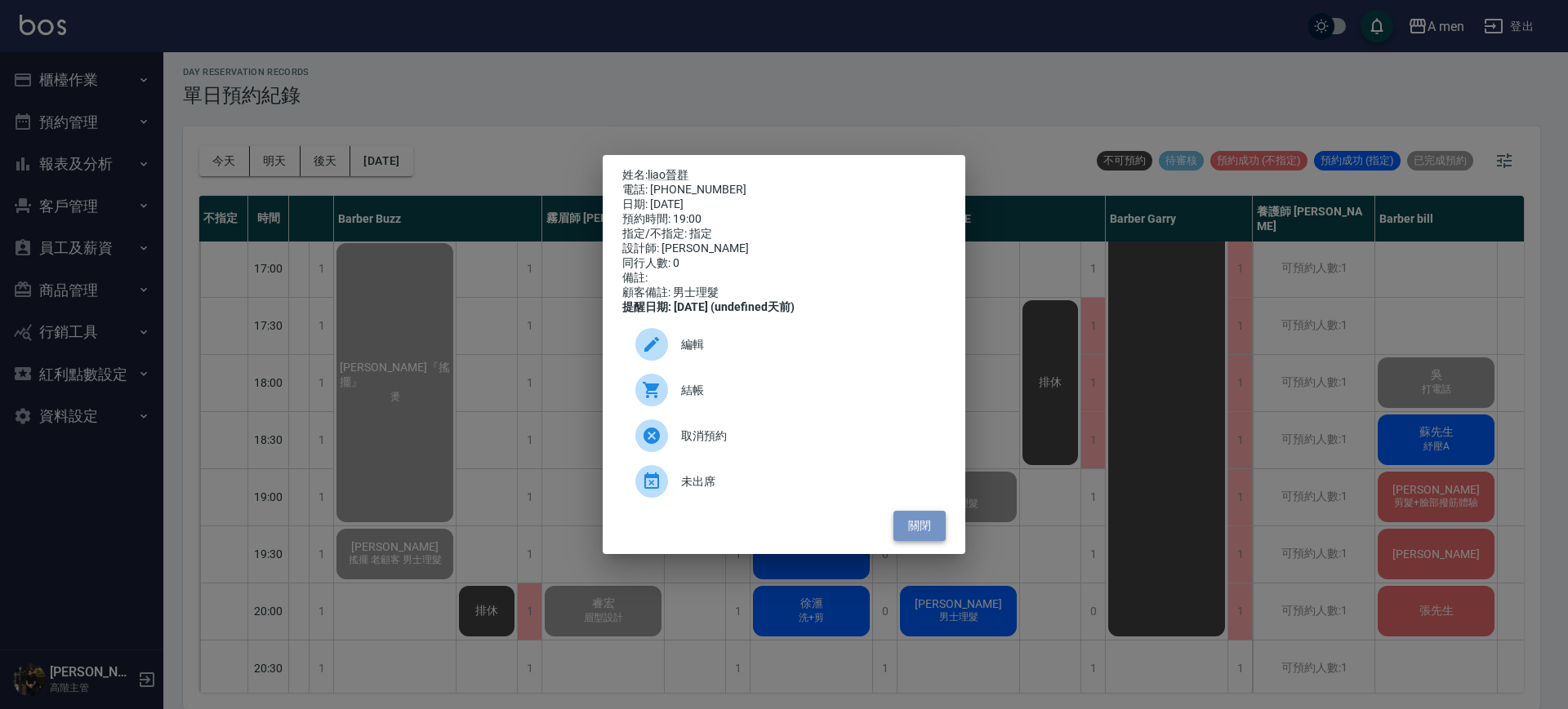
click at [926, 541] on button "關閉" at bounding box center [919, 526] width 53 height 31
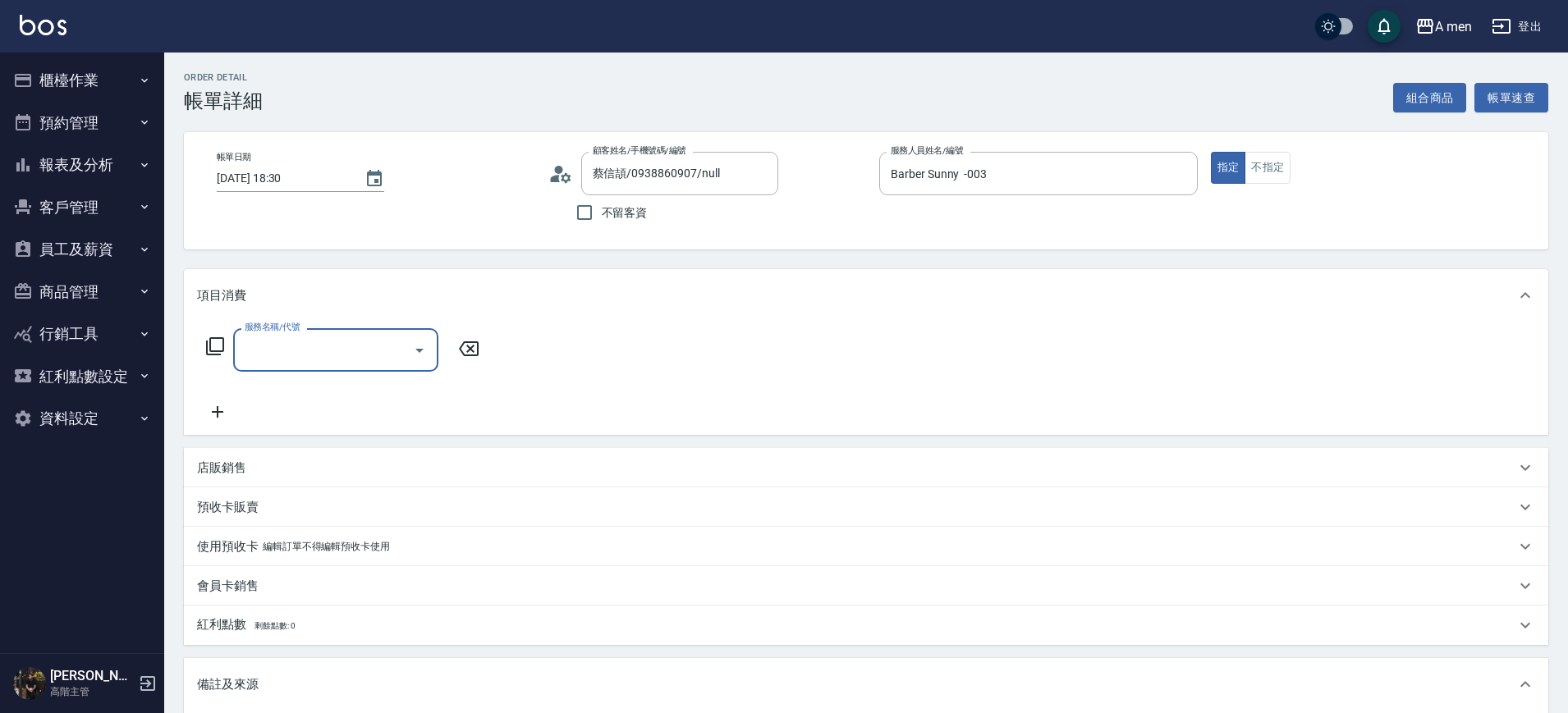
click at [407, 338] on div at bounding box center [419, 350] width 25 height 43
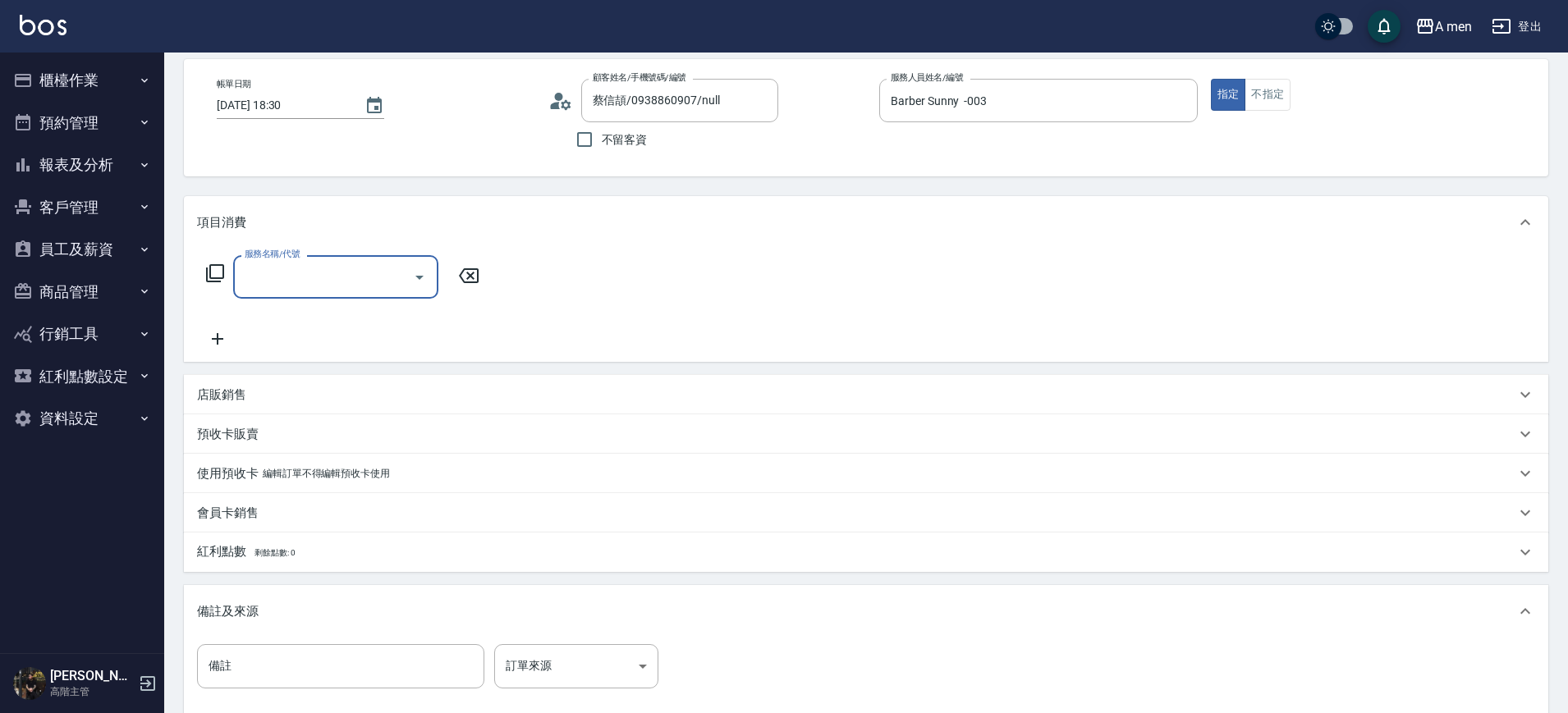
scroll to position [205, 0]
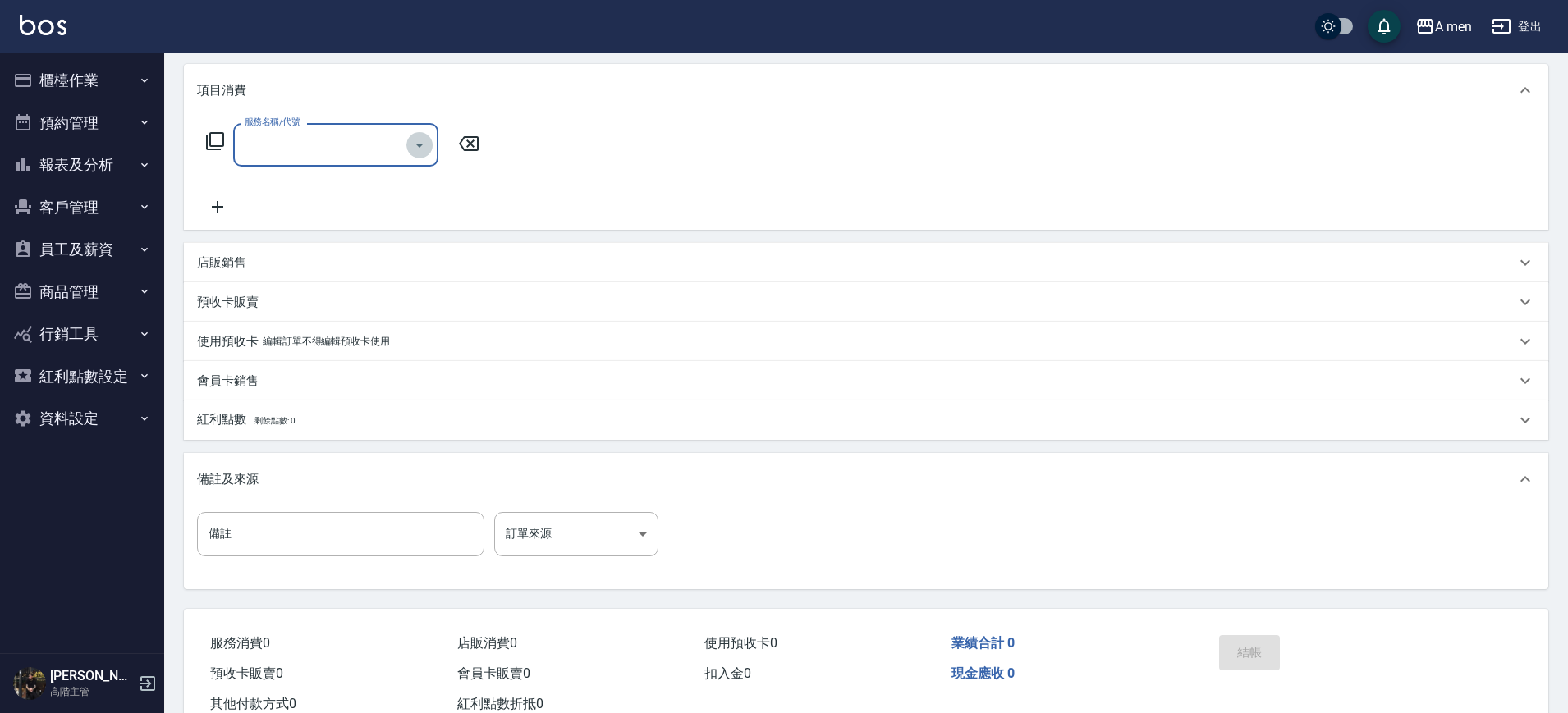
click at [428, 151] on icon "Open" at bounding box center [419, 145] width 19 height 19
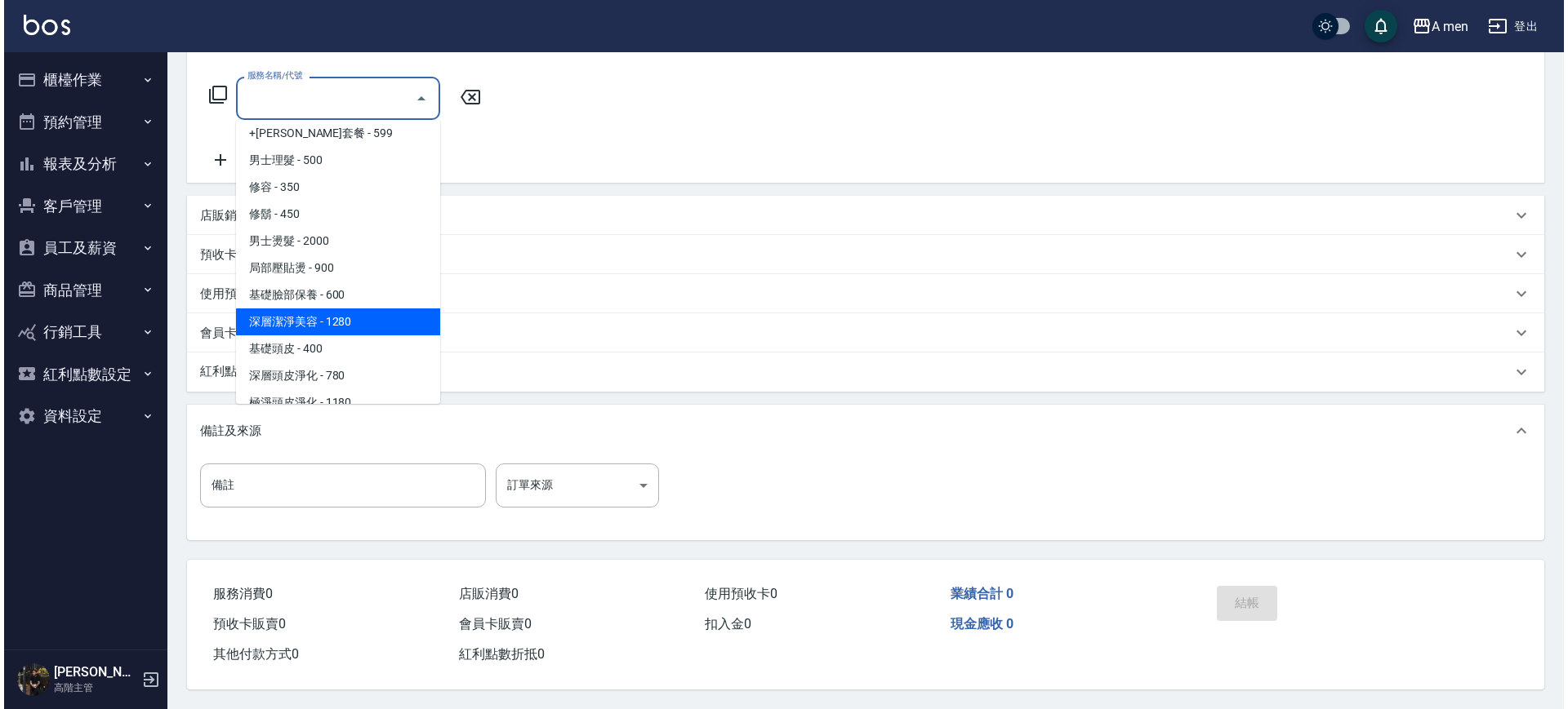
scroll to position [408, 0]
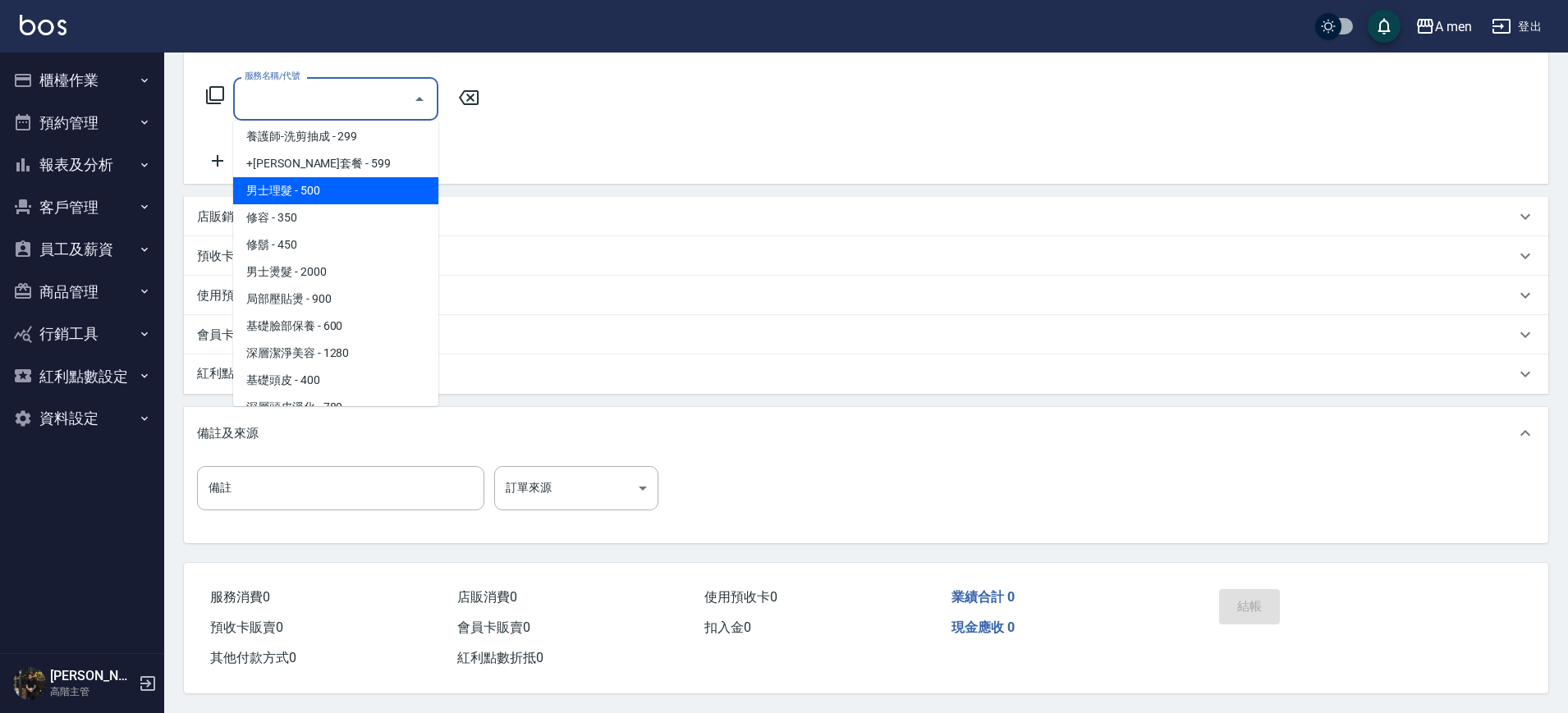
click at [375, 177] on span "男士理髮 - 500" at bounding box center [335, 191] width 205 height 27
type input "男士理髮(A01)"
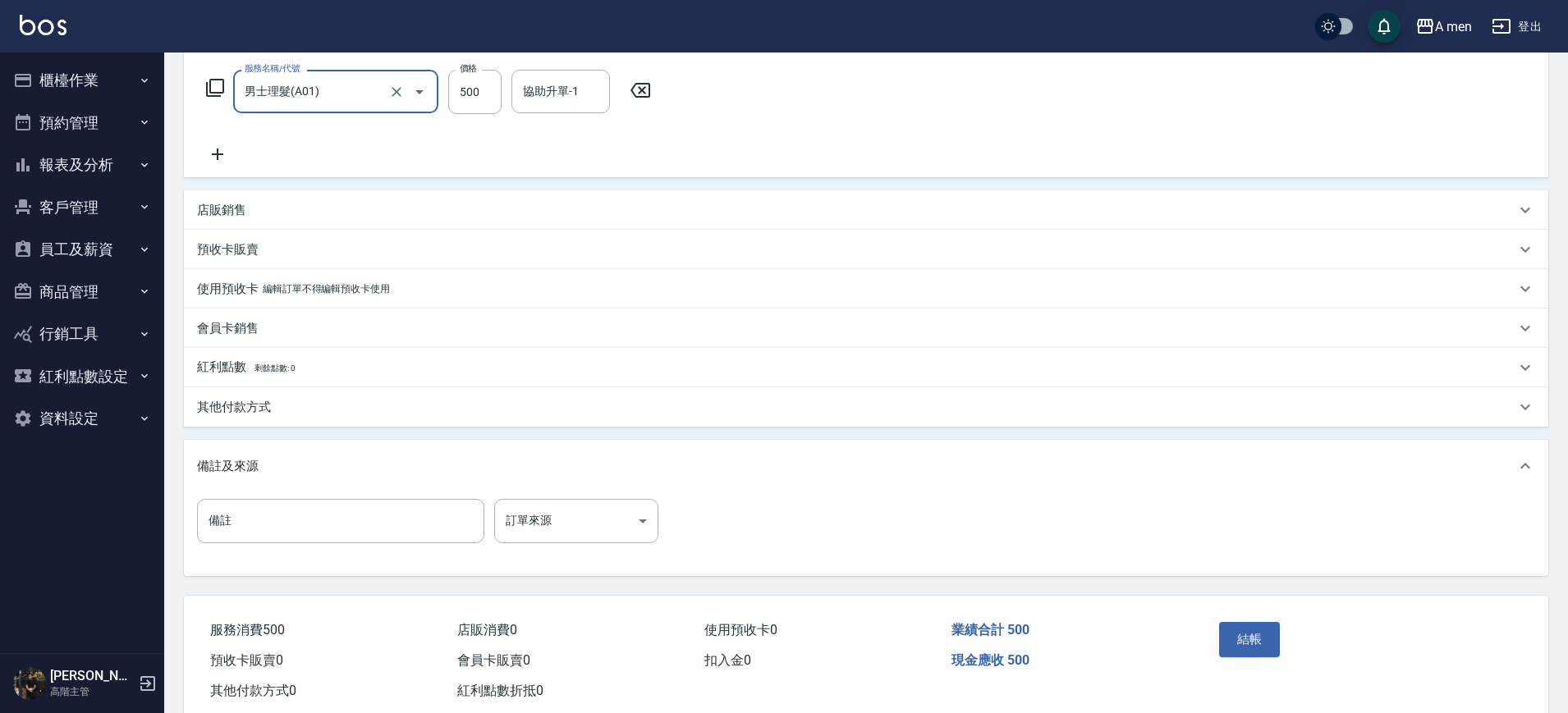
click at [1283, 651] on div "結帳" at bounding box center [1287, 651] width 148 height 71
click at [1246, 645] on button "結帳" at bounding box center [1250, 640] width 62 height 35
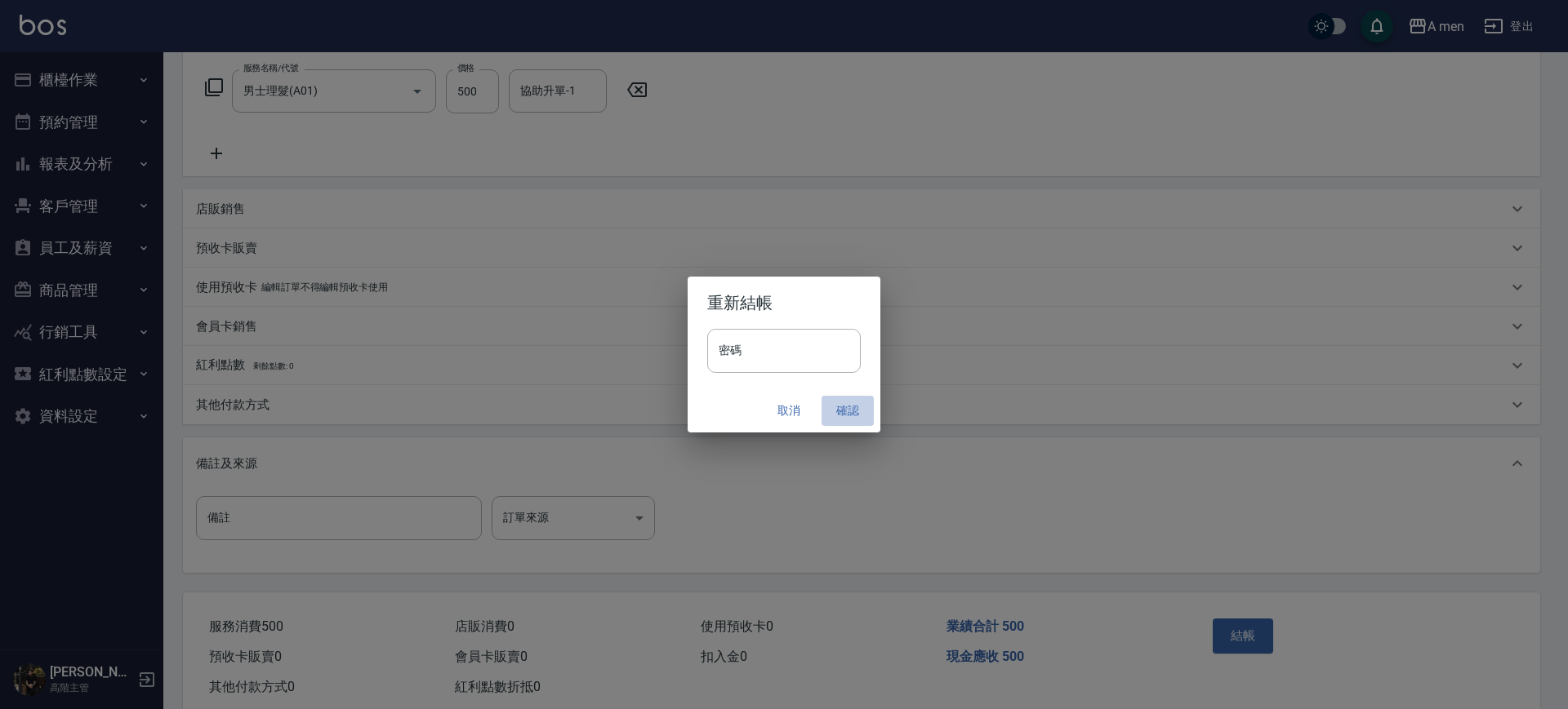
click at [851, 402] on button "確認" at bounding box center [847, 411] width 53 height 31
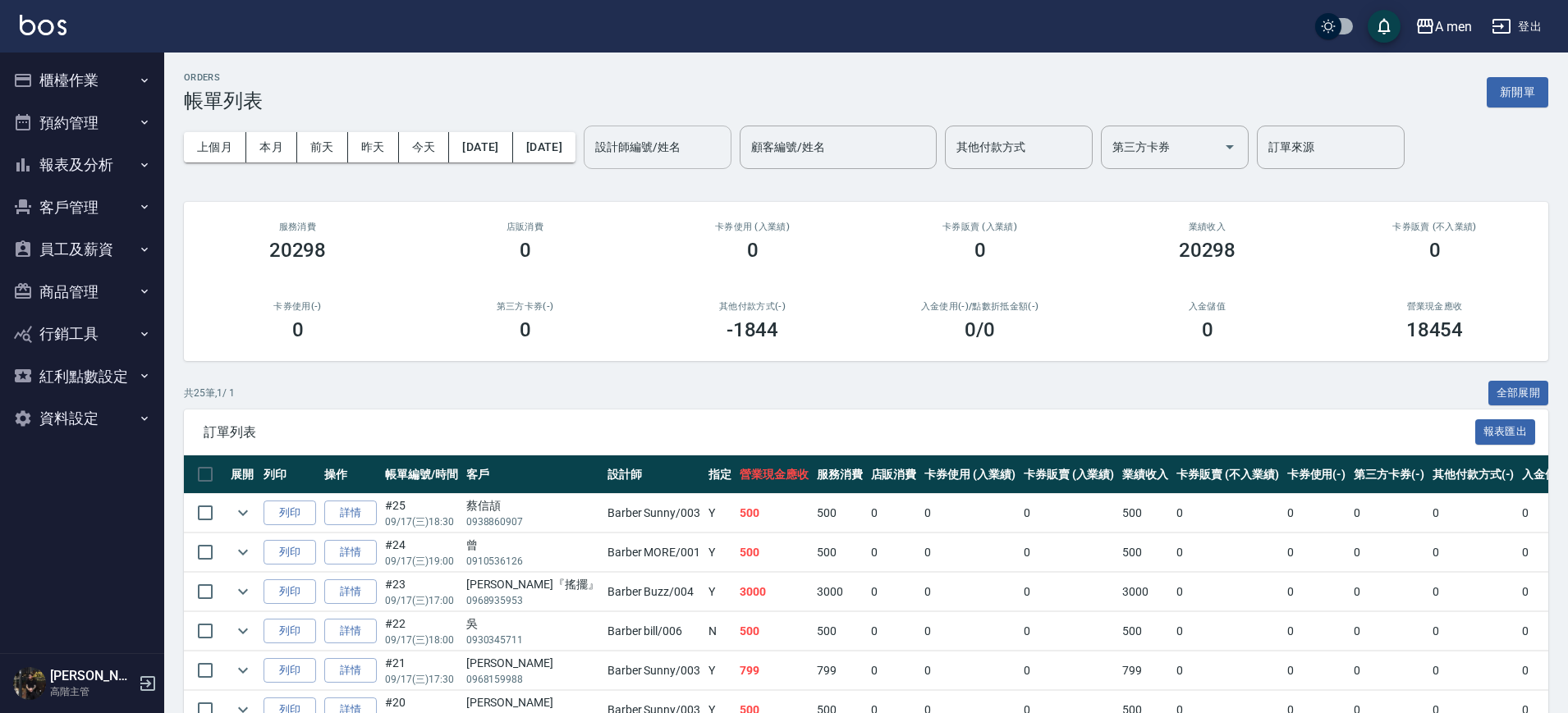
click at [724, 137] on input "設計師編號/姓名" at bounding box center [657, 147] width 133 height 29
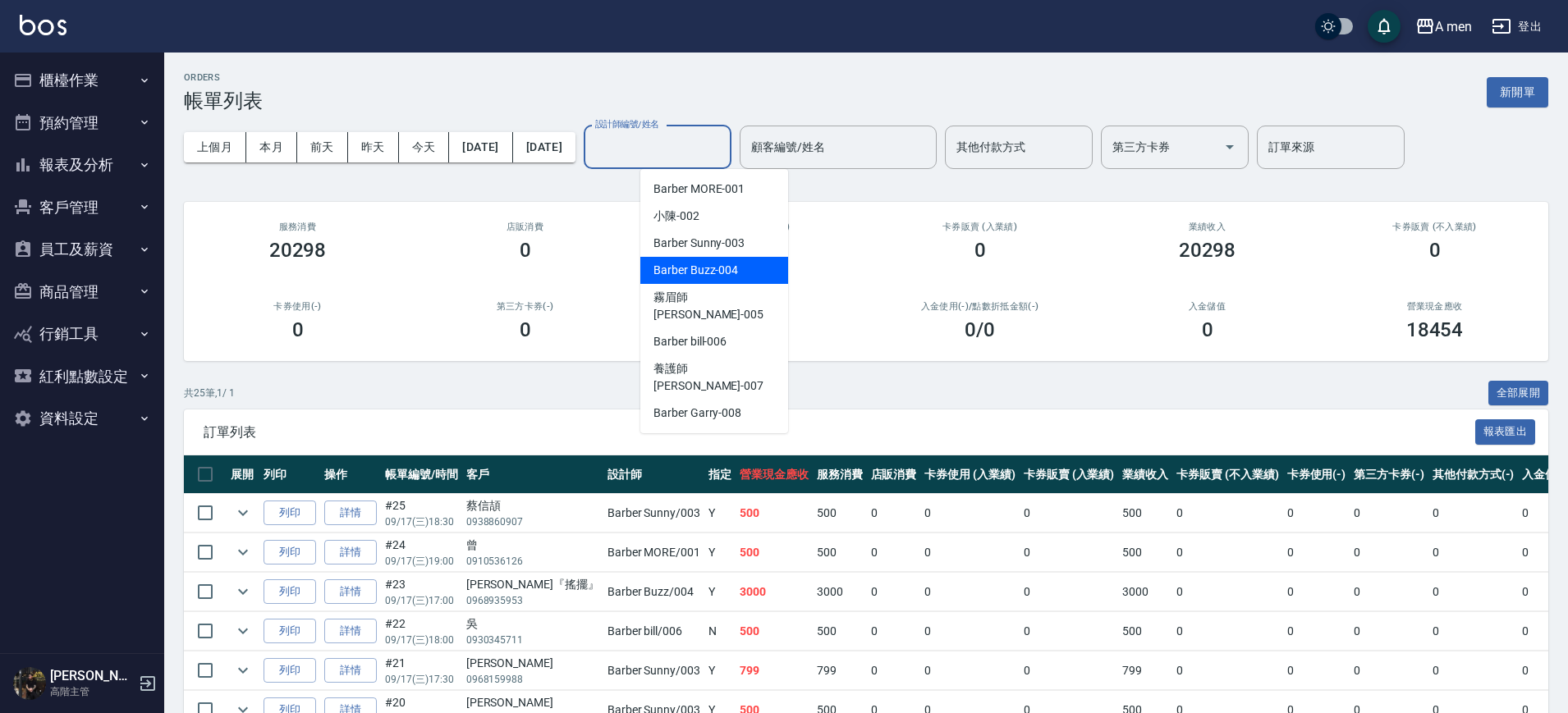
click at [737, 270] on div "Barber Buzz -004" at bounding box center [714, 271] width 147 height 27
type input "Barber Buzz-004"
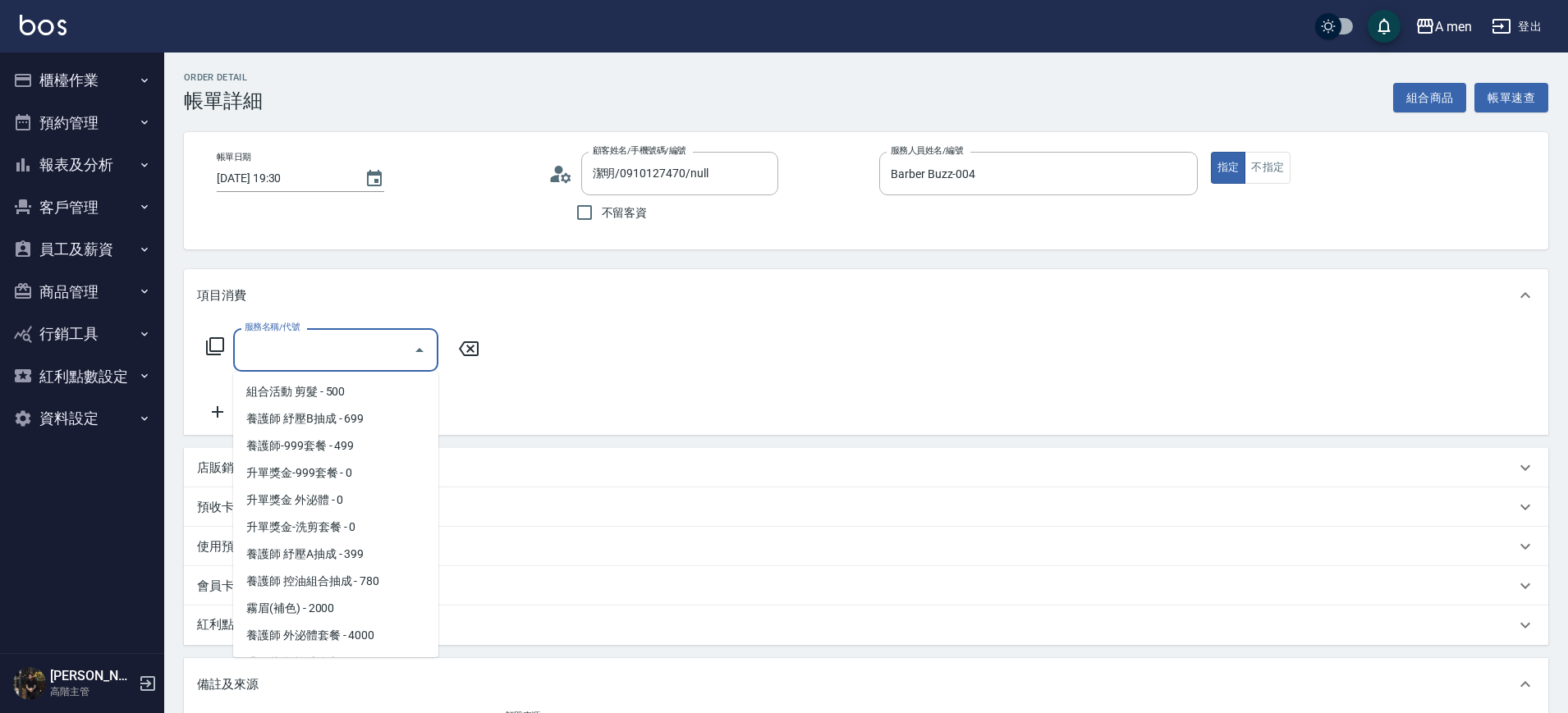
scroll to position [205, 0]
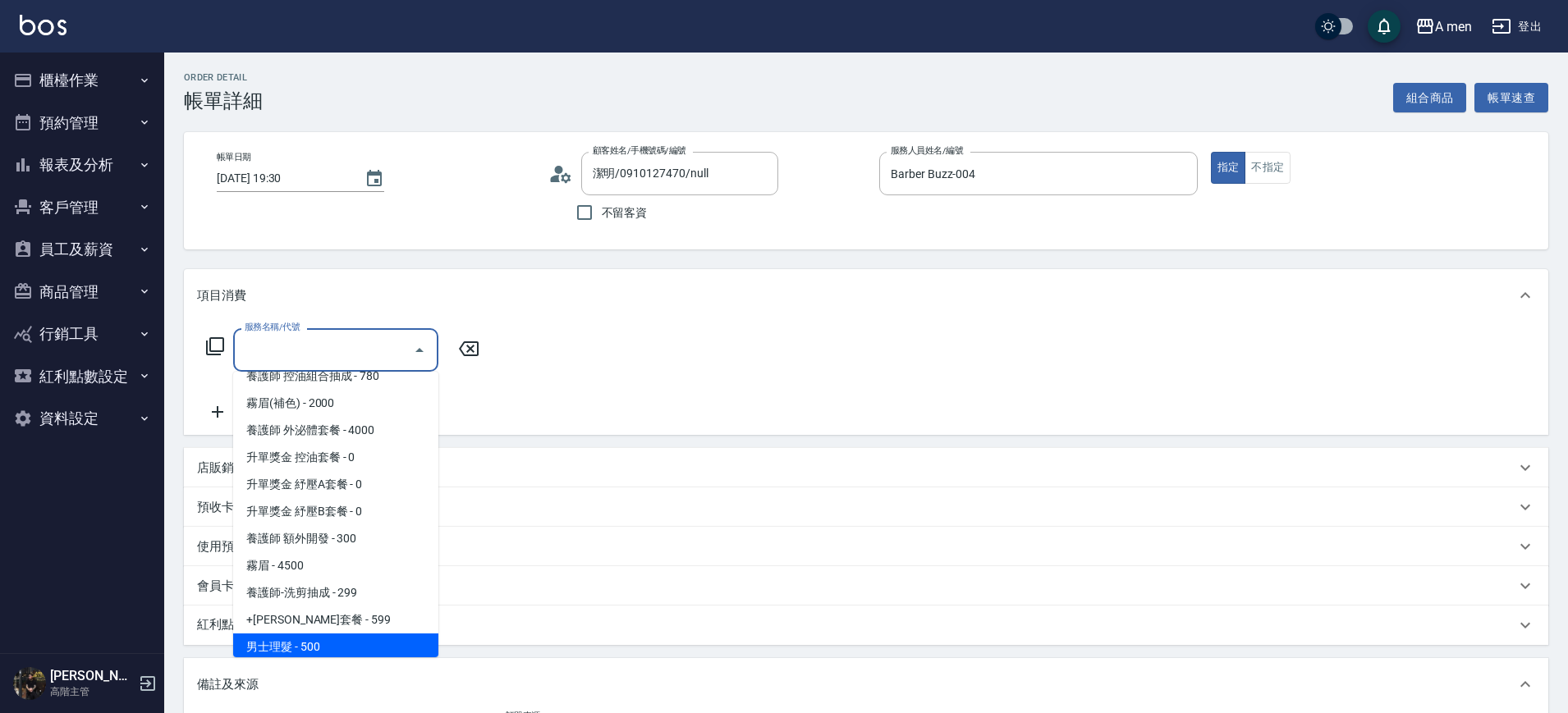
click at [362, 646] on span "男士理髮 - 500" at bounding box center [335, 647] width 205 height 27
type input "男士理髮(A01)"
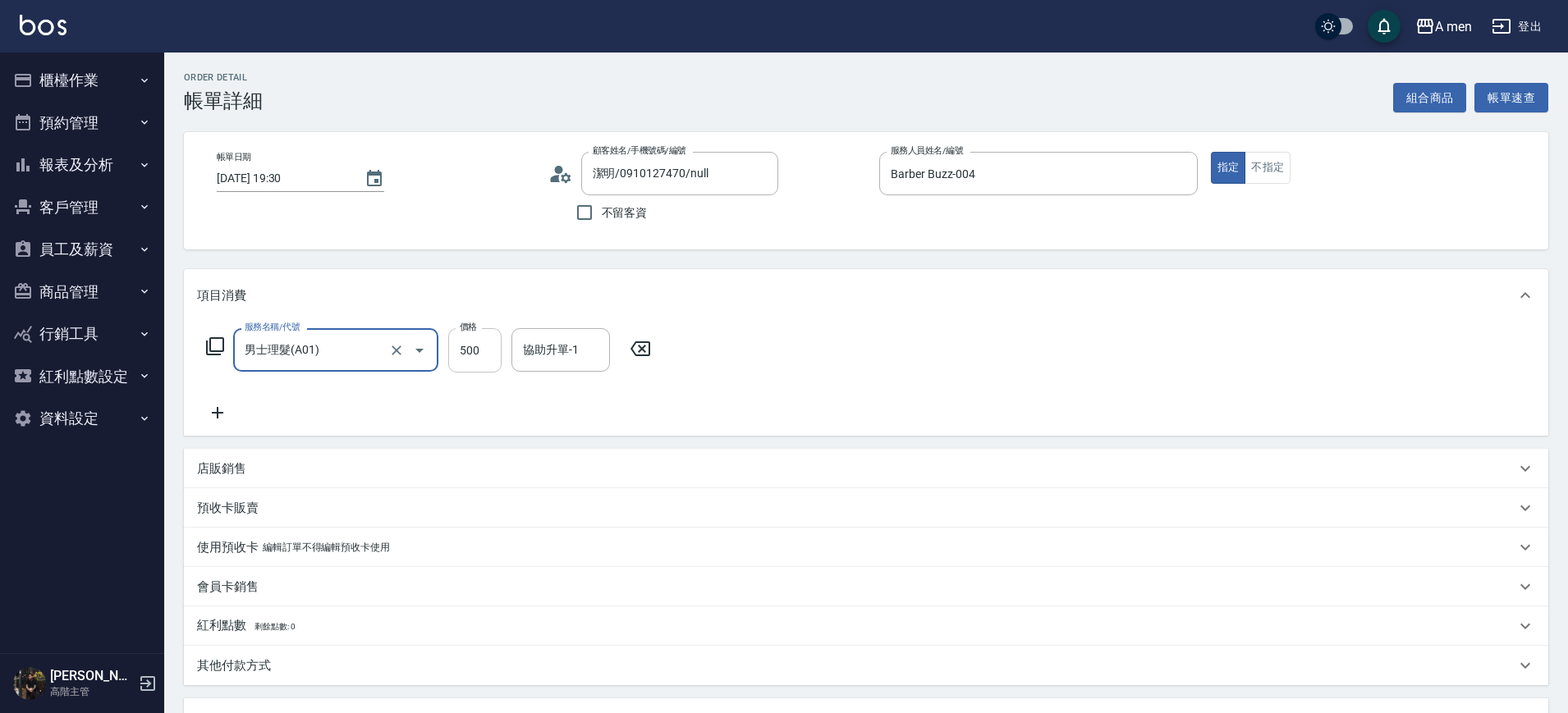
click at [493, 356] on input "500" at bounding box center [474, 351] width 53 height 44
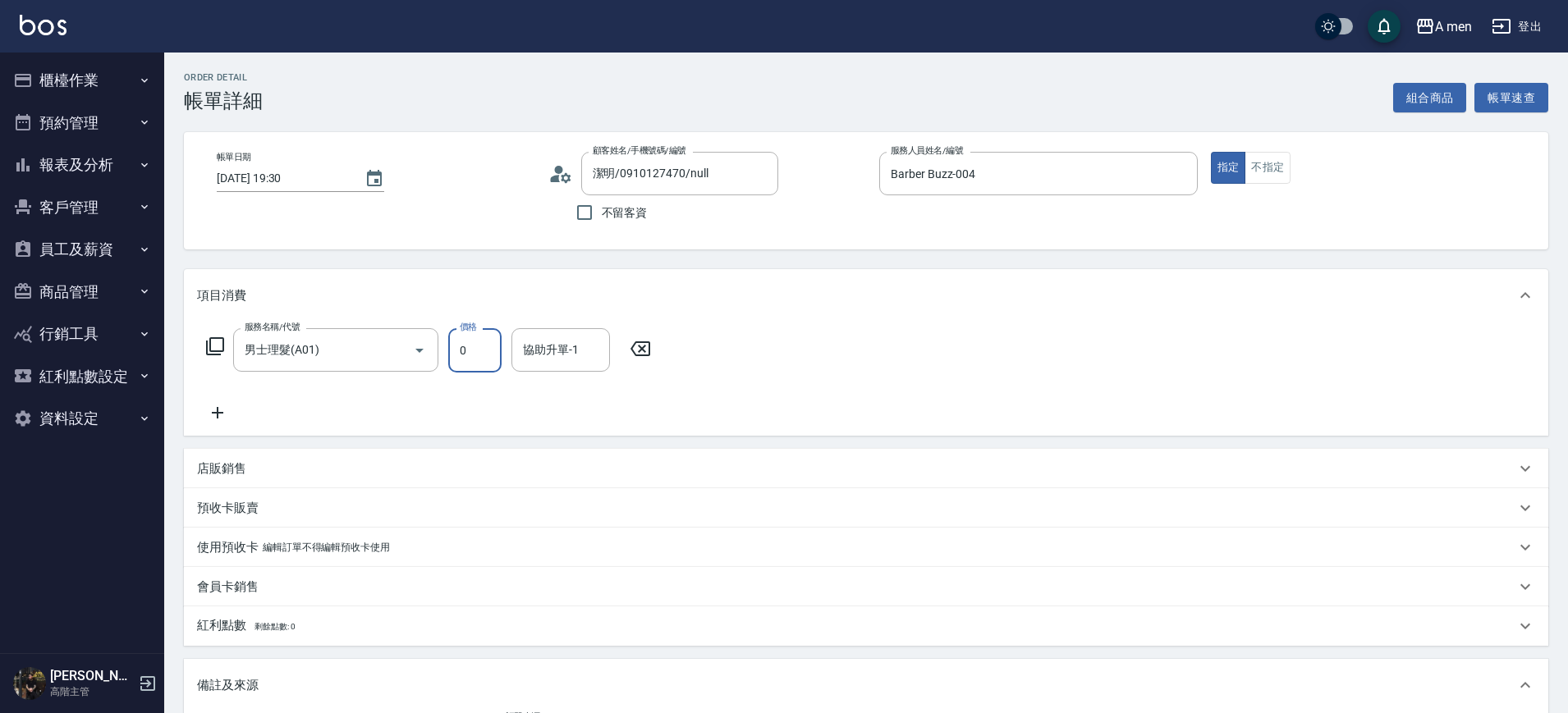
type input "0"
click at [812, 273] on div "Order detail 帳單詳細 組合商品 帳單速查 帳單日期 [DATE] 19:30 顧客姓名/手機號碼/編號 潔明/0910127470/null 顧…" at bounding box center [865, 509] width 1404 height 912
click at [638, 357] on icon at bounding box center [640, 349] width 41 height 19
click at [214, 342] on icon at bounding box center [215, 346] width 19 height 19
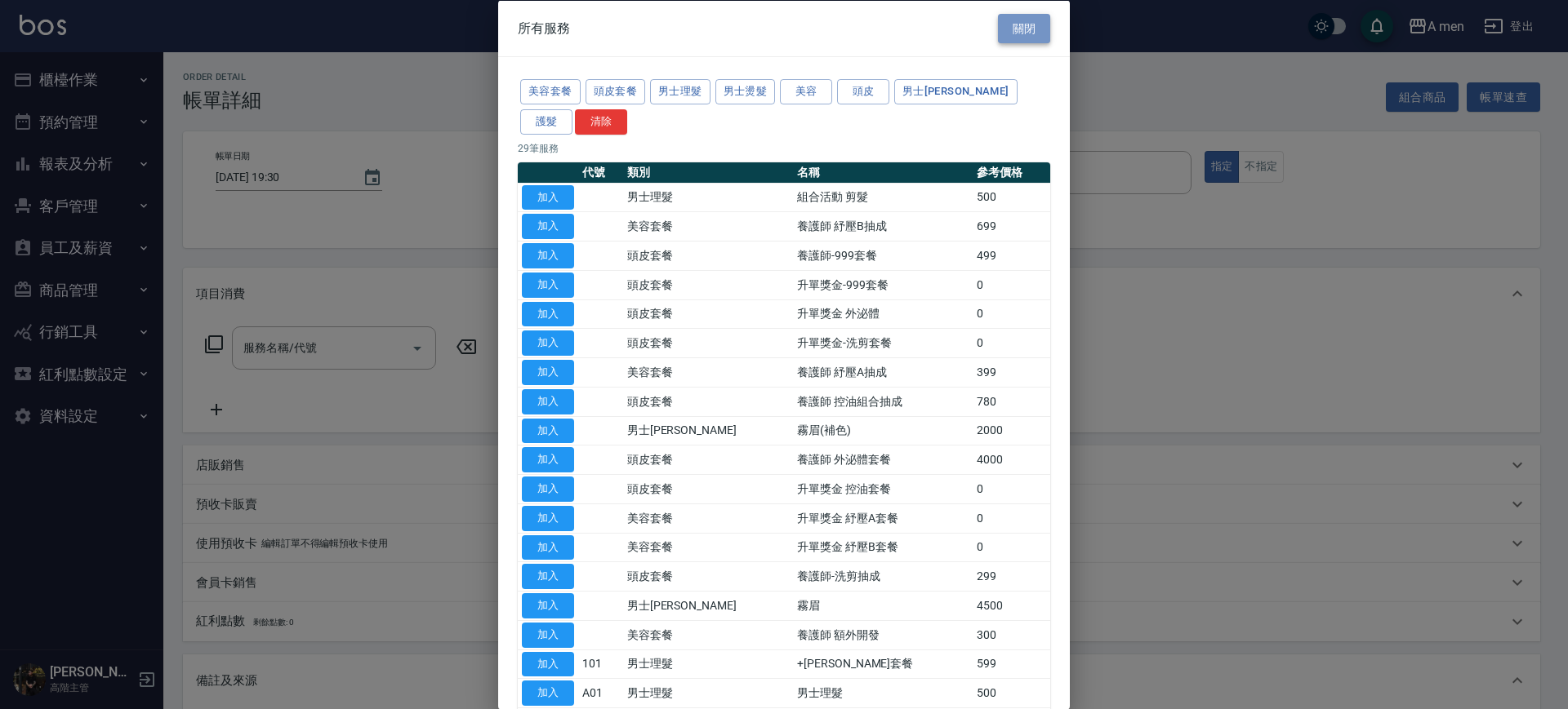
click at [1026, 16] on button "關閉" at bounding box center [1024, 29] width 53 height 31
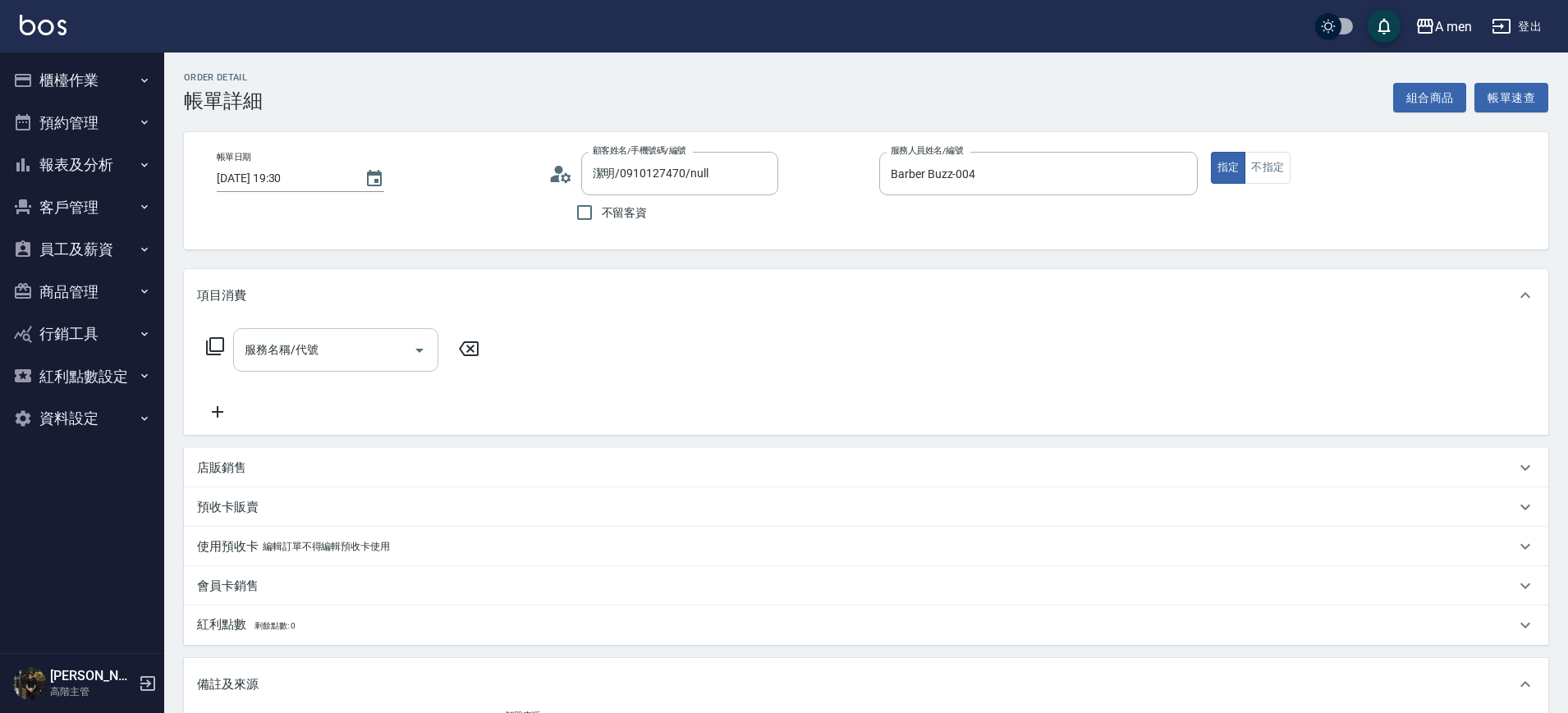
click at [335, 369] on div "服務名稱/代號" at bounding box center [335, 350] width 205 height 43
click at [351, 361] on input "˙˙" at bounding box center [324, 350] width 166 height 29
type input "˙˙"
click at [197, 345] on div "服務名稱/代號 服務名稱/代號" at bounding box center [866, 379] width 1365 height 114
click at [241, 349] on input "服務名稱/代號" at bounding box center [324, 350] width 166 height 29
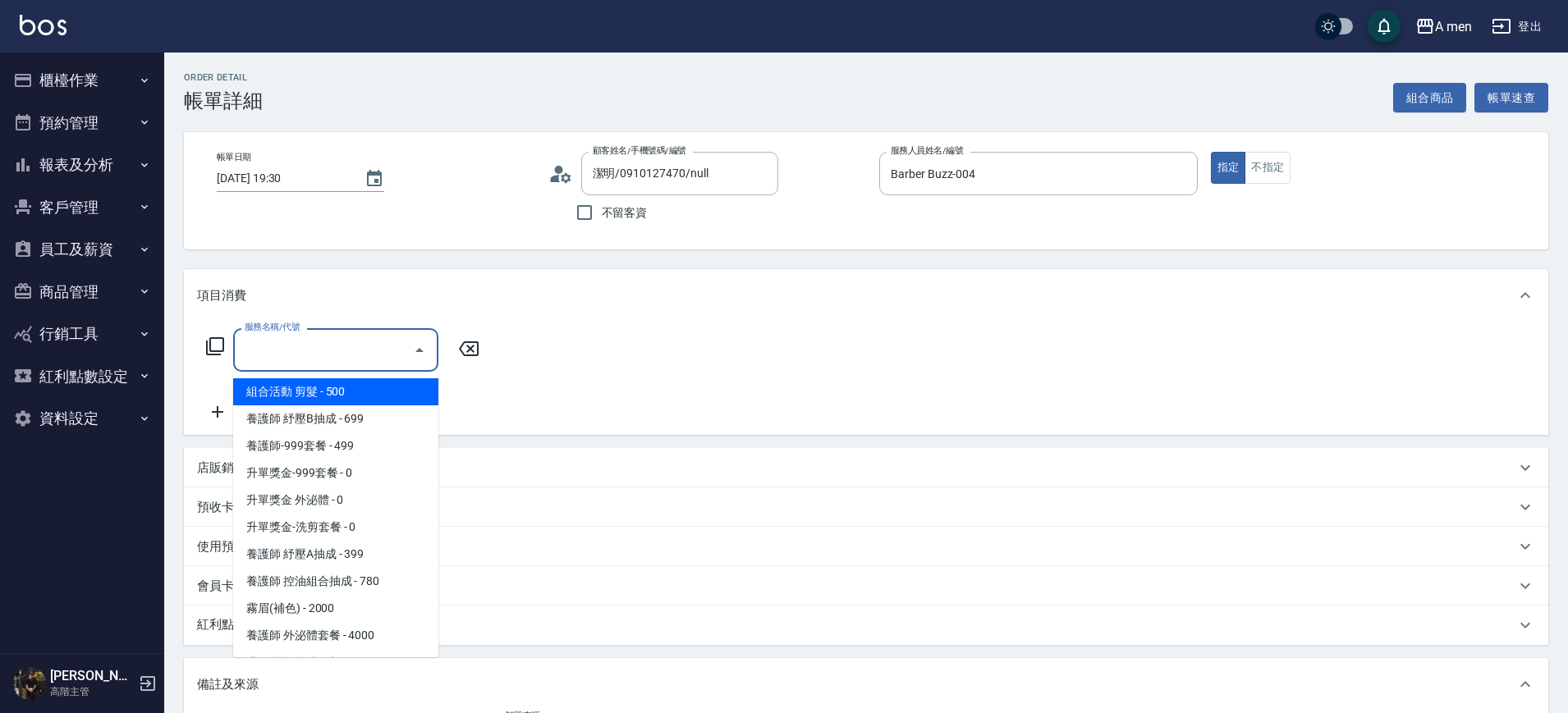
click at [206, 347] on icon at bounding box center [215, 346] width 18 height 18
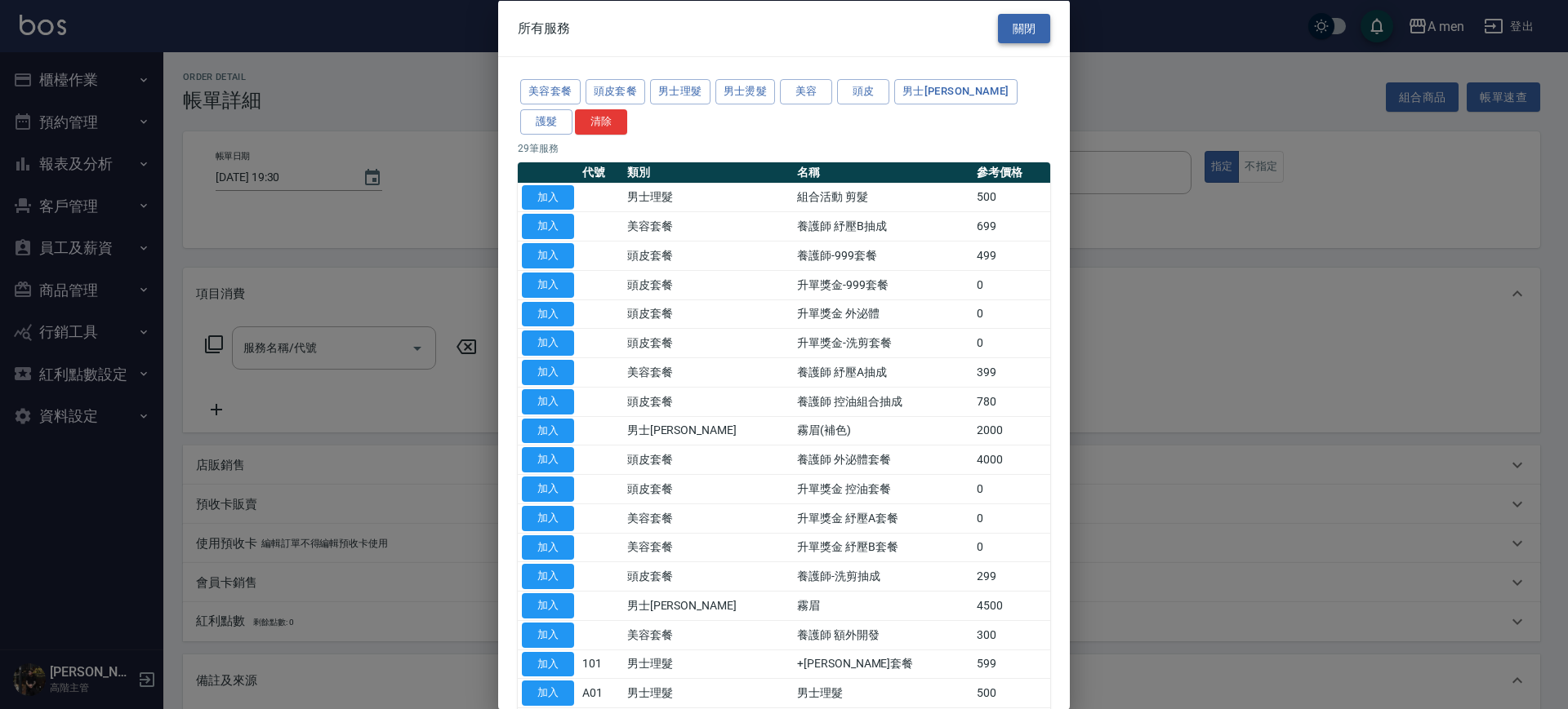
click at [1013, 15] on button "關閉" at bounding box center [1024, 29] width 53 height 31
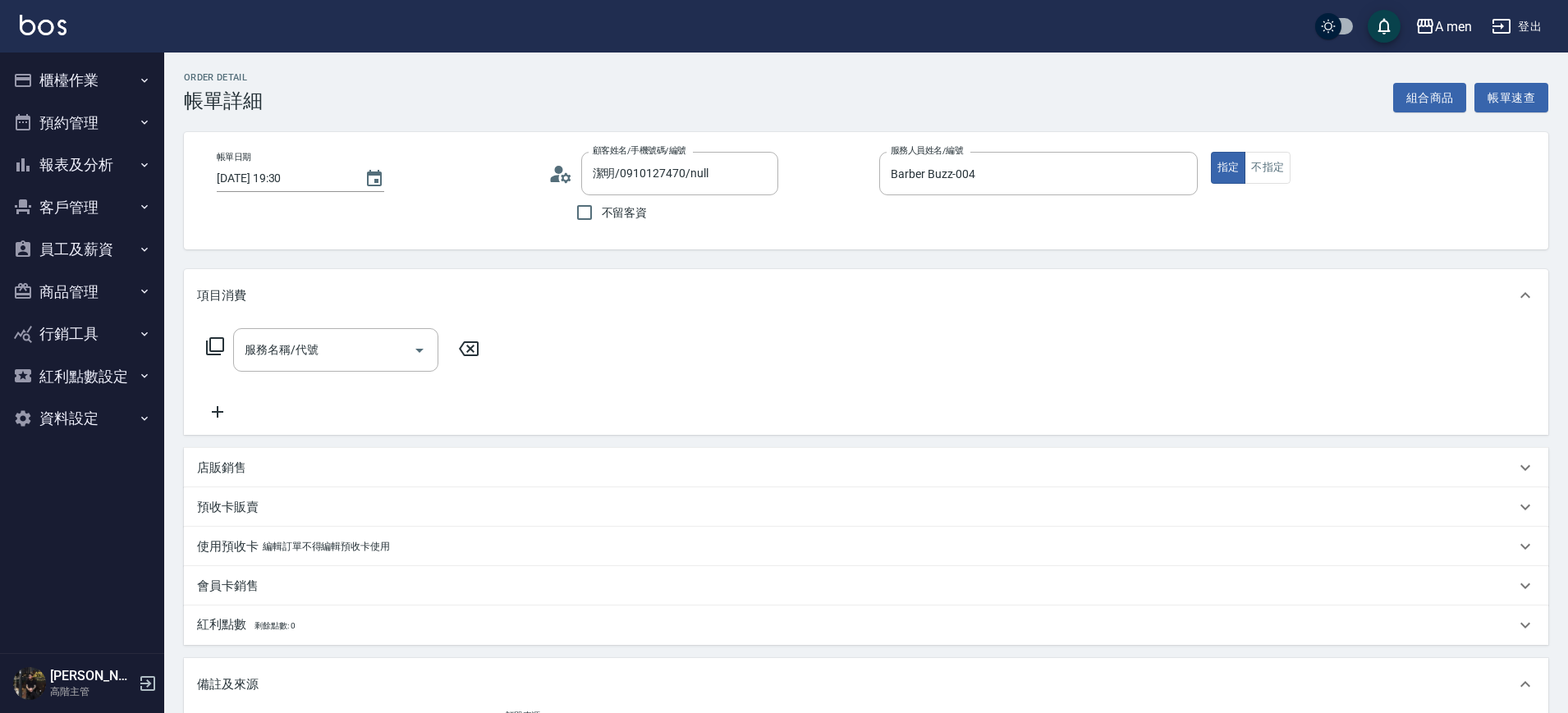
click at [478, 348] on icon at bounding box center [468, 348] width 19 height 14
click at [215, 417] on icon at bounding box center [217, 411] width 41 height 19
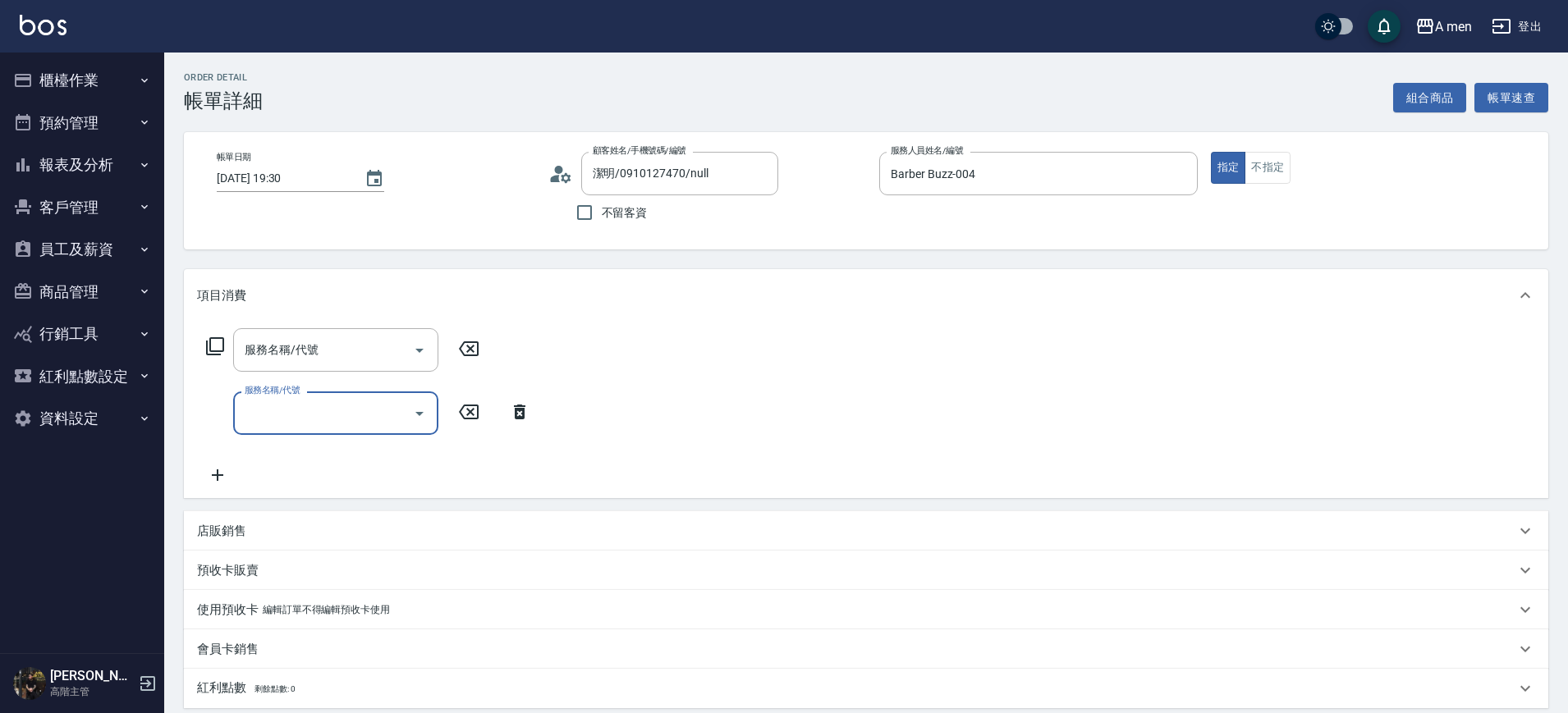
click at [318, 435] on div "服務名稱/代號" at bounding box center [335, 412] width 205 height 43
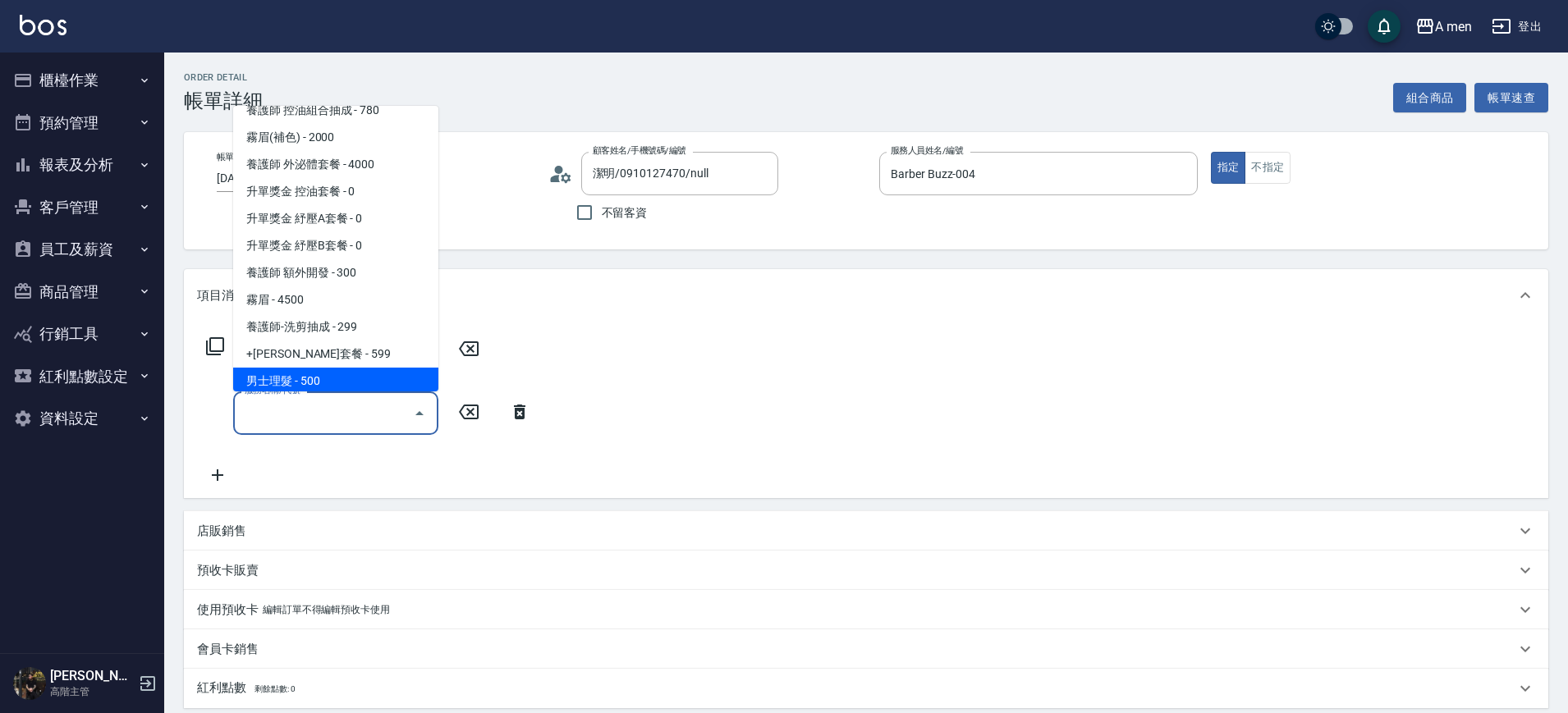
click at [352, 378] on span "男士理髮 - 500" at bounding box center [335, 382] width 205 height 27
type input "男士理髮(A01)"
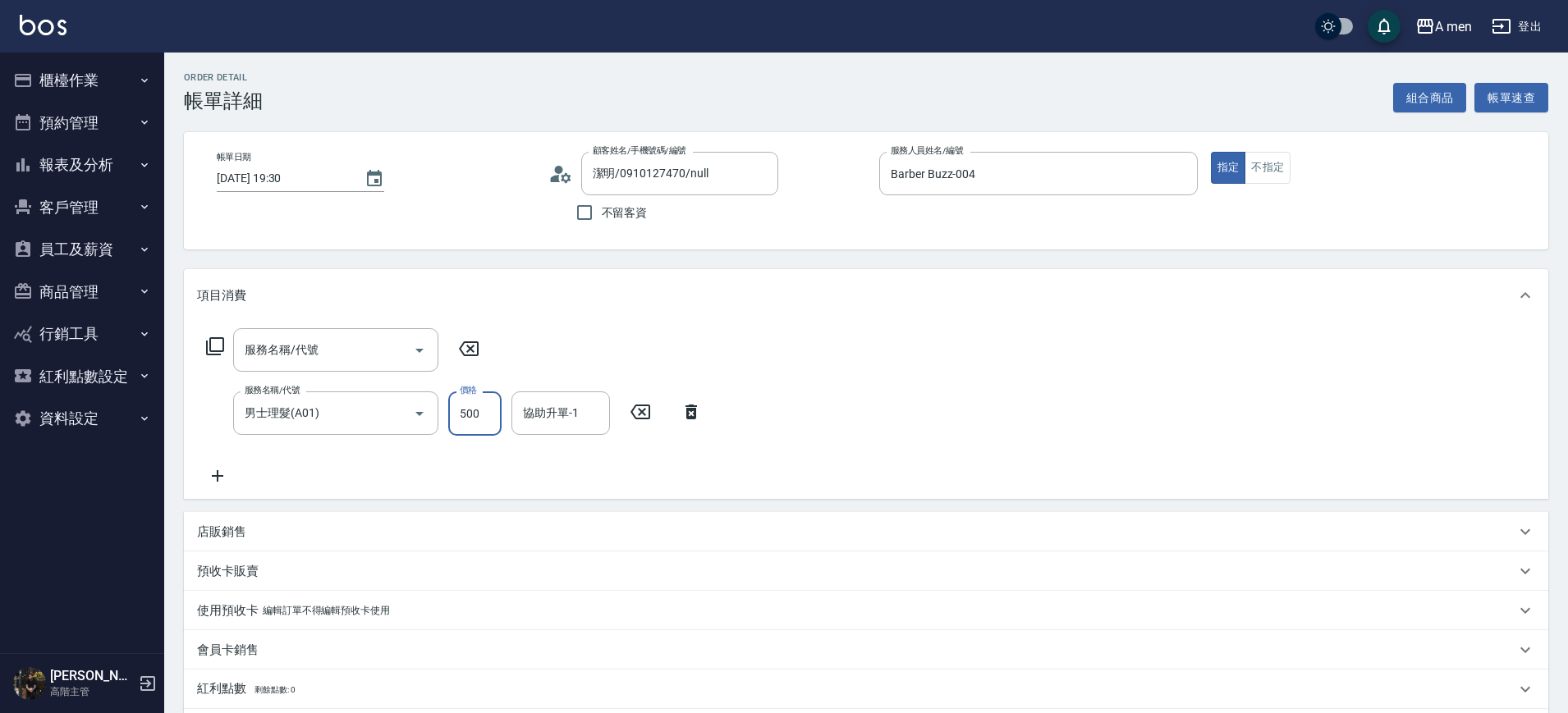
click at [484, 408] on input "500" at bounding box center [474, 413] width 53 height 44
type input "0"
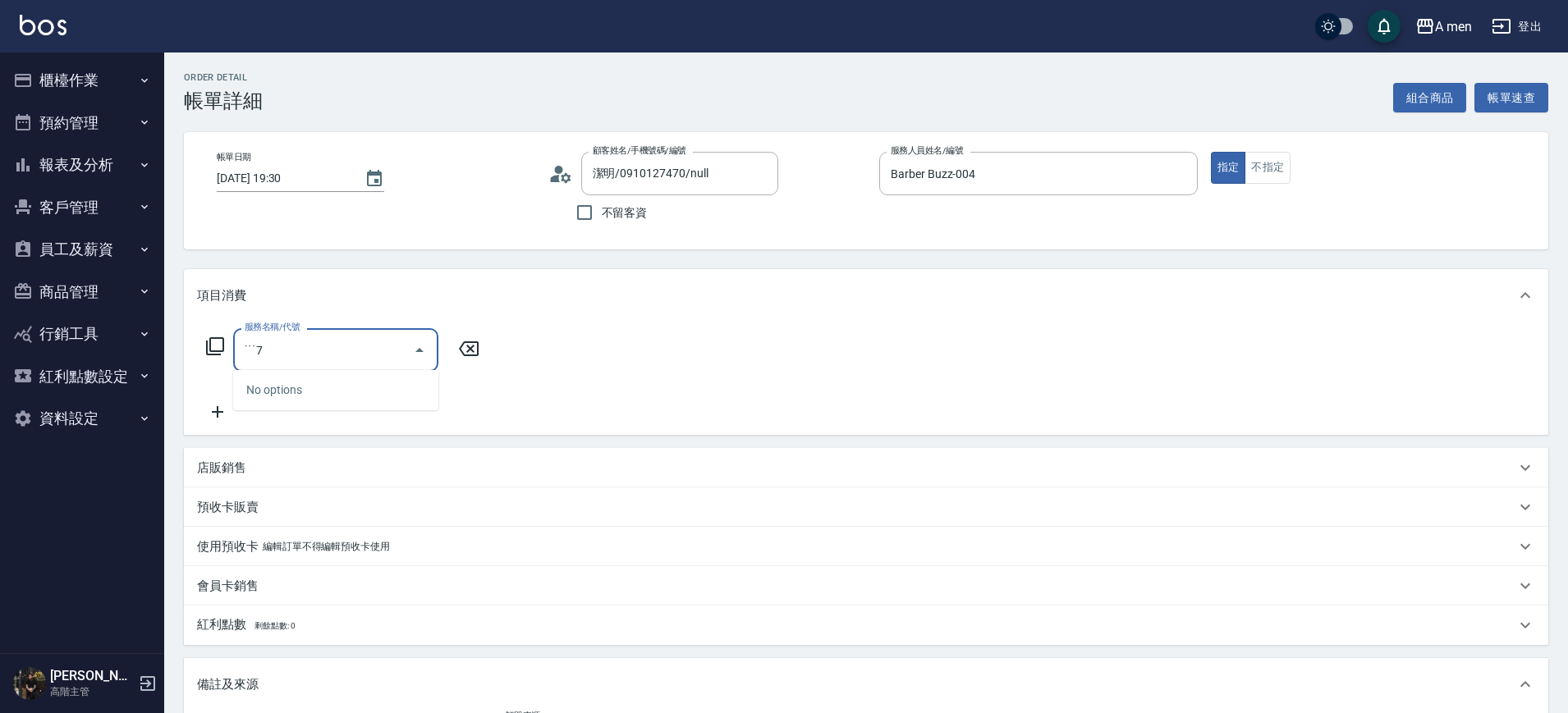
click at [314, 366] on div "˙˙˙7 服務名稱/代號" at bounding box center [335, 350] width 205 height 43
type input "˙˙˙7"
click at [465, 357] on icon at bounding box center [468, 349] width 41 height 19
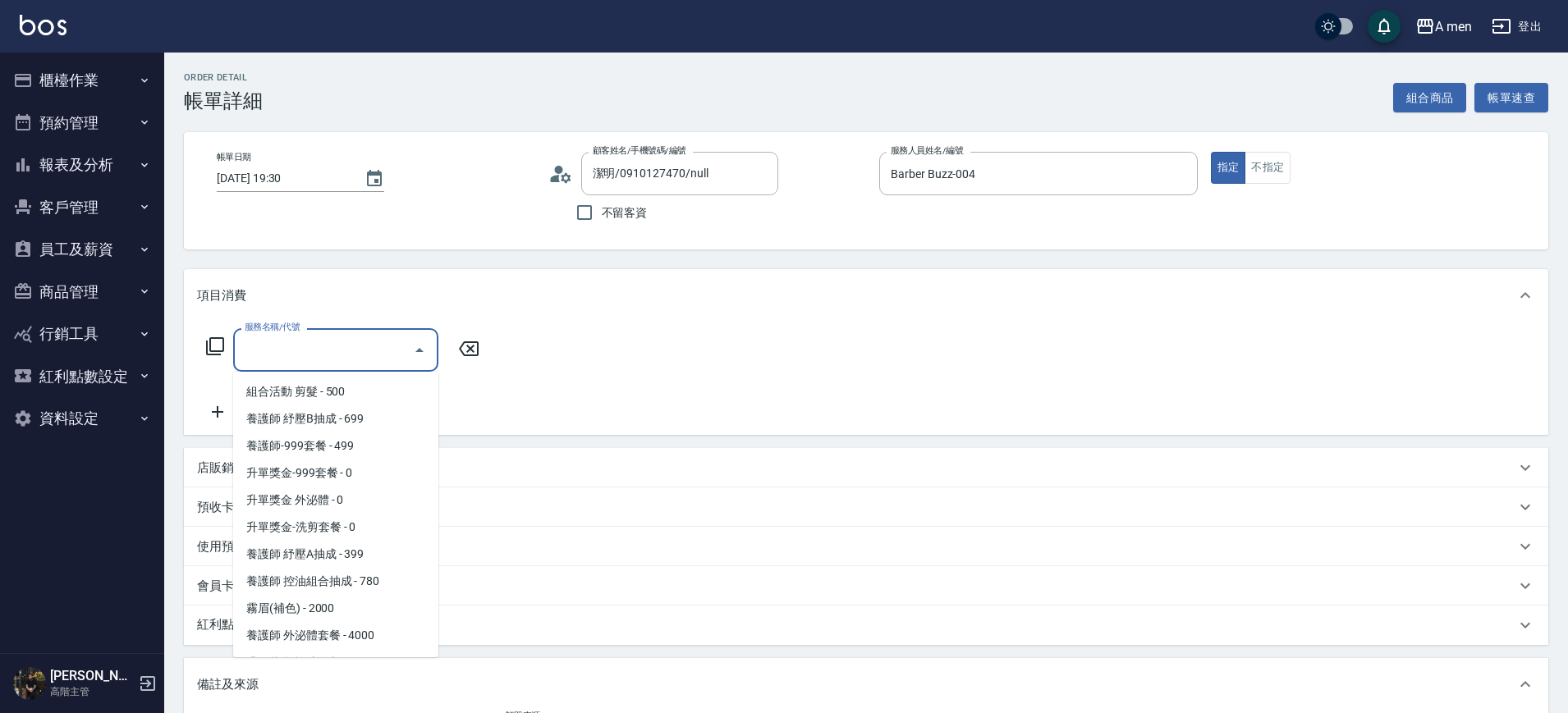
scroll to position [410, 0]
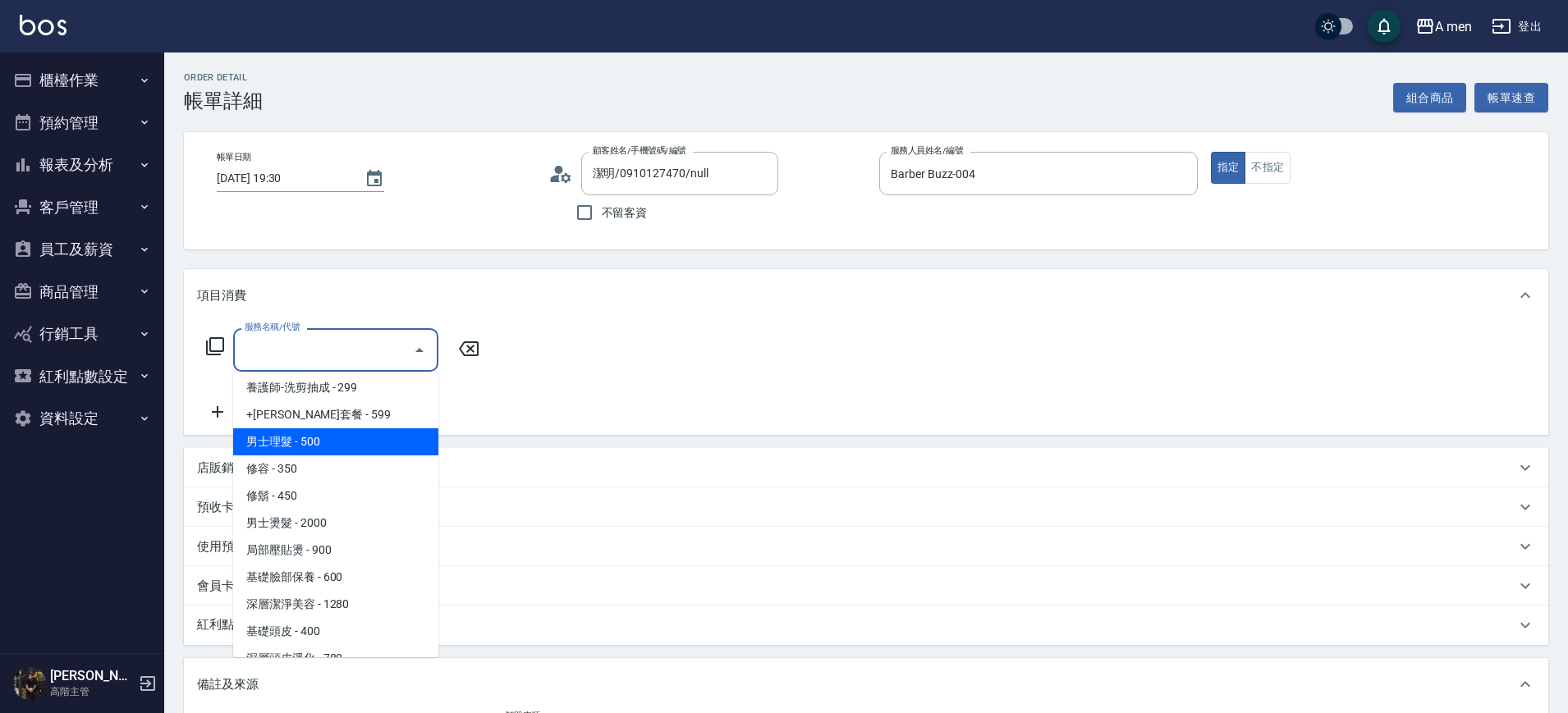
click at [358, 439] on span "男士理髮 - 500" at bounding box center [335, 442] width 205 height 27
type input "男士理髮(A01)"
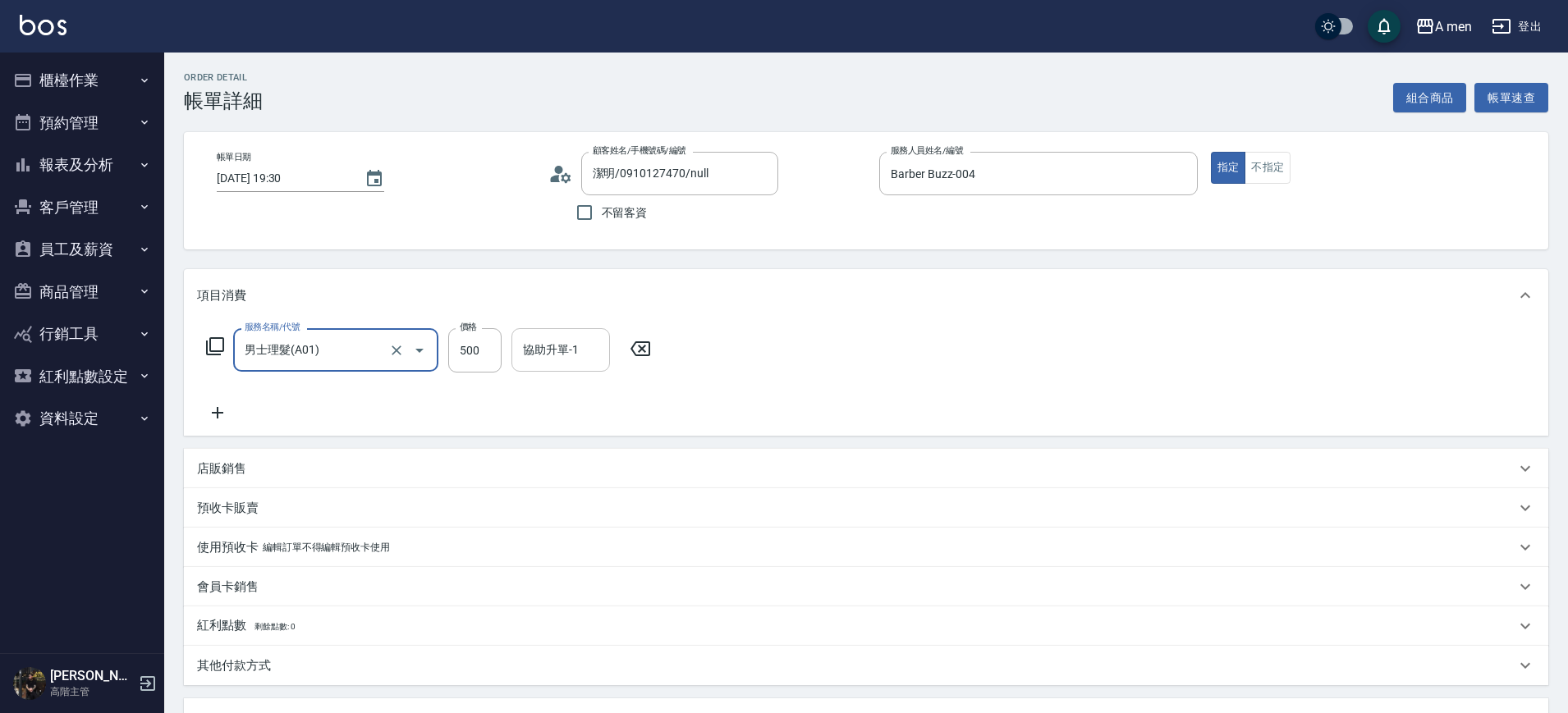
click at [567, 342] on div "協助升單-1 協助升單-1" at bounding box center [561, 350] width 98 height 43
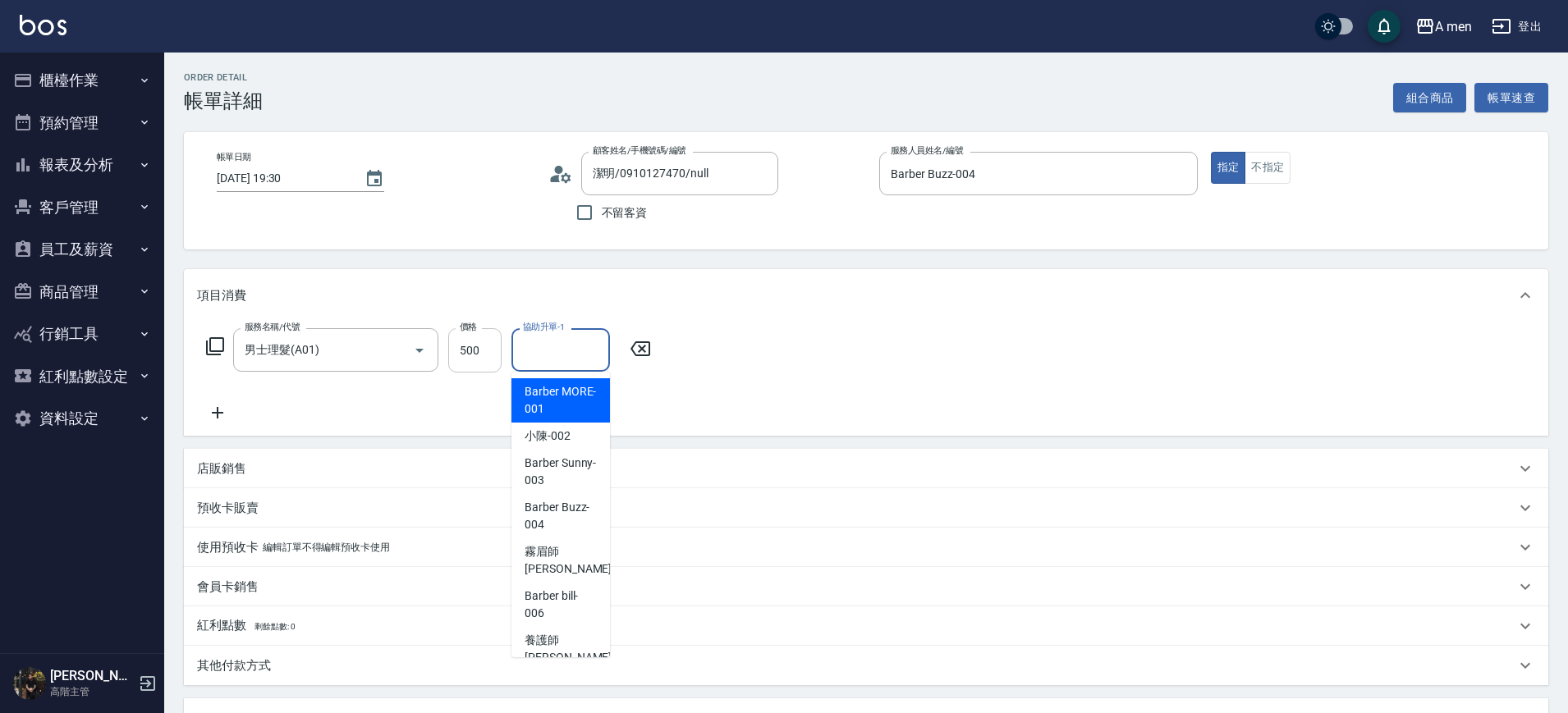
click at [474, 342] on input "500" at bounding box center [474, 351] width 53 height 44
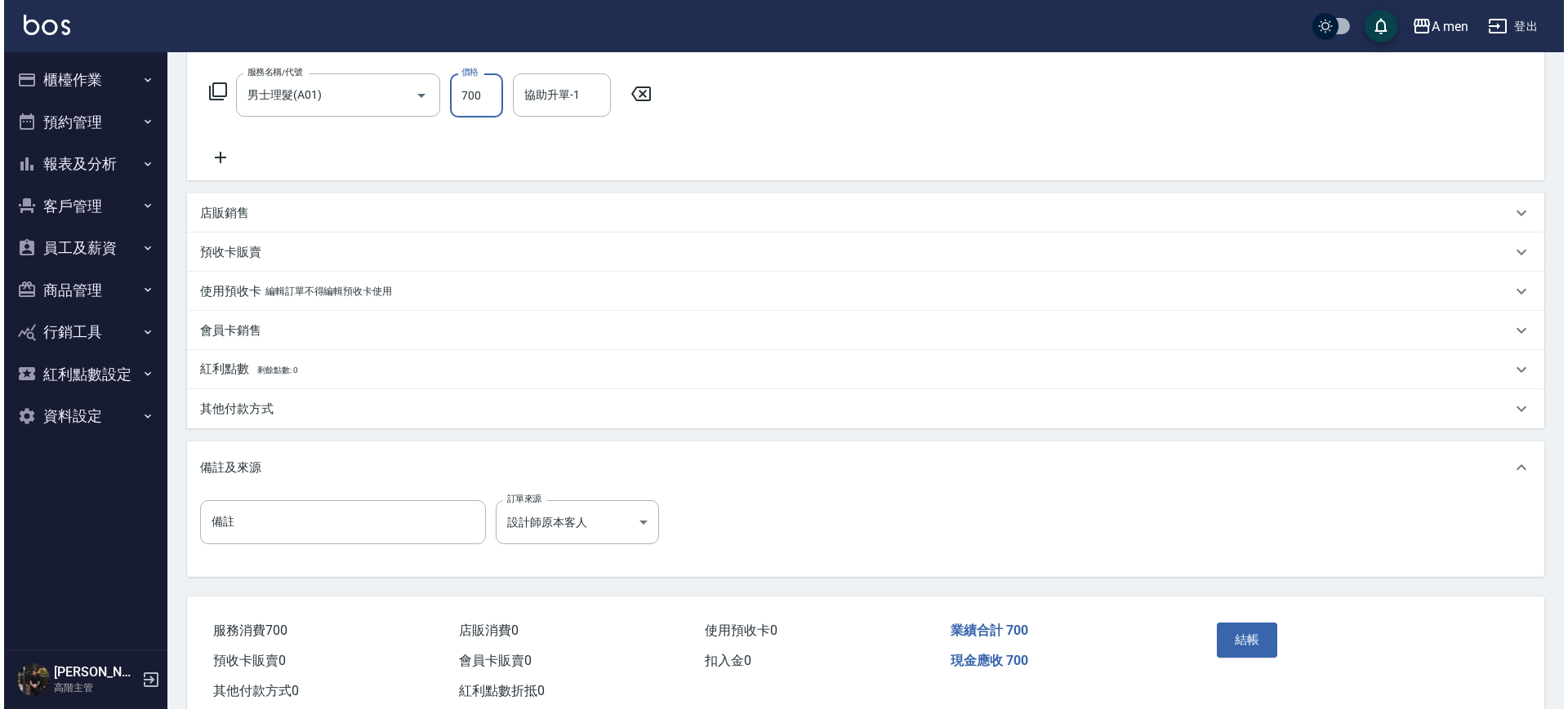
scroll to position [297, 0]
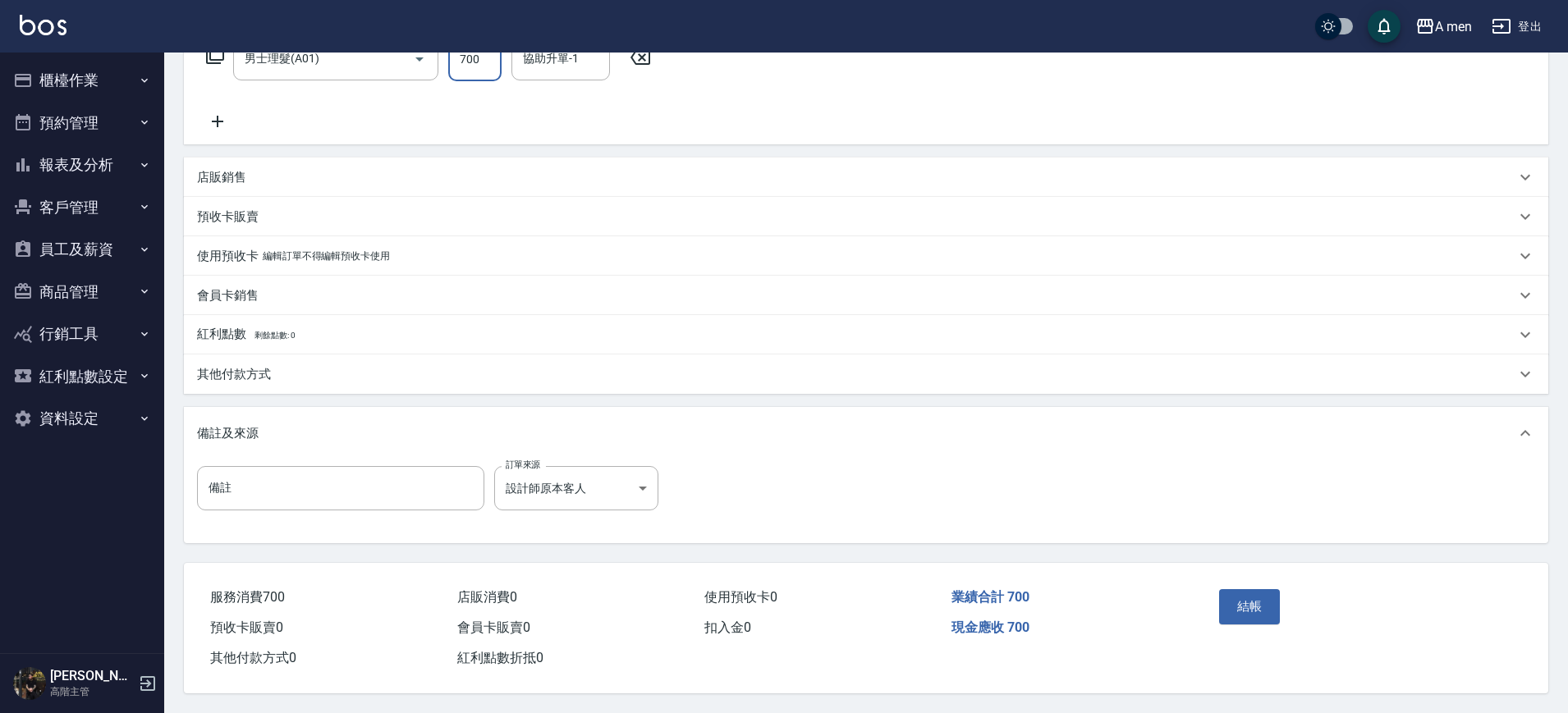
type input "700"
click at [1267, 619] on div "結帳" at bounding box center [1287, 619] width 148 height 71
click at [1262, 602] on button "結帳" at bounding box center [1250, 607] width 62 height 35
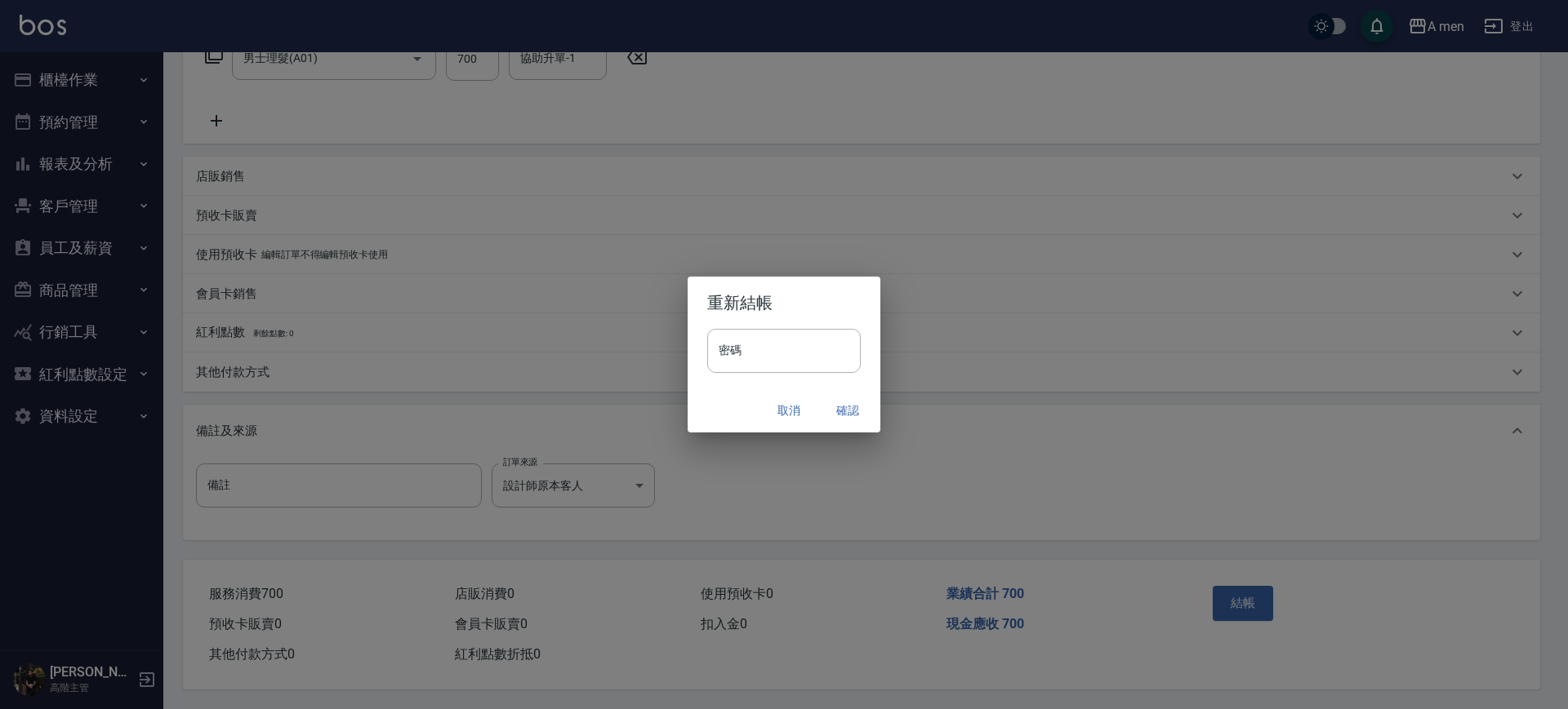
click at [865, 411] on button "確認" at bounding box center [847, 411] width 53 height 31
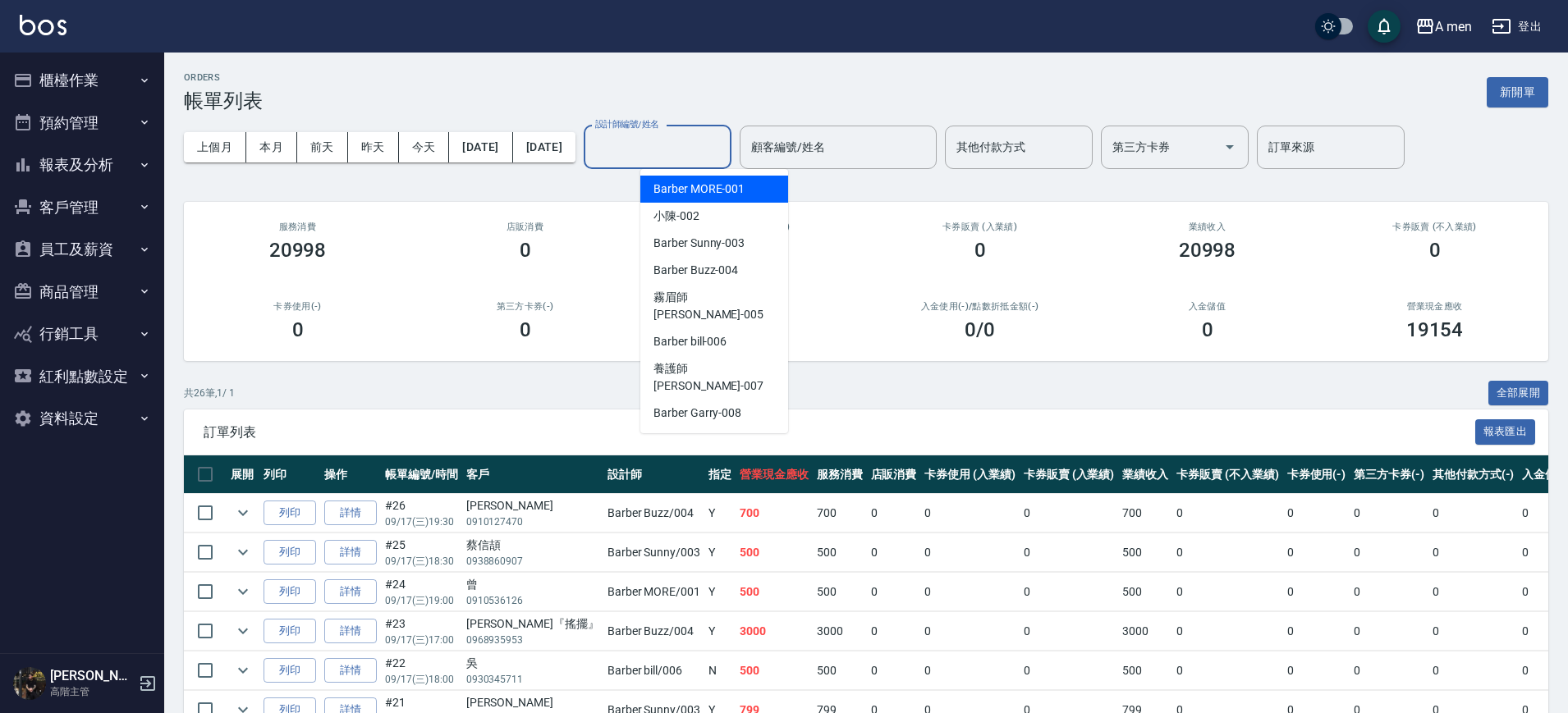
click at [692, 134] on div "設計師編號/姓名 設計師編號/姓名" at bounding box center [657, 146] width 147 height 43
click at [719, 267] on span "Barber Buzz -004" at bounding box center [696, 271] width 85 height 17
type input "Barber Buzz-004"
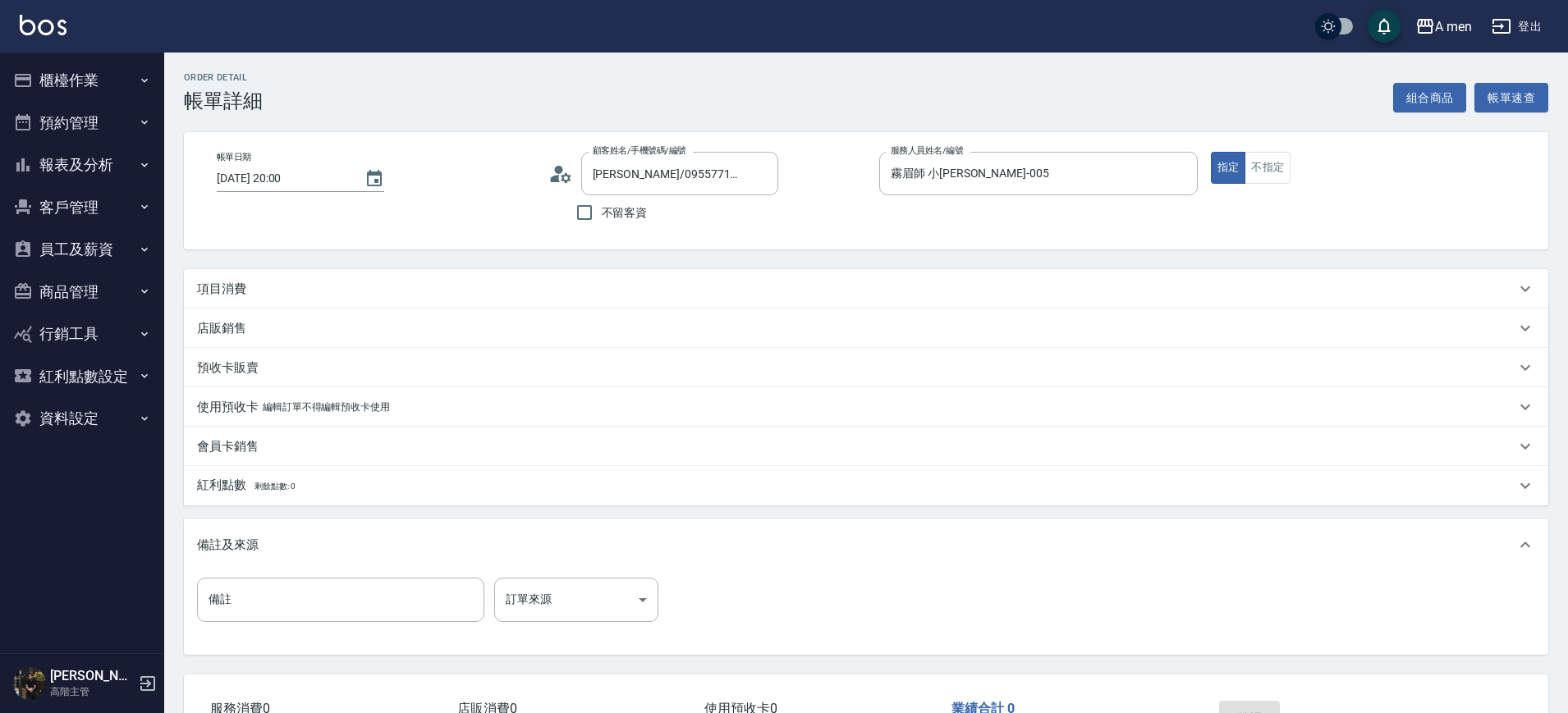
click at [264, 281] on div "項目消費" at bounding box center [856, 289] width 1318 height 17
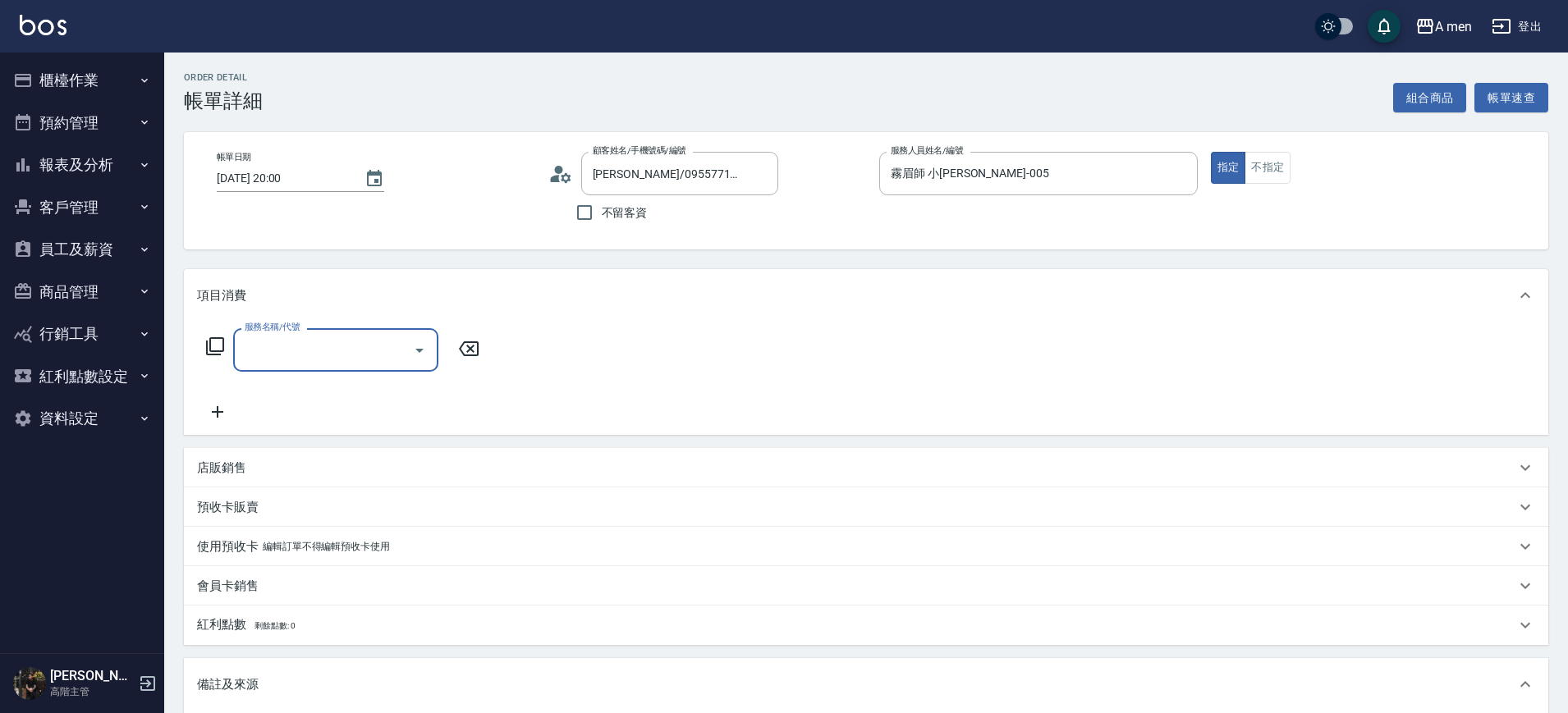
click at [255, 355] on input "服務名稱/代號" at bounding box center [324, 350] width 166 height 29
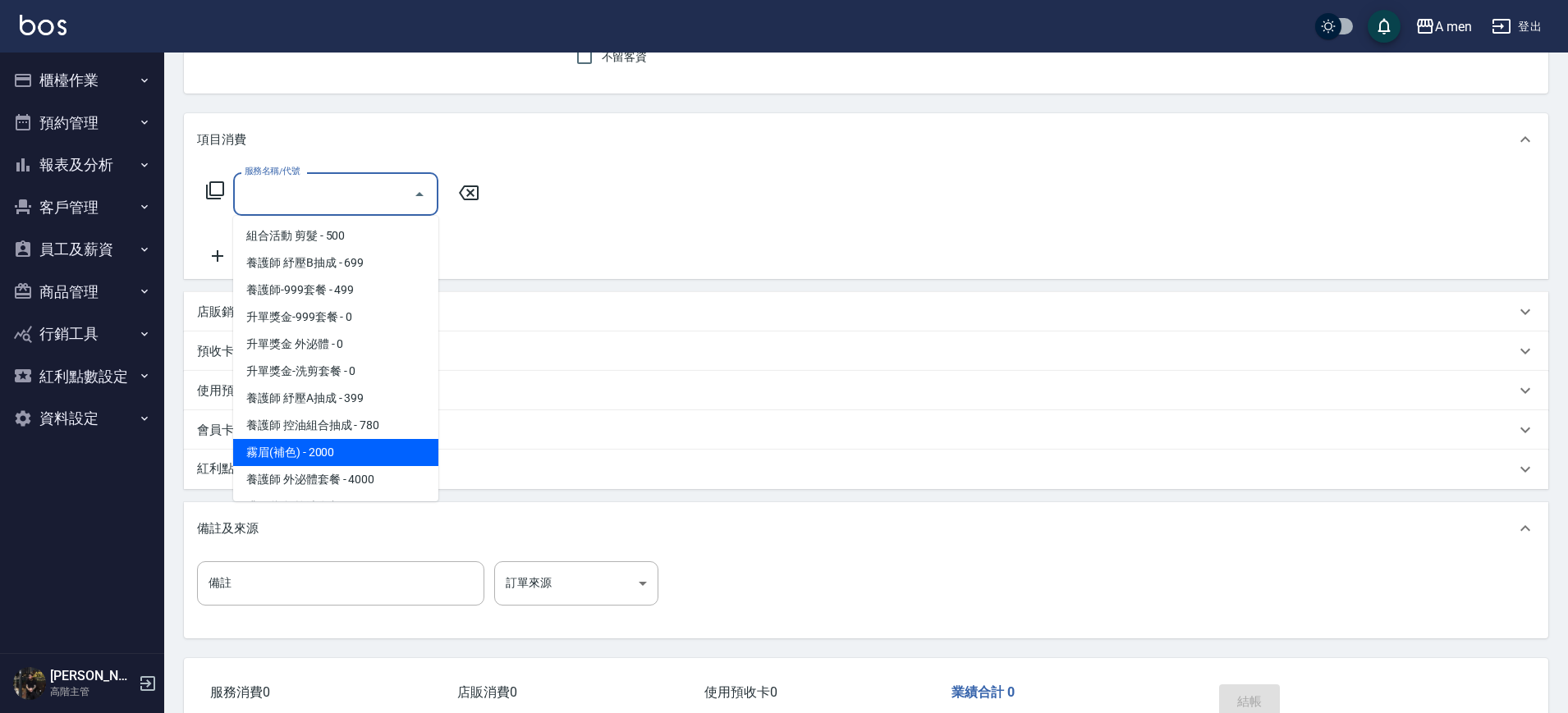
scroll to position [205, 0]
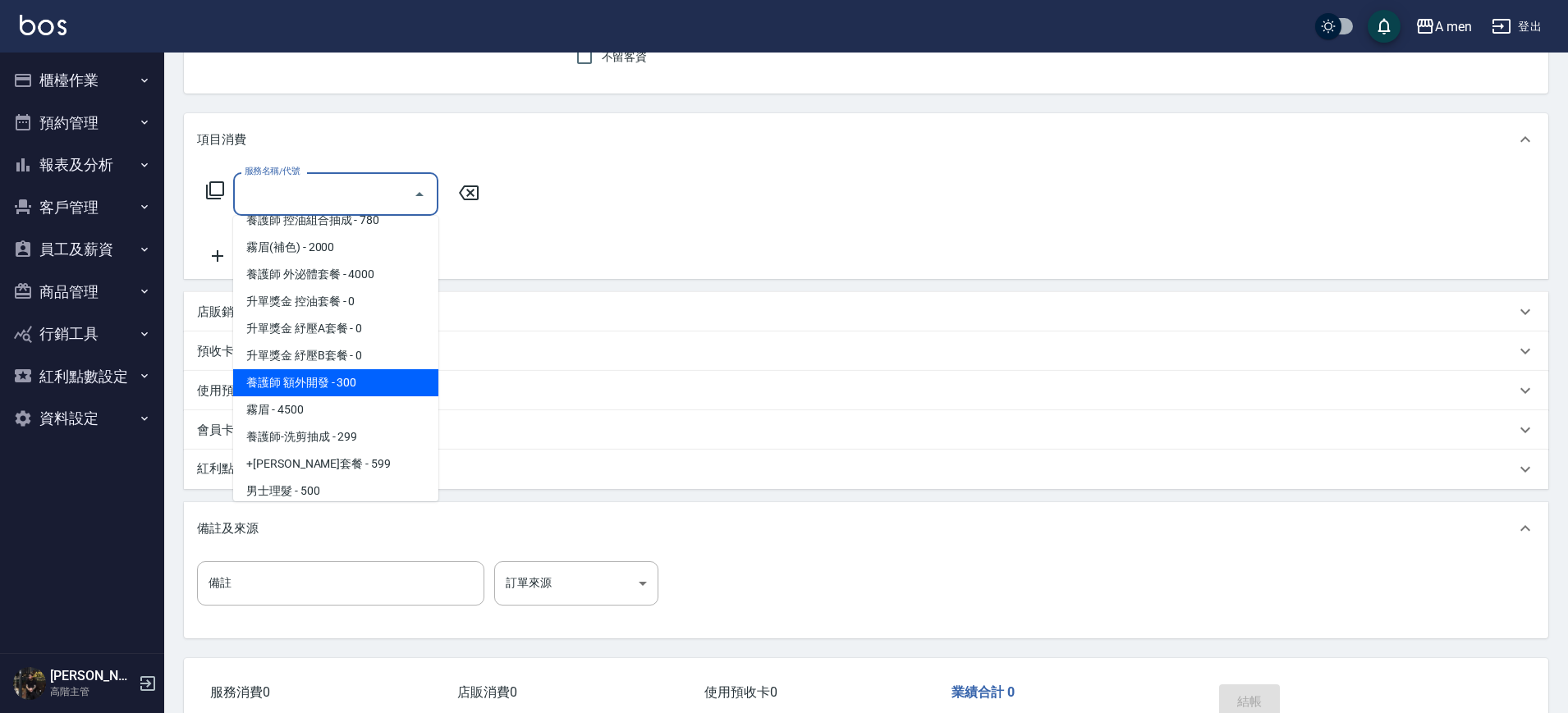
click at [335, 390] on span "養護師 額外開發 - 300" at bounding box center [335, 383] width 205 height 27
type input "養護師 額外開發"
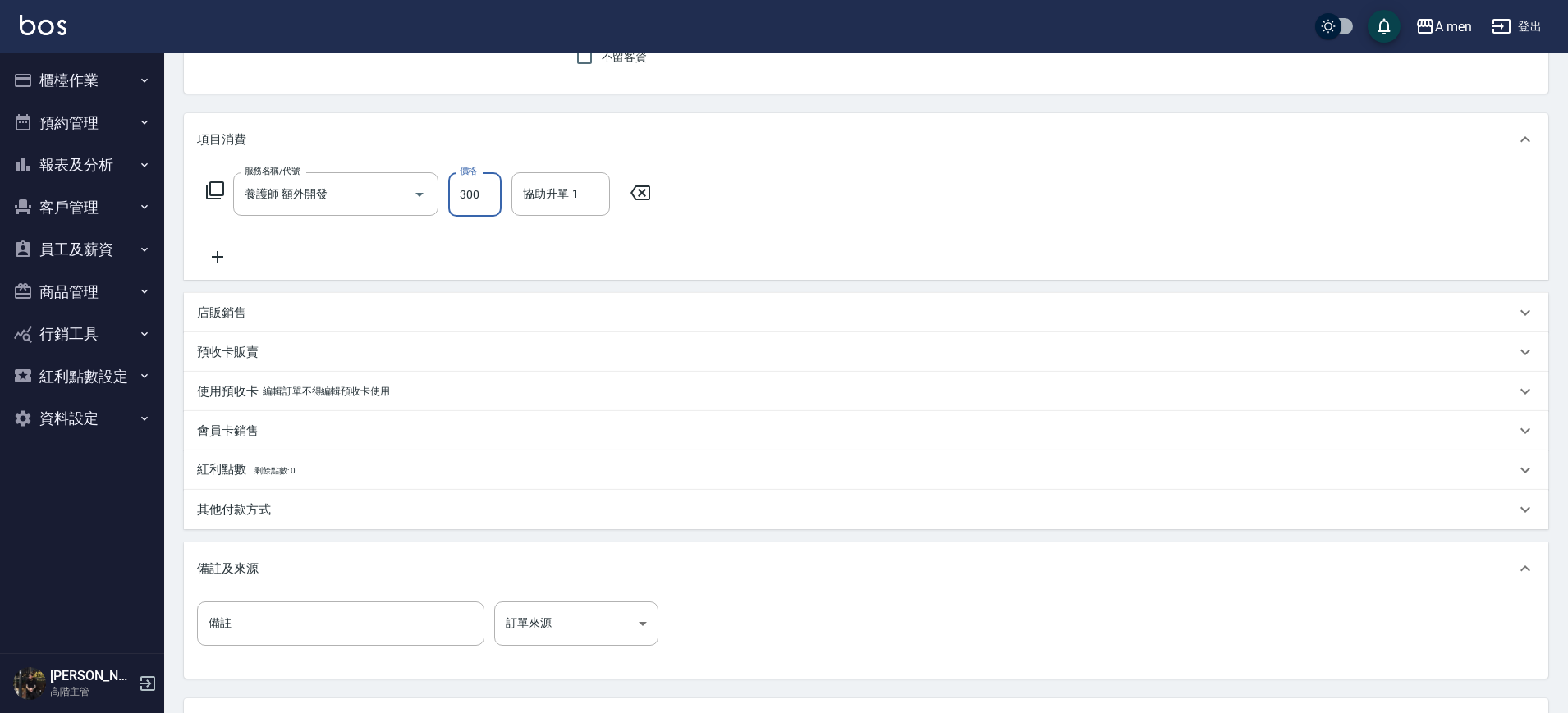
click at [480, 207] on input "300" at bounding box center [474, 195] width 53 height 44
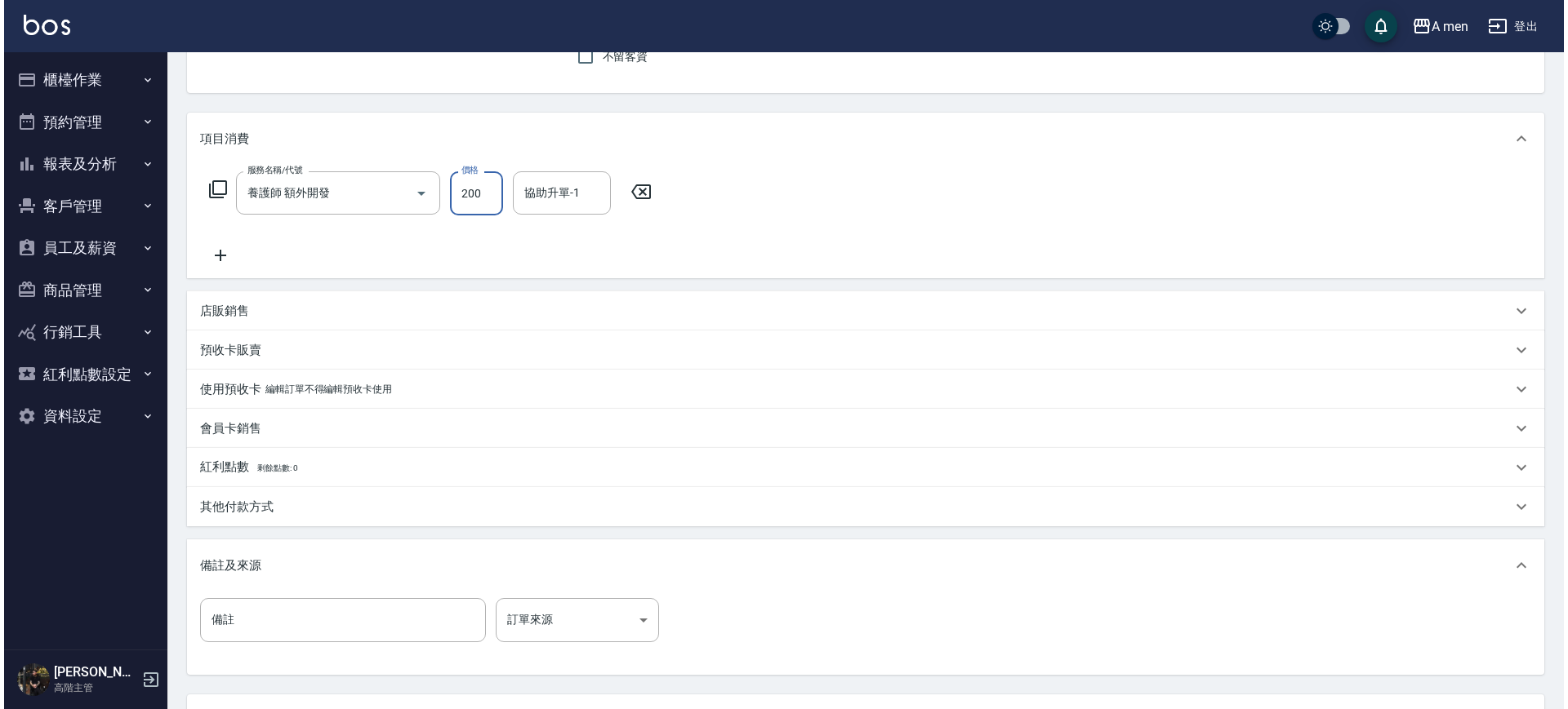
scroll to position [297, 0]
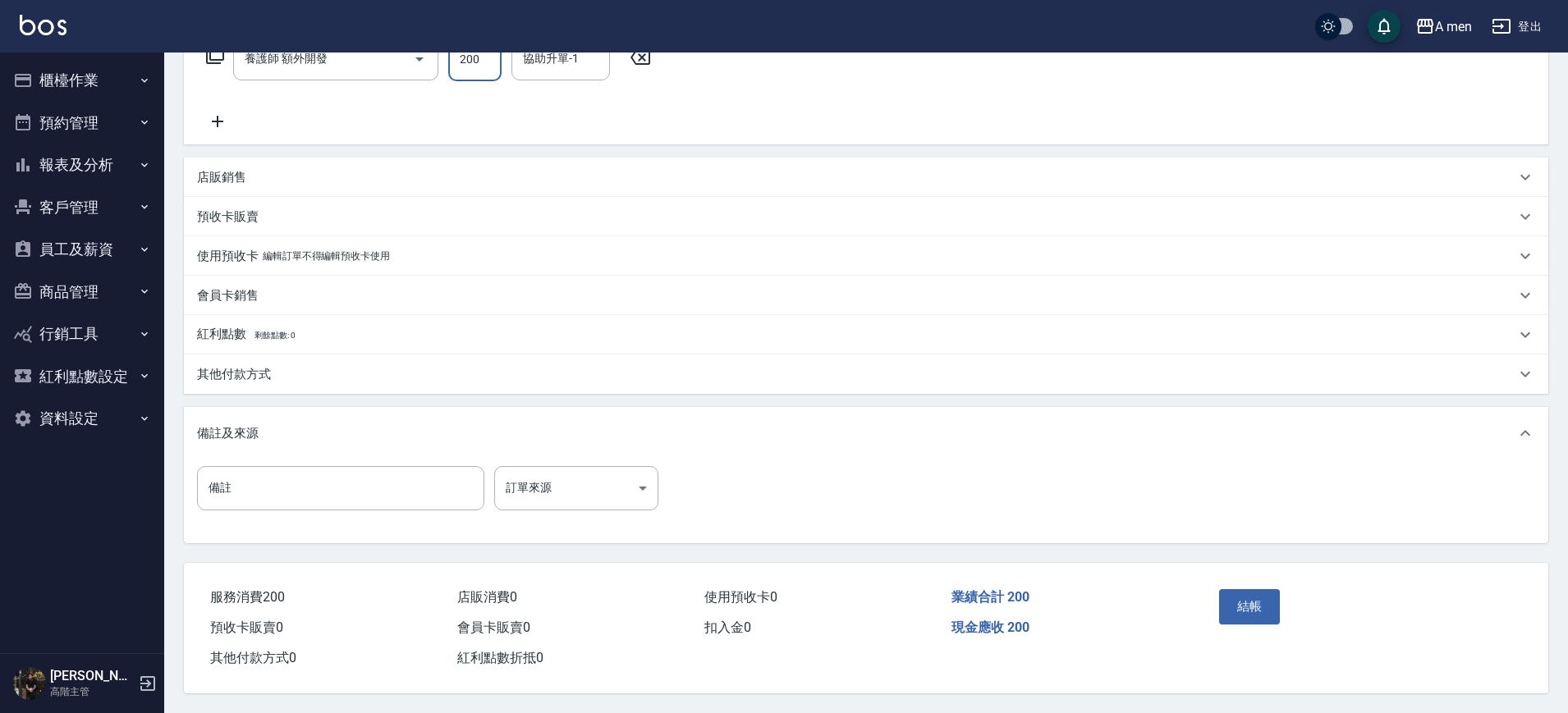
type input "200"
click at [1234, 583] on div "結帳" at bounding box center [1287, 619] width 148 height 71
click at [1255, 600] on button "結帳" at bounding box center [1250, 607] width 62 height 35
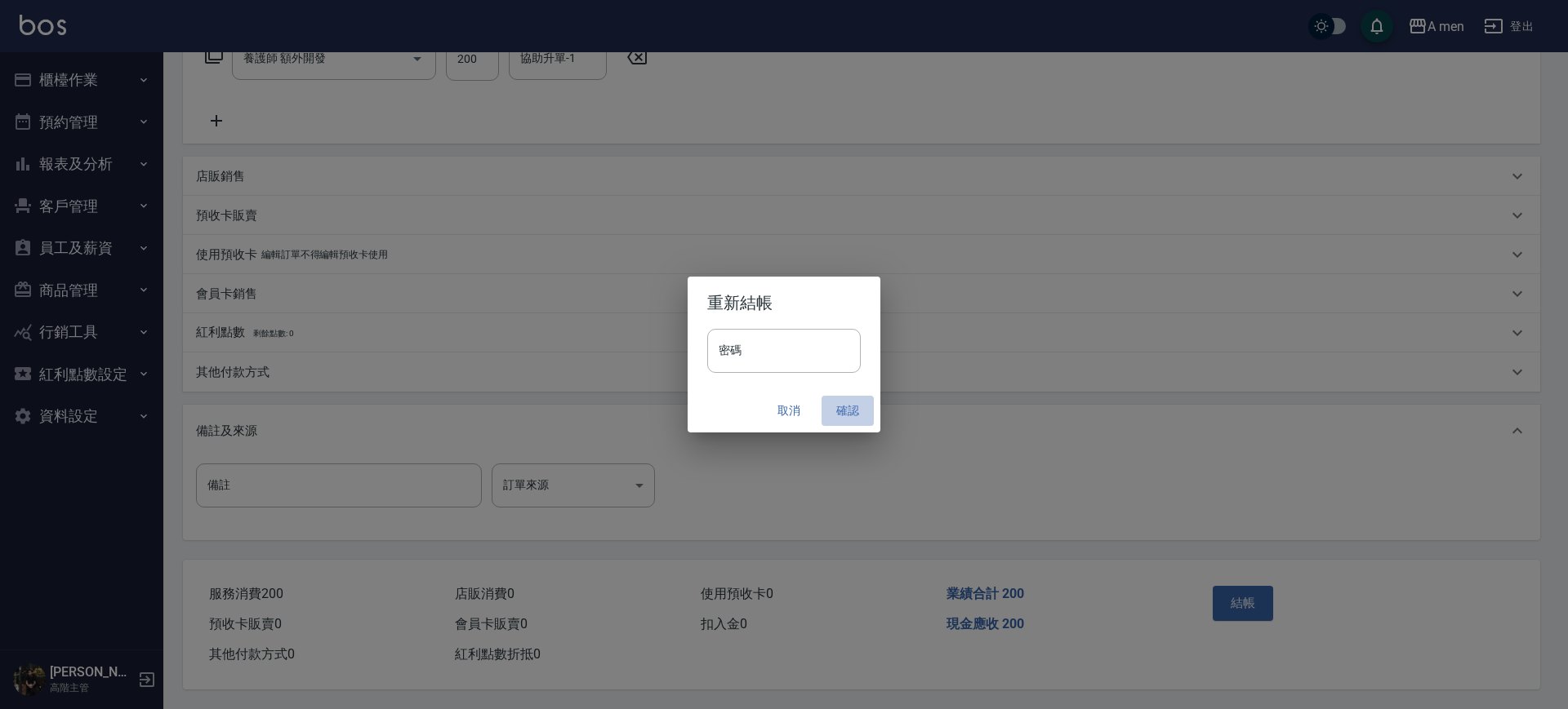
click at [843, 404] on button "確認" at bounding box center [847, 411] width 53 height 31
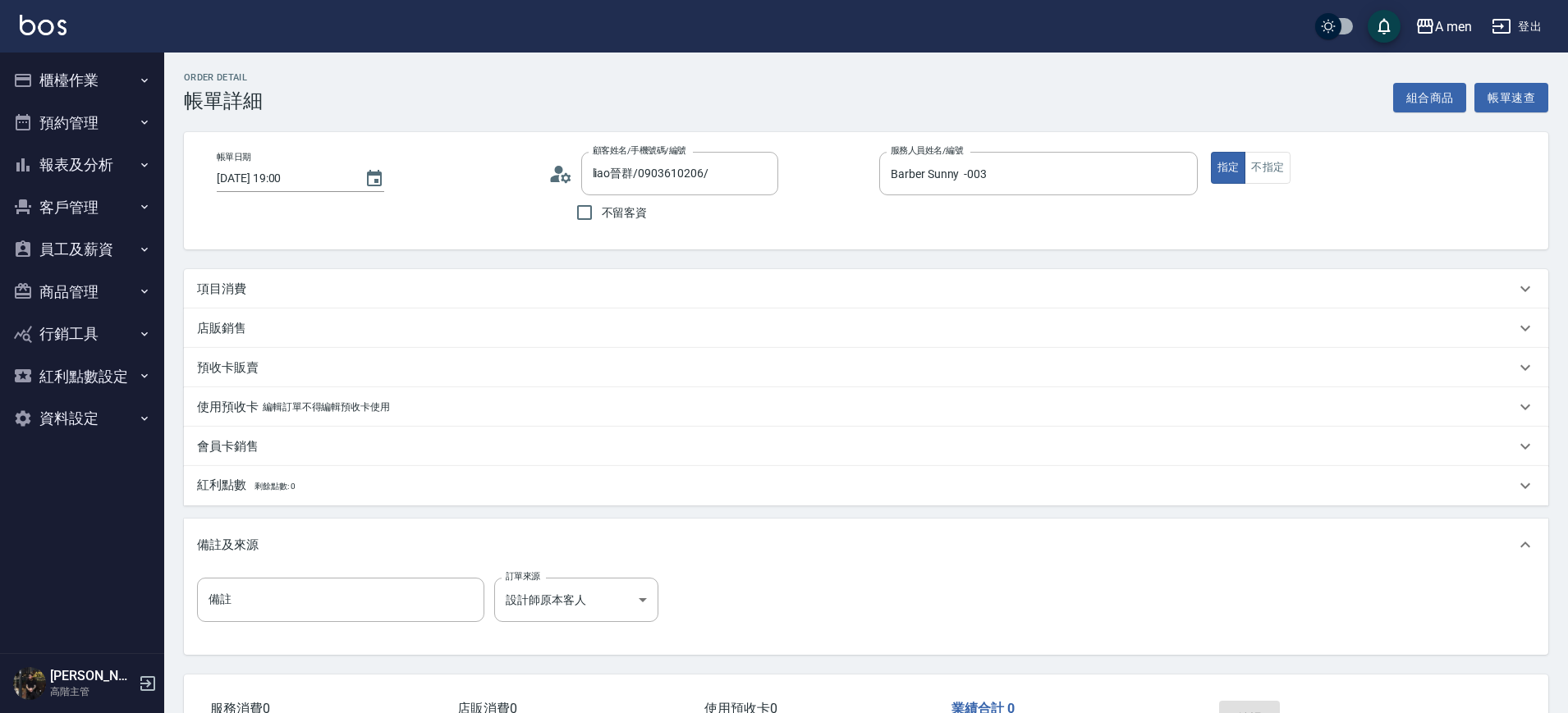
click at [278, 270] on div "項目消費" at bounding box center [866, 288] width 1365 height 40
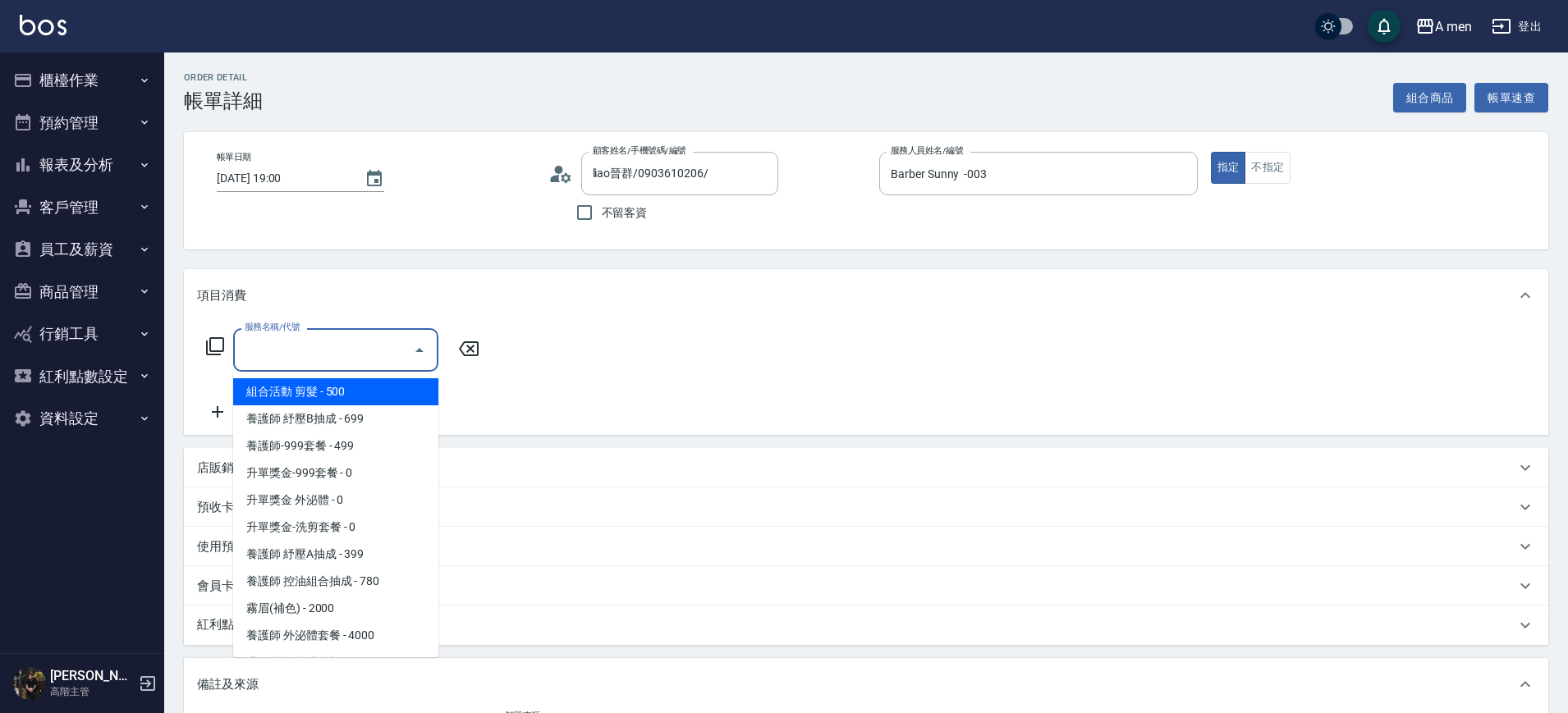
click at [333, 344] on input "服務名稱/代號" at bounding box center [324, 350] width 166 height 29
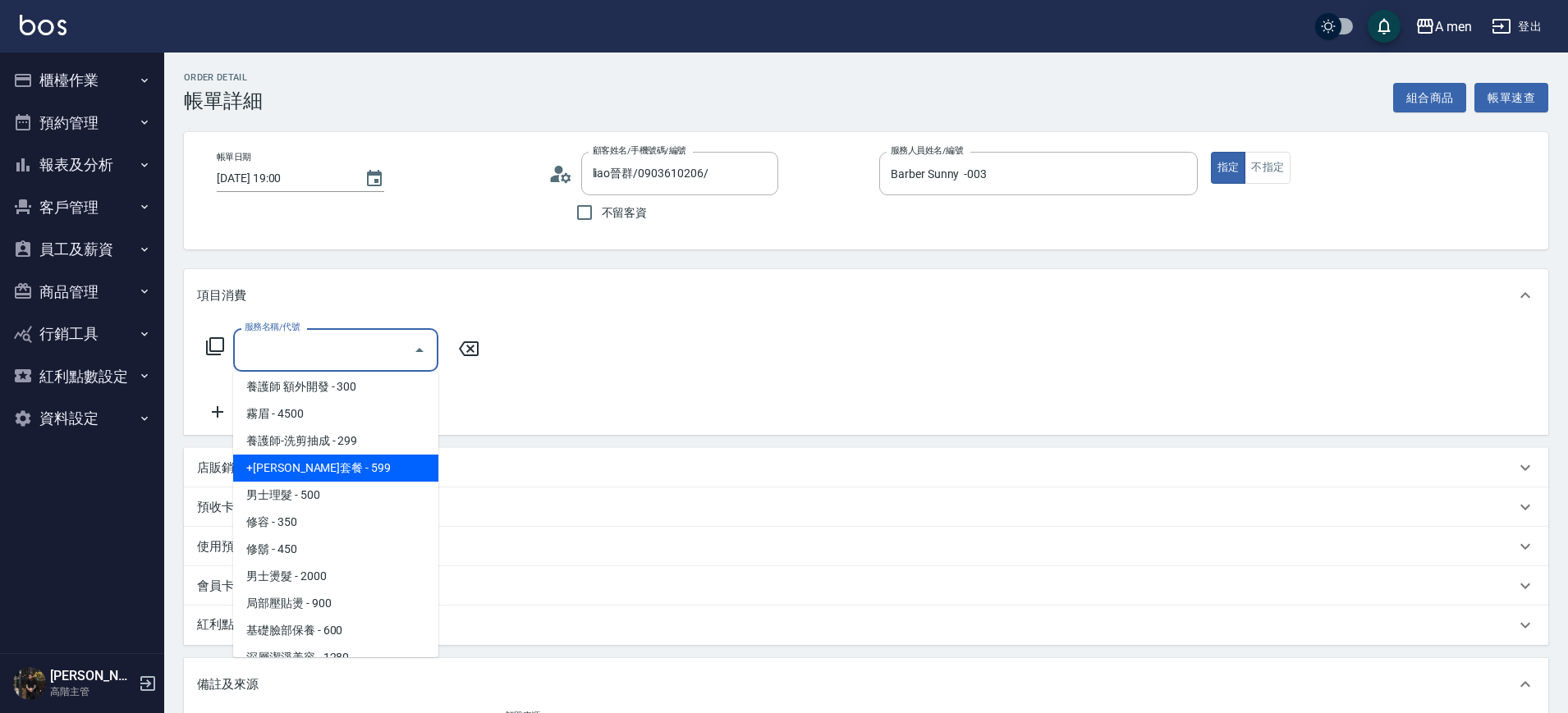
scroll to position [359, 0]
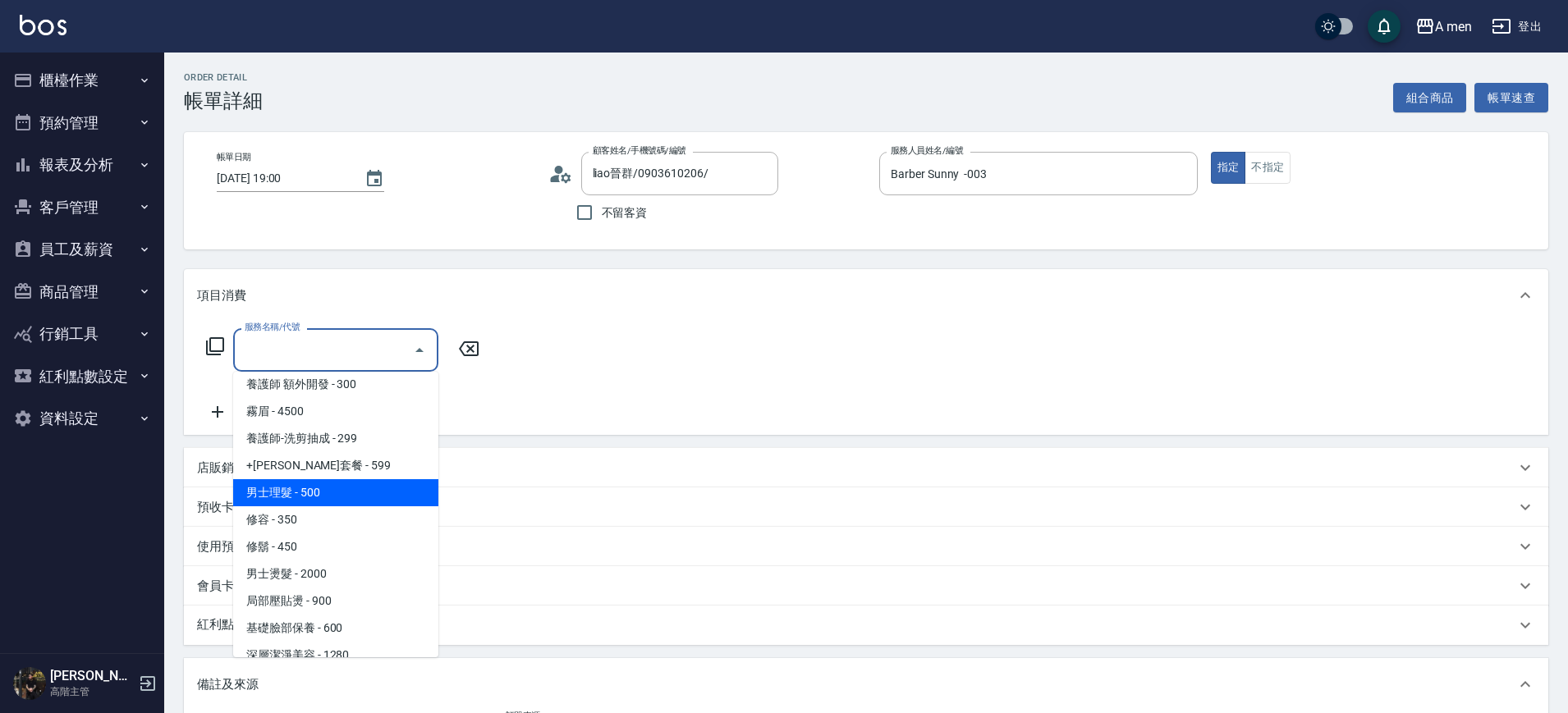
click at [306, 495] on span "男士理髮 - 500" at bounding box center [335, 493] width 205 height 27
type input "男士理髮(A01)"
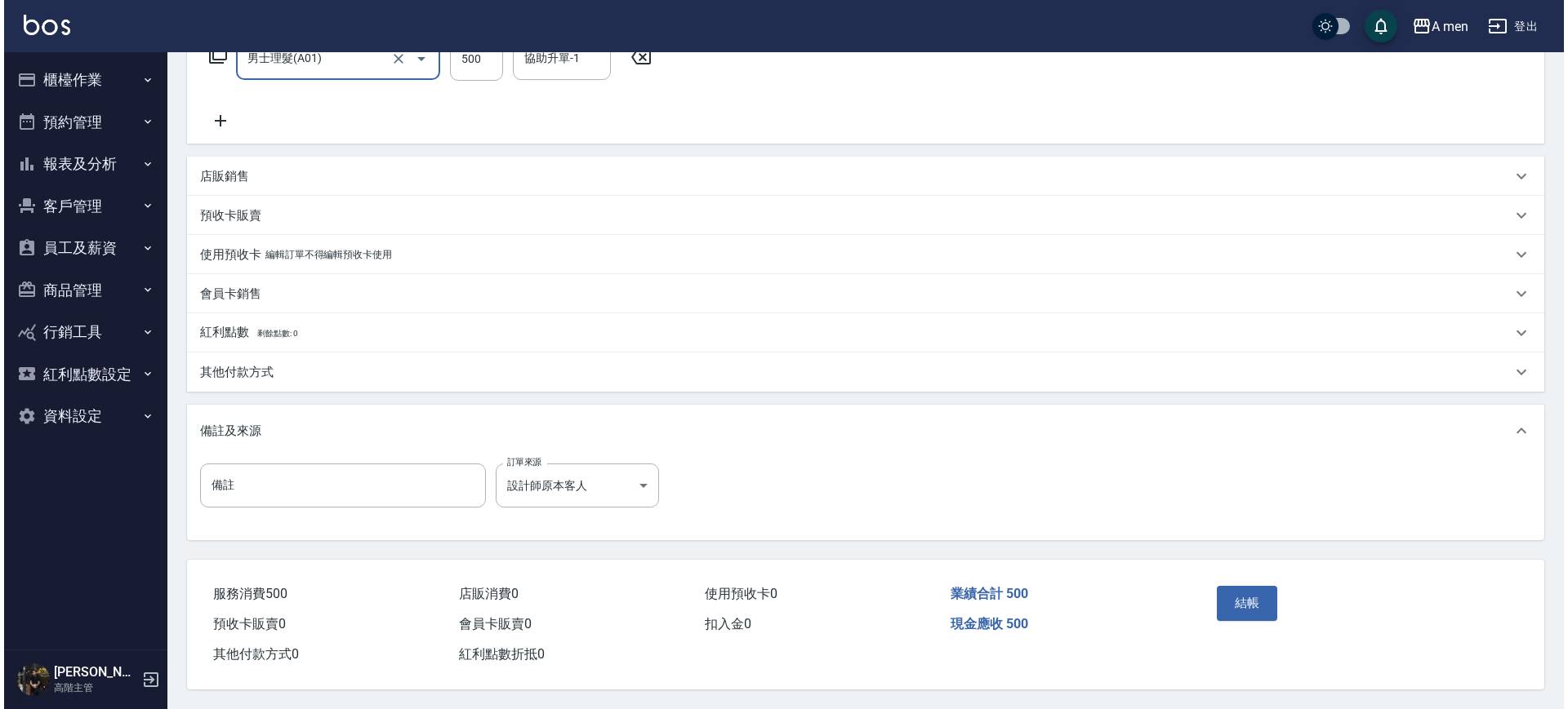
scroll to position [296, 0]
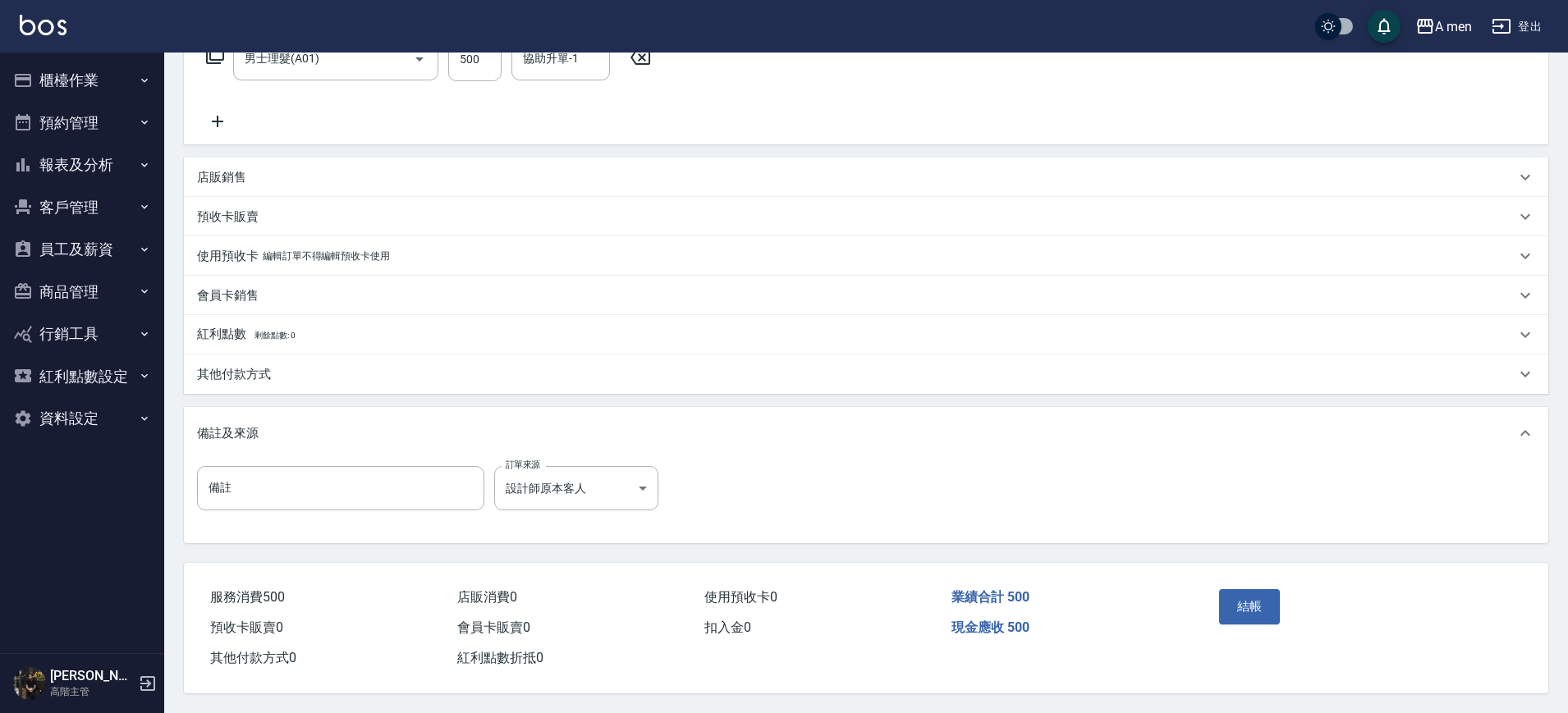
drag, startPoint x: 1232, startPoint y: 588, endPoint x: 792, endPoint y: 353, distance: 498.8
click at [792, 353] on div "Order detail 帳單詳細 組合商品 帳單速查 帳單日期 [DATE] 19:00 顧客姓名/手機號碼/編號 [PERSON_NAME]群/09036…" at bounding box center [865, 237] width 1404 height 952
click at [1268, 598] on button "結帳" at bounding box center [1250, 607] width 62 height 35
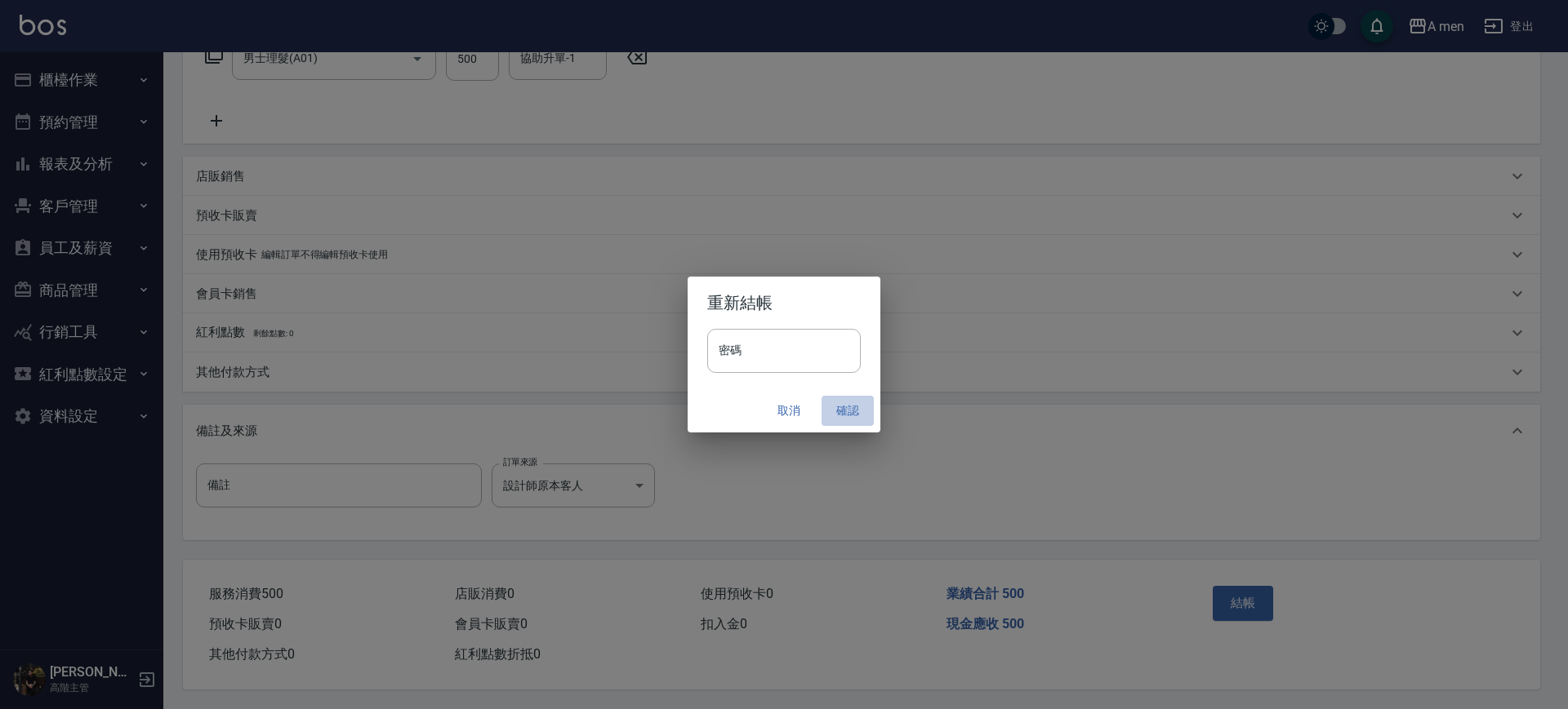
click at [842, 406] on button "確認" at bounding box center [847, 411] width 53 height 31
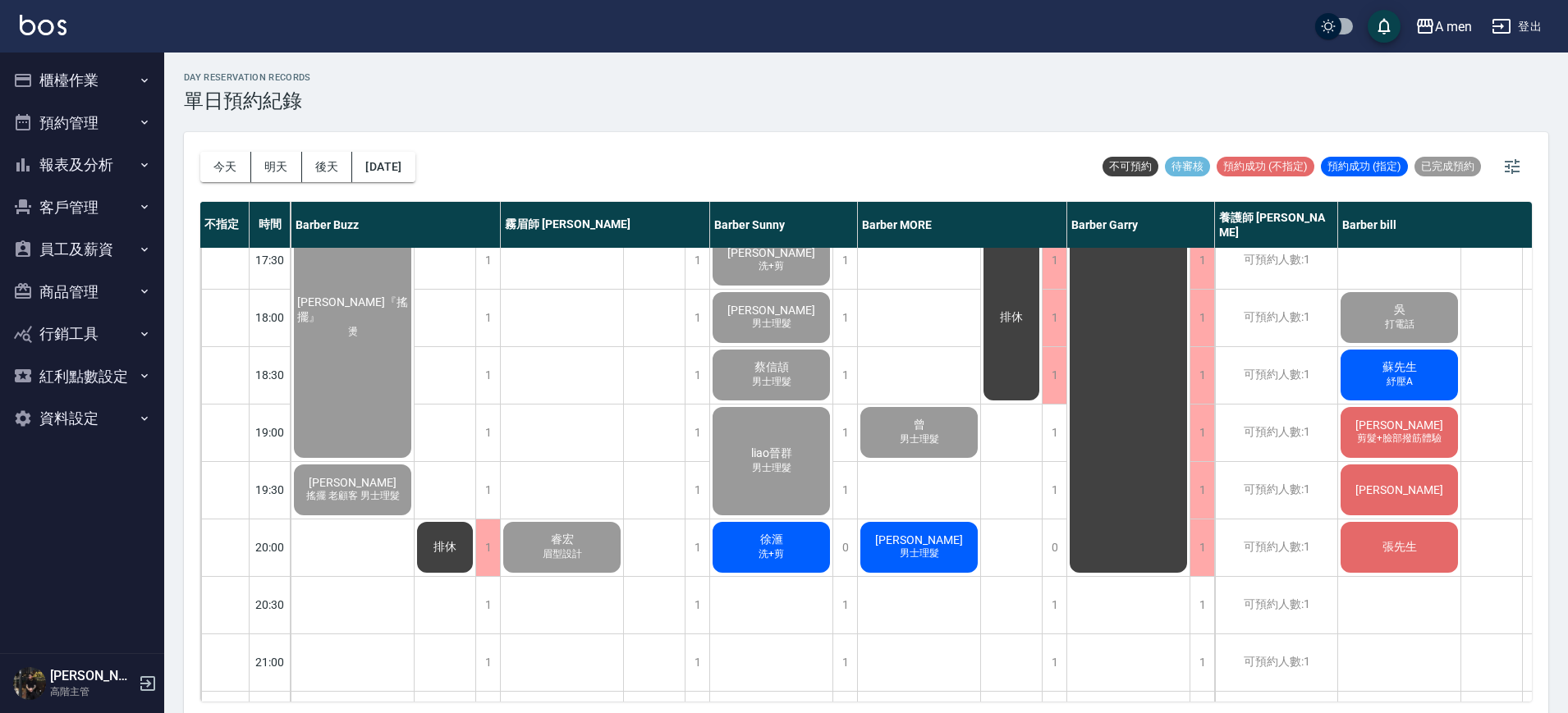
scroll to position [763, 319]
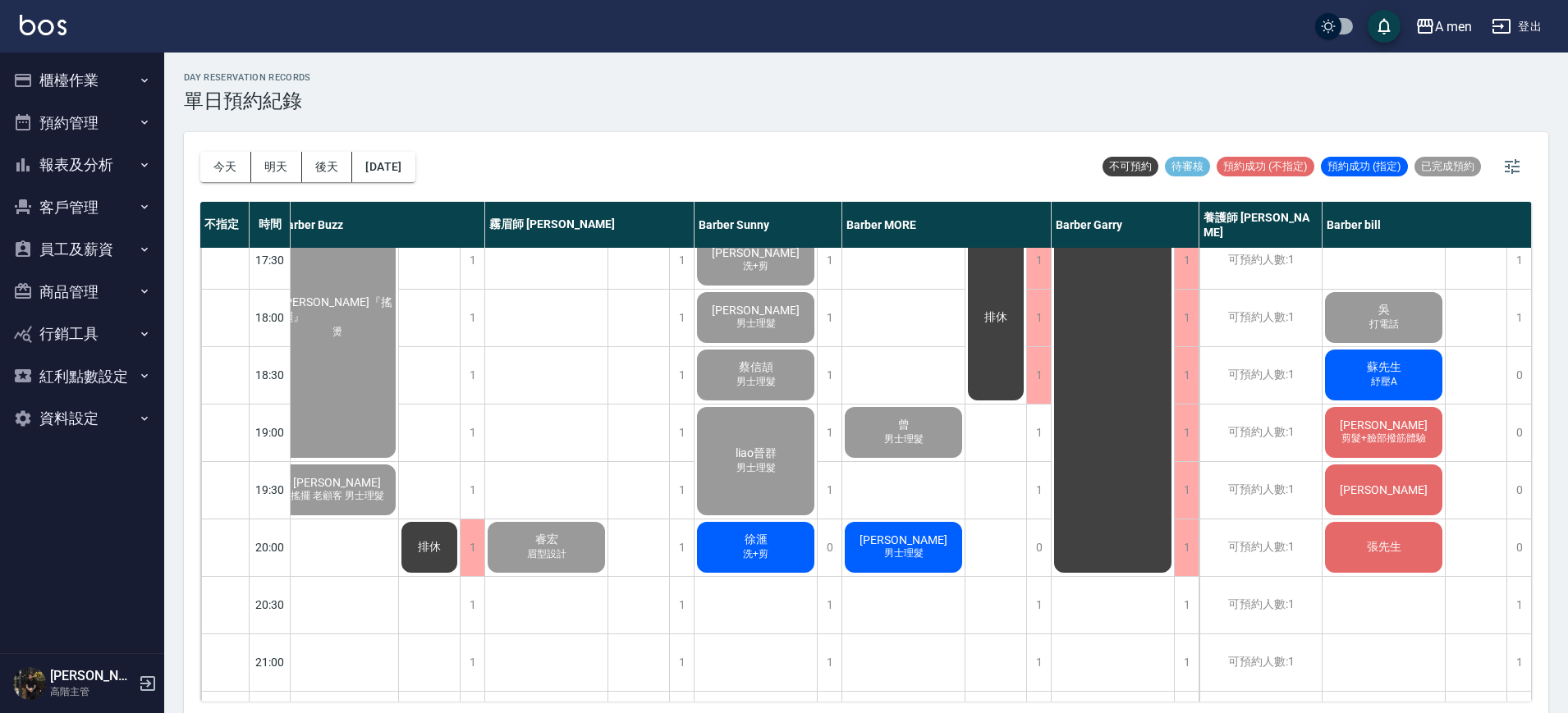
click at [1385, 380] on span "紓壓A" at bounding box center [1384, 382] width 33 height 13
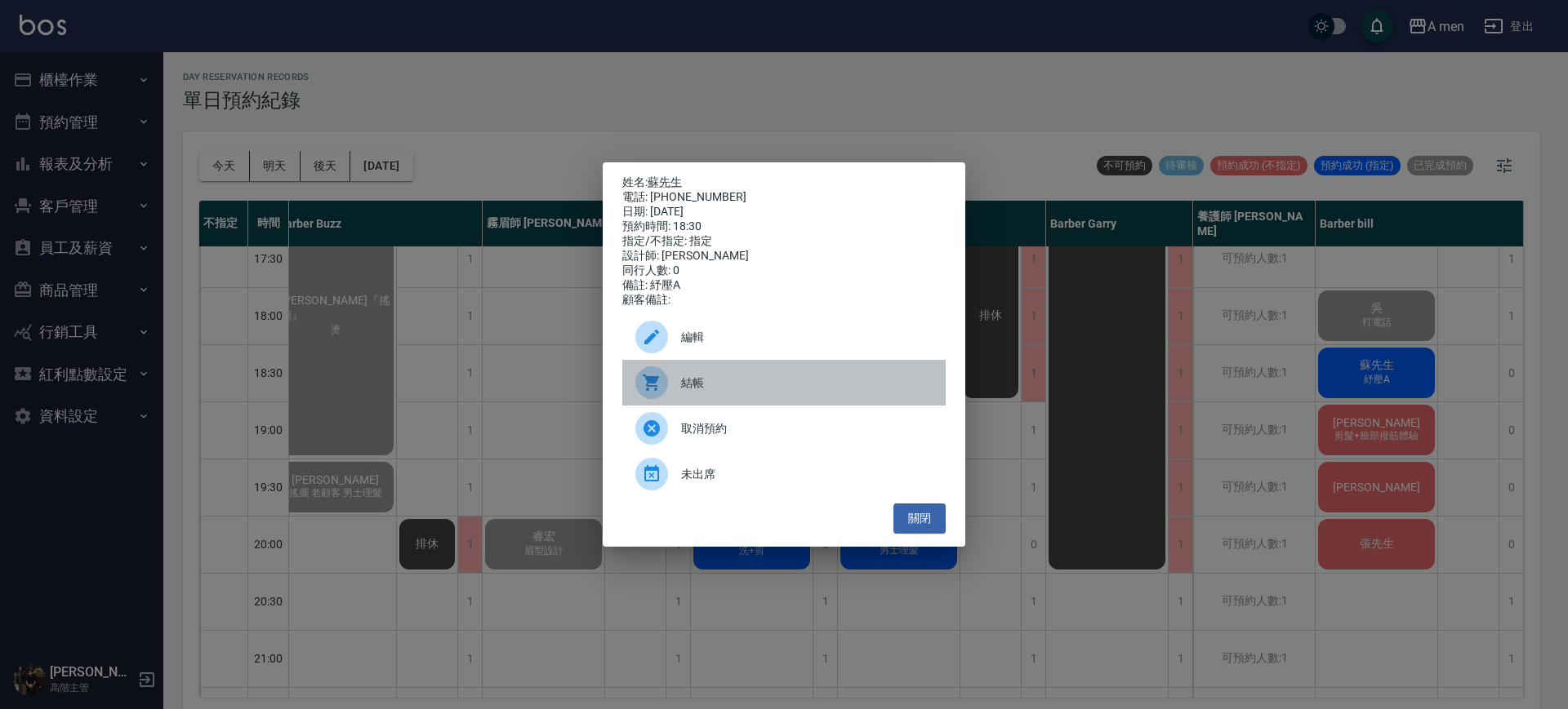
click at [748, 385] on span "結帳" at bounding box center [807, 383] width 251 height 17
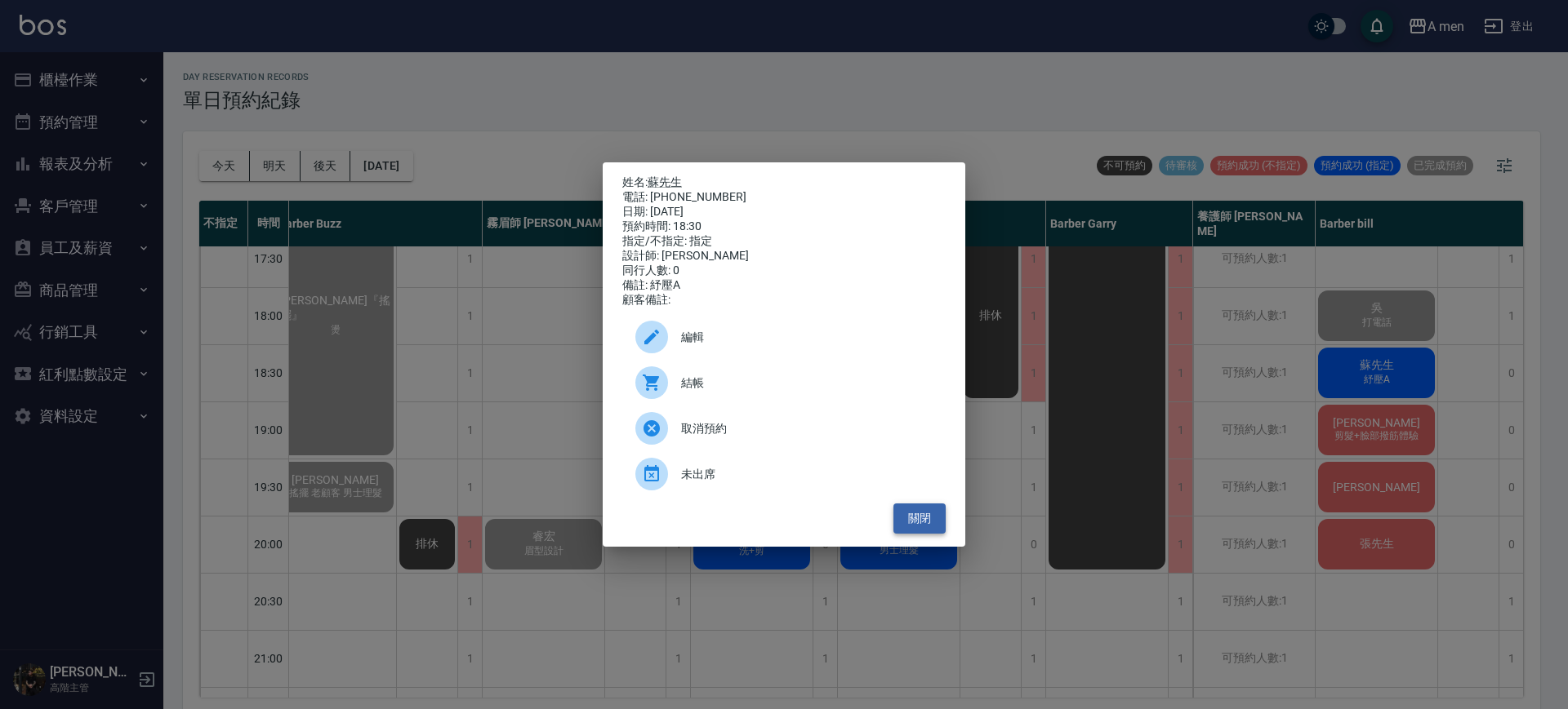
click at [906, 523] on button "關閉" at bounding box center [919, 519] width 53 height 31
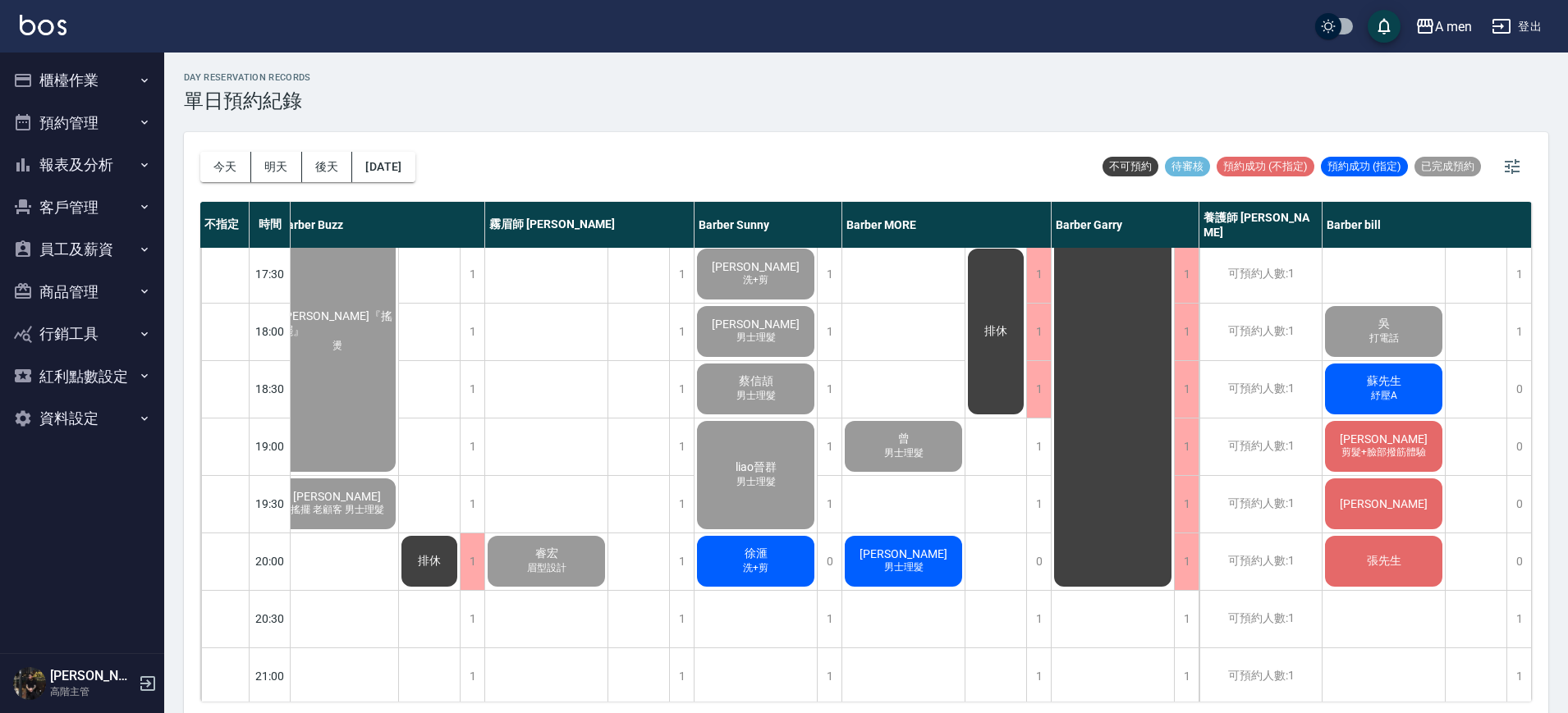
scroll to position [754, 310]
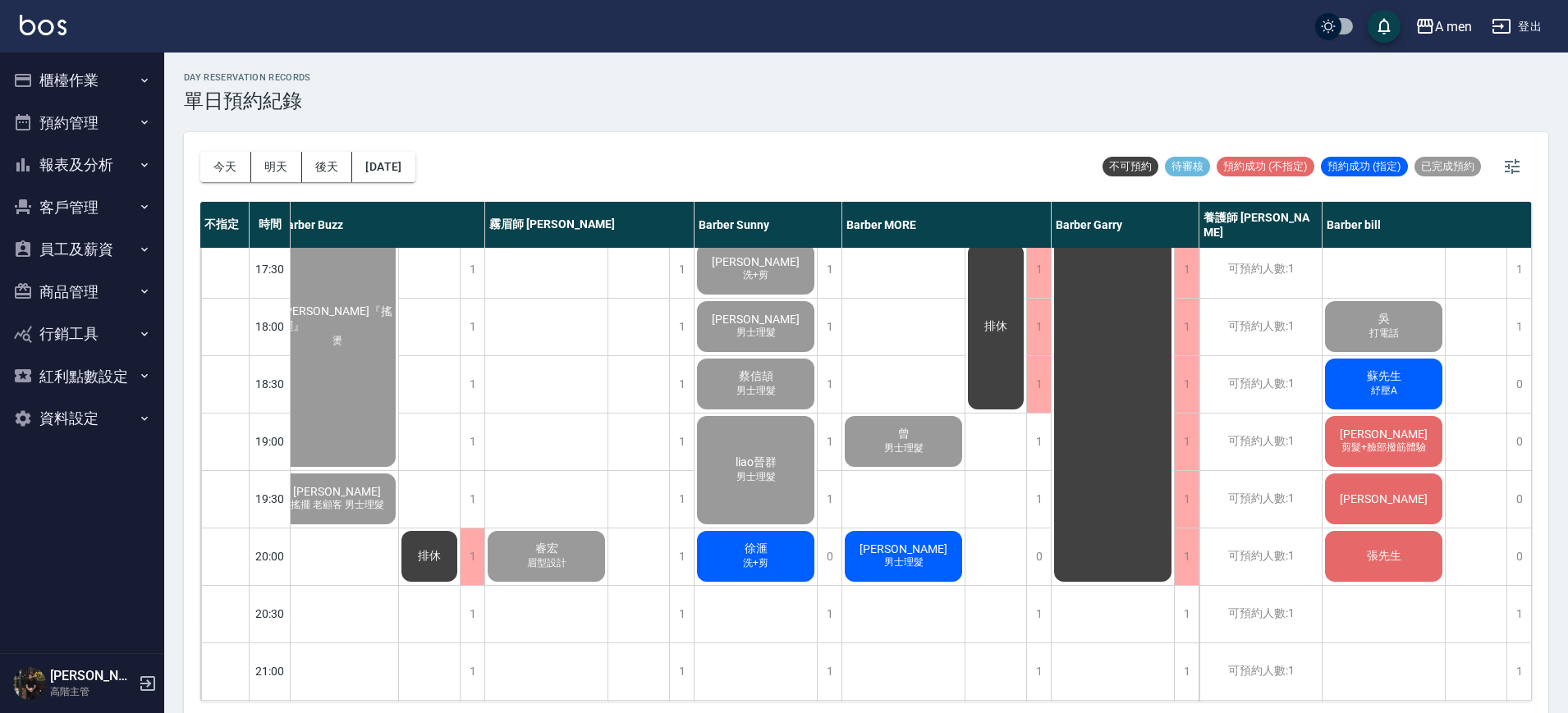
click at [1430, 433] on div "[PERSON_NAME] 剪髮+臉部撥筋體驗" at bounding box center [1384, 441] width 122 height 56
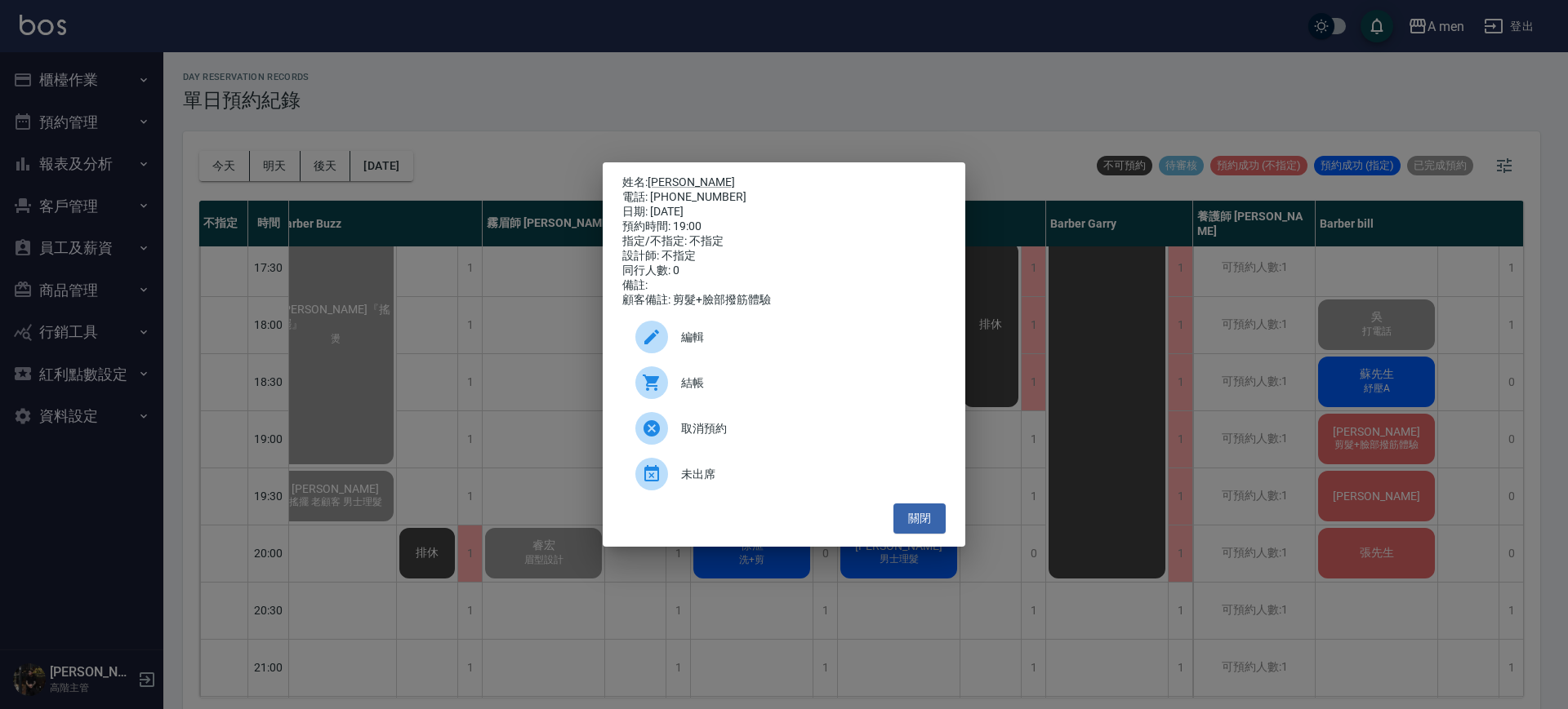
click at [766, 402] on div "結帳" at bounding box center [783, 383] width 323 height 46
click at [934, 522] on button "關閉" at bounding box center [919, 519] width 53 height 31
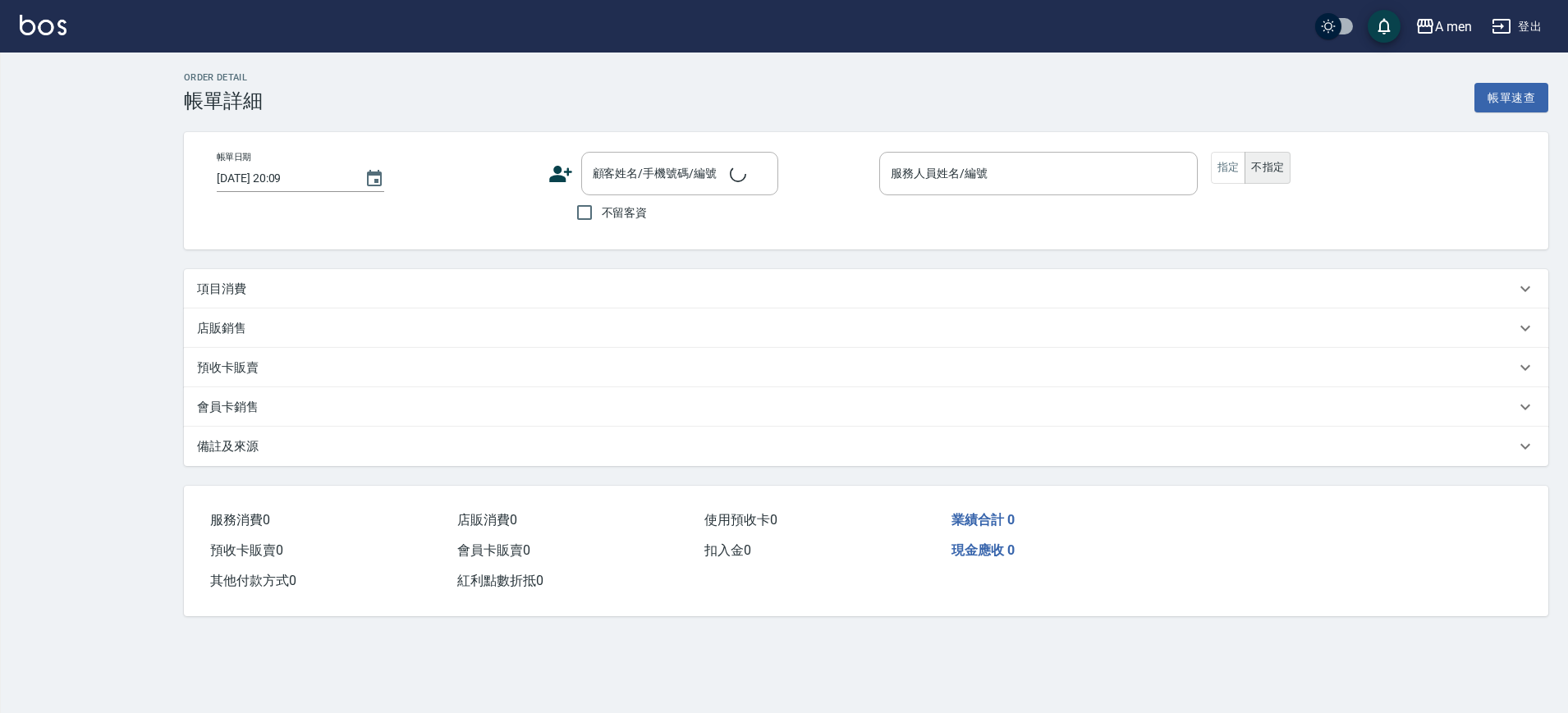
type input "[DATE] 18:30"
type input "Barber bill-006"
type input "紓壓A"
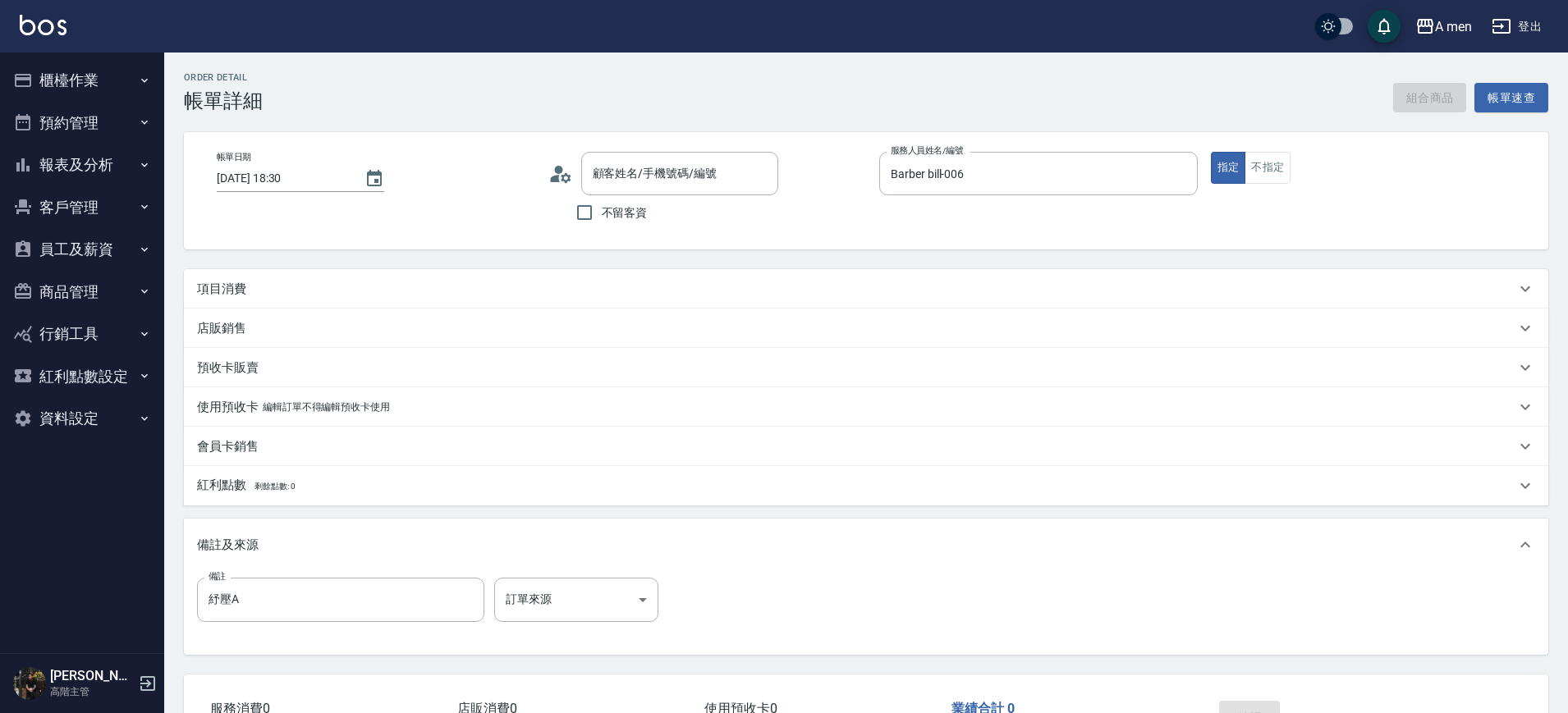
type input "蘇先生/0915919150/null"
click at [547, 286] on div "項目消費" at bounding box center [856, 289] width 1318 height 17
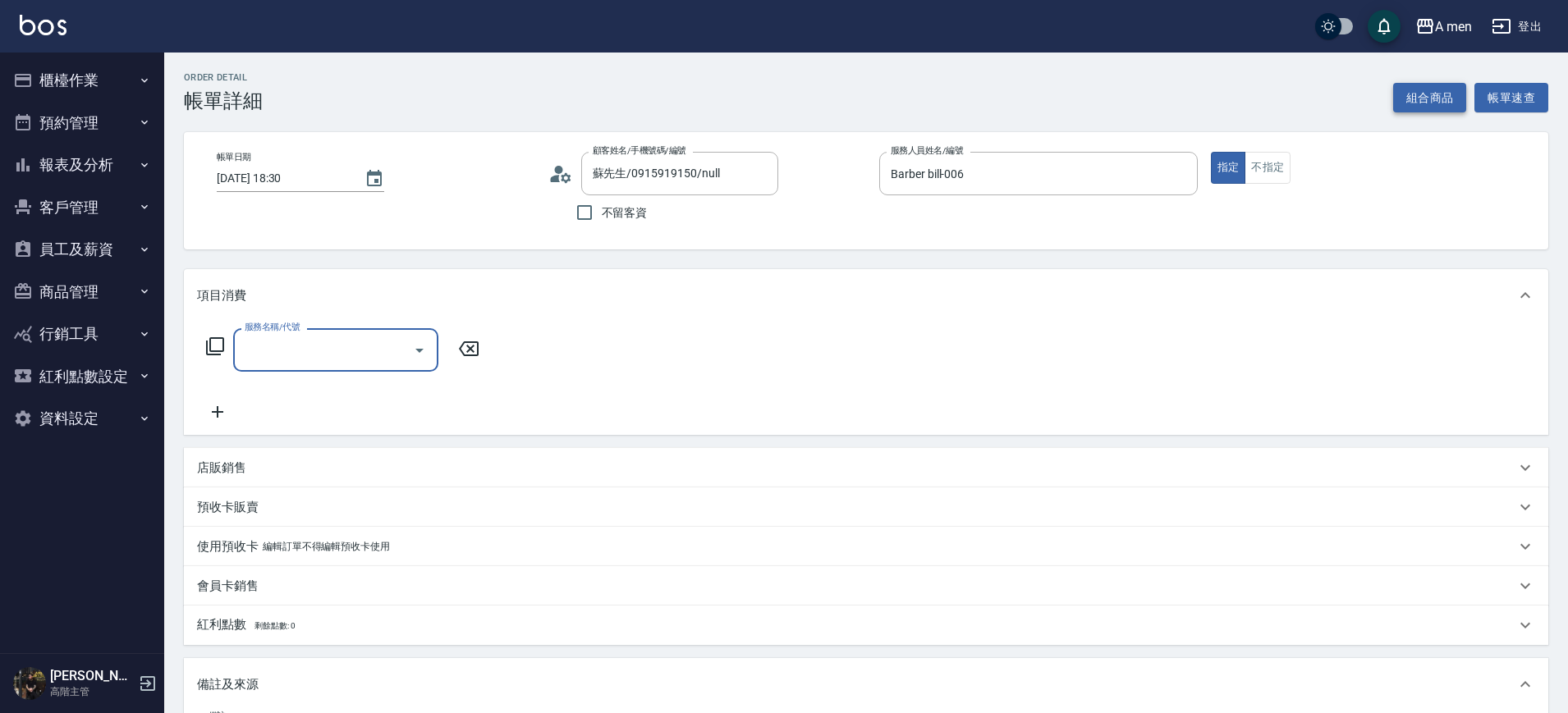
click at [1429, 100] on button "組合商品" at bounding box center [1430, 98] width 74 height 31
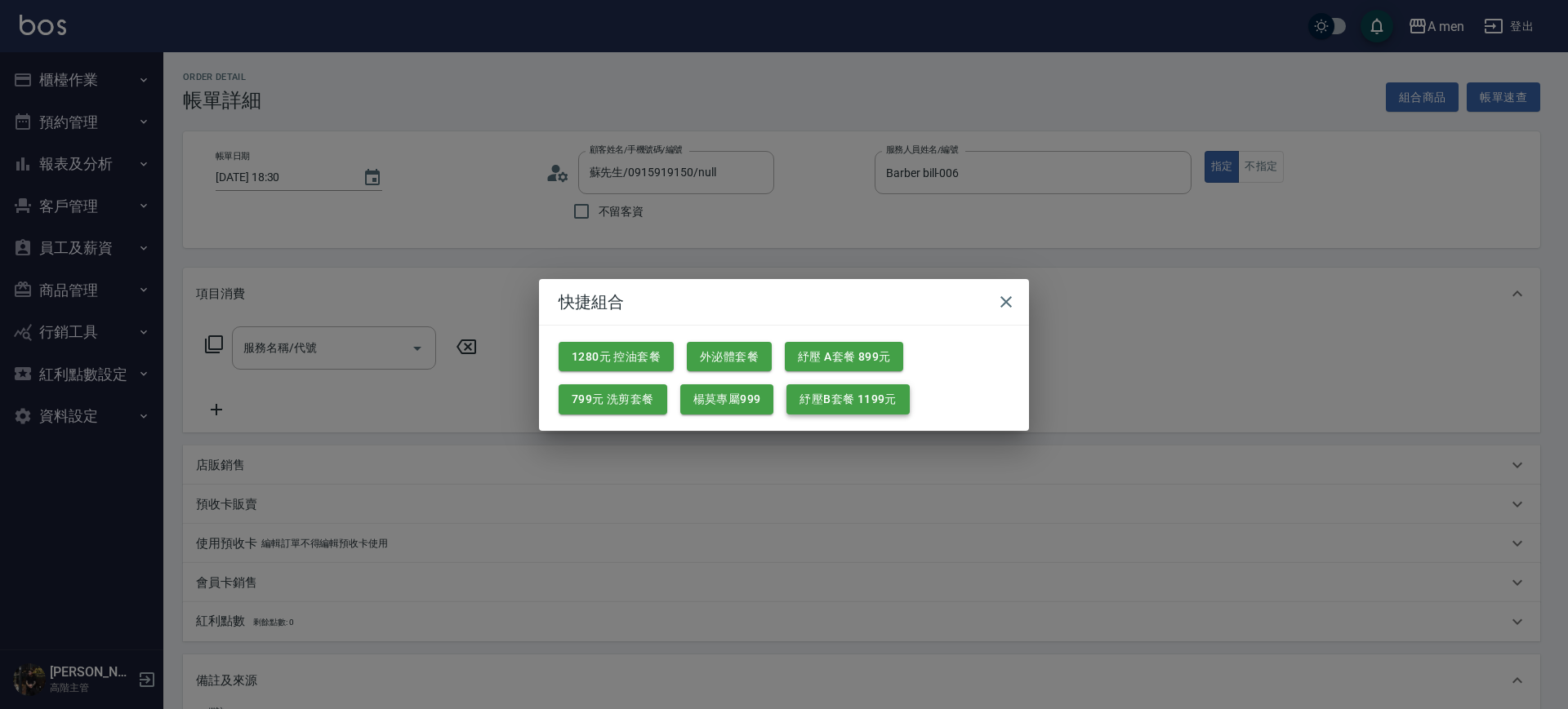
click at [872, 404] on button "紓壓B套餐 1199元" at bounding box center [848, 400] width 123 height 31
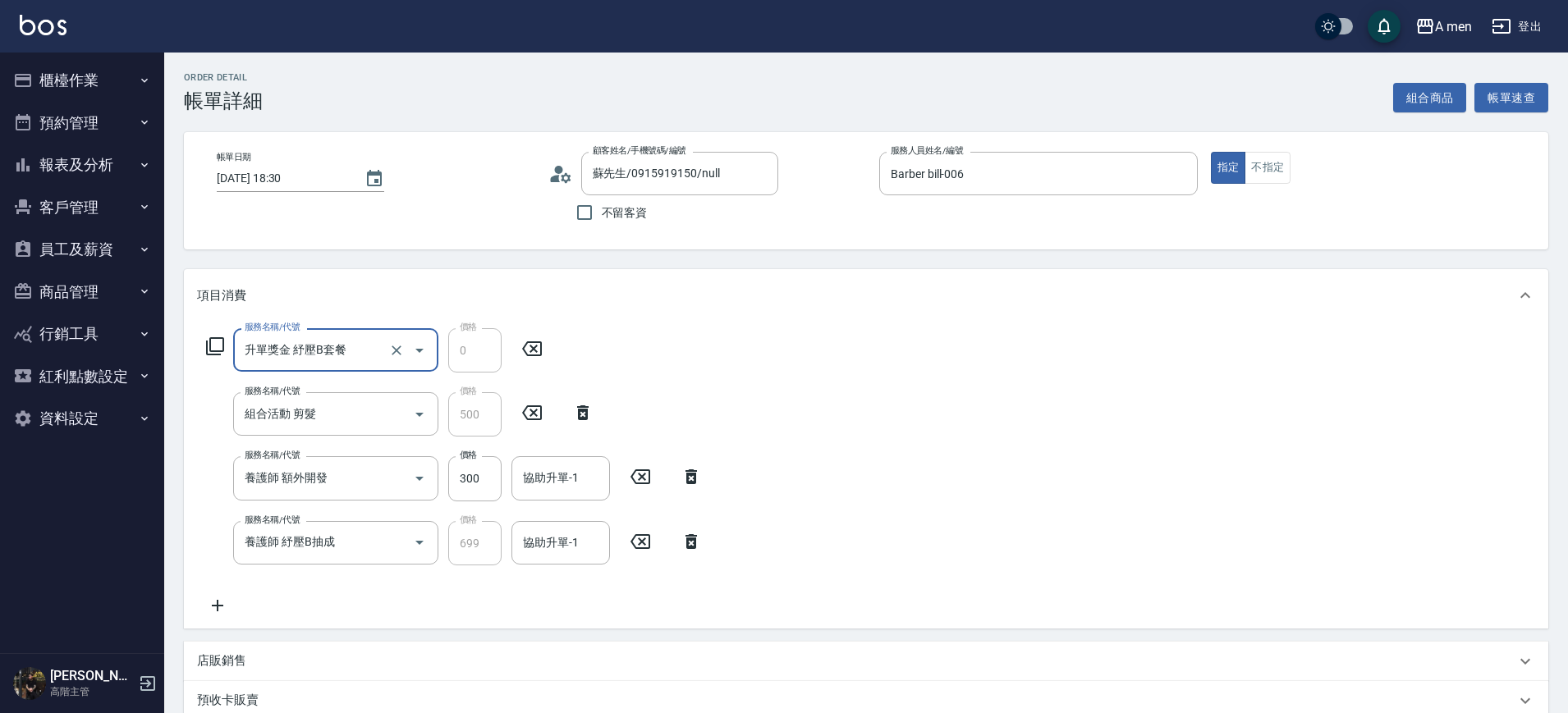
click at [690, 476] on icon at bounding box center [691, 477] width 41 height 19
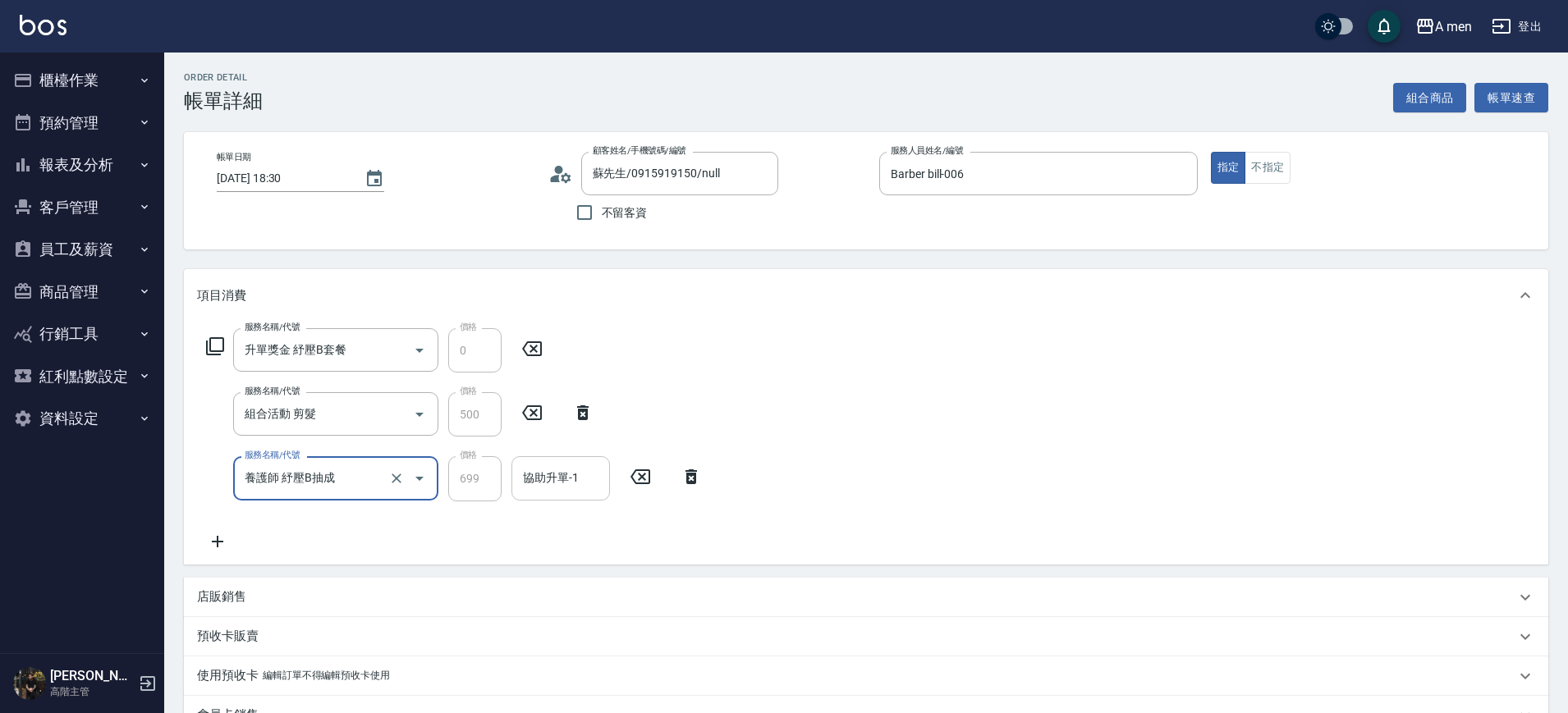
click at [564, 483] on div "協助升單-1 協助升單-1" at bounding box center [561, 478] width 98 height 43
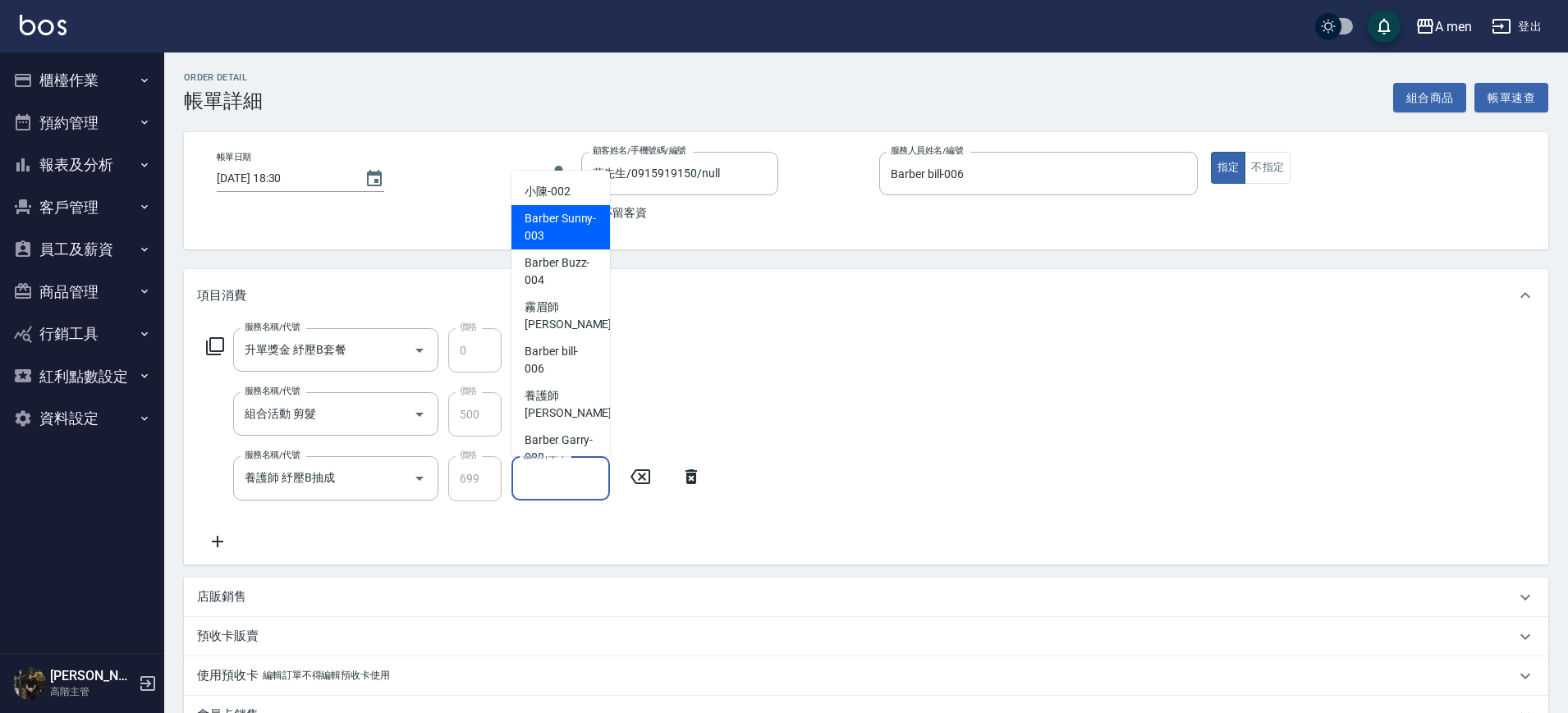
scroll to position [65, 0]
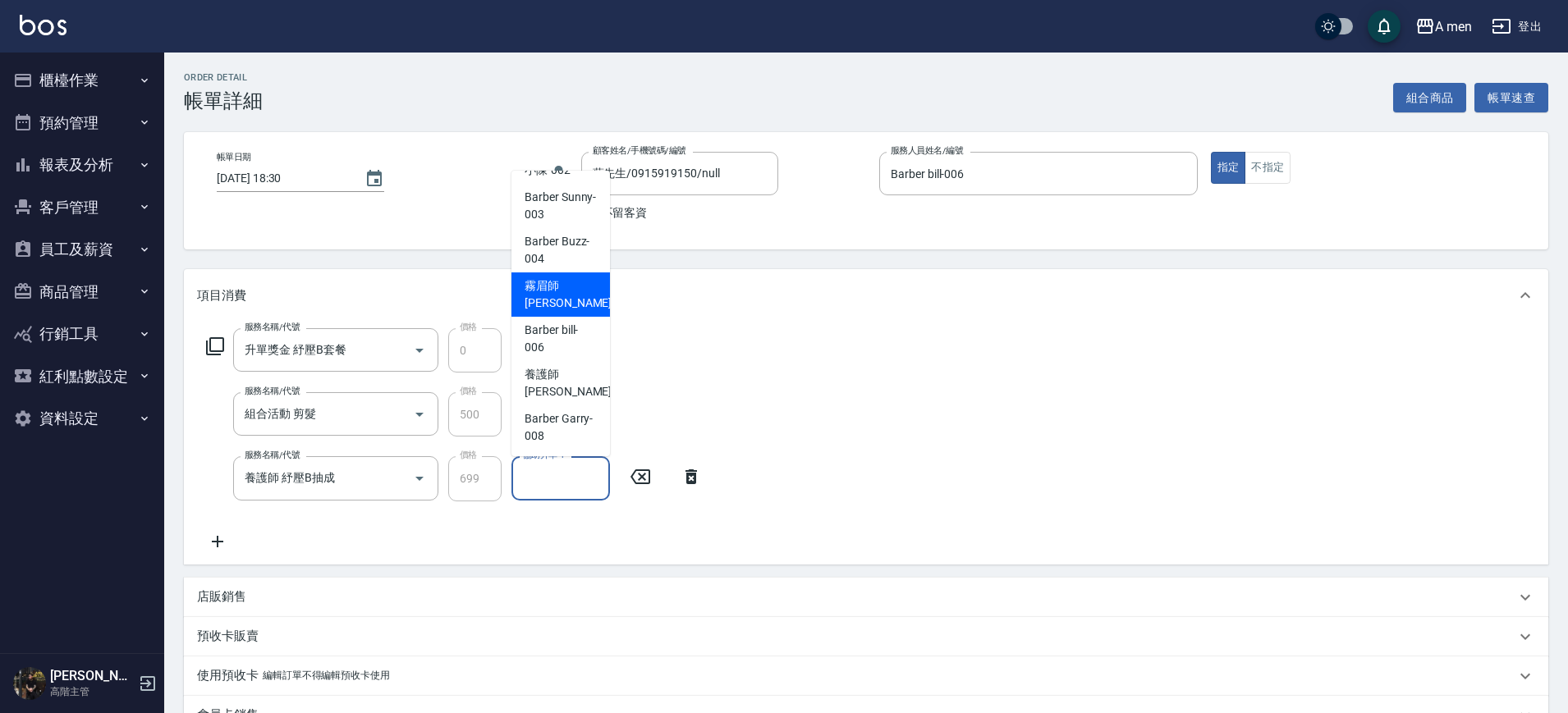
click at [574, 287] on span "霧眉師 小蔡 -005" at bounding box center [579, 295] width 110 height 35
type input "霧眉師 小[PERSON_NAME]-005"
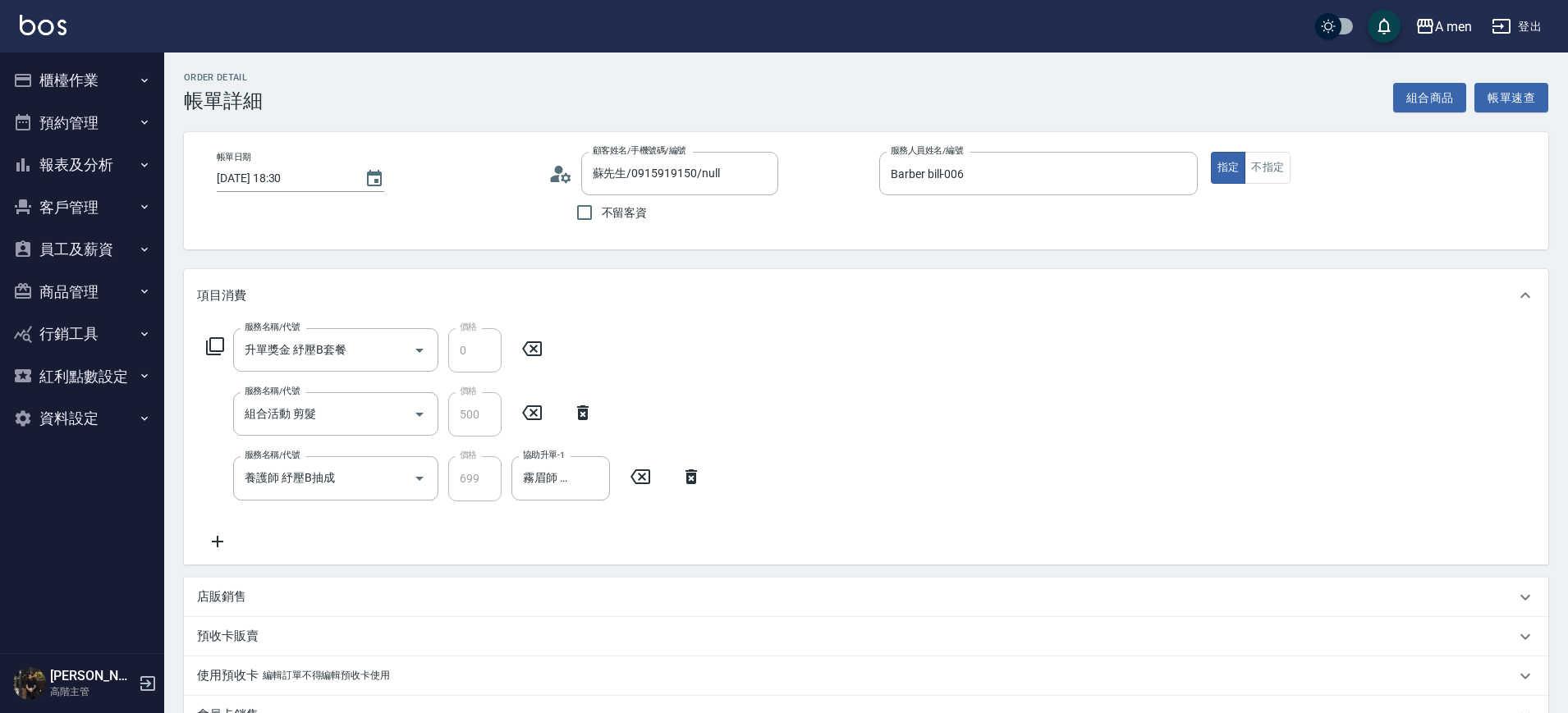
click at [958, 393] on div "服務名稱/代號 升單獎金 紓壓B套餐 服務名稱/代號 價格 0 價格 服務名稱/代號 組合活動 剪髮 服務名稱/代號 價格 500 價格 服務名稱/代號 養護…" at bounding box center [866, 442] width 1365 height 242
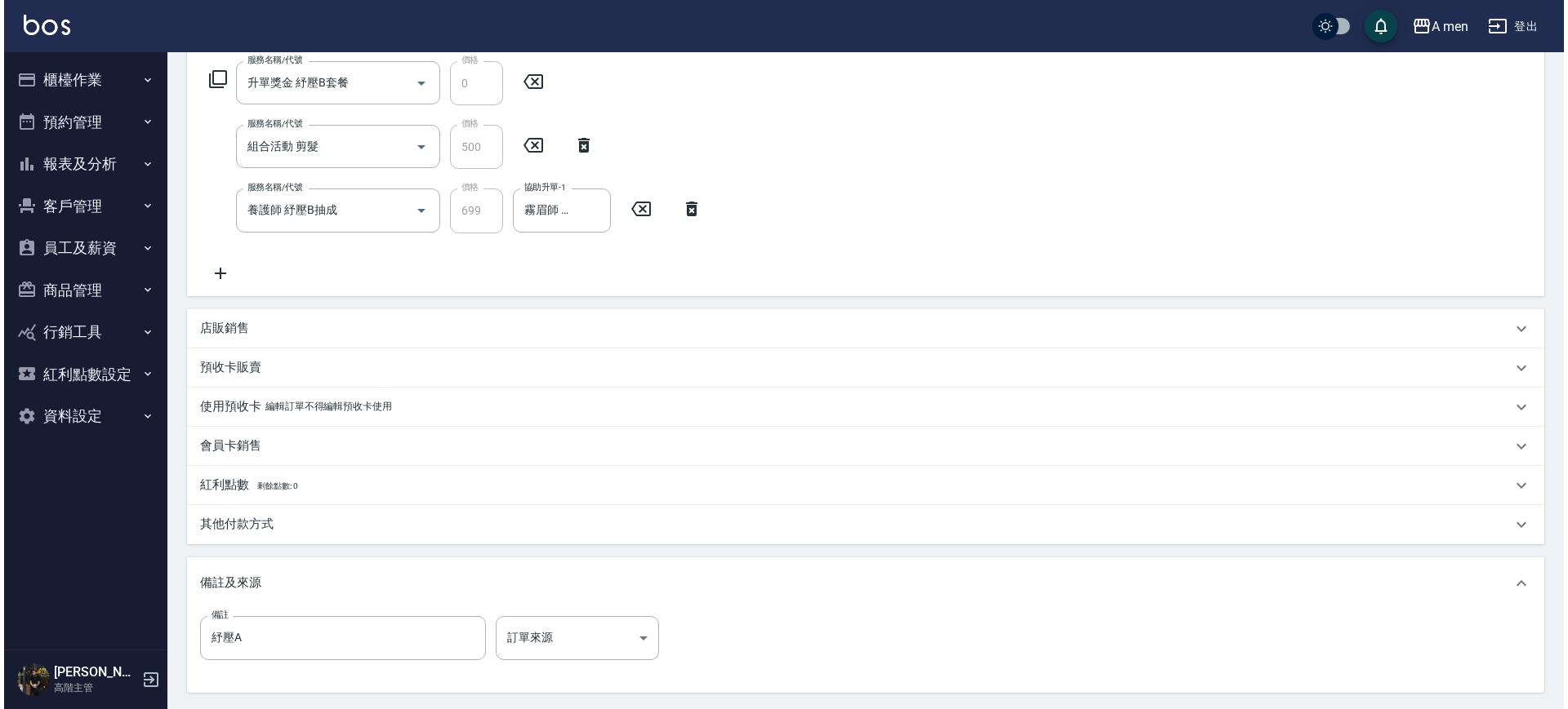
scroll to position [425, 0]
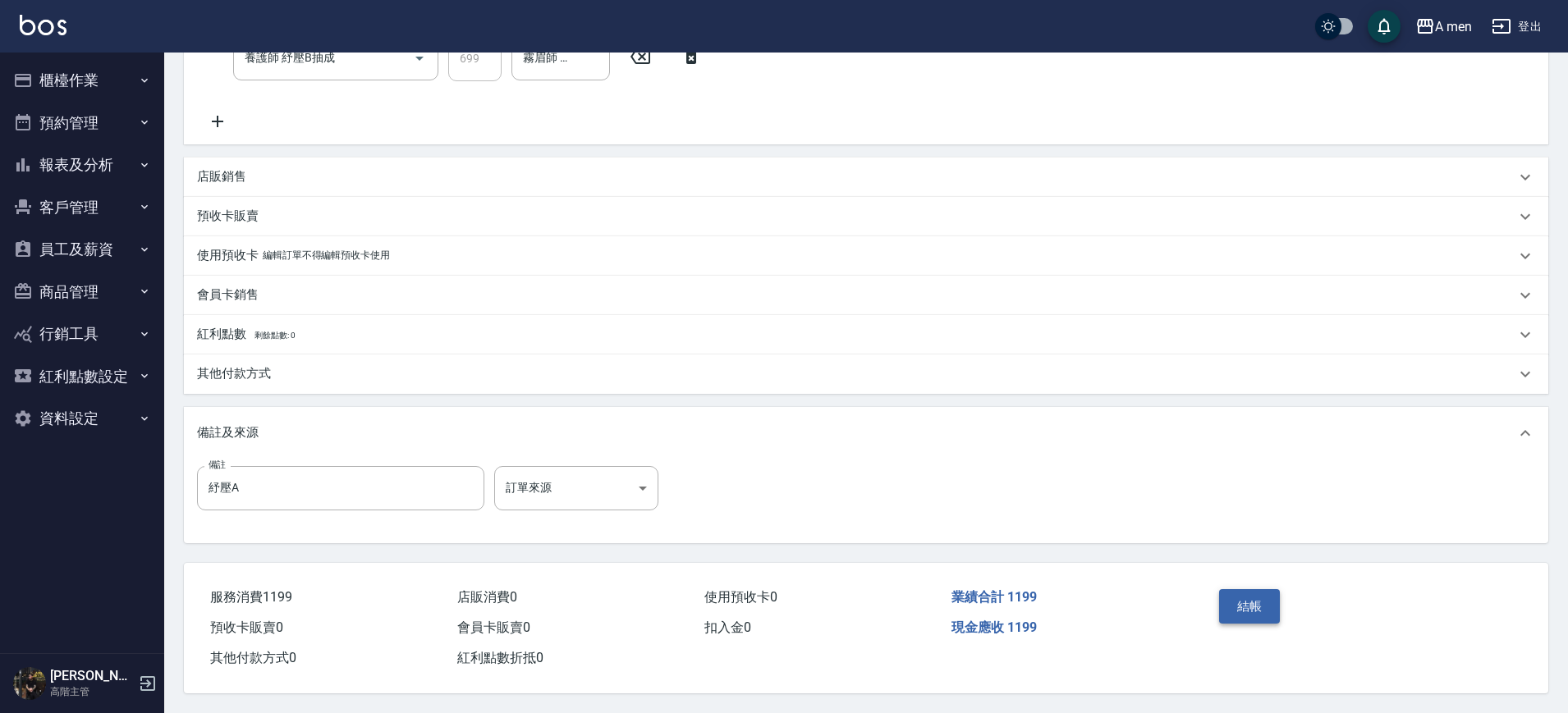
click at [1241, 594] on button "結帳" at bounding box center [1250, 607] width 62 height 35
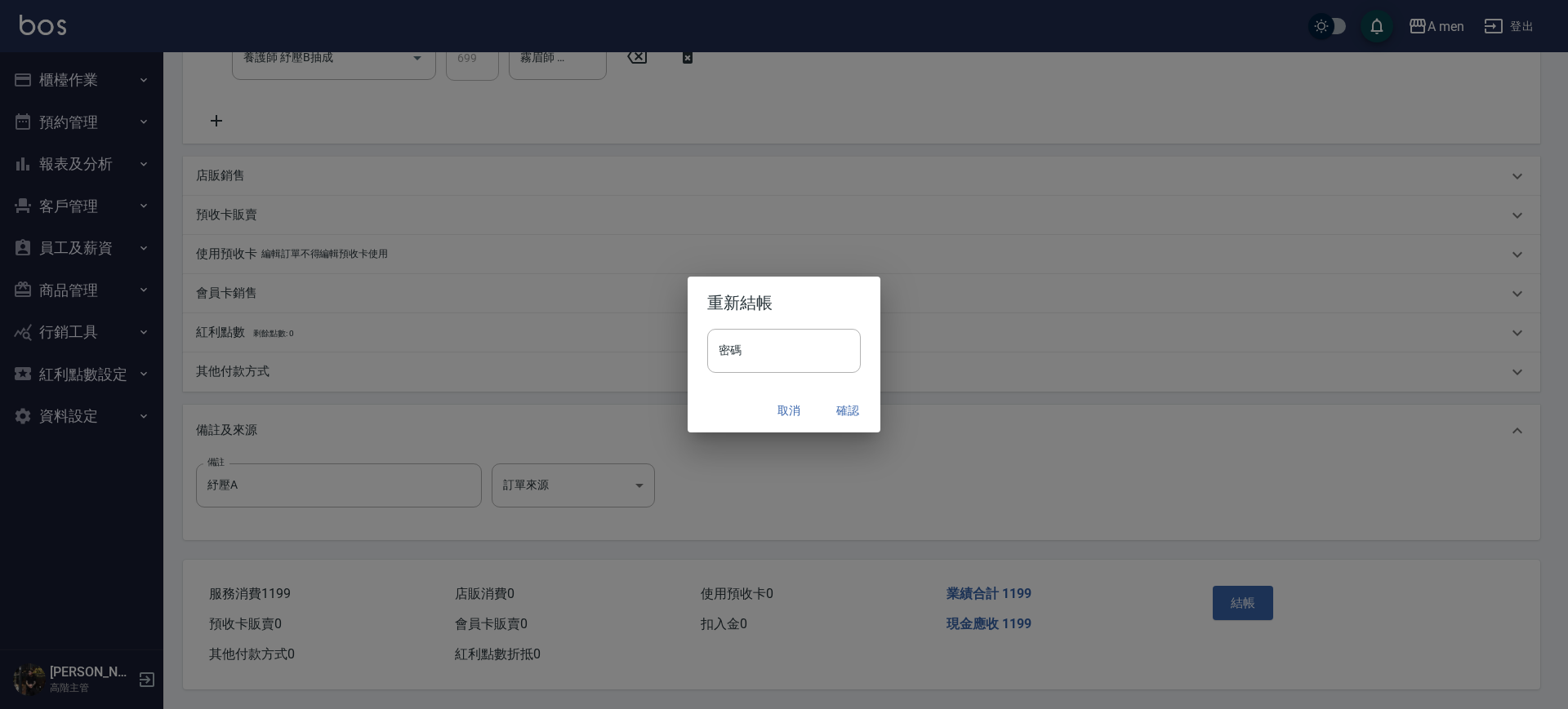
click at [862, 403] on button "確認" at bounding box center [847, 411] width 53 height 31
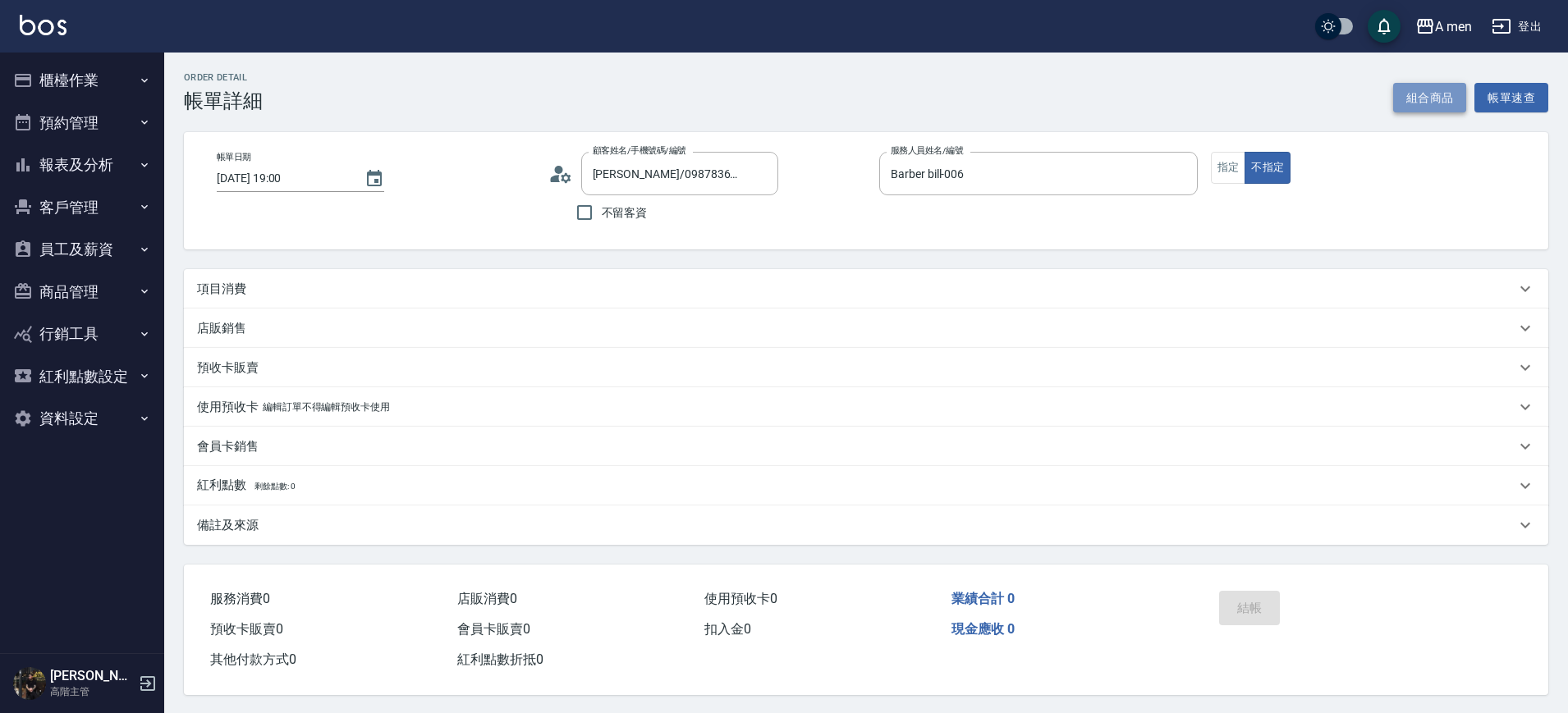
drag, startPoint x: 0, startPoint y: 0, endPoint x: 1423, endPoint y: 97, distance: 1426.3
click at [1423, 97] on button "組合商品" at bounding box center [1430, 98] width 74 height 31
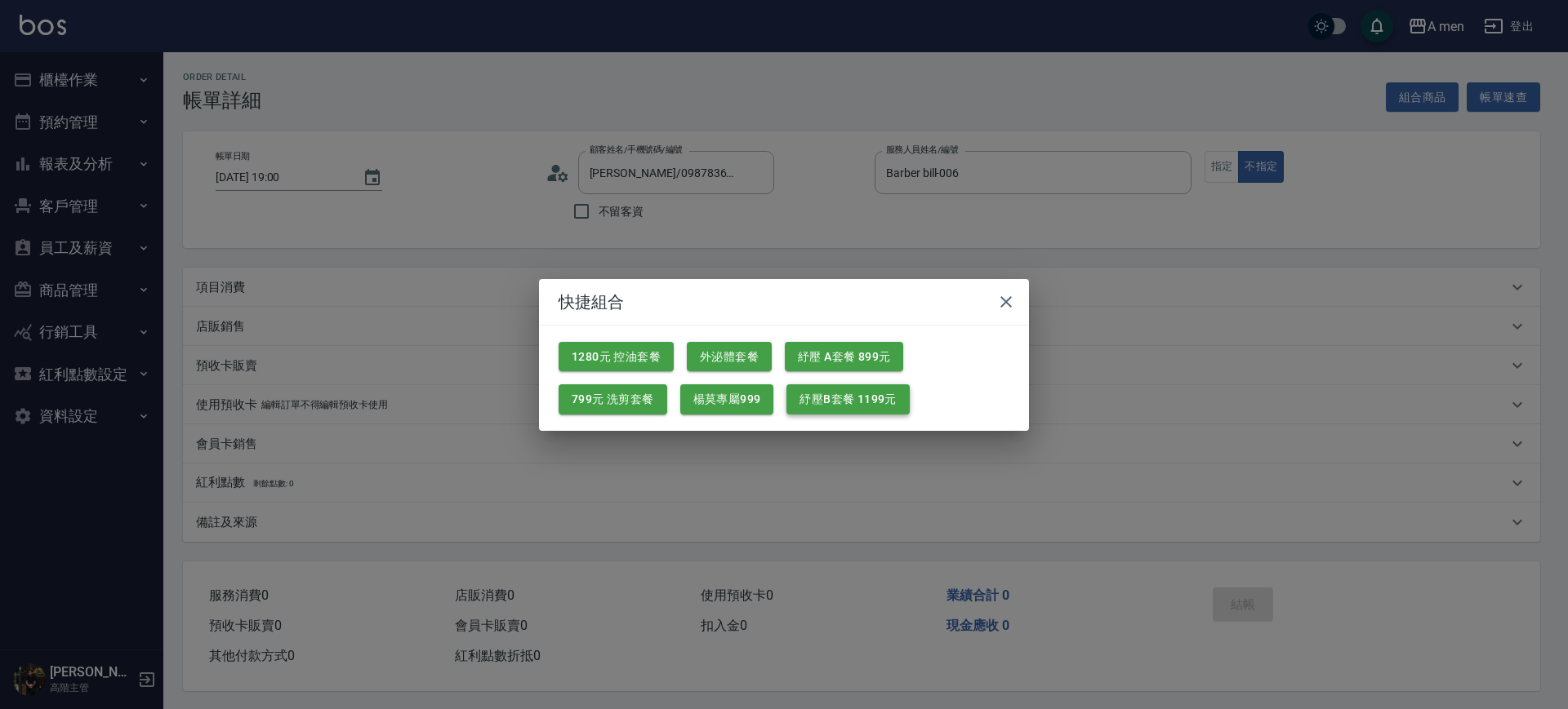
click at [813, 403] on button "紓壓B套餐 1199元" at bounding box center [848, 400] width 123 height 31
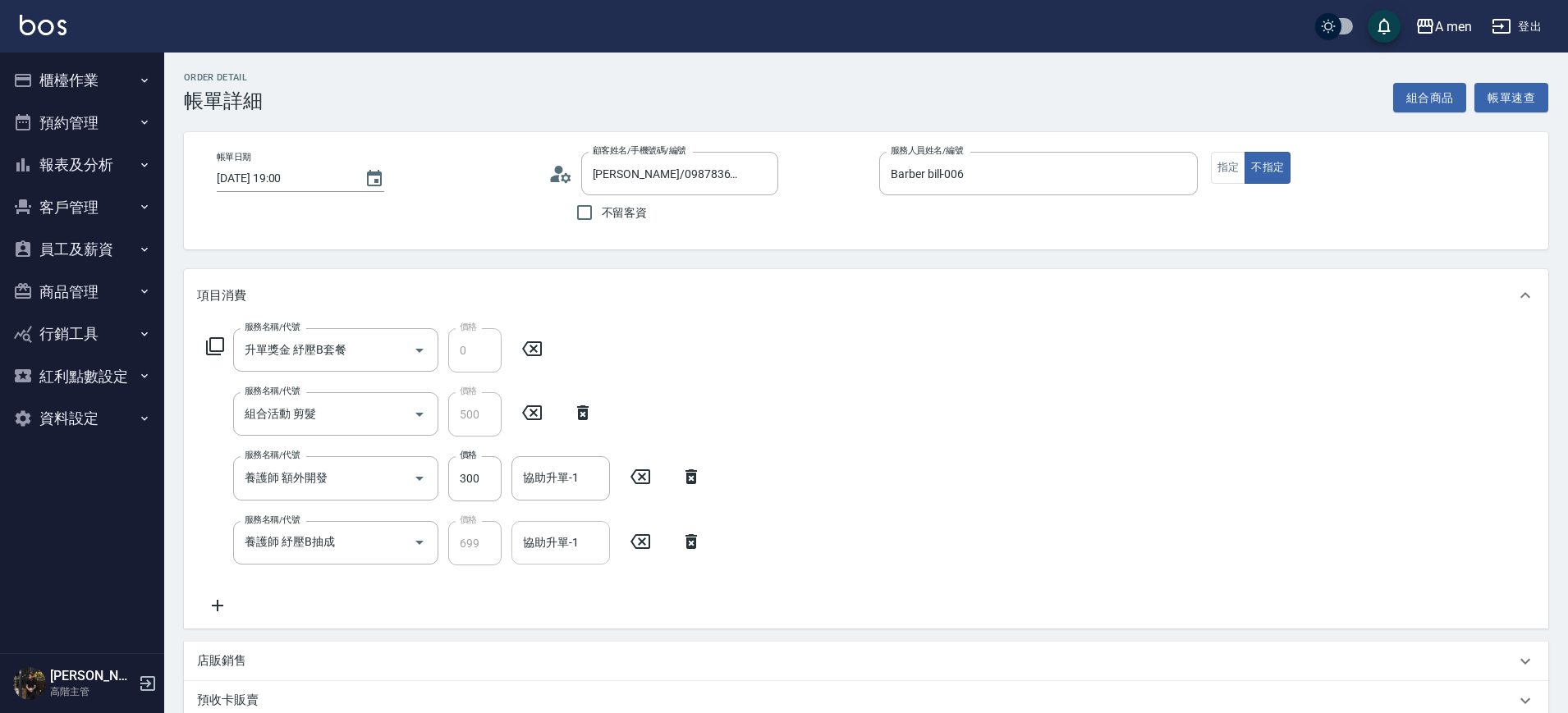
click at [555, 522] on div "協助升單-1" at bounding box center [561, 542] width 98 height 43
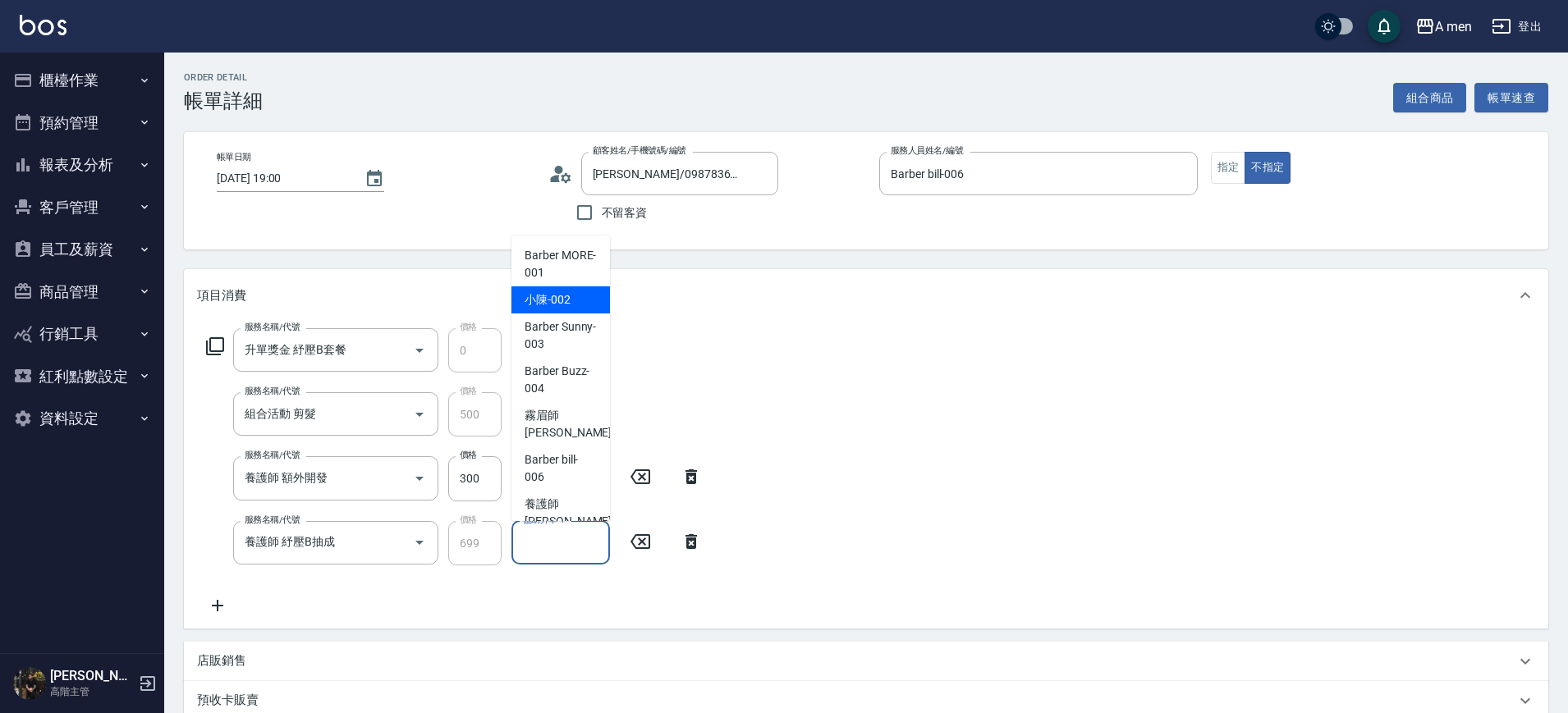
click at [571, 308] on div "小陳 -002" at bounding box center [561, 300] width 98 height 27
type input "小陳-002"
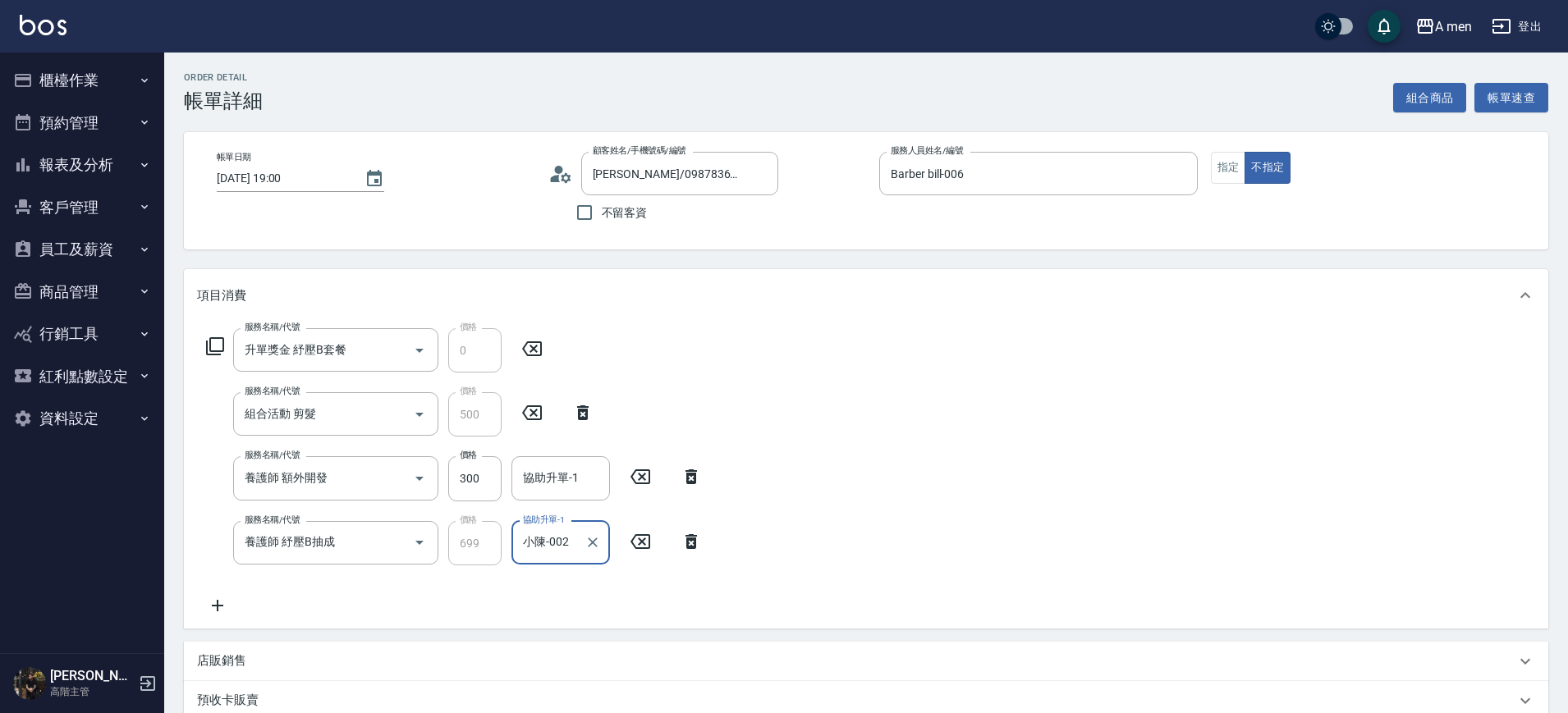
click at [696, 481] on icon at bounding box center [691, 476] width 12 height 14
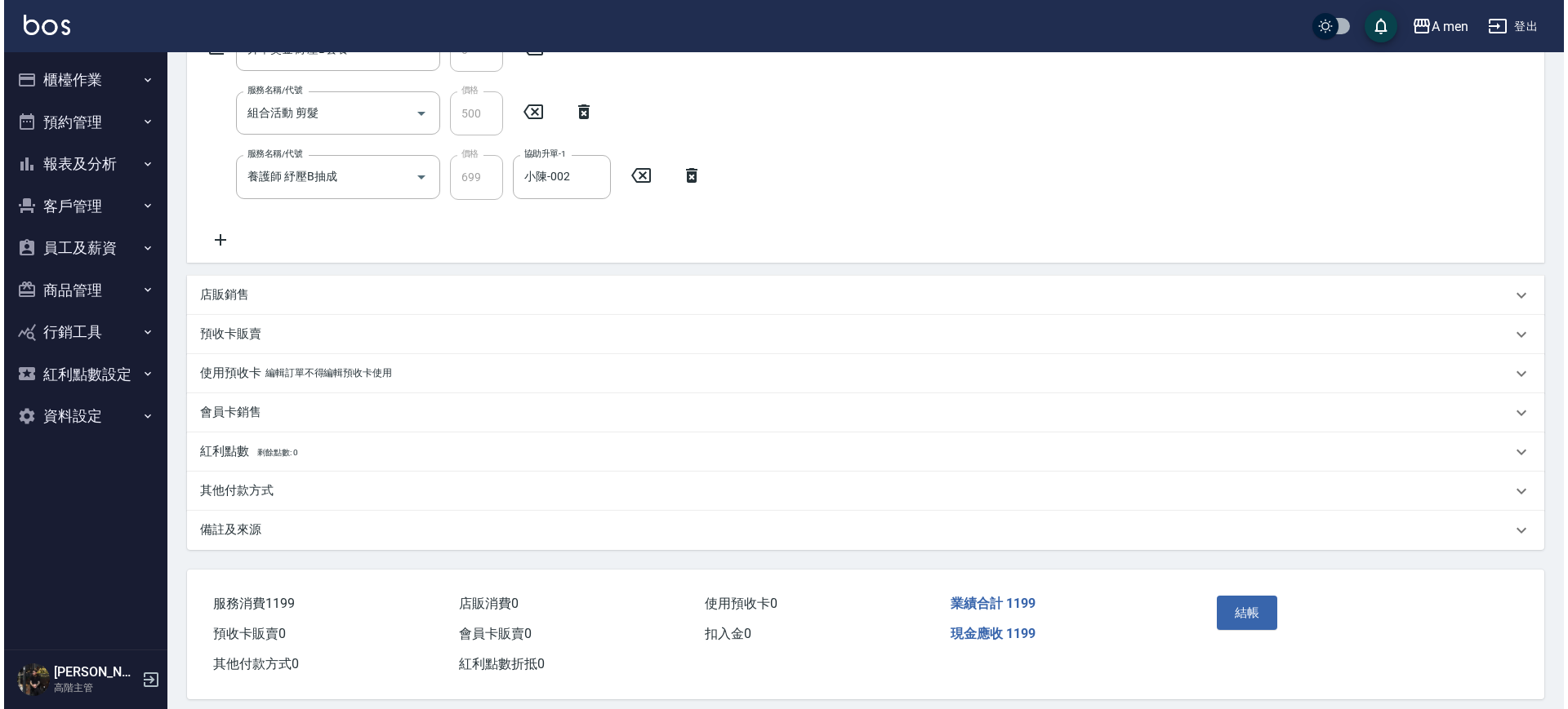
scroll to position [316, 0]
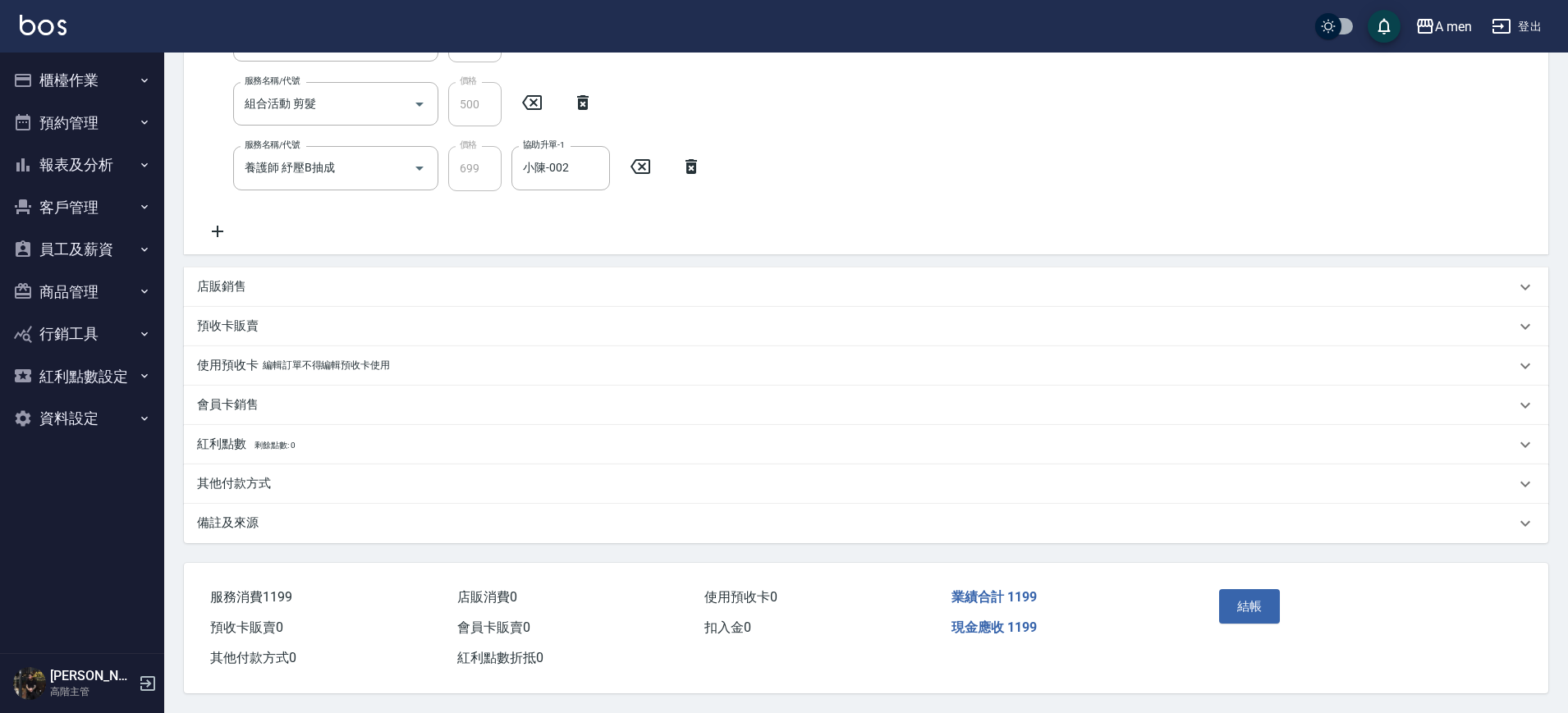
click at [1460, 647] on div "結帳" at bounding box center [1361, 618] width 336 height 111
click at [1280, 596] on button "結帳" at bounding box center [1250, 607] width 62 height 35
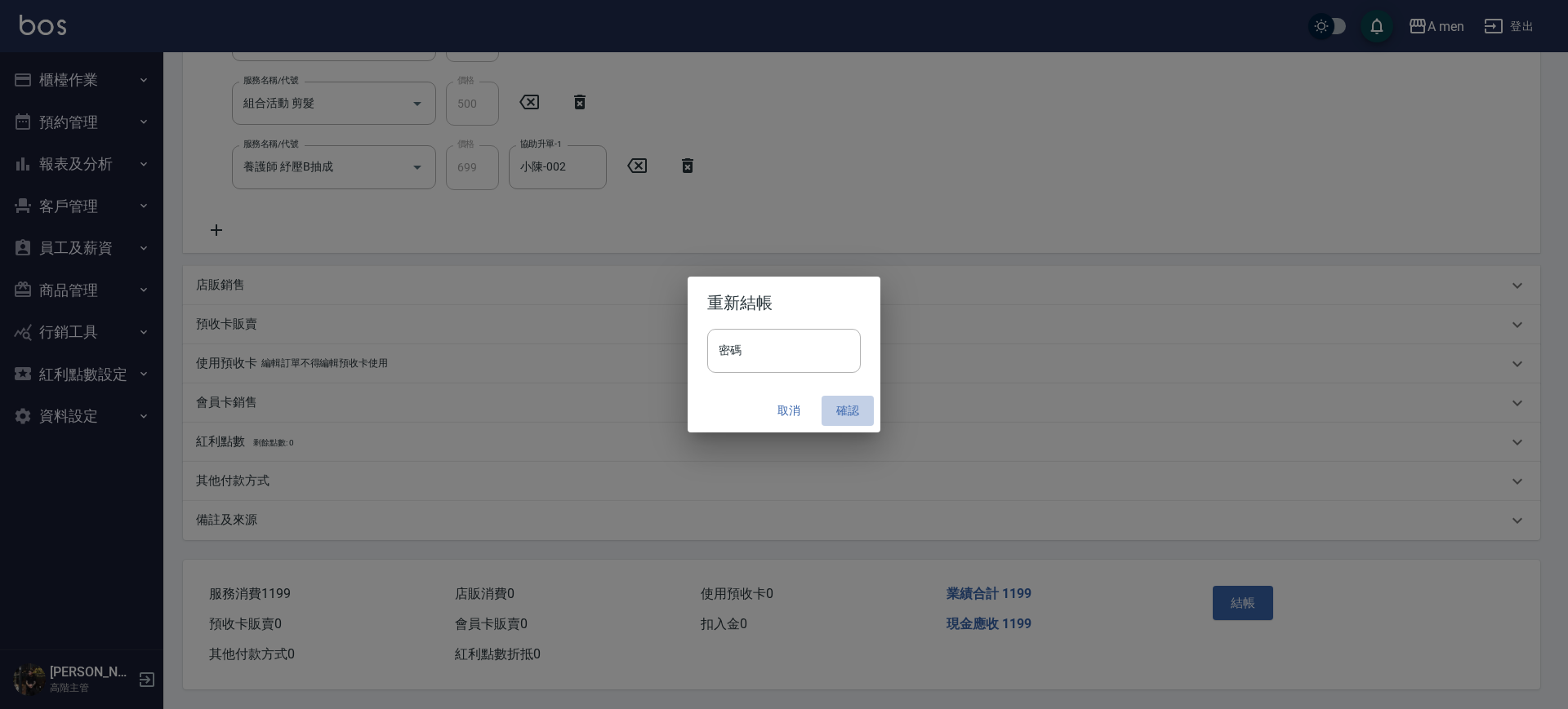
click at [848, 413] on button "確認" at bounding box center [847, 411] width 53 height 31
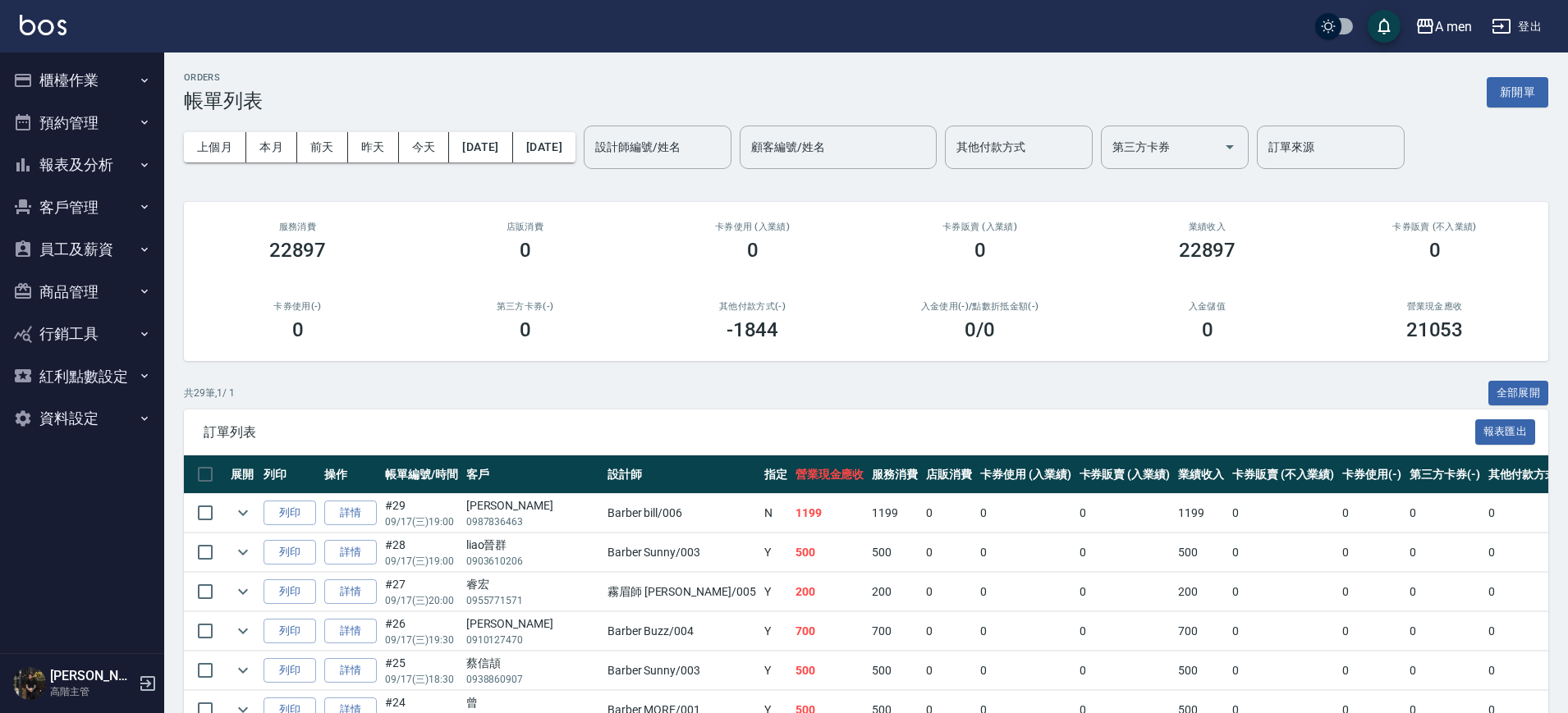
drag, startPoint x: 853, startPoint y: 415, endPoint x: 868, endPoint y: 408, distance: 16.6
click at [854, 420] on div "訂單列表 報表匯出" at bounding box center [866, 432] width 1365 height 45
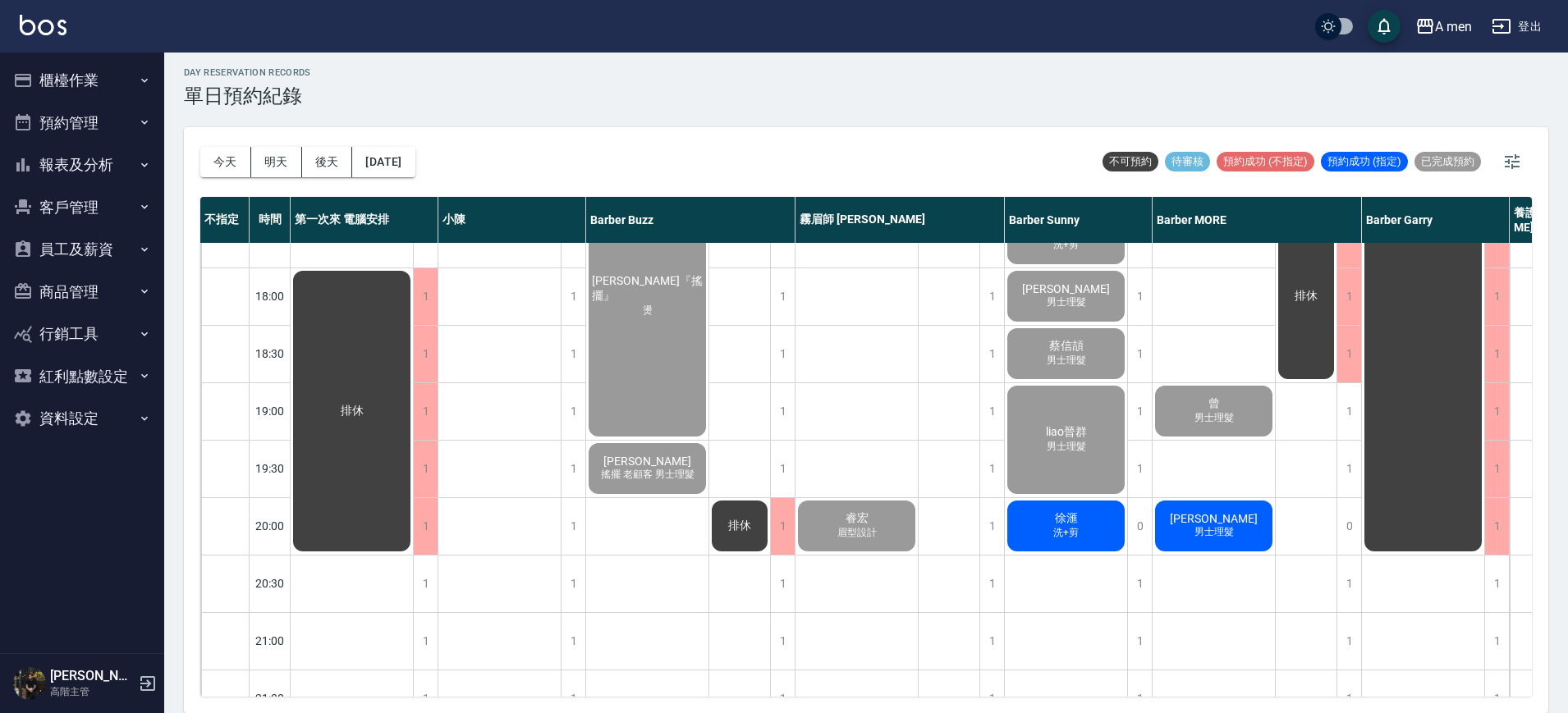
scroll to position [616, 0]
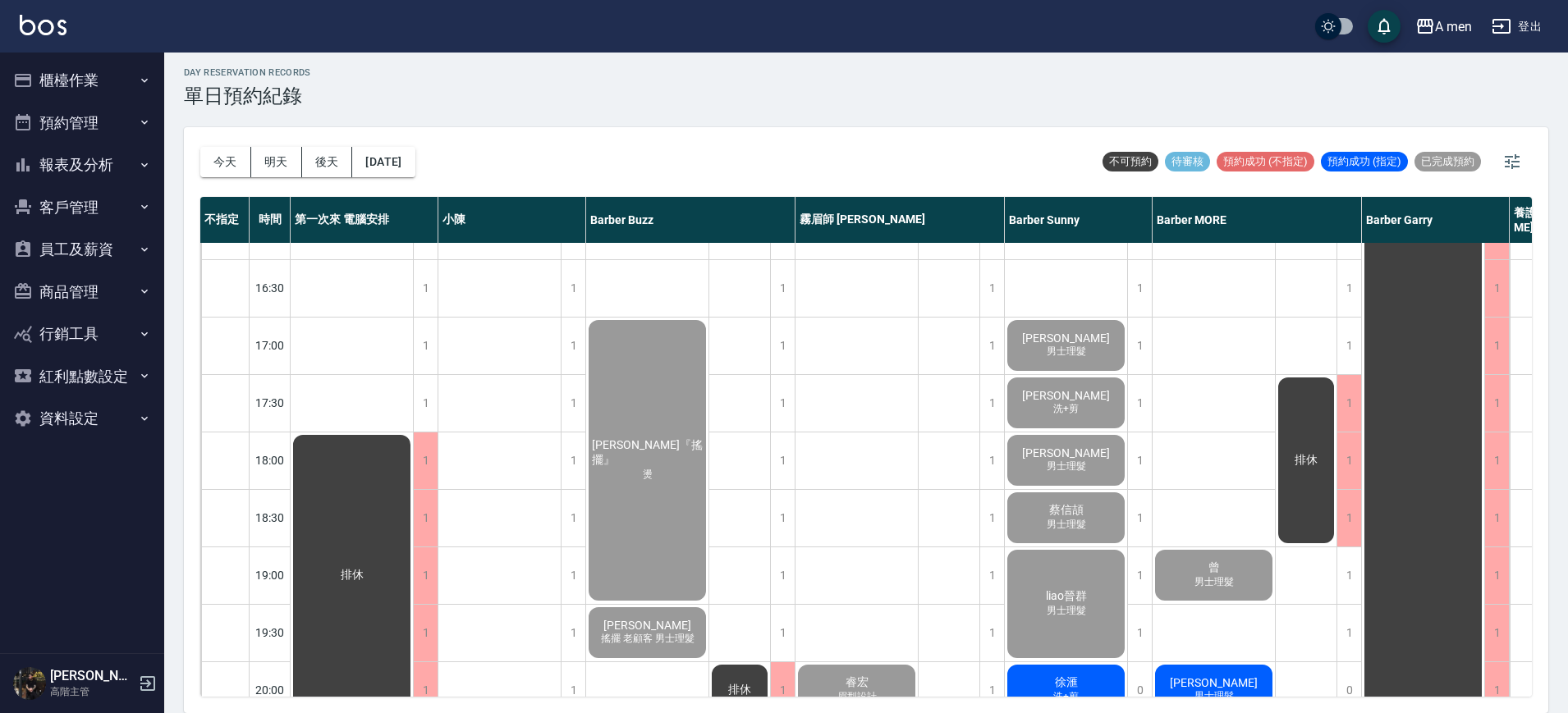
drag, startPoint x: 1191, startPoint y: 697, endPoint x: 1341, endPoint y: 690, distance: 150.2
click at [1341, 690] on div "[DATE] [DATE] [DATE] [DATE] 不可預約 待審核 預約成功 (不指定) 預約成功 (指定) 已完成預約 不指定 時間 第一次來 電腦安…" at bounding box center [866, 420] width 1365 height 586
drag, startPoint x: 1240, startPoint y: 697, endPoint x: 1246, endPoint y: 690, distance: 9.2
click at [1244, 695] on div "今天 明天 後天 2025/09/17 不可預約 待審核 預約成功 (不指定) 預約成功 (指定) 已完成預約 不指定 時間 第一次來 電腦安排 小陳 Bar…" at bounding box center [866, 420] width 1365 height 586
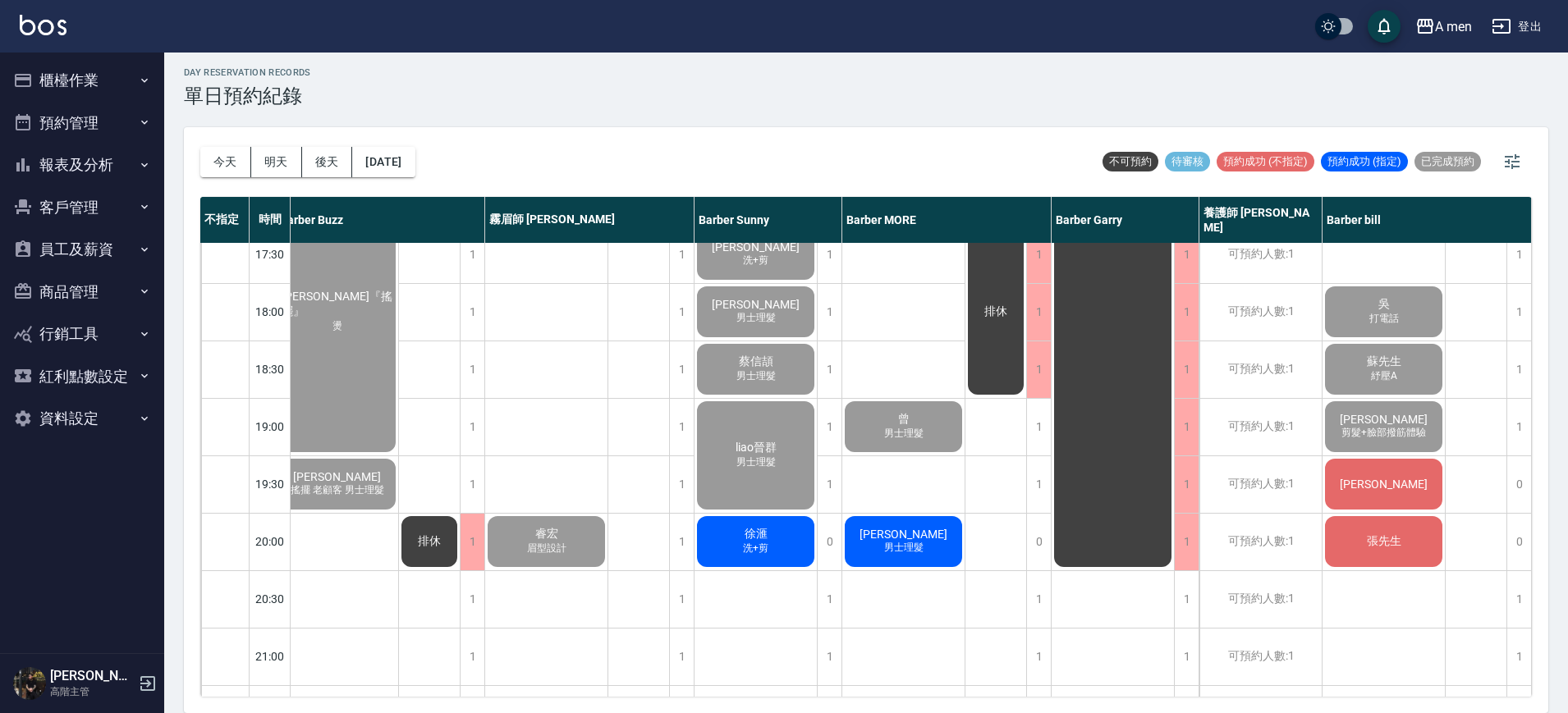
scroll to position [616, 319]
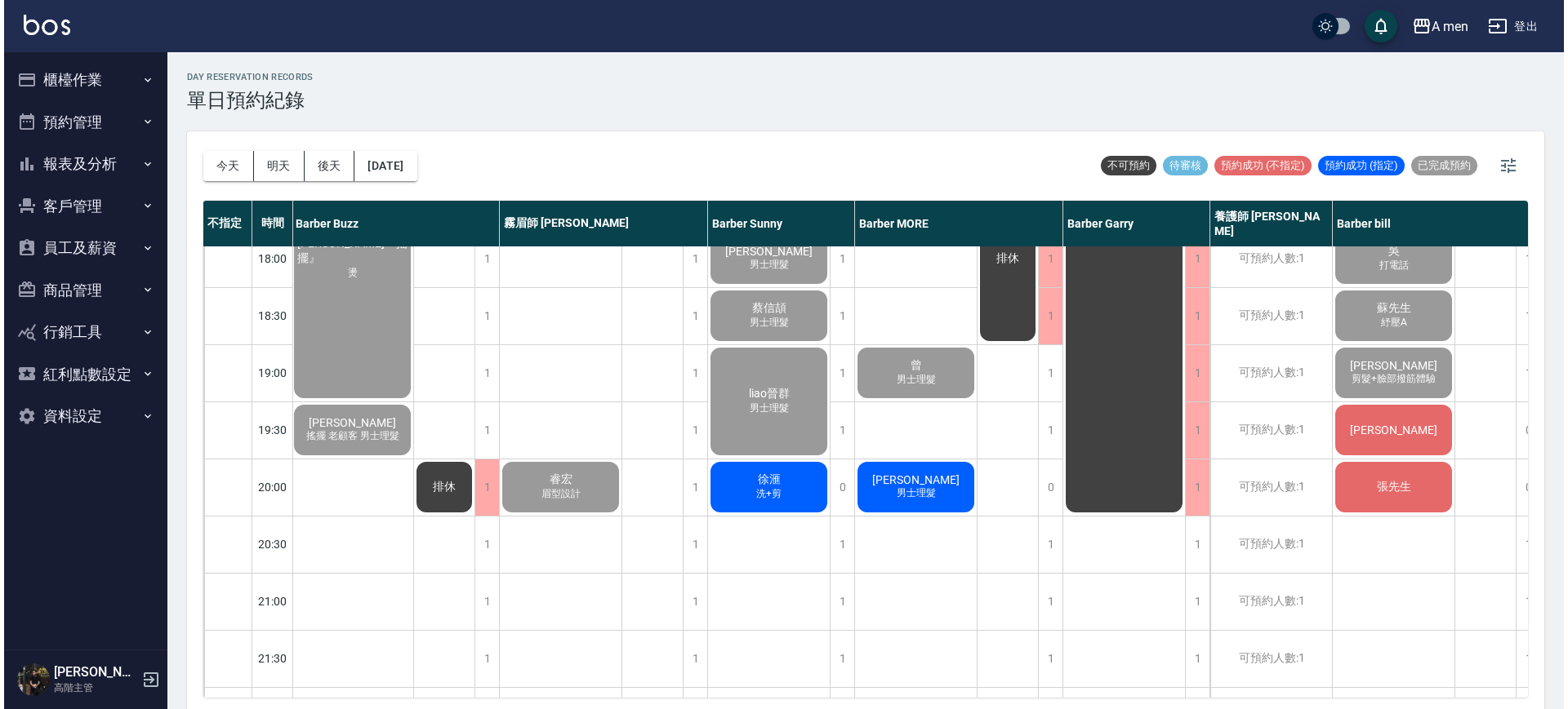
scroll to position [816, 317]
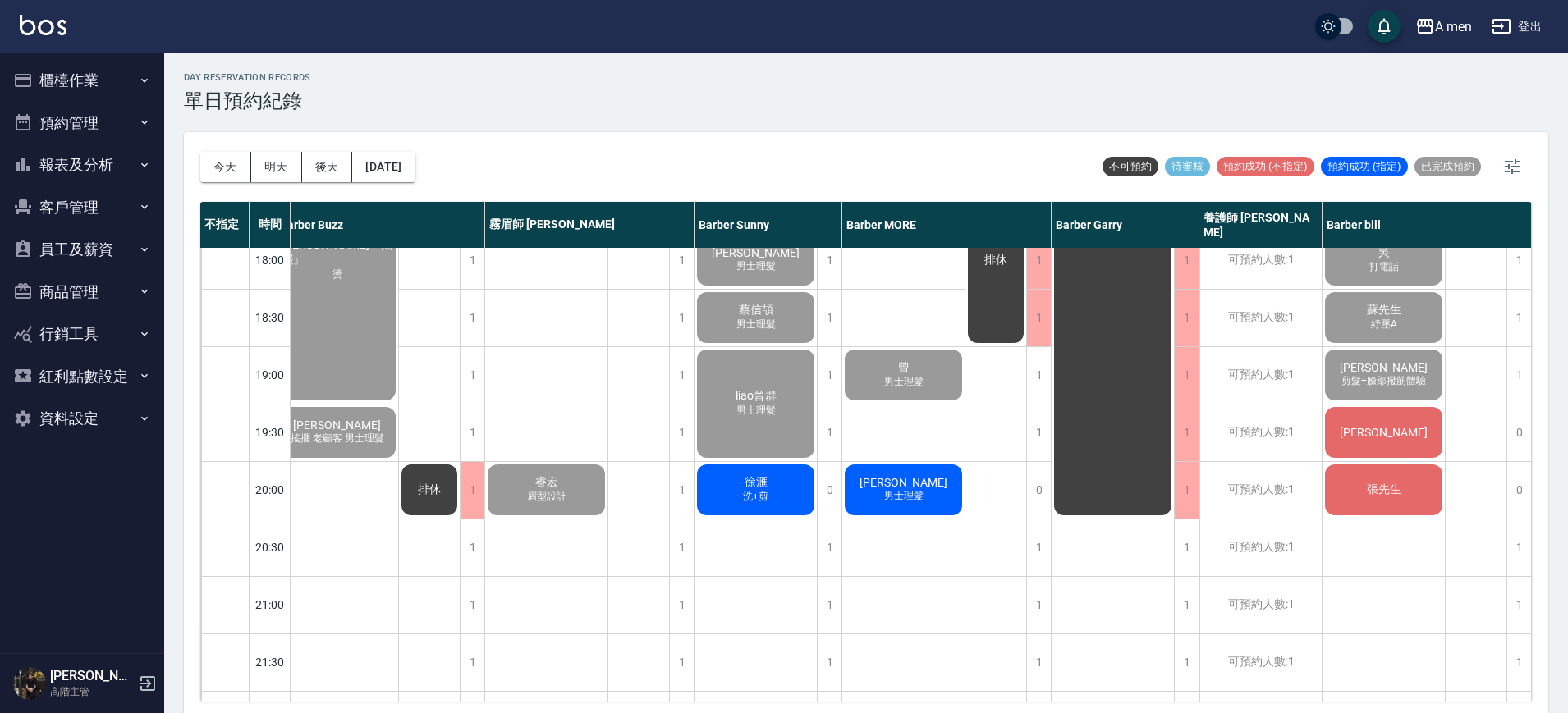
click at [1482, 476] on div "排休" at bounding box center [1476, 145] width 62 height 1437
click at [1373, 439] on span "[PERSON_NAME]" at bounding box center [1384, 433] width 94 height 13
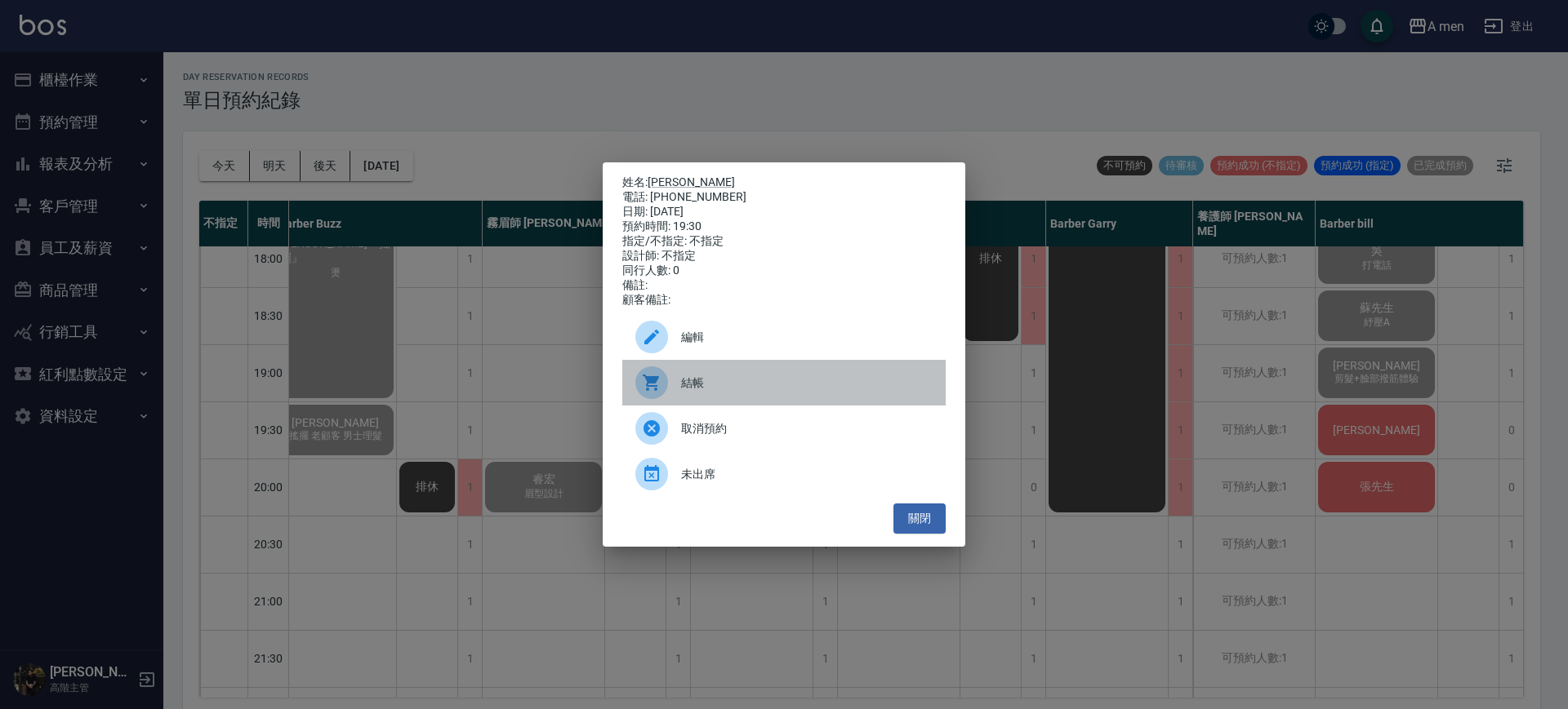
click at [716, 388] on span "結帳" at bounding box center [807, 383] width 251 height 17
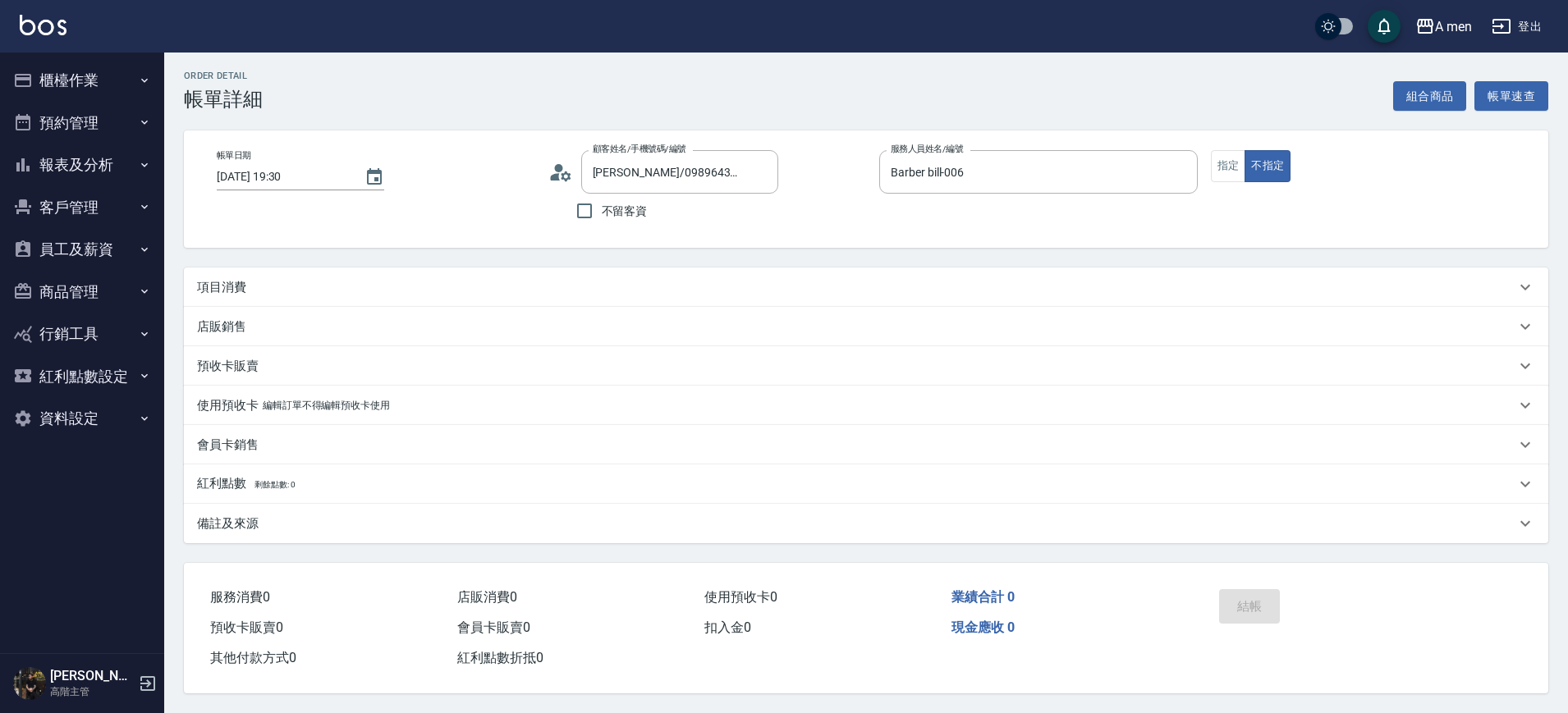
scroll to position [9, 0]
click at [321, 268] on div "項目消費" at bounding box center [866, 287] width 1365 height 40
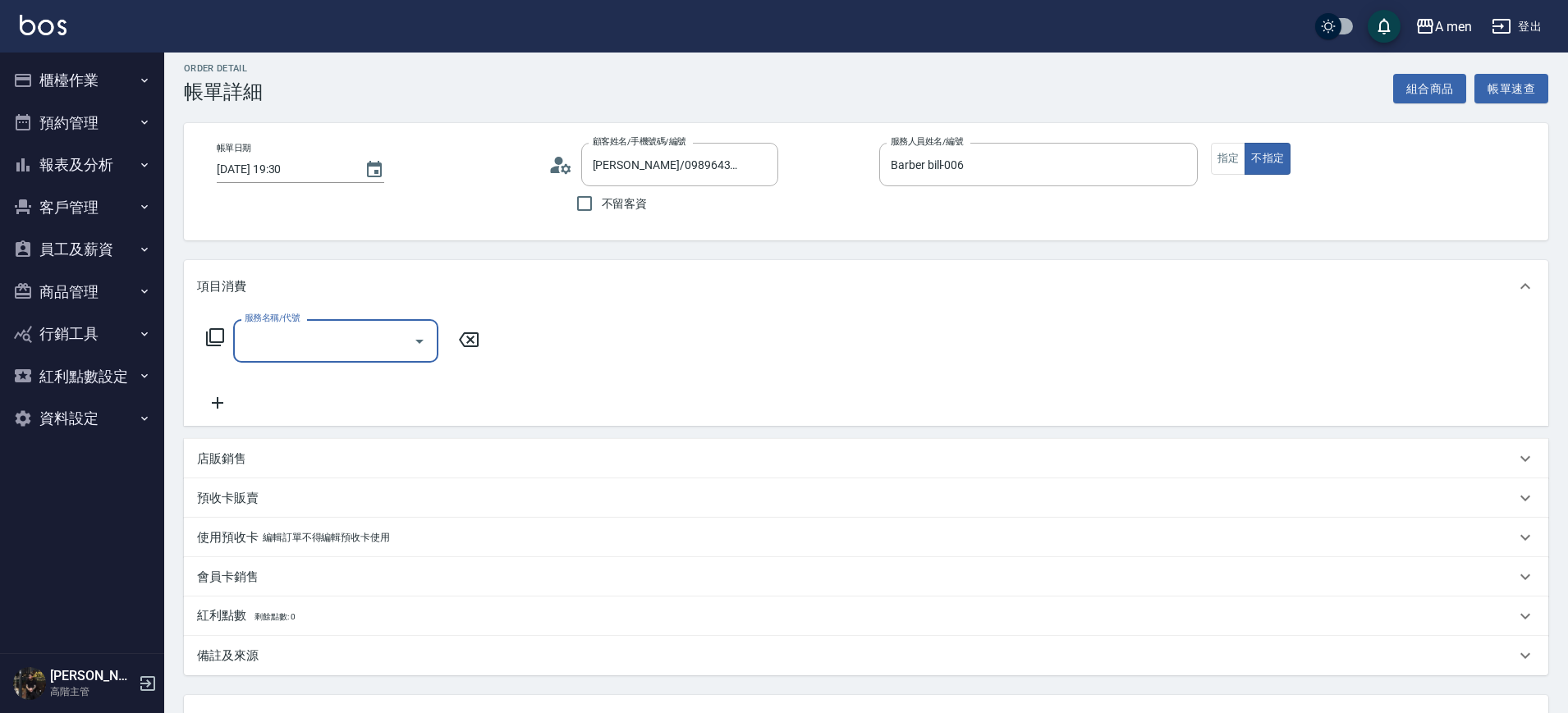
scroll to position [0, 0]
click at [326, 331] on input "服務名稱/代號" at bounding box center [324, 341] width 166 height 29
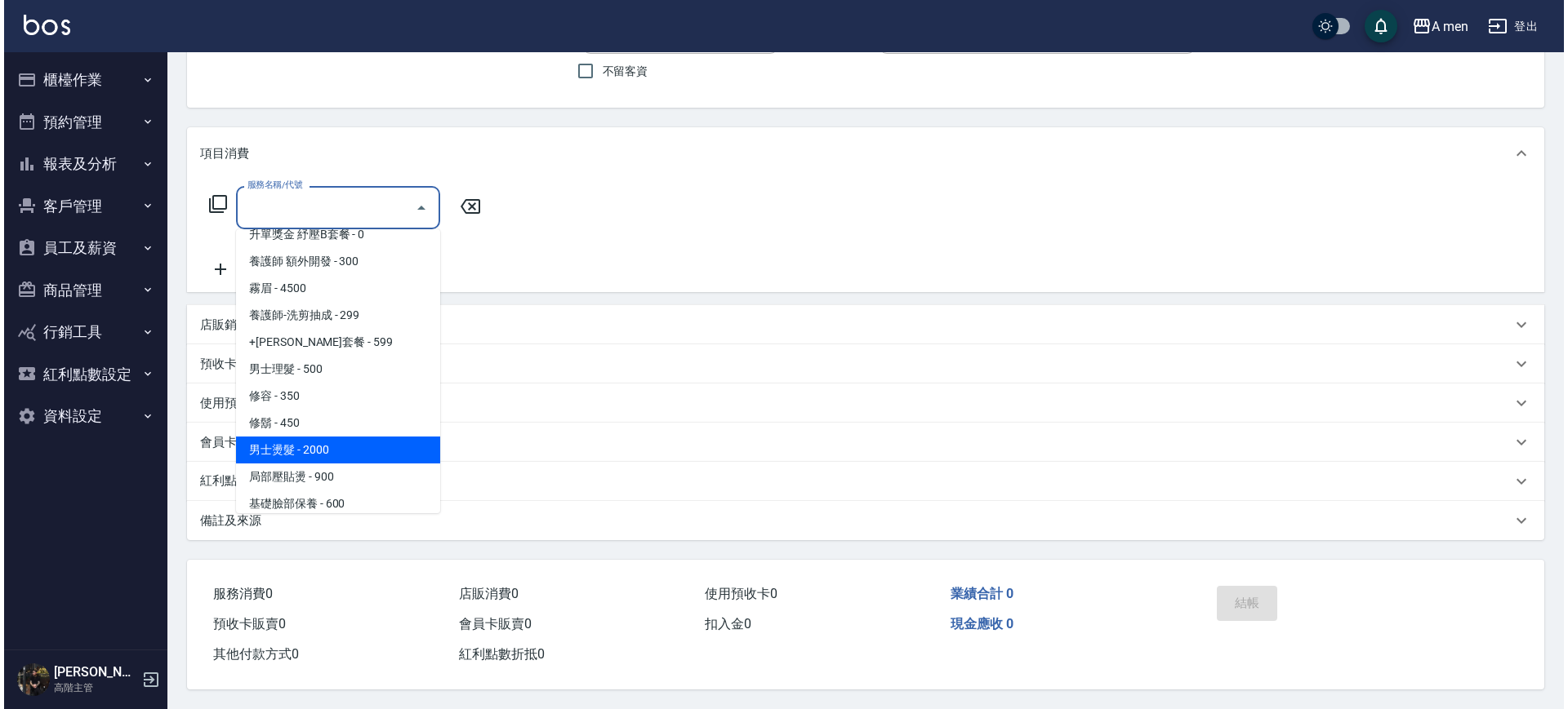
scroll to position [307, 0]
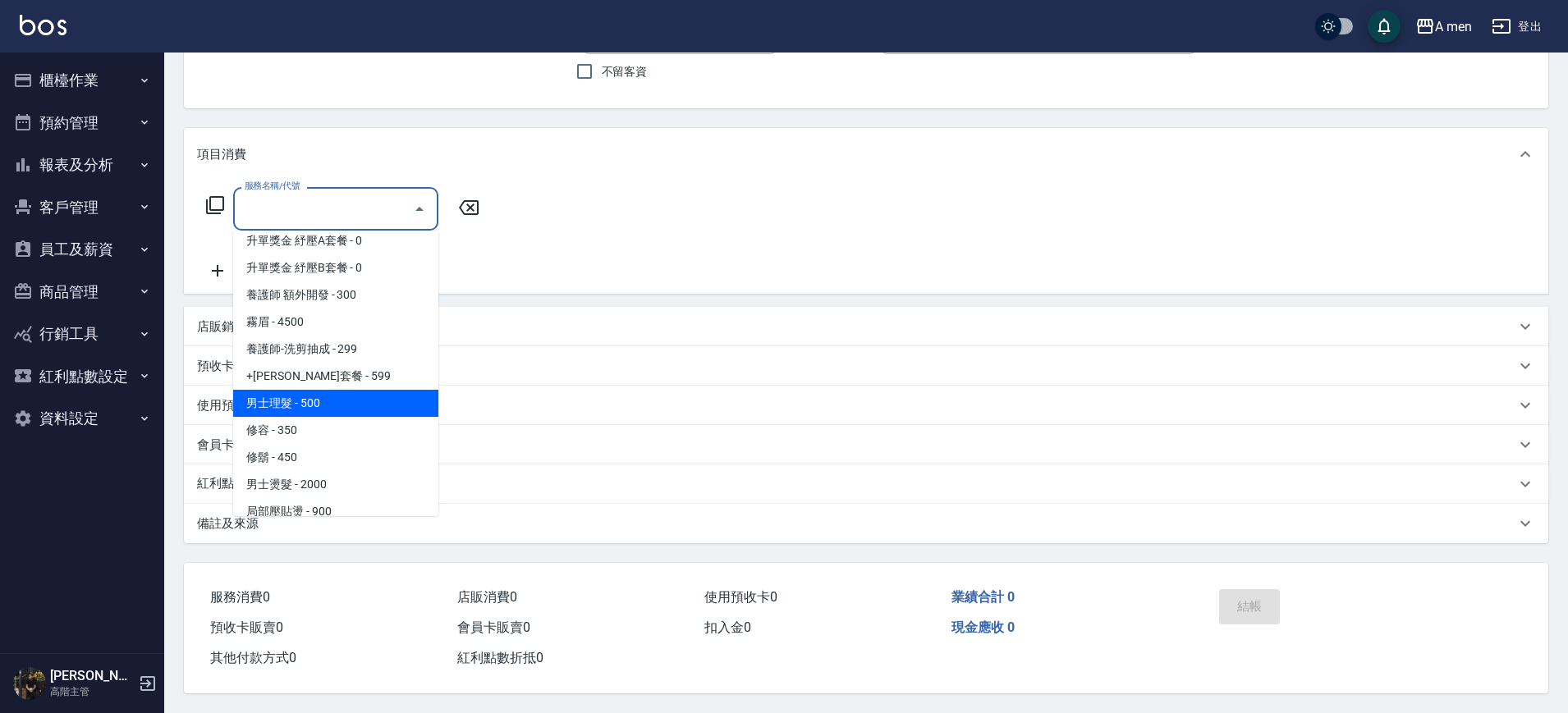
click at [303, 393] on span "男士理髮 - 500" at bounding box center [335, 404] width 205 height 27
type input "男士理髮(A01)"
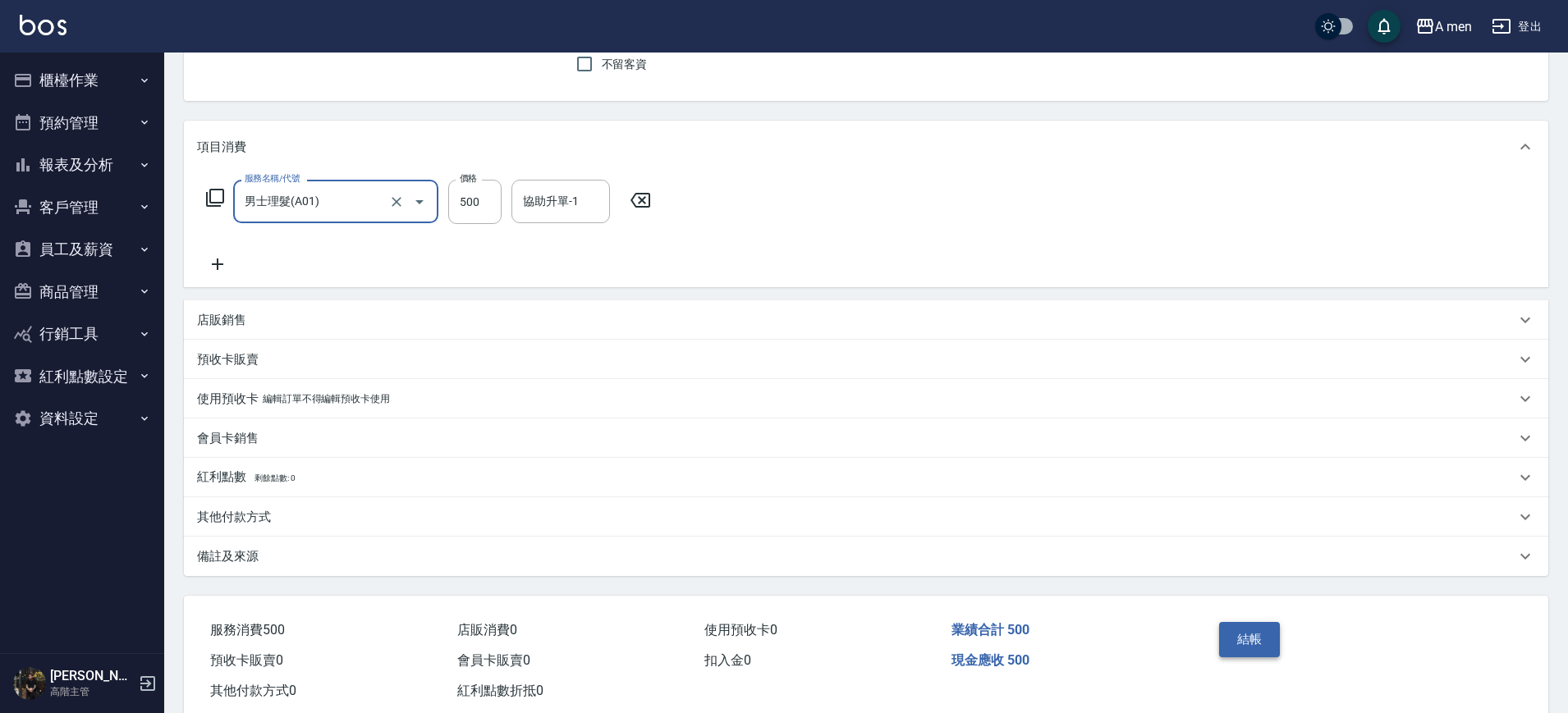
click at [1232, 637] on button "結帳" at bounding box center [1250, 640] width 62 height 35
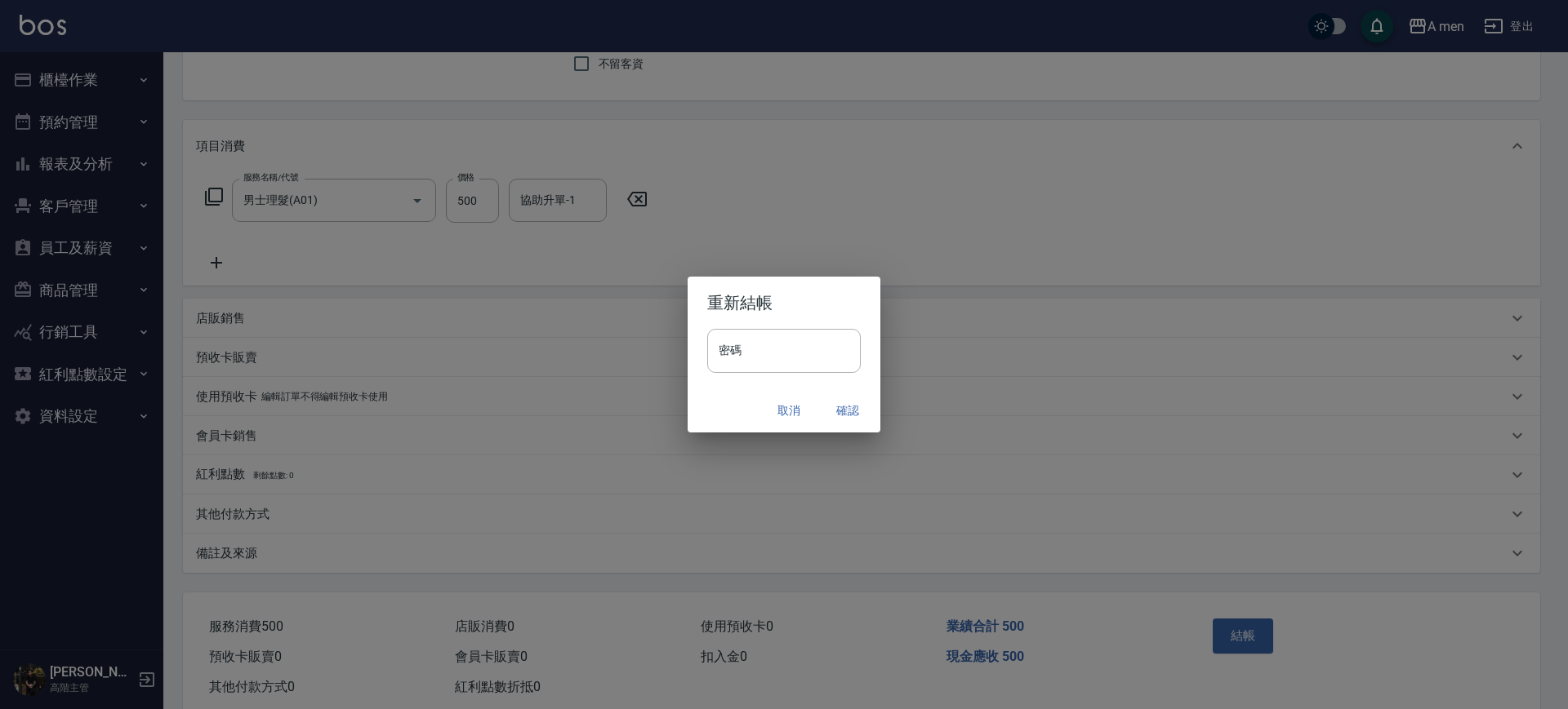
click at [842, 411] on button "確認" at bounding box center [847, 411] width 53 height 31
